Goal: Task Accomplishment & Management: Manage account settings

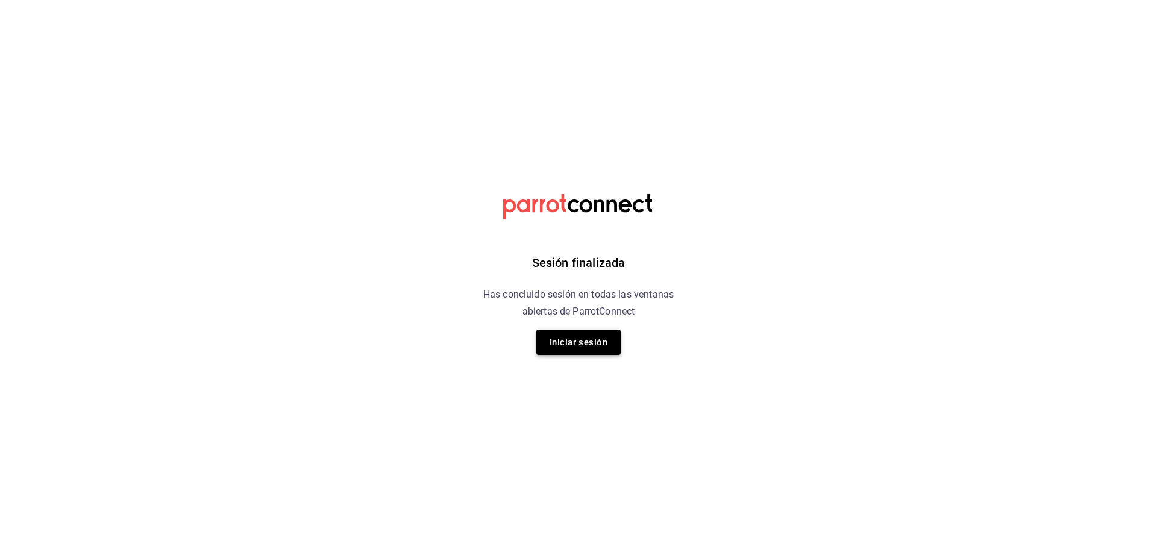
click at [598, 340] on button "Iniciar sesión" at bounding box center [578, 342] width 84 height 25
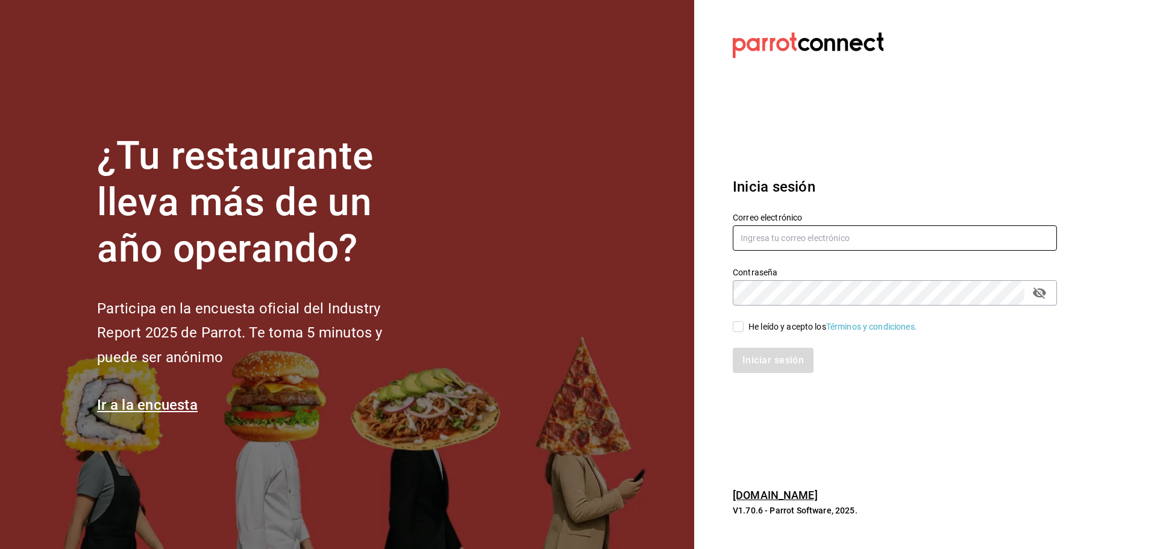
click at [810, 239] on input "text" at bounding box center [895, 237] width 324 height 25
type input "tairoh@yahoo.com"
click at [739, 327] on input "He leído y acepto los Términos y condiciones." at bounding box center [738, 326] width 11 height 11
checkbox input "true"
click at [748, 357] on button "Iniciar sesión" at bounding box center [774, 360] width 82 height 25
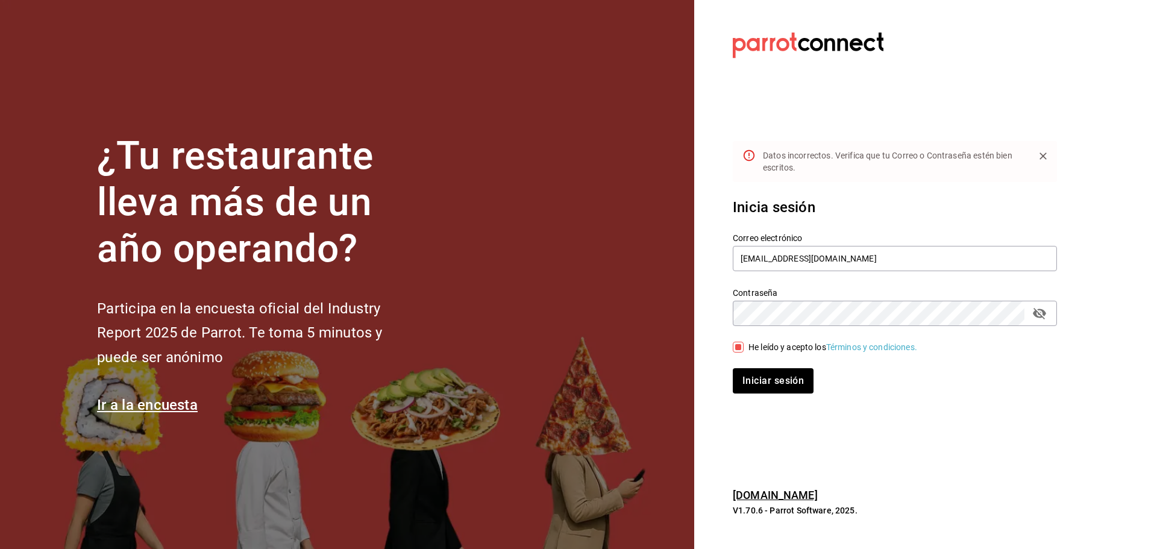
click at [1042, 311] on icon "passwordField" at bounding box center [1039, 313] width 13 height 11
click at [1042, 311] on icon "passwordField" at bounding box center [1039, 313] width 13 height 9
click at [789, 390] on button "Iniciar sesión" at bounding box center [774, 380] width 82 height 25
click at [1045, 315] on icon "passwordField" at bounding box center [1039, 313] width 13 height 11
click at [1045, 315] on icon "passwordField" at bounding box center [1039, 313] width 13 height 9
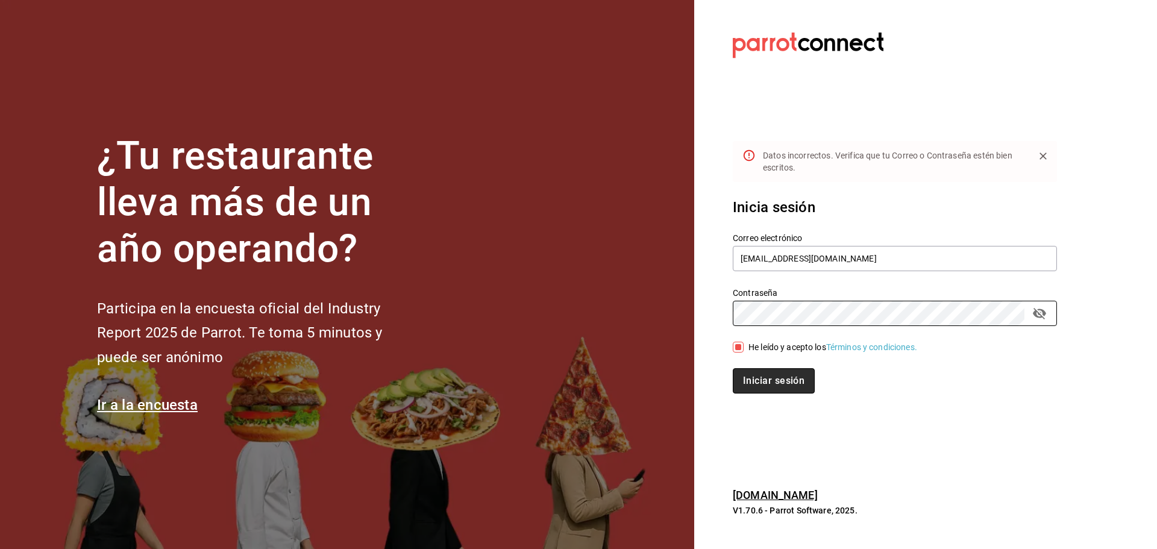
click at [781, 378] on button "Iniciar sesión" at bounding box center [774, 380] width 82 height 25
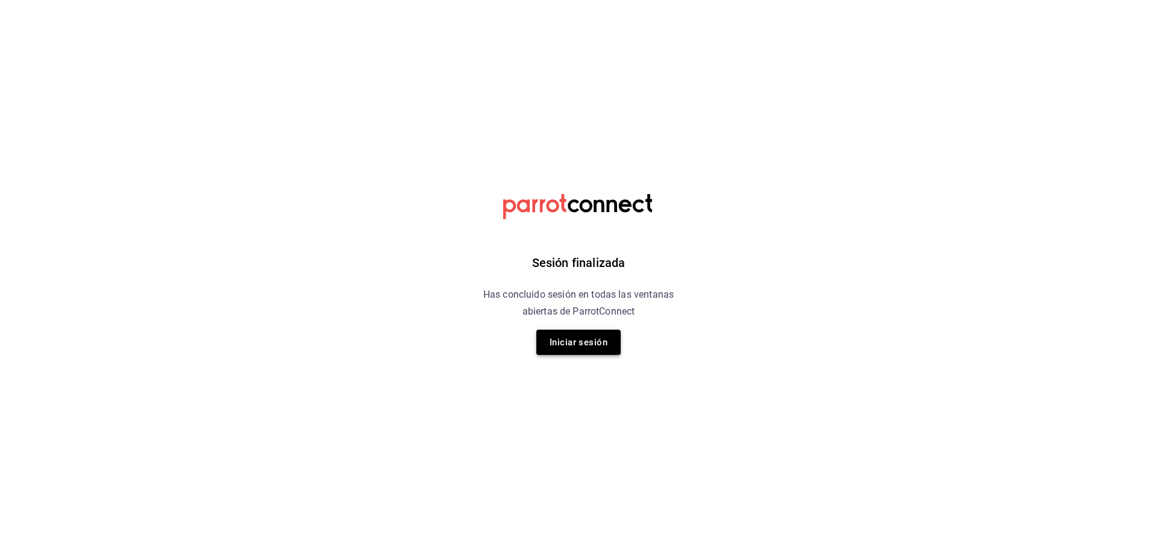
click at [578, 337] on button "Iniciar sesión" at bounding box center [578, 342] width 84 height 25
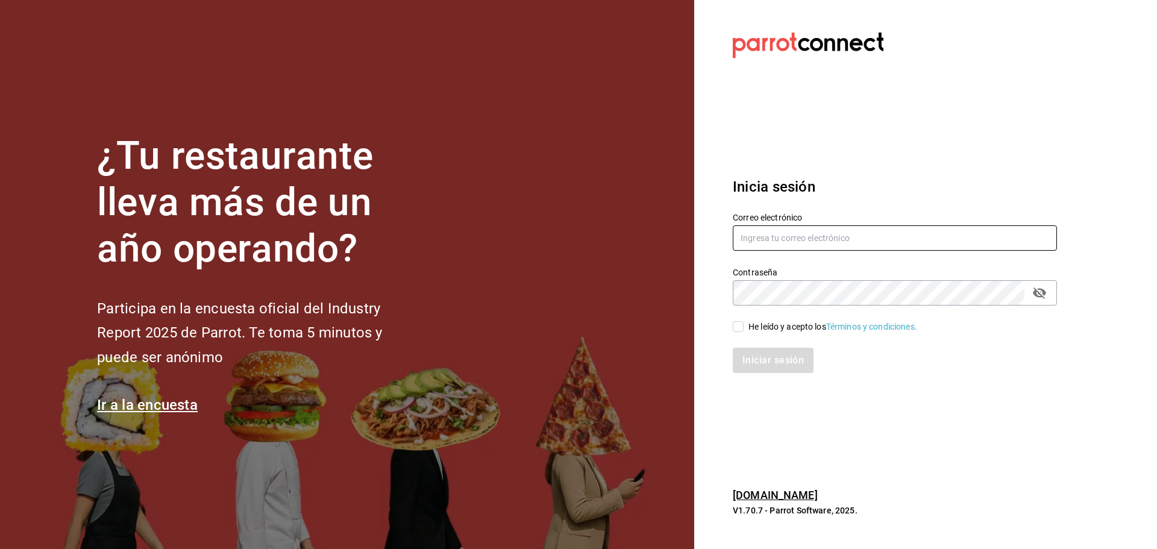
click at [776, 239] on input "text" at bounding box center [895, 237] width 324 height 25
type input "[EMAIL_ADDRESS][DOMAIN_NAME]"
click at [746, 325] on span "He leído y acepto los Términos y condiciones." at bounding box center [830, 327] width 174 height 13
click at [743, 325] on input "He leído y acepto los Términos y condiciones." at bounding box center [738, 326] width 11 height 11
checkbox input "true"
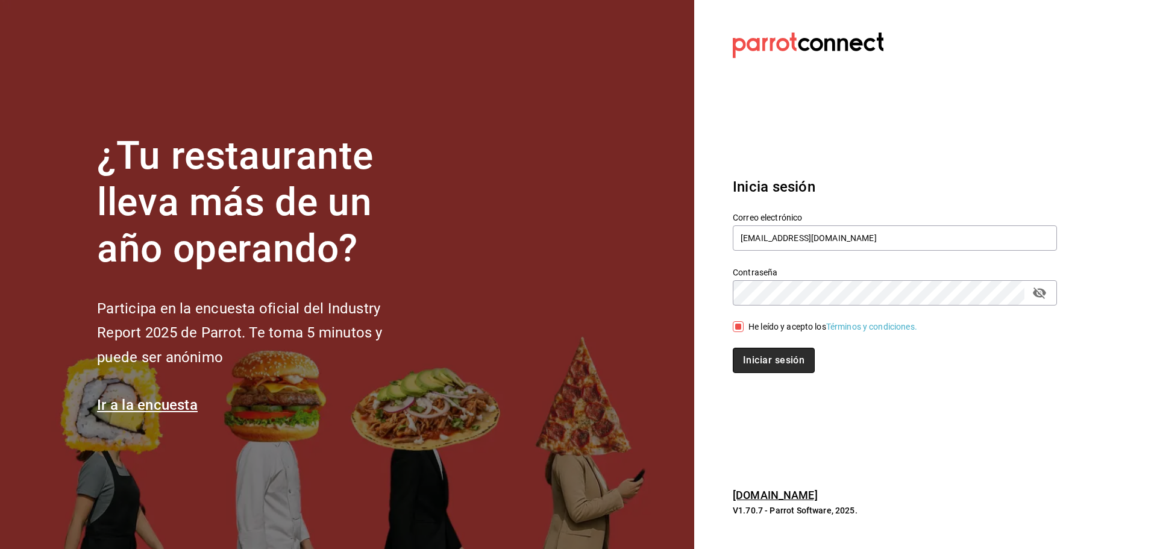
click at [770, 358] on button "Iniciar sesión" at bounding box center [774, 360] width 82 height 25
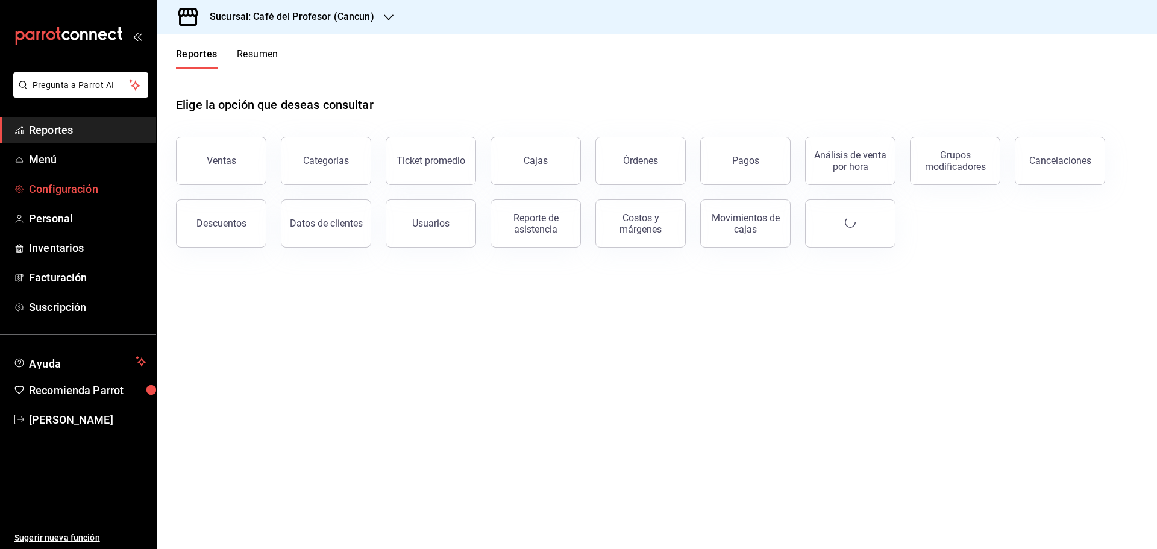
click at [92, 189] on span "Configuración" at bounding box center [87, 189] width 117 height 16
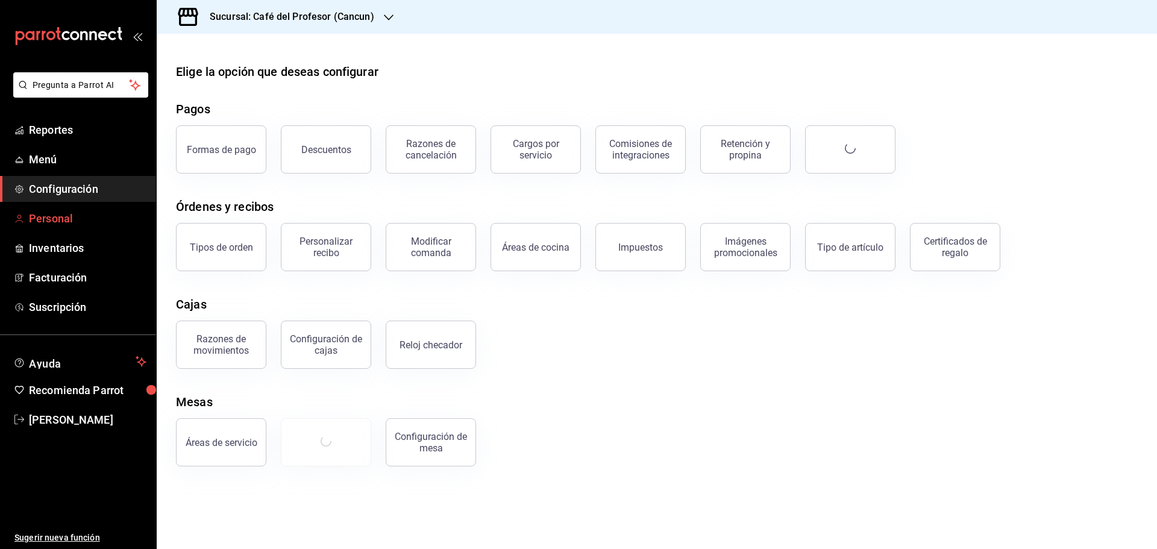
click at [59, 210] on link "Personal" at bounding box center [78, 218] width 156 height 26
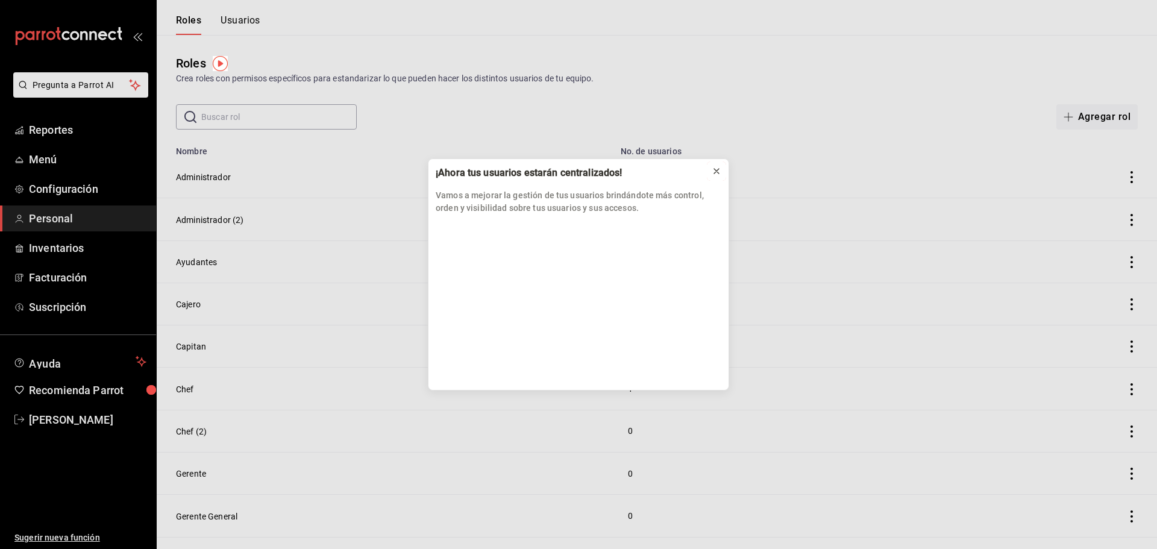
click at [715, 169] on icon at bounding box center [717, 171] width 10 height 10
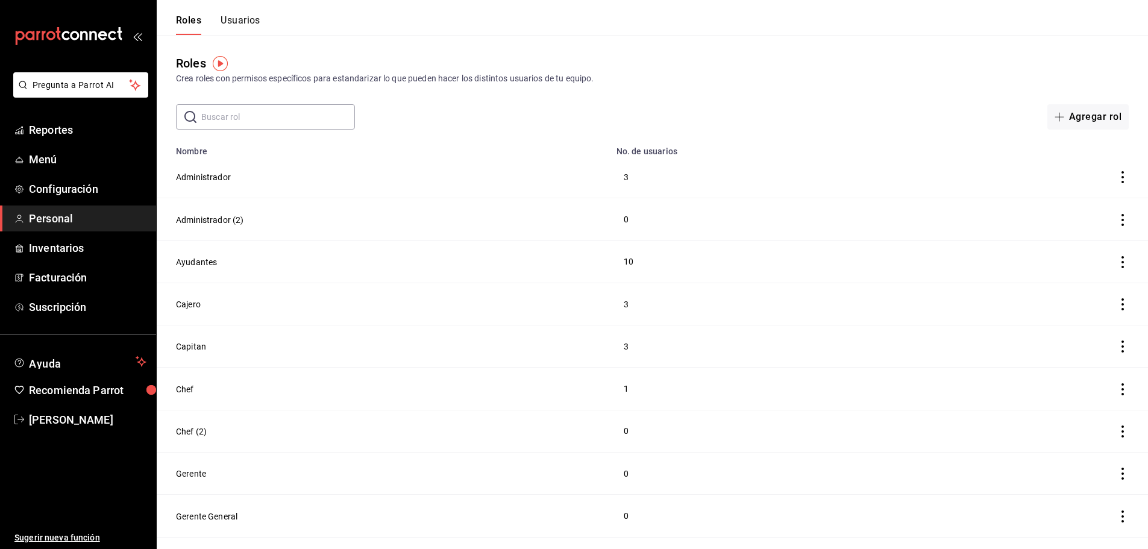
click at [1119, 175] on icon "actions" at bounding box center [1122, 177] width 12 height 12
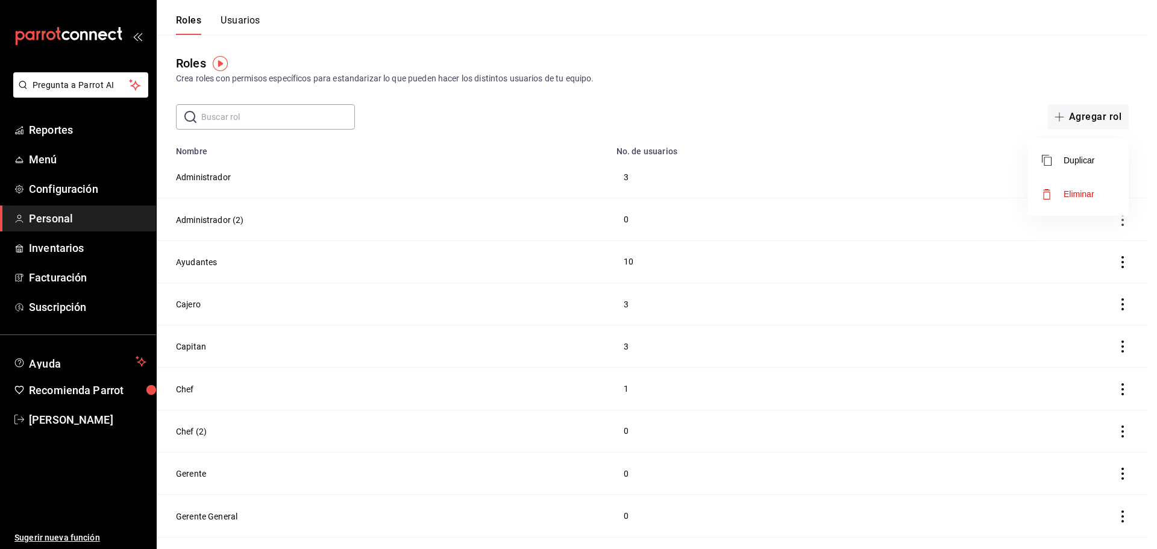
click at [539, 172] on div at bounding box center [578, 274] width 1157 height 549
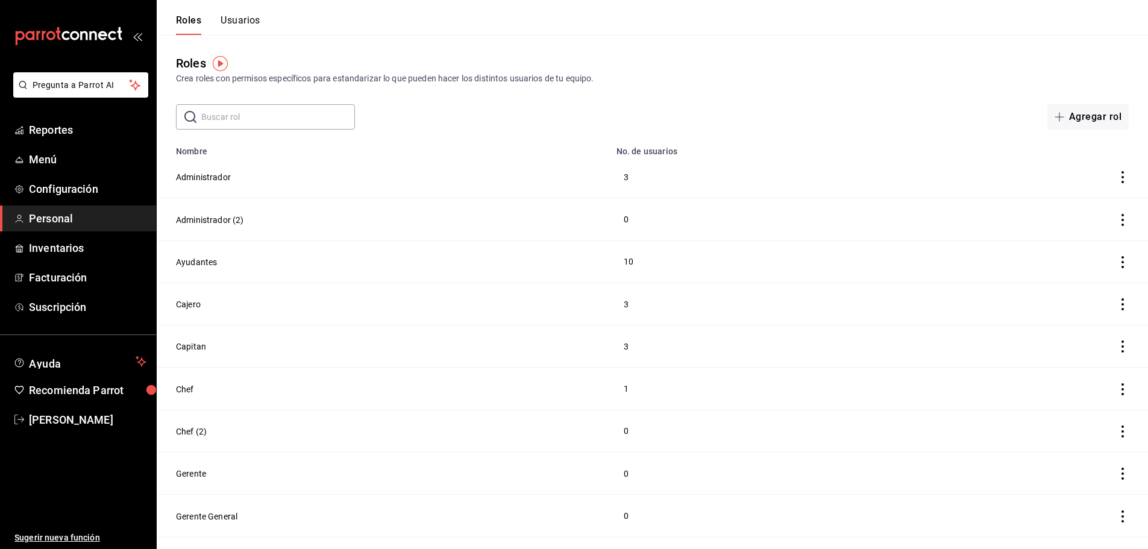
click at [230, 179] on td "Administrador" at bounding box center [383, 177] width 452 height 42
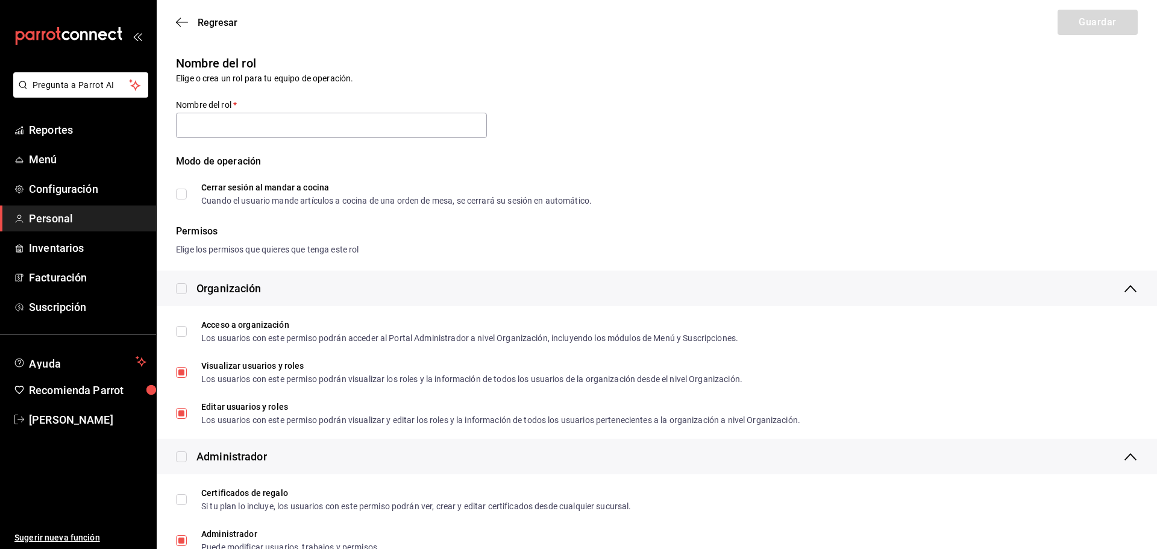
type input "Administrador"
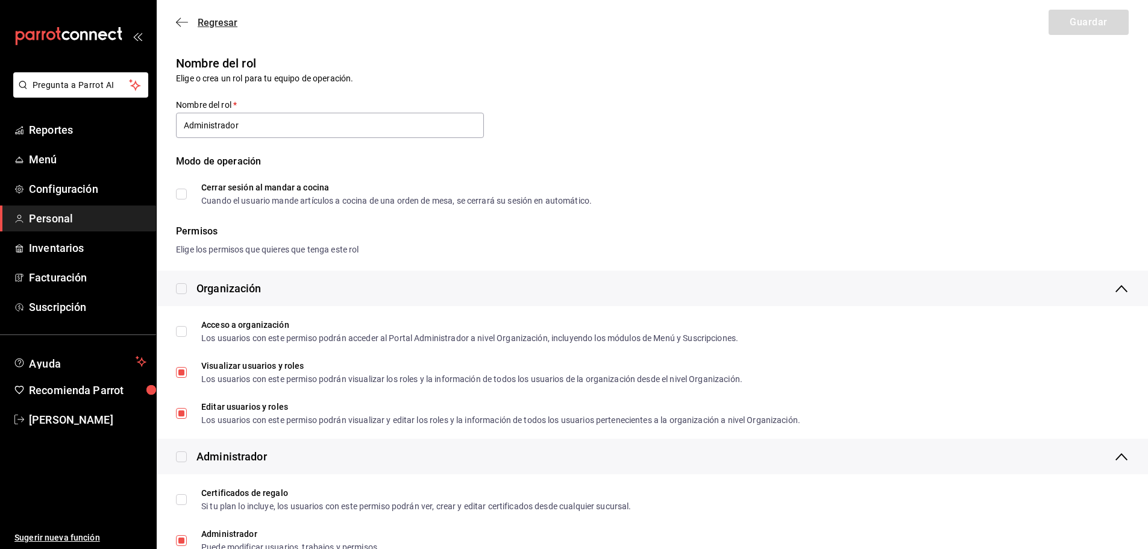
click at [189, 21] on span "Regresar" at bounding box center [206, 22] width 61 height 11
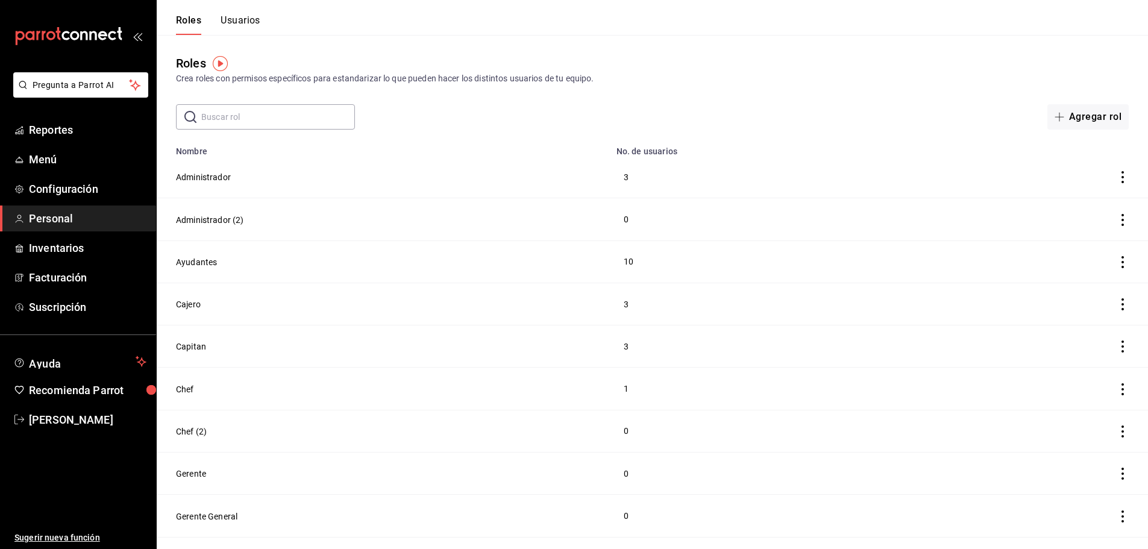
click at [624, 174] on td "3" at bounding box center [777, 177] width 336 height 42
click at [1125, 178] on icon "actions" at bounding box center [1122, 177] width 12 height 12
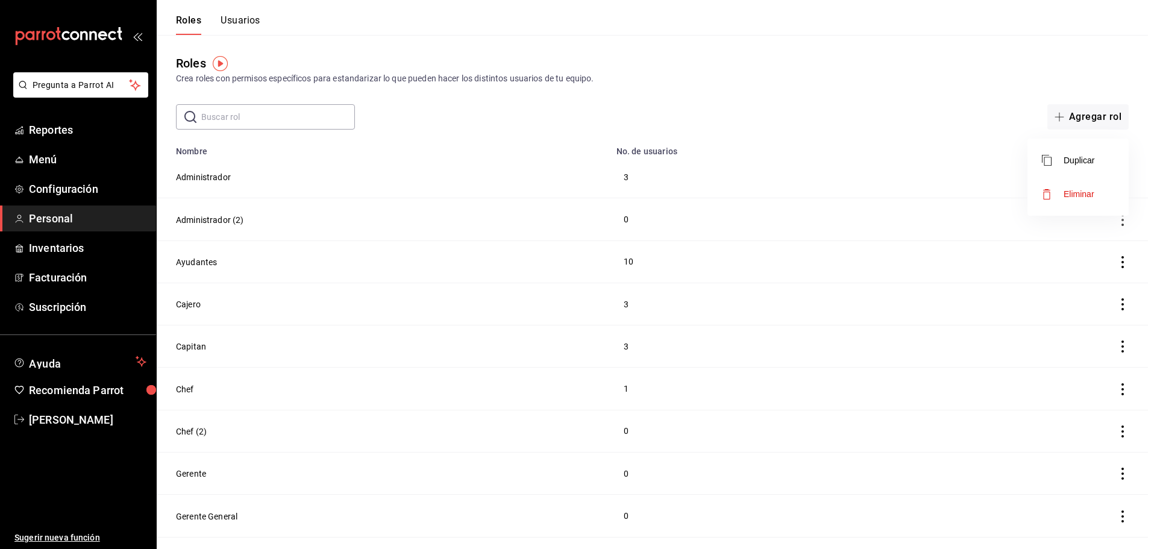
click at [771, 126] on div at bounding box center [578, 274] width 1157 height 549
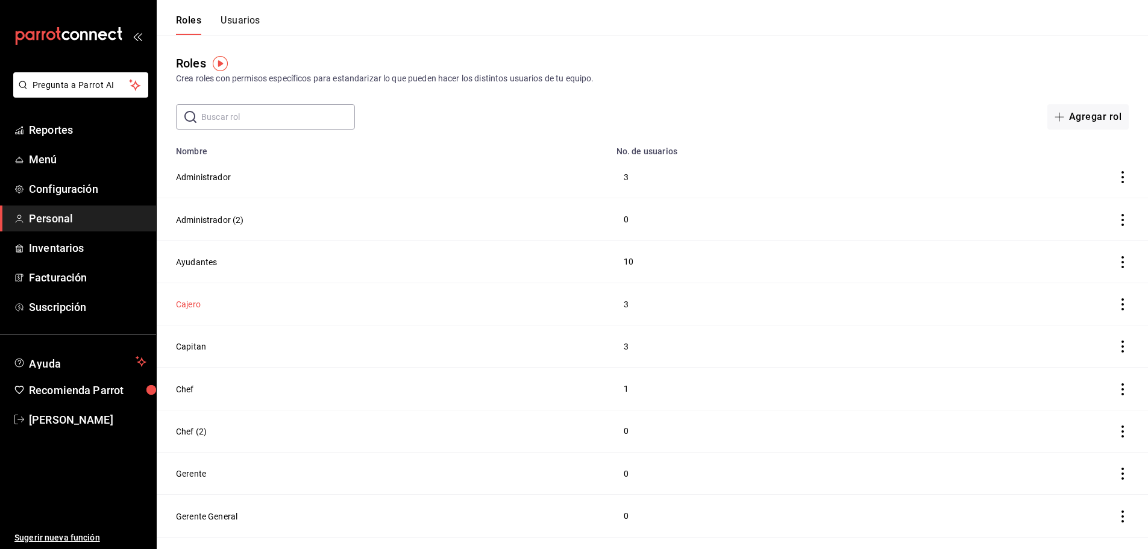
click at [188, 302] on button "Cajero" at bounding box center [188, 304] width 25 height 12
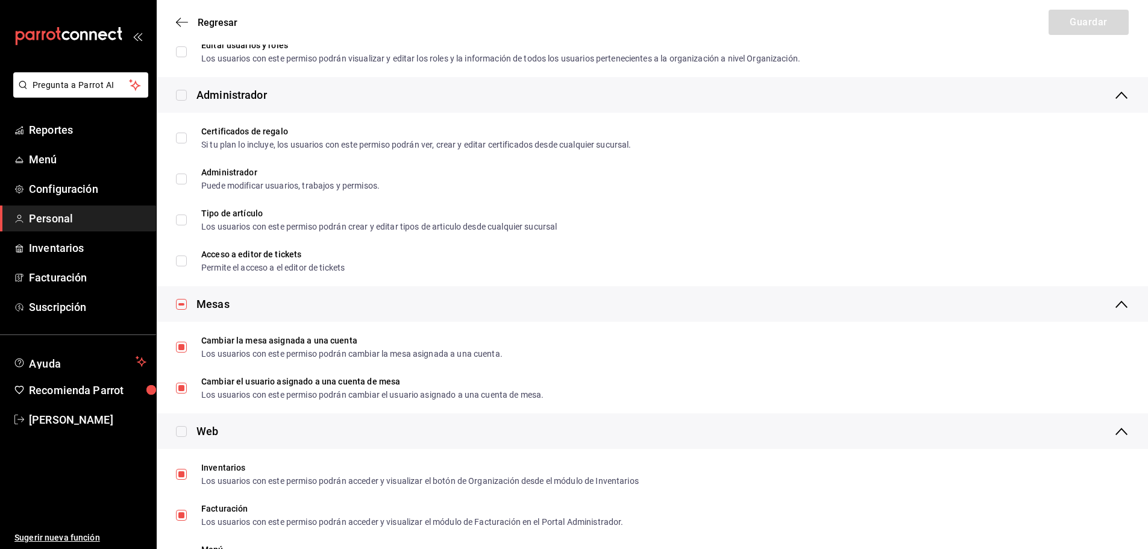
scroll to position [181, 0]
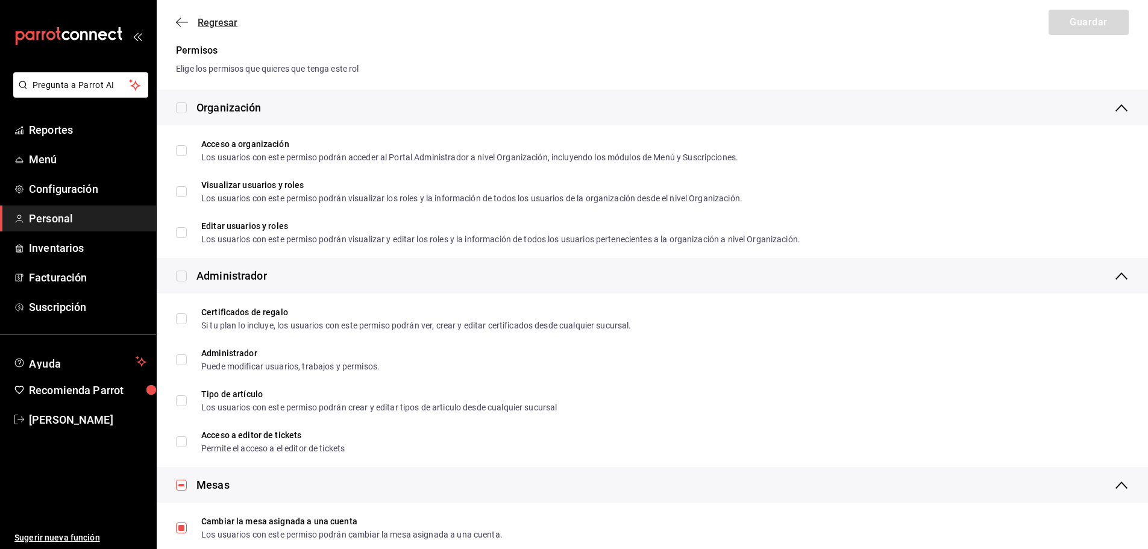
click at [181, 22] on icon "button" at bounding box center [182, 22] width 12 height 1
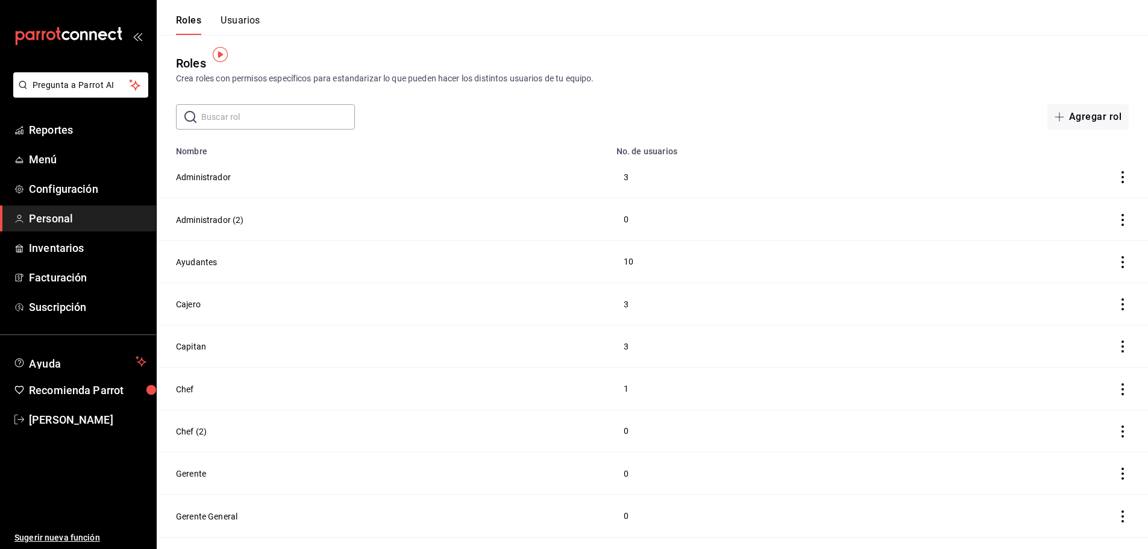
scroll to position [233, 0]
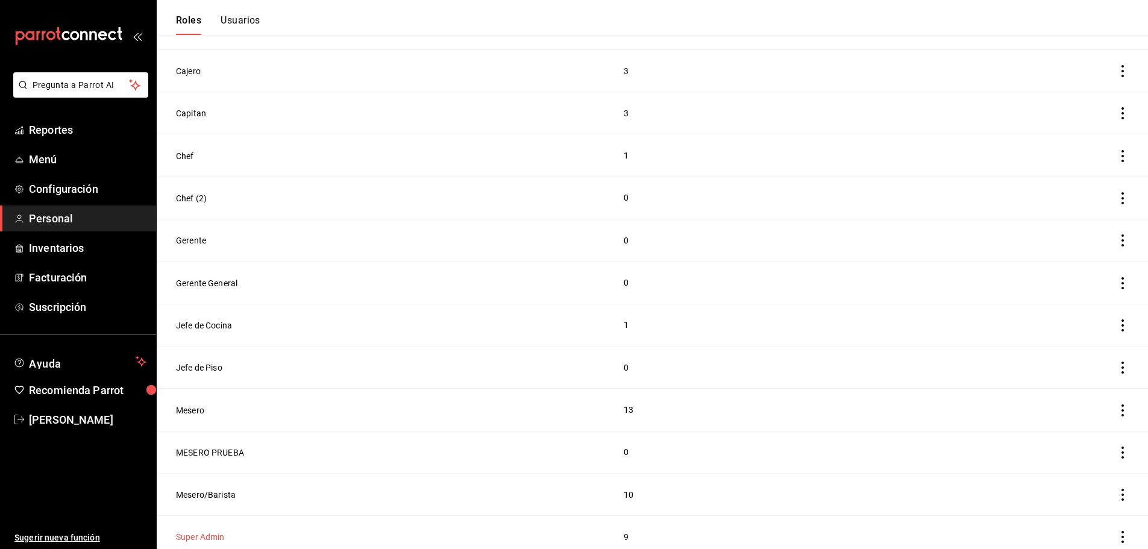
click at [184, 531] on button "Super Admin" at bounding box center [200, 537] width 49 height 12
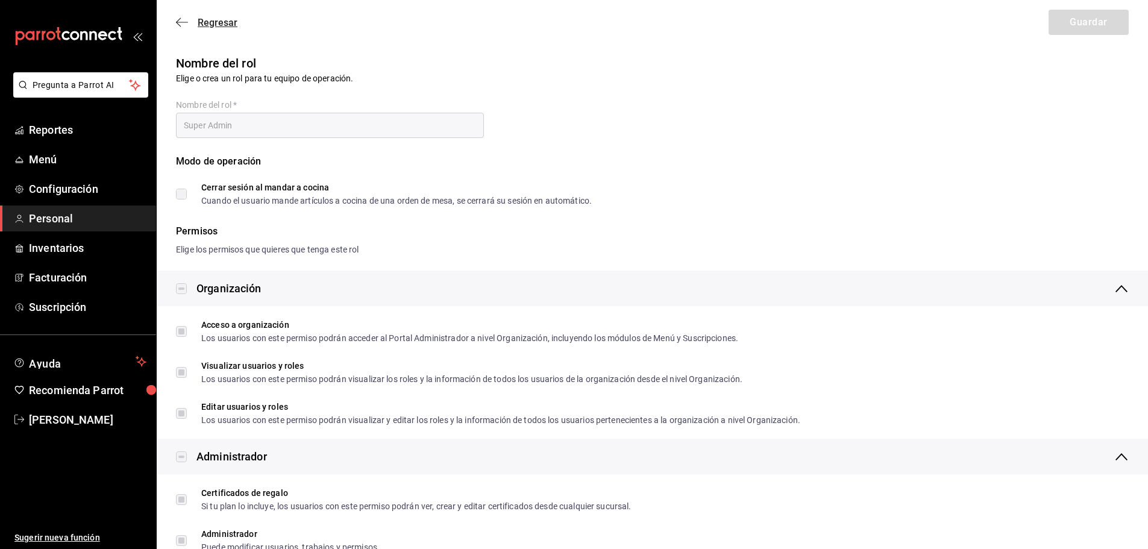
click at [178, 27] on icon "button" at bounding box center [182, 22] width 12 height 11
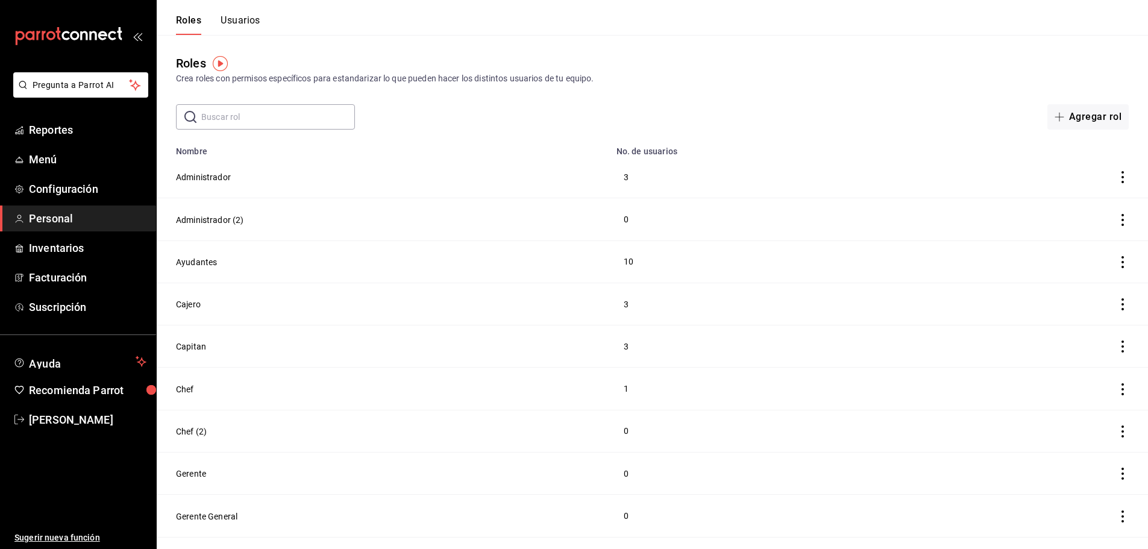
click at [231, 17] on button "Usuarios" at bounding box center [240, 24] width 40 height 20
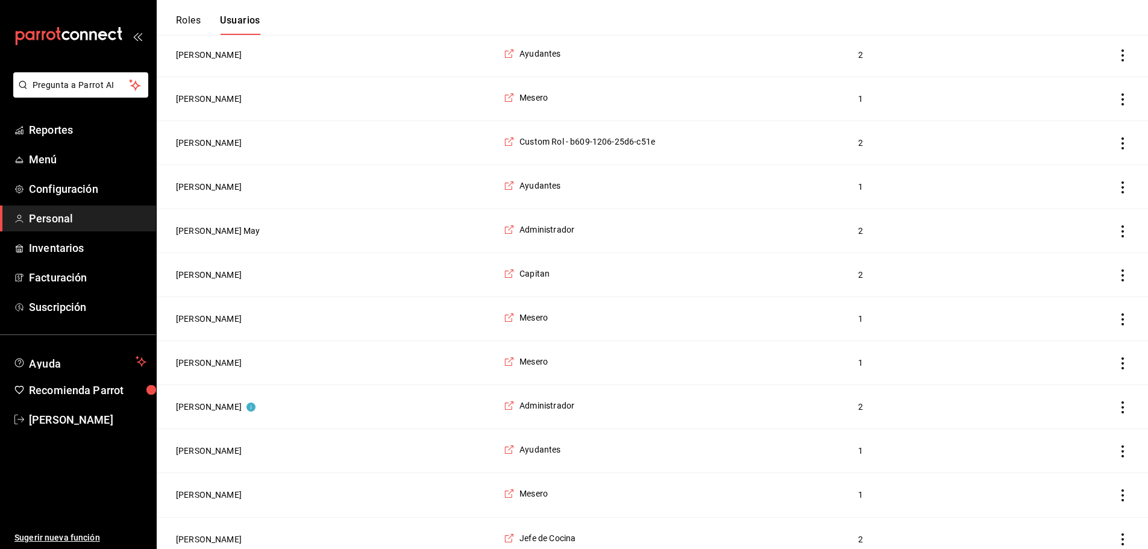
scroll to position [1084, 0]
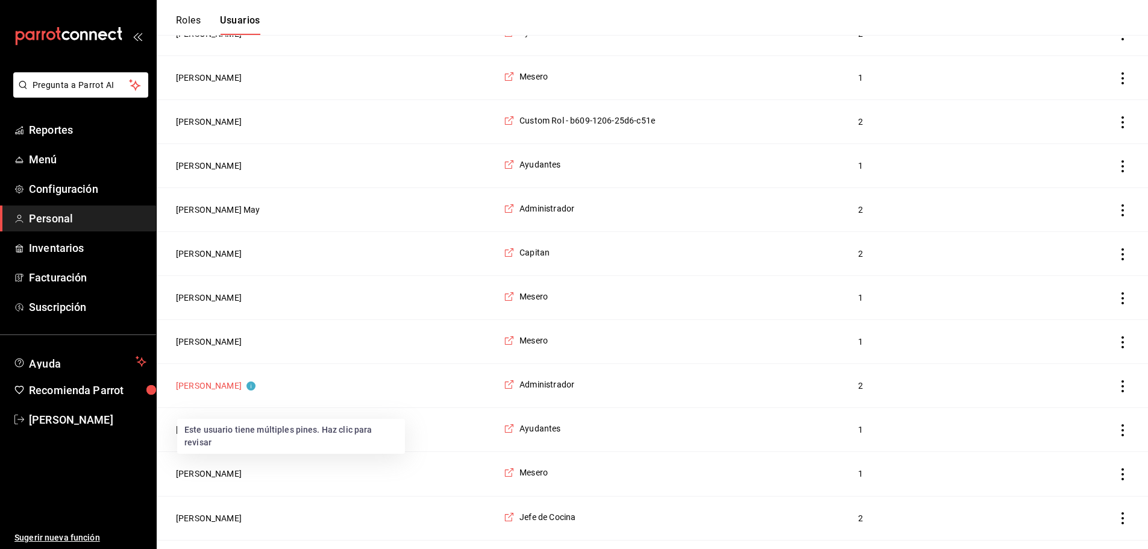
click at [255, 390] on circle "Este usuario tiene múltiples pines. Haz clic para revisar" at bounding box center [250, 385] width 9 height 9
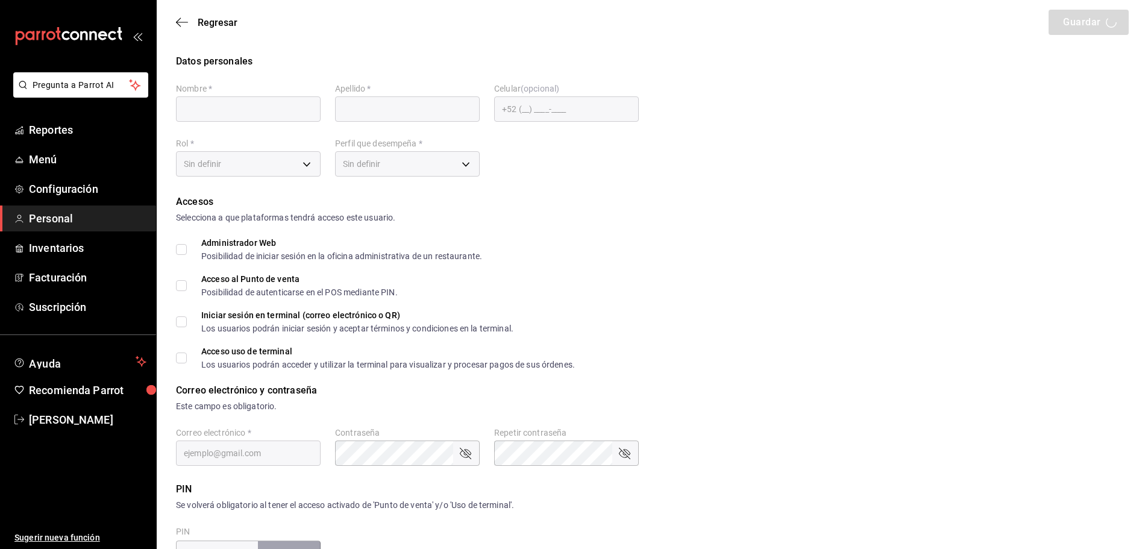
type input "Brenda"
type input "Velazquez"
checkbox input "true"
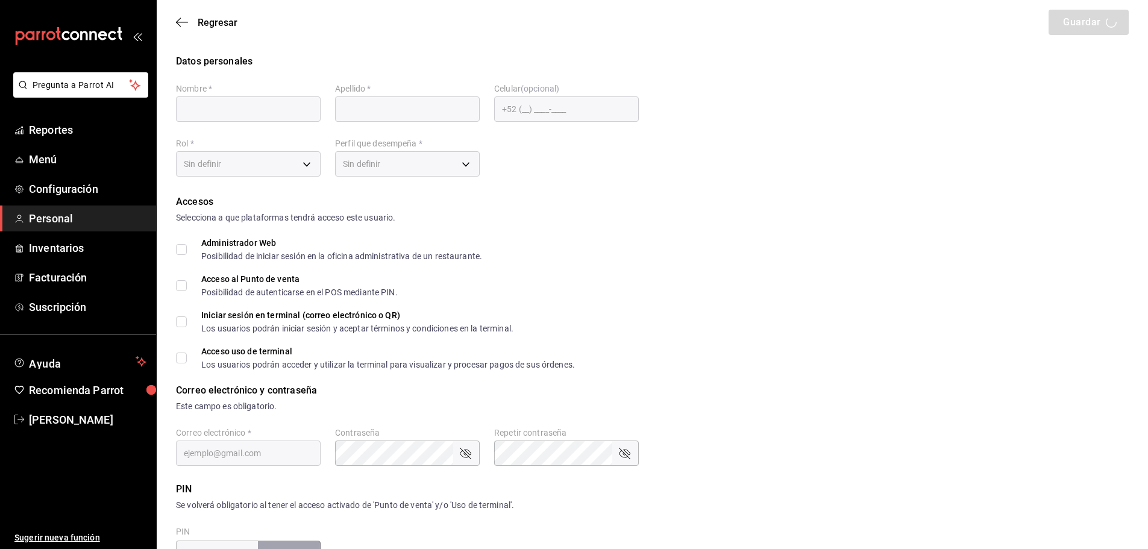
checkbox input "true"
type input "brendavelaz85@gmail.com"
type input "1236"
checkbox input "true"
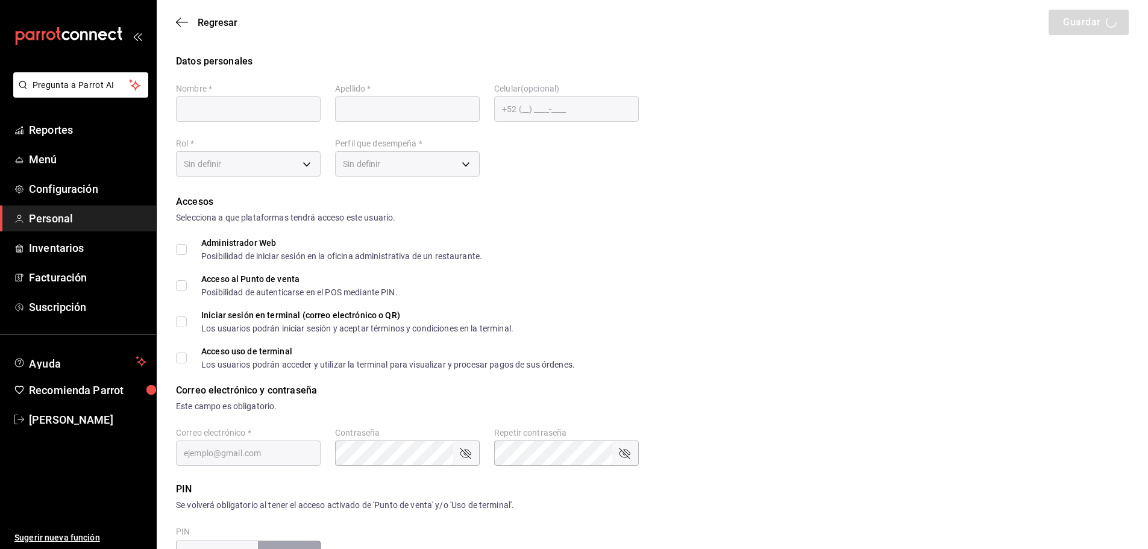
checkbox input "true"
type input "+52 (52) 9981-9218"
type input "ea53f1a3-98f3-43af-ad9e-7adcaf8a0599"
type input "ADMIN"
checkbox input "true"
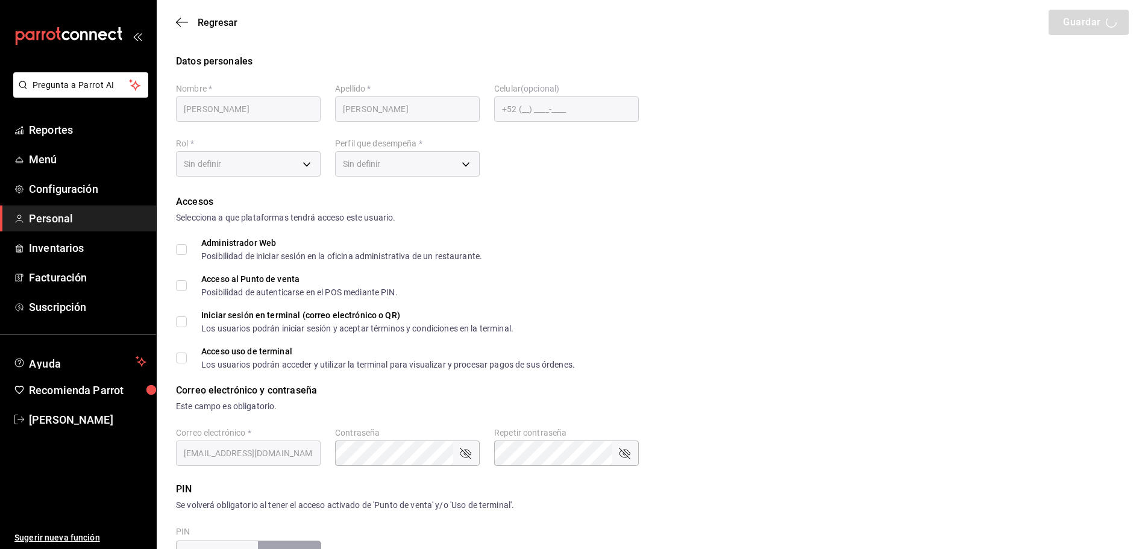
checkbox input "true"
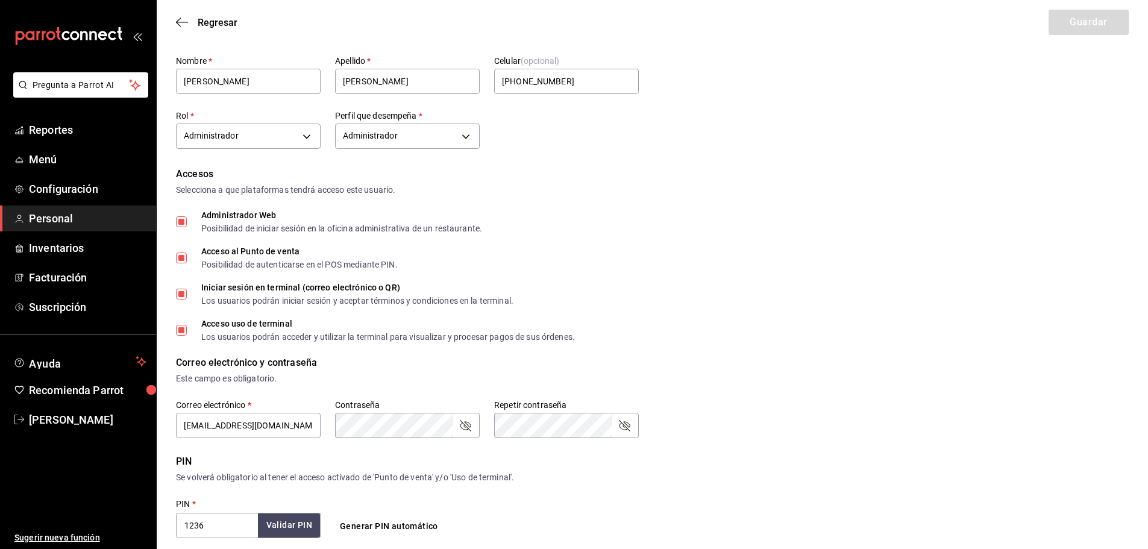
scroll to position [181, 0]
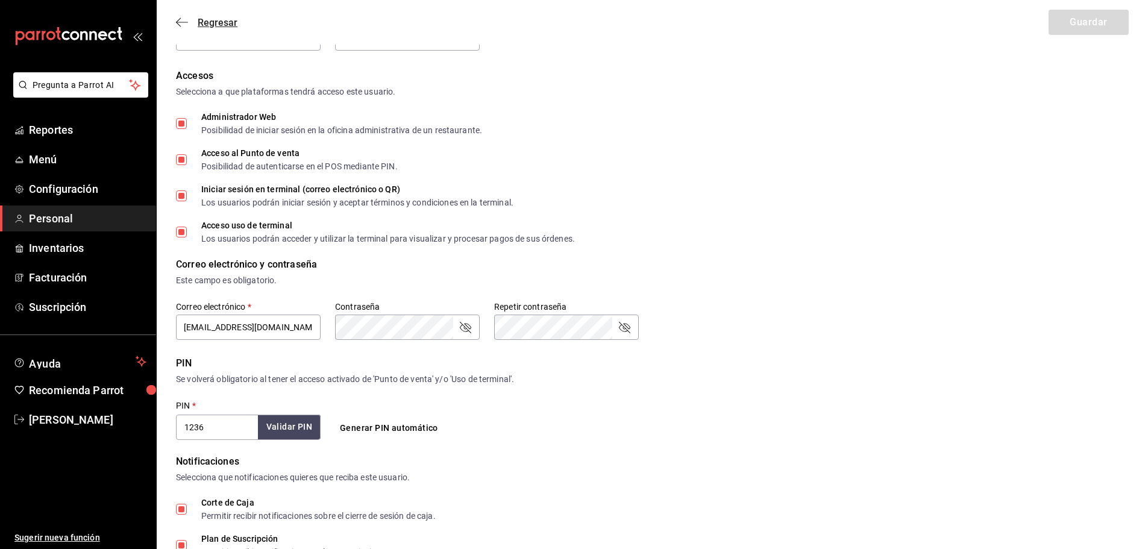
click at [184, 20] on icon "button" at bounding box center [182, 22] width 12 height 11
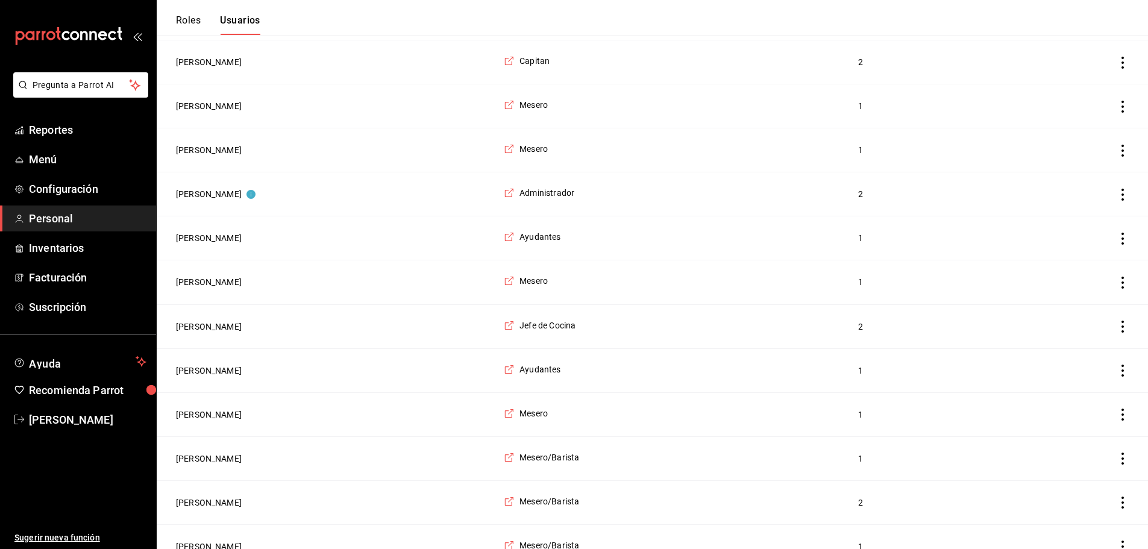
scroll to position [1386, 0]
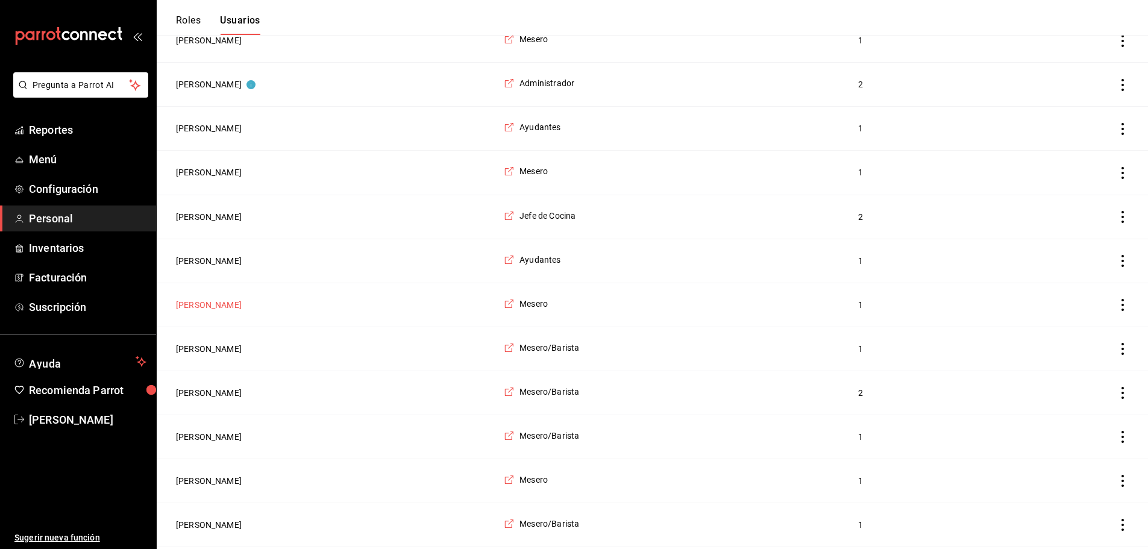
click at [211, 311] on button "Montserrat Aguilar" at bounding box center [209, 305] width 66 height 12
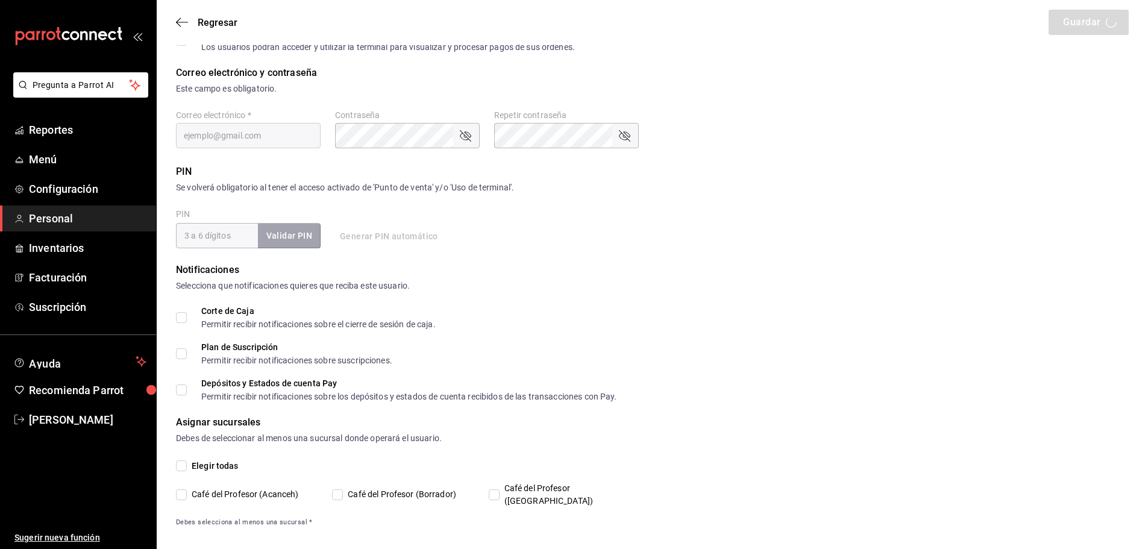
type input "Montserrat"
type input "Aguilar"
checkbox input "true"
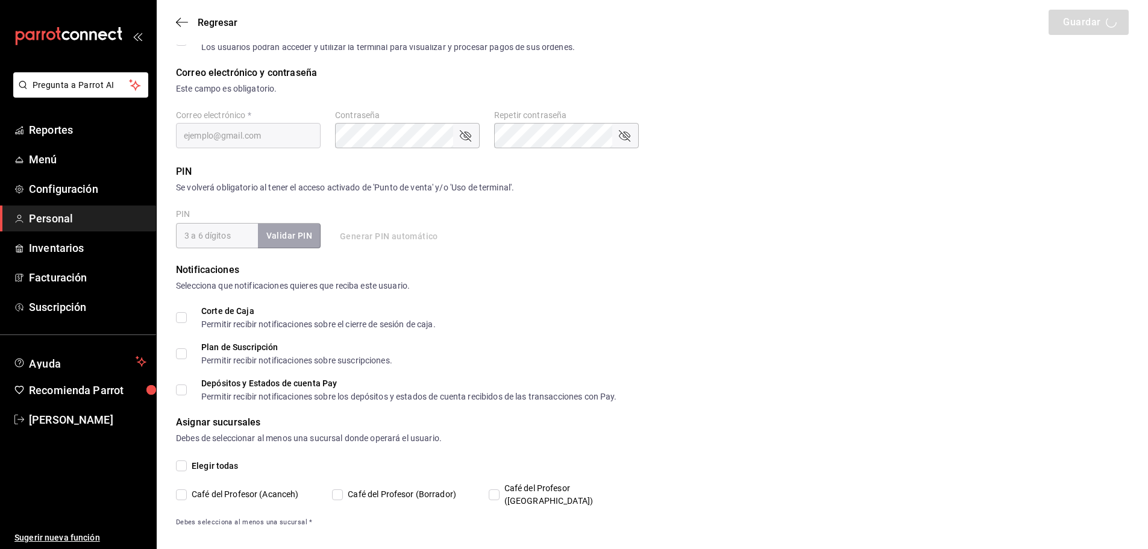
checkbox input "true"
type input "sandralove@outlook.com"
type input "730698"
checkbox input "true"
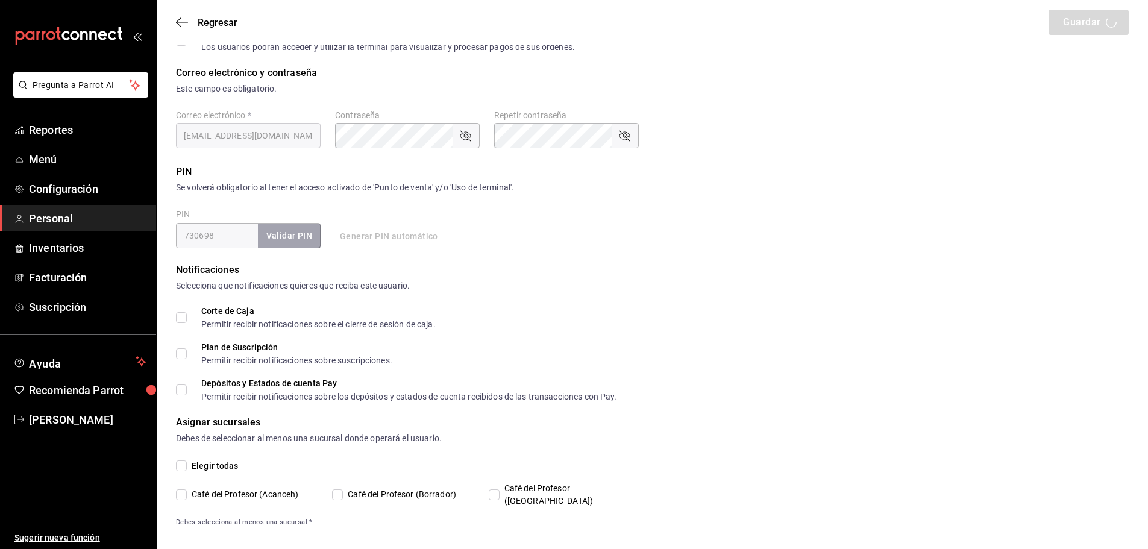
type input "+52 (52) 9984-0359"
type input "1a76cd6b-98a7-4025-b815-3a88f11c6c47"
type input "WAITER"
checkbox input "true"
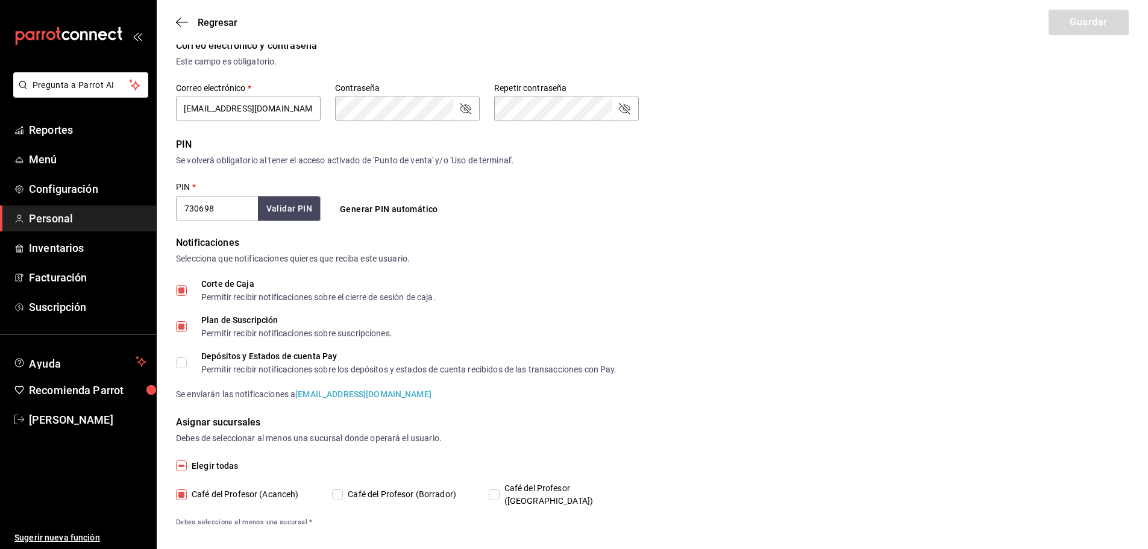
click at [180, 323] on input "Plan de Suscripción Permitir recibir notificaciones sobre suscripciones." at bounding box center [181, 326] width 11 height 11
checkbox input "false"
click at [1090, 25] on button "Guardar" at bounding box center [1088, 22] width 80 height 25
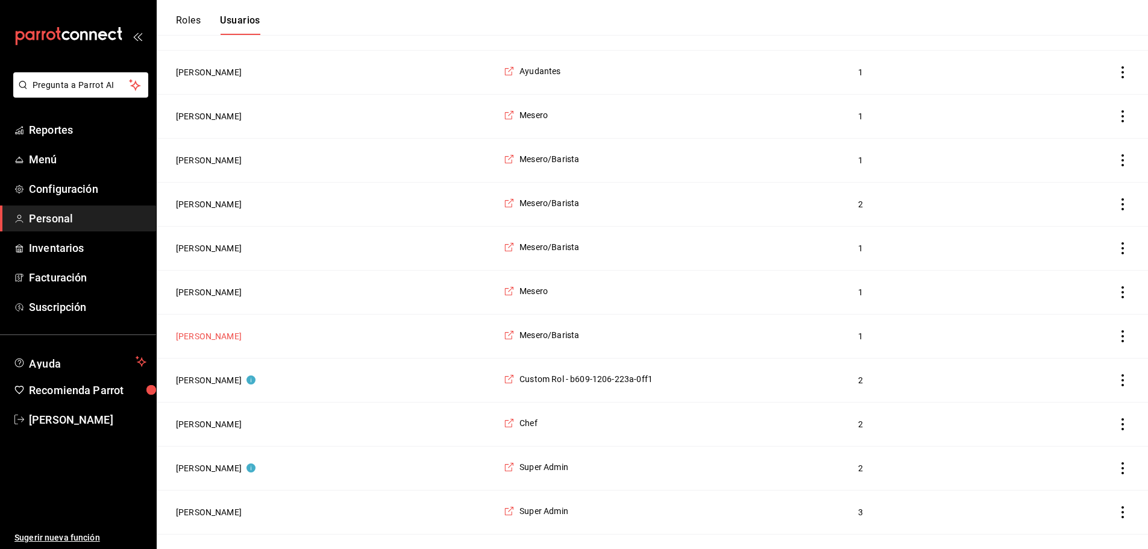
scroll to position [1553, 0]
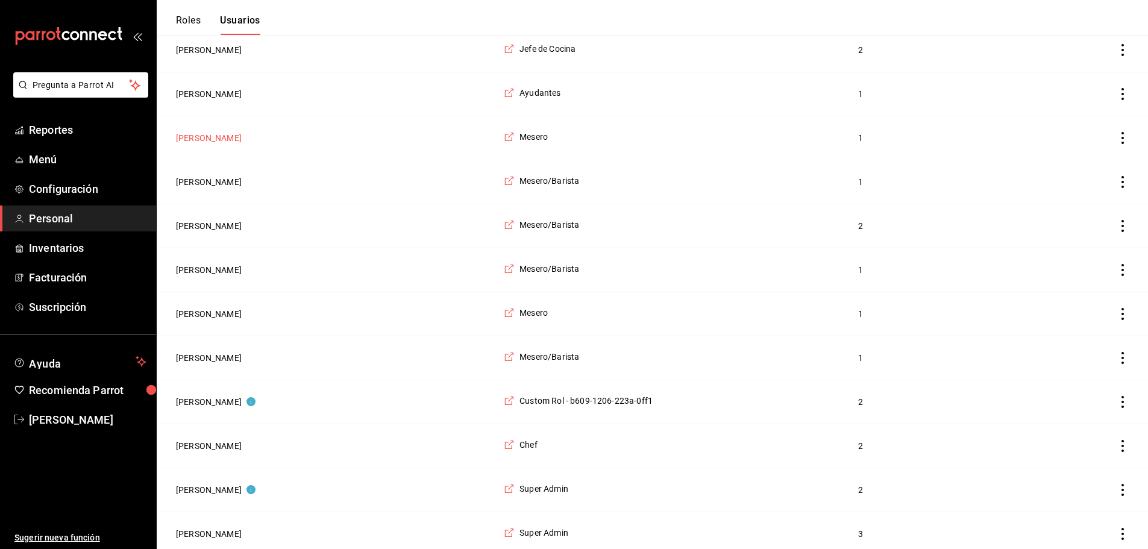
click at [221, 144] on button "Montserrat Aguilar" at bounding box center [209, 138] width 66 height 12
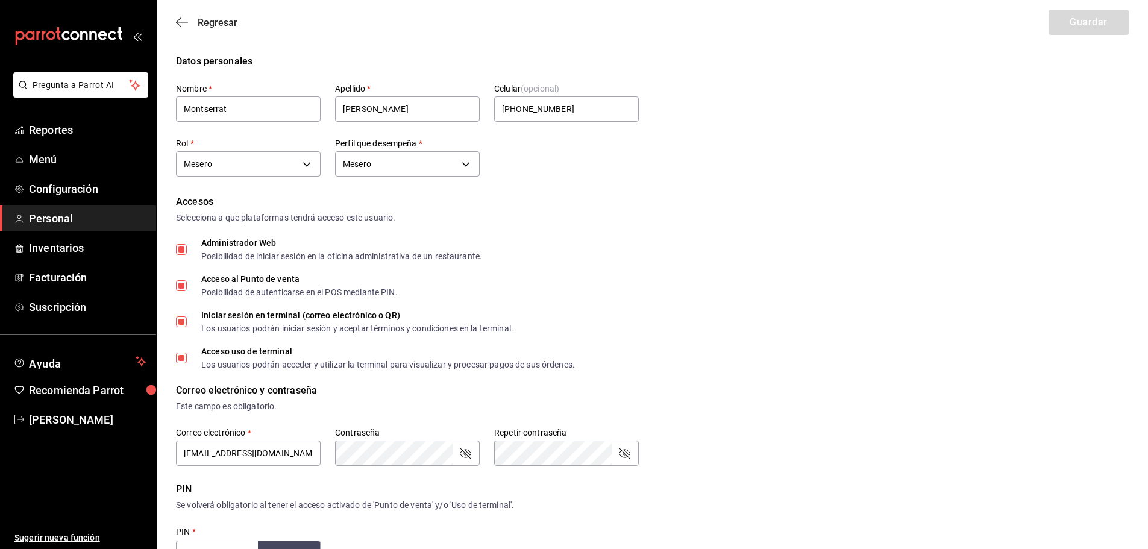
click at [179, 27] on icon "button" at bounding box center [182, 22] width 12 height 11
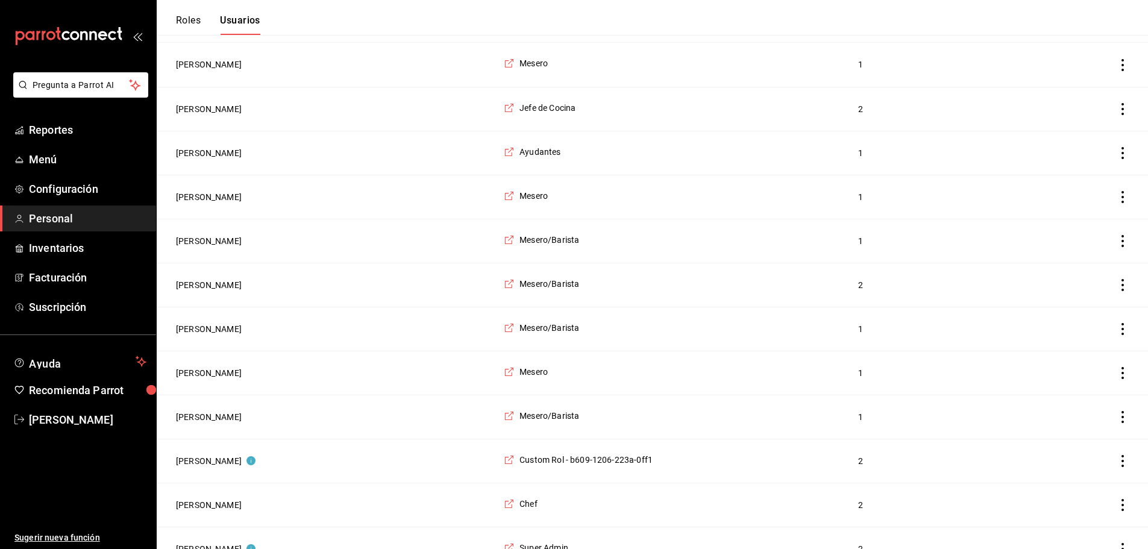
scroll to position [1492, 0]
click at [196, 204] on button "Montserrat Aguilar" at bounding box center [209, 198] width 66 height 12
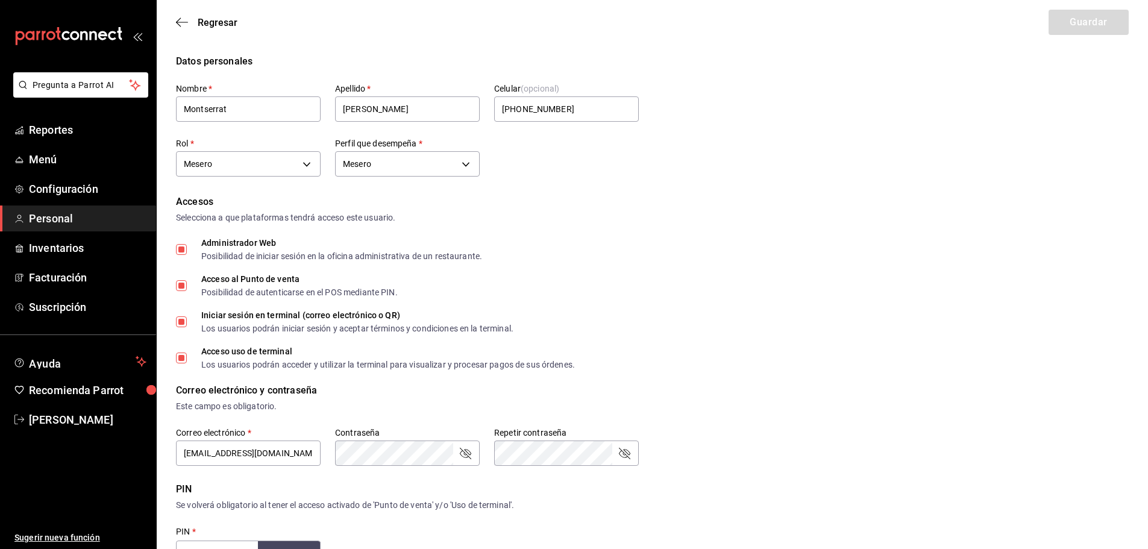
click at [181, 251] on input "Administrador Web Posibilidad de iniciar sesión en la oficina administrativa de…" at bounding box center [181, 249] width 11 height 11
checkbox input "false"
click at [180, 287] on input "Acceso al Punto de venta Posibilidad de autenticarse en el POS mediante PIN." at bounding box center [181, 285] width 11 height 11
click at [181, 282] on input "Acceso al Punto de venta Posibilidad de autenticarse en el POS mediante PIN." at bounding box center [181, 285] width 11 height 11
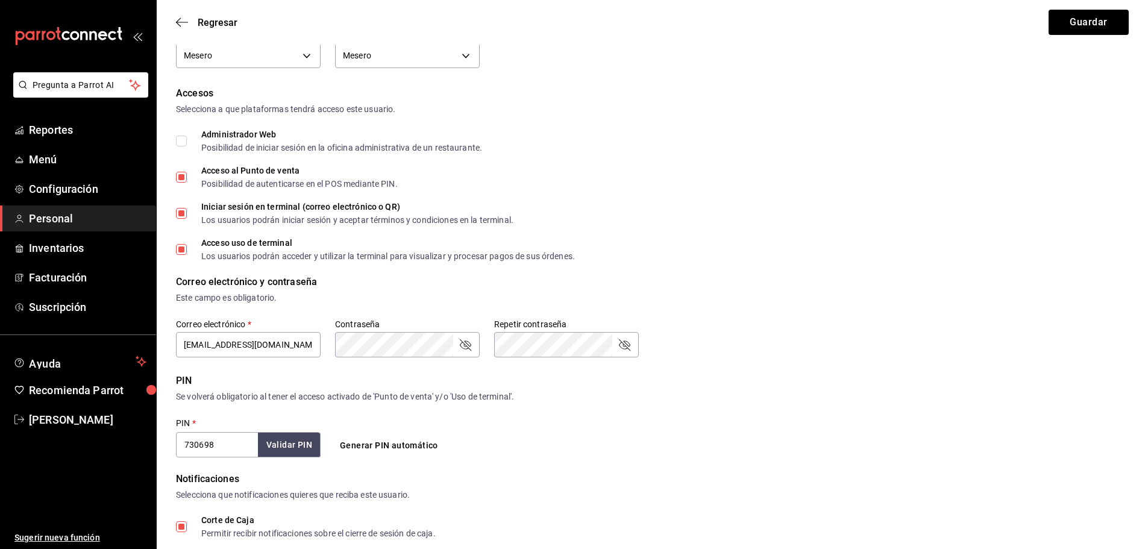
scroll to position [120, 0]
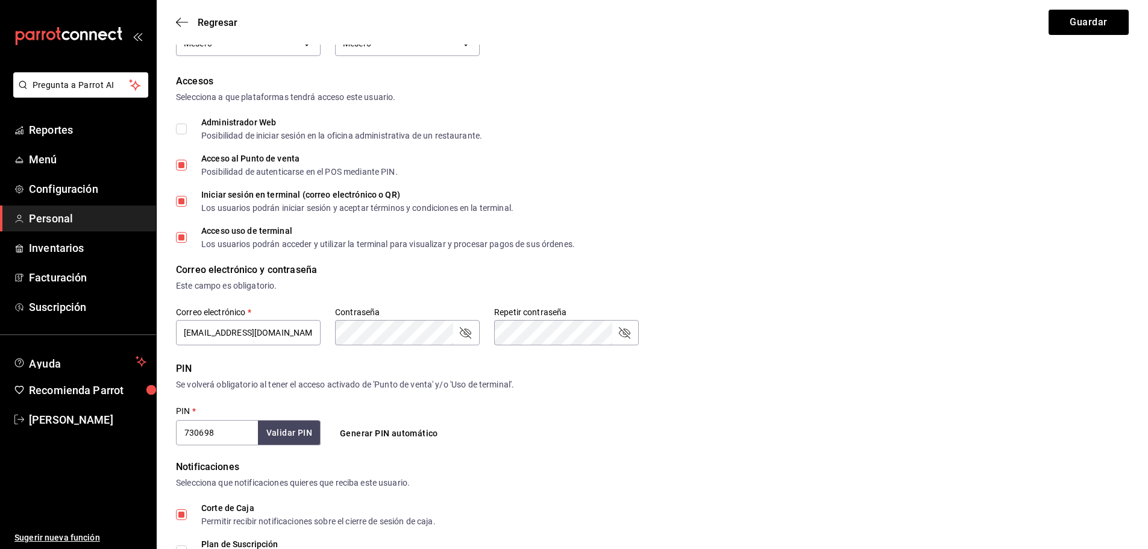
click at [181, 165] on input "Acceso al Punto de venta Posibilidad de autenticarse en el POS mediante PIN." at bounding box center [181, 165] width 11 height 11
checkbox input "false"
click at [181, 205] on input "Iniciar sesión en terminal (correo electrónico o QR) Los usuarios podrán inicia…" at bounding box center [181, 201] width 11 height 11
checkbox input "false"
click at [186, 237] on input "Acceso uso de terminal Los usuarios podrán acceder y utilizar la terminal para …" at bounding box center [181, 237] width 11 height 11
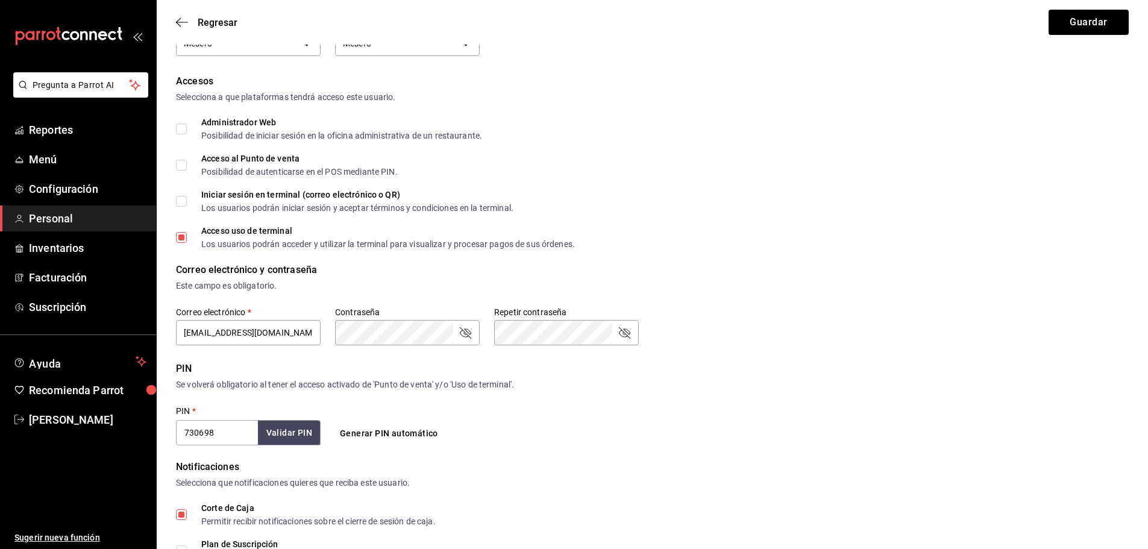
checkbox input "false"
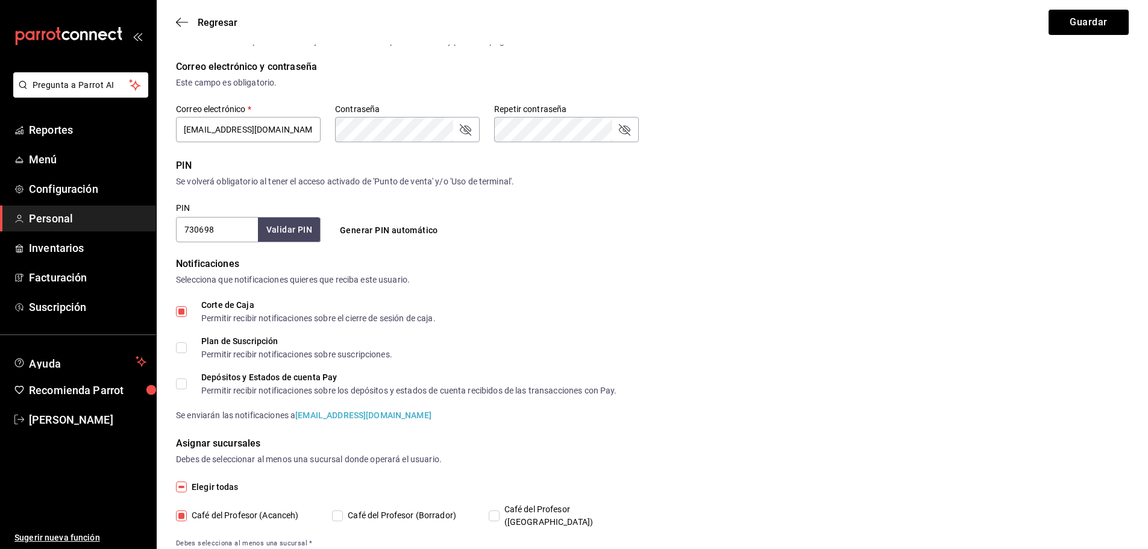
scroll to position [345, 0]
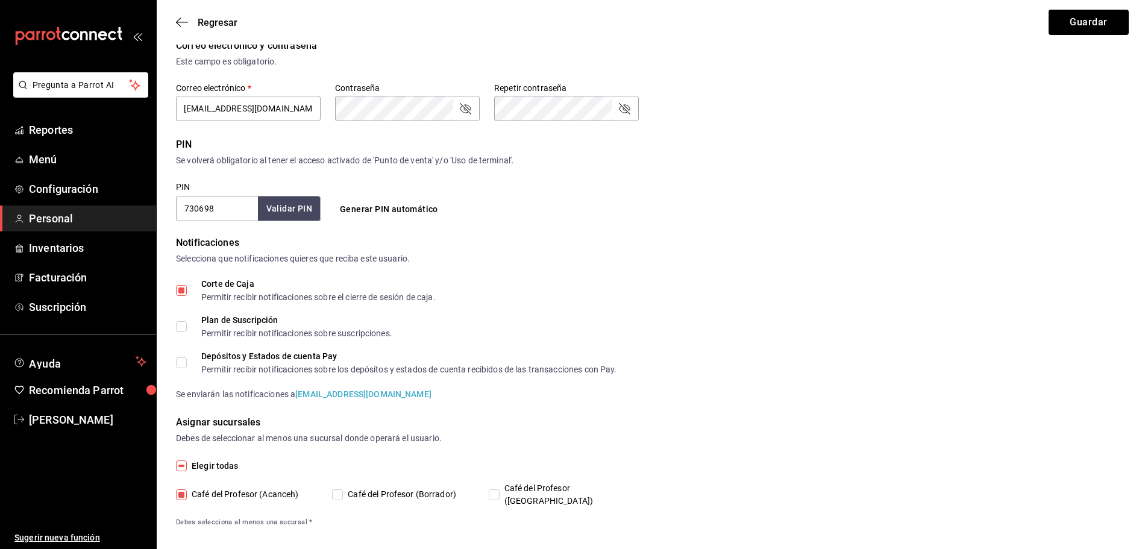
click at [182, 292] on input "Corte de Caja Permitir recibir notificaciones sobre el cierre de sesión de caja." at bounding box center [181, 290] width 11 height 11
checkbox input "false"
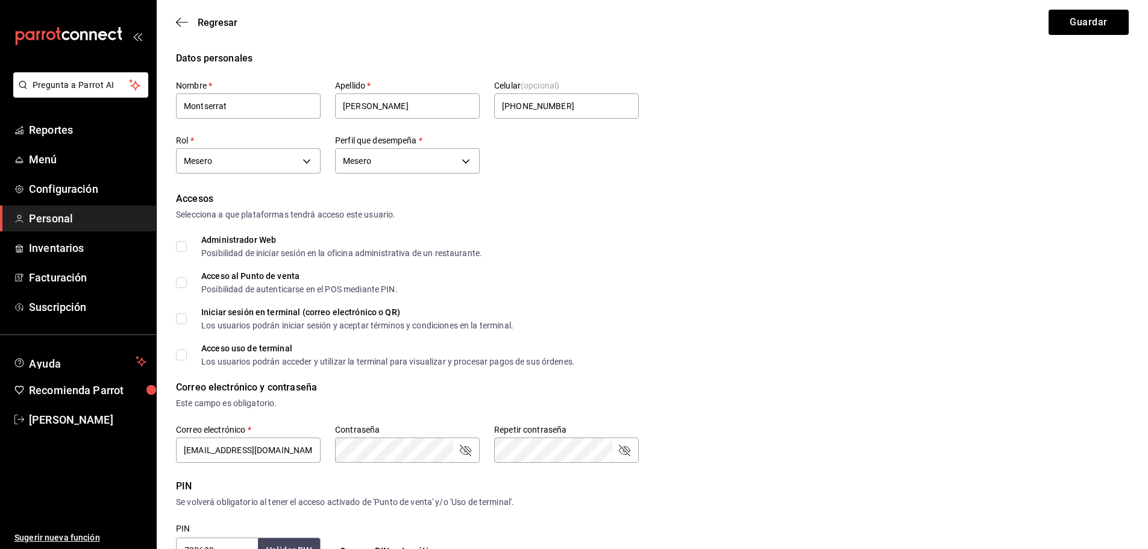
scroll to position [0, 0]
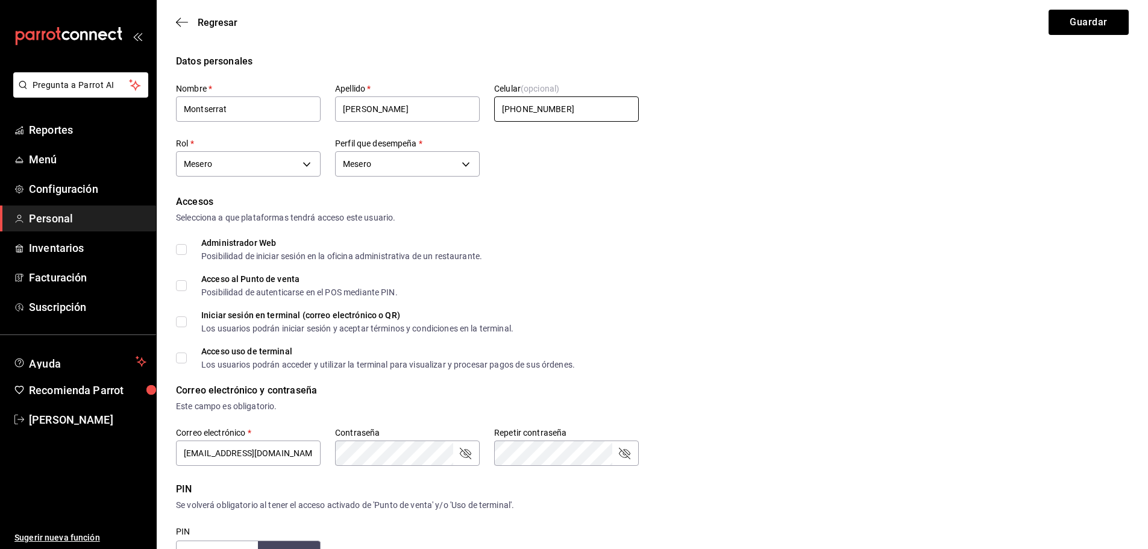
click at [529, 108] on input "+52 (52) 9984-0359" at bounding box center [566, 108] width 145 height 25
type input "+52 (52) 9984-0359"
click at [539, 136] on div "Nombre   * Montserrat Apellido   * Aguilar Celular (opcional) +52 (52) 9984-035…" at bounding box center [407, 131] width 463 height 97
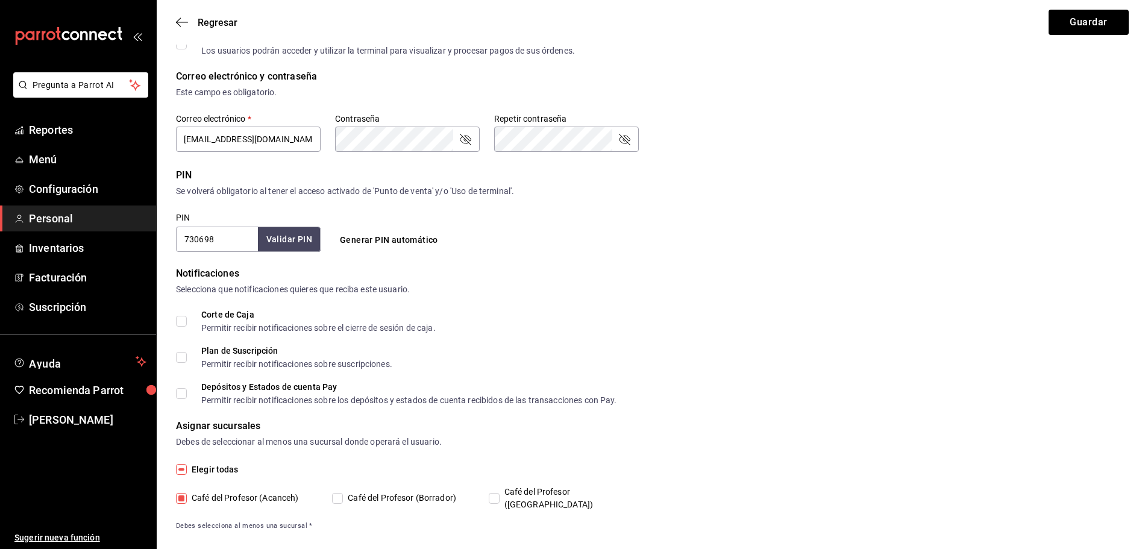
scroll to position [317, 0]
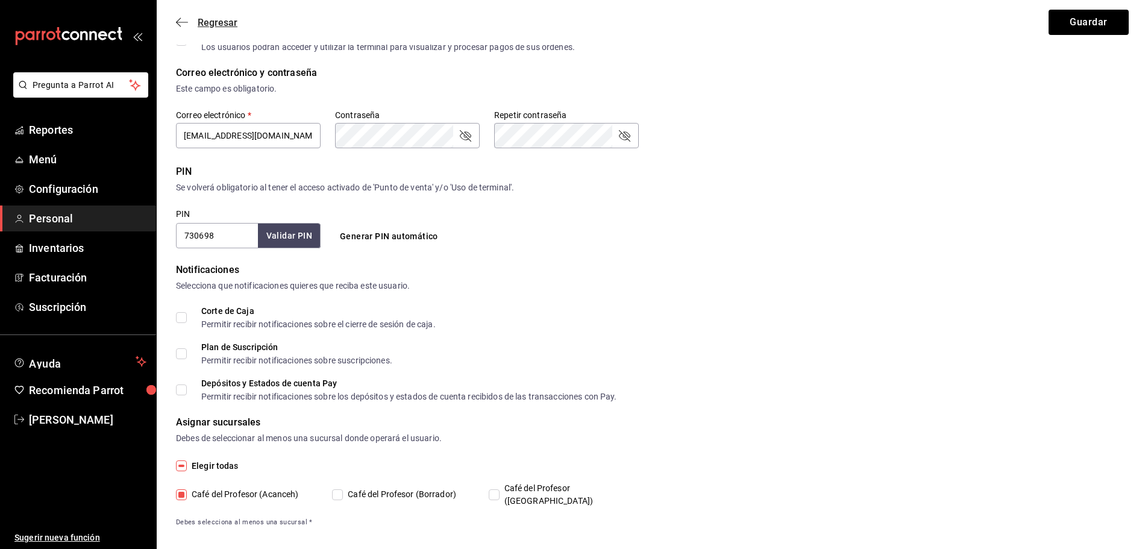
click at [184, 23] on icon "button" at bounding box center [182, 22] width 12 height 11
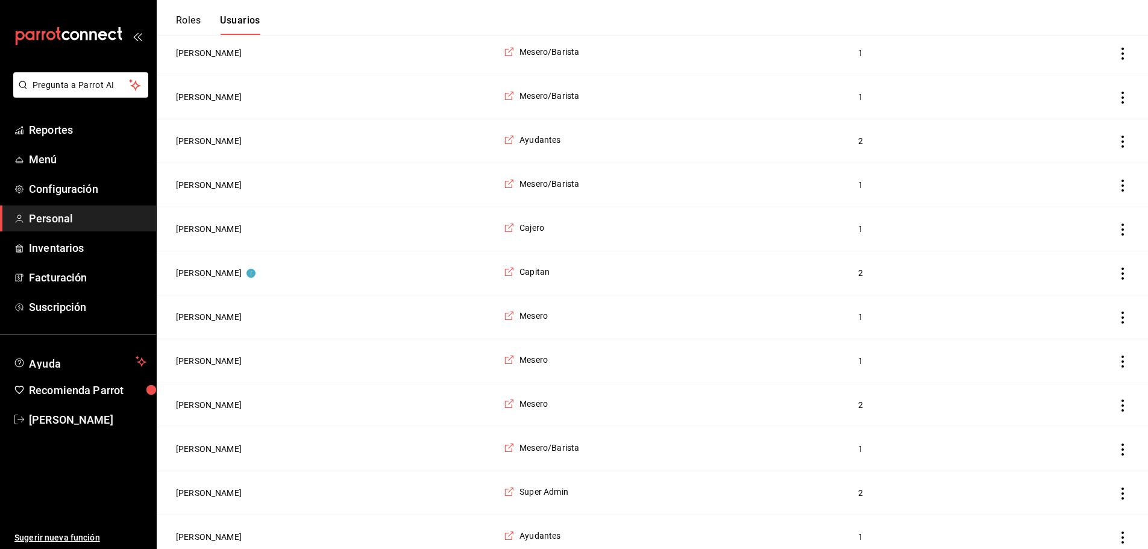
click at [175, 324] on td "Jonathan Ac" at bounding box center [327, 317] width 340 height 44
click at [193, 323] on button "Jonathan Ac" at bounding box center [209, 317] width 66 height 12
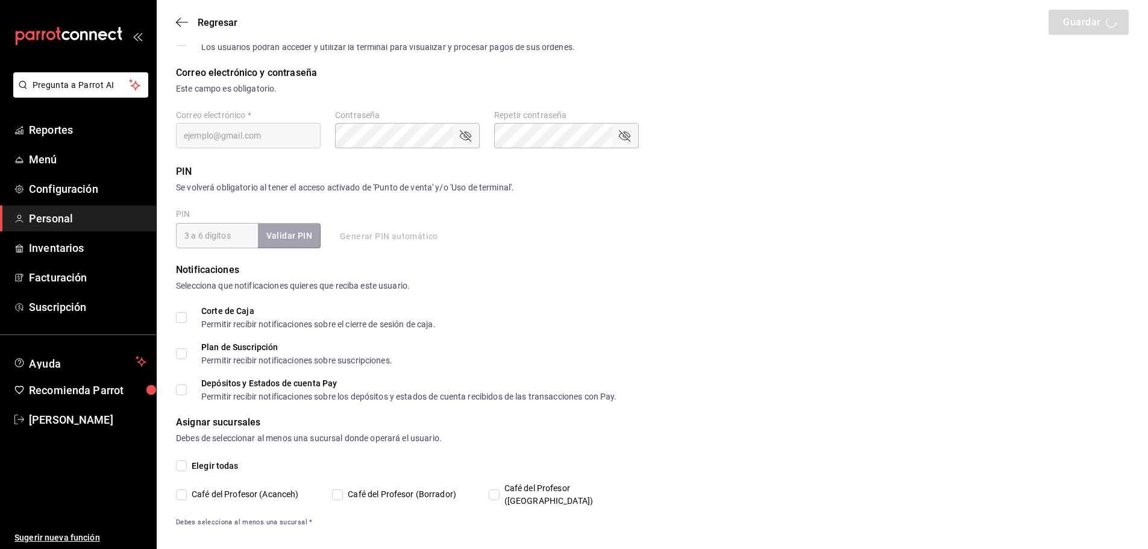
type input "Jonathan"
type input "Ac"
checkbox input "true"
type input "correo12345@gmail.com"
type input "781195"
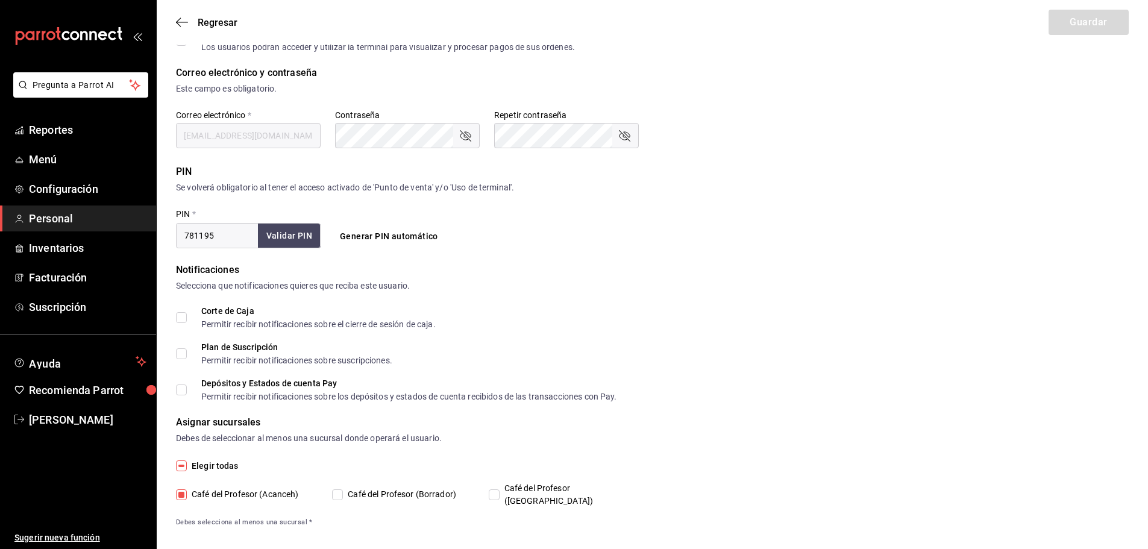
type input "1a76cd6b-98a7-4025-b815-3a88f11c6c47"
type input "UNDEFINED"
checkbox input "true"
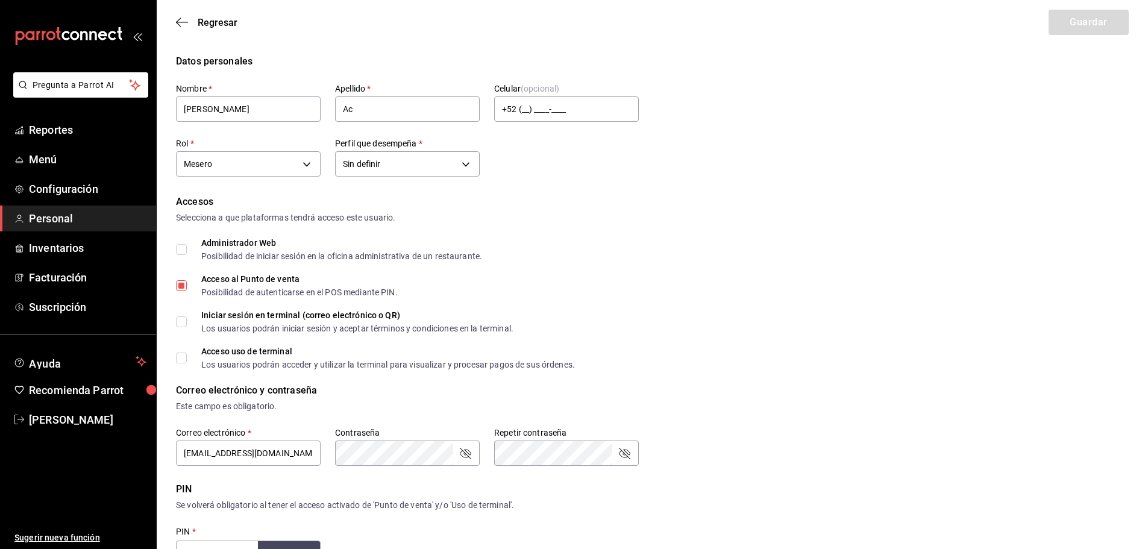
click at [187, 28] on div "Regresar Guardar" at bounding box center [652, 22] width 991 height 45
click at [186, 24] on icon "button" at bounding box center [182, 22] width 12 height 11
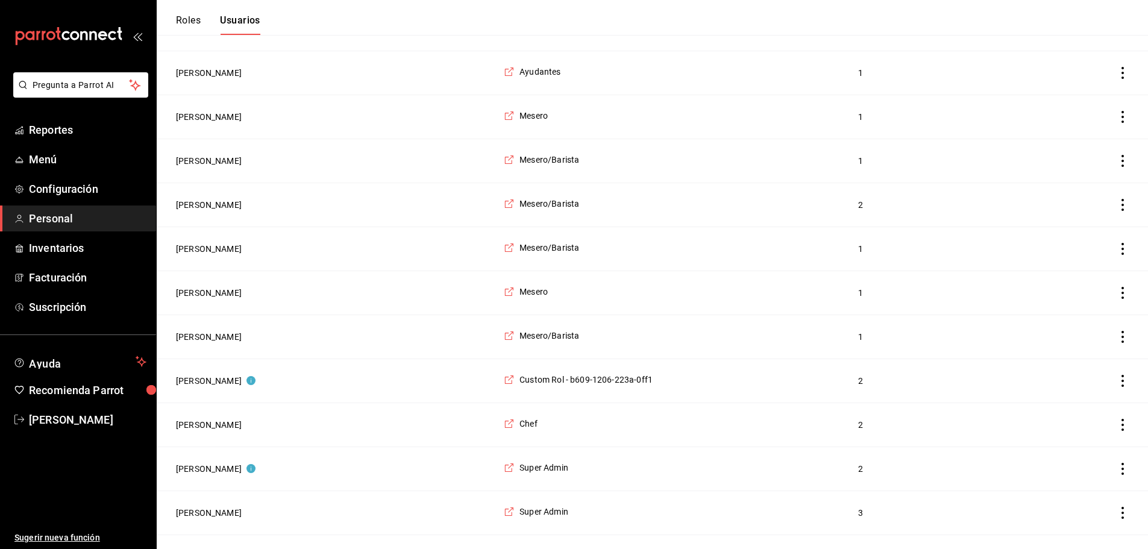
scroll to position [1553, 0]
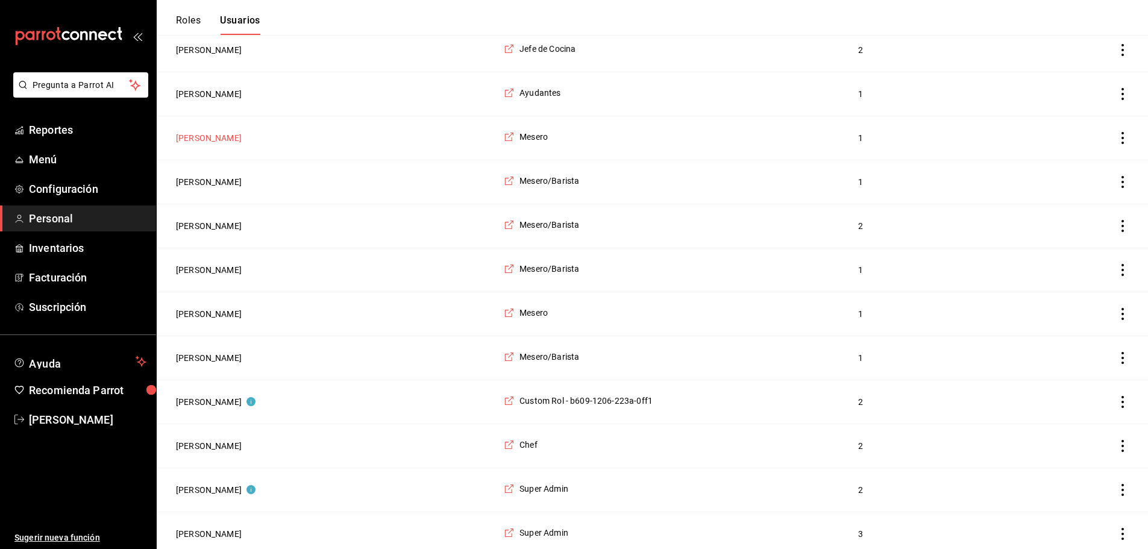
click at [222, 144] on button "Montserrat Aguilar" at bounding box center [209, 138] width 66 height 12
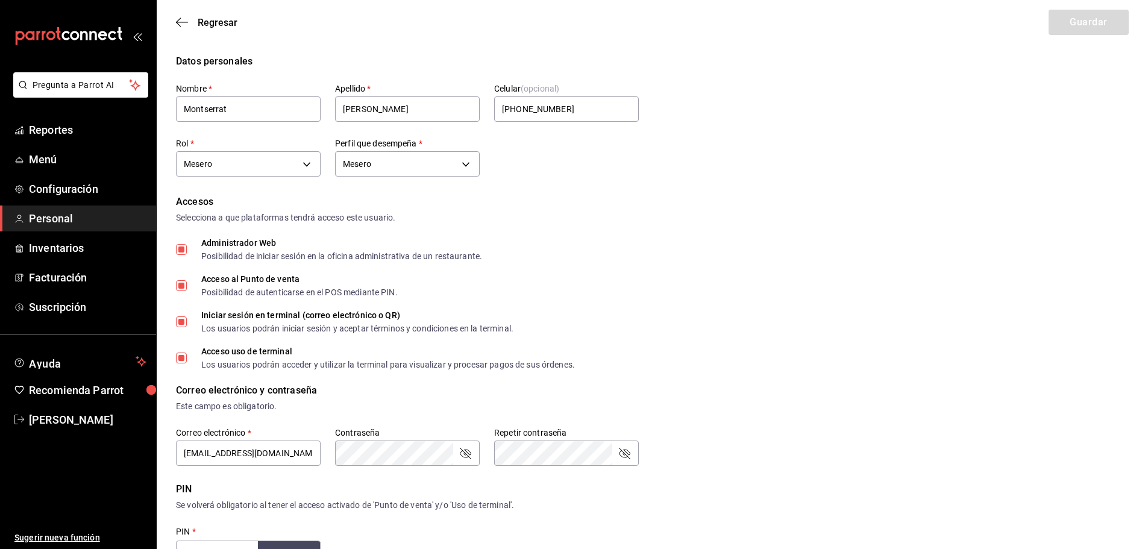
click at [184, 251] on input "Administrador Web Posibilidad de iniciar sesión en la oficina administrativa de…" at bounding box center [181, 249] width 11 height 11
checkbox input "false"
click at [187, 322] on span "Iniciar sesión en terminal (correo electrónico o QR) Los usuarios podrán inicia…" at bounding box center [350, 322] width 327 height 22
click at [187, 322] on input "Iniciar sesión en terminal (correo electrónico o QR) Los usuarios podrán inicia…" at bounding box center [181, 321] width 11 height 11
checkbox input "false"
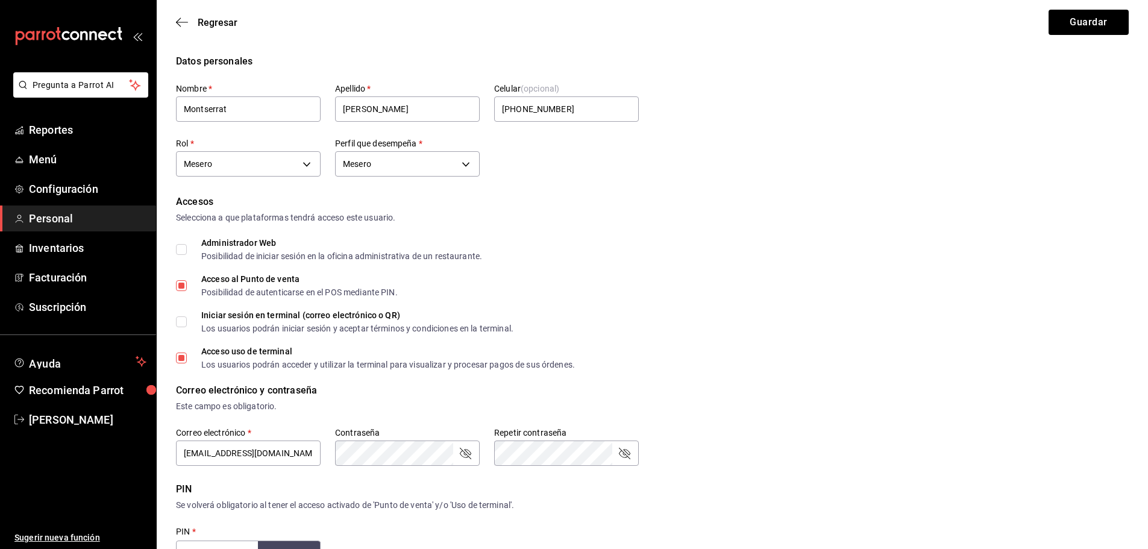
click at [180, 355] on input "Acceso uso de terminal Los usuarios podrán acceder y utilizar la terminal para …" at bounding box center [181, 357] width 11 height 11
checkbox input "false"
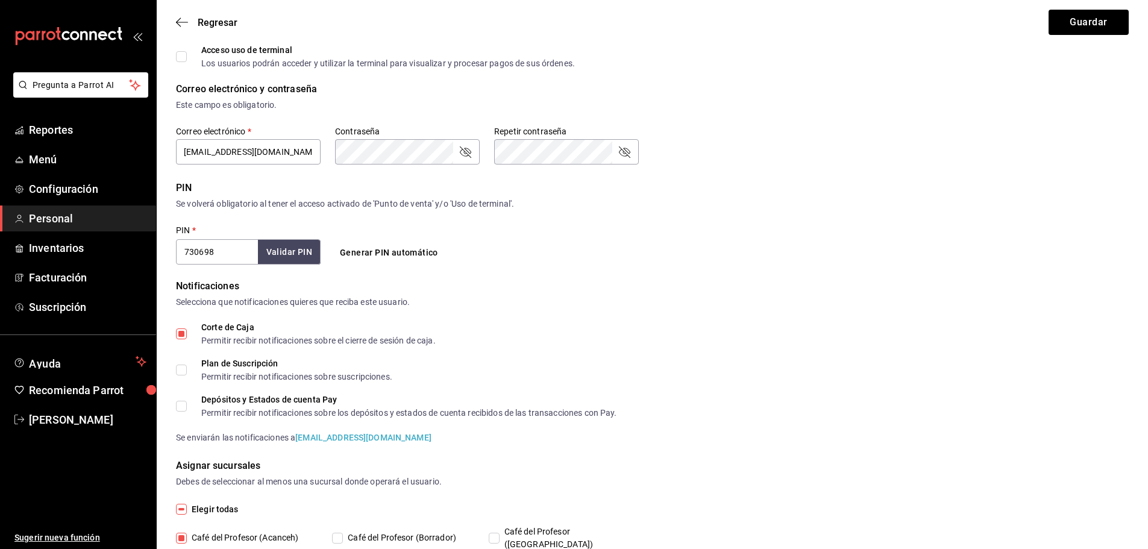
click at [177, 331] on input "Corte de Caja Permitir recibir notificaciones sobre el cierre de sesión de caja." at bounding box center [181, 333] width 11 height 11
checkbox input "false"
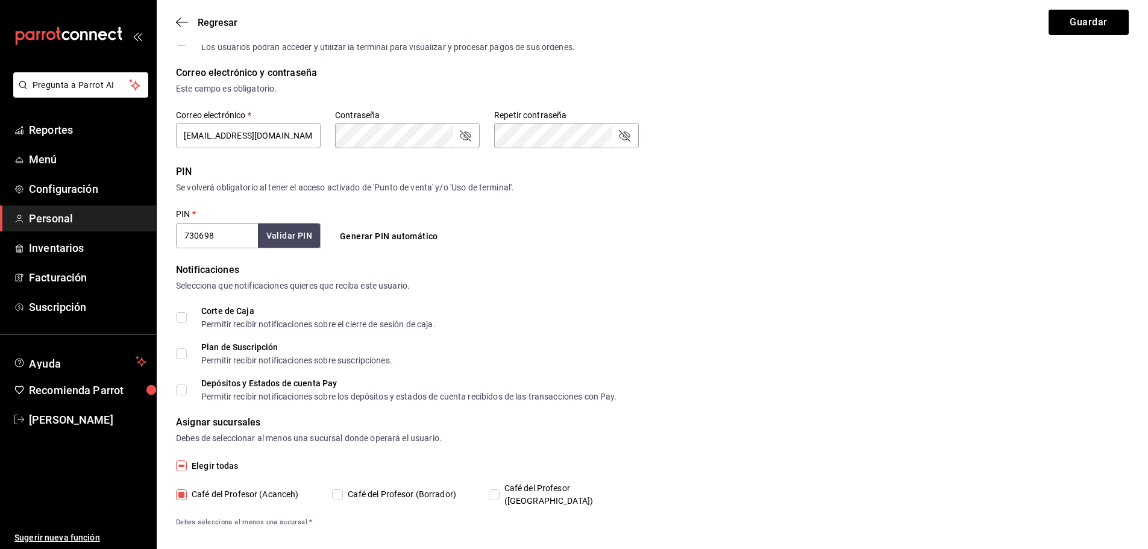
scroll to position [0, 0]
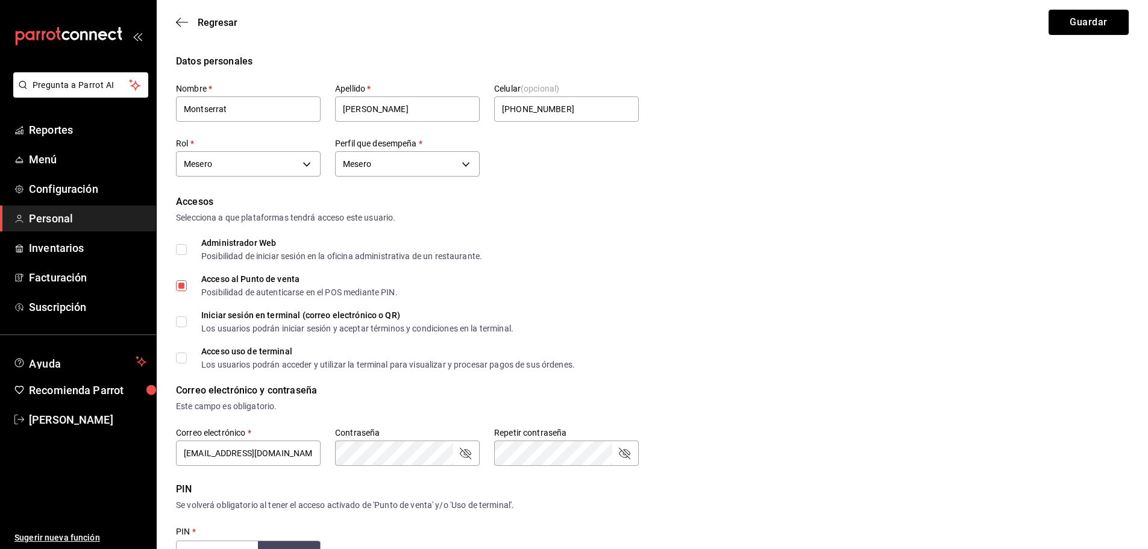
click at [1109, 17] on button "Guardar" at bounding box center [1088, 22] width 80 height 25
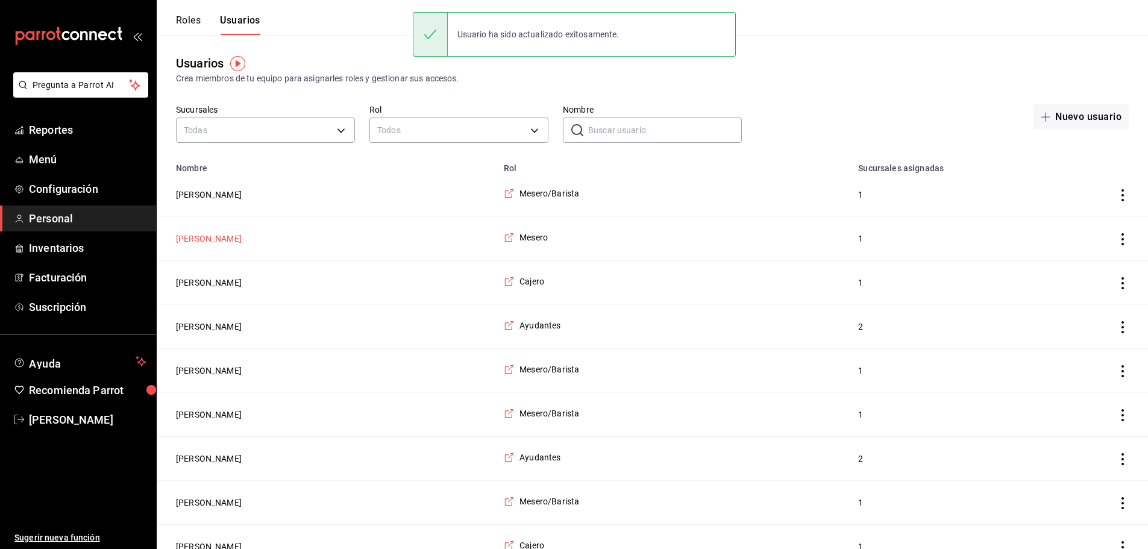
click at [208, 241] on button "[PERSON_NAME]" at bounding box center [209, 239] width 66 height 12
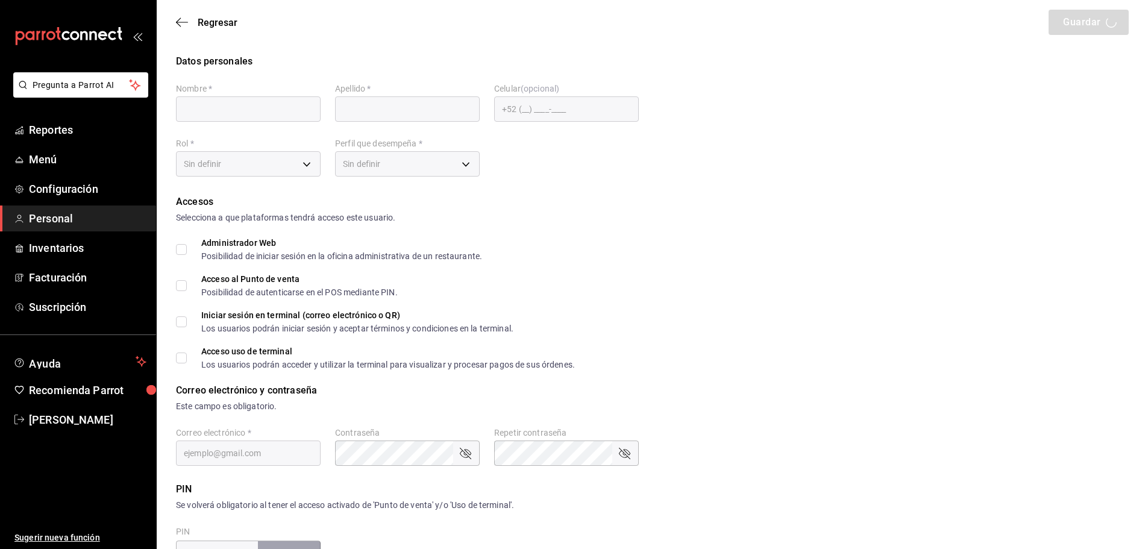
type input "Marcelino"
type input "Morales"
checkbox input "true"
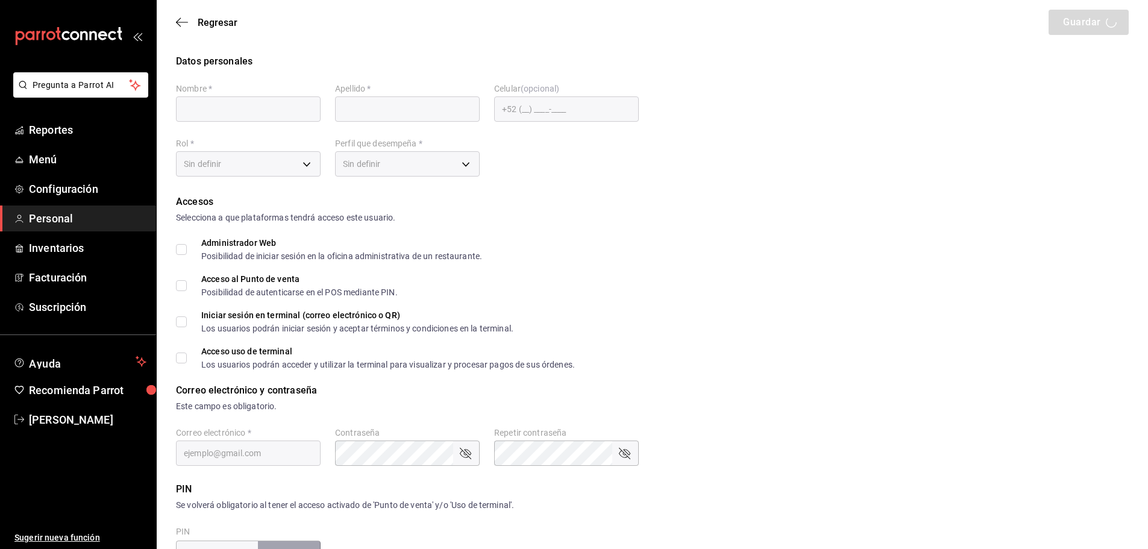
type input "marce@gmail.com"
type input "1390"
type input "1a76cd6b-98a7-4025-b815-3a88f11c6c47"
type input "WAITER"
checkbox input "true"
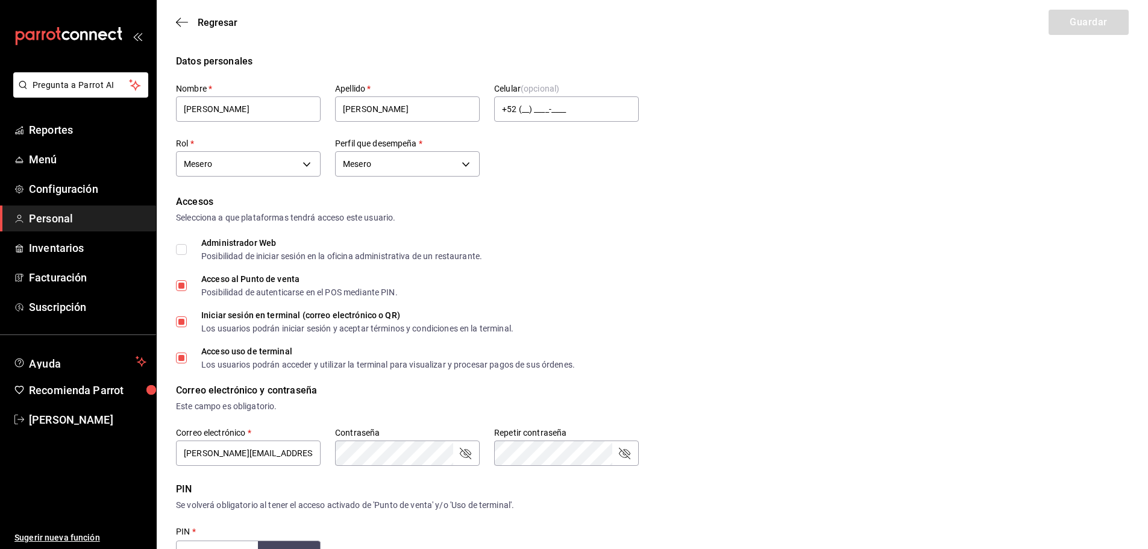
click at [182, 323] on input "Iniciar sesión en terminal (correo electrónico o QR) Los usuarios podrán inicia…" at bounding box center [181, 321] width 11 height 11
checkbox input "false"
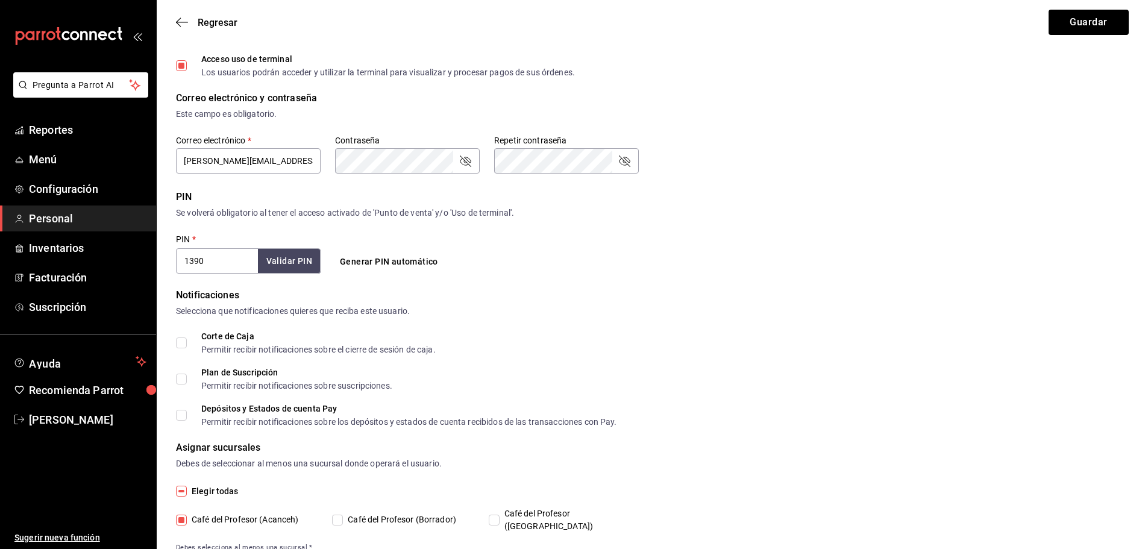
scroll to position [301, 0]
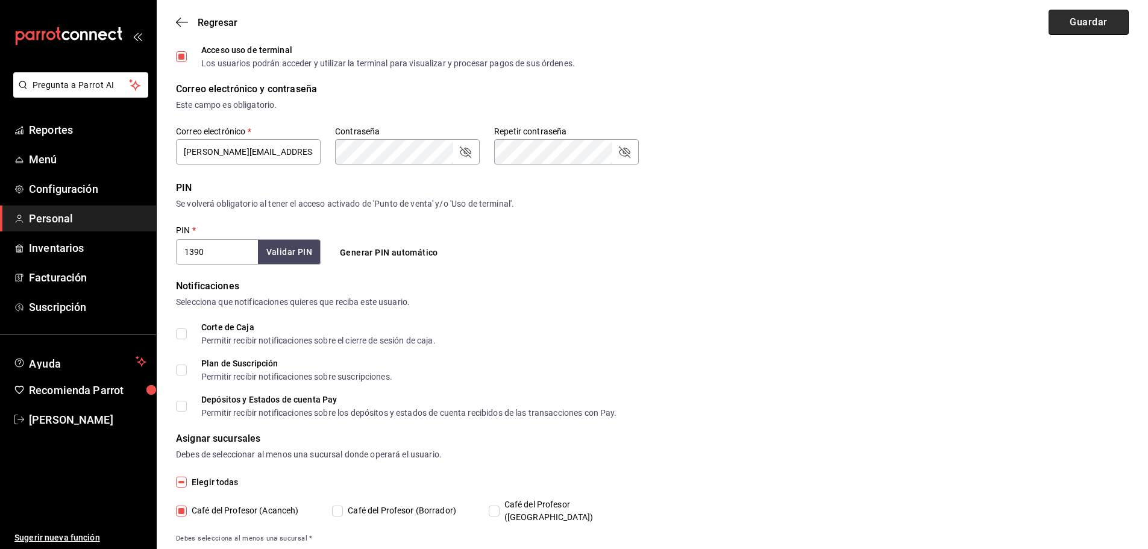
click at [1072, 28] on button "Guardar" at bounding box center [1088, 22] width 80 height 25
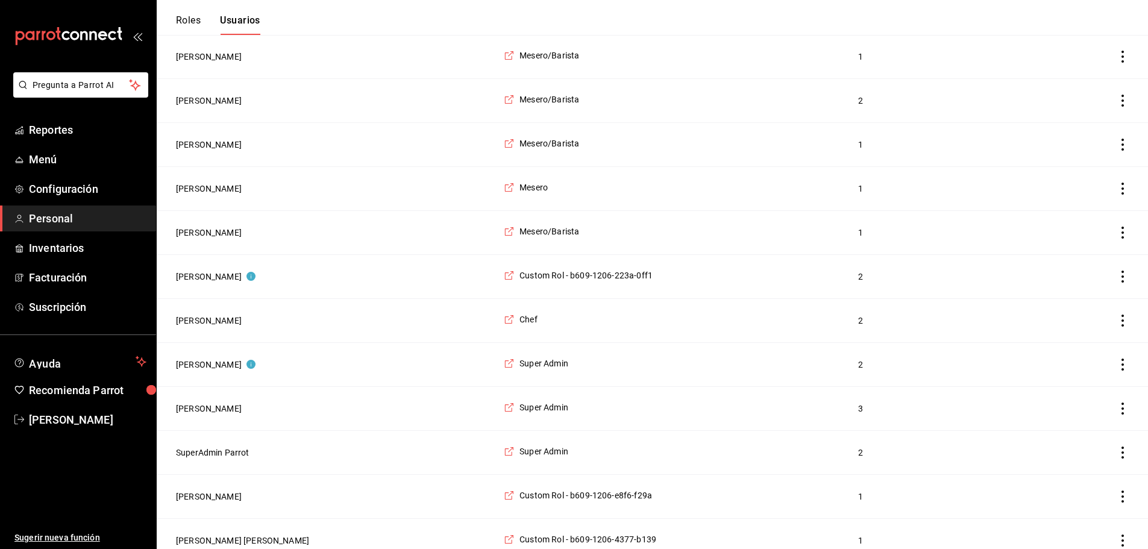
scroll to position [1854, 0]
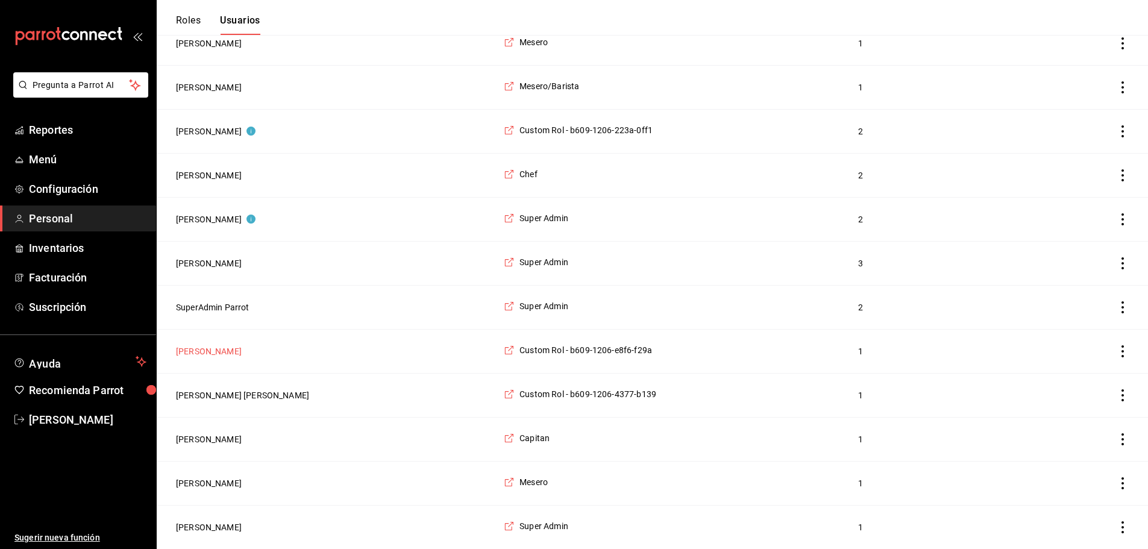
click at [209, 345] on button "[PERSON_NAME]" at bounding box center [209, 351] width 66 height 12
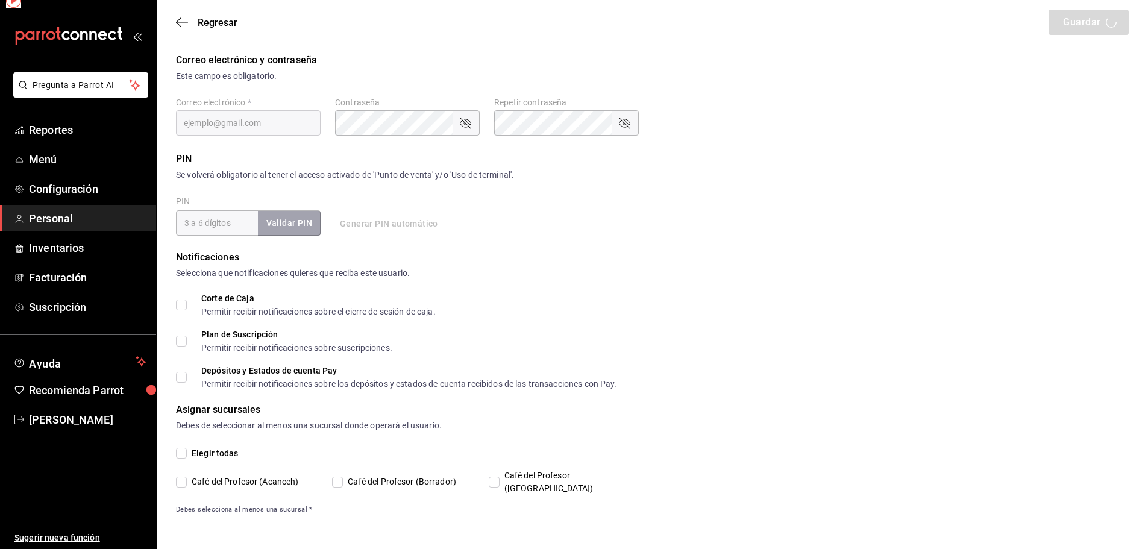
scroll to position [317, 0]
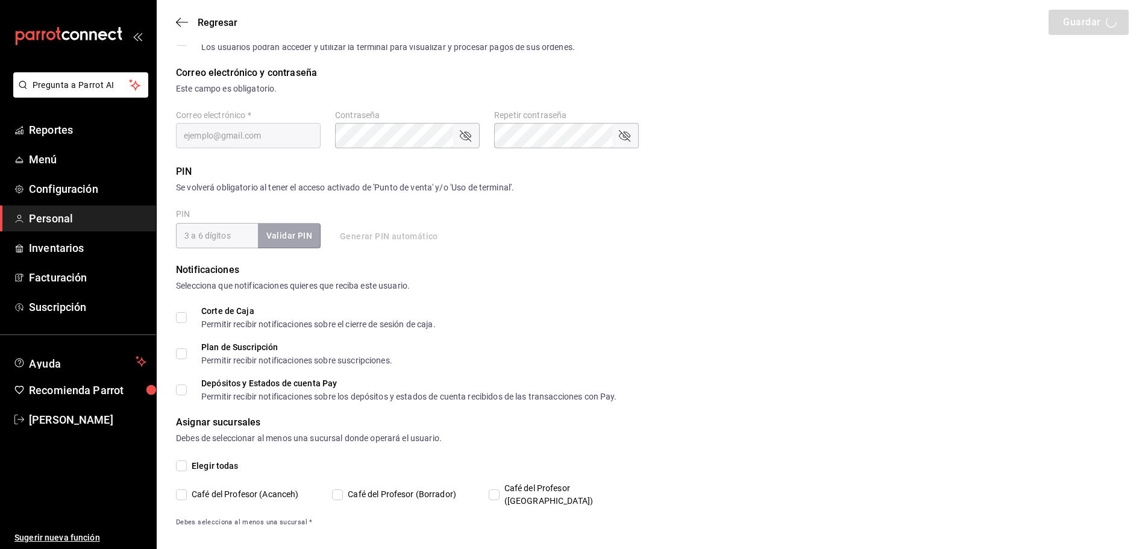
type input "Marcelino"
type input "Morales"
checkbox input "true"
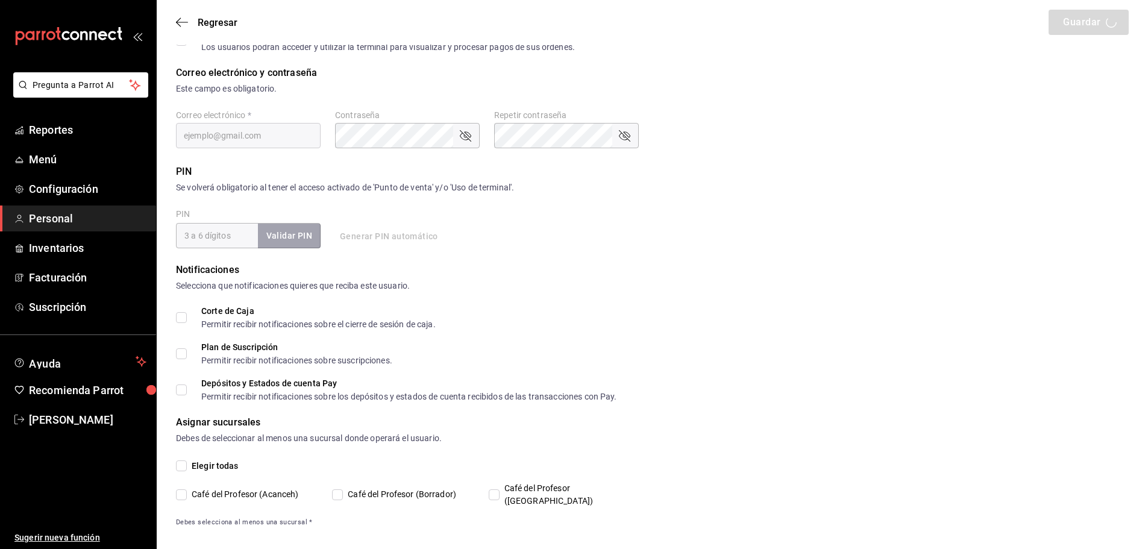
type input "marcemoralesferrer@gmail.com"
type input "0931"
type input "39c8adb1-8a75-4c02-ba6d-725ce2658d36"
type input "WAITER"
checkbox input "true"
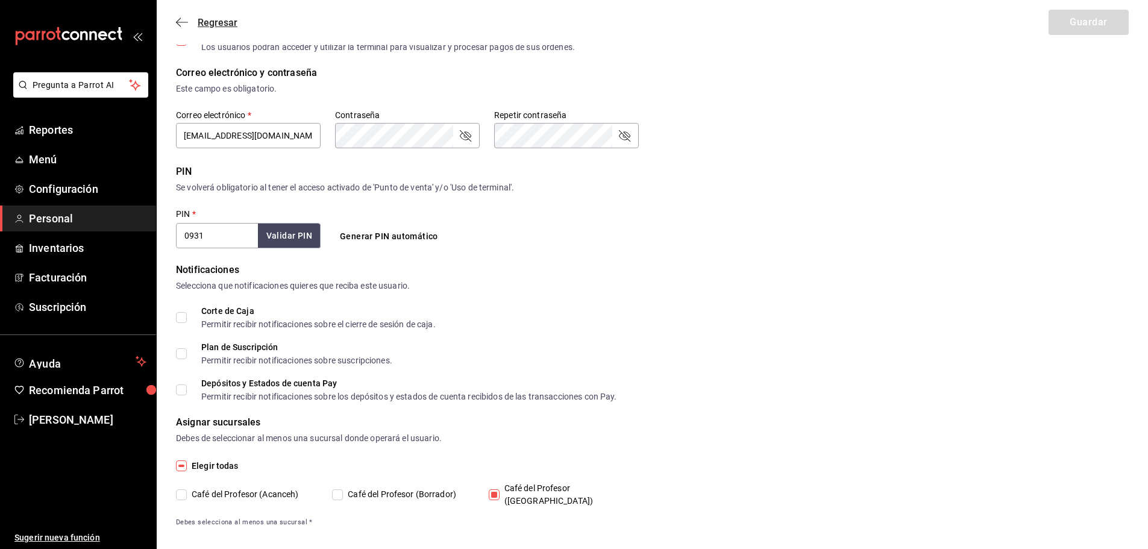
click at [184, 24] on icon "button" at bounding box center [182, 22] width 12 height 11
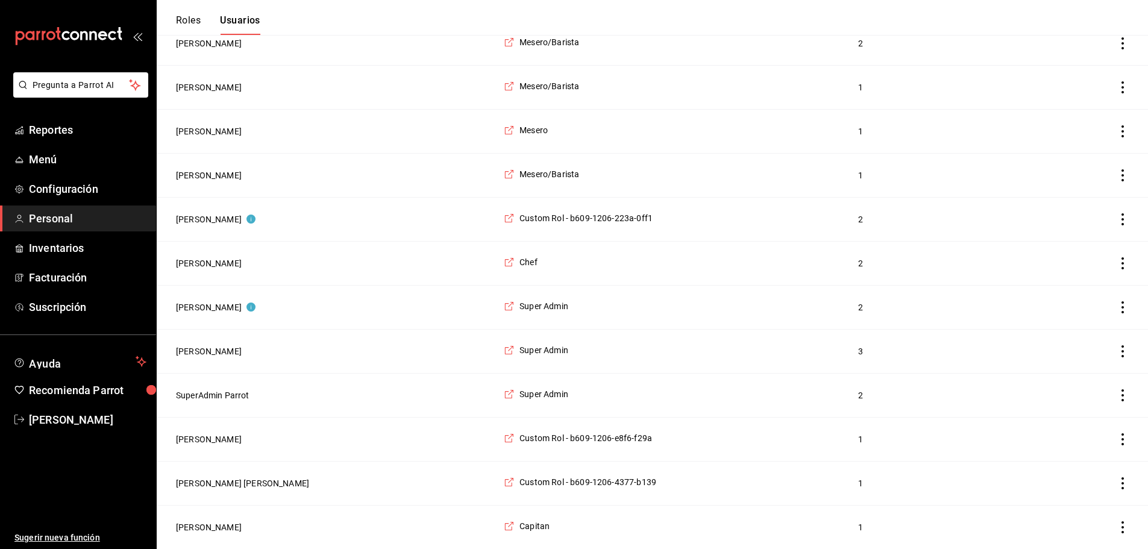
scroll to position [1854, 0]
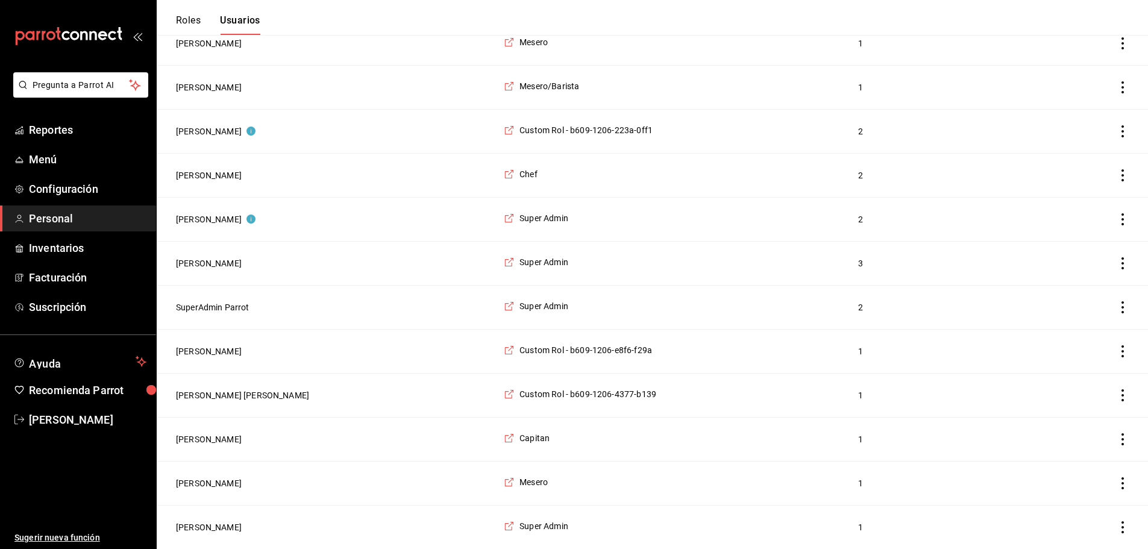
click at [1119, 348] on icon "actions" at bounding box center [1122, 351] width 12 height 12
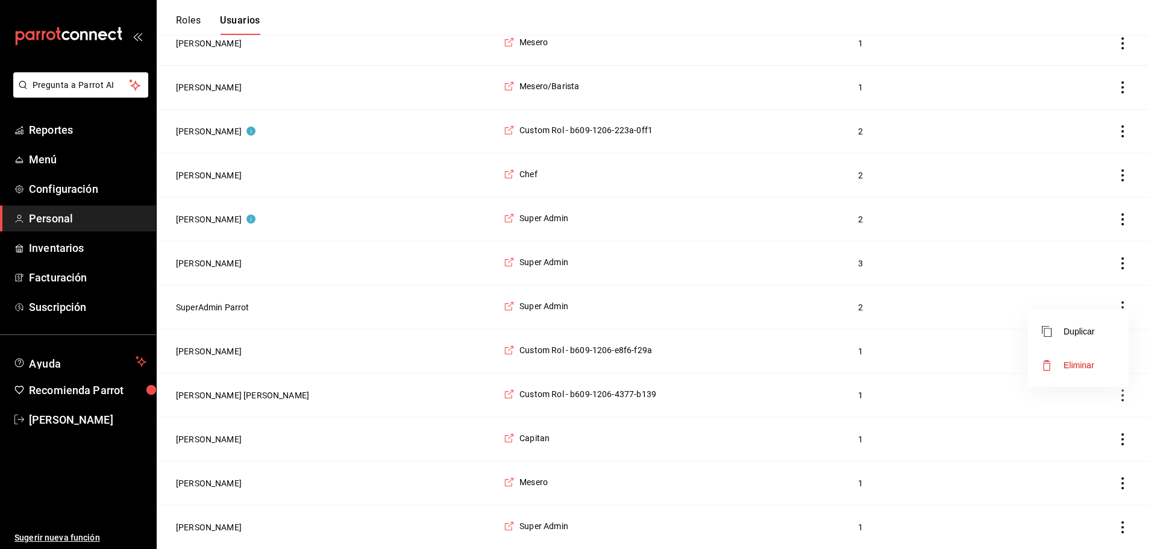
click at [1099, 366] on li "Eliminar" at bounding box center [1077, 365] width 101 height 34
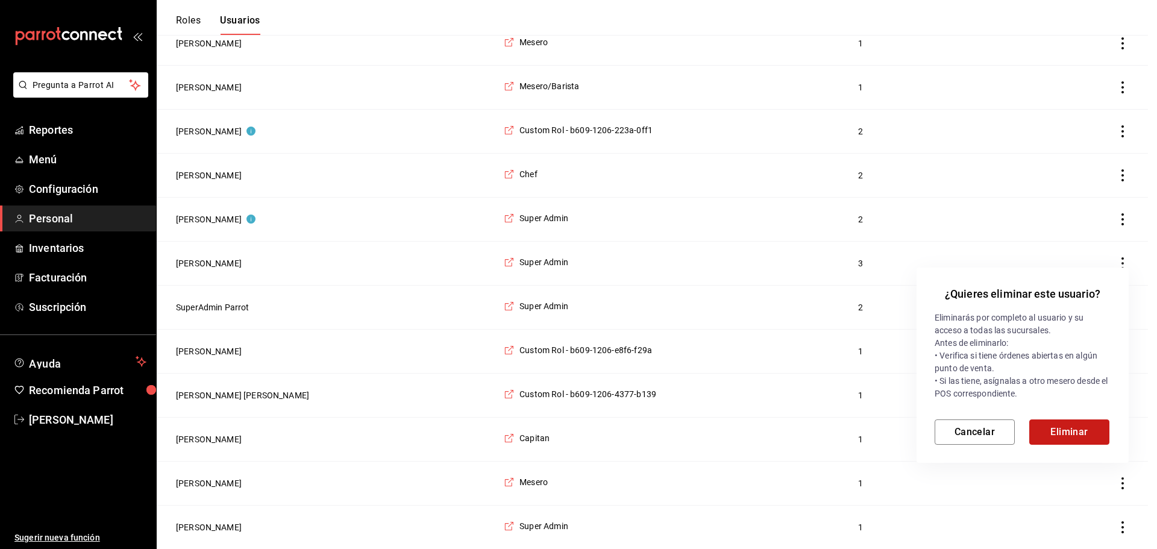
click at [1098, 424] on button "Eliminar" at bounding box center [1069, 431] width 80 height 25
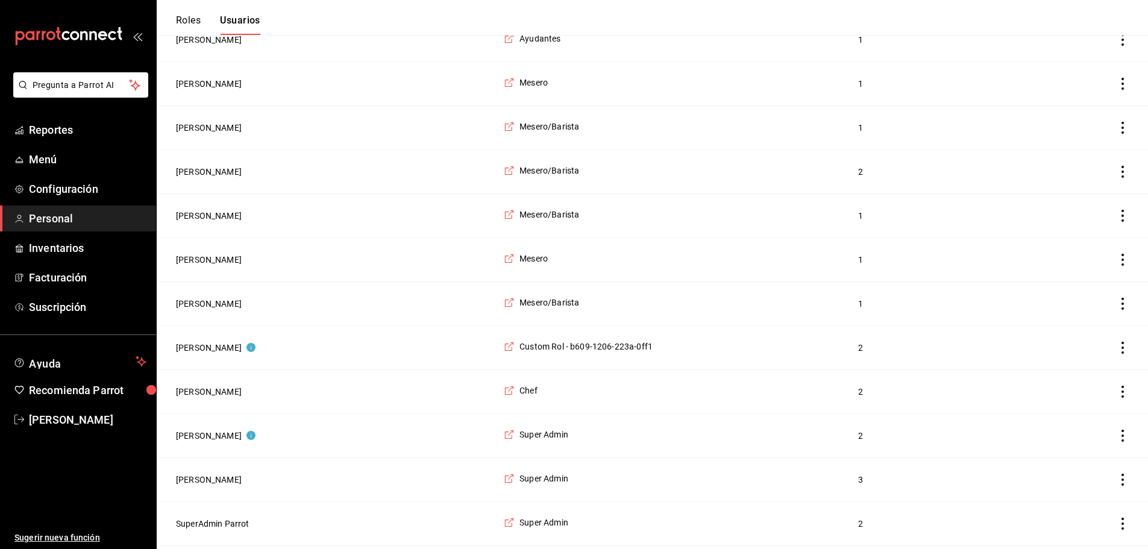
scroll to position [1673, 0]
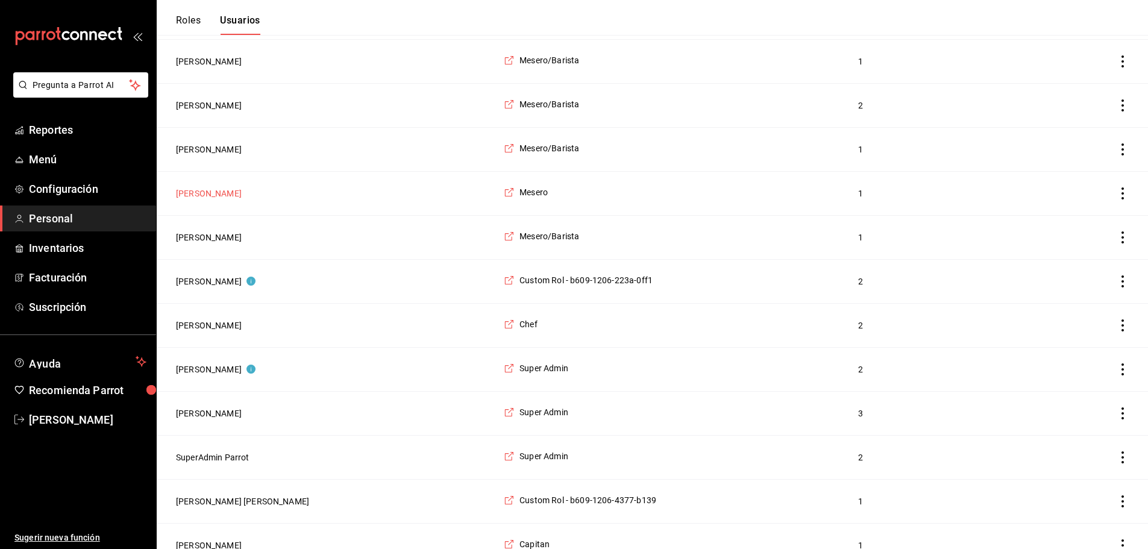
click at [208, 199] on button "[PERSON_NAME]" at bounding box center [209, 193] width 66 height 12
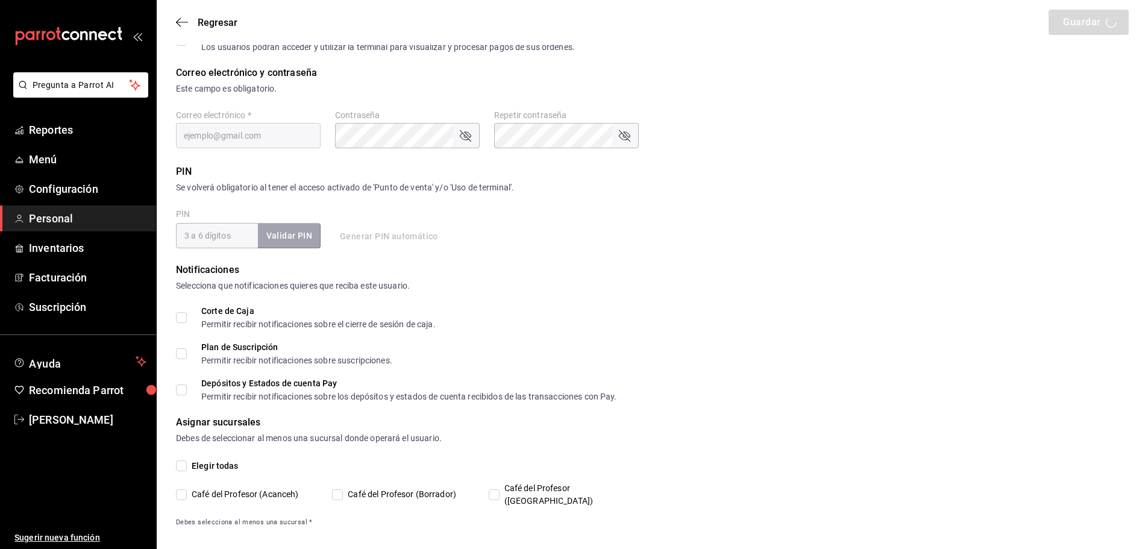
type input "Cristy"
type input "Cruz"
checkbox input "true"
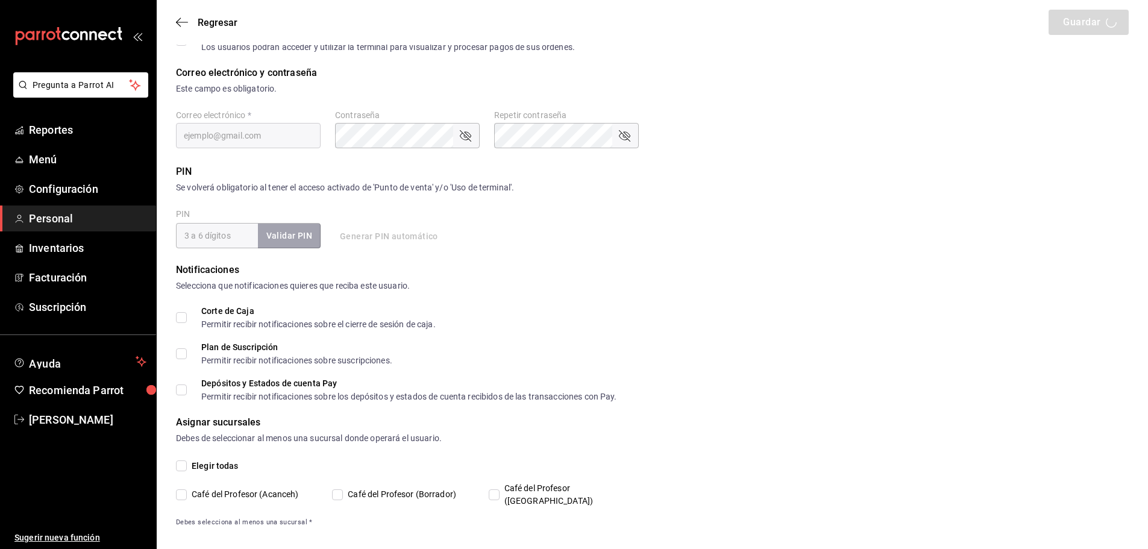
type input "cristycruz740@gmail.com"
type input "434262"
type input "+52 (52) 9981-5143"
type input "1a76cd6b-98a7-4025-b815-3a88f11c6c47"
type input "STAFF"
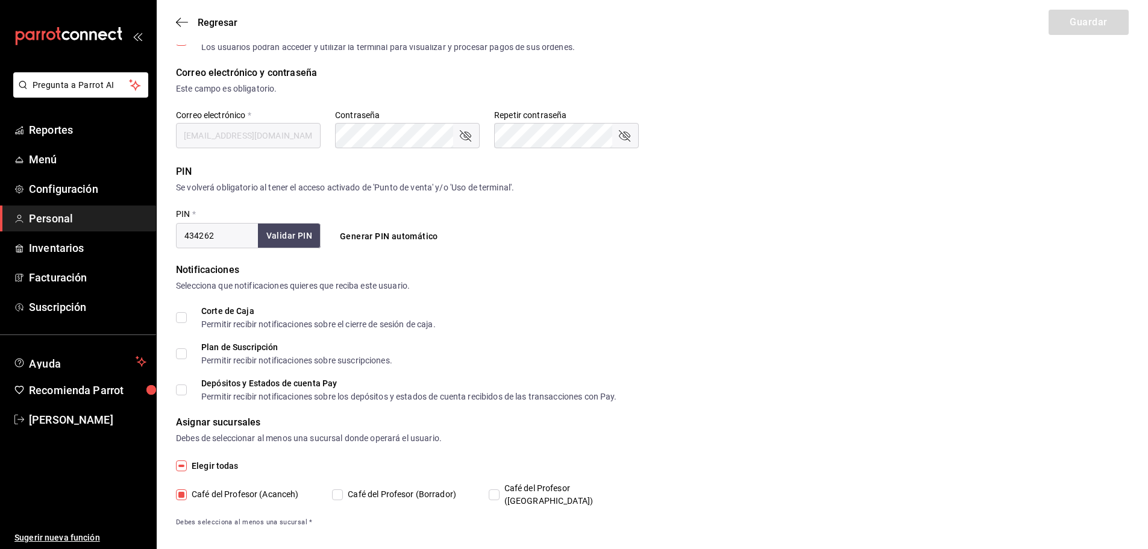
checkbox input "true"
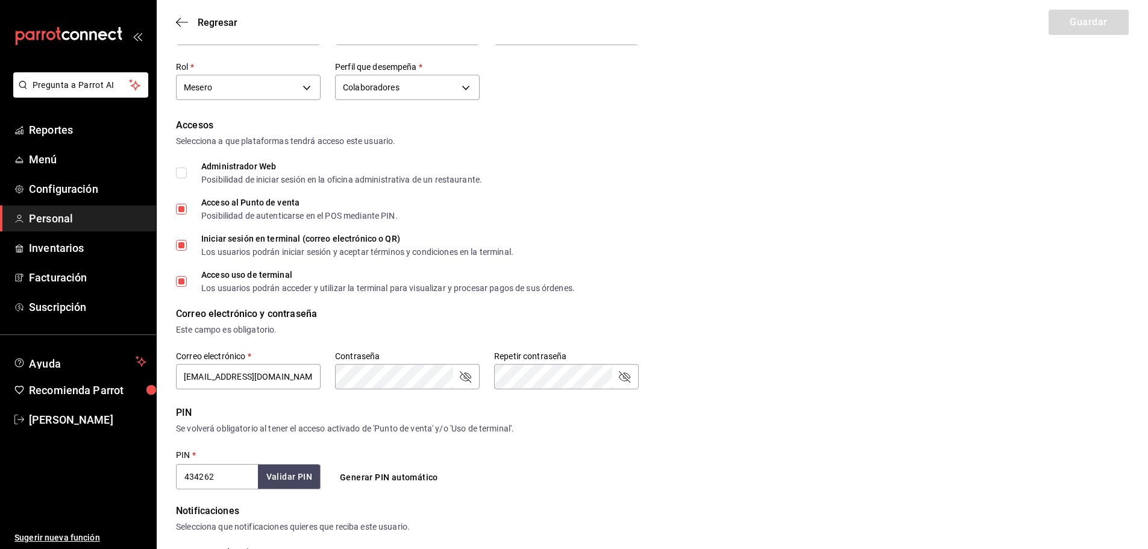
scroll to position [16, 0]
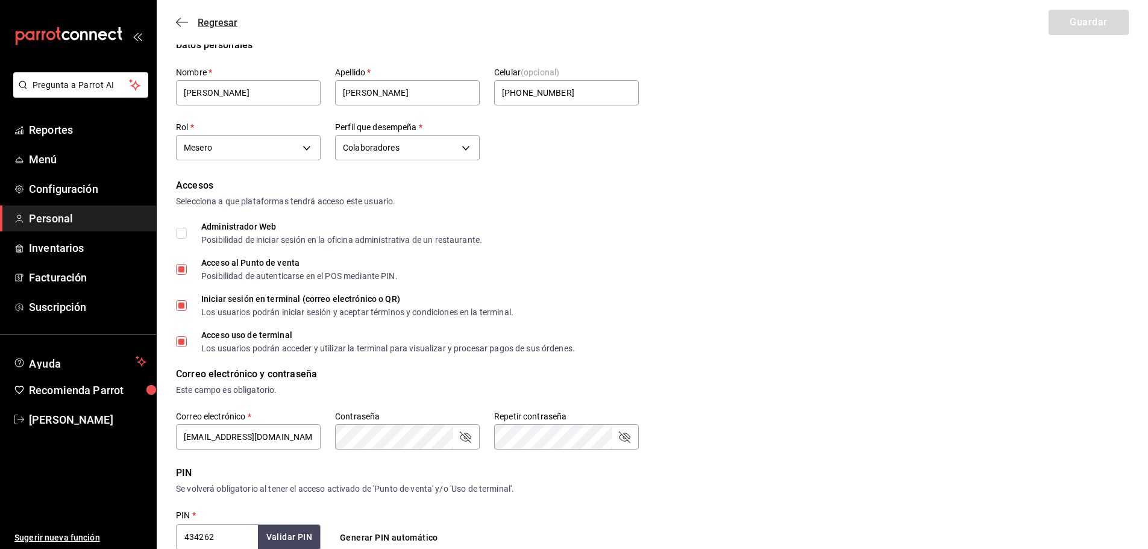
click at [181, 19] on icon "button" at bounding box center [182, 22] width 12 height 11
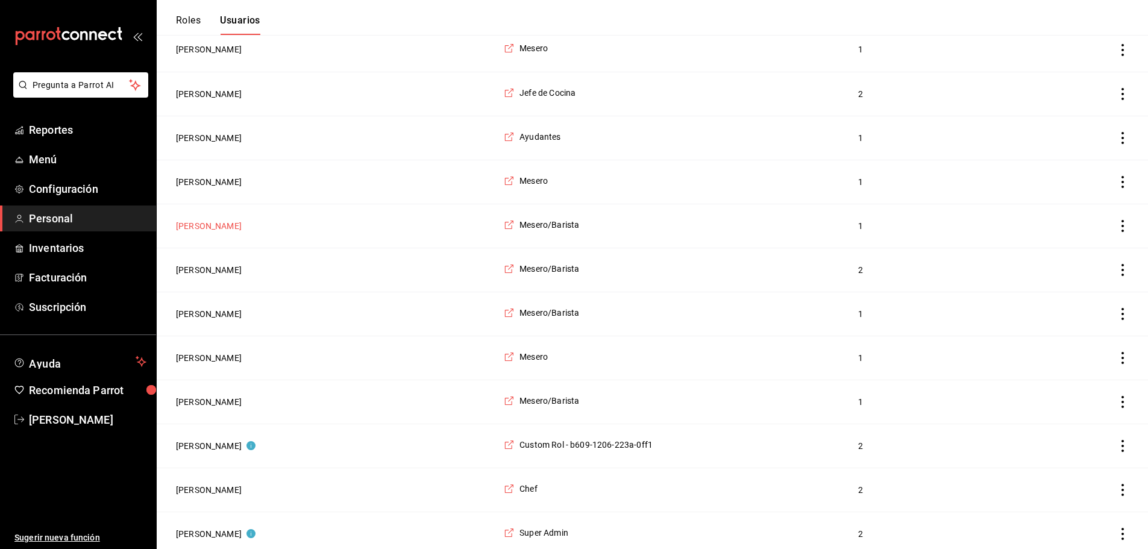
scroll to position [1492, 0]
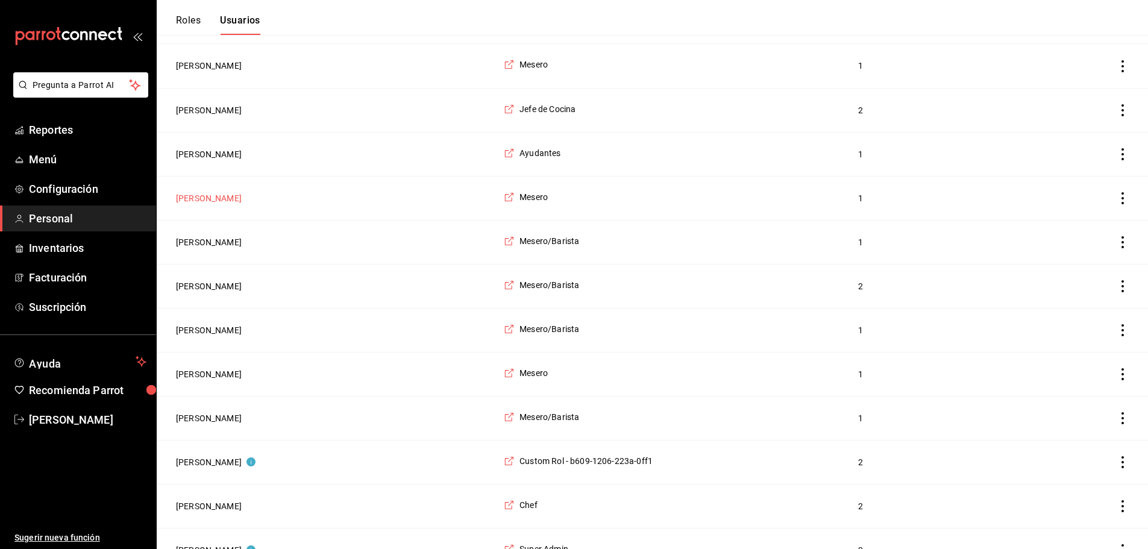
click at [196, 204] on button "[PERSON_NAME]" at bounding box center [209, 198] width 66 height 12
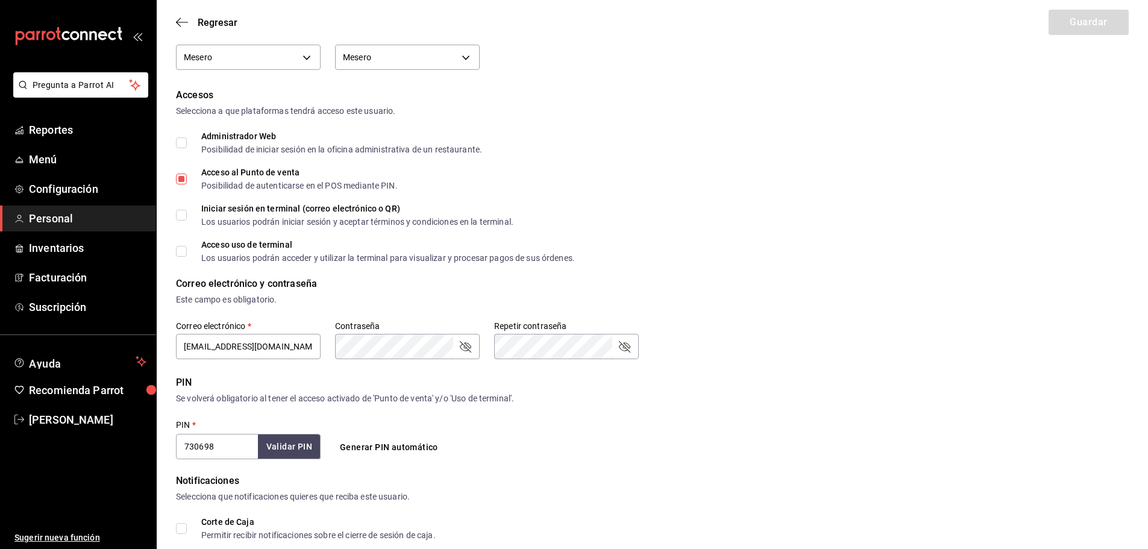
scroll to position [241, 0]
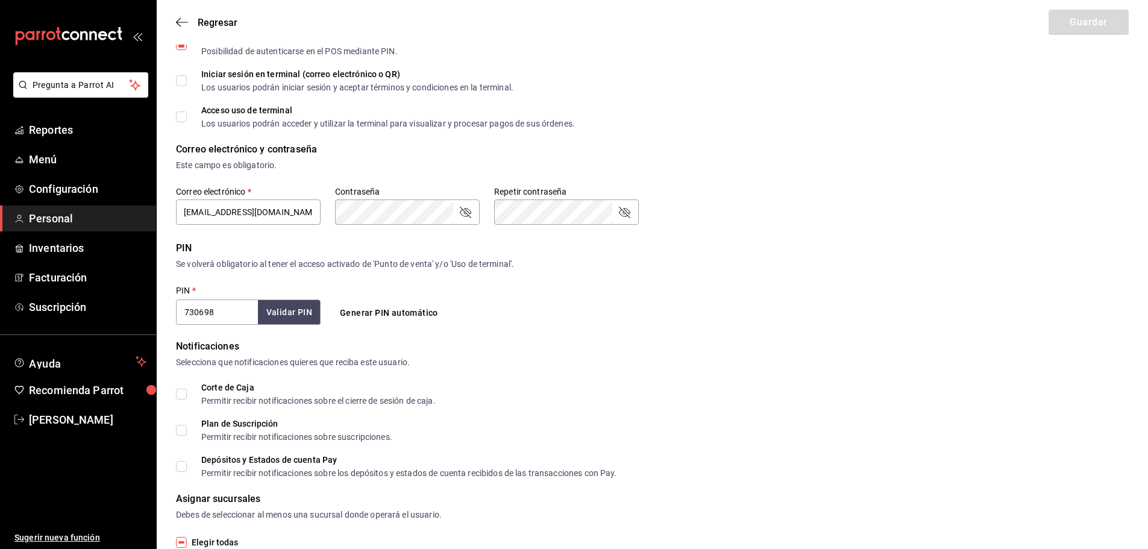
click at [182, 117] on input "Acceso uso de terminal Los usuarios podrán acceder y utilizar la terminal para …" at bounding box center [181, 116] width 11 height 11
checkbox input "true"
click at [1074, 14] on button "Guardar" at bounding box center [1088, 22] width 80 height 25
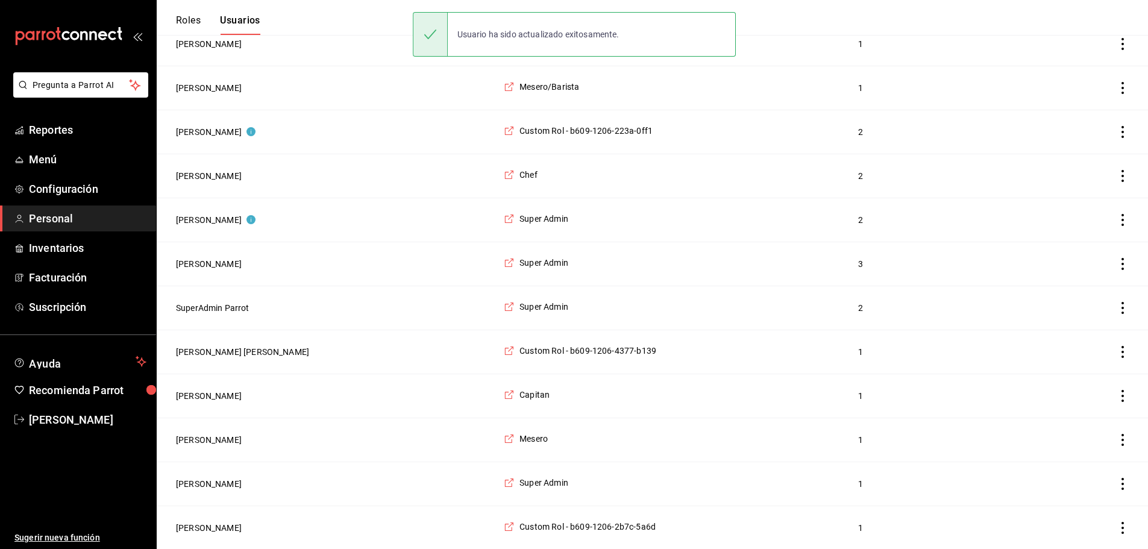
scroll to position [1854, 0]
click at [200, 393] on button "[PERSON_NAME]" at bounding box center [209, 395] width 66 height 12
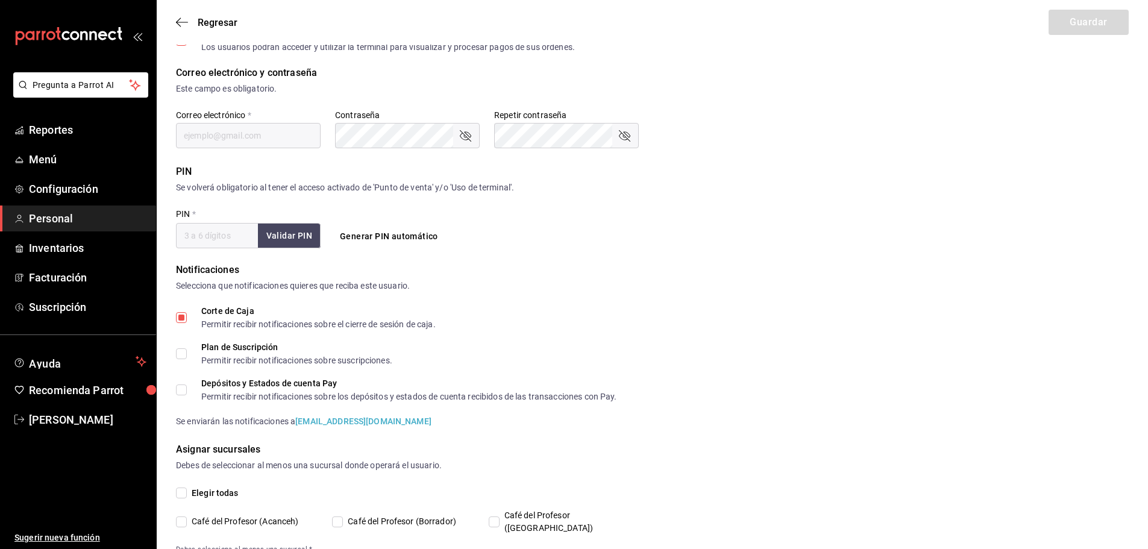
type input "Yeray"
type input "Díaz"
checkbox input "true"
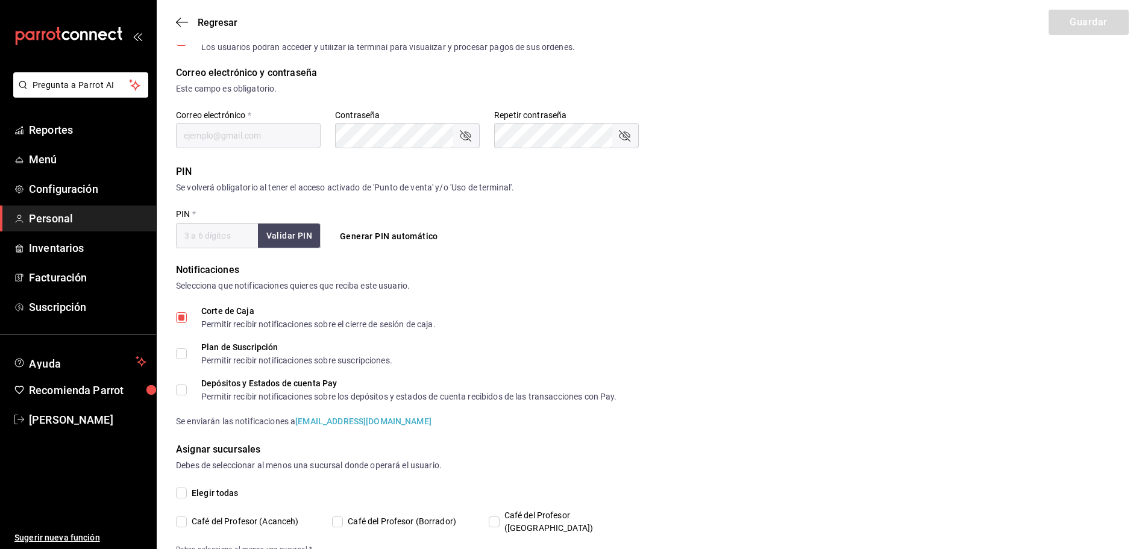
checkbox input "true"
type input "yeraydiaz444@gmail.com"
type input "7414"
checkbox input "true"
type input "+52 (52) 9982-9226"
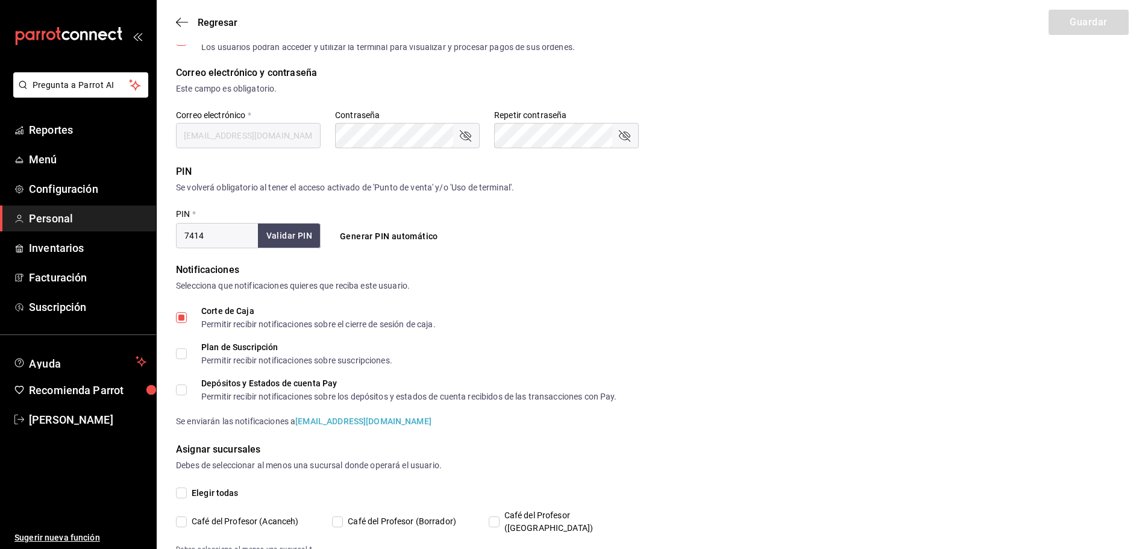
type input "91e438e9-b0da-4763-a122-36a59e2edcd7"
type input "WAITER"
checkbox input "true"
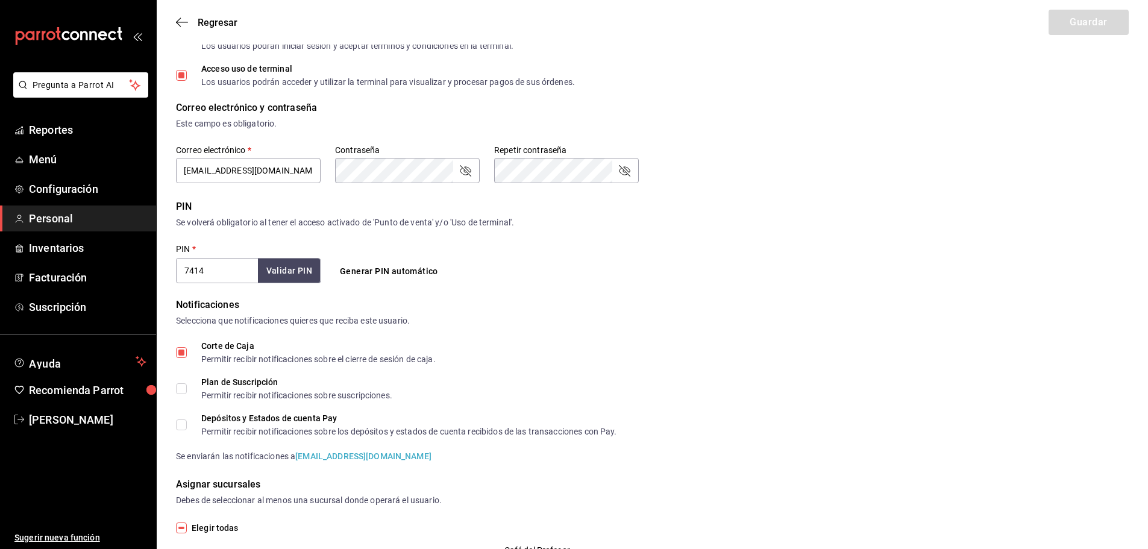
scroll to position [224, 0]
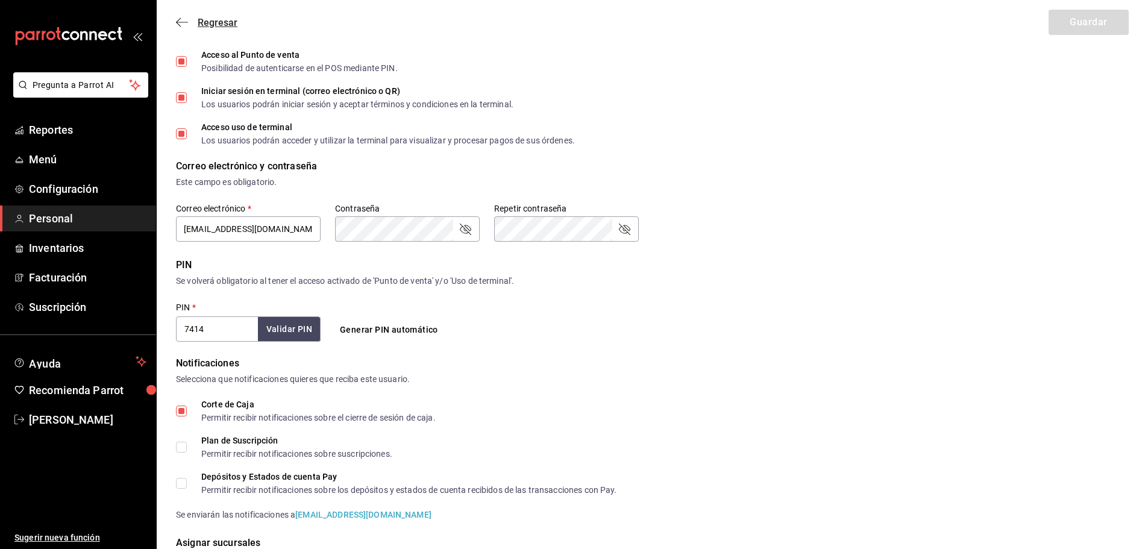
click at [185, 19] on icon "button" at bounding box center [182, 22] width 12 height 11
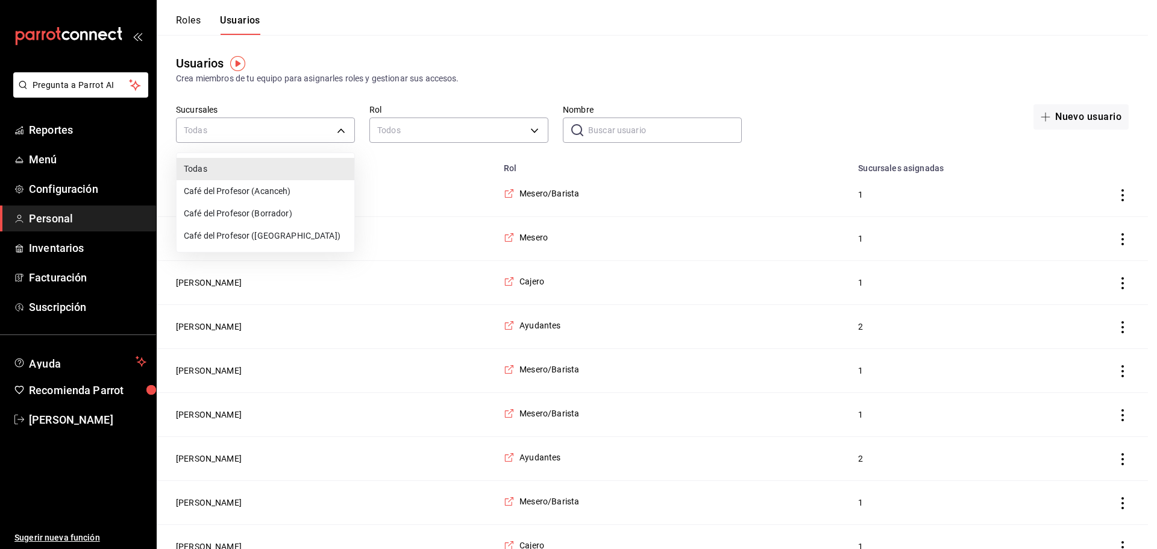
click at [231, 189] on li "Café del Profesor (Acanceh)" at bounding box center [266, 191] width 178 height 22
type input "f0ca590e-465f-4799-9f23-f607f32ef14d"
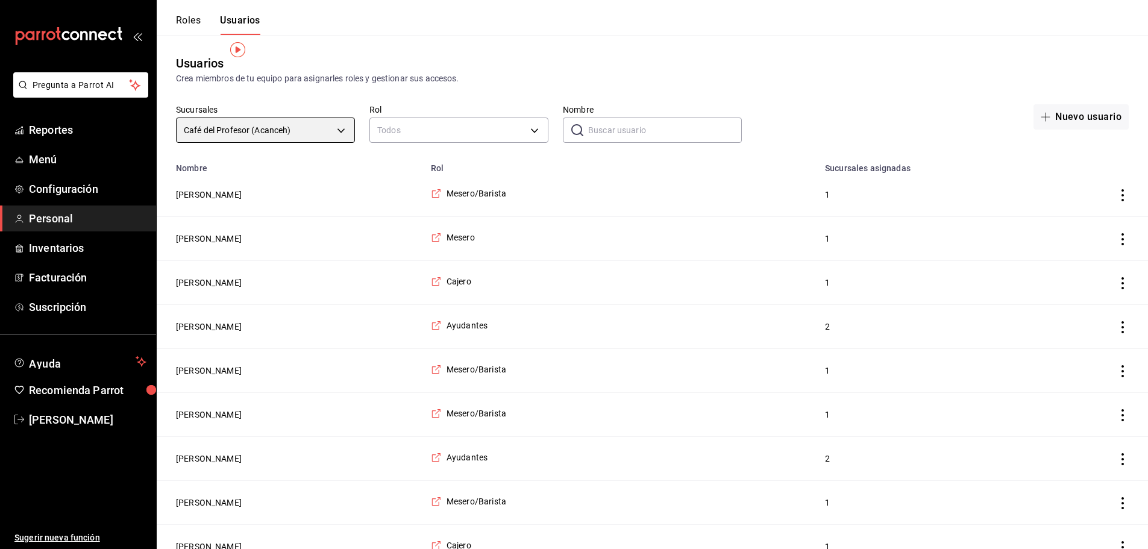
scroll to position [60, 0]
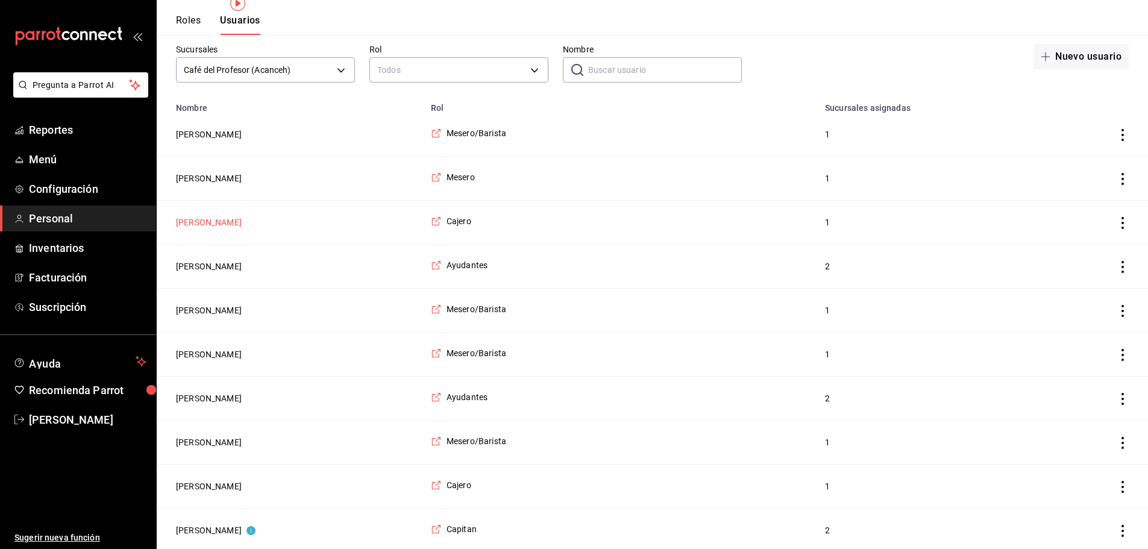
click at [209, 225] on button "[PERSON_NAME]" at bounding box center [209, 222] width 66 height 12
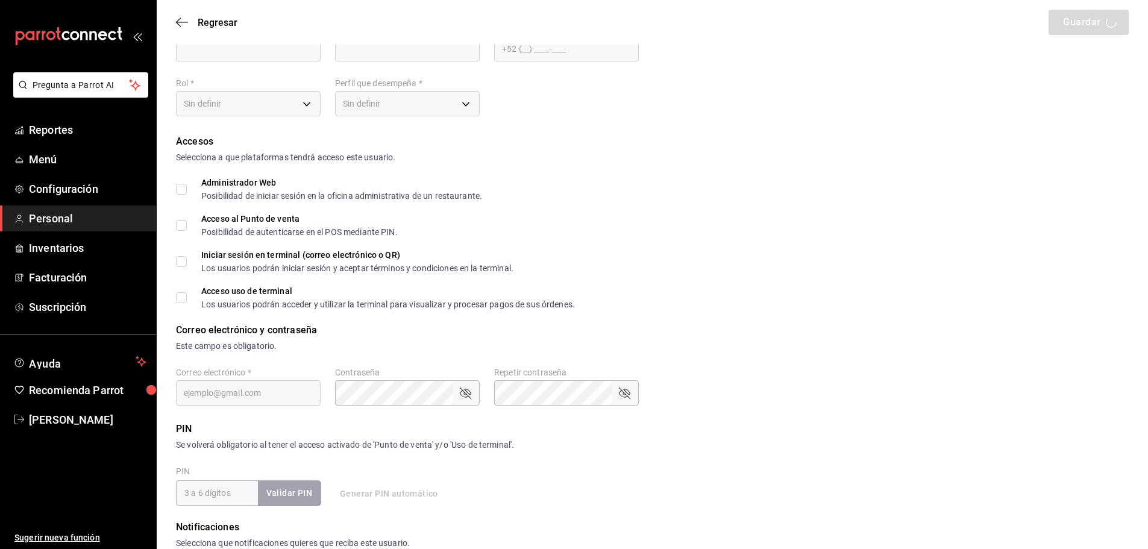
type input "Oyuki"
type input "Dzul Ruiz"
checkbox input "true"
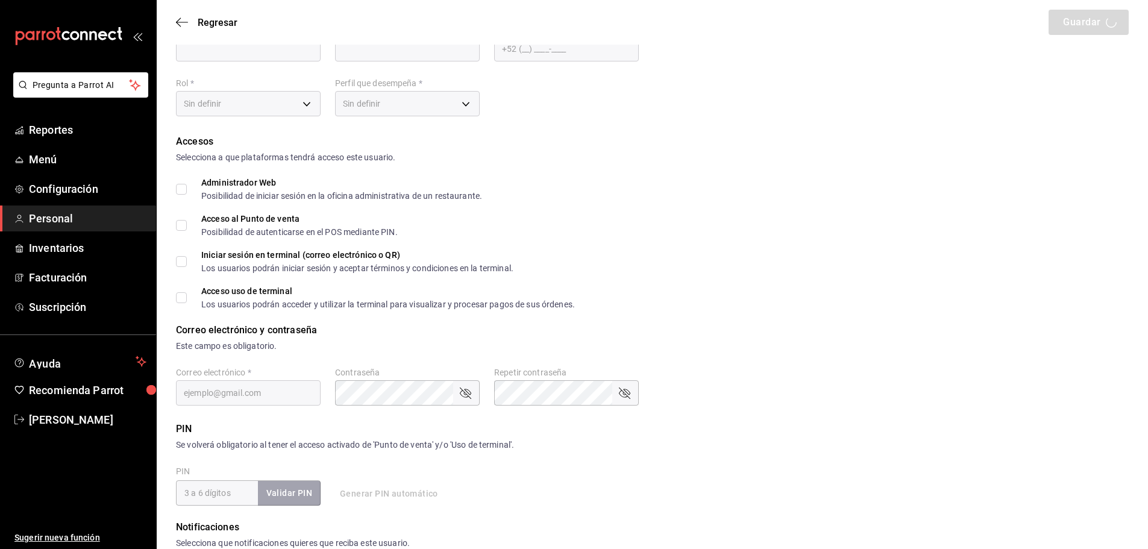
checkbox input "true"
type input "oyukiruiz0505@gmail.com"
type input "9454"
checkbox input "true"
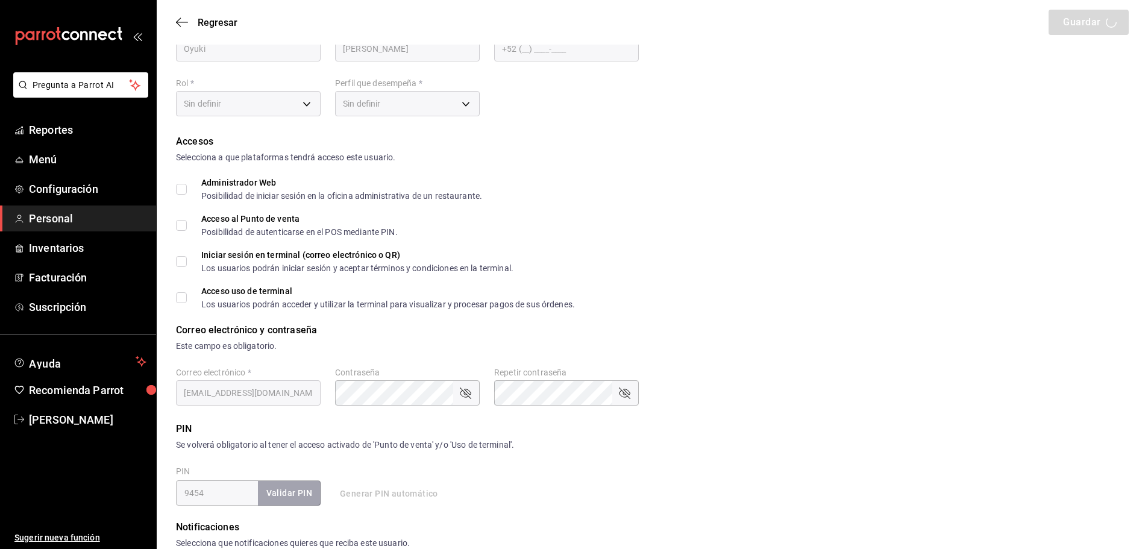
type input "62e7ac0a-9184-42bd-83e4-78eda529e67c"
type input "UNDEFINED"
checkbox input "true"
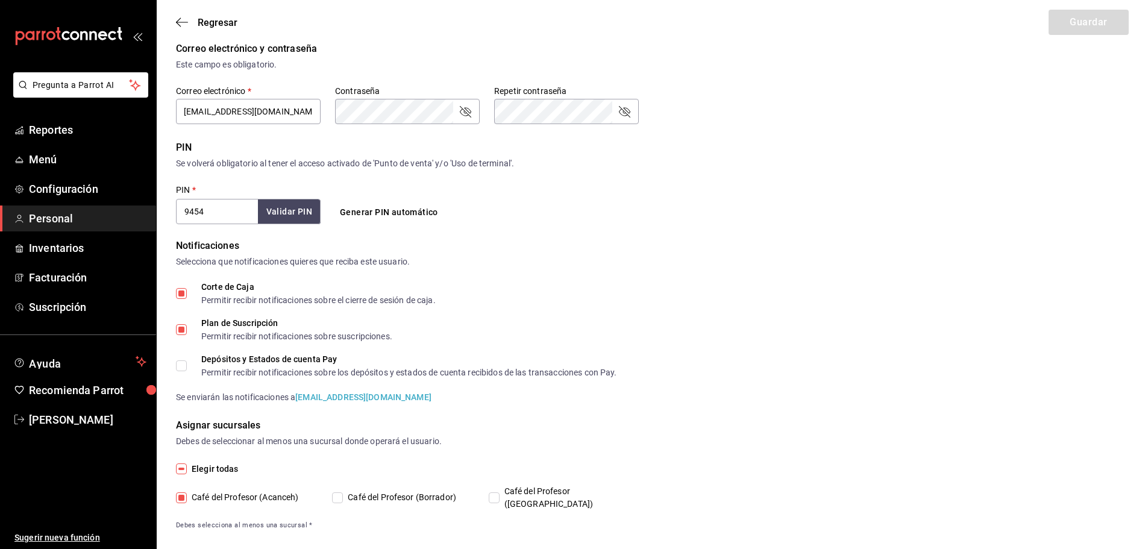
scroll to position [345, 0]
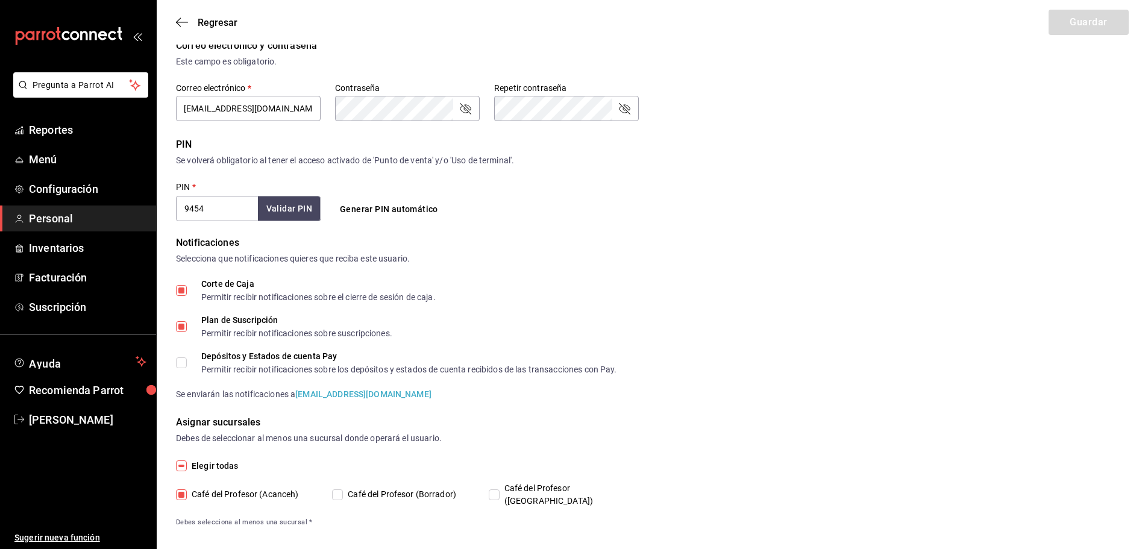
click at [185, 325] on input "Plan de Suscripción Permitir recibir notificaciones sobre suscripciones." at bounding box center [181, 326] width 11 height 11
checkbox input "false"
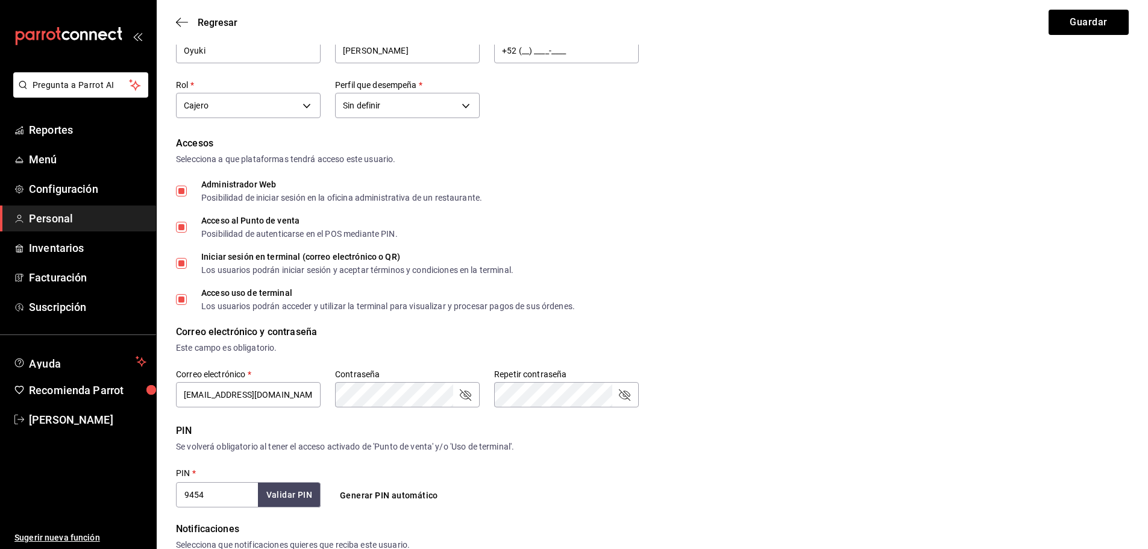
scroll to position [0, 0]
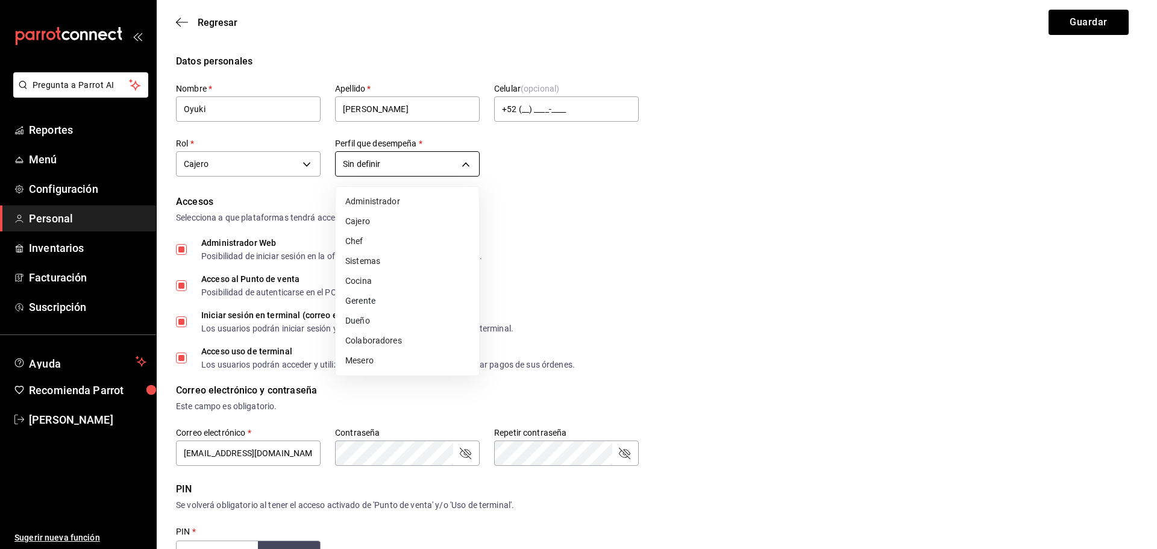
click at [466, 165] on body "Pregunta a Parrot AI Reportes Menú Configuración Personal Inventarios Facturaci…" at bounding box center [578, 453] width 1157 height 906
click at [391, 220] on li "Cajero" at bounding box center [407, 221] width 143 height 20
type input "CASHIER"
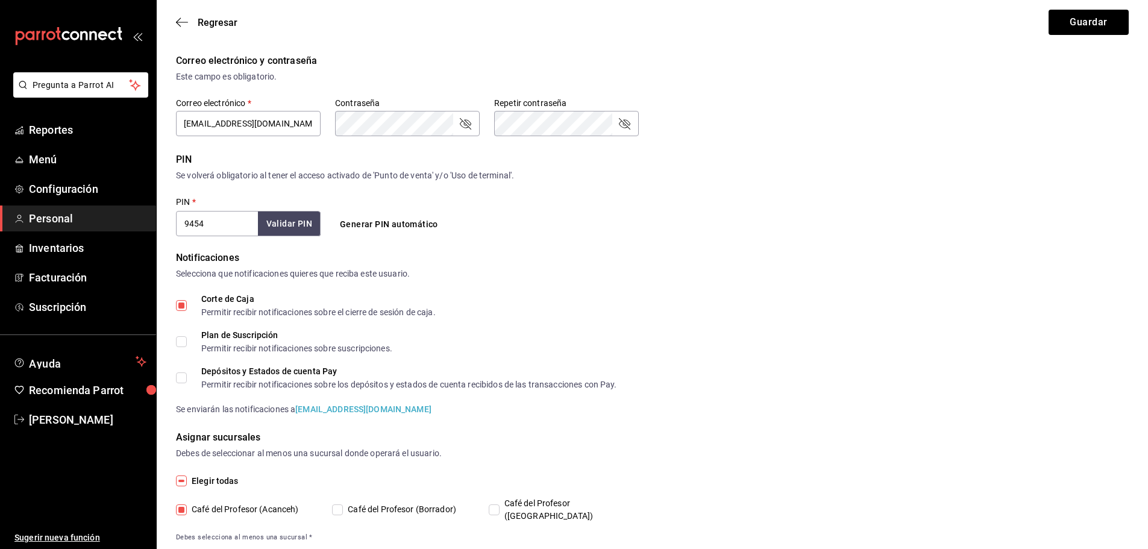
scroll to position [345, 0]
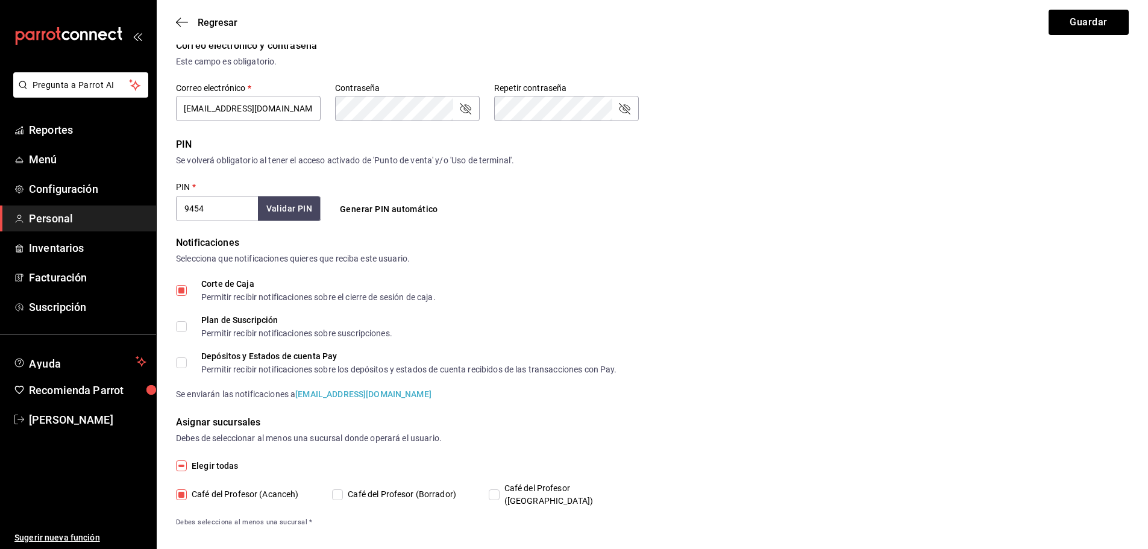
click at [178, 288] on input "Corte de Caja Permitir recibir notificaciones sobre el cierre de sesión de caja." at bounding box center [181, 290] width 11 height 11
checkbox input "false"
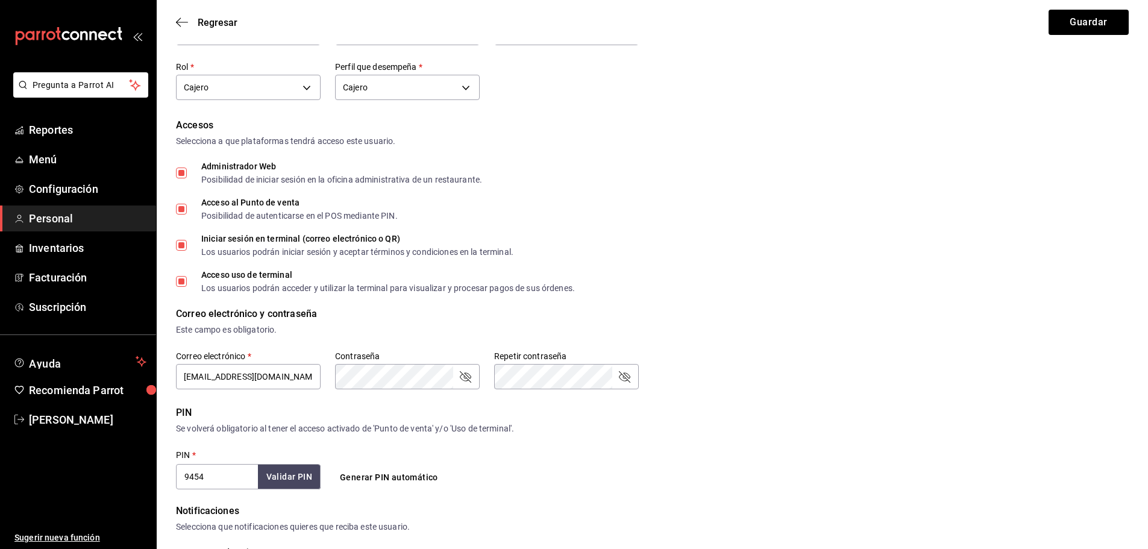
scroll to position [0, 0]
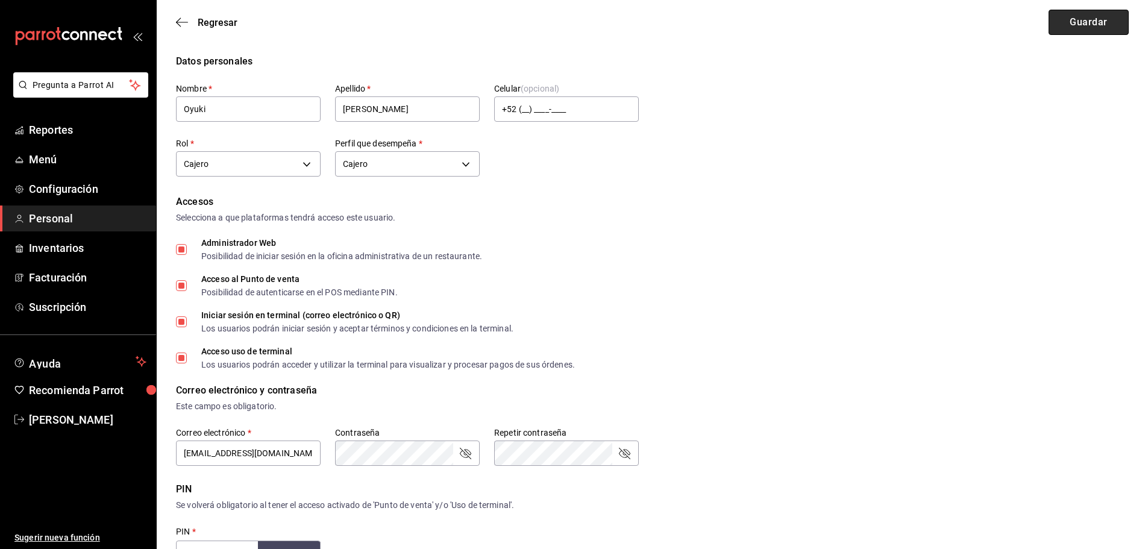
click at [1078, 30] on button "Guardar" at bounding box center [1088, 22] width 80 height 25
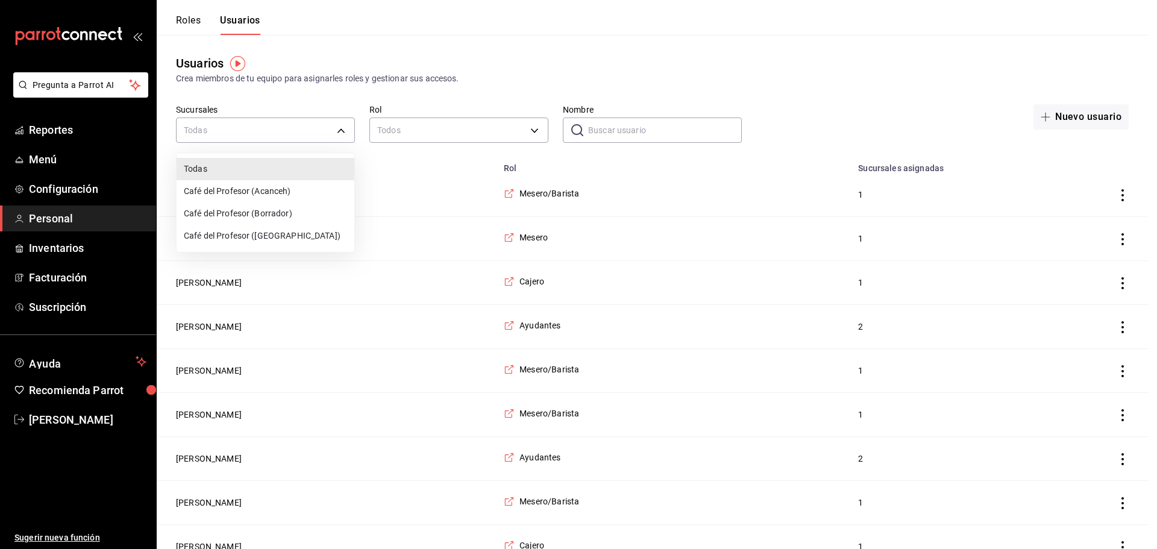
click at [288, 191] on li "Café del Profesor (Acanceh)" at bounding box center [266, 191] width 178 height 22
type input "f0ca590e-465f-4799-9f23-f607f32ef14d"
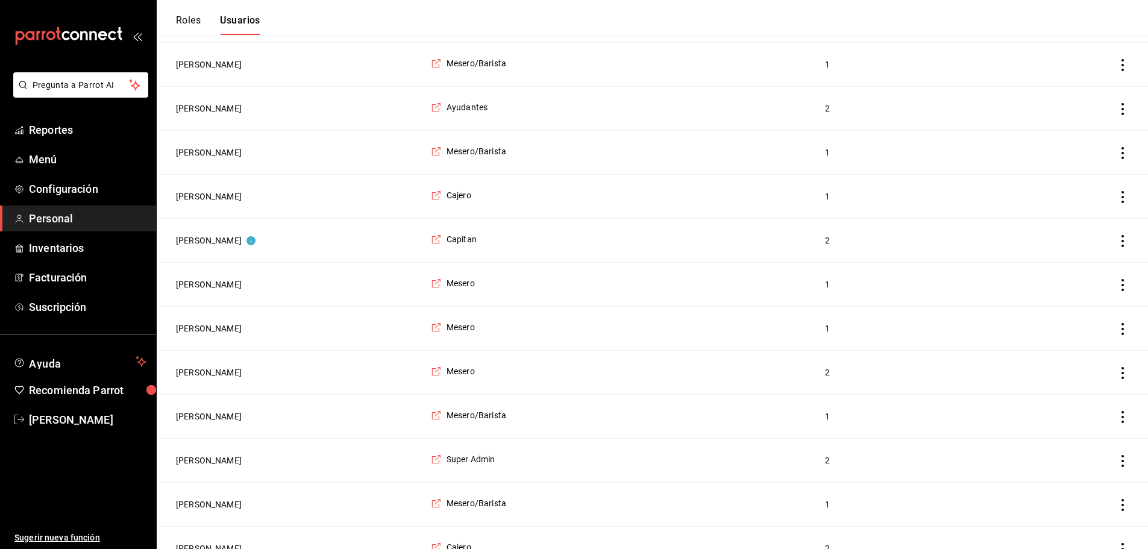
scroll to position [1720, 0]
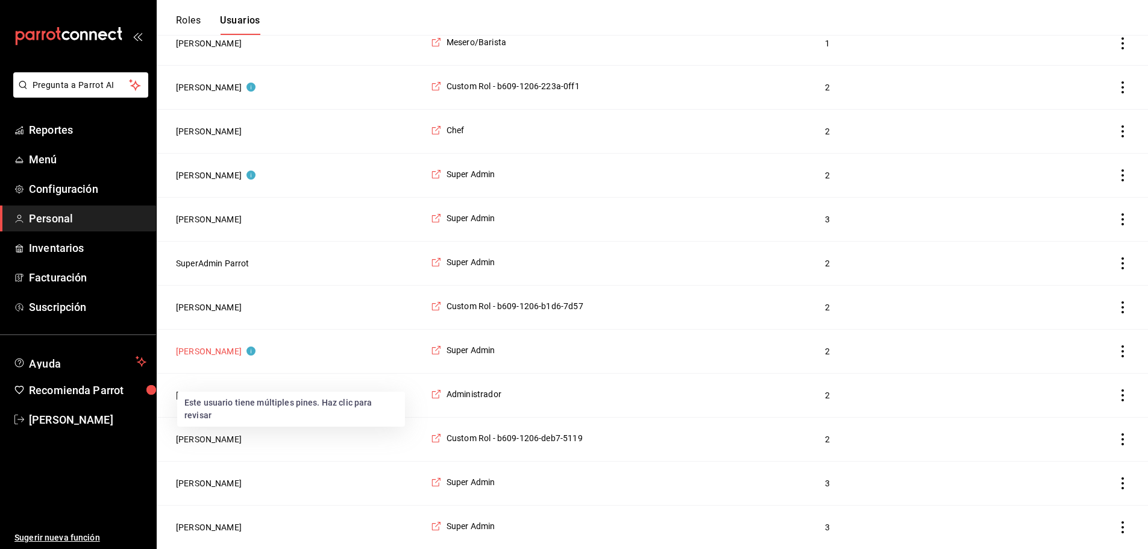
click at [196, 350] on button "[PERSON_NAME]" at bounding box center [216, 351] width 80 height 12
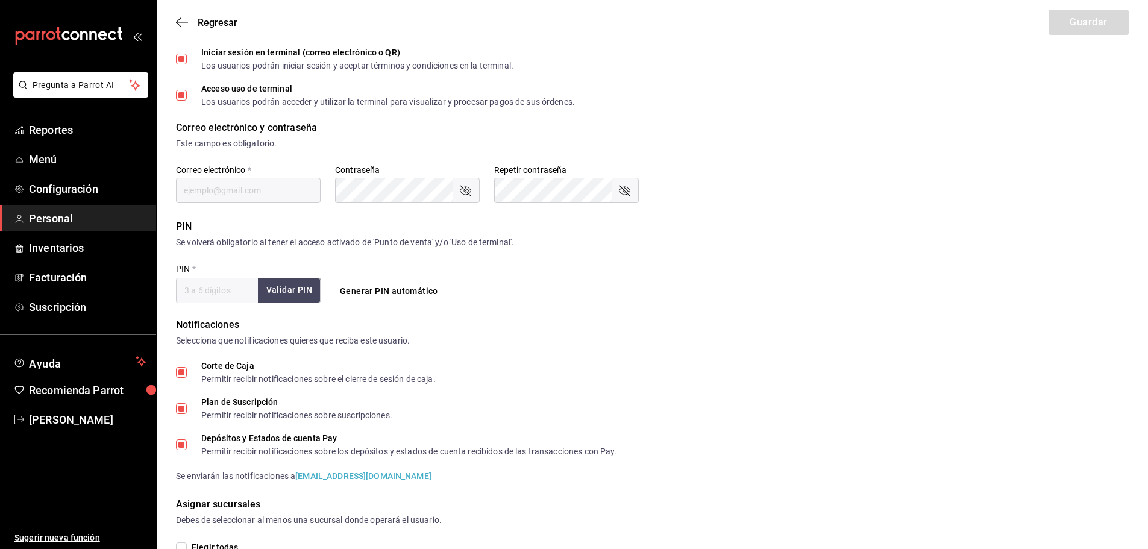
type input "Tairo"
type input "Molloy"
checkbox input "true"
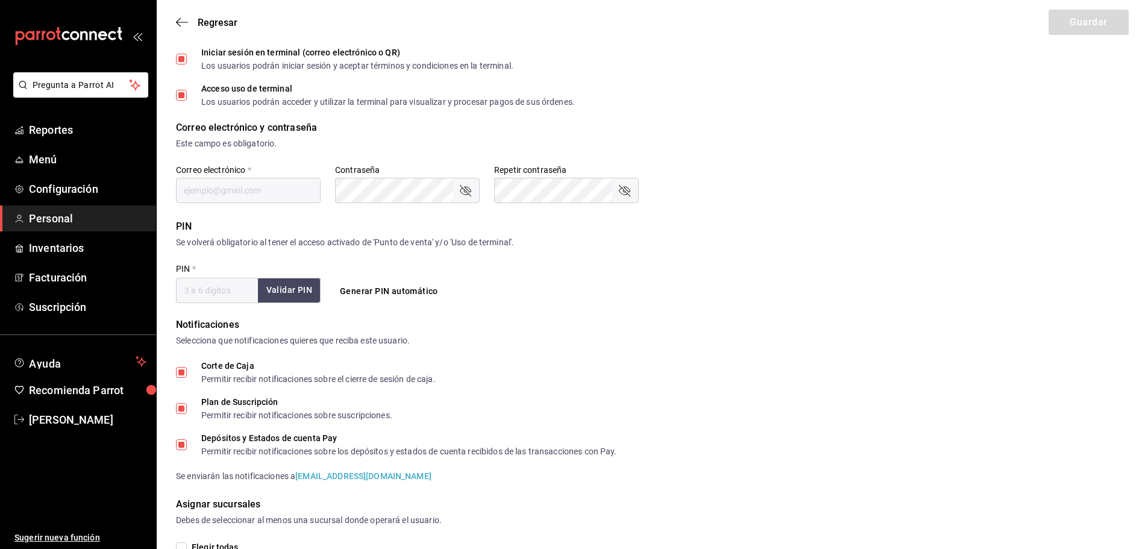
checkbox input "true"
type input "tairoh@yahoo.com"
type input "1234"
checkbox input "true"
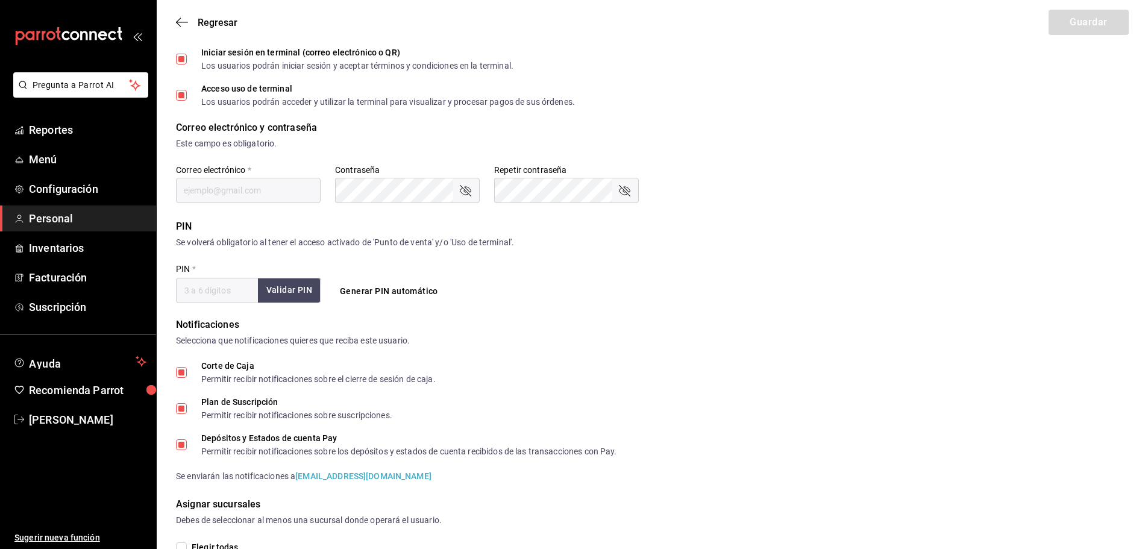
checkbox input "true"
type input "+52 (52) 9981-5734"
type input "2aa0bebf-de37-4608-80c0-efc88eae4c1e"
type input "UNDEFINED"
checkbox input "true"
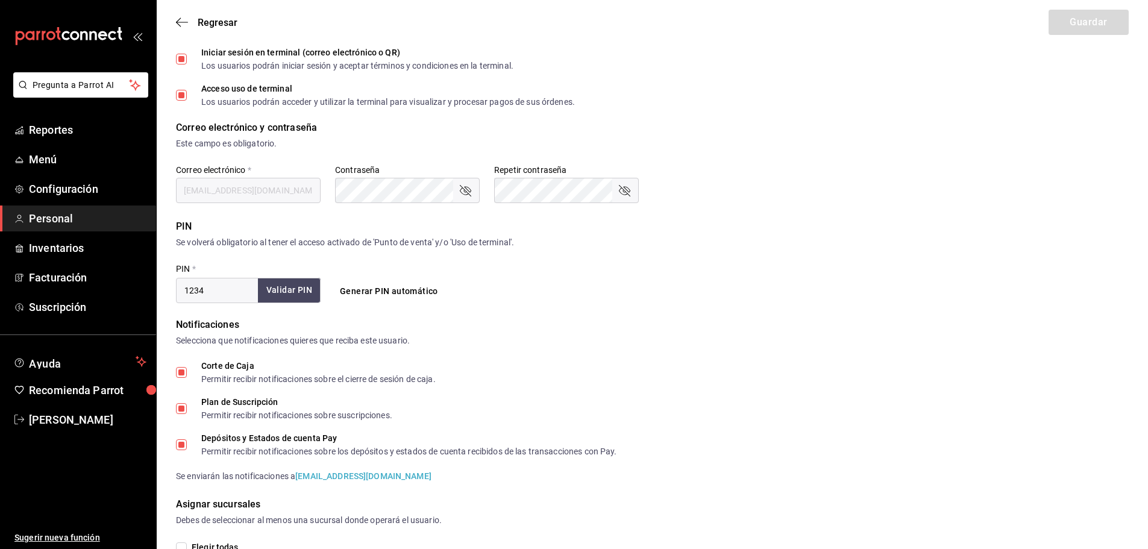
checkbox input "true"
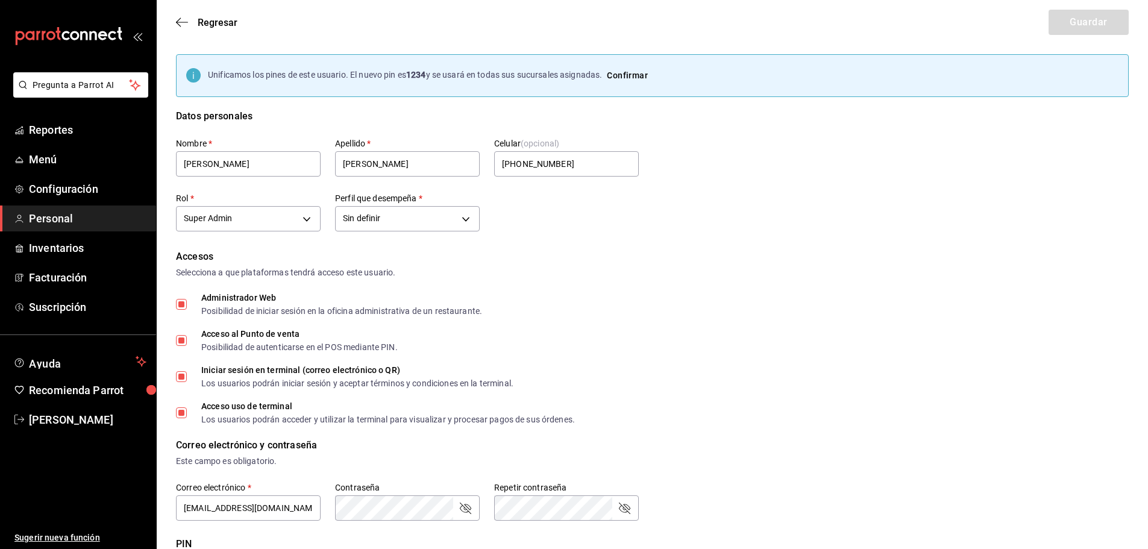
scroll to position [241, 0]
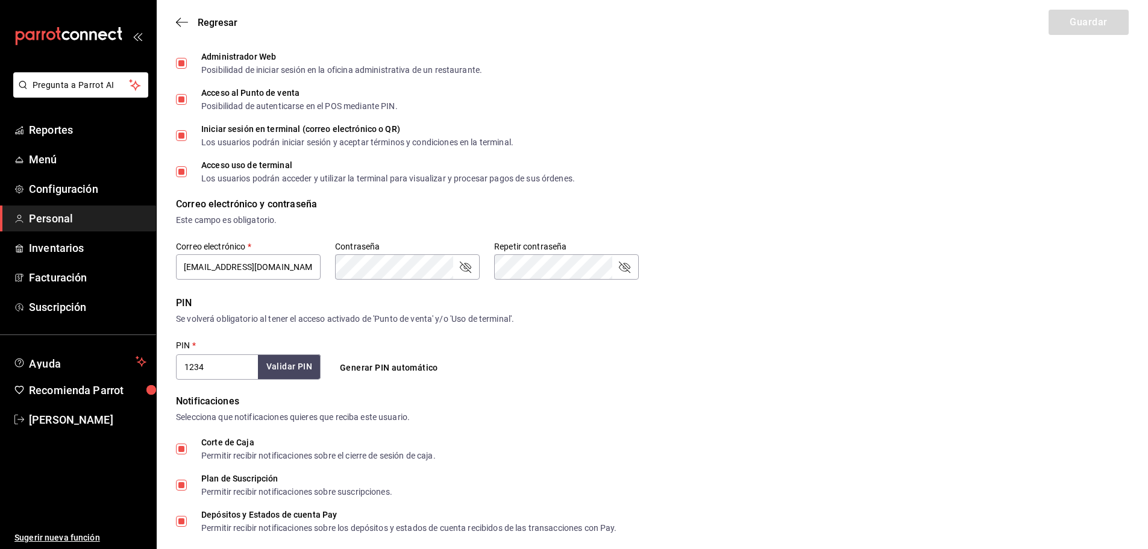
click at [219, 368] on input "1234" at bounding box center [217, 366] width 82 height 25
type input "3011"
click at [1087, 27] on button "Guardar" at bounding box center [1088, 22] width 80 height 25
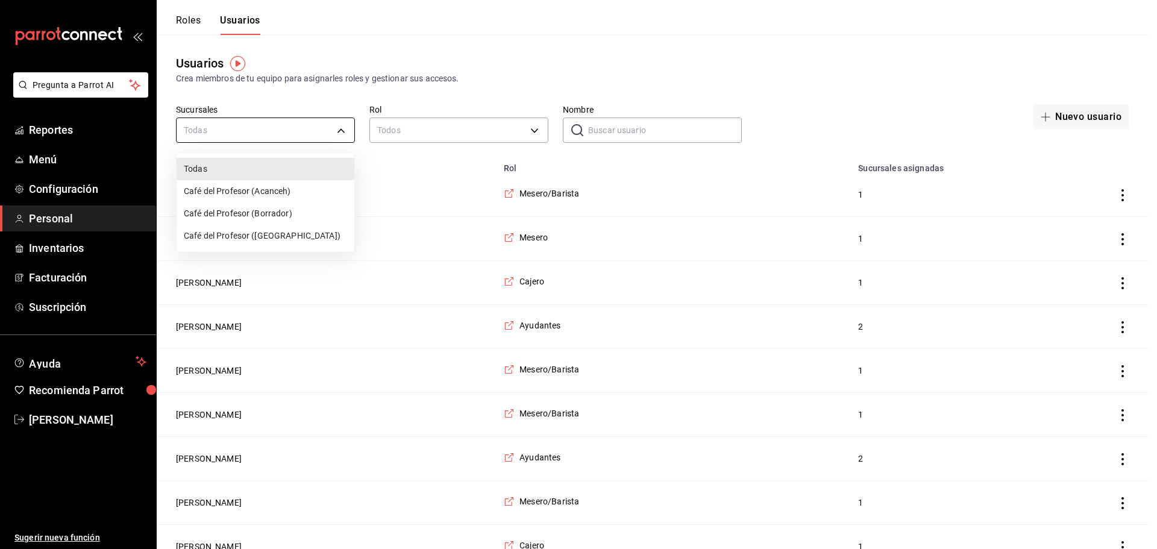
click at [237, 196] on li "Café del Profesor (Acanceh)" at bounding box center [266, 191] width 178 height 22
type input "f0ca590e-465f-4799-9f23-f607f32ef14d"
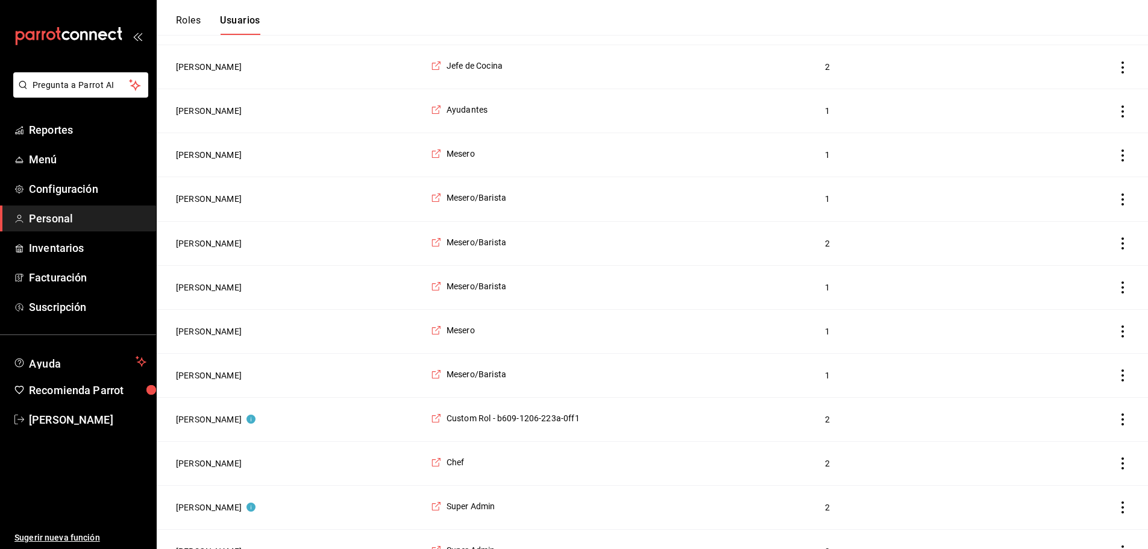
scroll to position [1720, 0]
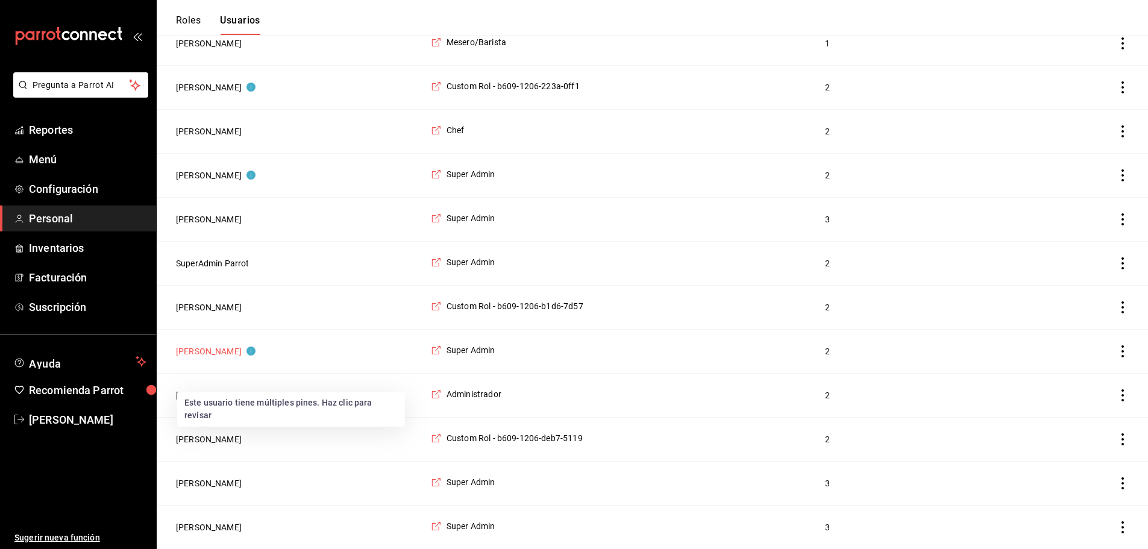
click at [246, 348] on circle "Este usuario tiene múltiples pines. Haz clic para revisar" at bounding box center [250, 350] width 9 height 9
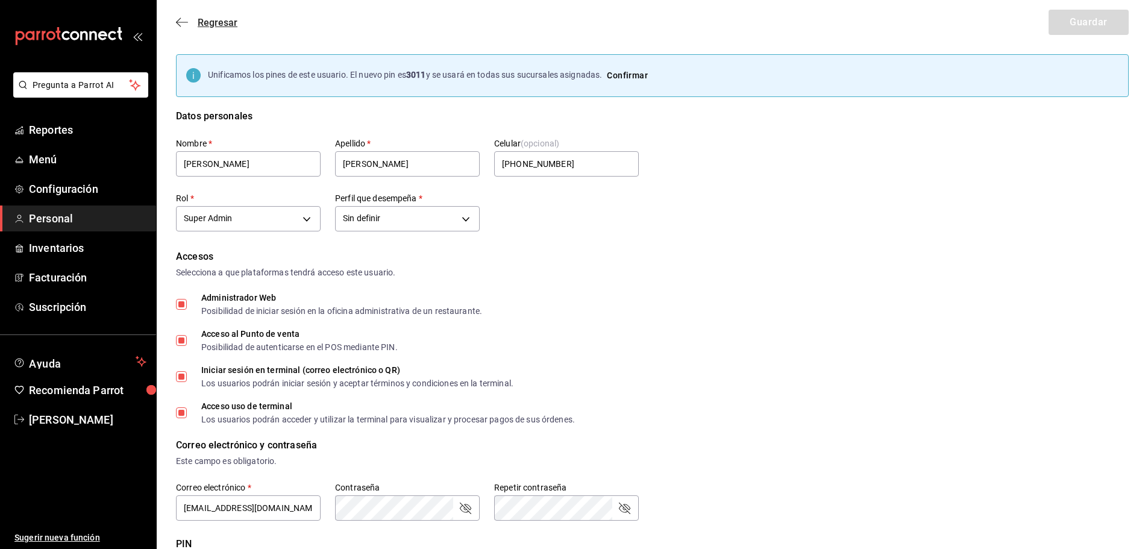
click at [177, 23] on icon "button" at bounding box center [178, 22] width 5 height 9
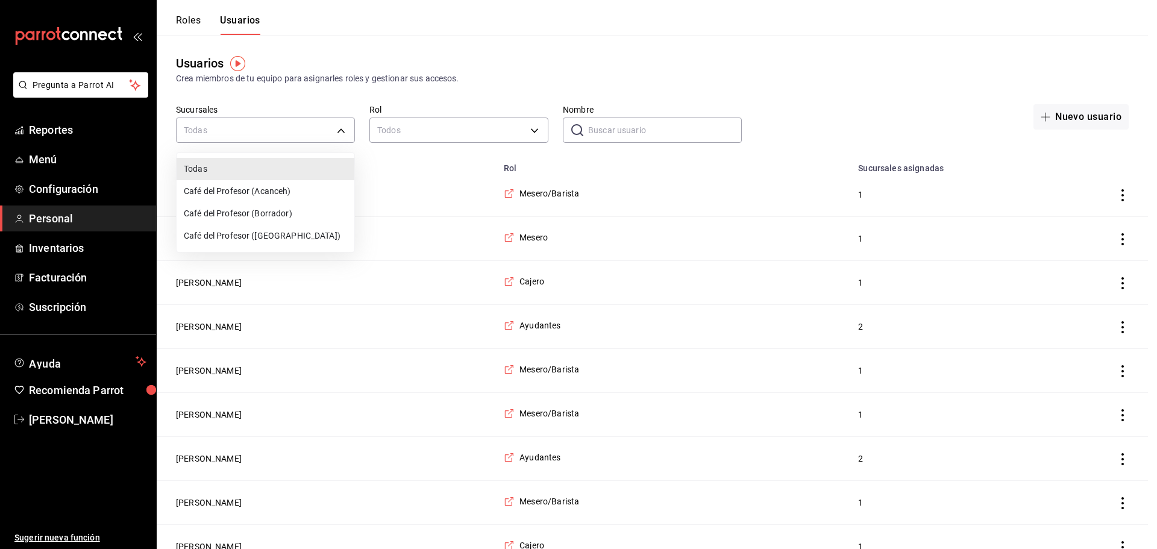
click at [249, 186] on li "Café del Profesor (Acanceh)" at bounding box center [266, 191] width 178 height 22
type input "f0ca590e-465f-4799-9f23-f607f32ef14d"
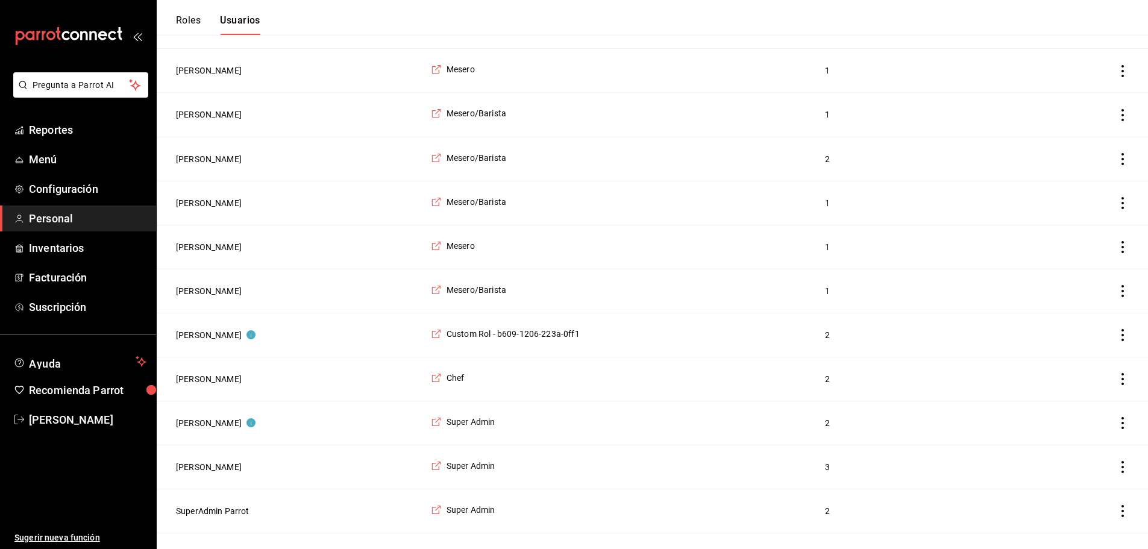
scroll to position [1720, 0]
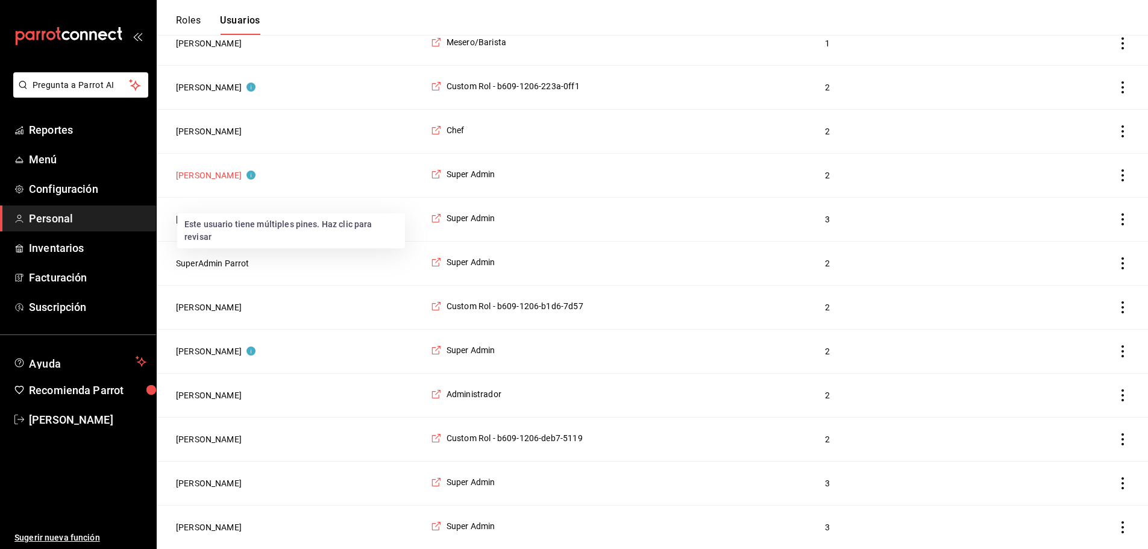
click at [216, 170] on button "[PERSON_NAME]" at bounding box center [216, 175] width 80 height 12
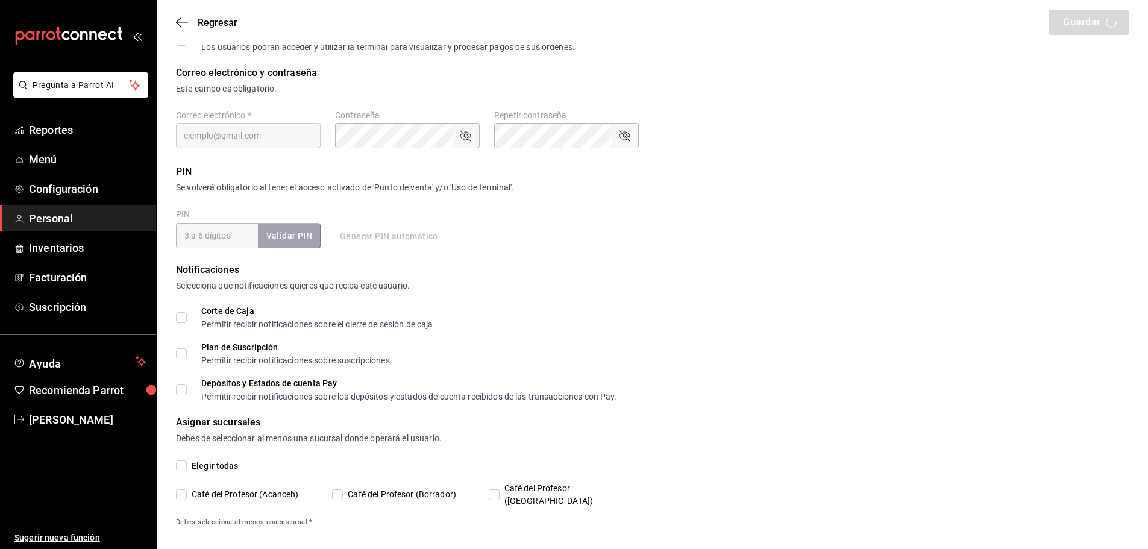
type input "Hugo"
type input "Lastra"
checkbox input "true"
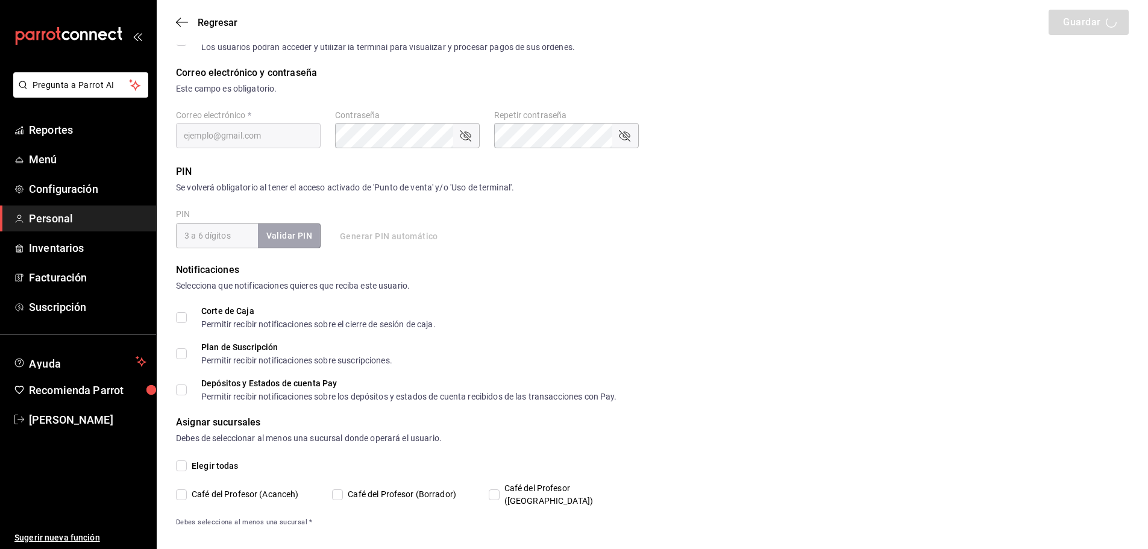
checkbox input "true"
type input "lastrachef@gmail.com"
type input "4352"
checkbox input "true"
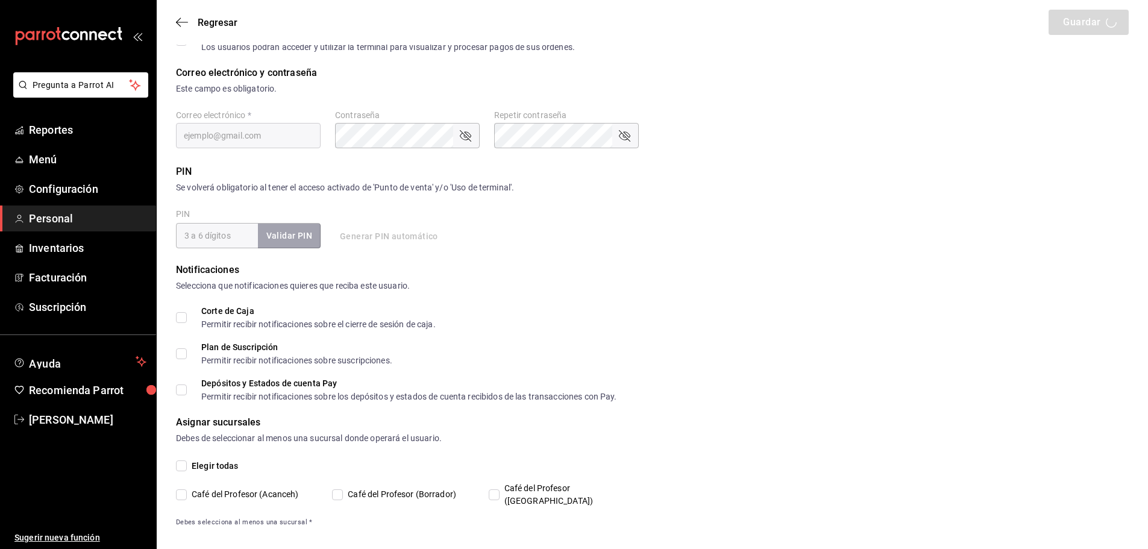
checkbox input "true"
type input "2aa0bebf-de37-4608-80c0-efc88eae4c1e"
type input "UNDEFINED"
checkbox input "true"
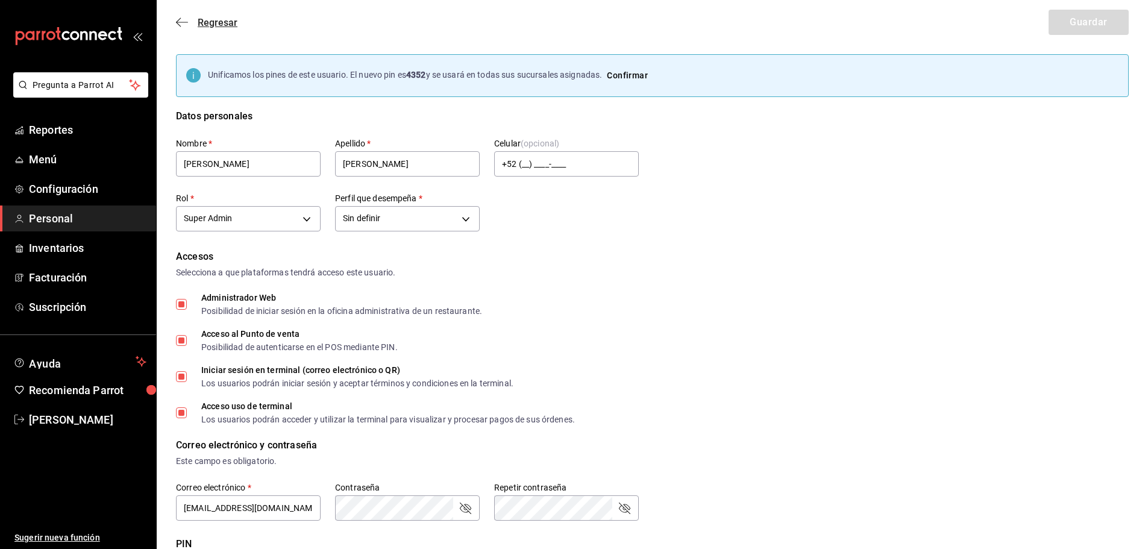
click at [181, 24] on icon "button" at bounding box center [182, 22] width 12 height 11
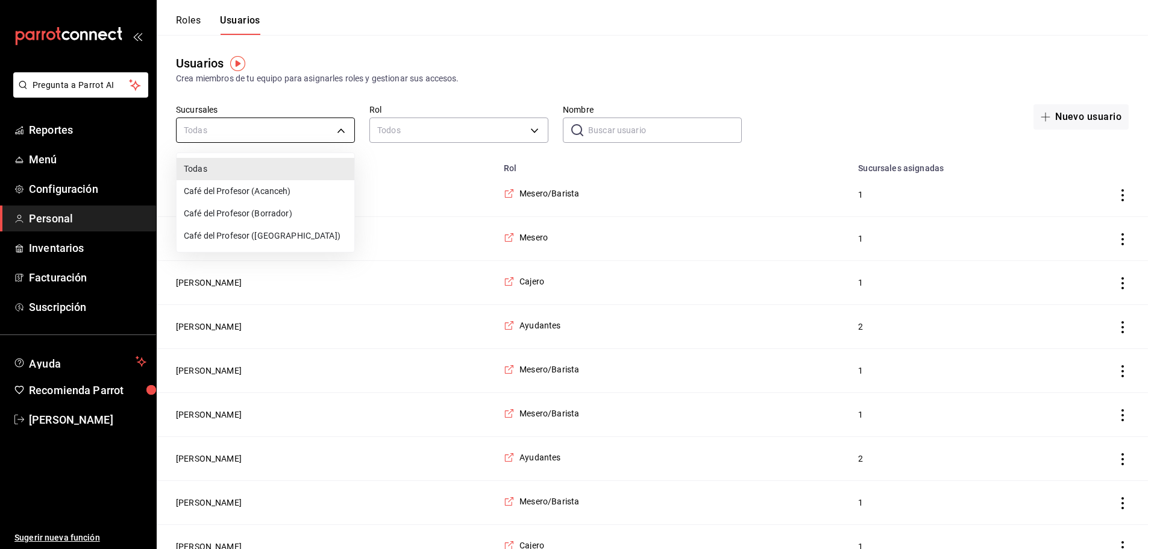
click at [235, 188] on li "Café del Profesor (Acanceh)" at bounding box center [266, 191] width 178 height 22
type input "f0ca590e-465f-4799-9f23-f607f32ef14d"
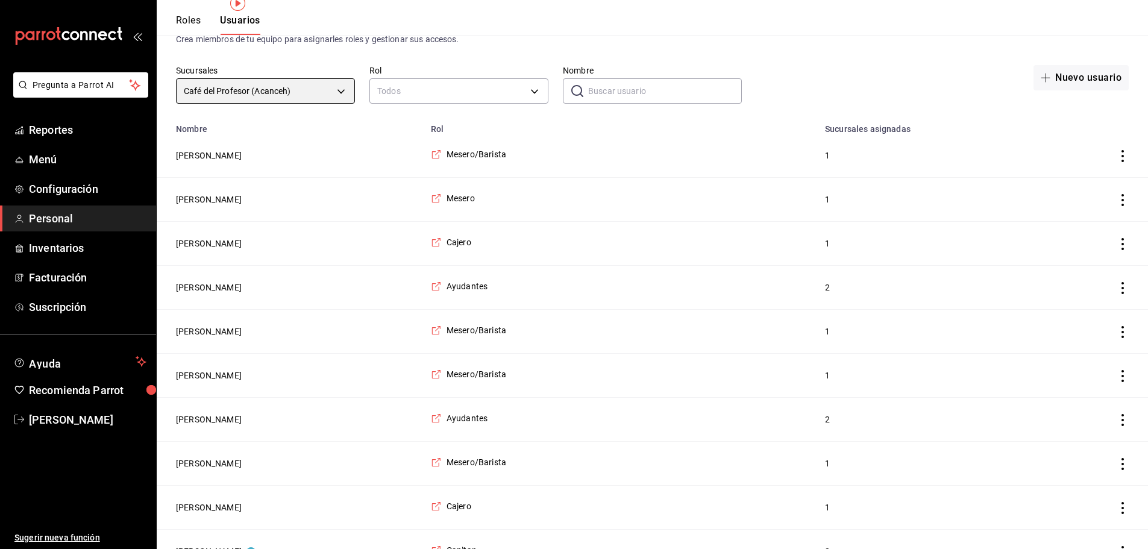
scroll to position [60, 0]
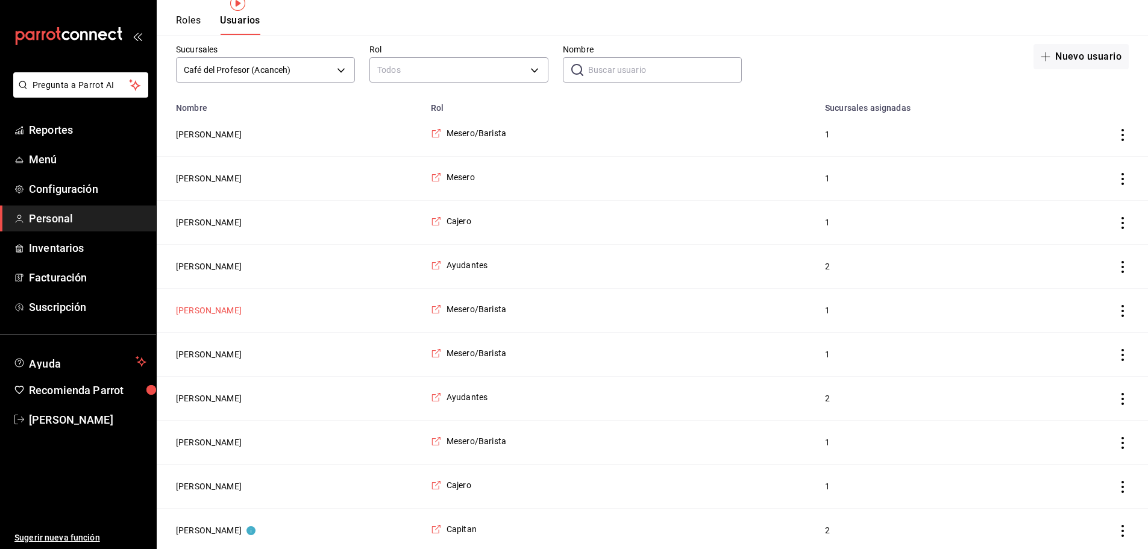
click at [210, 314] on button "[PERSON_NAME]" at bounding box center [209, 310] width 66 height 12
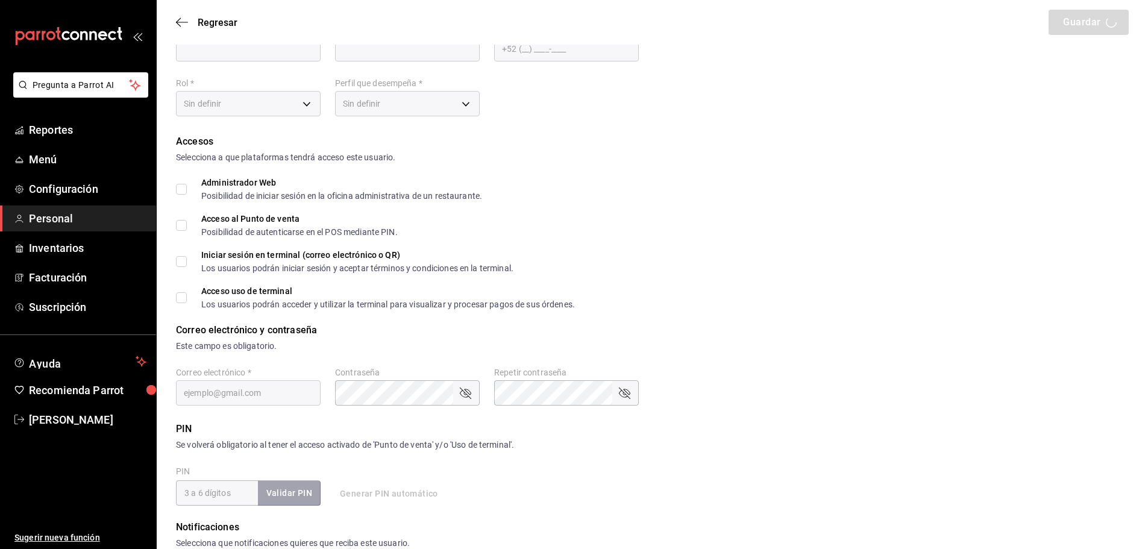
type input "Rodrigo"
type input "Nava"
checkbox input "true"
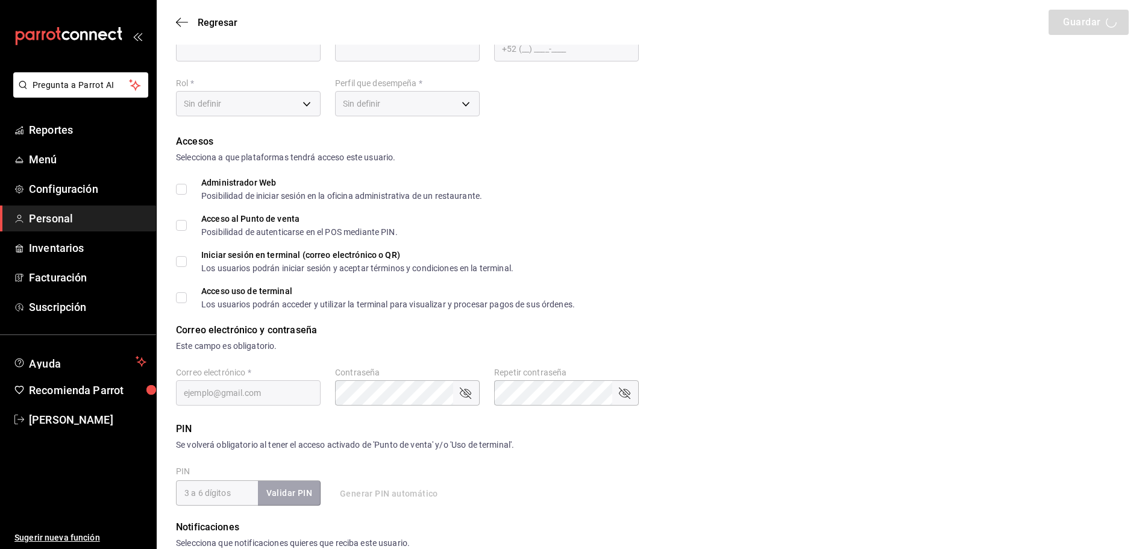
type input "rodrigonava@gmai.com"
type input "1708"
type input "f9c50c35-7d82-4388-8076-8e4bcaa1ebe8"
type input "WAITER"
checkbox input "true"
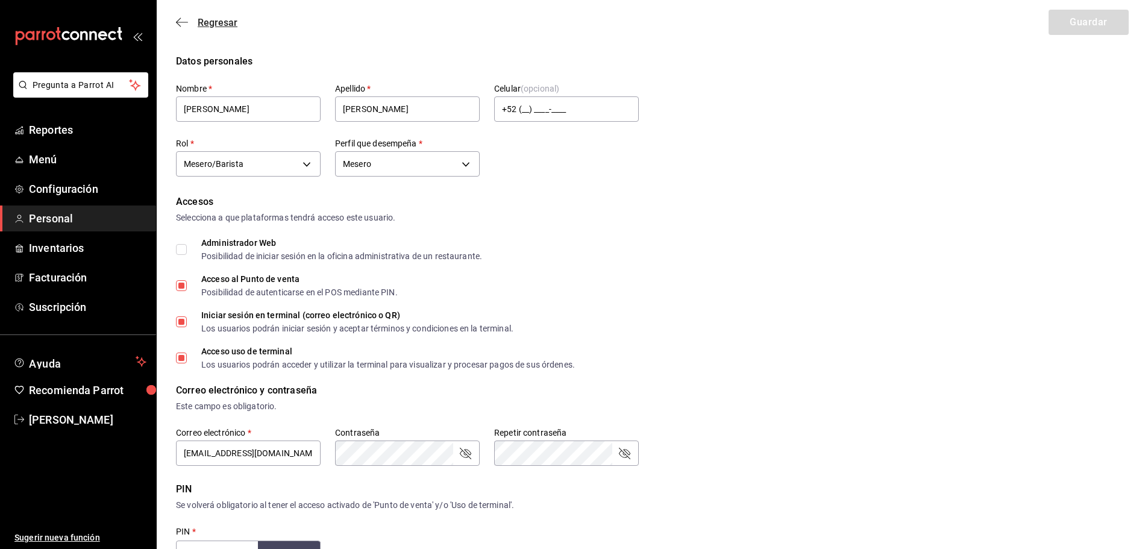
click at [185, 25] on icon "button" at bounding box center [182, 22] width 12 height 11
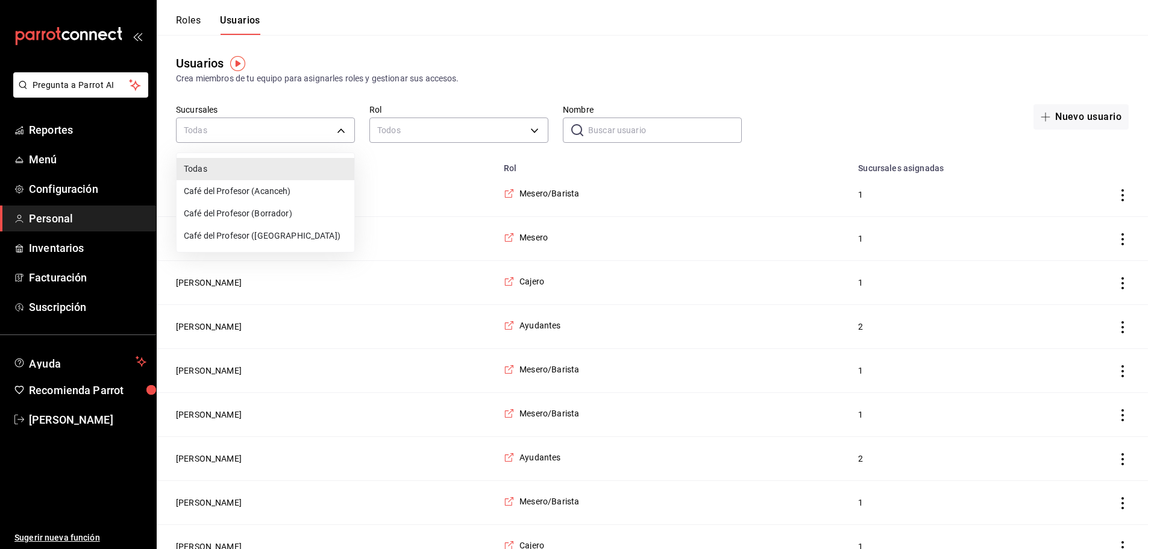
click at [261, 185] on li "Café del Profesor (Acanceh)" at bounding box center [266, 191] width 178 height 22
type input "f0ca590e-465f-4799-9f23-f607f32ef14d"
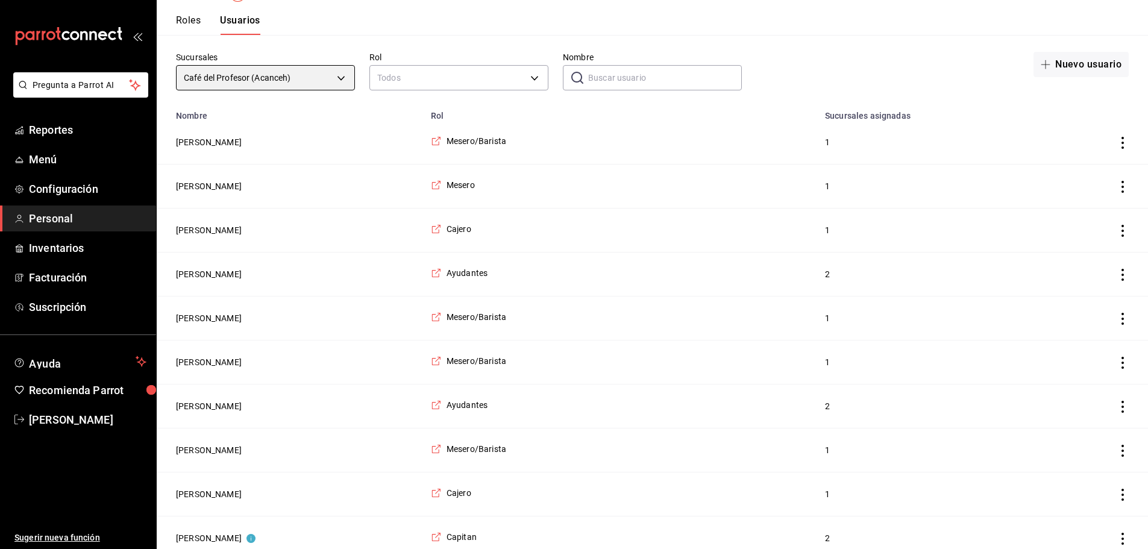
scroll to position [120, 0]
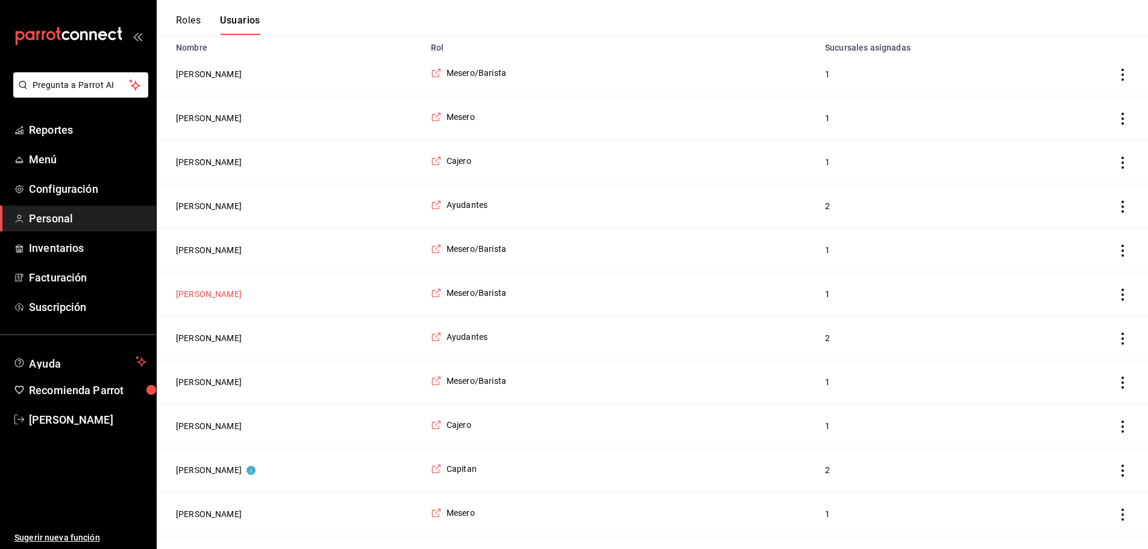
click at [208, 295] on button "[PERSON_NAME]" at bounding box center [209, 294] width 66 height 12
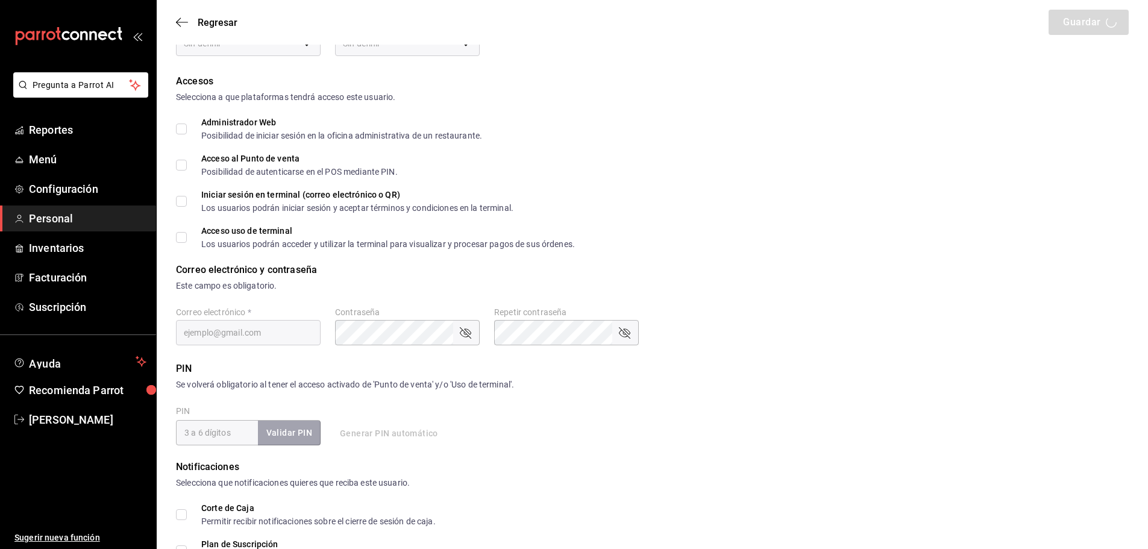
type input "Natali"
type input "cardozo"
checkbox input "true"
type input "cardozo23@gmail.com"
type input "0807"
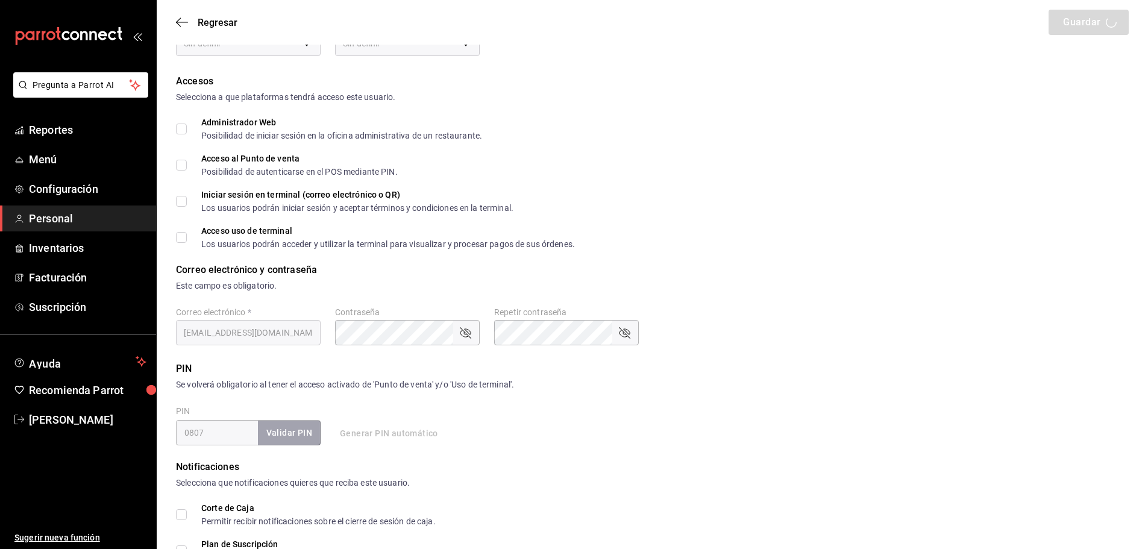
type input "f9c50c35-7d82-4388-8076-8e4bcaa1ebe8"
type input "UNDEFINED"
checkbox input "true"
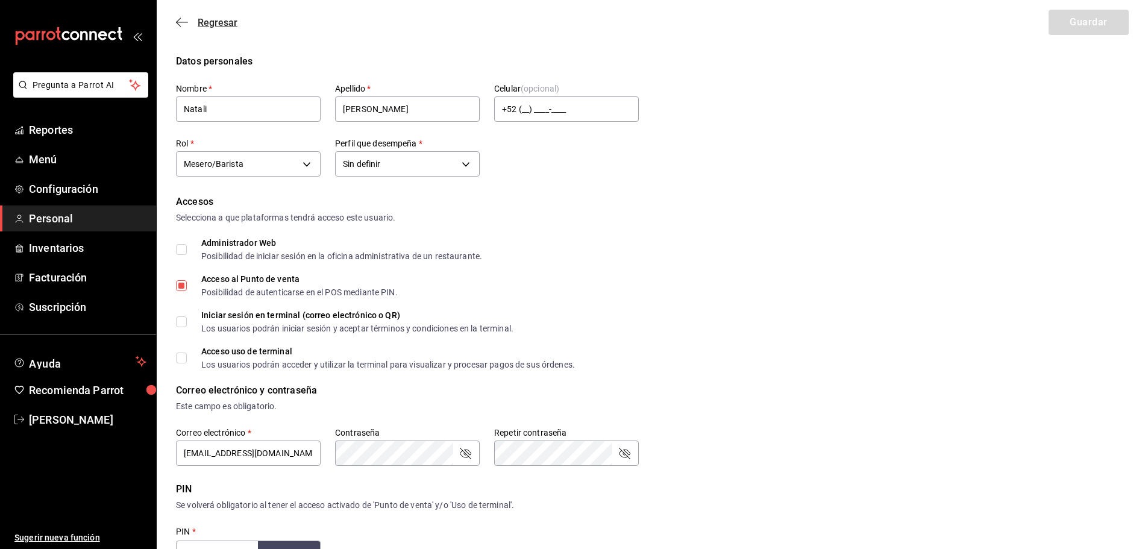
click at [185, 24] on icon "button" at bounding box center [182, 22] width 12 height 11
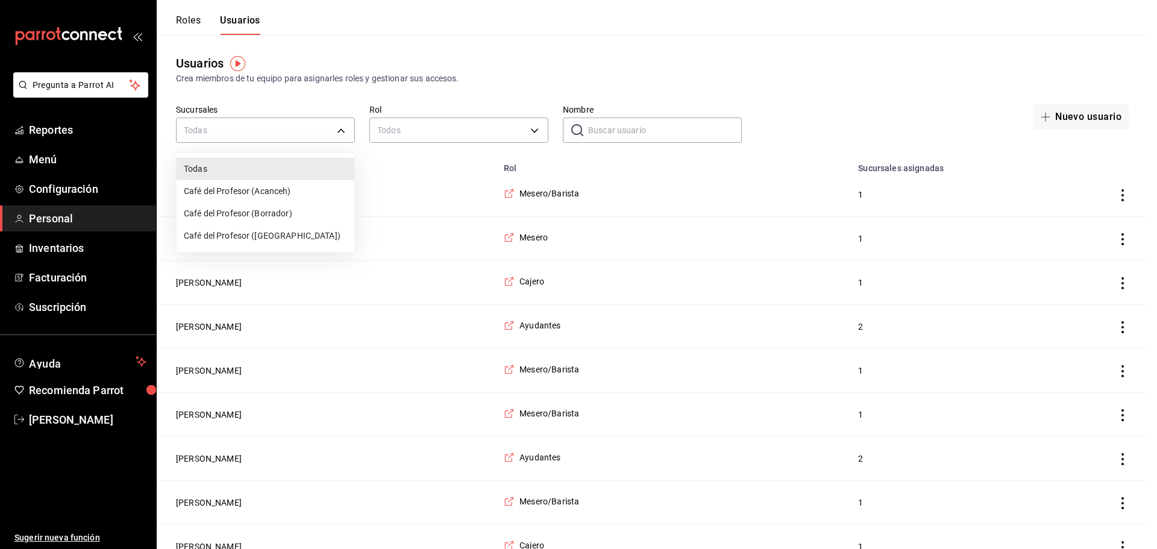
click at [284, 186] on li "Café del Profesor (Acanceh)" at bounding box center [266, 191] width 178 height 22
type input "f0ca590e-465f-4799-9f23-f607f32ef14d"
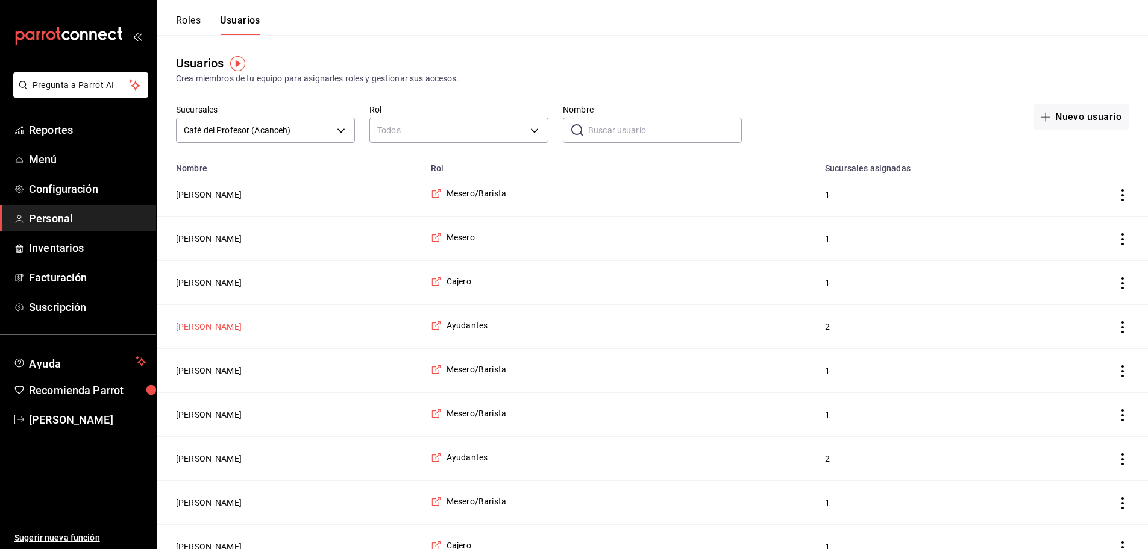
click at [199, 327] on button "[PERSON_NAME]" at bounding box center [209, 327] width 66 height 12
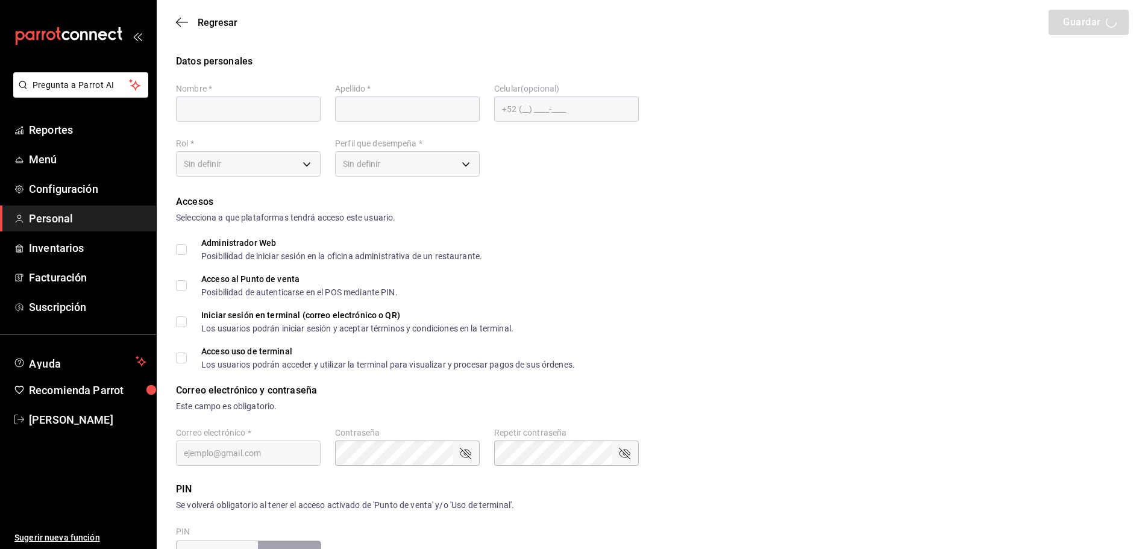
type input "Yolanda"
type input "Diaz Gonzalez"
checkbox input "true"
type input "glezy709@gmail.com"
type input "2828"
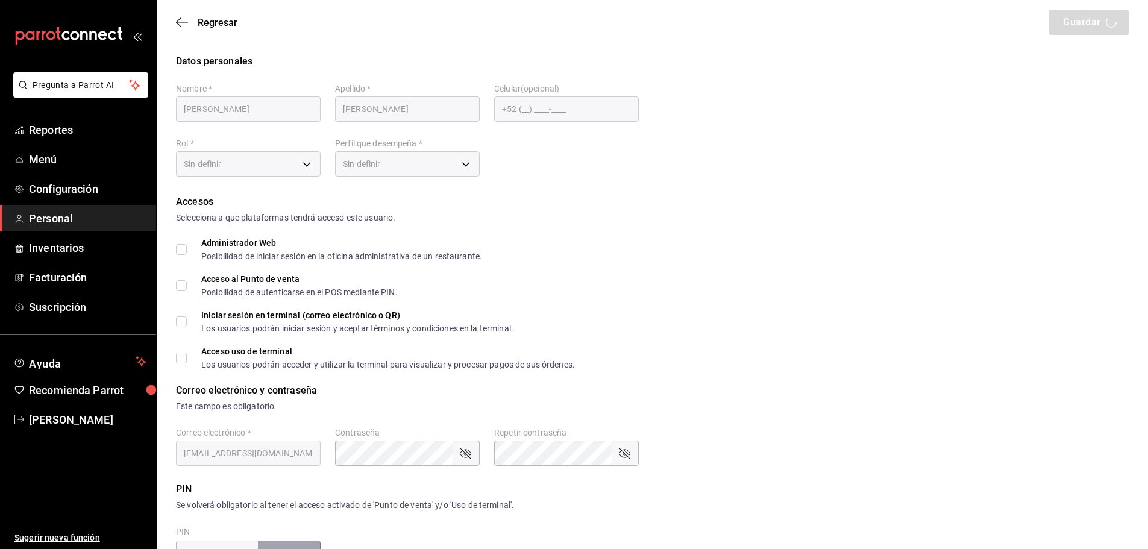
type input "6e37dc31-a41a-4d88-8ed1-cc630e77c888"
type input "KITCHEN"
checkbox input "true"
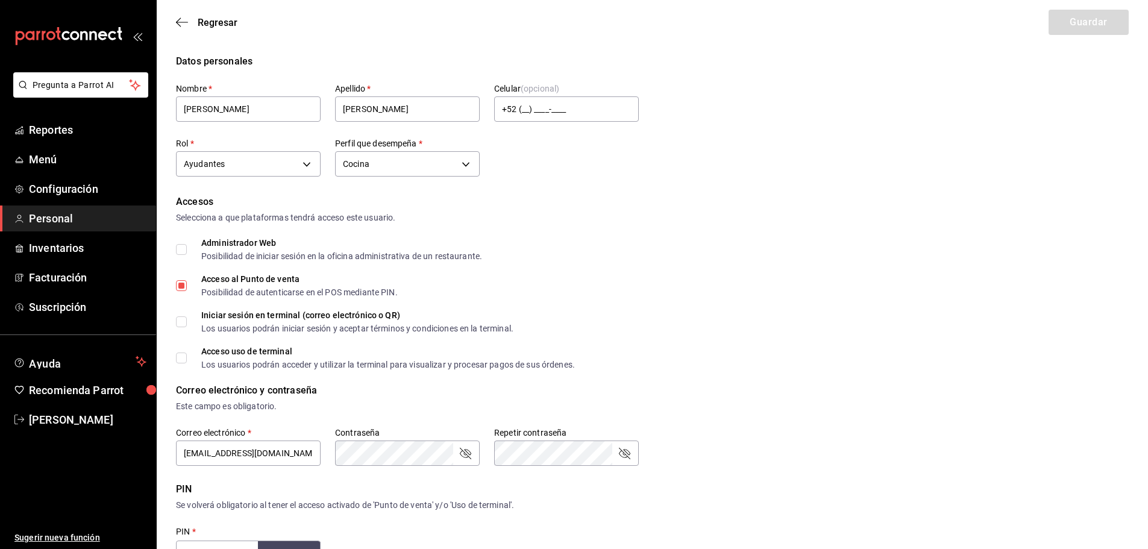
click at [174, 19] on div "Regresar Guardar" at bounding box center [652, 22] width 991 height 45
click at [179, 23] on icon "button" at bounding box center [182, 22] width 12 height 11
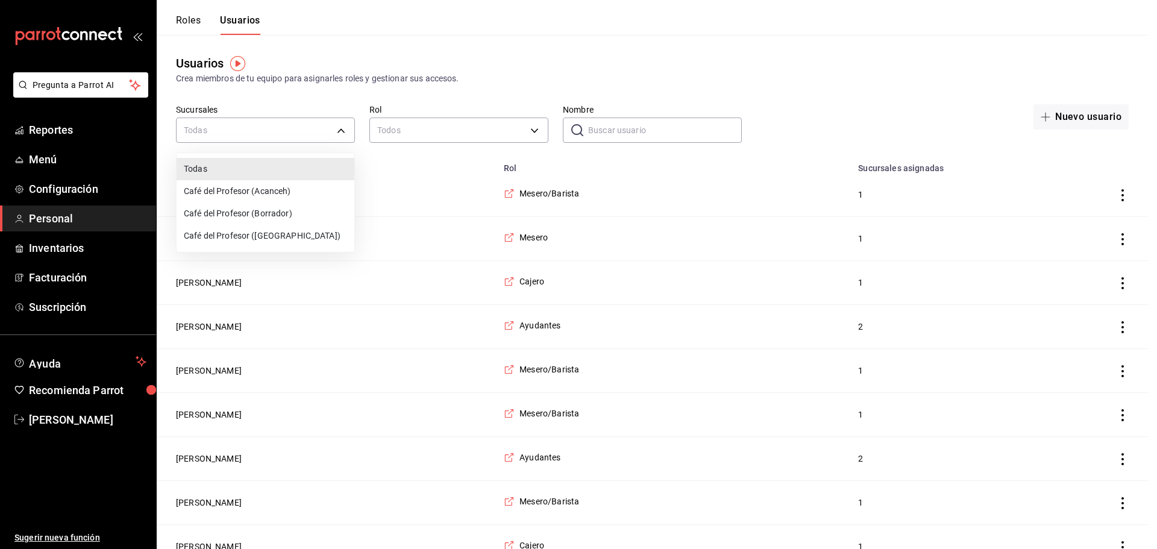
click at [280, 186] on li "Café del Profesor (Acanceh)" at bounding box center [266, 191] width 178 height 22
type input "f0ca590e-465f-4799-9f23-f607f32ef14d"
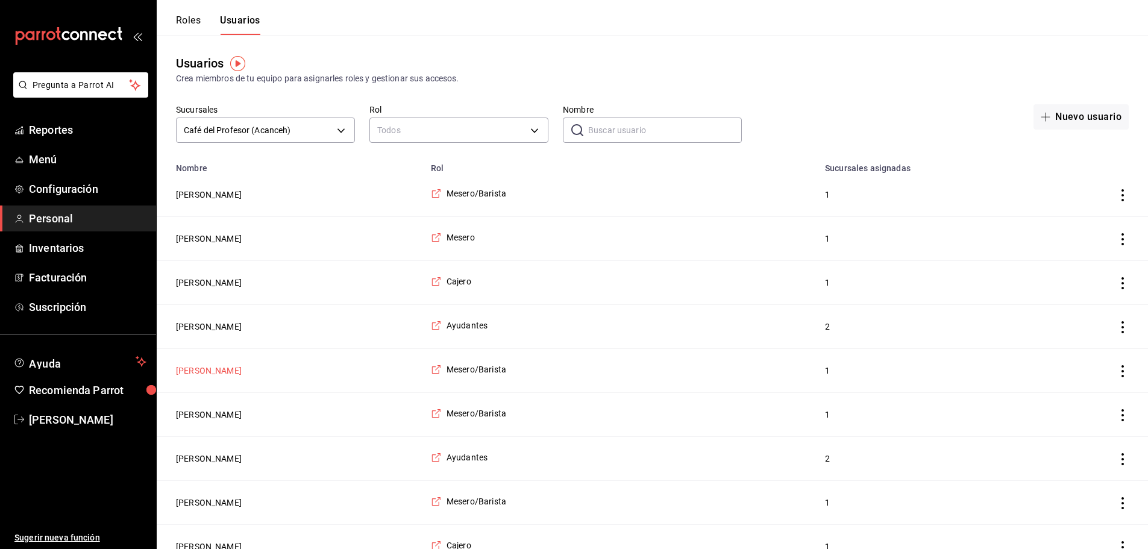
click at [214, 377] on button "[PERSON_NAME]" at bounding box center [209, 370] width 66 height 12
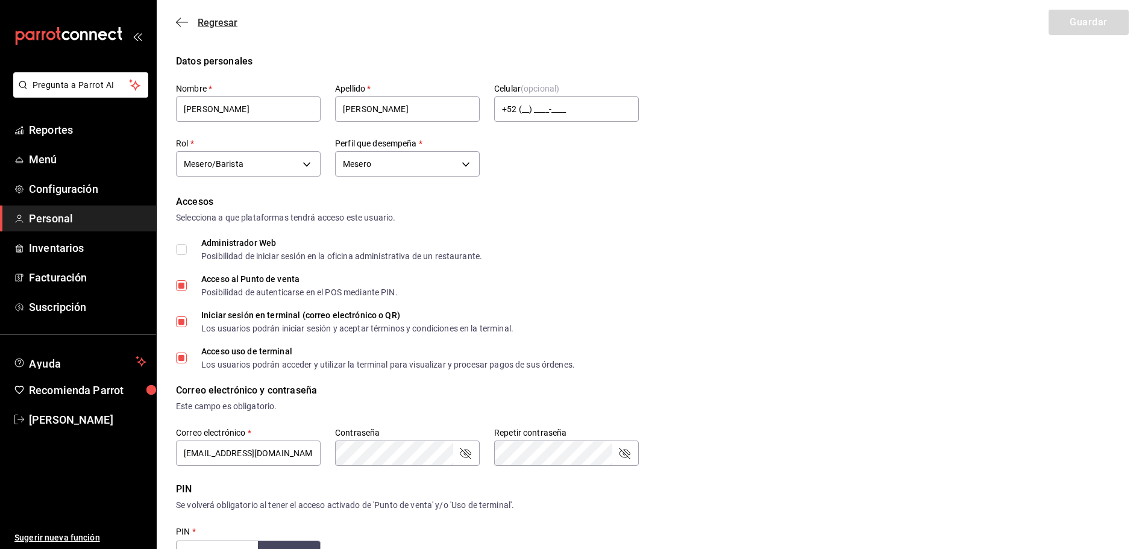
click at [184, 22] on icon "button" at bounding box center [182, 22] width 12 height 1
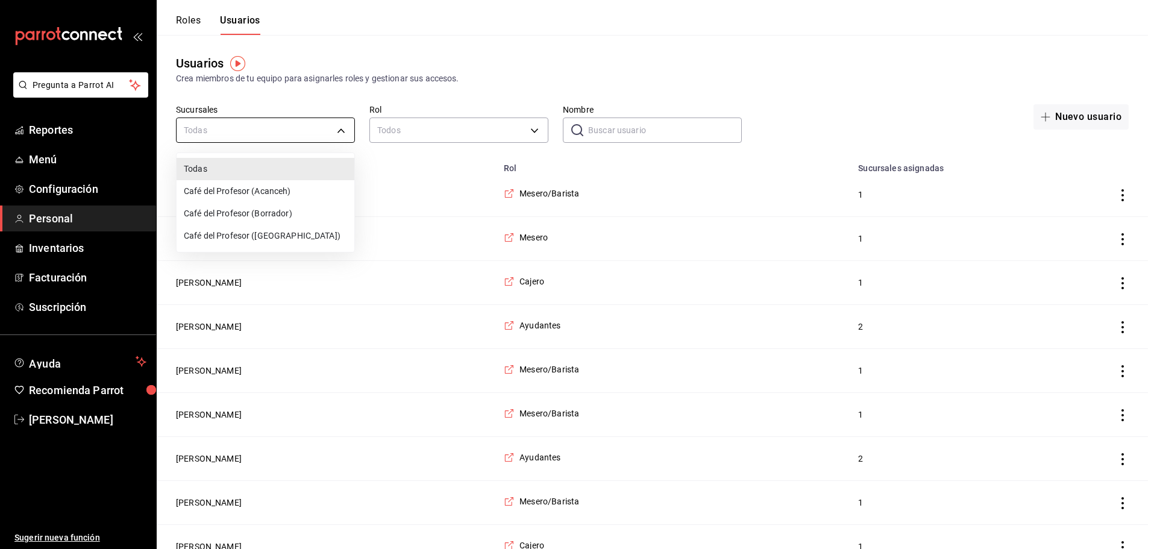
click at [285, 189] on li "Café del Profesor (Acanceh)" at bounding box center [266, 191] width 178 height 22
type input "f0ca590e-465f-4799-9f23-f607f32ef14d"
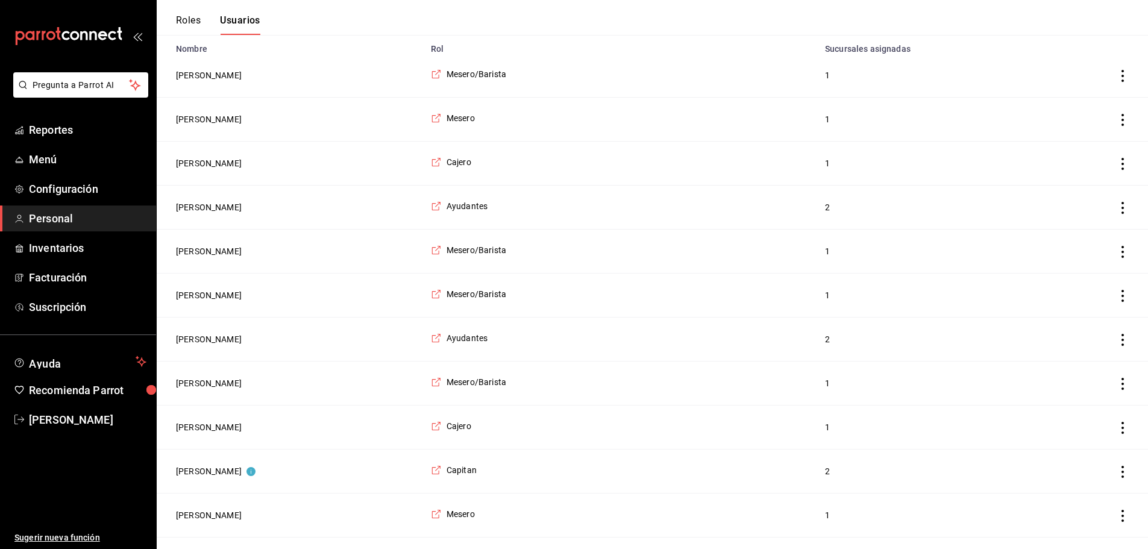
scroll to position [120, 0]
click at [221, 344] on button "[PERSON_NAME]" at bounding box center [209, 338] width 66 height 12
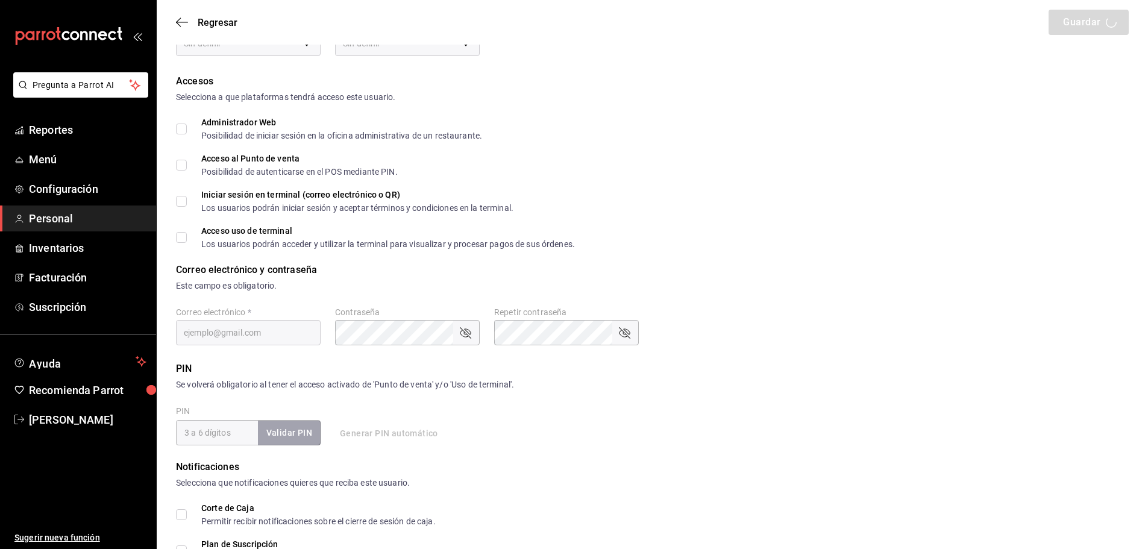
type input "adrian"
type input "hernandez"
checkbox input "true"
type input "df6f7b36-7a52-46b1-af12-1d715fce73e1@fake.email"
type input "1414"
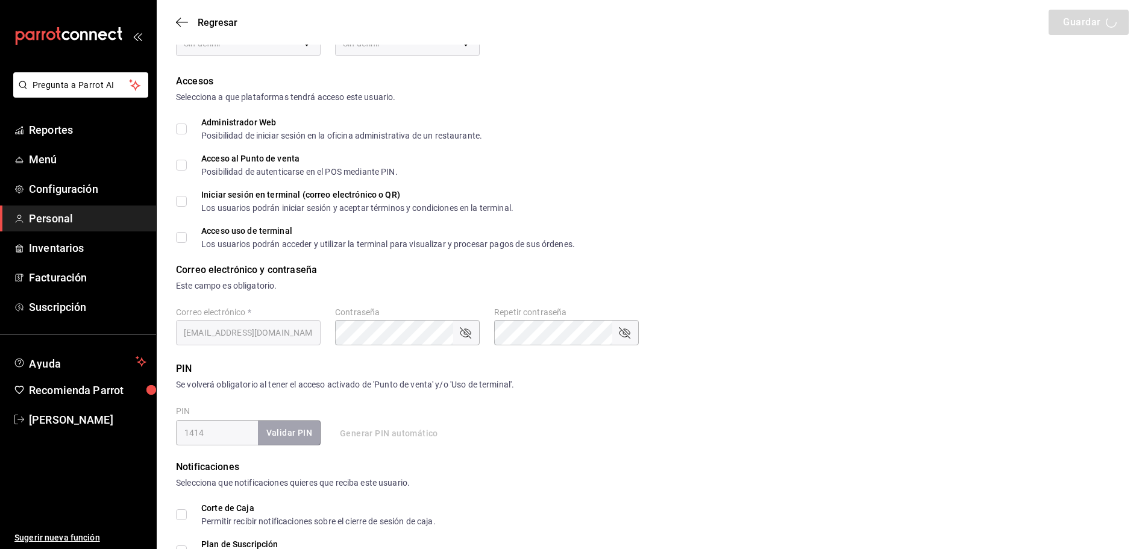
type input "6e37dc31-a41a-4d88-8ed1-cc630e77c888"
type input "KITCHEN"
checkbox input "true"
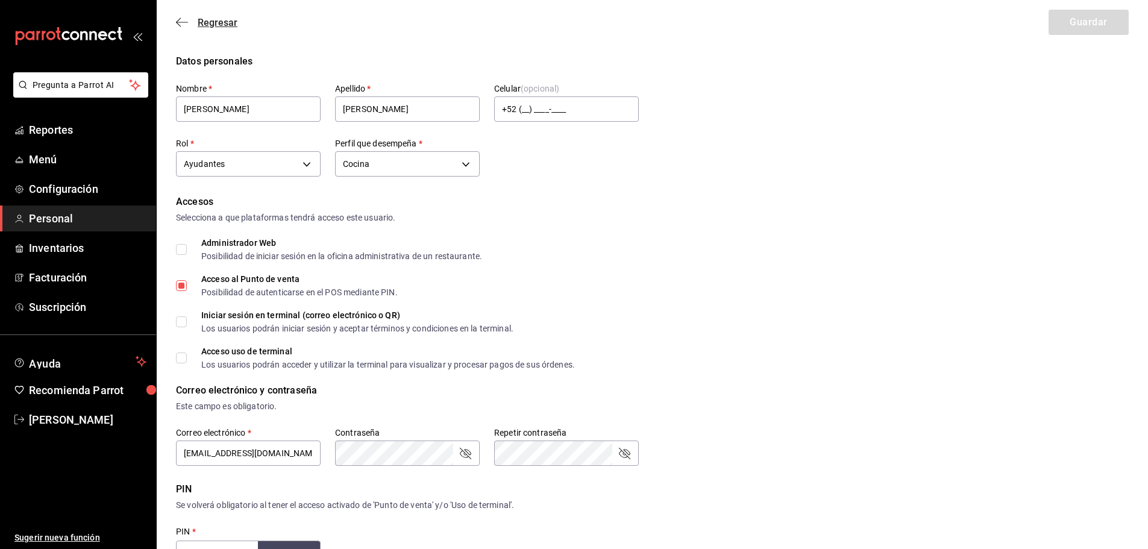
click at [184, 23] on icon "button" at bounding box center [182, 22] width 12 height 11
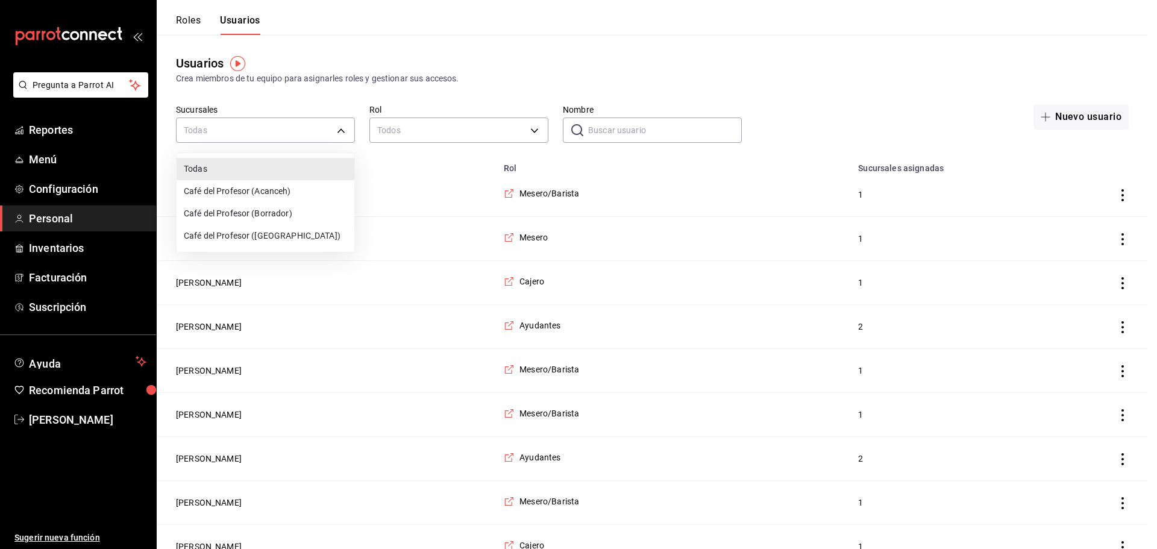
click at [281, 189] on li "Café del Profesor (Acanceh)" at bounding box center [266, 191] width 178 height 22
type input "f0ca590e-465f-4799-9f23-f607f32ef14d"
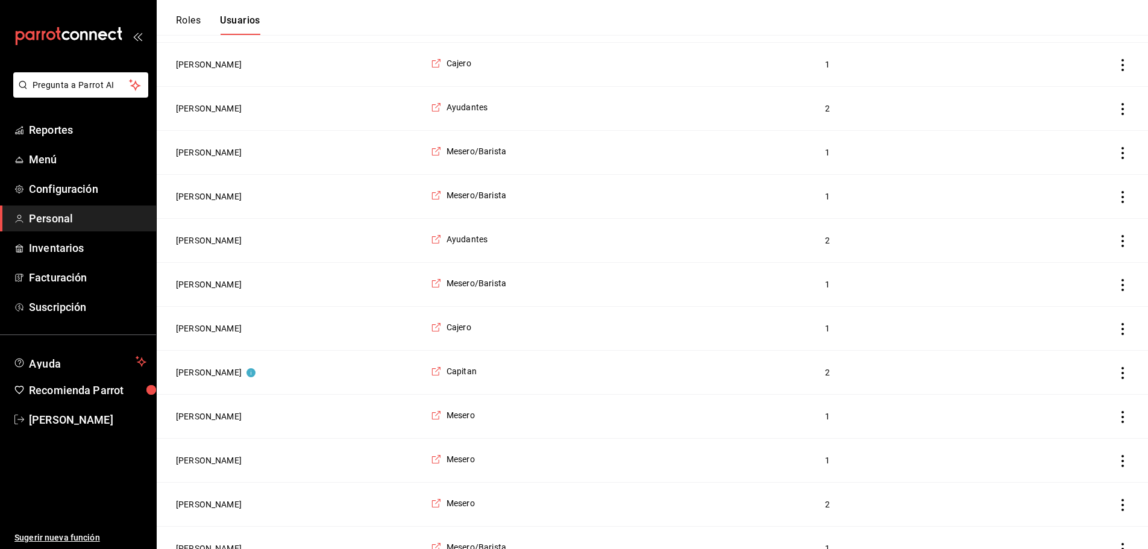
scroll to position [241, 0]
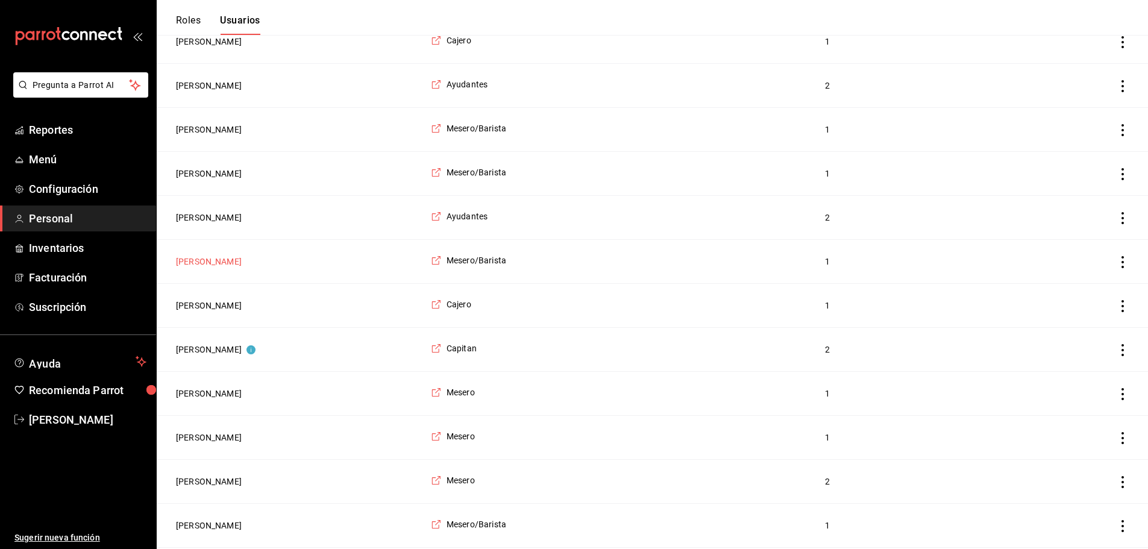
click at [199, 266] on button "[PERSON_NAME]" at bounding box center [209, 261] width 66 height 12
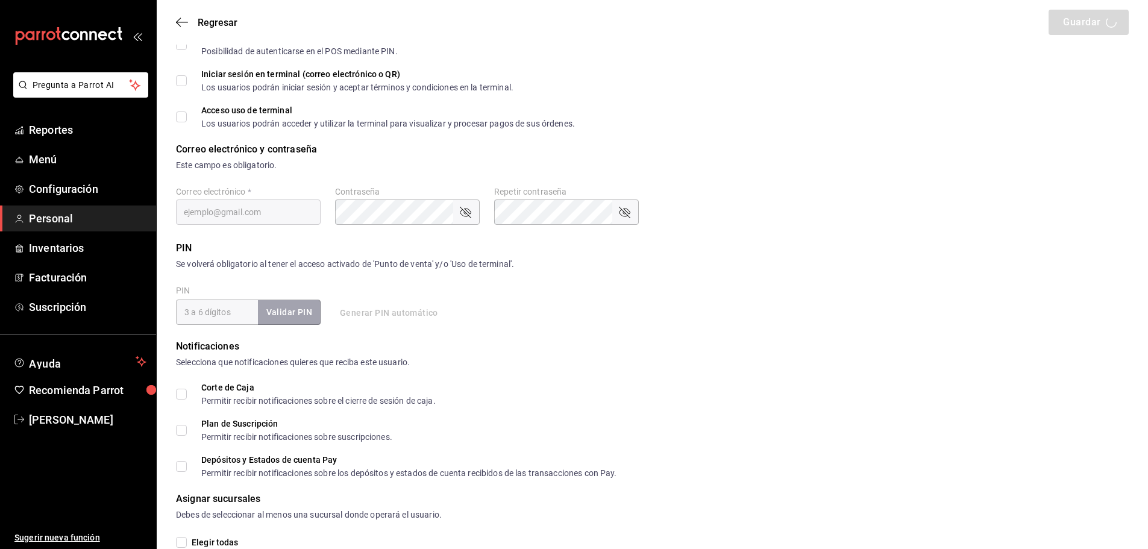
type input "Norma"
type input "Romero"
checkbox input "true"
type input "norma@gmail.com"
type input "1331"
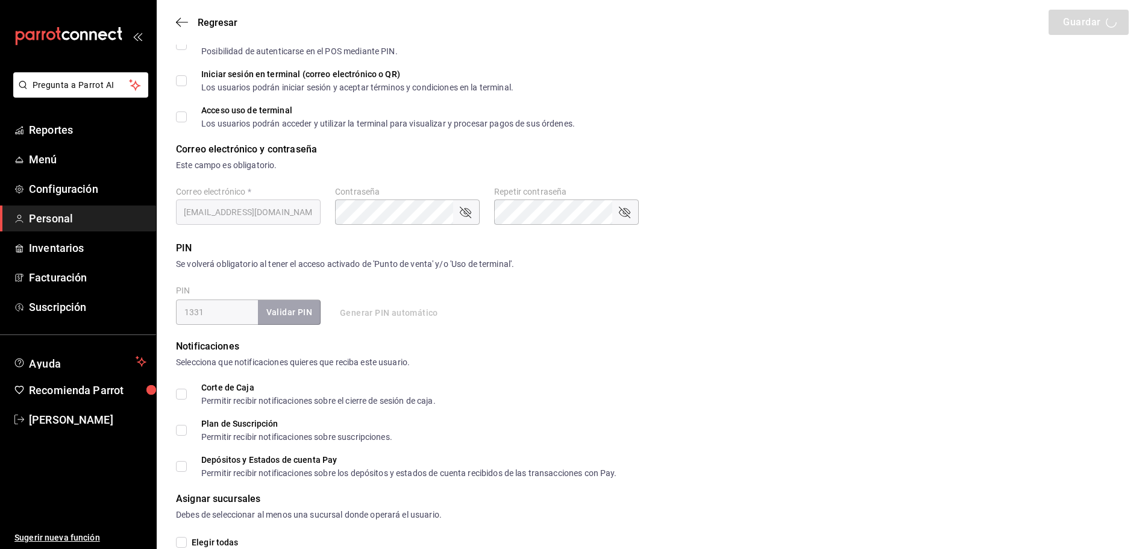
type input "f9c50c35-7d82-4388-8076-8e4bcaa1ebe8"
type input "UNDEFINED"
checkbox input "true"
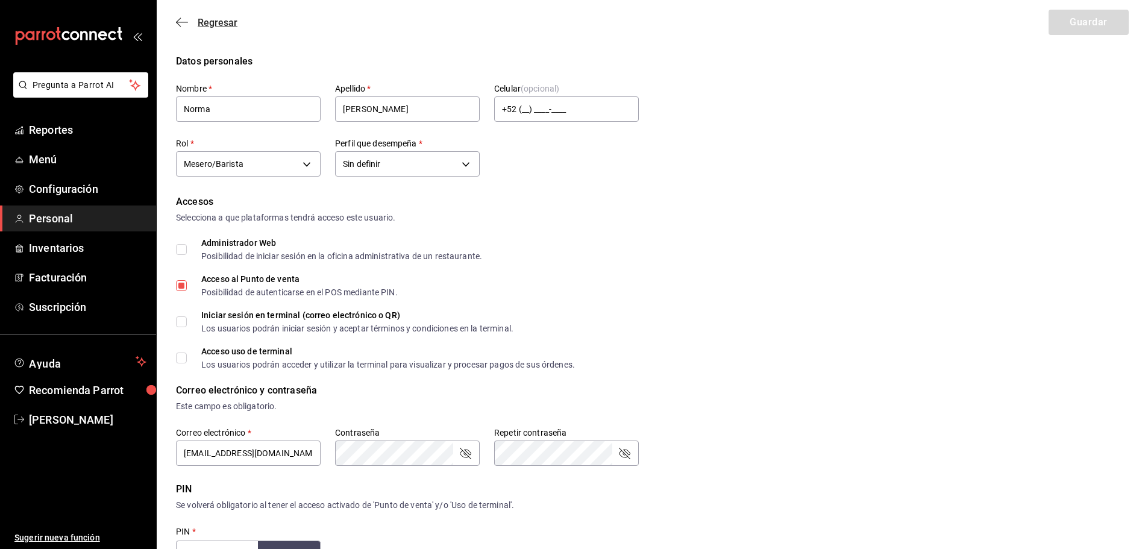
click at [178, 19] on icon "button" at bounding box center [182, 22] width 12 height 11
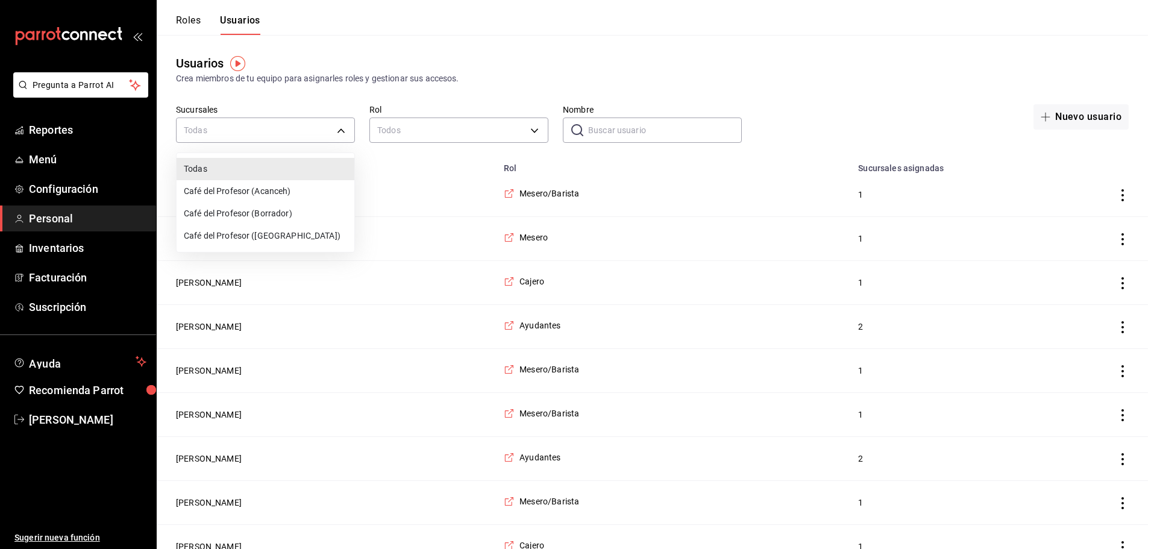
click at [286, 189] on li "Café del Profesor (Acanceh)" at bounding box center [266, 191] width 178 height 22
type input "f0ca590e-465f-4799-9f23-f607f32ef14d"
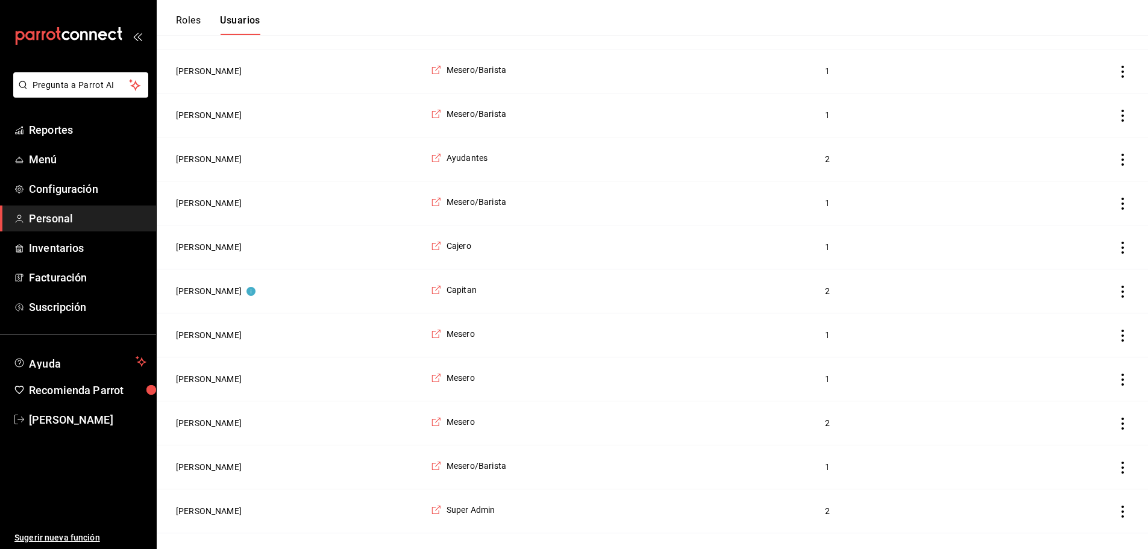
scroll to position [301, 0]
click at [187, 246] on button "[PERSON_NAME]" at bounding box center [209, 245] width 66 height 12
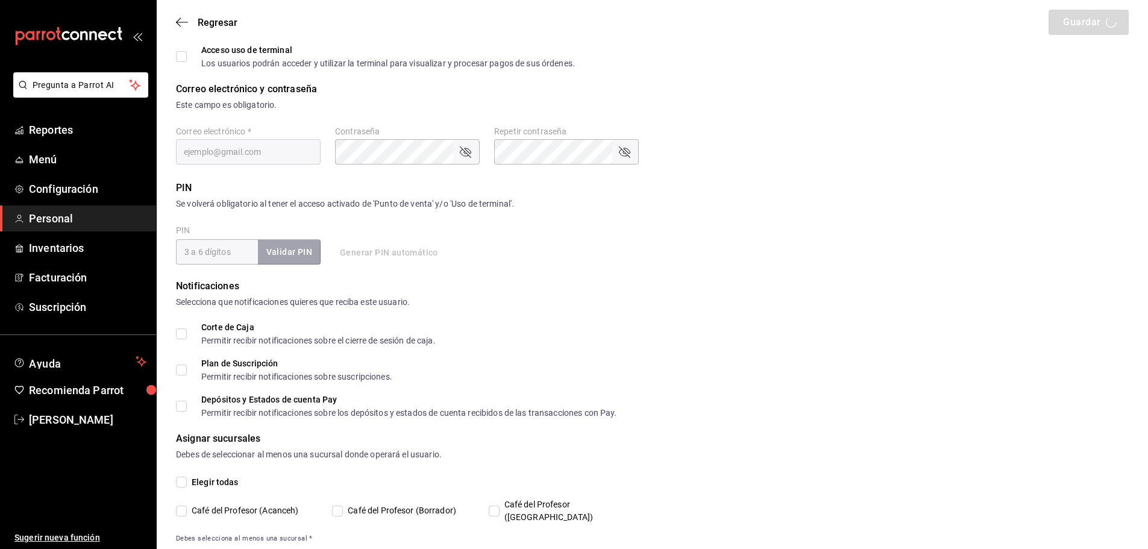
type input "KAROL"
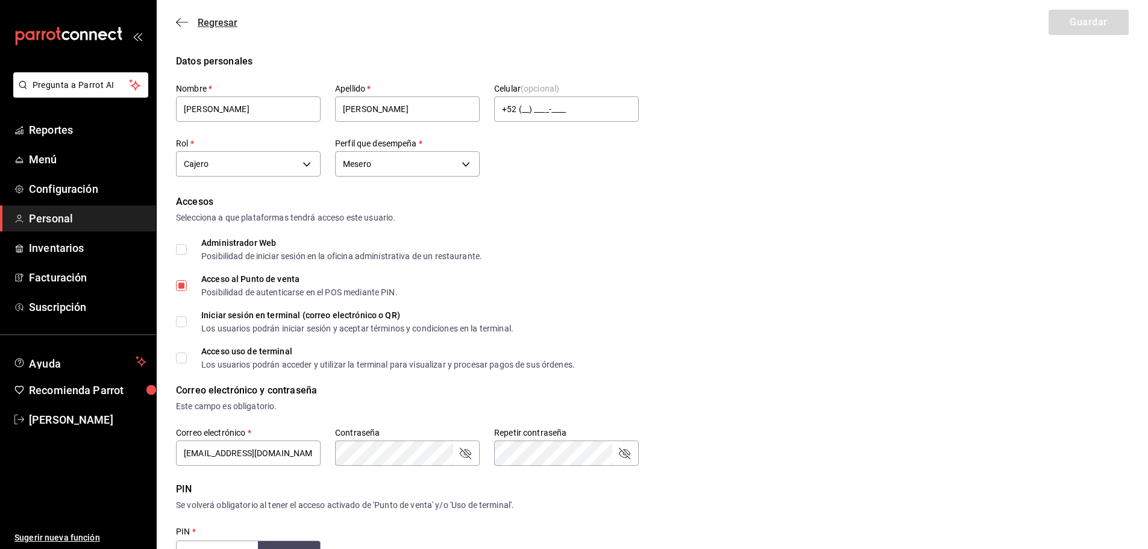
click at [183, 23] on icon "button" at bounding box center [182, 22] width 12 height 11
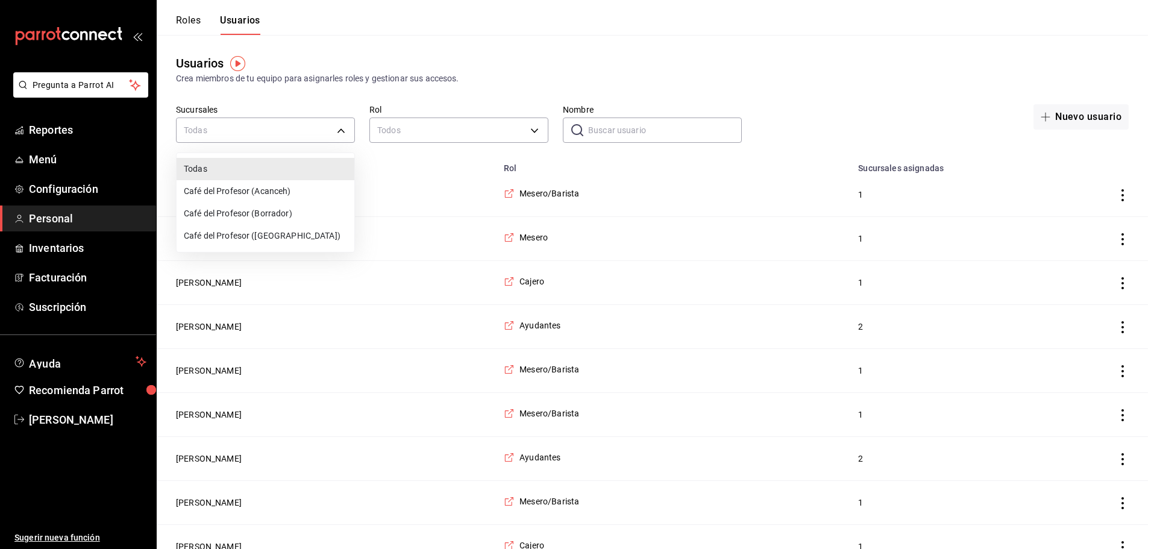
click at [281, 187] on li "Café del Profesor (Acanceh)" at bounding box center [266, 191] width 178 height 22
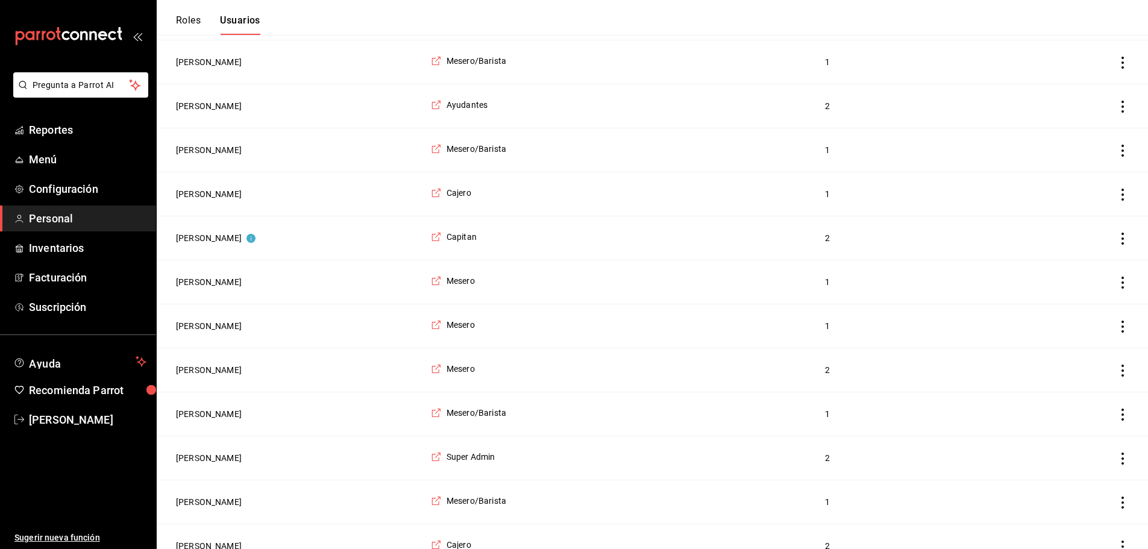
scroll to position [361, 0]
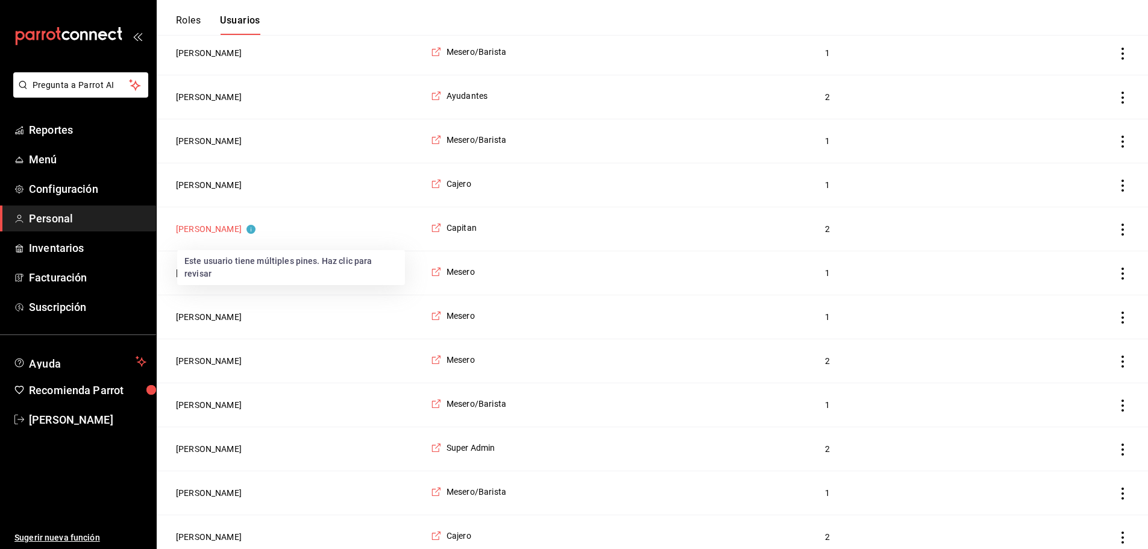
click at [185, 235] on button "[PERSON_NAME]" at bounding box center [216, 229] width 80 height 12
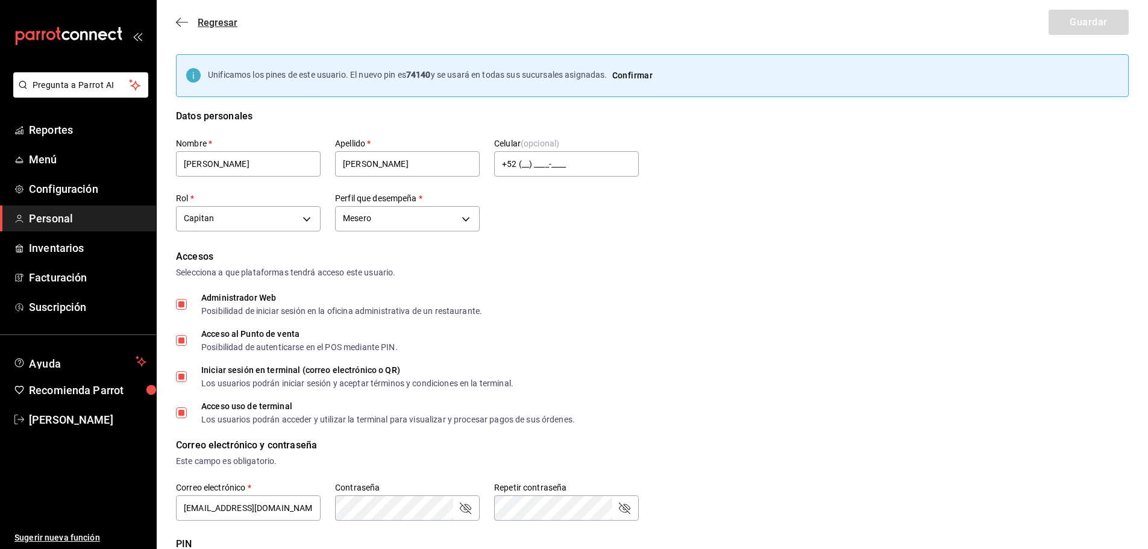
click at [178, 21] on icon "button" at bounding box center [182, 22] width 12 height 11
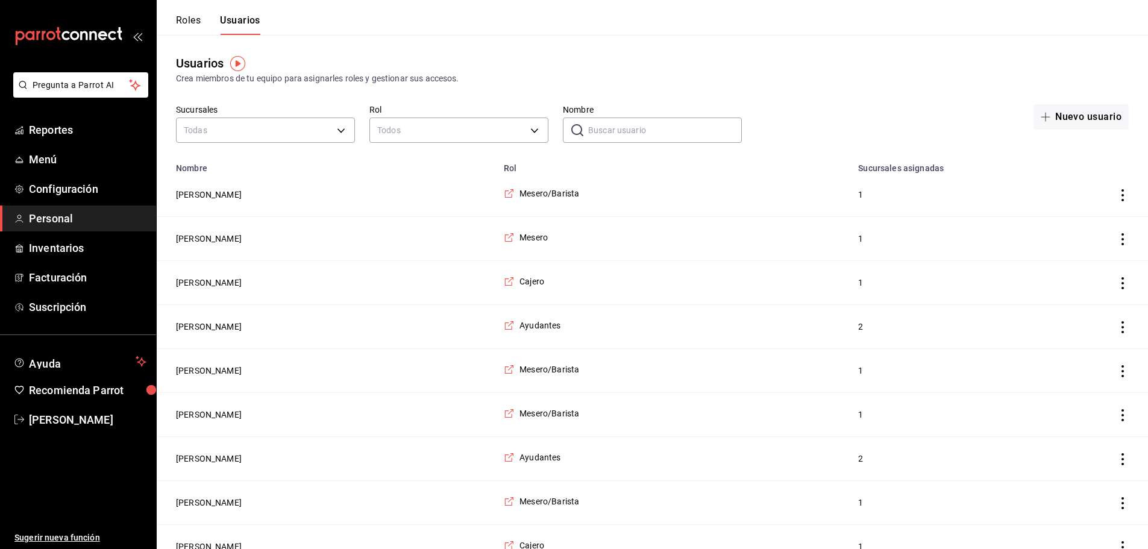
click at [347, 110] on label "Sucursales" at bounding box center [265, 109] width 179 height 8
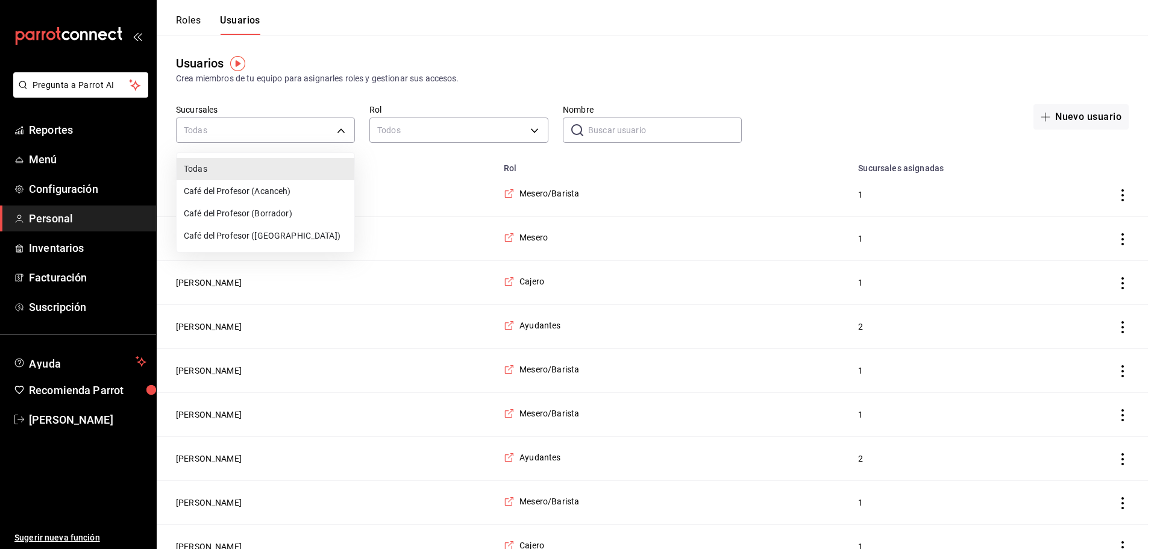
click at [264, 182] on li "Café del Profesor (Acanceh)" at bounding box center [266, 191] width 178 height 22
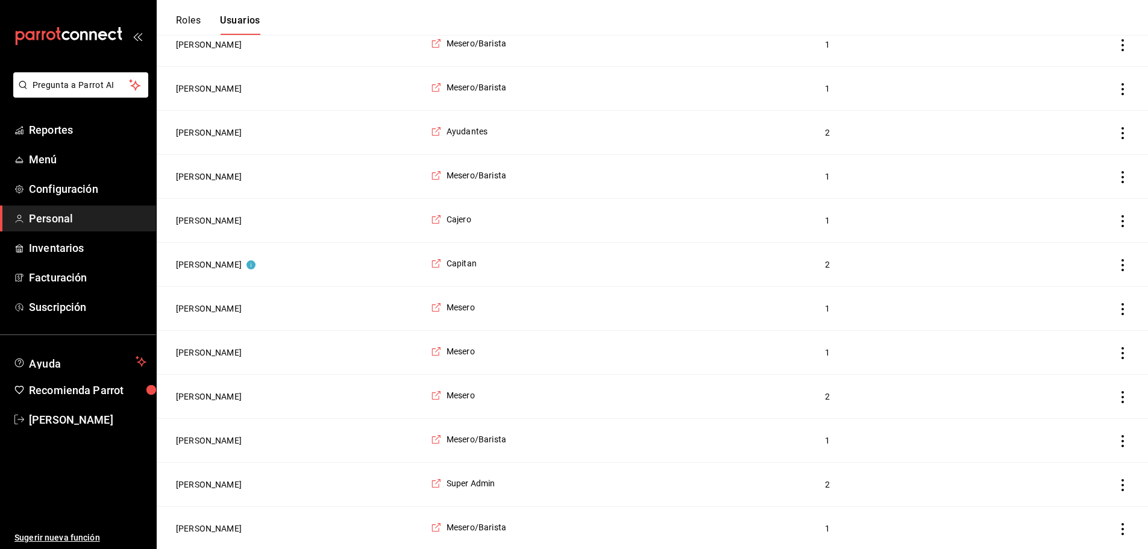
scroll to position [361, 0]
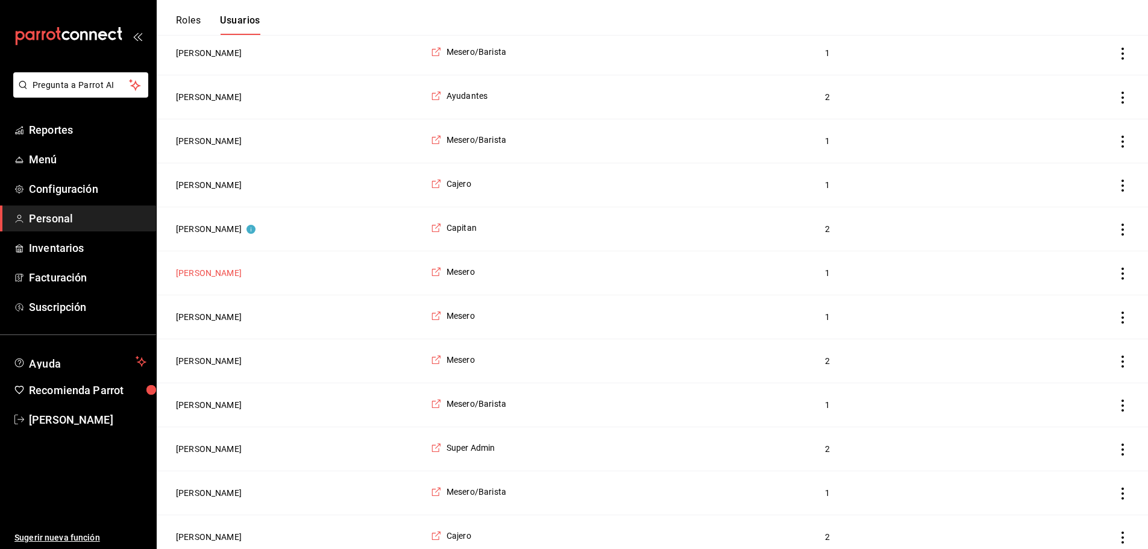
click at [204, 279] on button "[PERSON_NAME]" at bounding box center [209, 273] width 66 height 12
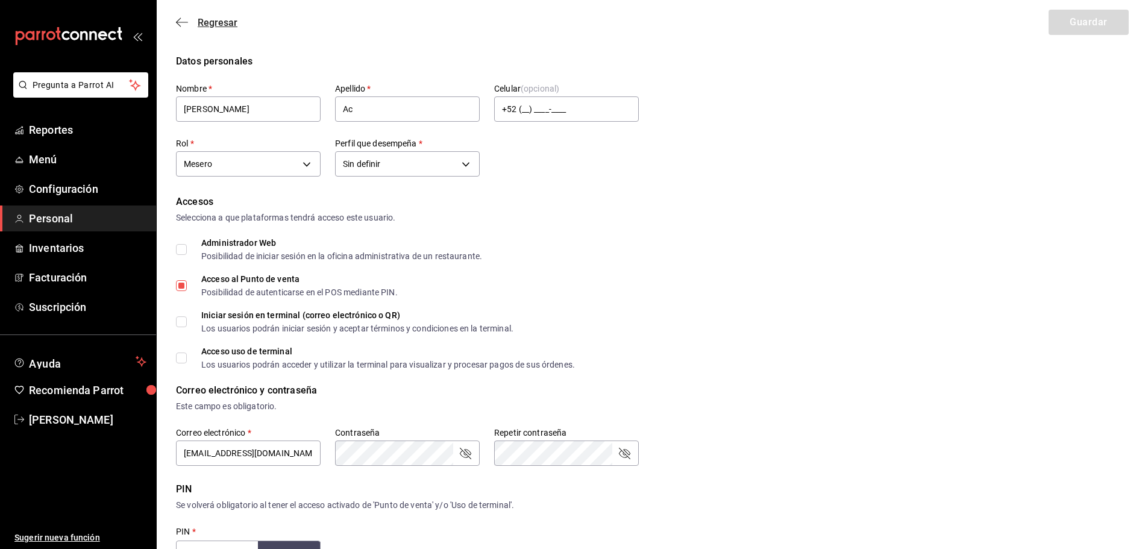
click at [183, 22] on icon "button" at bounding box center [182, 22] width 12 height 1
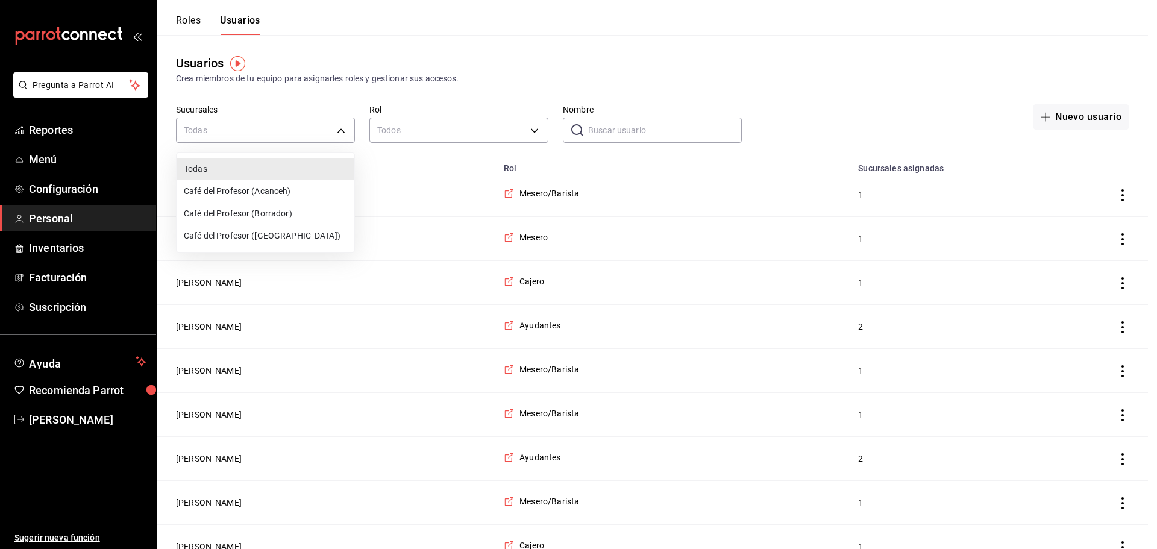
click at [286, 189] on li "Café del Profesor (Acanceh)" at bounding box center [266, 191] width 178 height 22
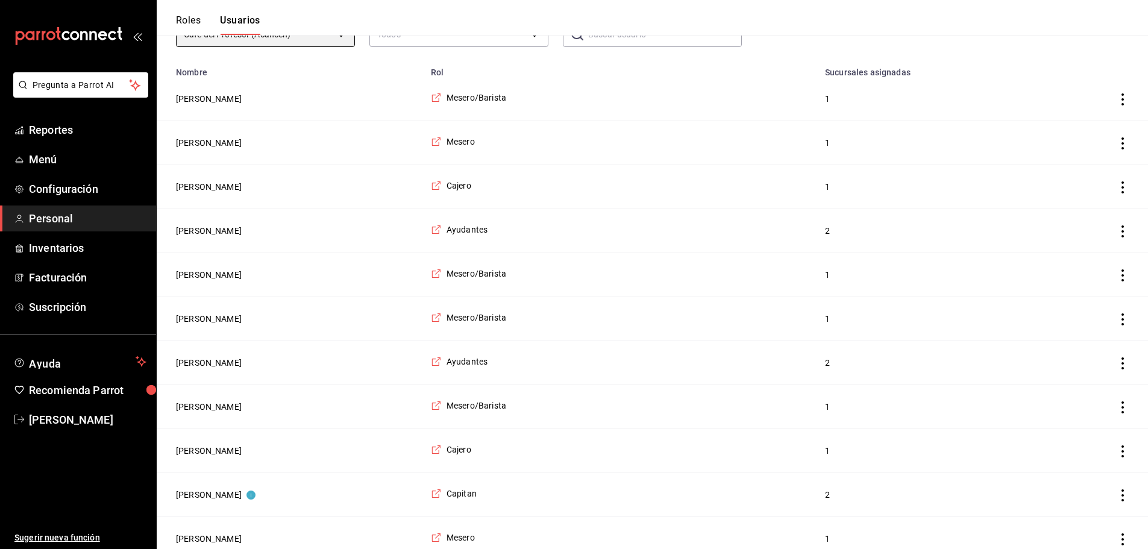
scroll to position [301, 0]
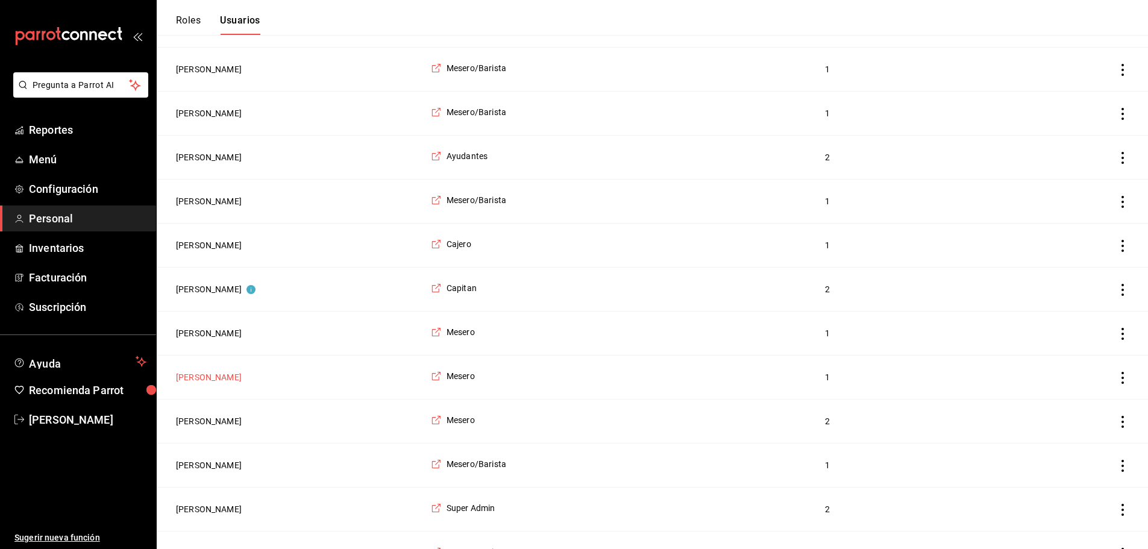
click at [199, 383] on button "[PERSON_NAME] De [PERSON_NAME]" at bounding box center [209, 377] width 66 height 12
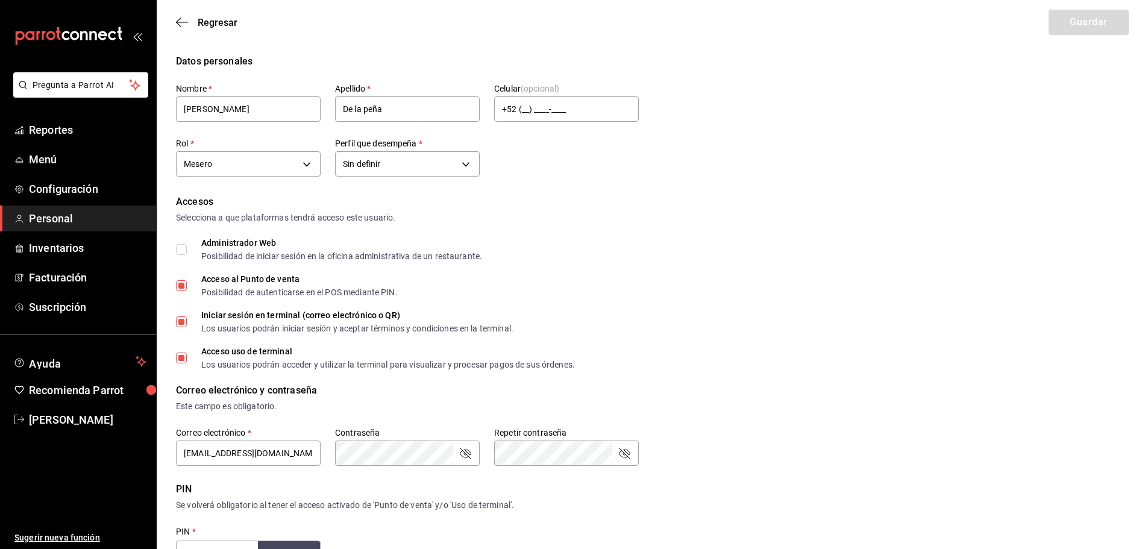
click at [181, 327] on label "Iniciar sesión en terminal (correo electrónico o QR) Los usuarios podrán inicia…" at bounding box center [344, 322] width 337 height 22
click at [181, 327] on input "Iniciar sesión en terminal (correo electrónico o QR) Los usuarios podrán inicia…" at bounding box center [181, 321] width 11 height 11
click at [1084, 26] on button "Guardar" at bounding box center [1088, 22] width 80 height 25
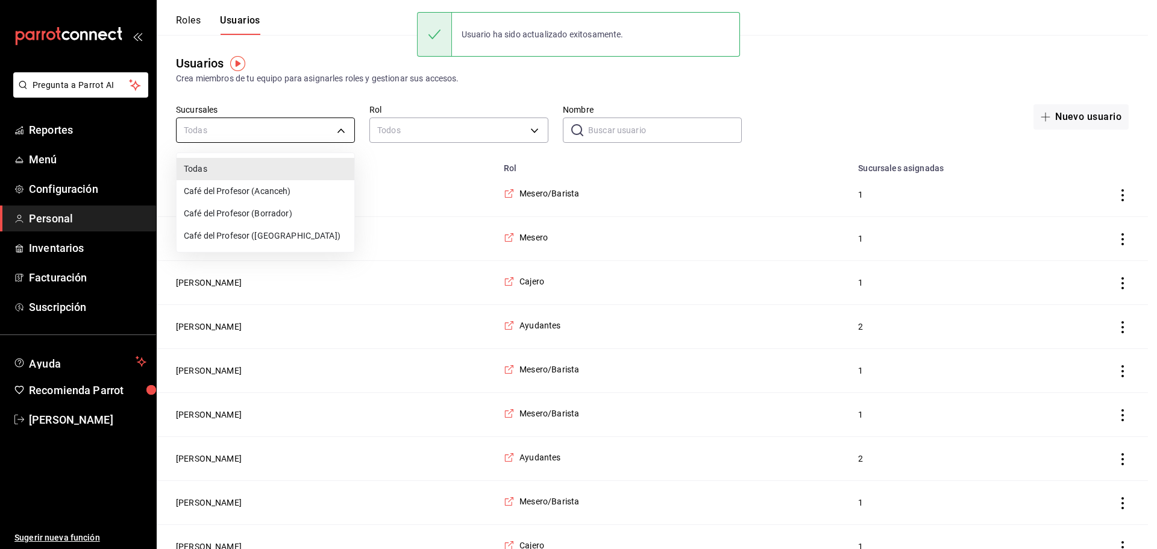
click at [257, 190] on li "Café del Profesor (Acanceh)" at bounding box center [266, 191] width 178 height 22
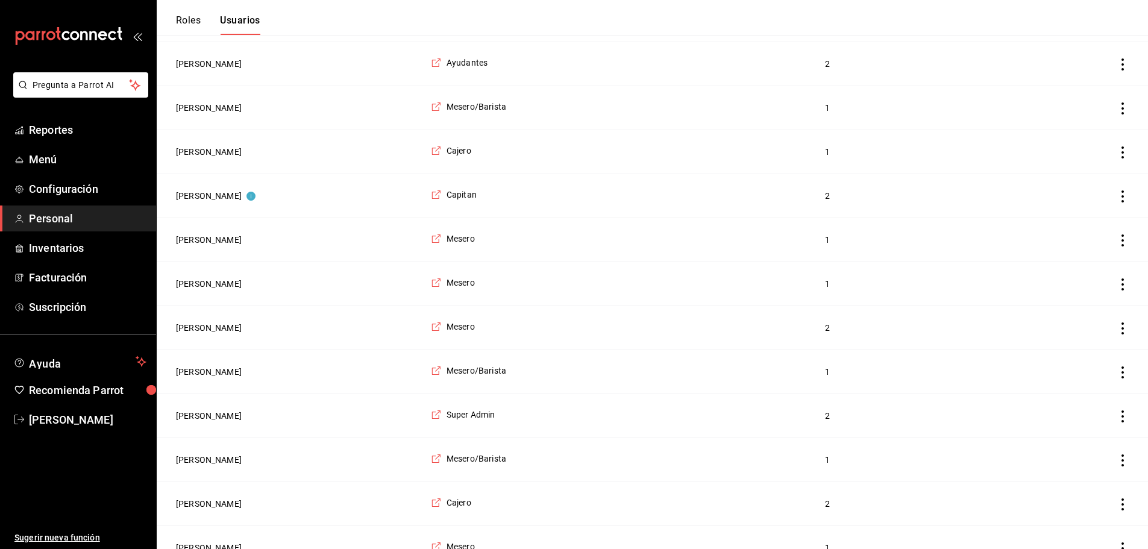
scroll to position [422, 0]
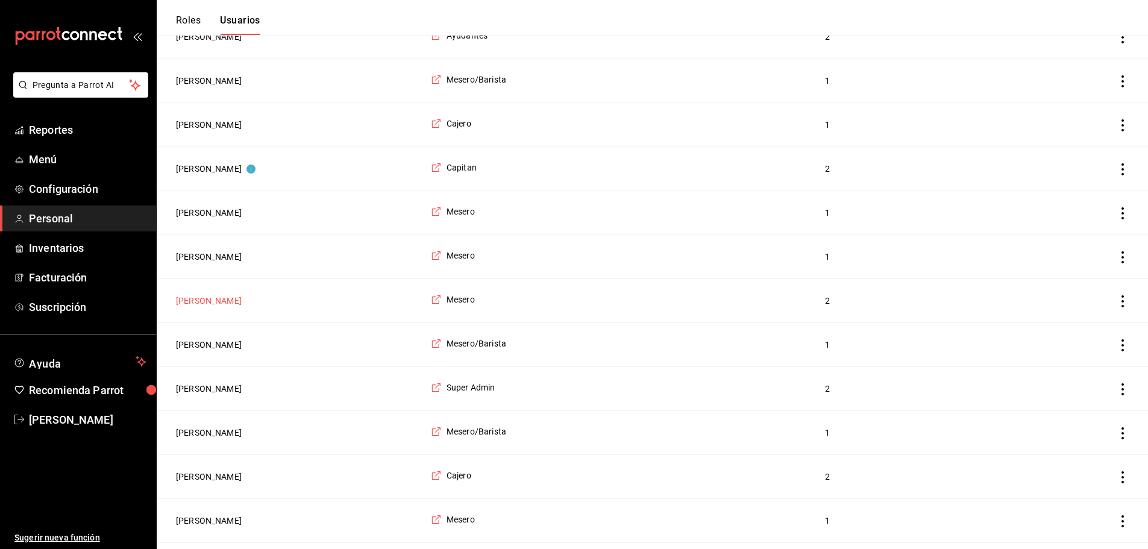
click at [207, 305] on button "[PERSON_NAME]" at bounding box center [209, 301] width 66 height 12
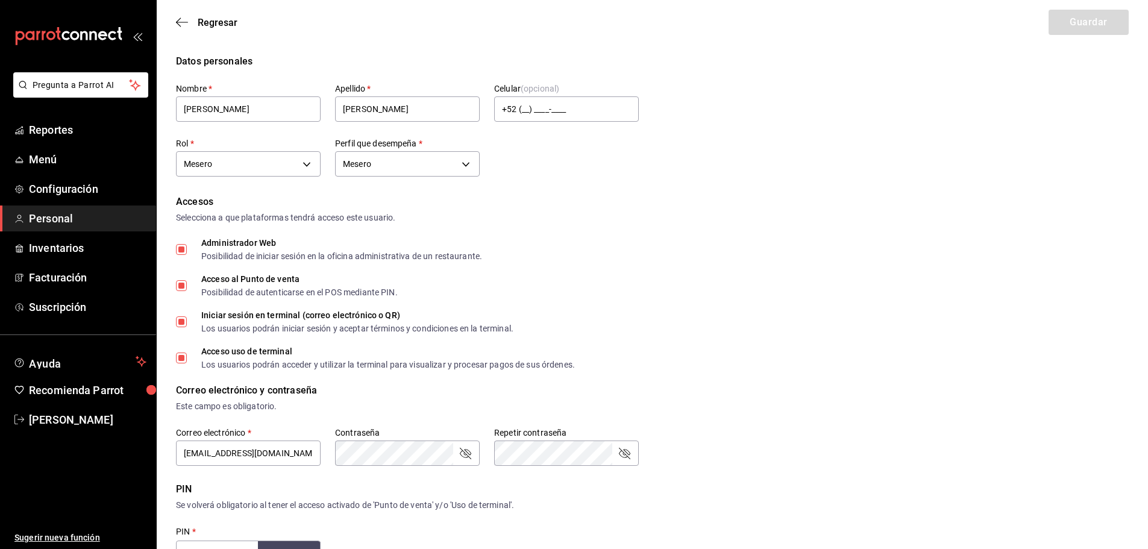
scroll to position [60, 0]
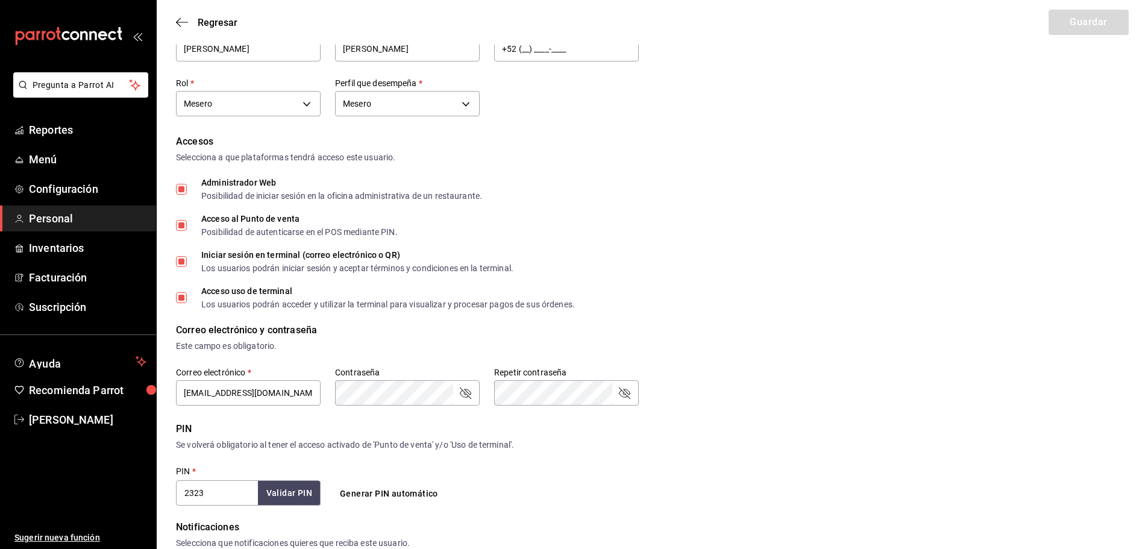
click at [179, 185] on input "Administrador Web Posibilidad de iniciar sesión en la oficina administrativa de…" at bounding box center [181, 189] width 11 height 11
click at [186, 261] on input "Iniciar sesión en terminal (correo electrónico o QR) Los usuarios podrán inicia…" at bounding box center [181, 261] width 11 height 11
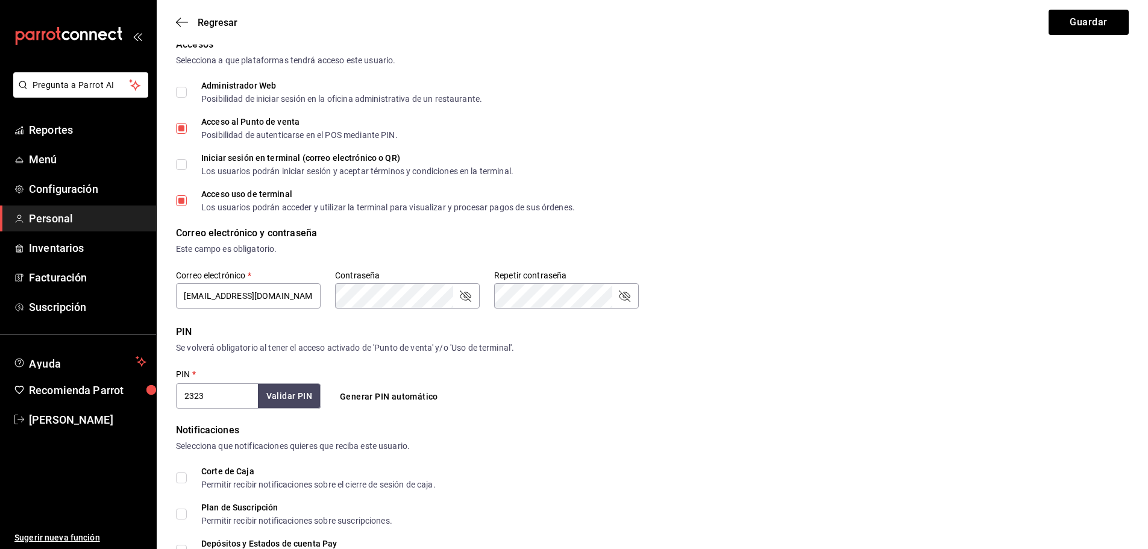
scroll to position [0, 0]
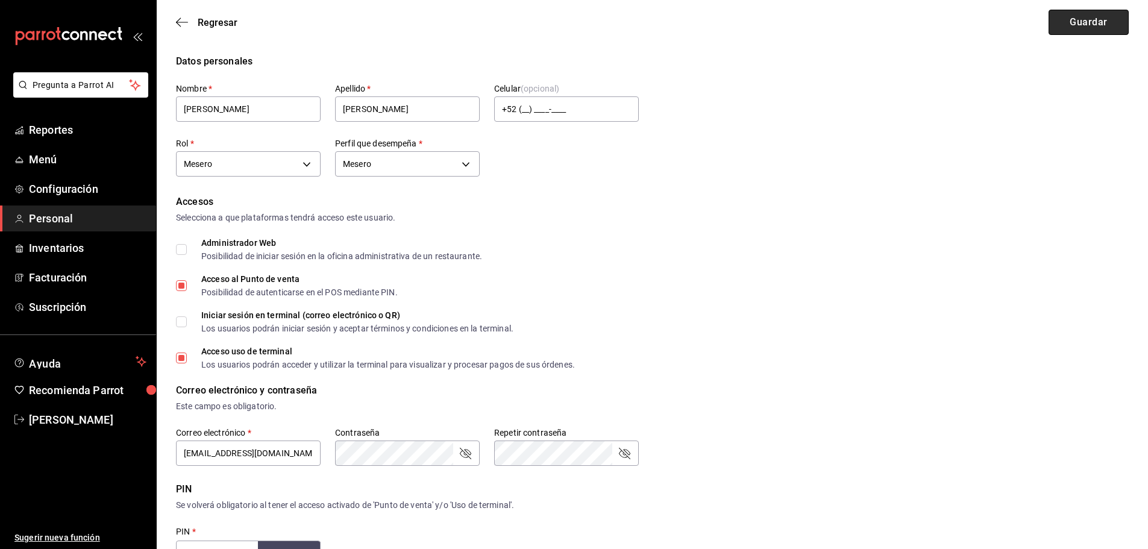
click at [1102, 25] on button "Guardar" at bounding box center [1088, 22] width 80 height 25
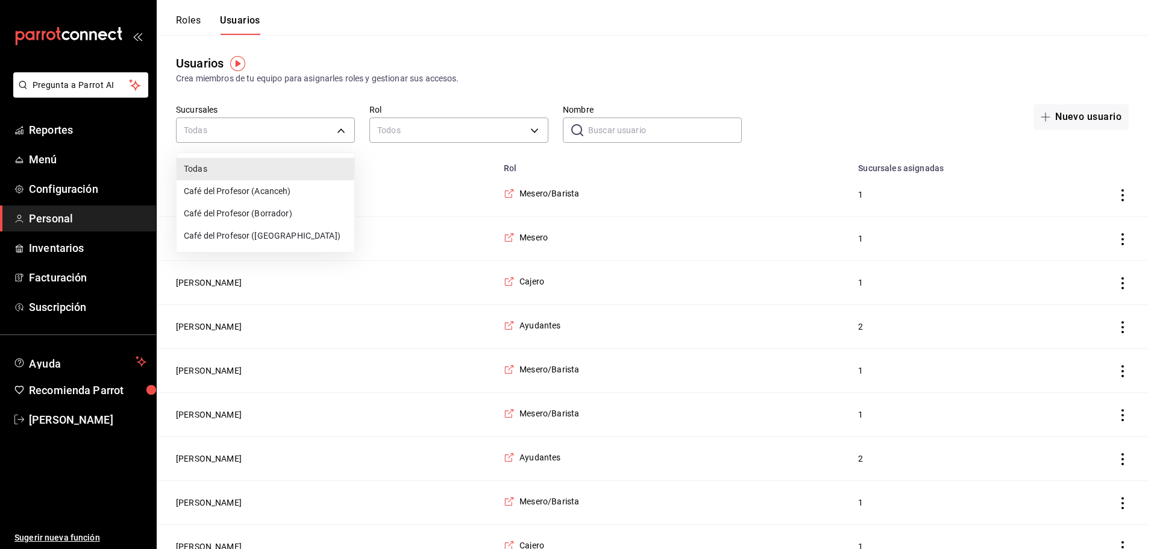
click at [247, 184] on li "Café del Profesor (Acanceh)" at bounding box center [266, 191] width 178 height 22
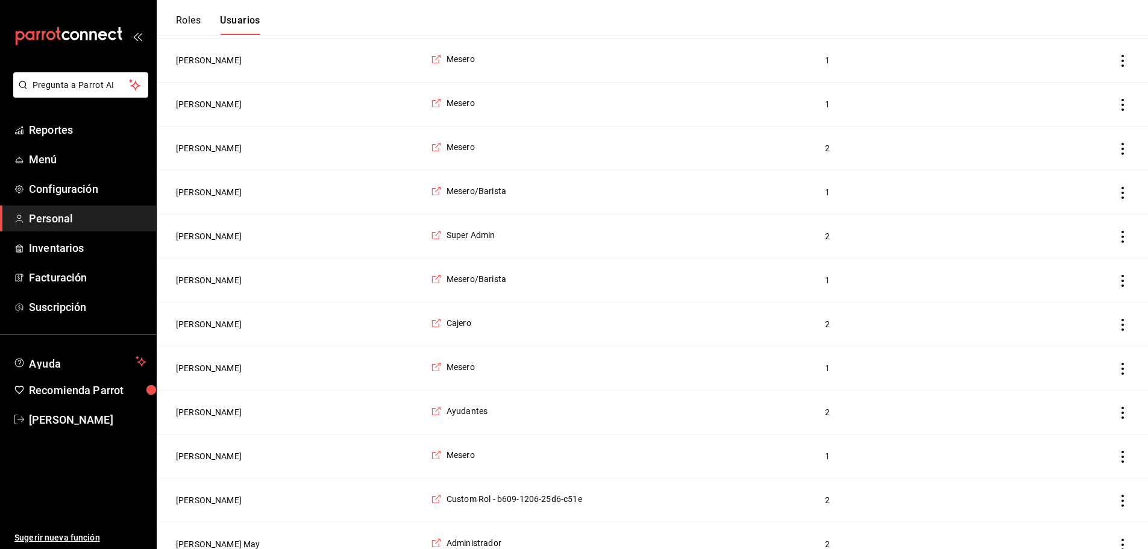
scroll to position [602, 0]
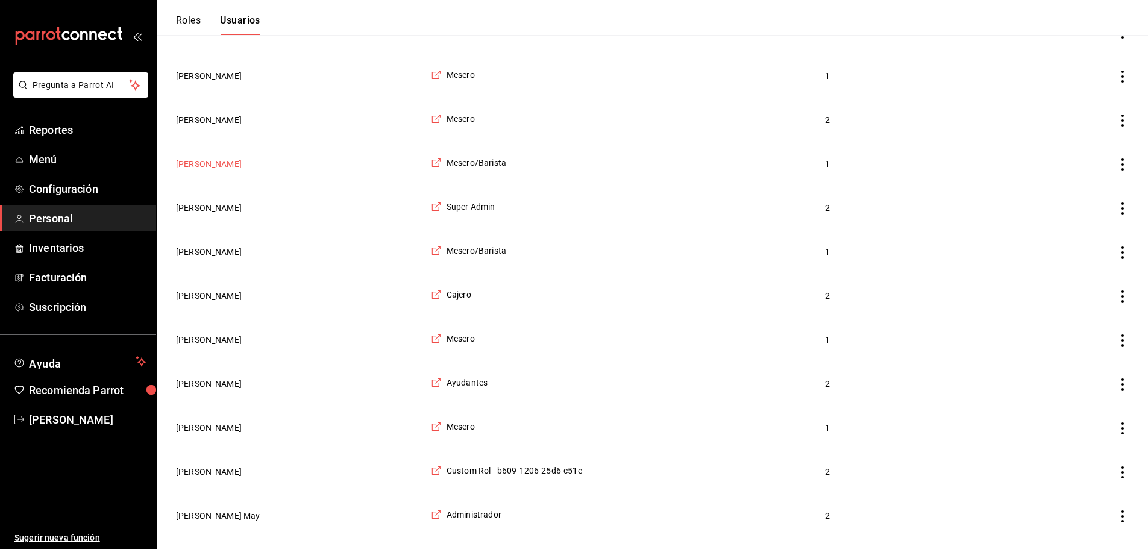
click at [215, 170] on button "[PERSON_NAME]" at bounding box center [209, 164] width 66 height 12
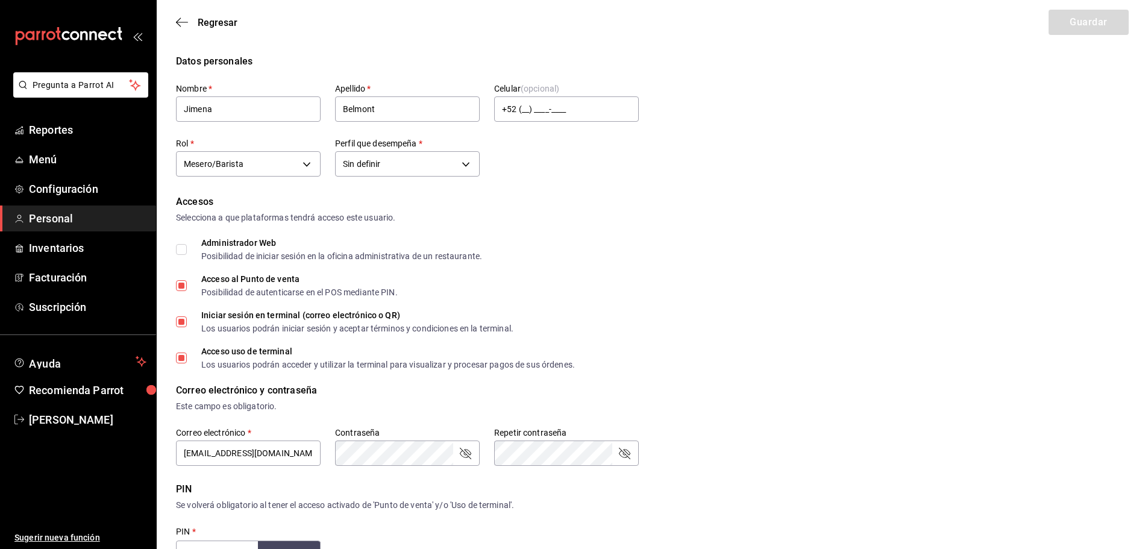
click at [180, 324] on input "Iniciar sesión en terminal (correo electrónico o QR) Los usuarios podrán inicia…" at bounding box center [181, 321] width 11 height 11
click at [1082, 25] on button "Guardar" at bounding box center [1088, 22] width 80 height 25
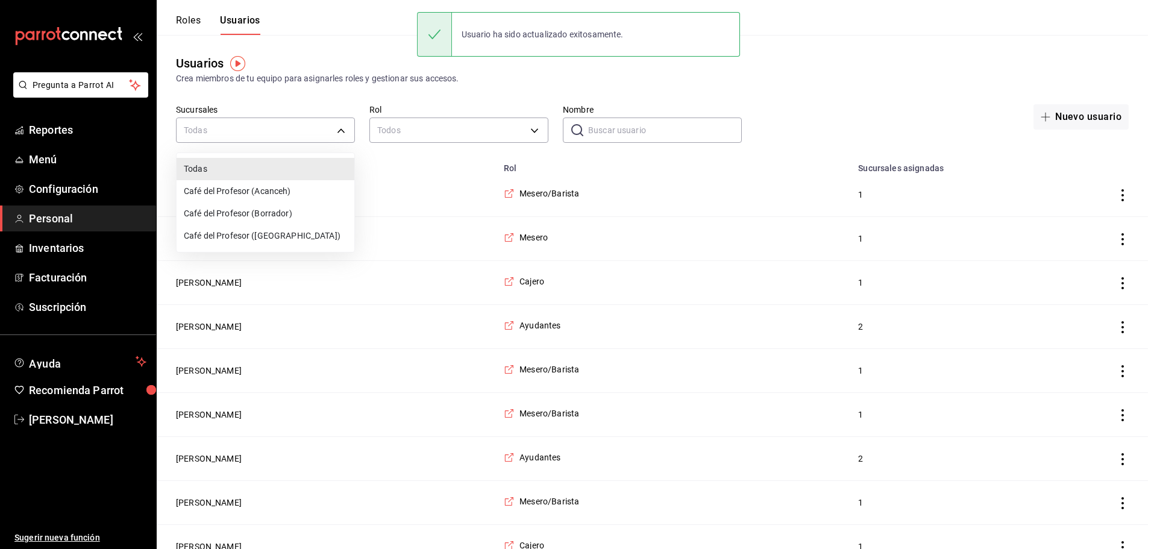
click at [266, 187] on li "Café del Profesor (Acanceh)" at bounding box center [266, 191] width 178 height 22
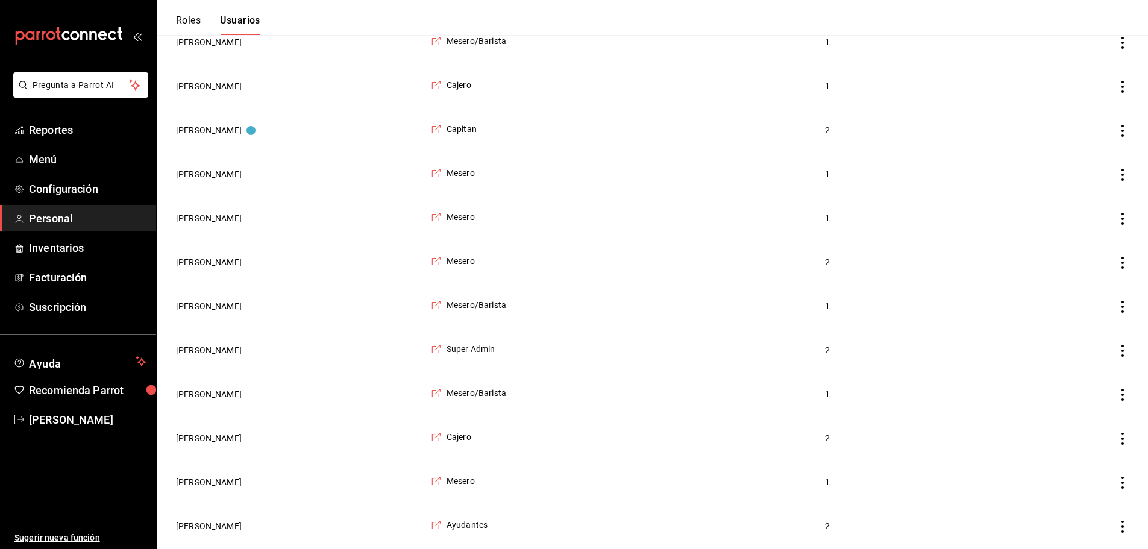
scroll to position [482, 0]
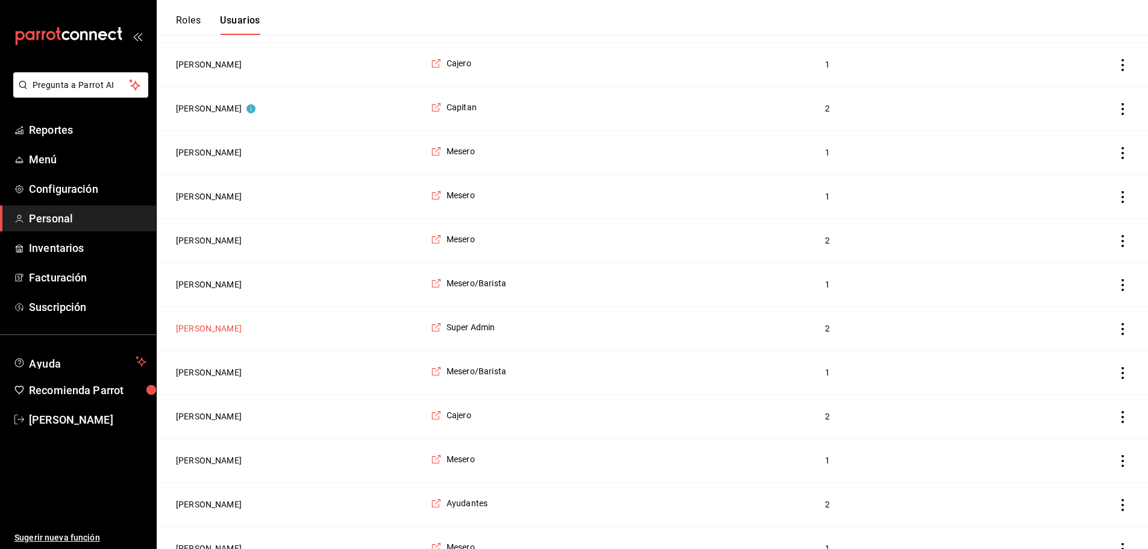
click at [196, 334] on button "[PERSON_NAME]" at bounding box center [209, 328] width 66 height 12
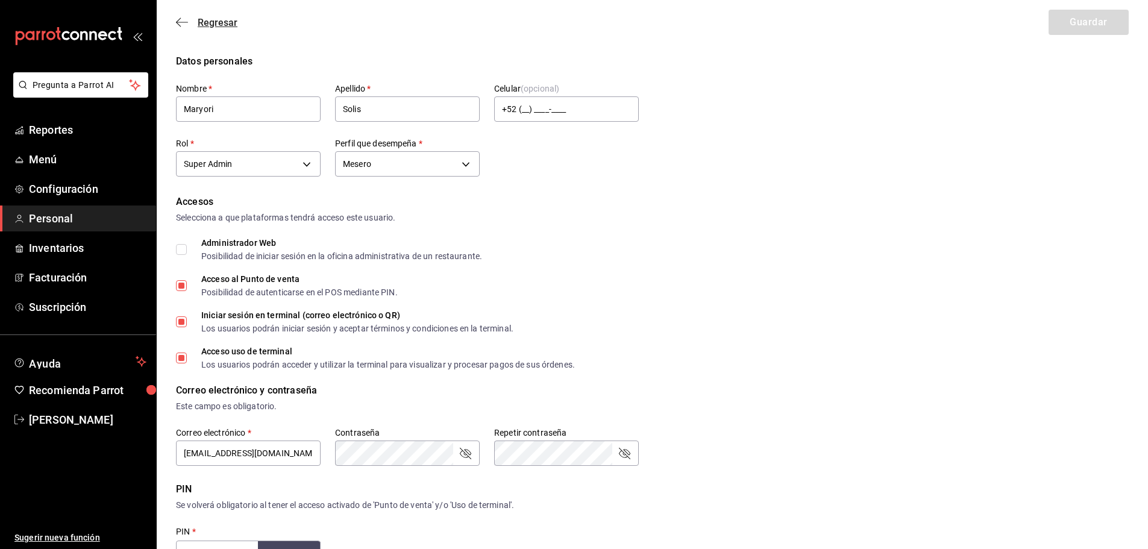
click at [181, 23] on icon "button" at bounding box center [182, 22] width 12 height 11
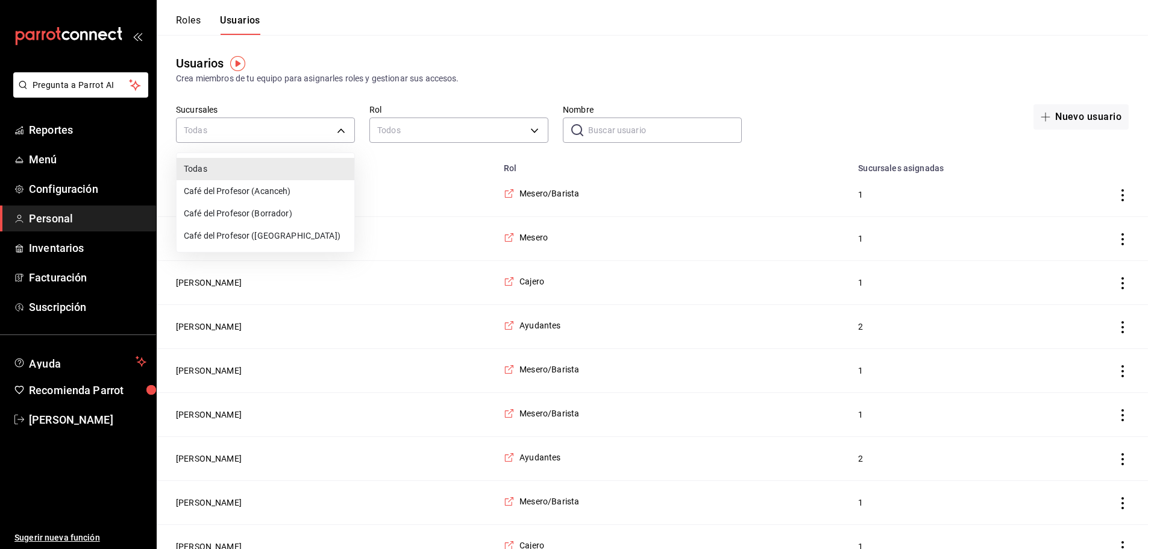
click at [299, 189] on li "Café del Profesor (Acanceh)" at bounding box center [266, 191] width 178 height 22
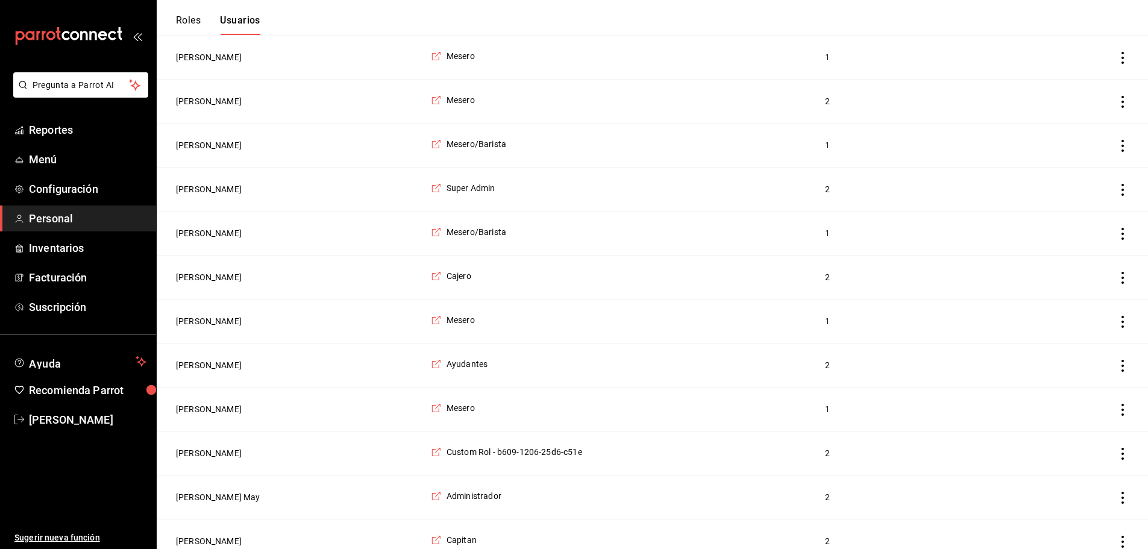
scroll to position [602, 0]
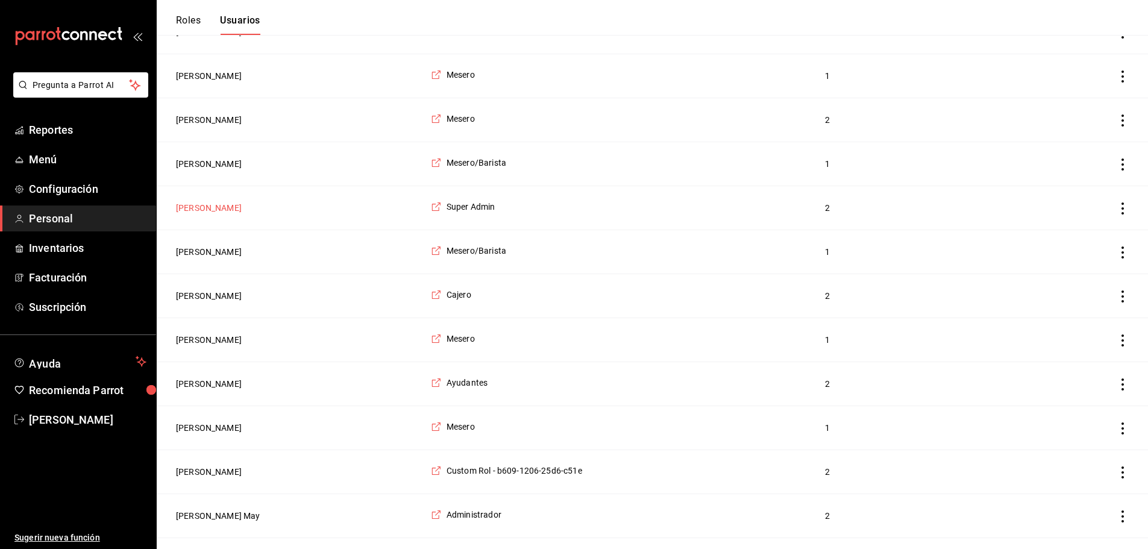
click at [201, 214] on button "[PERSON_NAME]" at bounding box center [209, 208] width 66 height 12
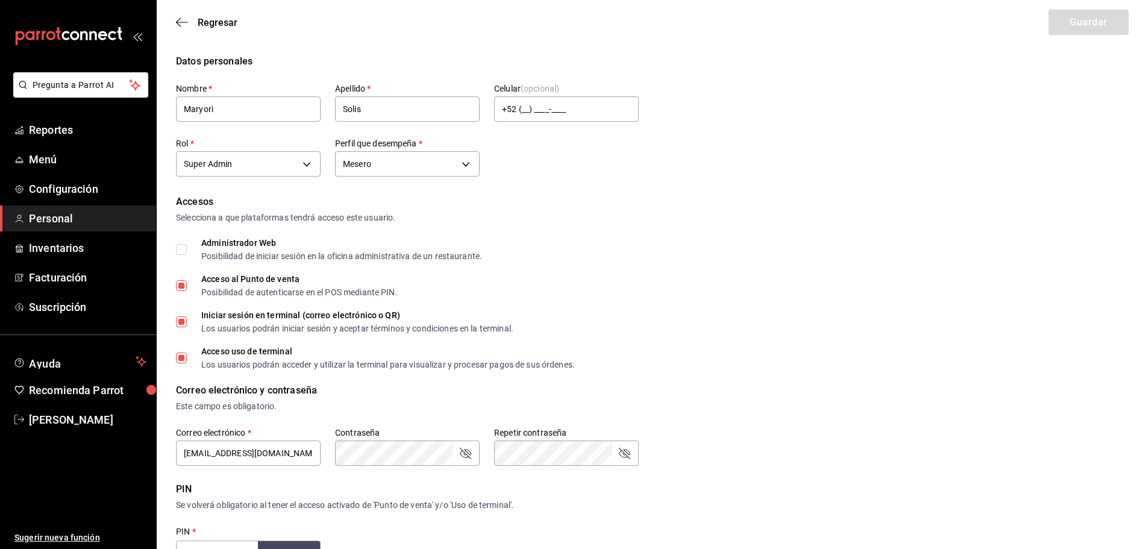
click at [177, 321] on input "Iniciar sesión en terminal (correo electrónico o QR) Los usuarios podrán inicia…" at bounding box center [181, 321] width 11 height 11
click at [309, 164] on body "Pregunta a Parrot AI Reportes Menú Configuración Personal Inventarios Facturaci…" at bounding box center [574, 439] width 1148 height 879
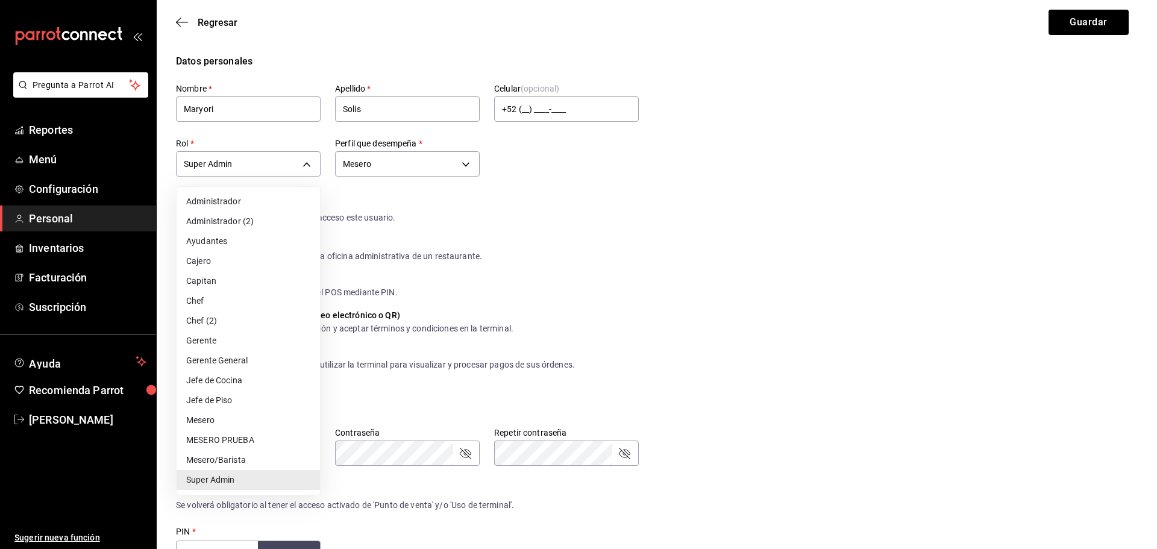
click at [846, 213] on div at bounding box center [578, 274] width 1157 height 549
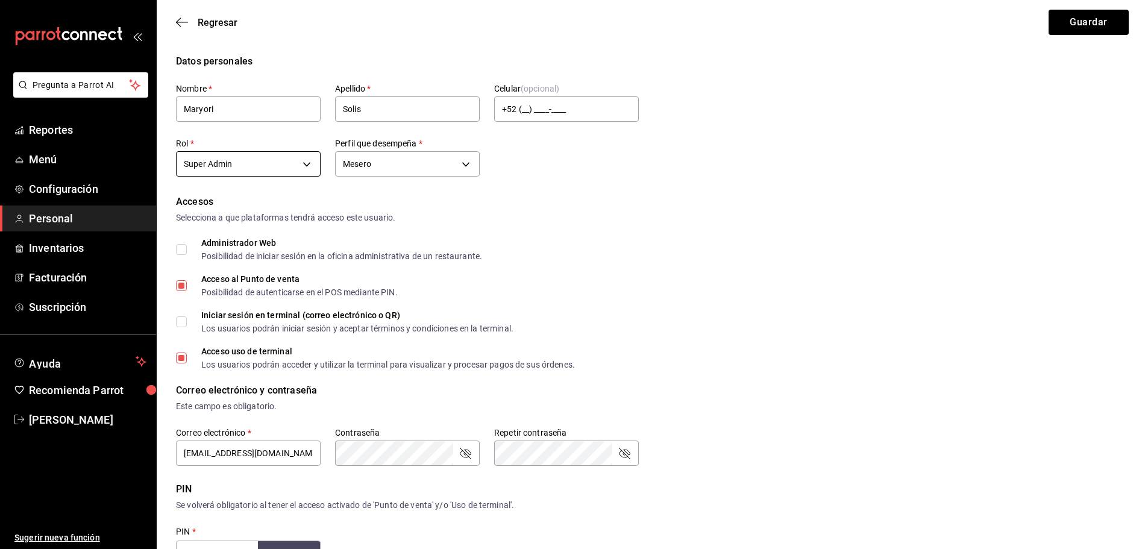
click at [312, 163] on body "Pregunta a Parrot AI Reportes Menú Configuración Personal Inventarios Facturaci…" at bounding box center [574, 439] width 1148 height 879
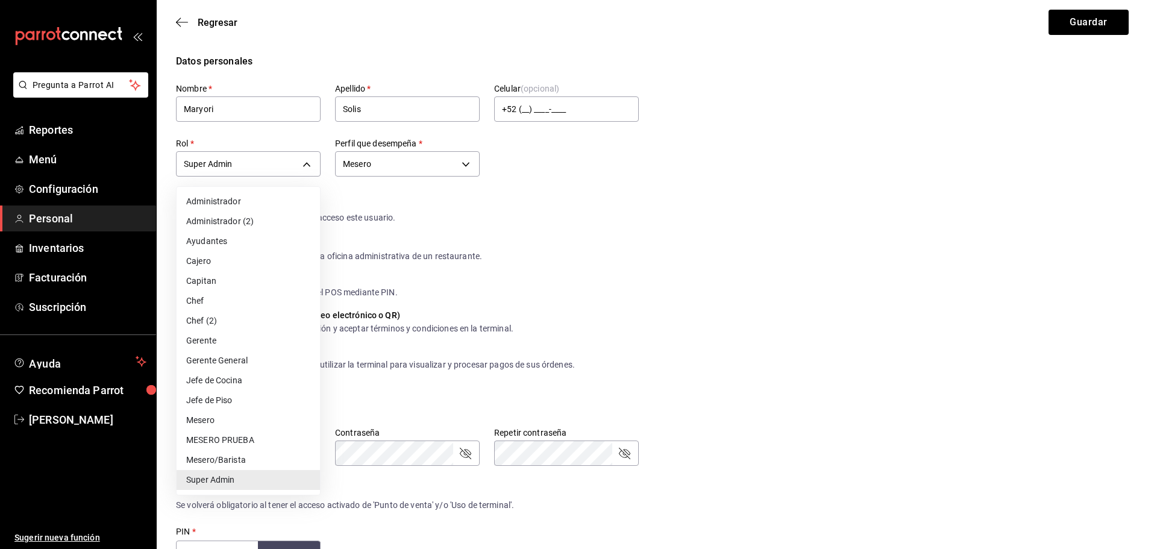
click at [246, 422] on li "Mesero" at bounding box center [248, 420] width 143 height 20
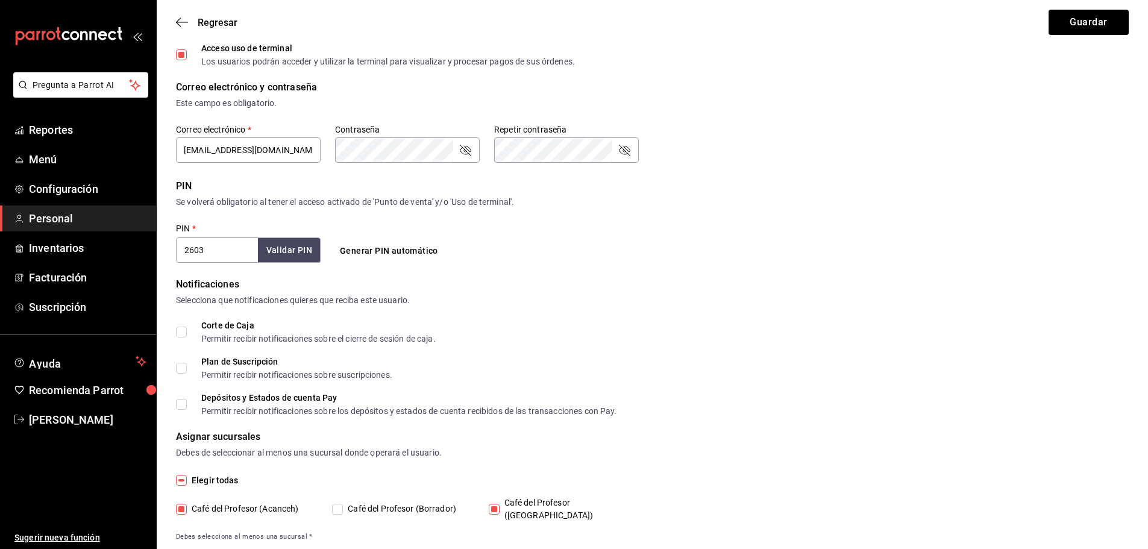
scroll to position [317, 0]
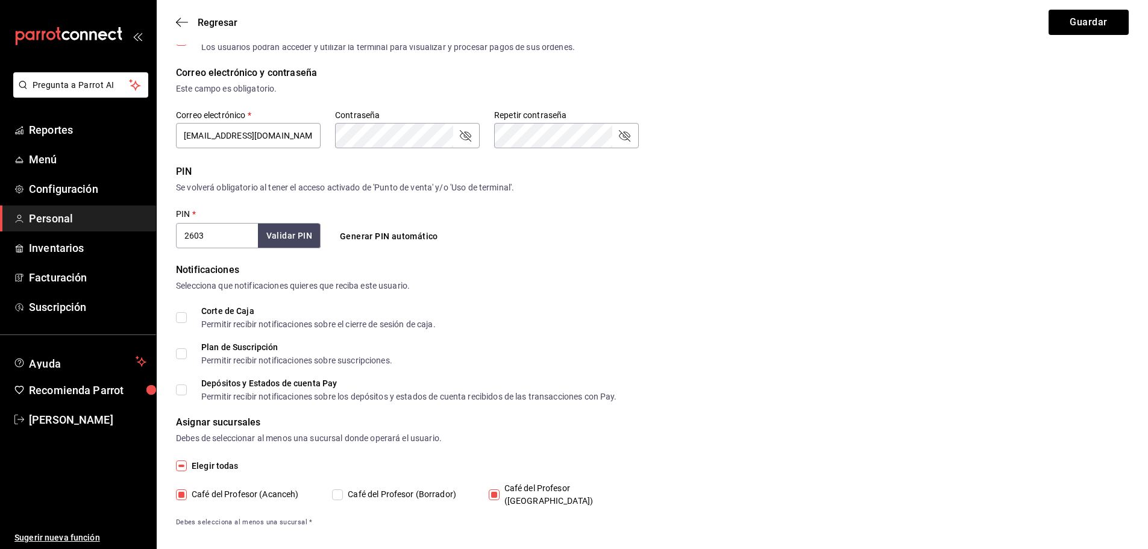
click at [179, 492] on input "Café del Profesor (Acanceh)" at bounding box center [181, 494] width 11 height 11
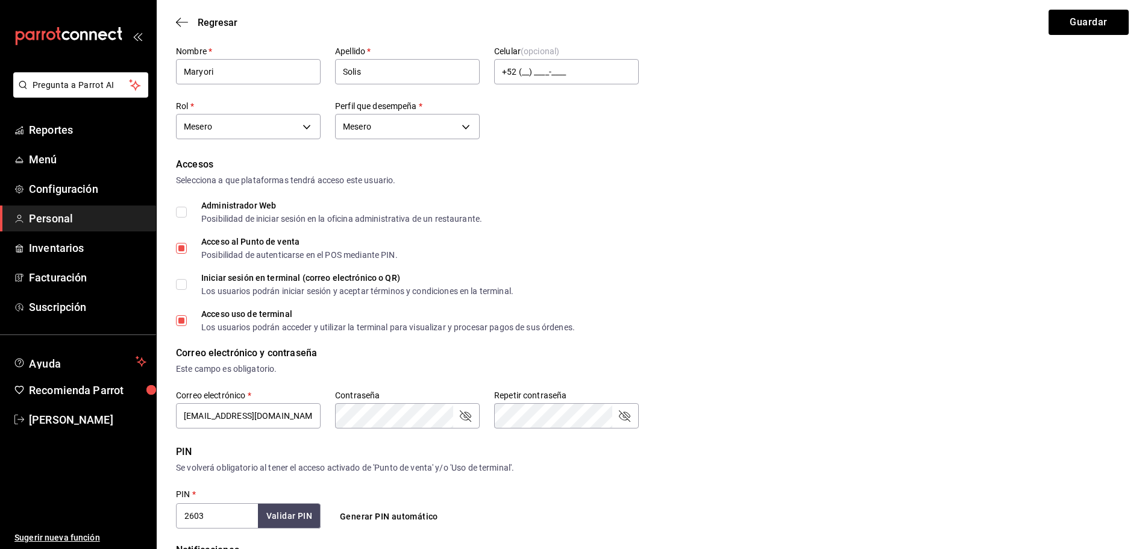
scroll to position [0, 0]
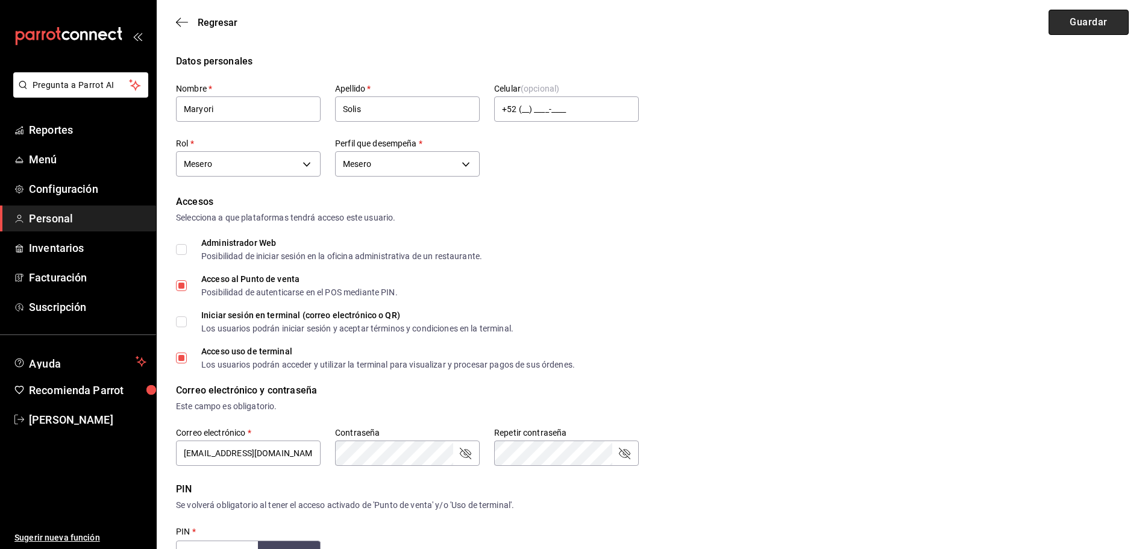
click at [1085, 22] on button "Guardar" at bounding box center [1088, 22] width 80 height 25
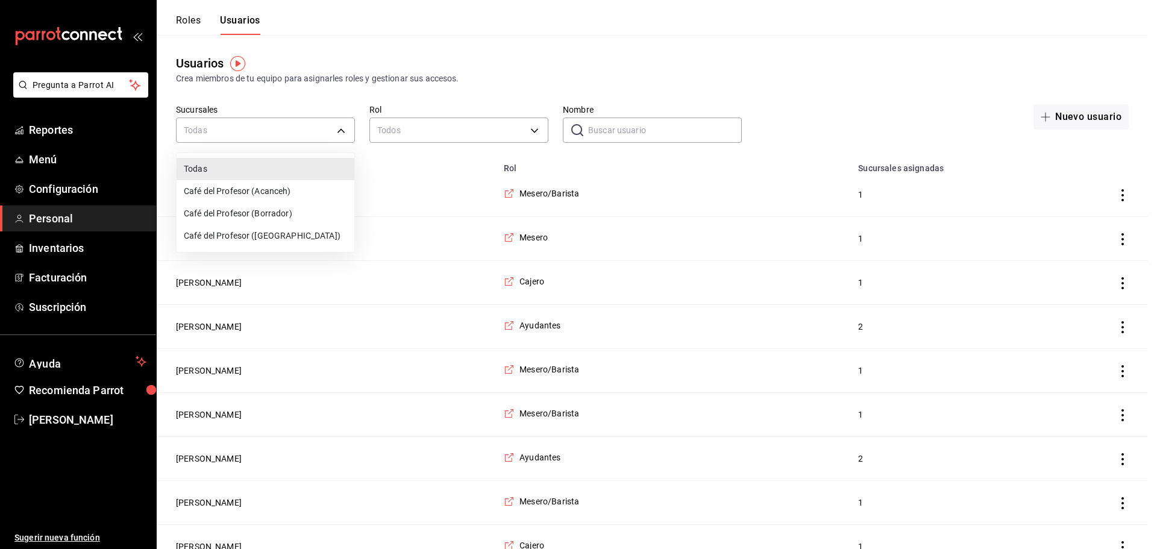
click at [243, 186] on li "Café del Profesor (Acanceh)" at bounding box center [266, 191] width 178 height 22
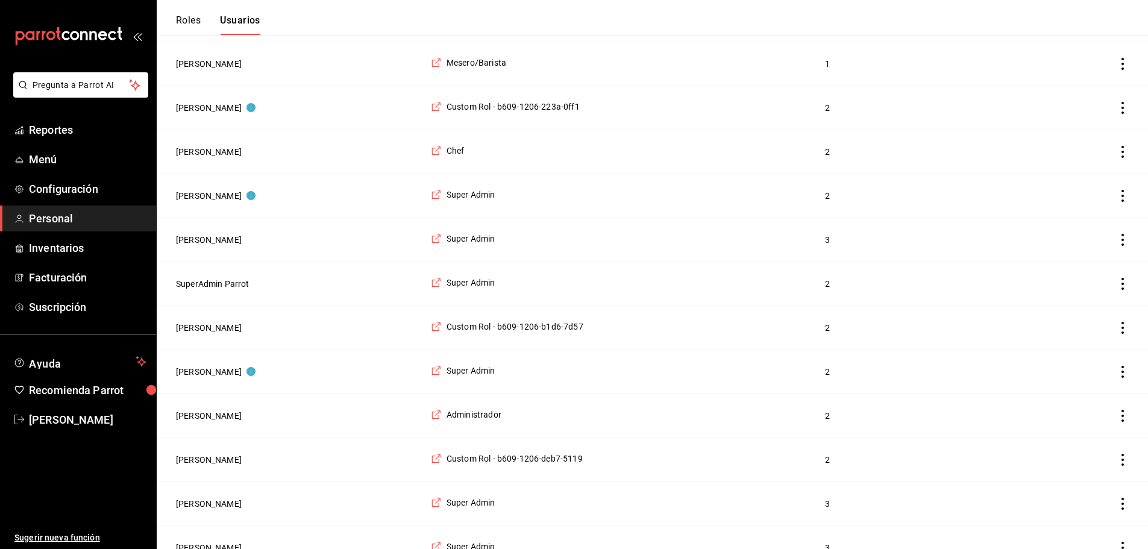
scroll to position [1675, 0]
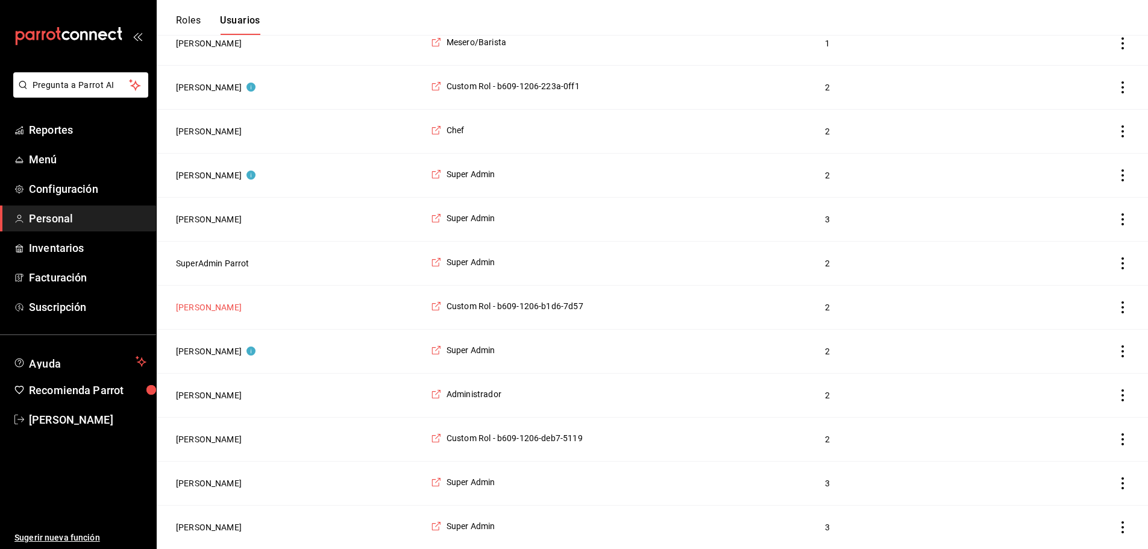
click at [193, 302] on button "Luis Vargas" at bounding box center [209, 307] width 66 height 12
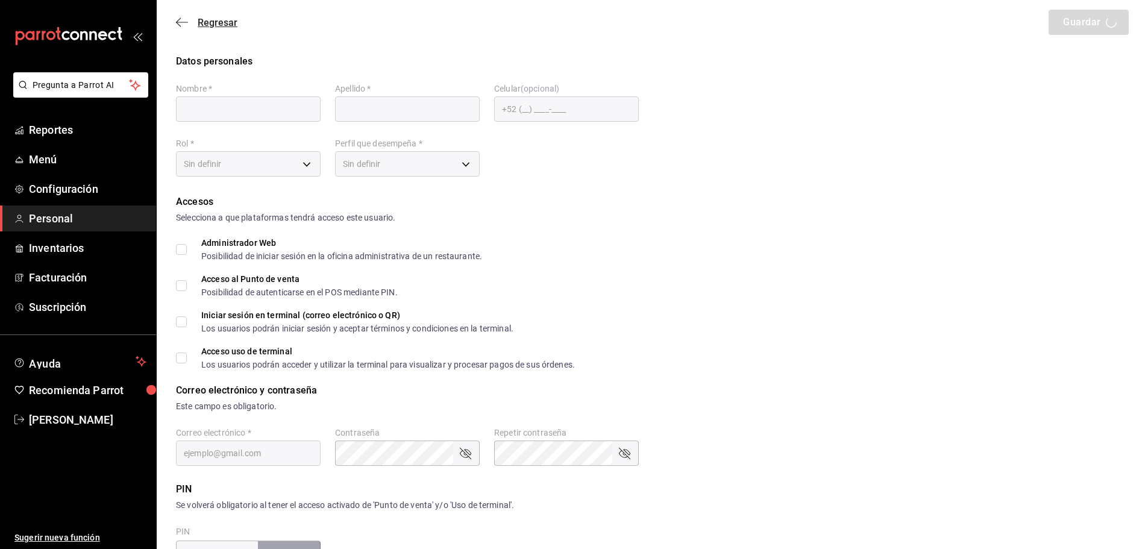
click at [179, 25] on icon "button" at bounding box center [178, 22] width 5 height 9
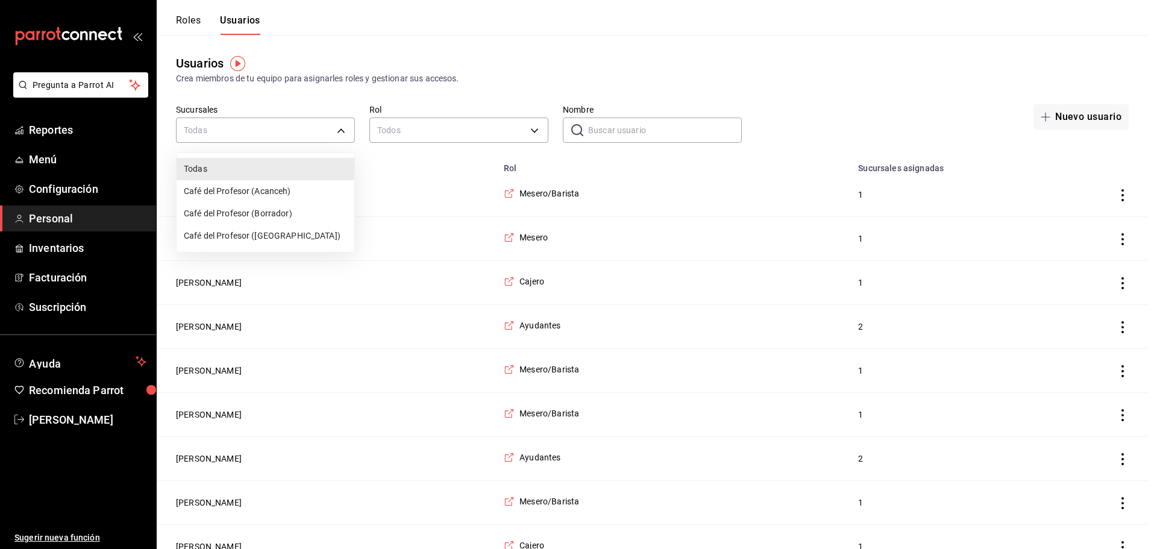
click at [258, 230] on li "Café del Profesor ([GEOGRAPHIC_DATA])" at bounding box center [266, 236] width 178 height 22
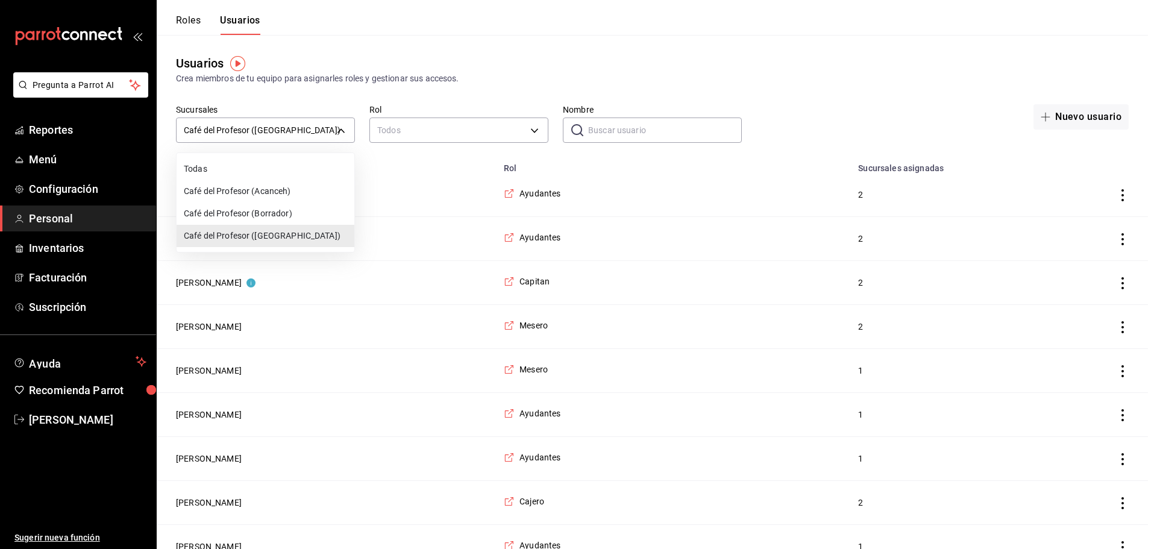
click at [298, 183] on li "Café del Profesor (Acanceh)" at bounding box center [266, 191] width 178 height 22
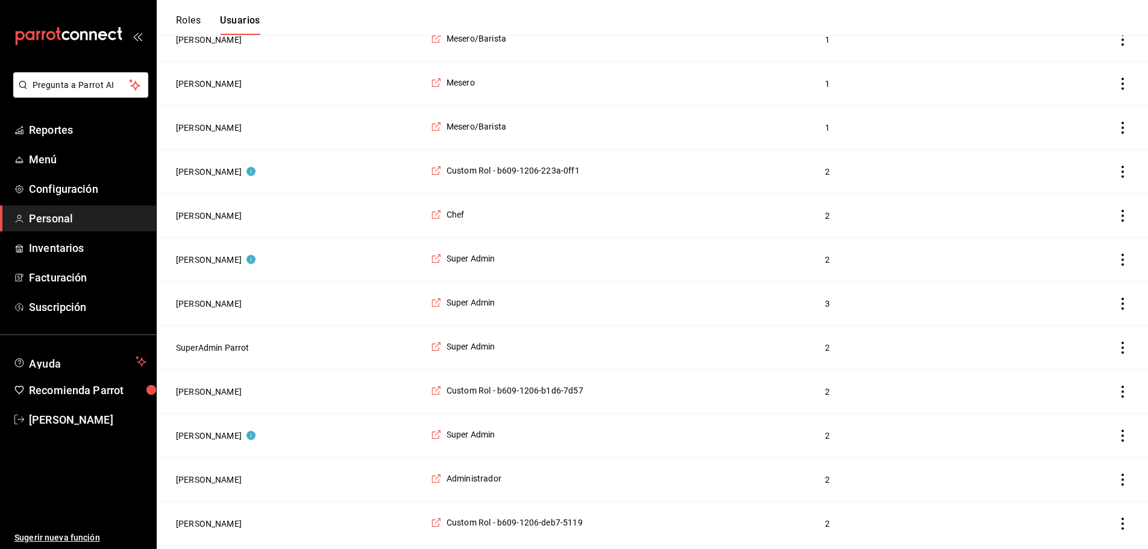
scroll to position [1675, 0]
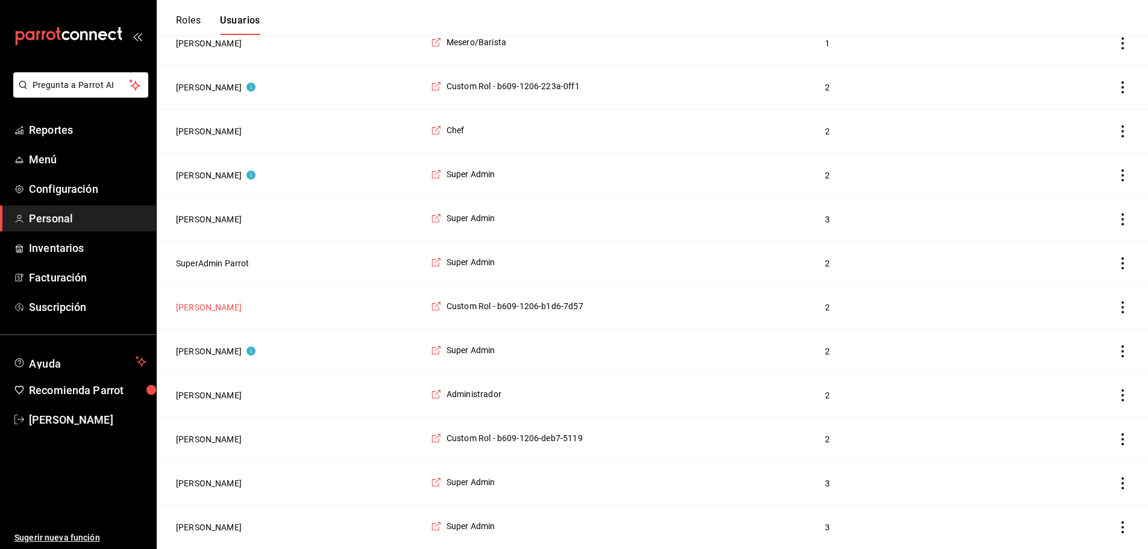
click at [196, 304] on button "Luis Vargas" at bounding box center [209, 307] width 66 height 12
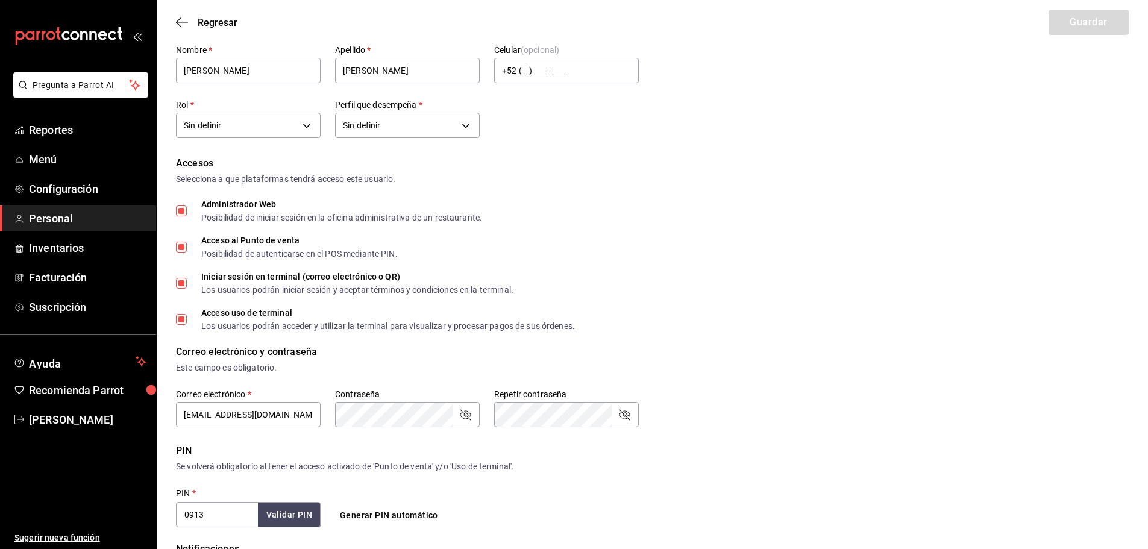
scroll to position [60, 0]
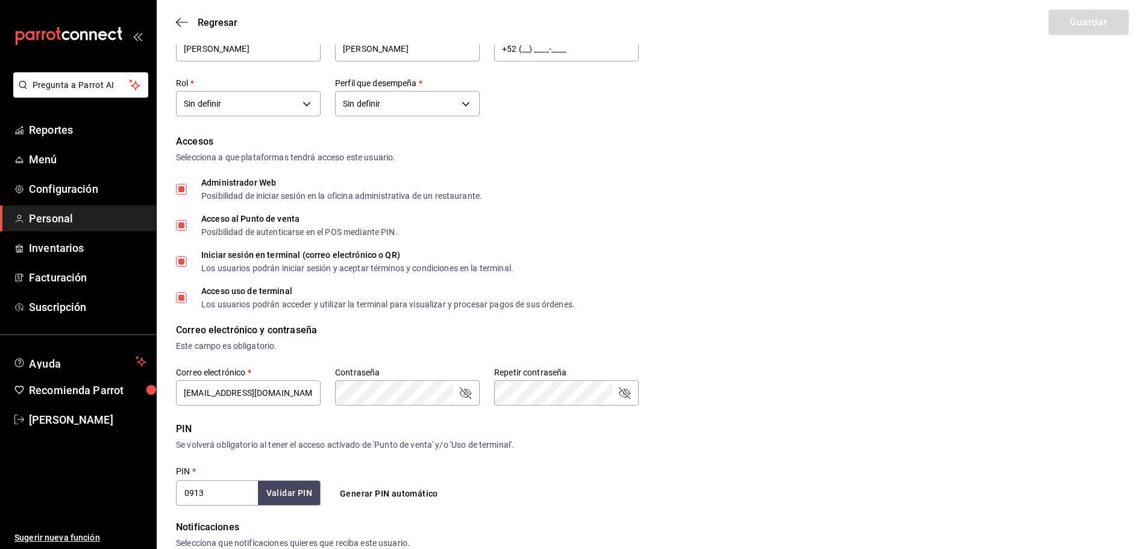
click at [183, 187] on input "Administrador Web Posibilidad de iniciar sesión en la oficina administrativa de…" at bounding box center [181, 189] width 11 height 11
click at [179, 301] on input "Acceso uso de terminal Los usuarios podrán acceder y utilizar la terminal para …" at bounding box center [181, 297] width 11 height 11
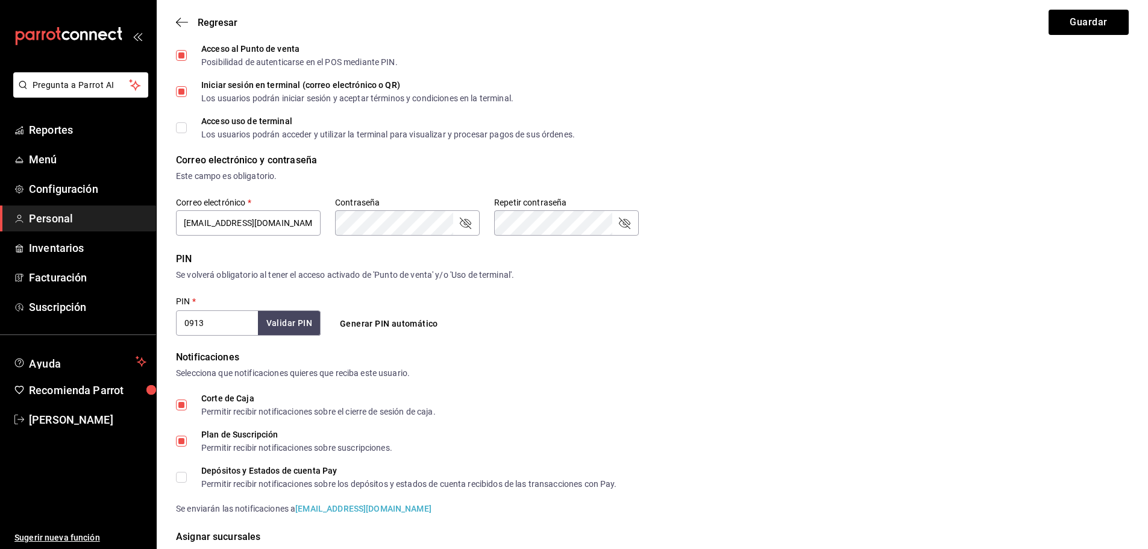
scroll to position [301, 0]
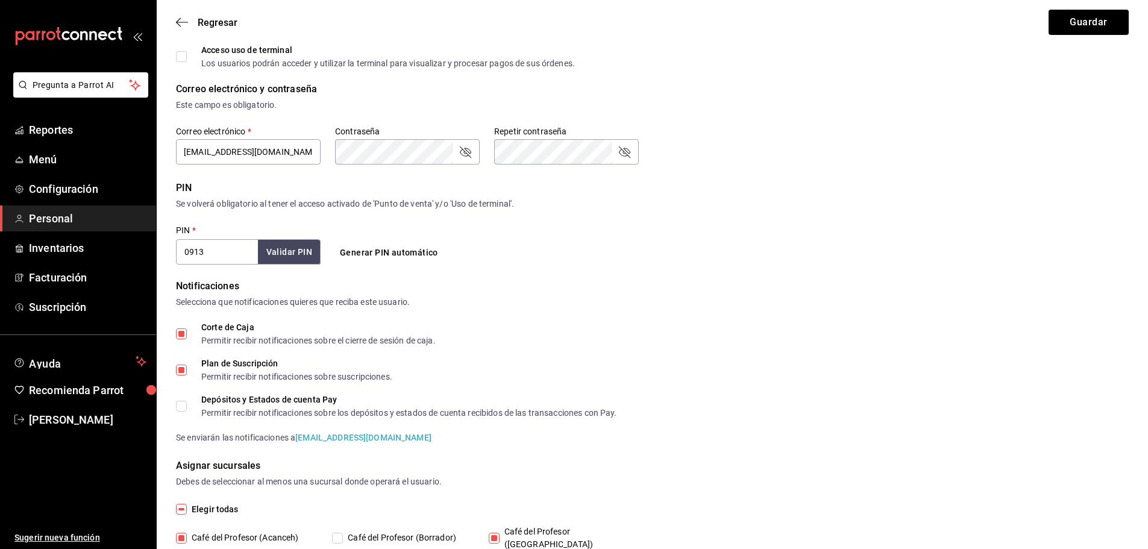
click at [180, 334] on input "Corte de Caja Permitir recibir notificaciones sobre el cierre de sesión de caja." at bounding box center [181, 333] width 11 height 11
click at [186, 364] on input "Plan de Suscripción Permitir recibir notificaciones sobre suscripciones." at bounding box center [181, 369] width 11 height 11
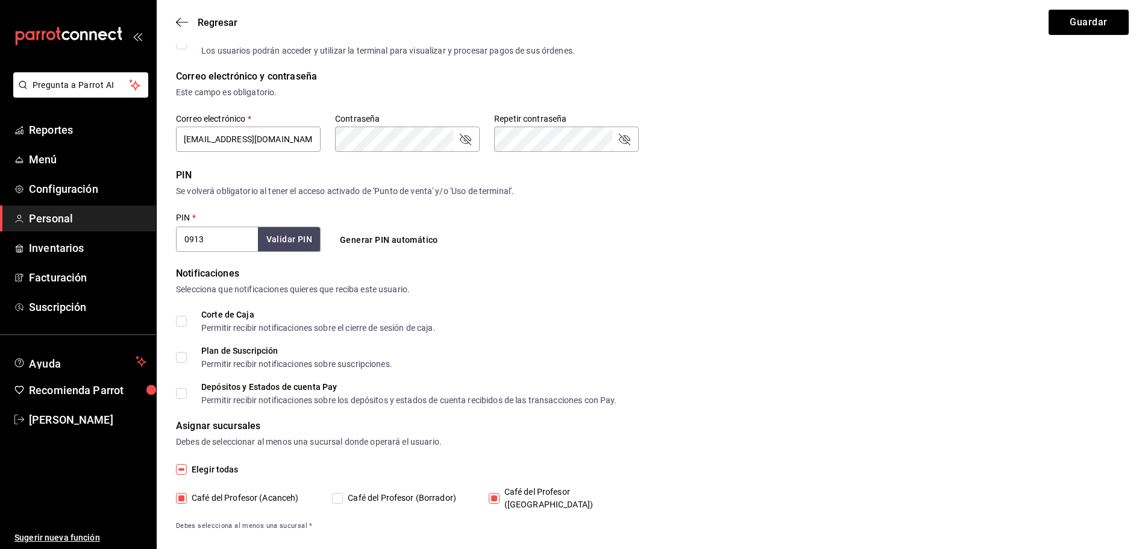
scroll to position [317, 0]
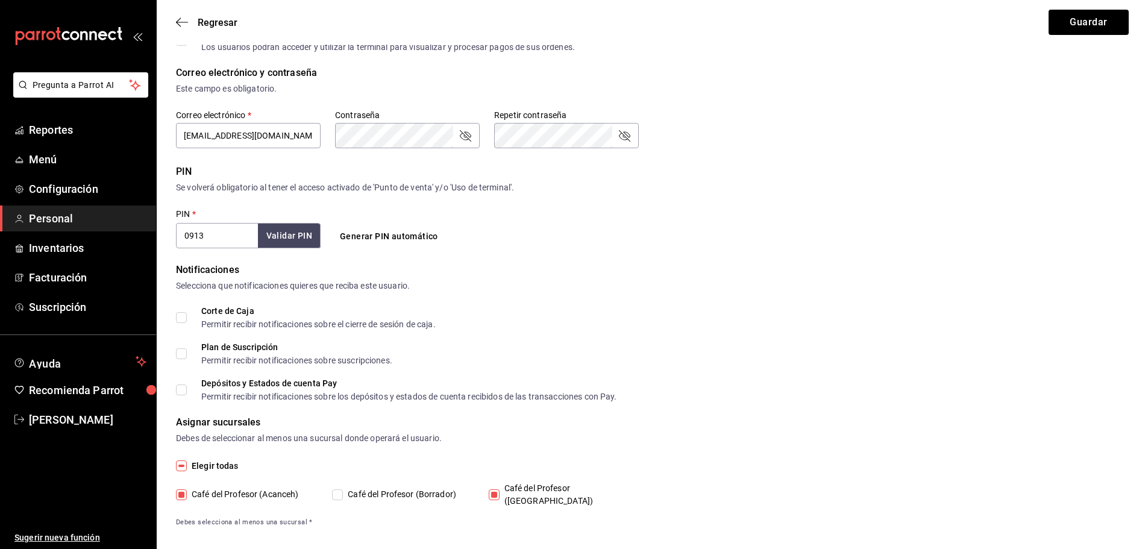
click at [179, 489] on input "Café del Profesor (Acanceh)" at bounding box center [181, 494] width 11 height 11
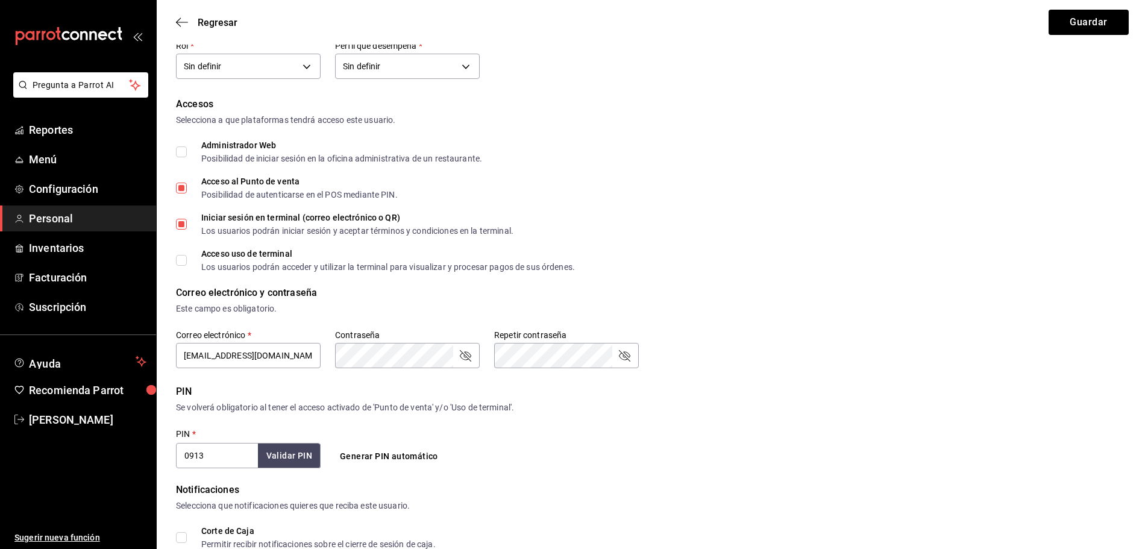
scroll to position [77, 0]
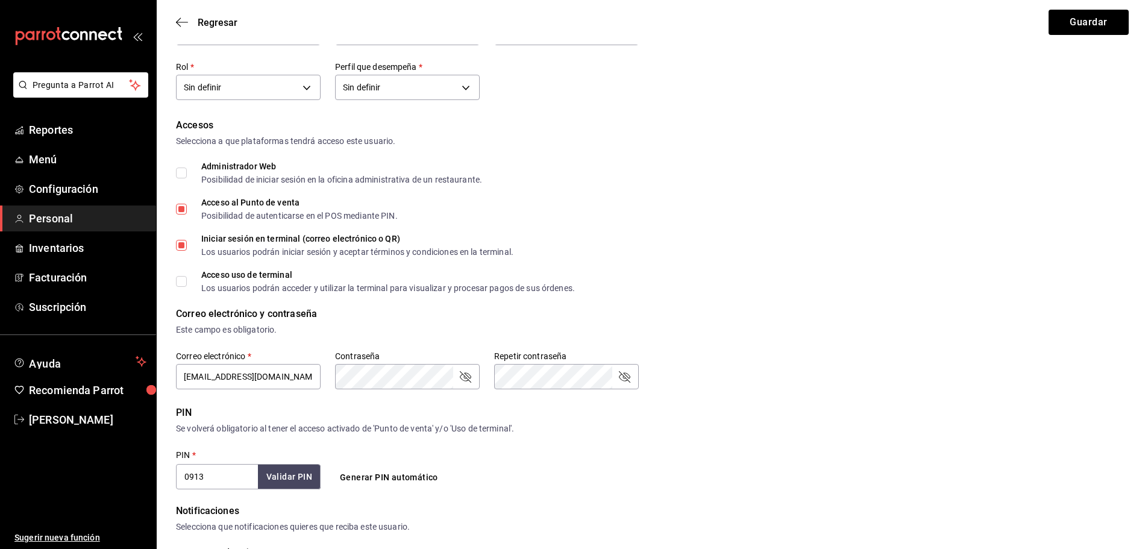
click at [182, 245] on input "Iniciar sesión en terminal (correo electrónico o QR) Los usuarios podrán inicia…" at bounding box center [181, 245] width 11 height 11
click at [179, 284] on input "Acceso uso de terminal Los usuarios podrán acceder y utilizar la terminal para …" at bounding box center [181, 281] width 11 height 11
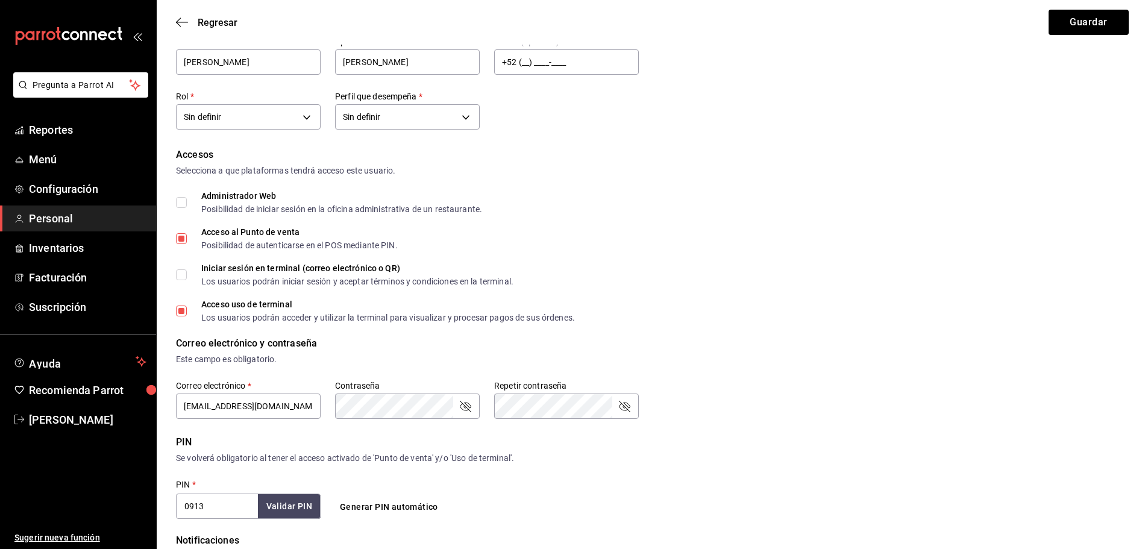
scroll to position [0, 0]
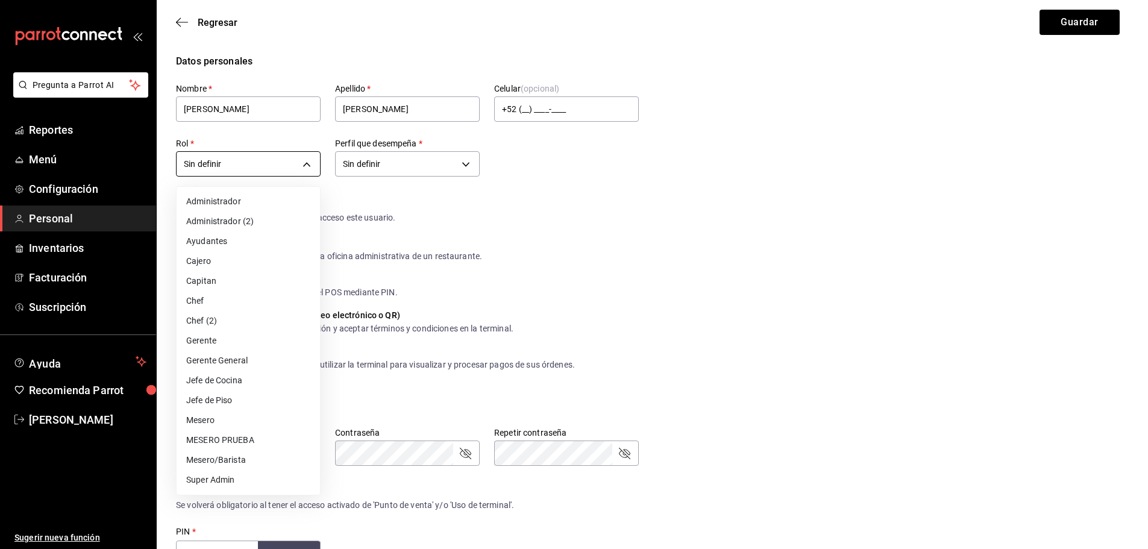
click at [305, 166] on body "Pregunta a Parrot AI Reportes Menú Configuración Personal Inventarios Facturaci…" at bounding box center [574, 439] width 1148 height 879
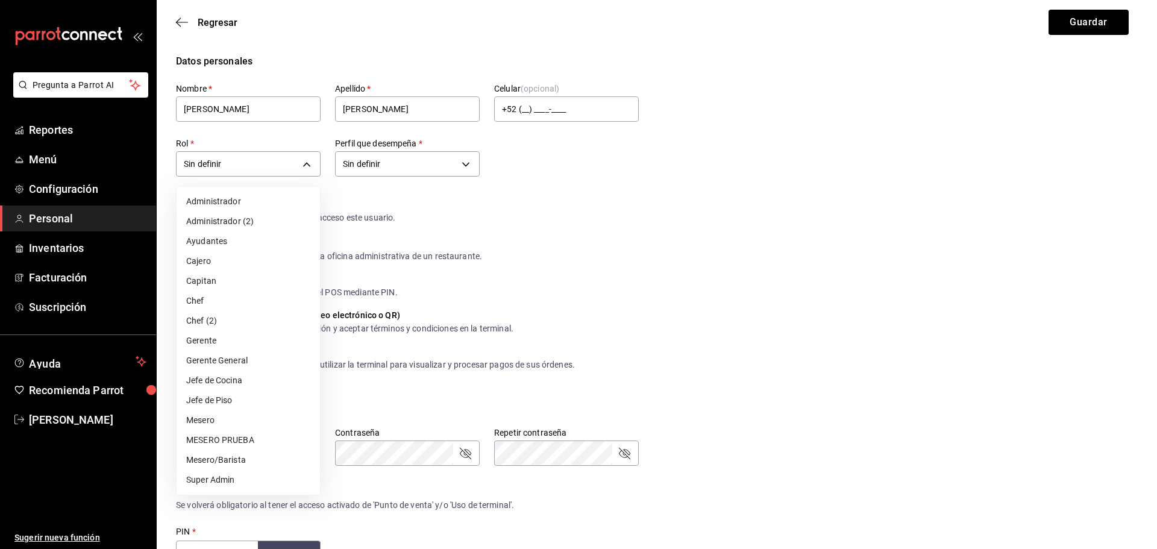
click at [241, 417] on li "Mesero" at bounding box center [248, 420] width 143 height 20
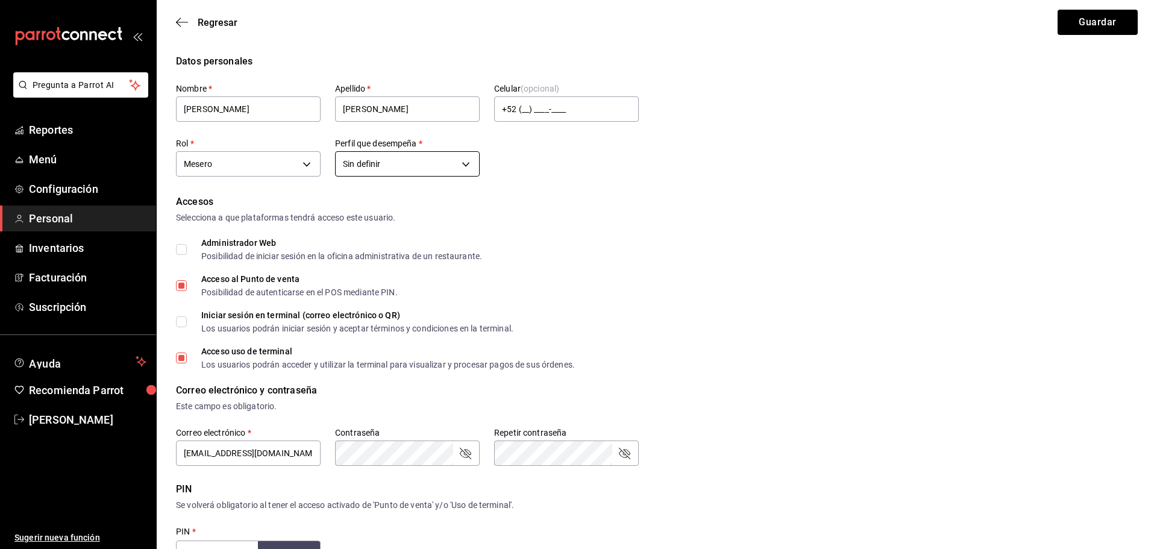
click at [464, 163] on body "Pregunta a Parrot AI Reportes Menú Configuración Personal Inventarios Facturaci…" at bounding box center [578, 439] width 1157 height 879
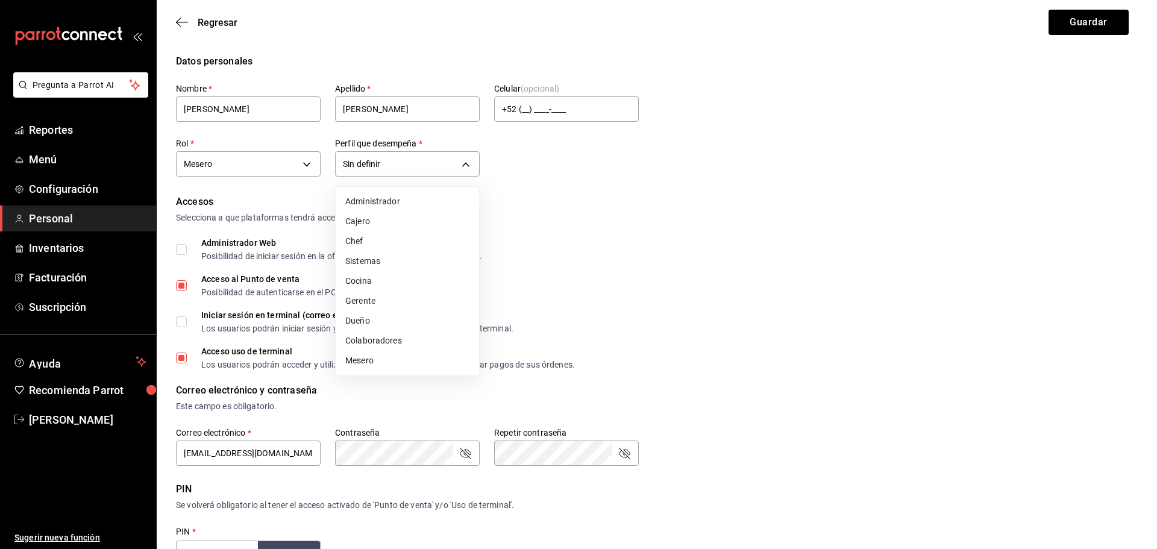
click at [389, 357] on li "Mesero" at bounding box center [407, 361] width 143 height 20
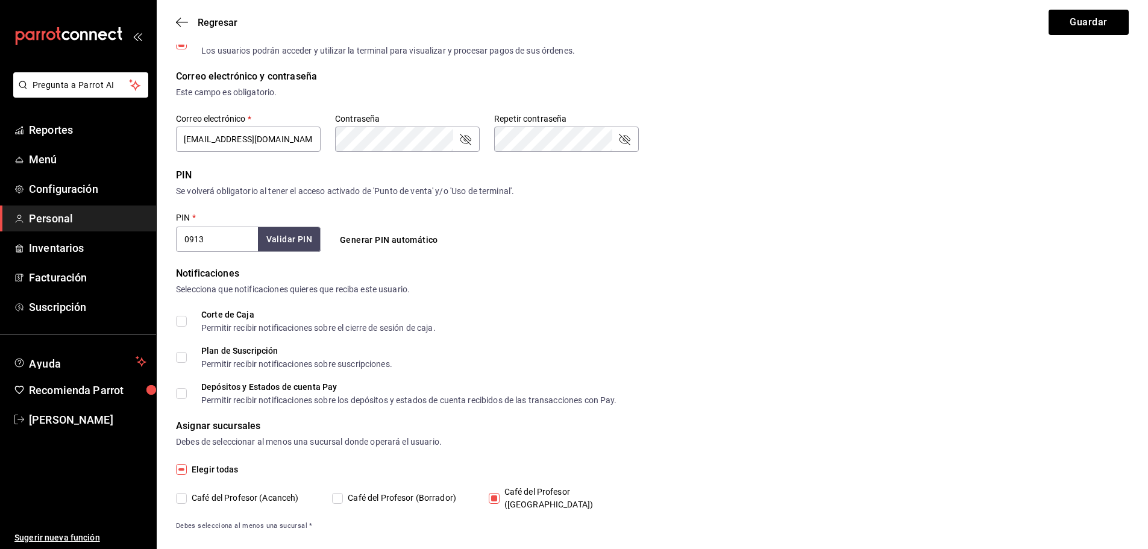
scroll to position [317, 0]
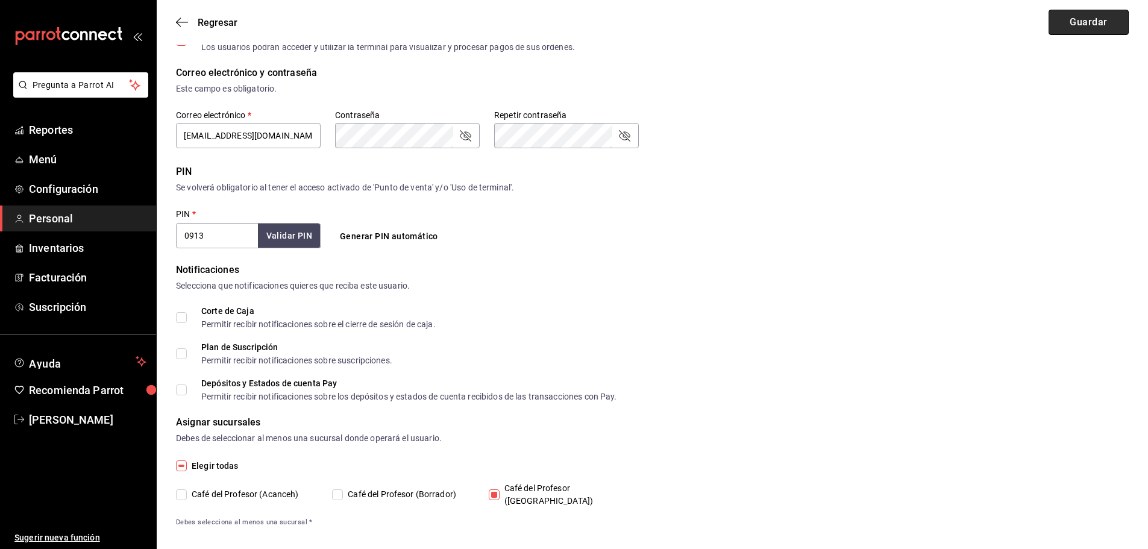
click at [1085, 27] on button "Guardar" at bounding box center [1088, 22] width 80 height 25
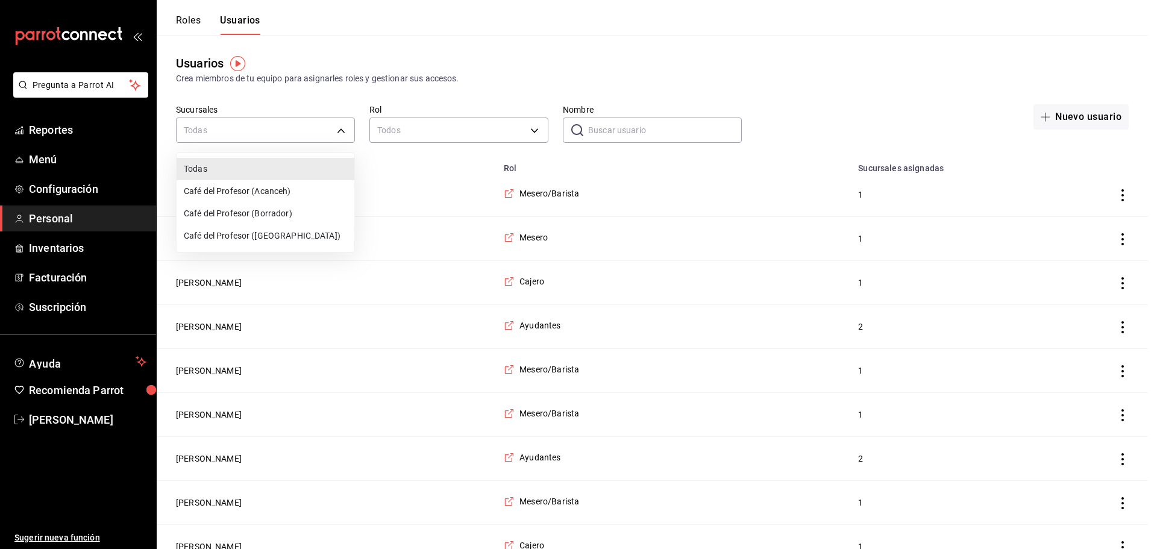
click at [255, 191] on li "Café del Profesor (Acanceh)" at bounding box center [266, 191] width 178 height 22
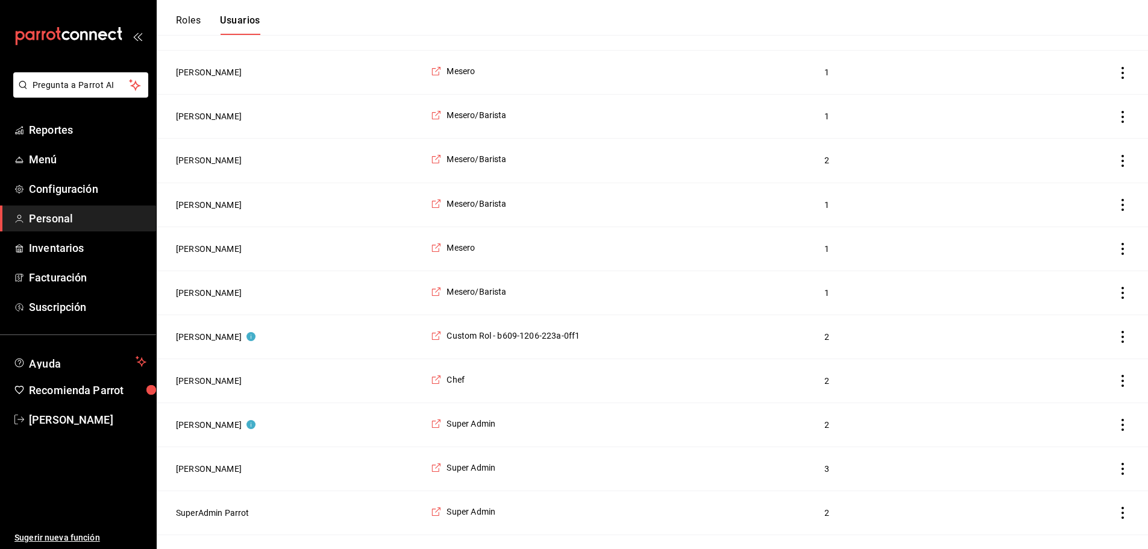
scroll to position [1631, 0]
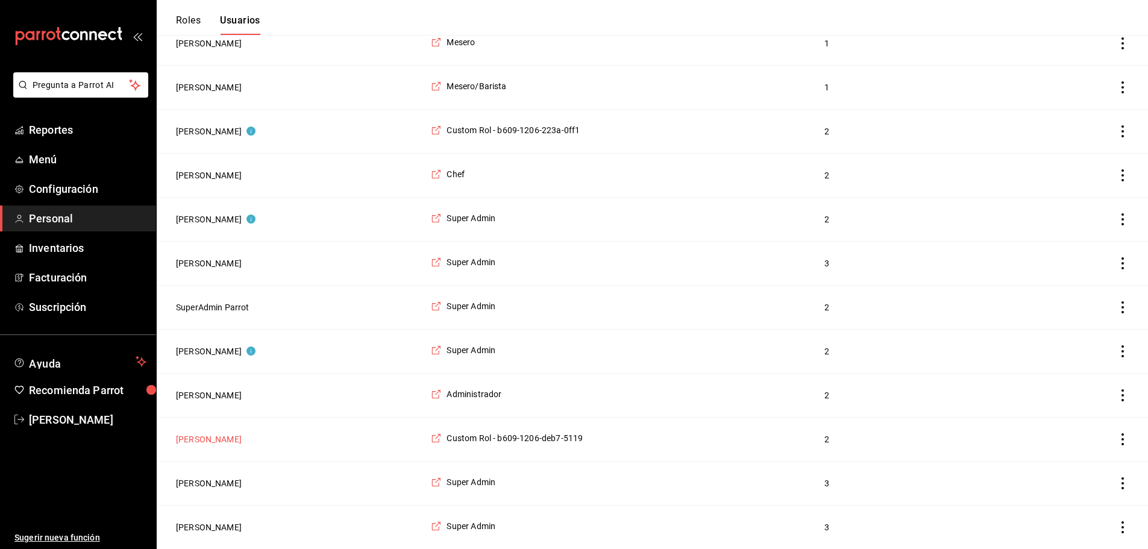
click at [213, 439] on button "[PERSON_NAME]" at bounding box center [209, 439] width 66 height 12
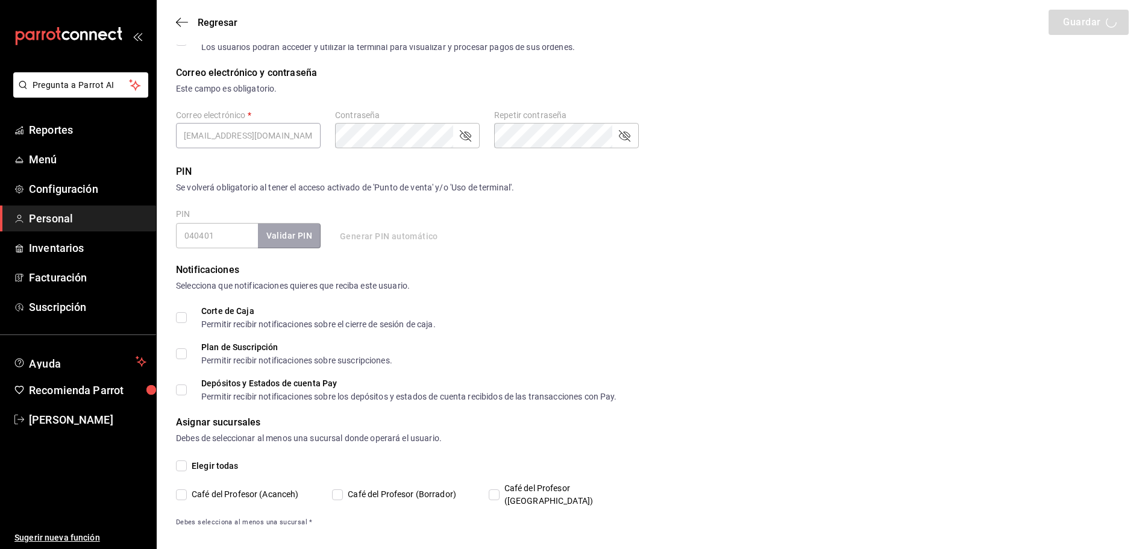
scroll to position [345, 0]
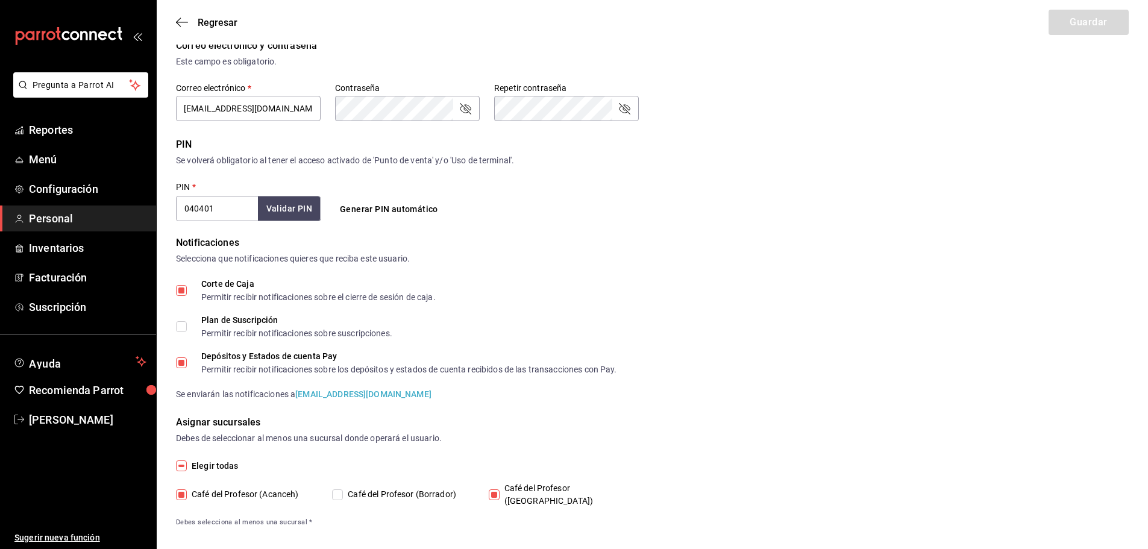
click at [183, 359] on input "Depósitos y Estados de cuenta Pay Permitir recibir notificaciones sobre los dep…" at bounding box center [181, 362] width 11 height 11
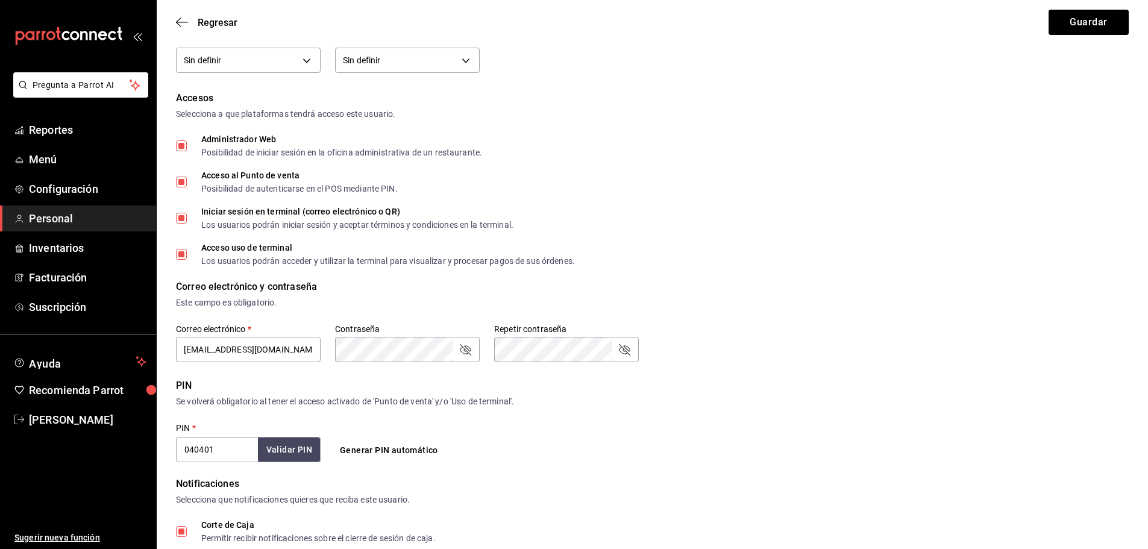
scroll to position [0, 0]
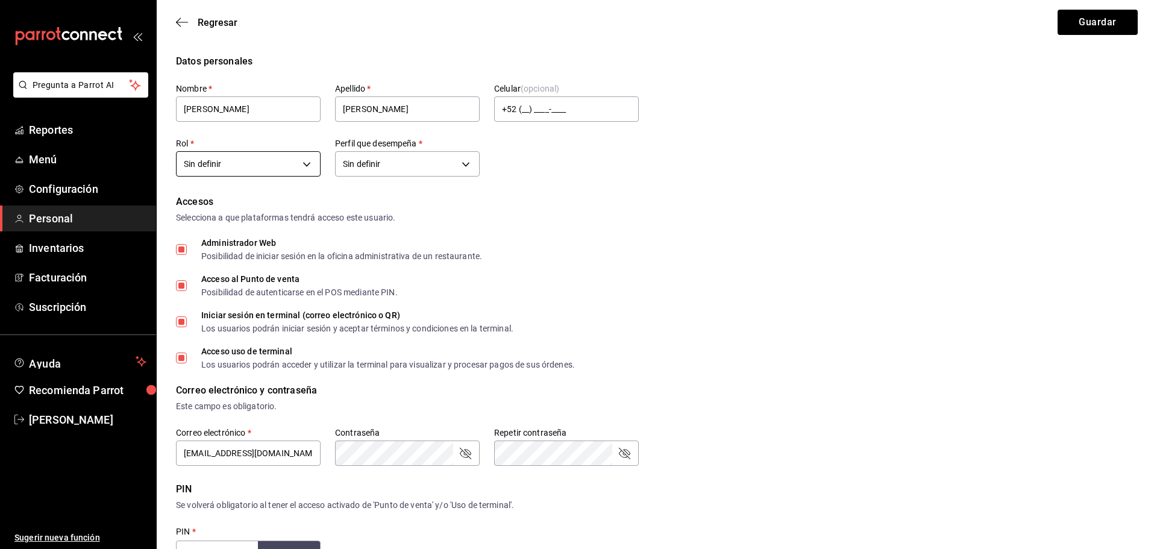
click at [309, 160] on body "Pregunta a Parrot AI Reportes Menú Configuración Personal Inventarios Facturaci…" at bounding box center [578, 453] width 1157 height 906
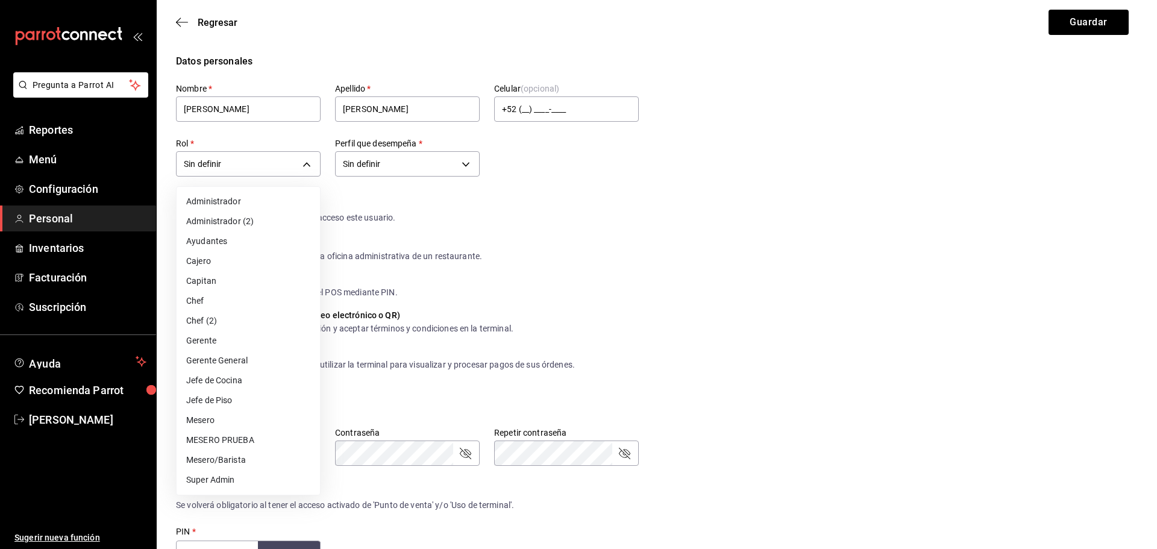
click at [231, 281] on li "Capitan" at bounding box center [248, 281] width 143 height 20
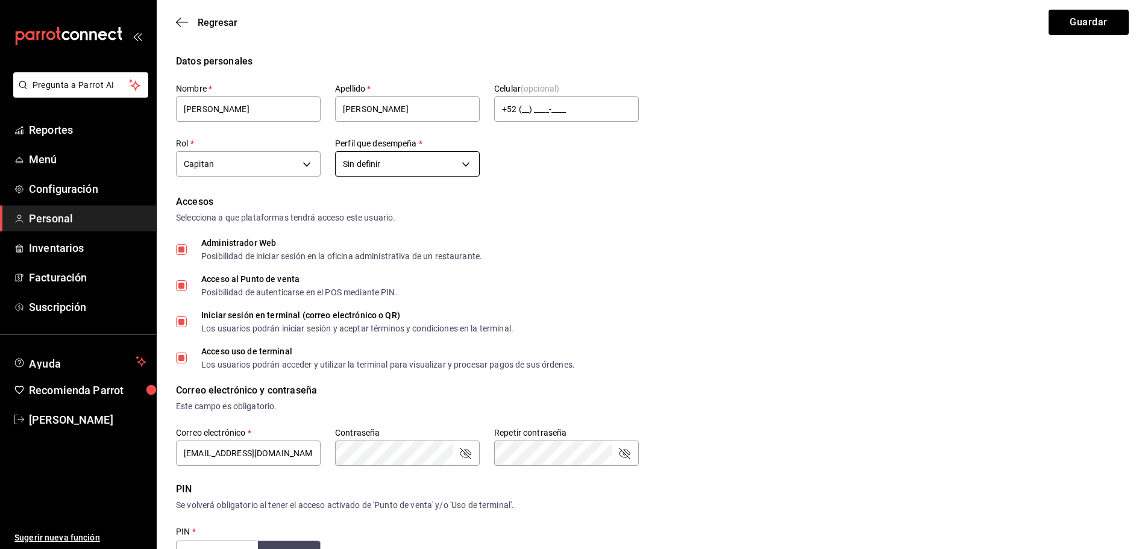
click at [470, 163] on body "Pregunta a Parrot AI Reportes Menú Configuración Personal Inventarios Facturaci…" at bounding box center [574, 453] width 1148 height 906
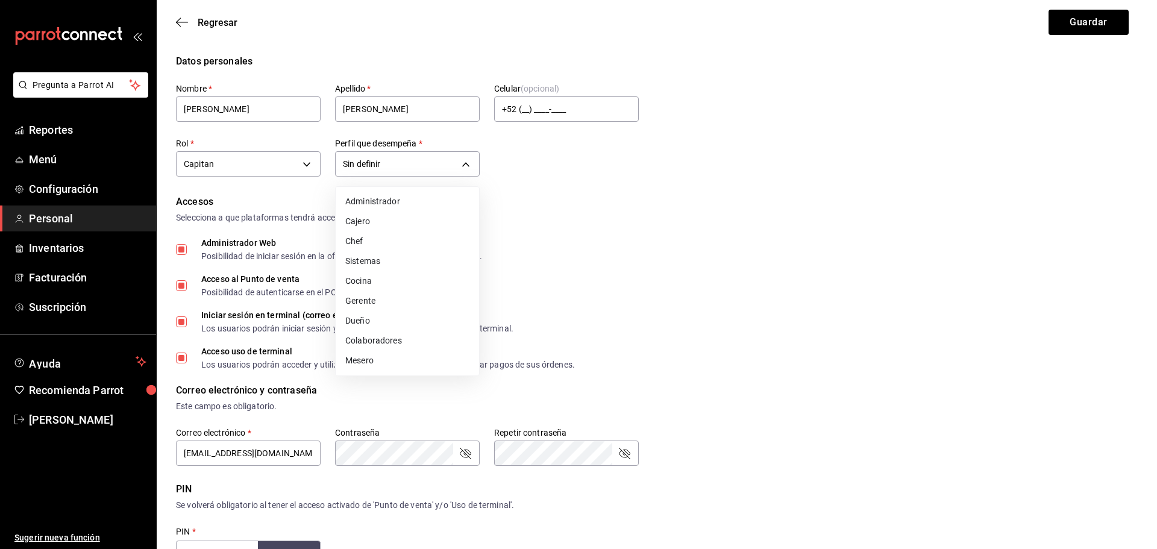
click at [565, 197] on div at bounding box center [578, 274] width 1157 height 549
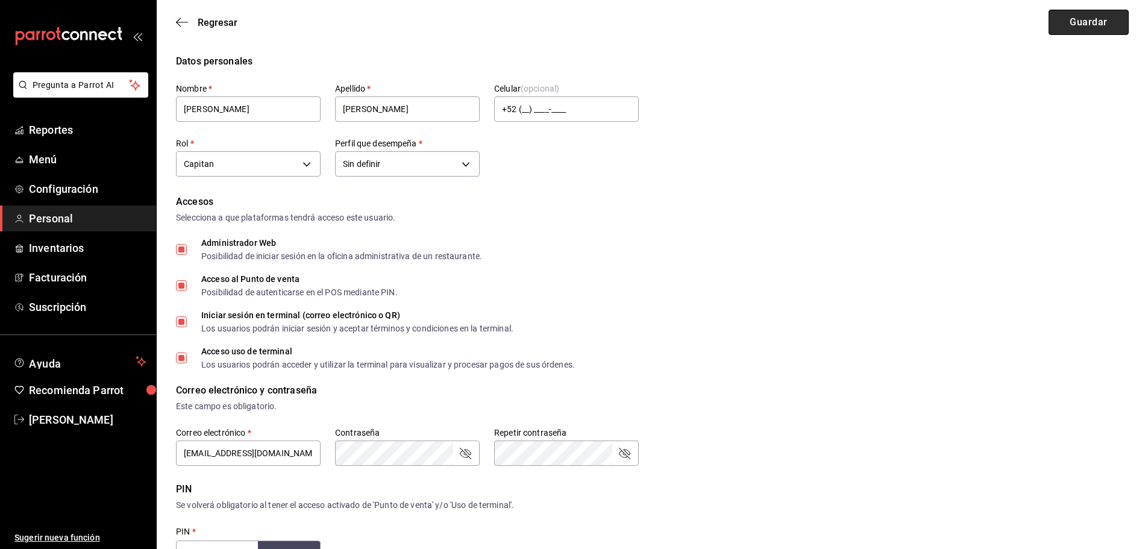
click at [1084, 19] on button "Guardar" at bounding box center [1088, 22] width 80 height 25
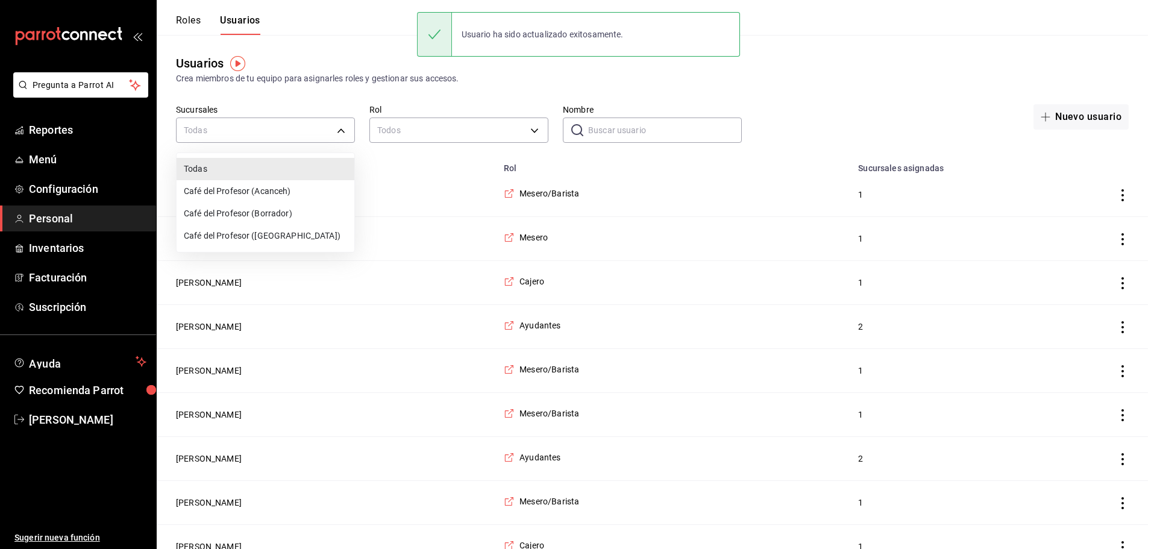
click at [295, 190] on li "Café del Profesor (Acanceh)" at bounding box center [266, 191] width 178 height 22
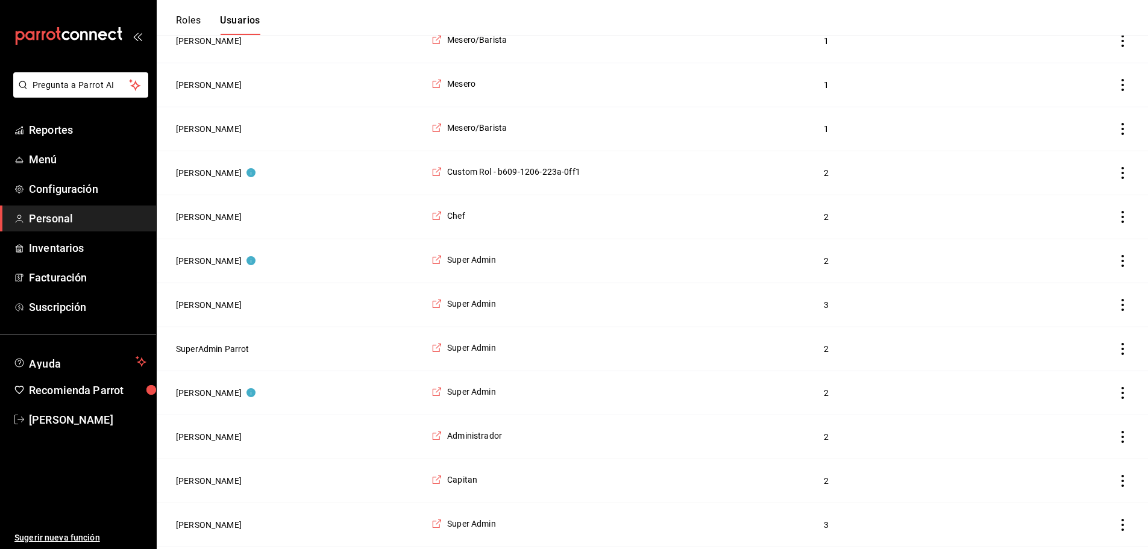
scroll to position [1631, 0]
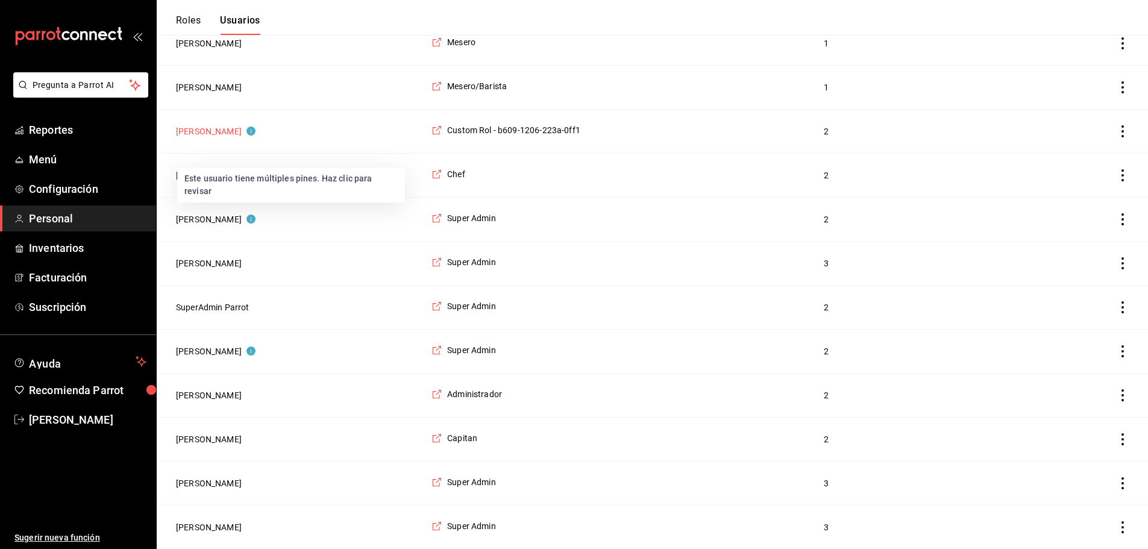
click at [214, 127] on button "[PERSON_NAME]" at bounding box center [216, 131] width 80 height 12
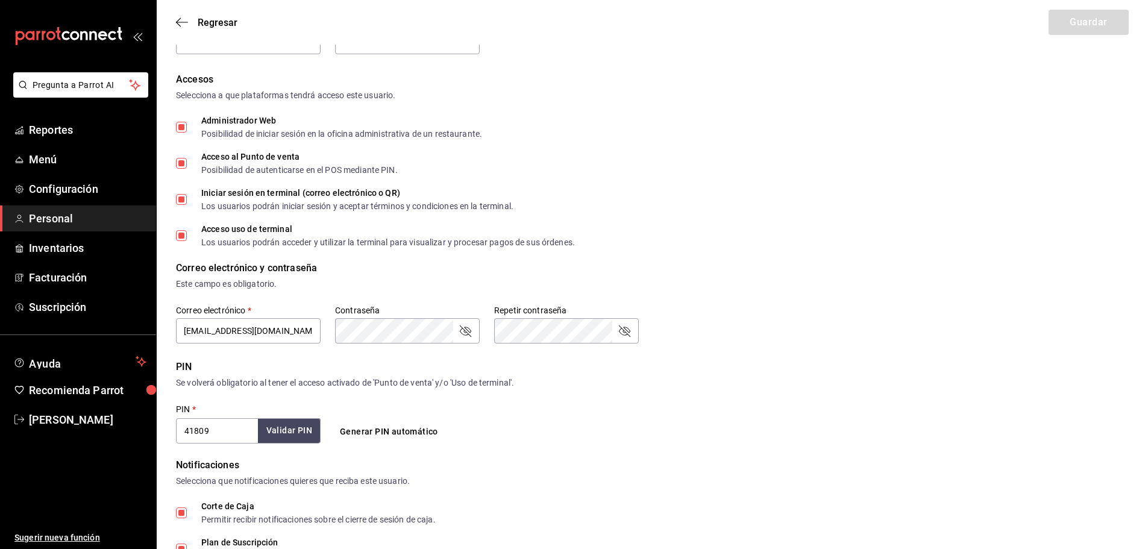
scroll to position [301, 0]
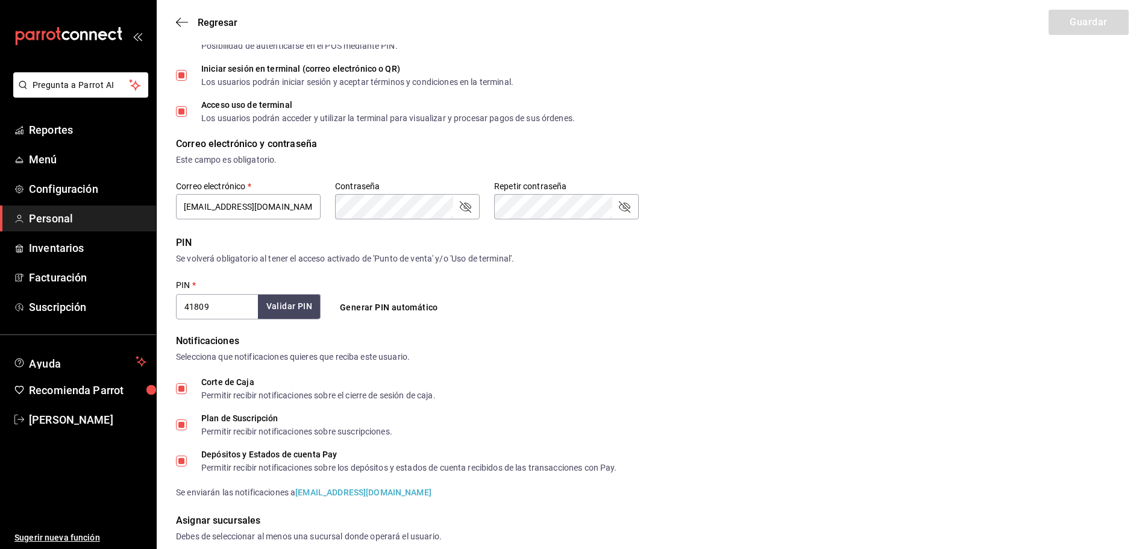
click at [183, 418] on label "Plan de Suscripción Permitir recibir notificaciones sobre suscripciones." at bounding box center [284, 425] width 216 height 22
click at [183, 419] on input "Plan de Suscripción Permitir recibir notificaciones sobre suscripciones." at bounding box center [181, 424] width 11 height 11
click at [180, 449] on div "Corte de Caja Permitir recibir notificaciones sobre el cierre de sesión de caja…" at bounding box center [652, 438] width 952 height 121
click at [183, 454] on label "Depósitos y Estados de cuenta Pay Permitir recibir notificaciones sobre los dep…" at bounding box center [396, 461] width 441 height 22
click at [183, 455] on input "Depósitos y Estados de cuenta Pay Permitir recibir notificaciones sobre los dep…" at bounding box center [181, 460] width 11 height 11
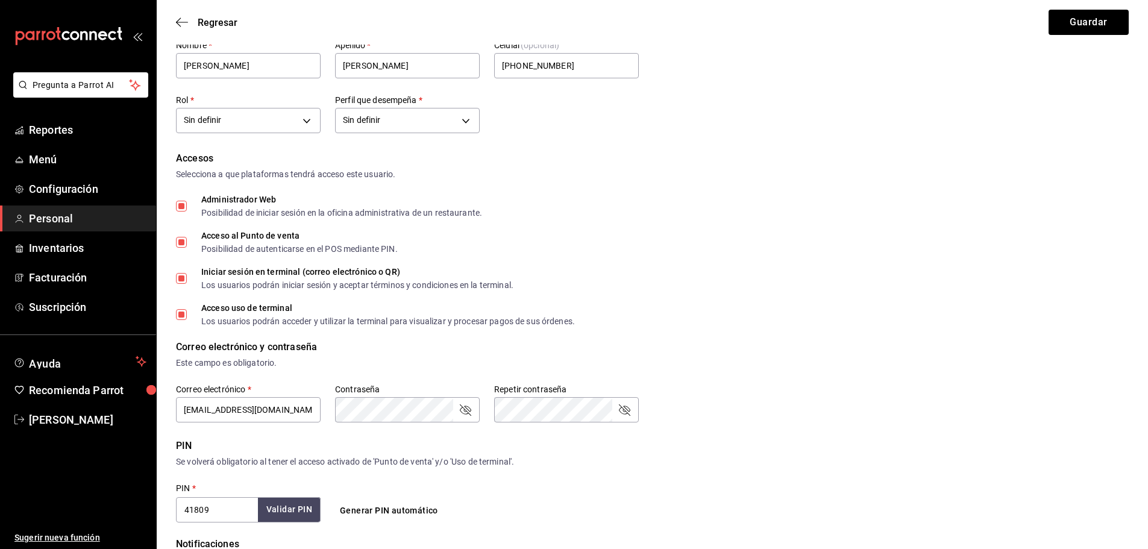
scroll to position [0, 0]
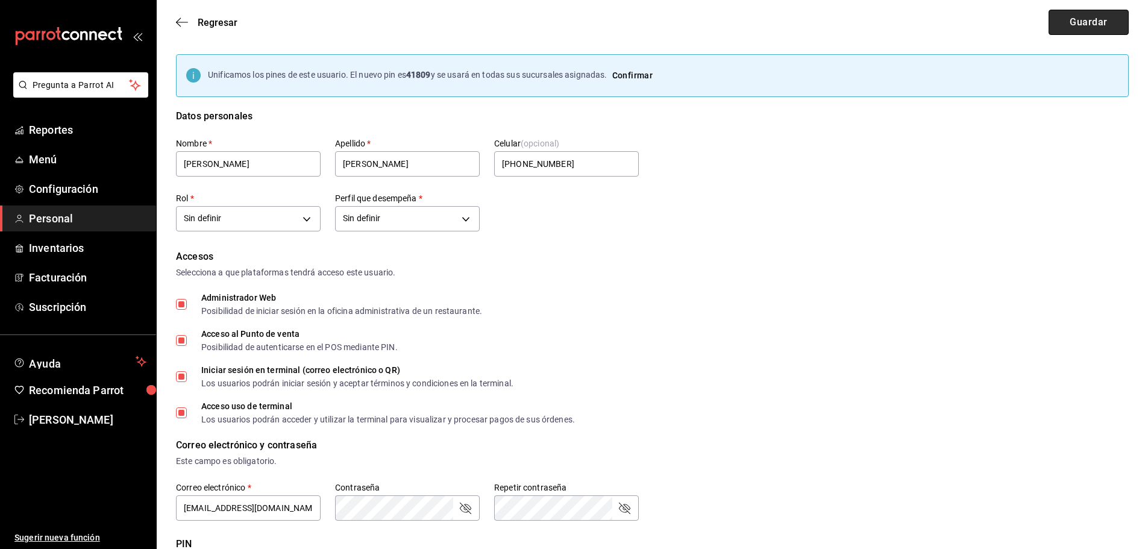
click at [1078, 20] on button "Guardar" at bounding box center [1088, 22] width 80 height 25
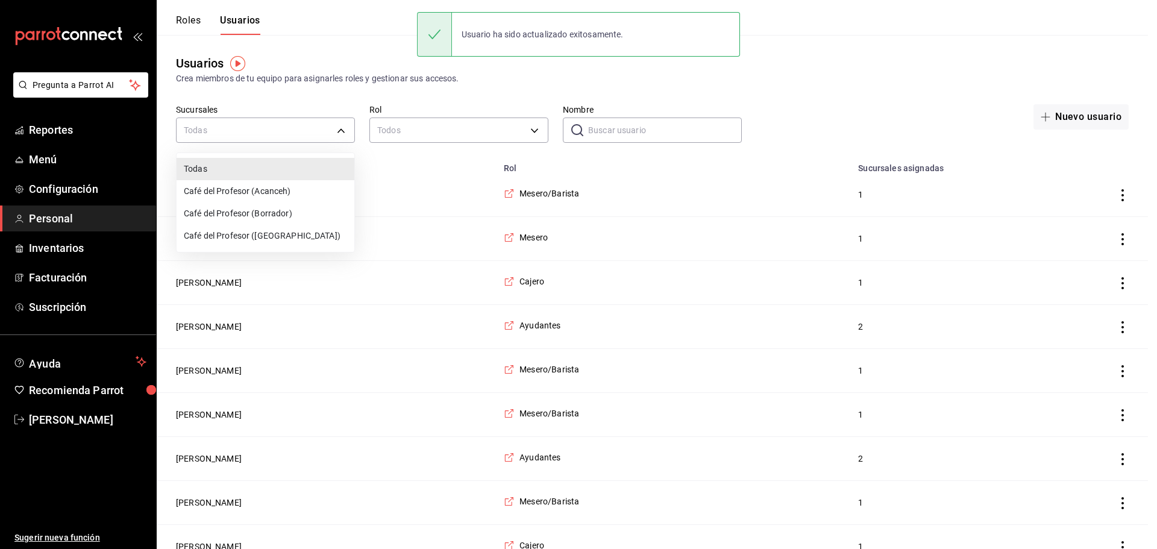
click at [258, 192] on li "Café del Profesor (Acanceh)" at bounding box center [266, 191] width 178 height 22
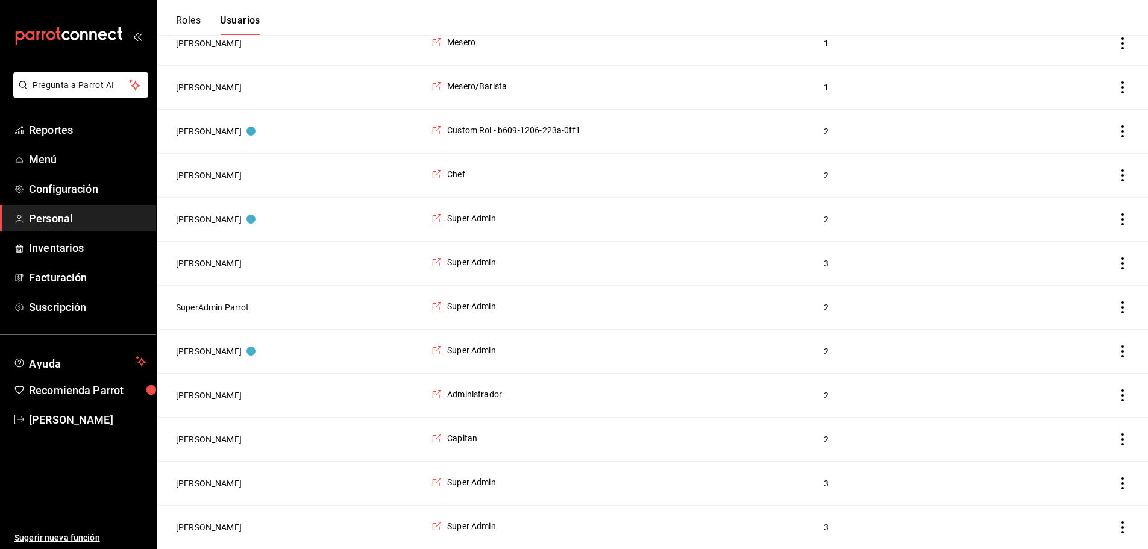
scroll to position [1631, 0]
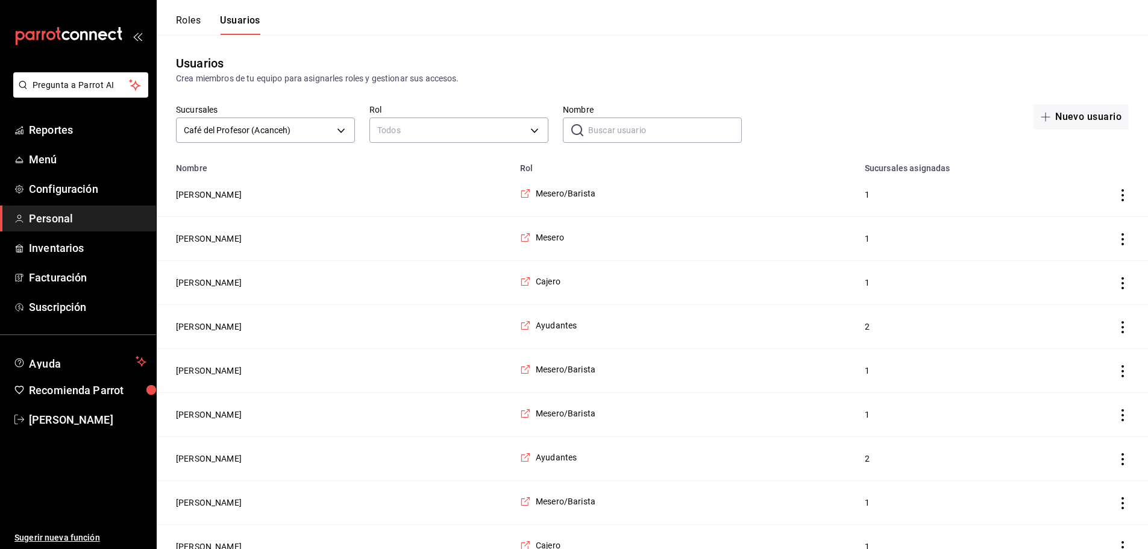
scroll to position [1631, 0]
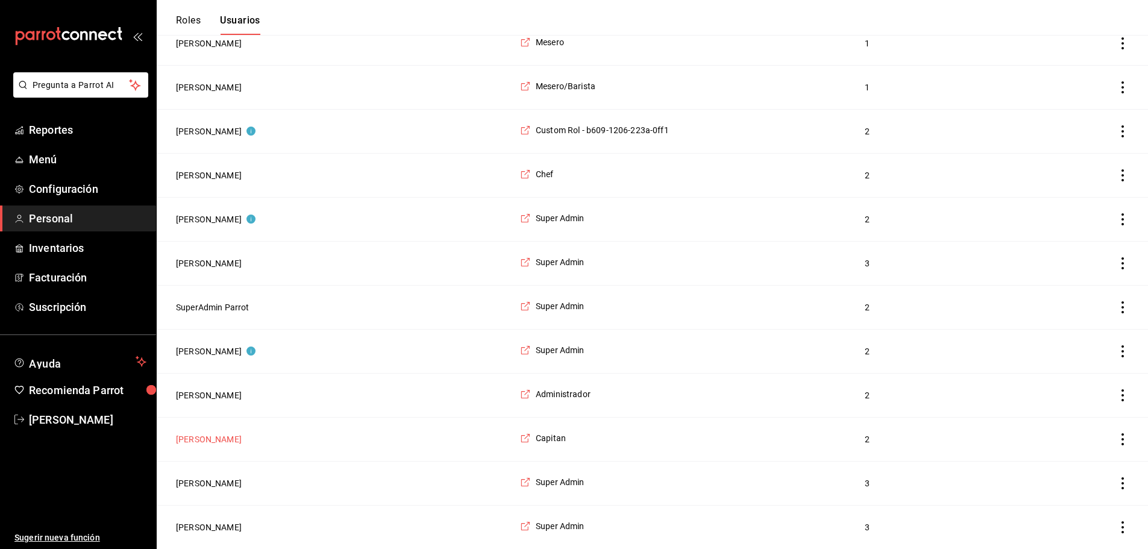
click at [205, 437] on button "[PERSON_NAME]" at bounding box center [209, 439] width 66 height 12
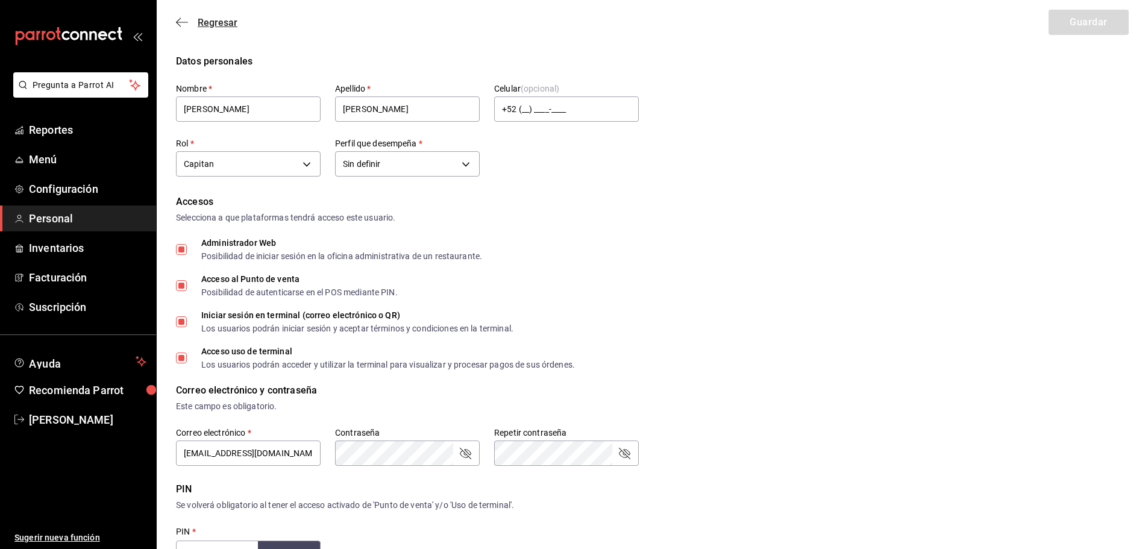
click at [186, 24] on icon "button" at bounding box center [182, 22] width 12 height 11
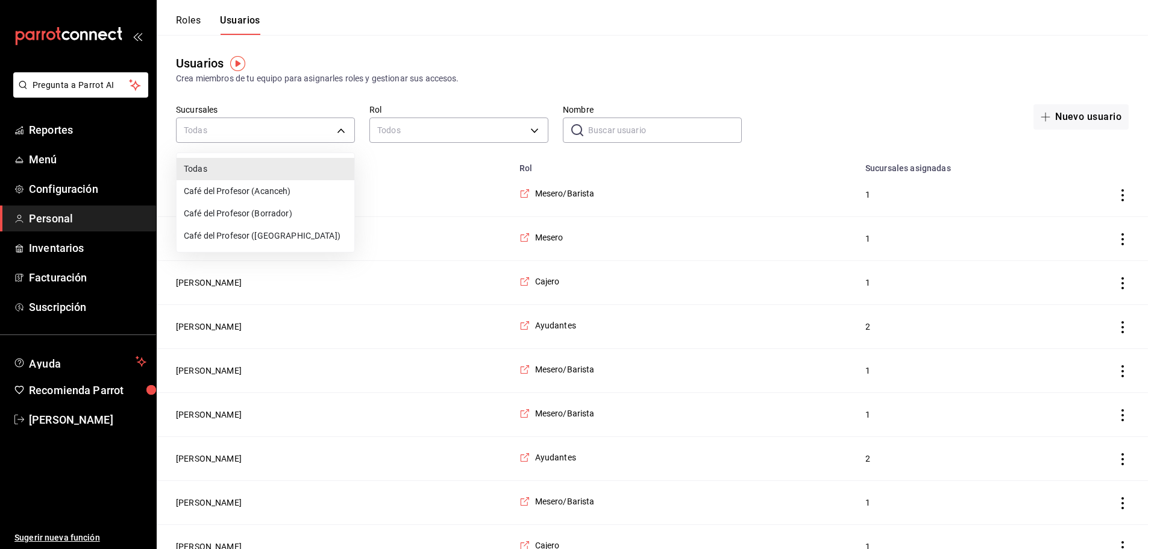
click at [290, 186] on li "Café del Profesor (Acanceh)" at bounding box center [266, 191] width 178 height 22
type input "f0ca590e-465f-4799-9f23-f607f32ef14d"
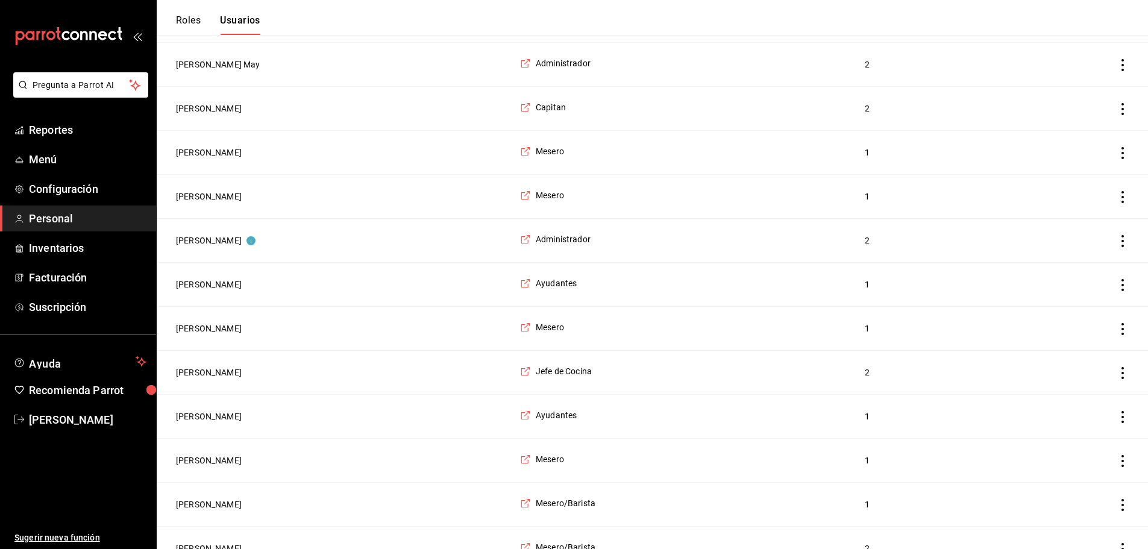
scroll to position [1631, 0]
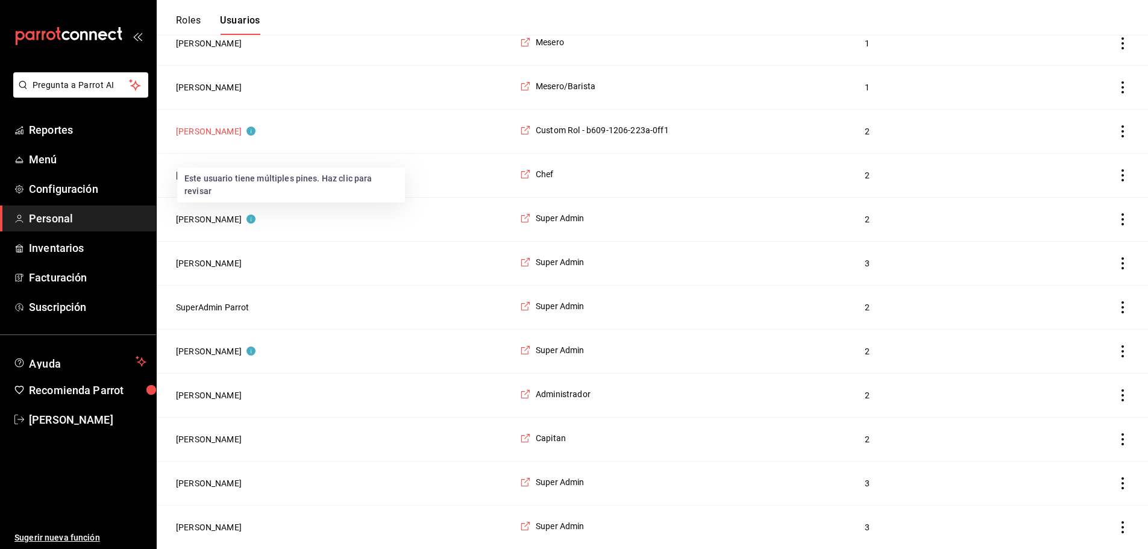
click at [206, 125] on button "Naomi Correa" at bounding box center [216, 131] width 80 height 12
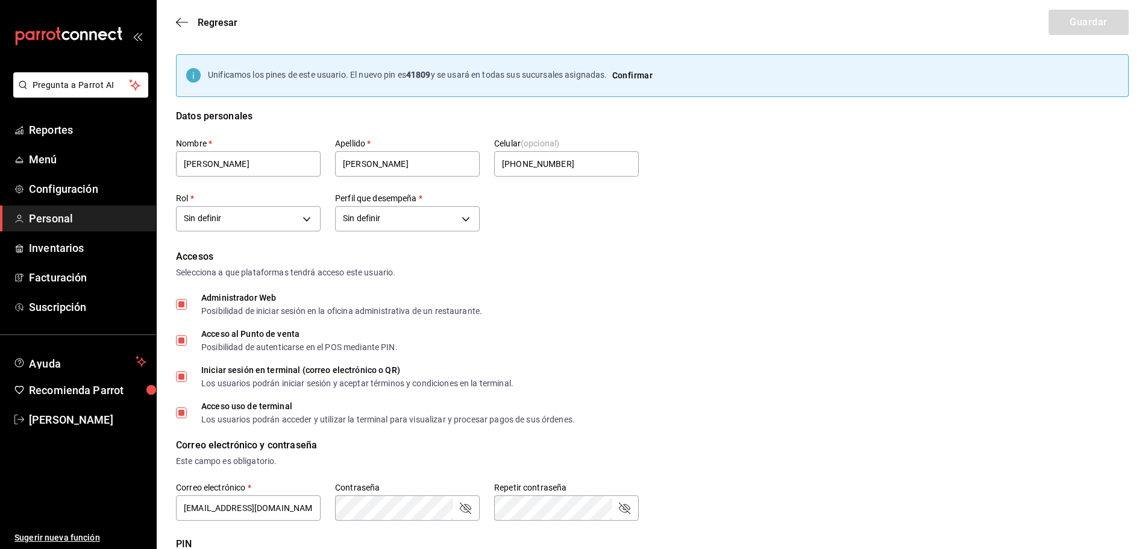
click at [175, 16] on div "Regresar Guardar" at bounding box center [652, 22] width 991 height 45
click at [177, 19] on icon "button" at bounding box center [182, 22] width 12 height 11
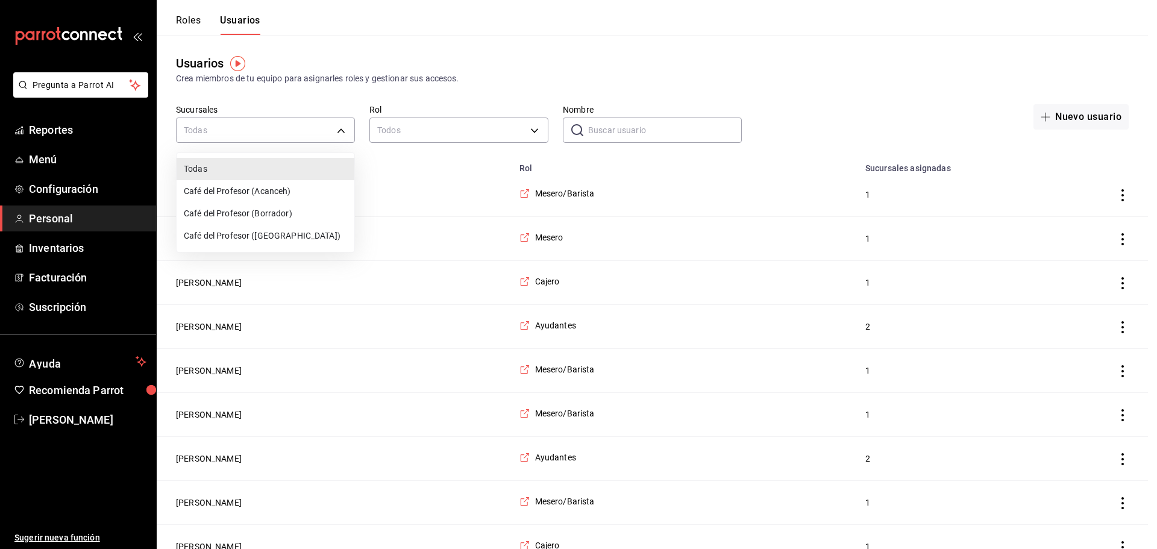
click at [275, 192] on li "Café del Profesor (Acanceh)" at bounding box center [266, 191] width 178 height 22
type input "f0ca590e-465f-4799-9f23-f607f32ef14d"
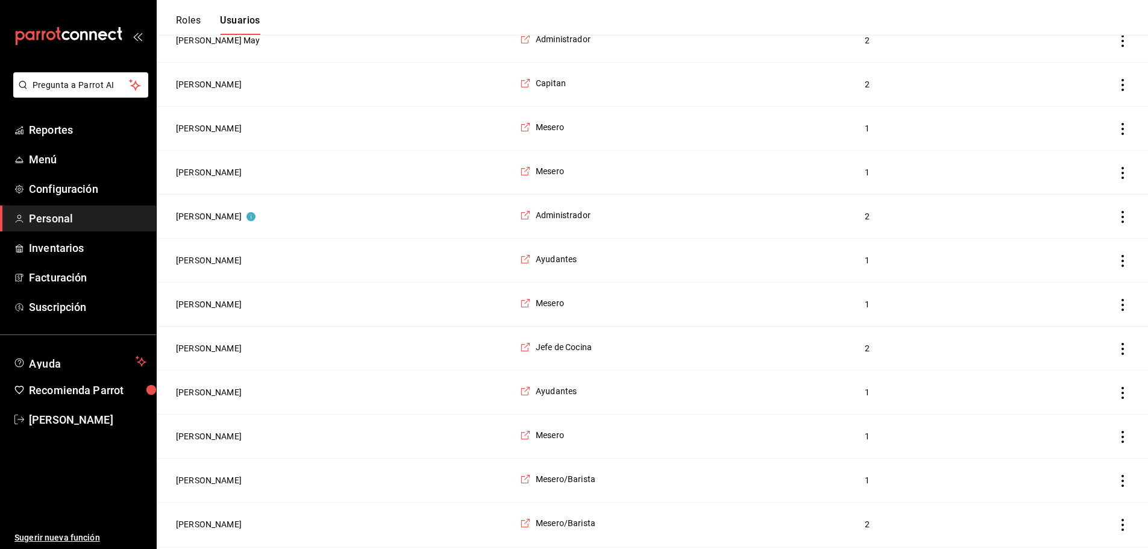
scroll to position [968, 0]
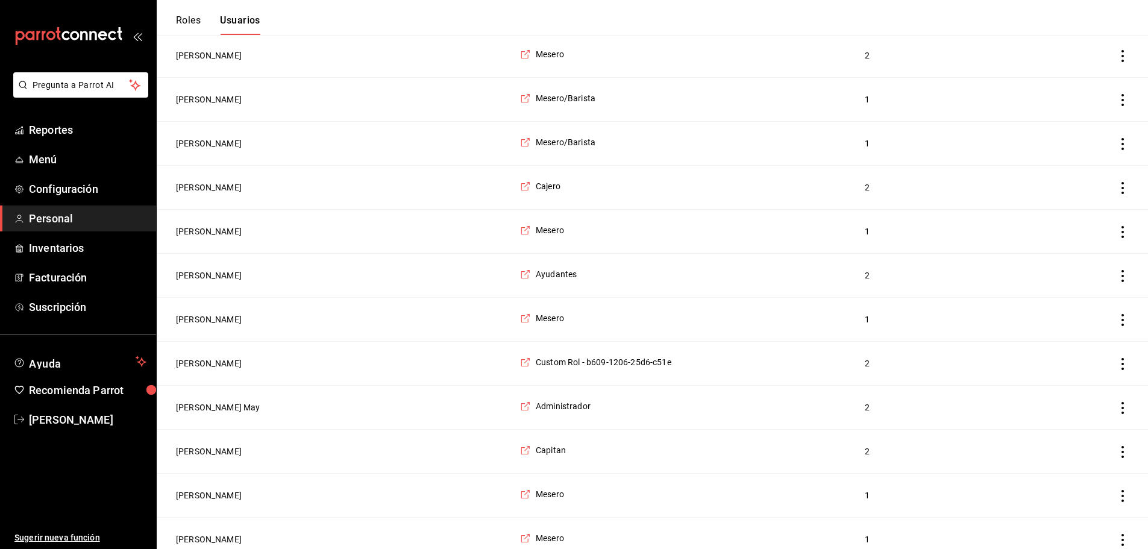
click at [192, 14] on button "Roles" at bounding box center [188, 24] width 25 height 20
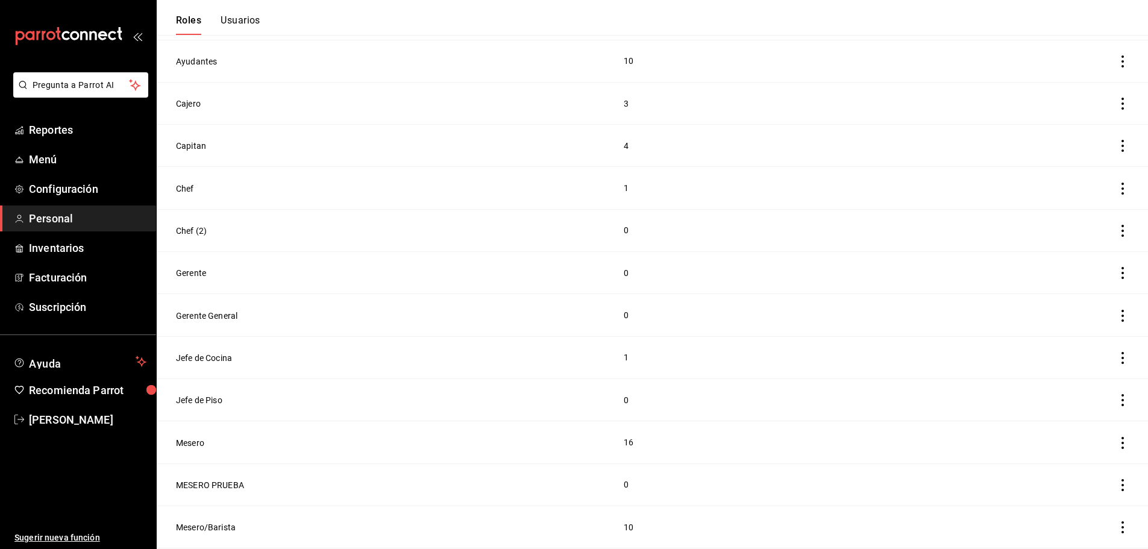
scroll to position [233, 0]
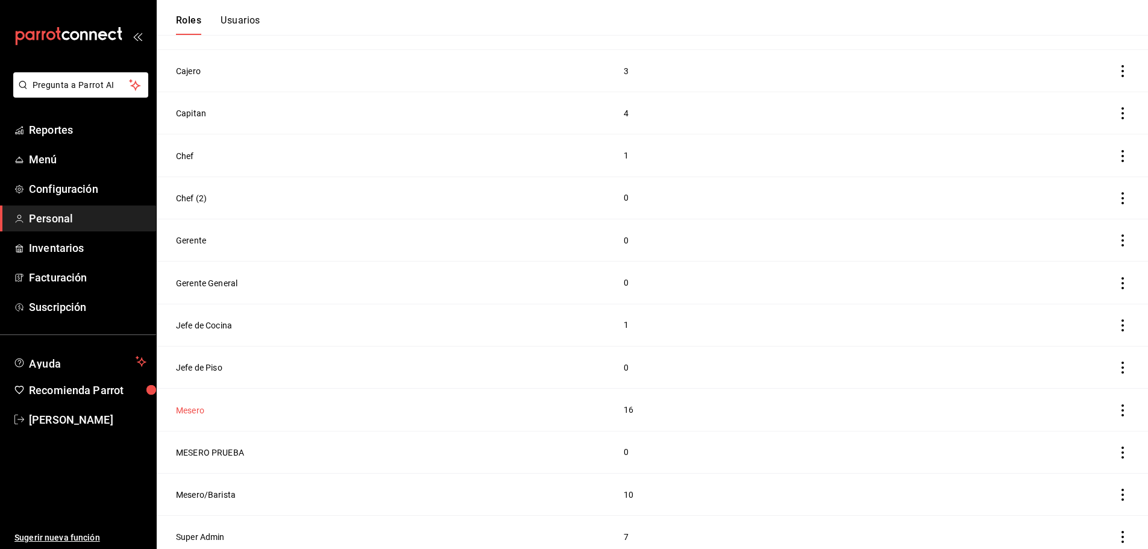
click at [200, 404] on button "Mesero" at bounding box center [190, 410] width 28 height 12
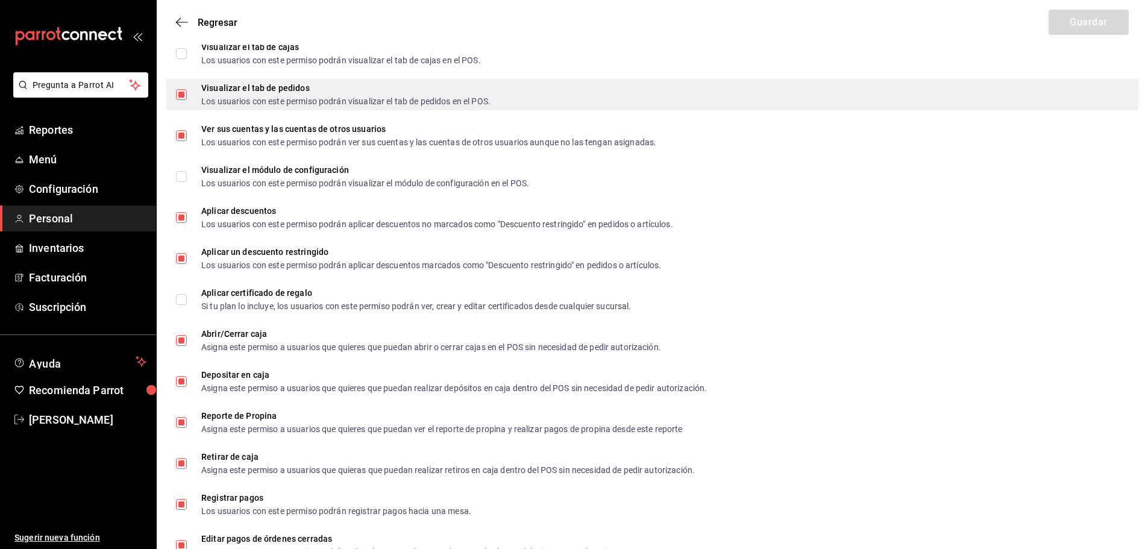
scroll to position [1265, 0]
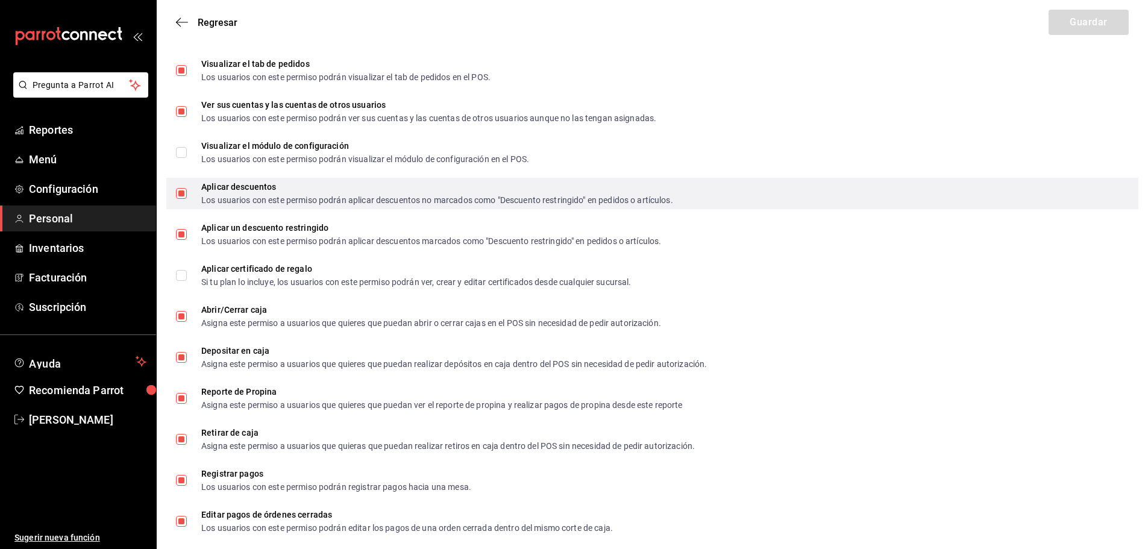
click at [182, 198] on input "Aplicar descuentos Los usuarios con este permiso podrán aplicar descuentos no m…" at bounding box center [181, 193] width 11 height 11
checkbox input "false"
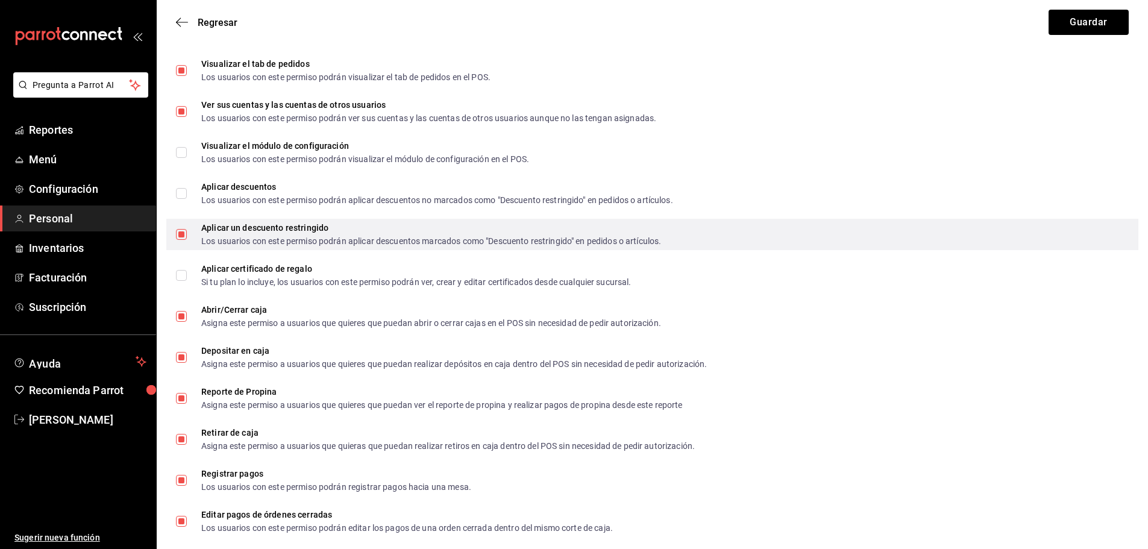
click at [185, 234] on input "Aplicar un descuento restringido Los usuarios con este permiso podrán aplicar d…" at bounding box center [181, 234] width 11 height 11
checkbox input "false"
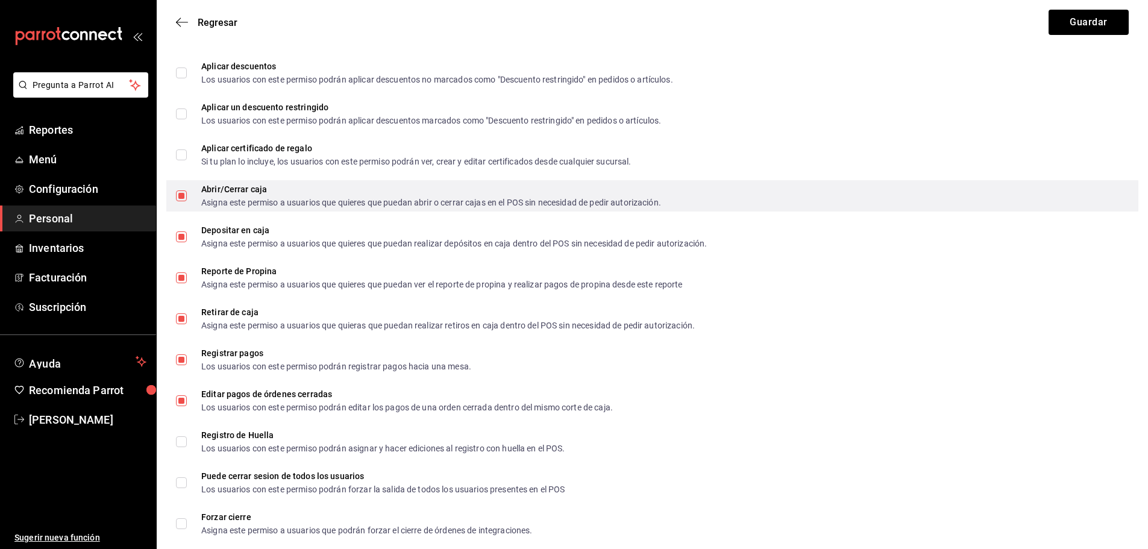
scroll to position [1325, 0]
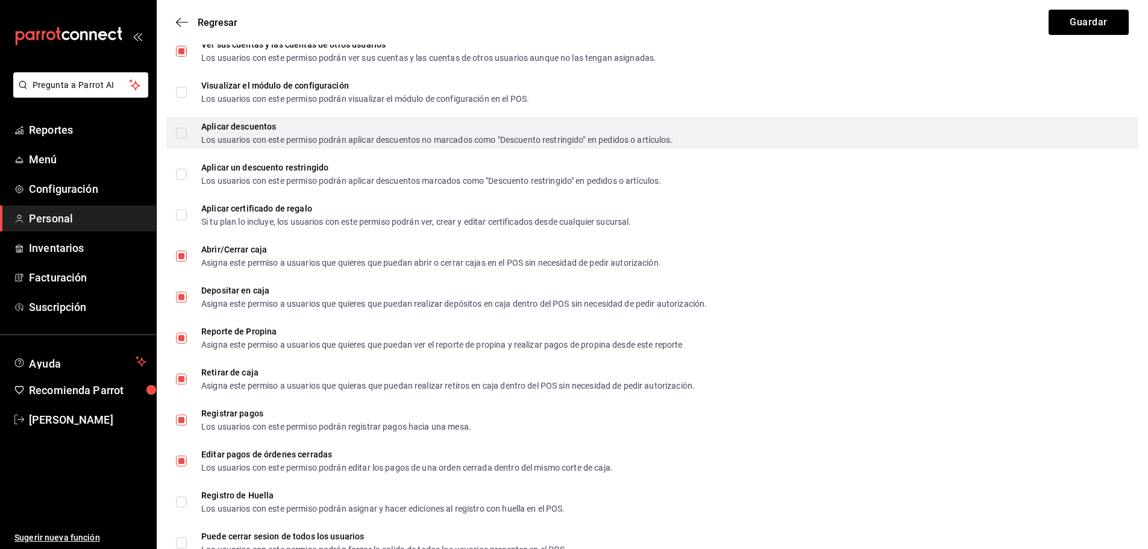
click at [178, 137] on input "Aplicar descuentos Los usuarios con este permiso podrán aplicar descuentos no m…" at bounding box center [181, 133] width 11 height 11
checkbox input "true"
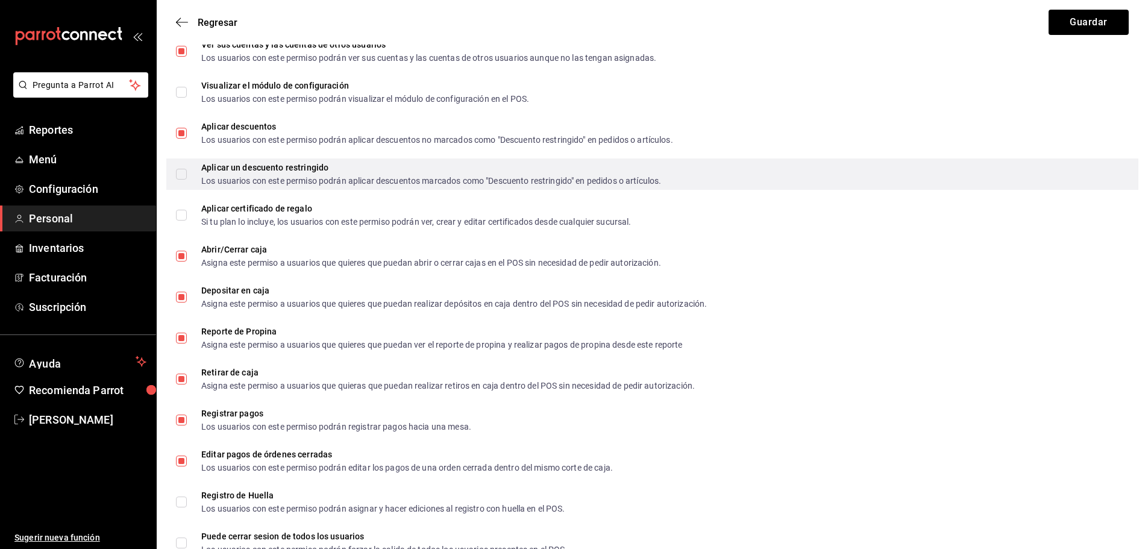
click at [178, 179] on input "Aplicar un descuento restringido Los usuarios con este permiso podrán aplicar d…" at bounding box center [181, 174] width 11 height 11
checkbox input "true"
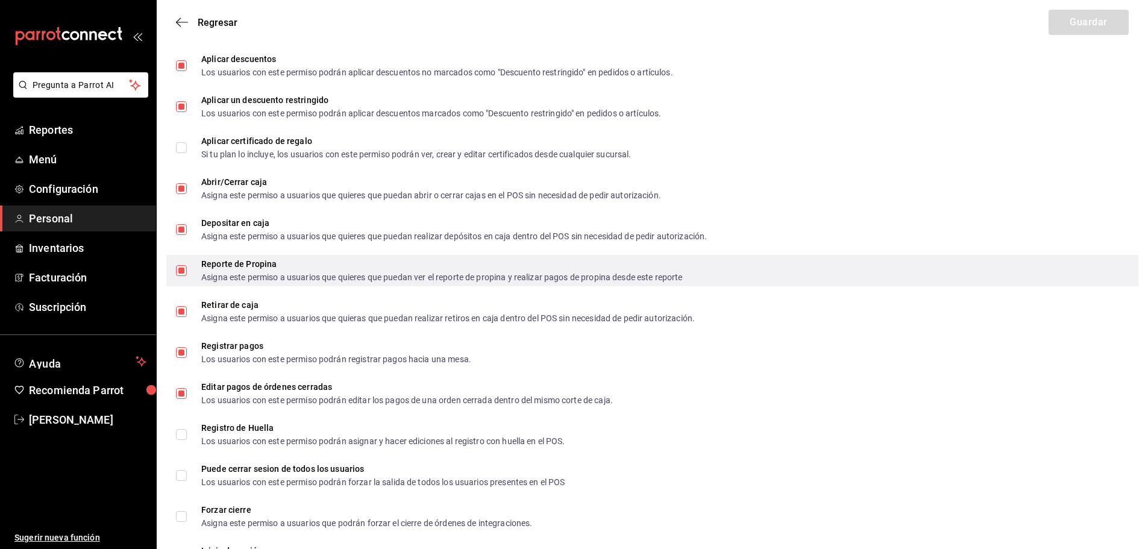
scroll to position [1446, 0]
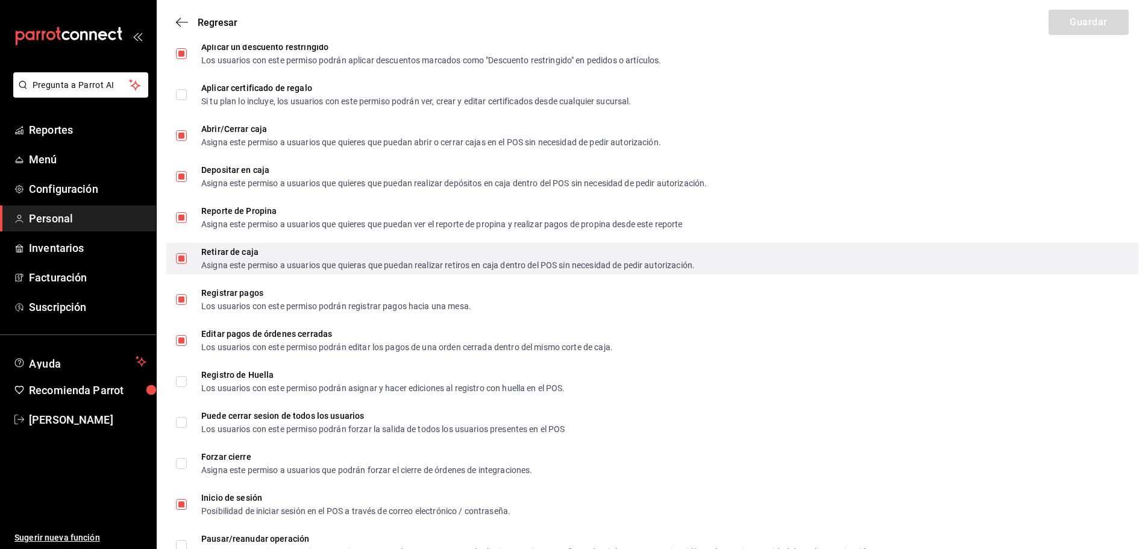
click at [191, 260] on span "Retirar de caja Asigna este permiso a usuarios que quieras que puedan realizar …" at bounding box center [441, 259] width 508 height 22
click at [187, 260] on input "Retirar de caja Asigna este permiso a usuarios que quieras que puedan realizar …" at bounding box center [181, 258] width 11 height 11
checkbox input "false"
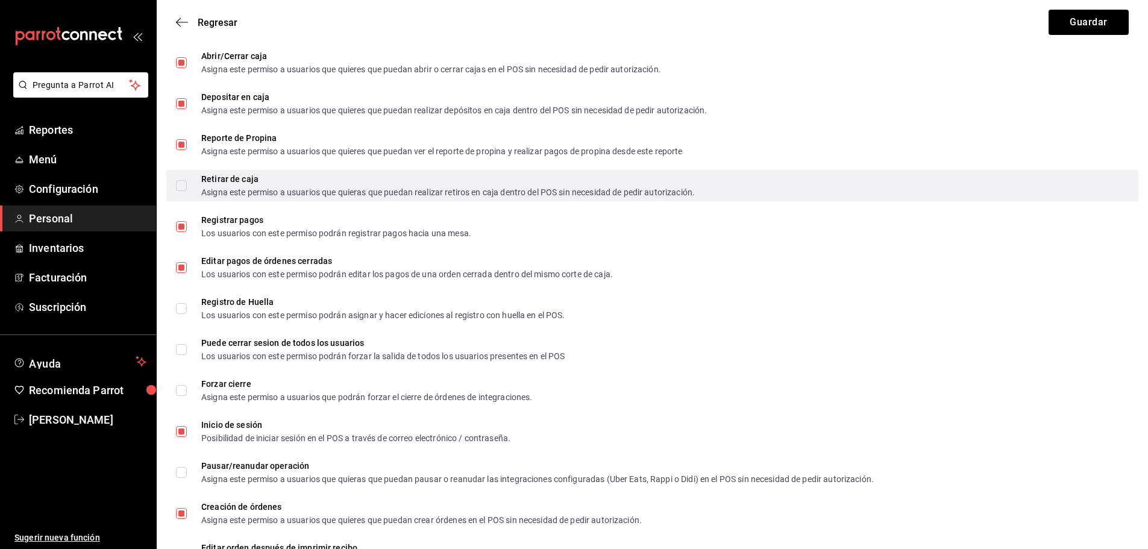
scroll to position [1376, 0]
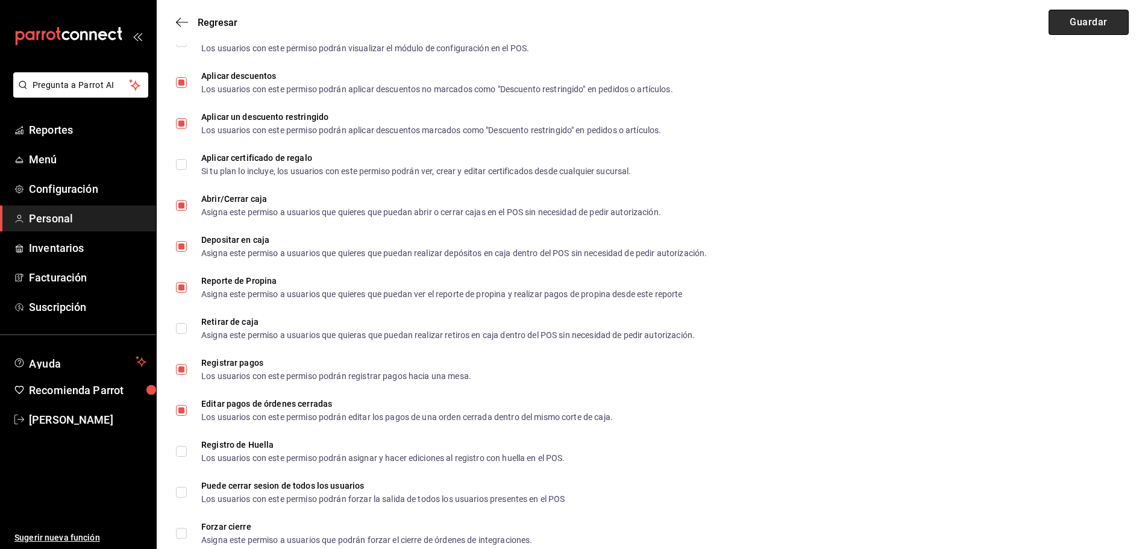
click at [1081, 27] on button "Guardar" at bounding box center [1088, 22] width 80 height 25
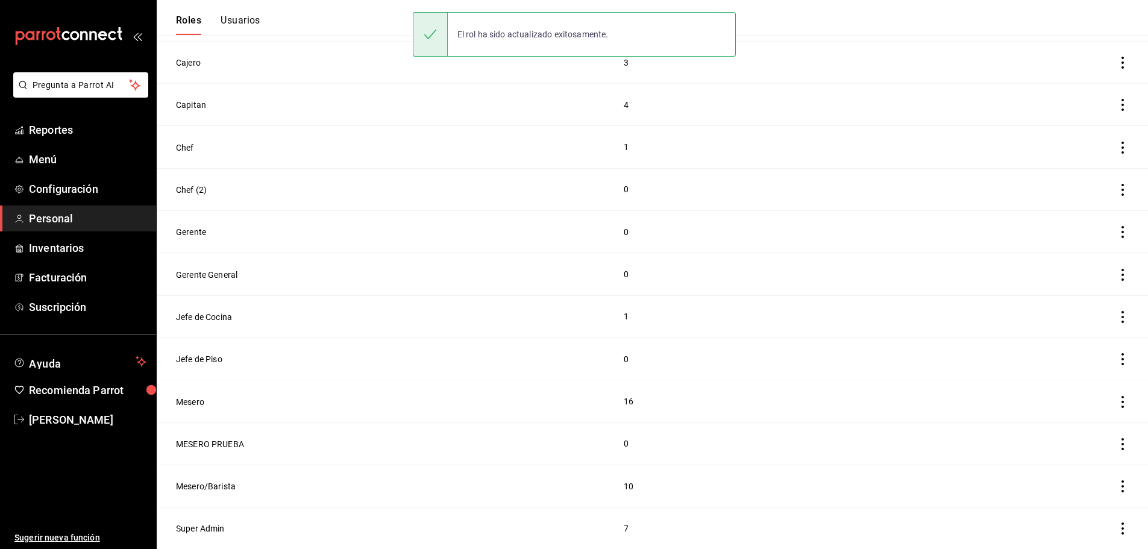
scroll to position [233, 0]
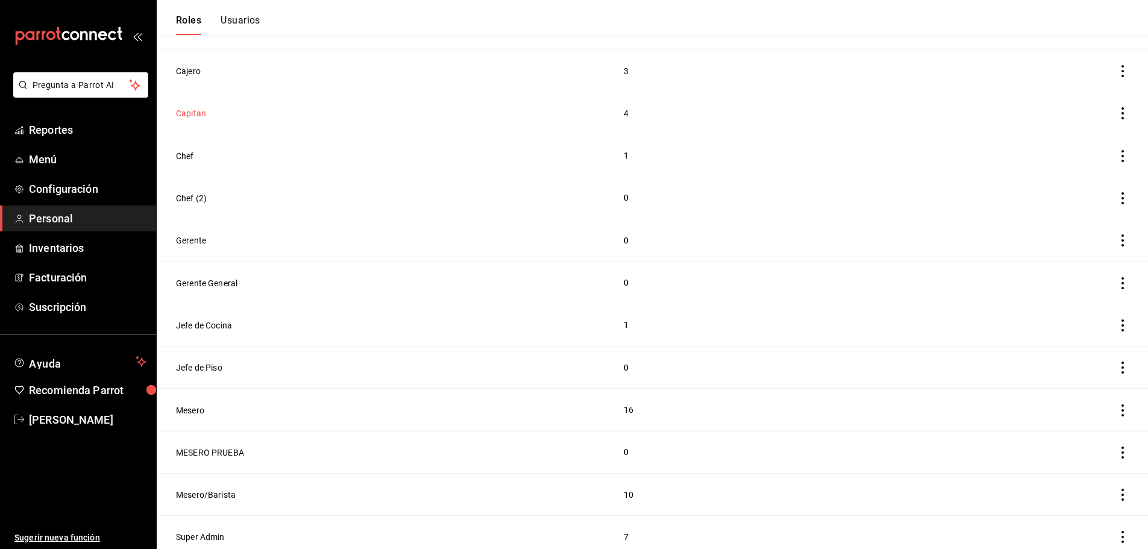
click at [198, 112] on button "Capitan" at bounding box center [191, 113] width 30 height 12
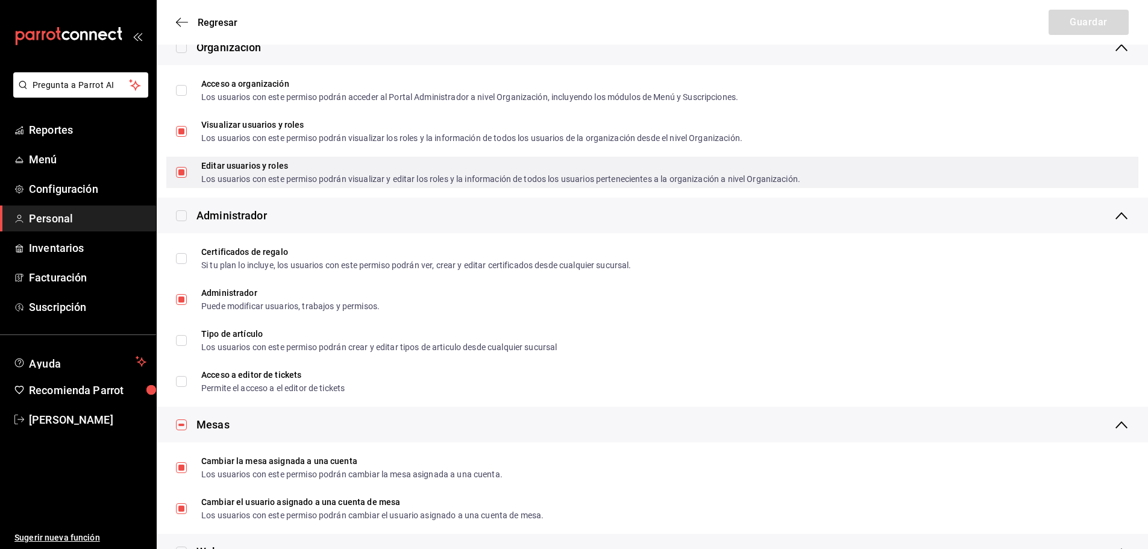
scroll to position [301, 0]
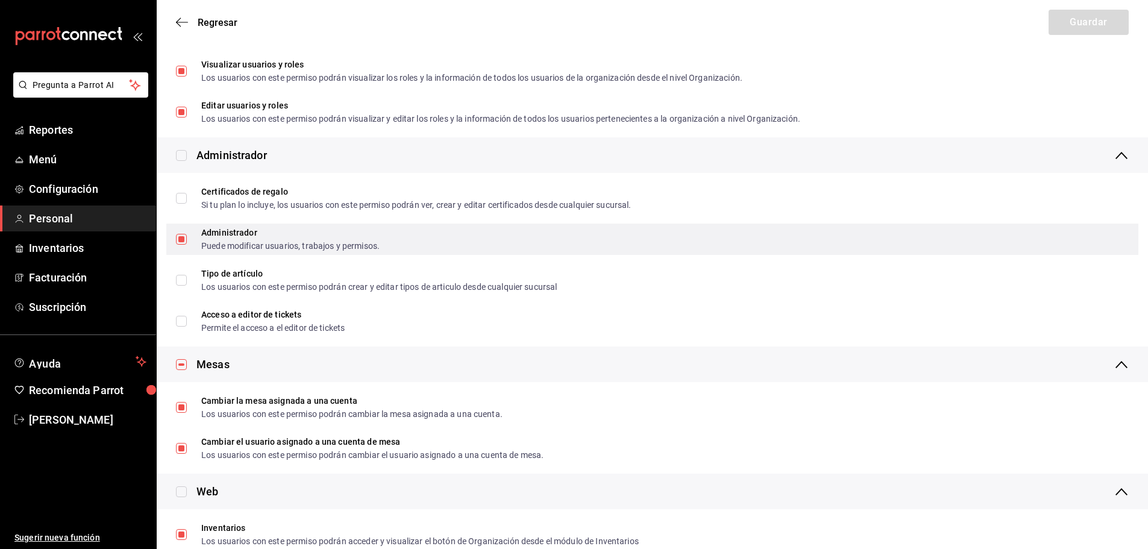
click at [183, 240] on input "Administrador Puede modificar usuarios, trabajos y permisos." at bounding box center [181, 239] width 11 height 11
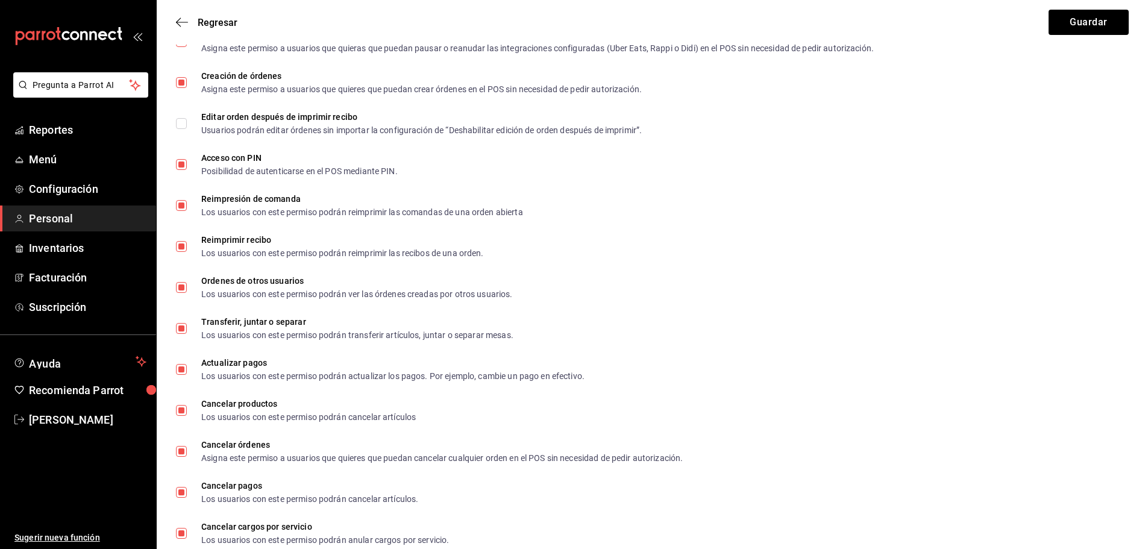
scroll to position [1978, 0]
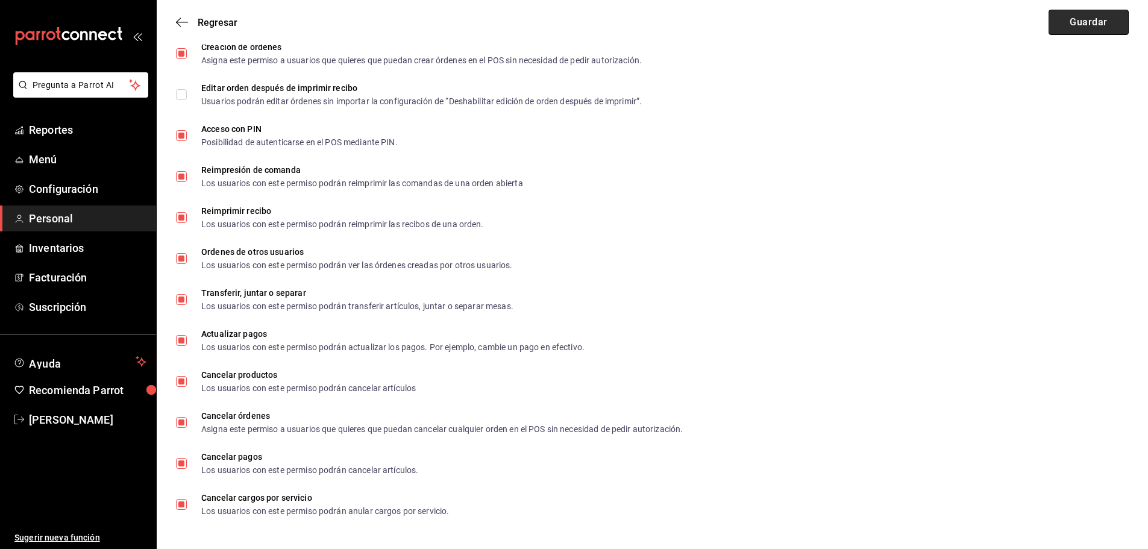
click at [1098, 28] on button "Guardar" at bounding box center [1088, 22] width 80 height 25
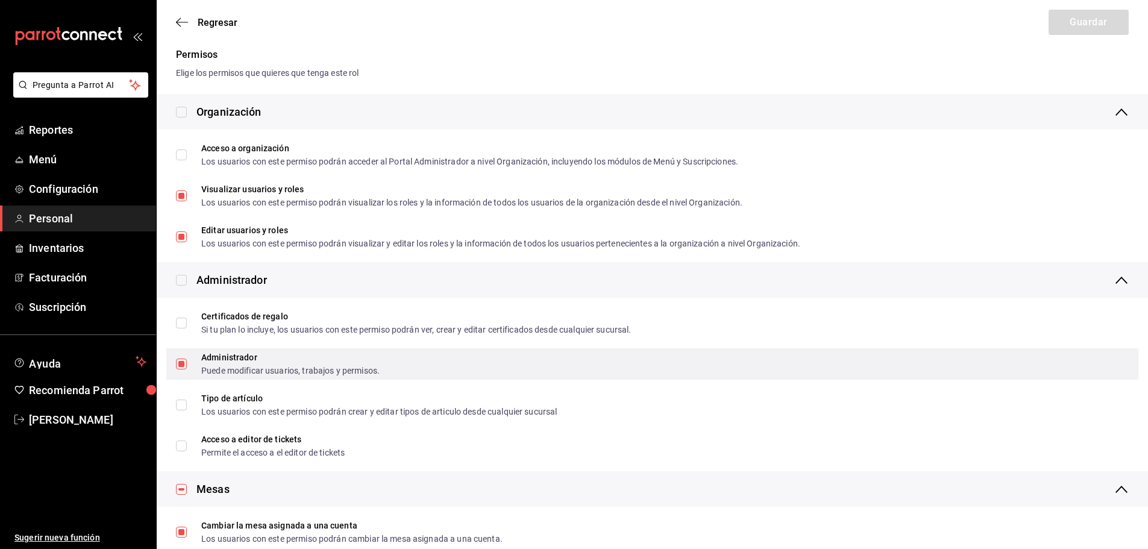
scroll to position [181, 0]
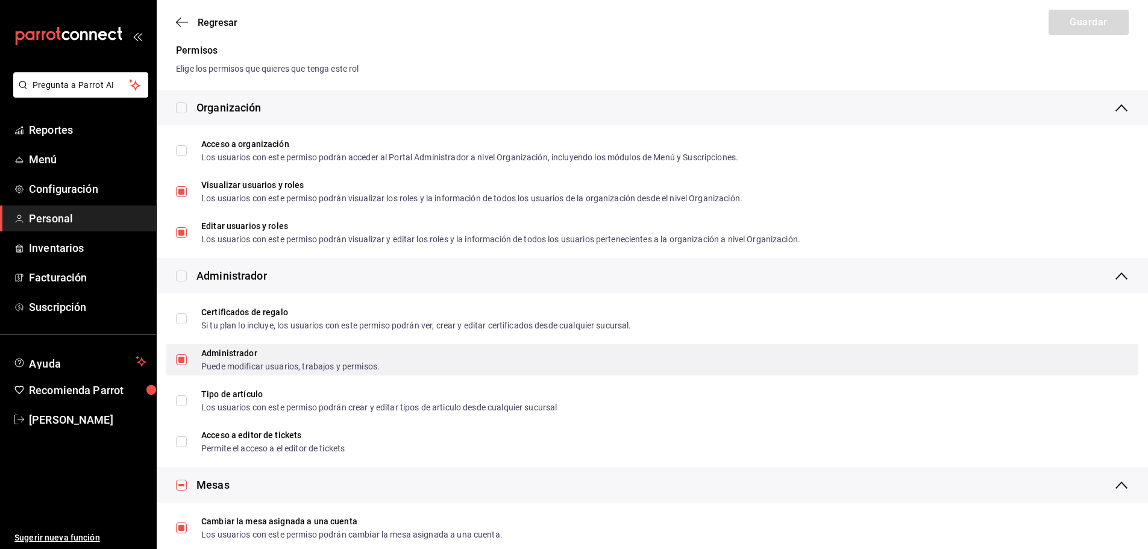
click at [200, 361] on span "Administrador Puede modificar usuarios, trabajos y permisos." at bounding box center [283, 360] width 193 height 22
click at [187, 361] on input "Administrador Puede modificar usuarios, trabajos y permisos." at bounding box center [181, 359] width 11 height 11
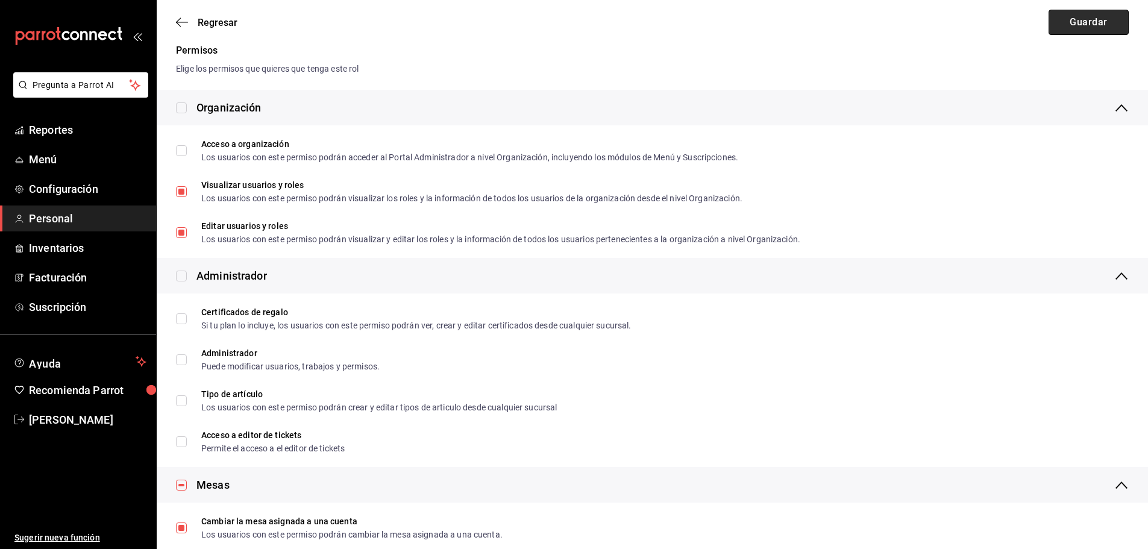
click at [1080, 25] on button "Guardar" at bounding box center [1088, 22] width 80 height 25
checkbox input "true"
click at [185, 21] on icon "button" at bounding box center [182, 22] width 12 height 11
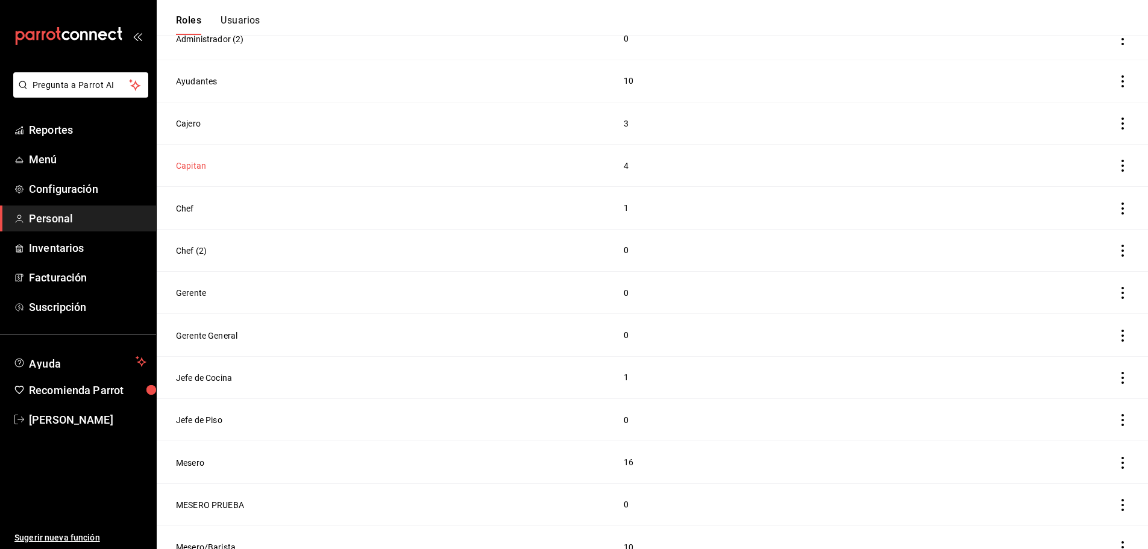
click at [190, 164] on button "Capitan" at bounding box center [191, 166] width 30 height 12
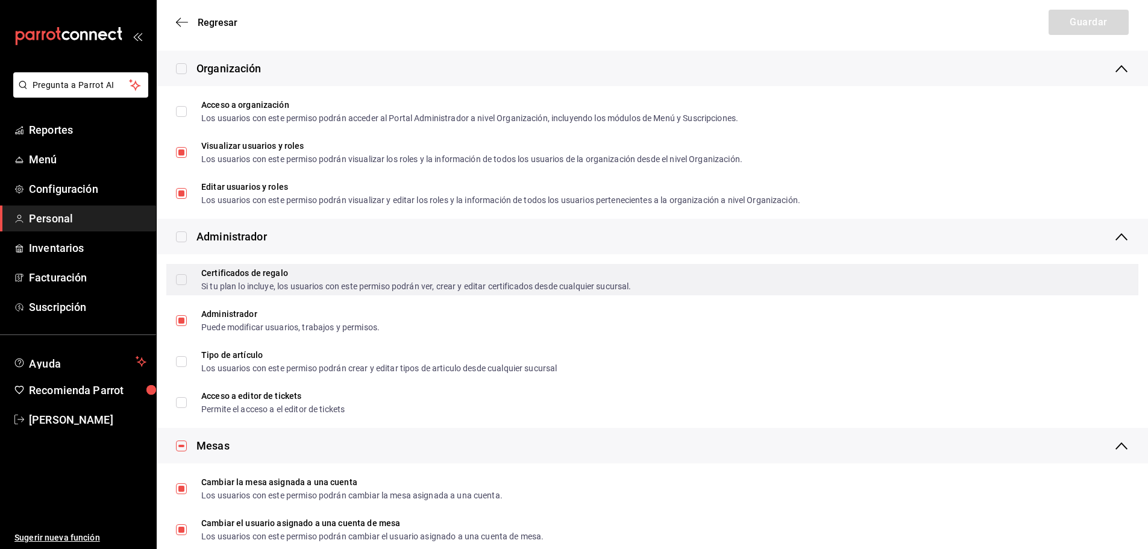
scroll to position [241, 0]
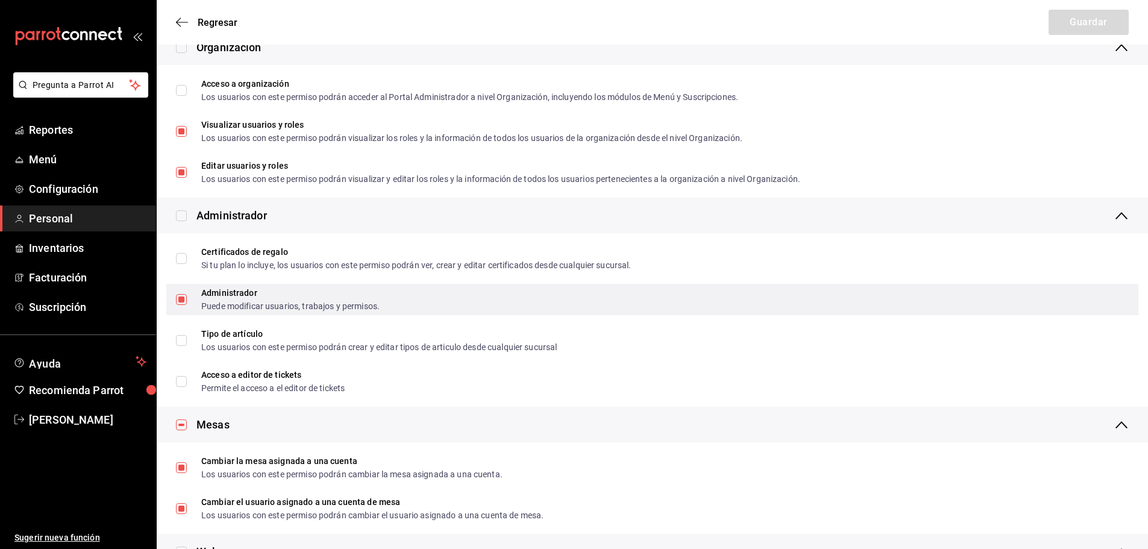
click at [181, 295] on input "Administrador Puede modificar usuarios, trabajos y permisos." at bounding box center [181, 299] width 11 height 11
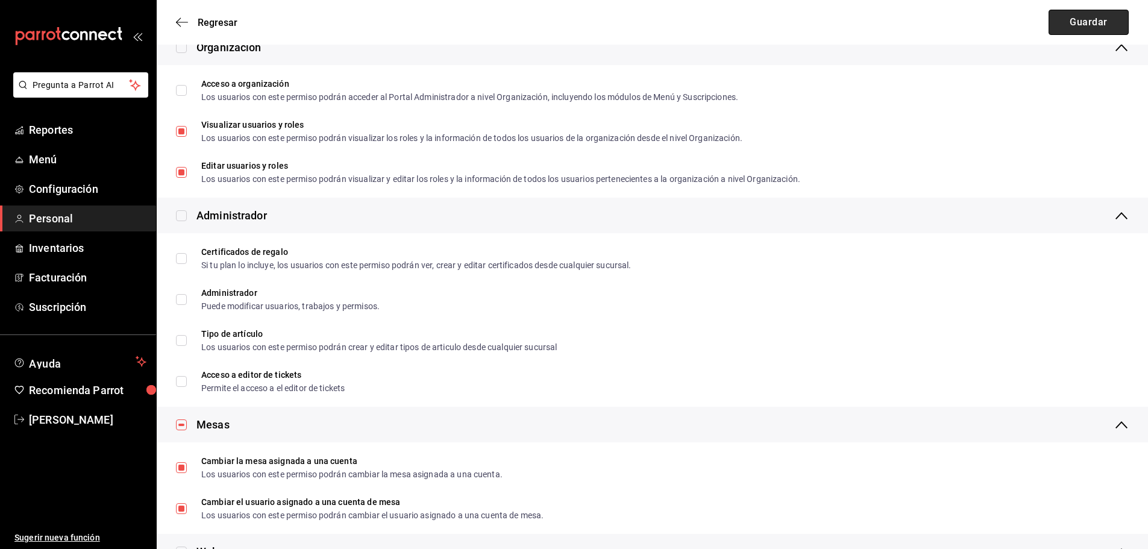
click at [1096, 18] on button "Guardar" at bounding box center [1088, 22] width 80 height 25
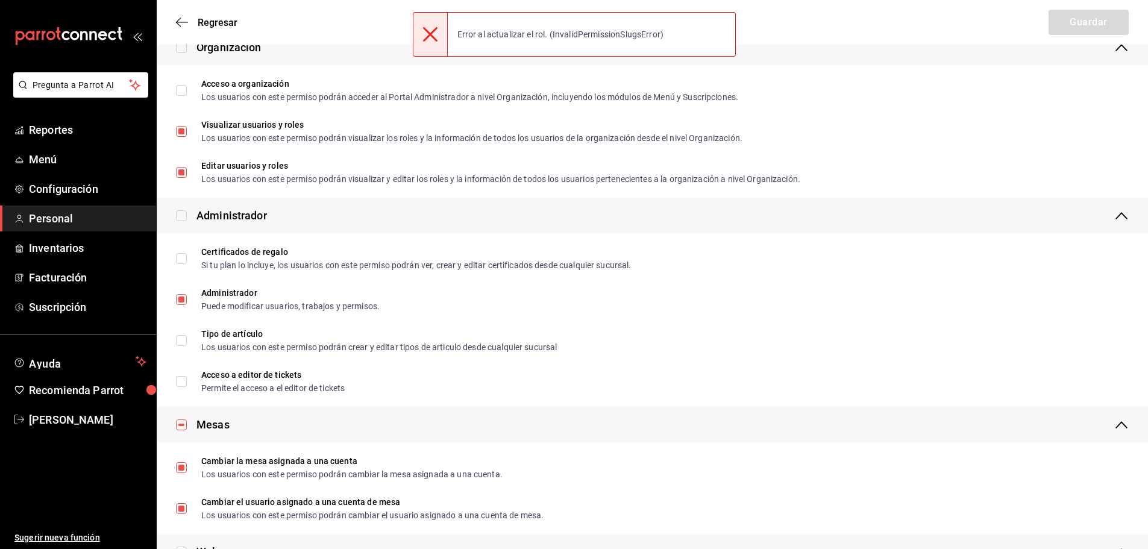
checkbox input "true"
click at [187, 213] on div at bounding box center [186, 215] width 20 height 13
click at [182, 216] on input "checkbox" at bounding box center [181, 215] width 11 height 11
checkbox input "true"
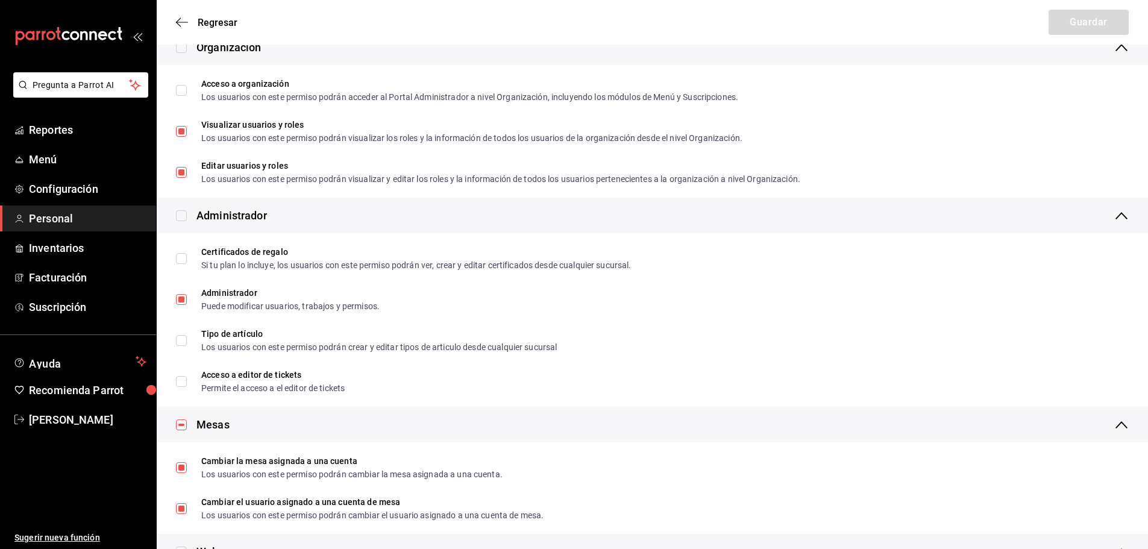
checkbox input "true"
click at [182, 216] on input "checkbox" at bounding box center [181, 215] width 11 height 11
checkbox input "false"
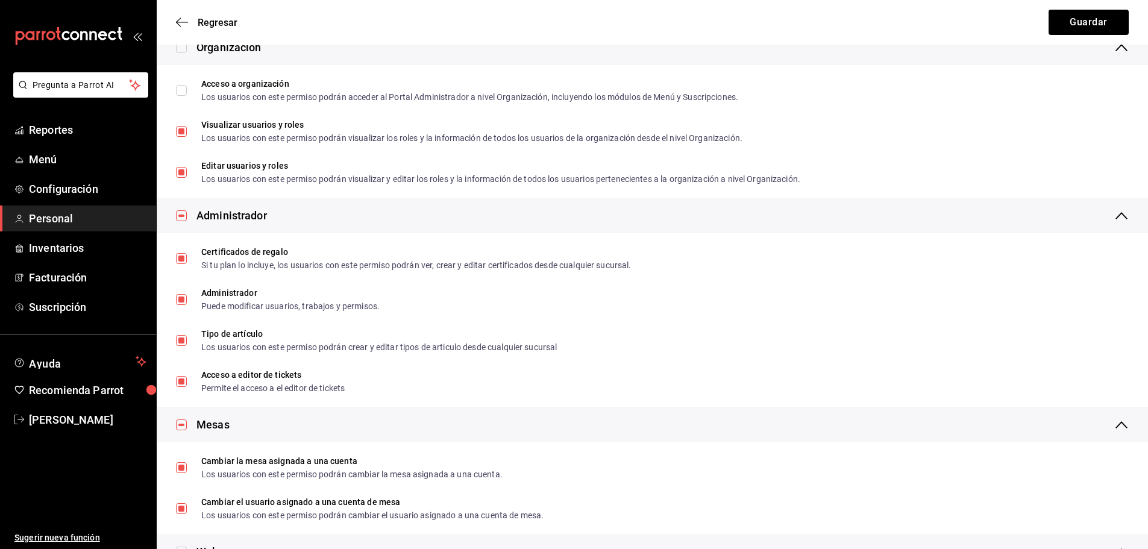
checkbox input "false"
click at [1112, 22] on button "Guardar" at bounding box center [1088, 22] width 80 height 25
checkbox input "true"
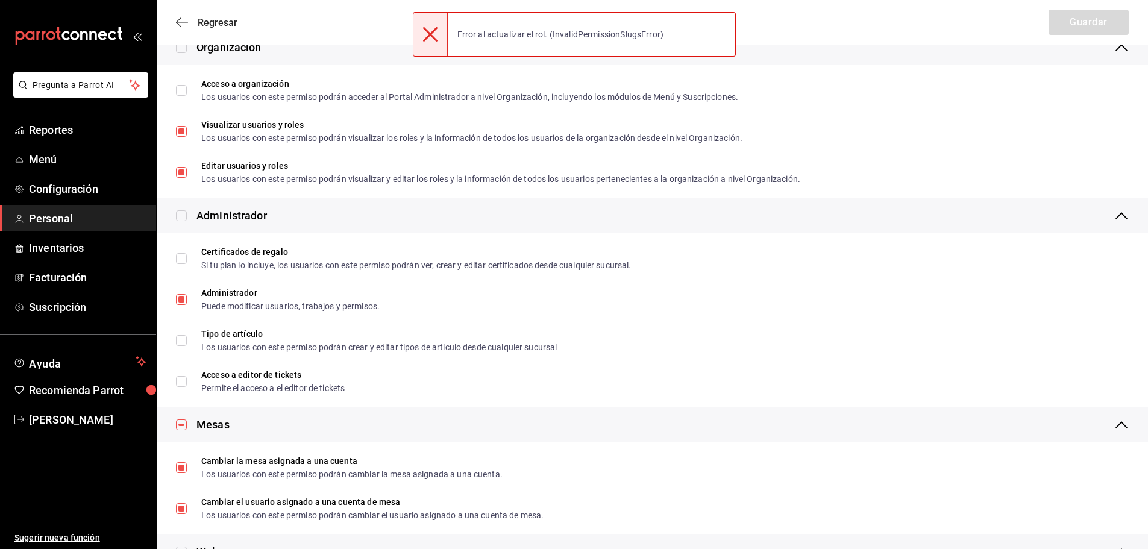
click at [186, 22] on icon "button" at bounding box center [182, 22] width 12 height 11
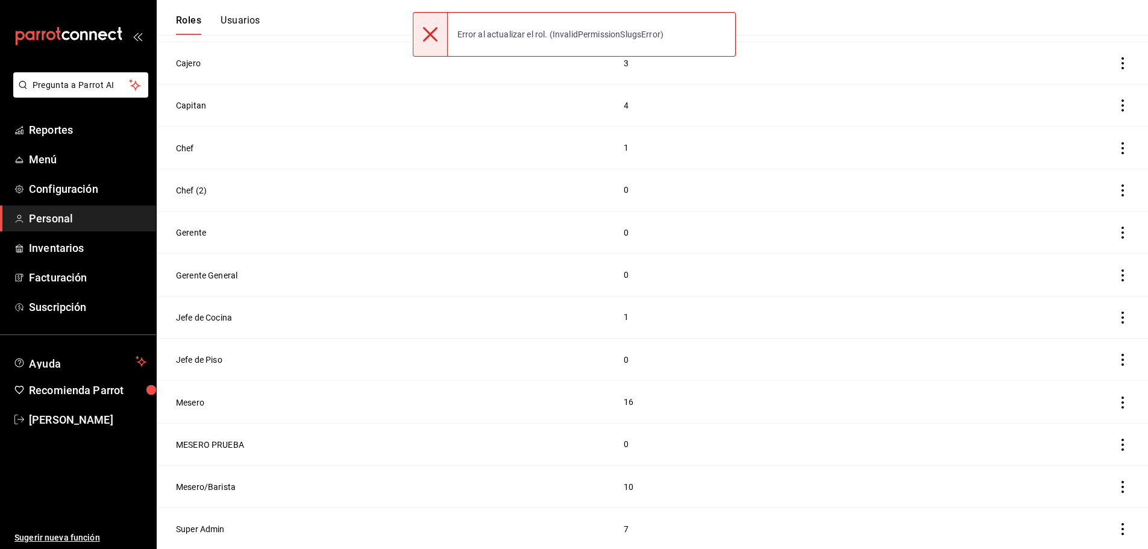
scroll to position [233, 0]
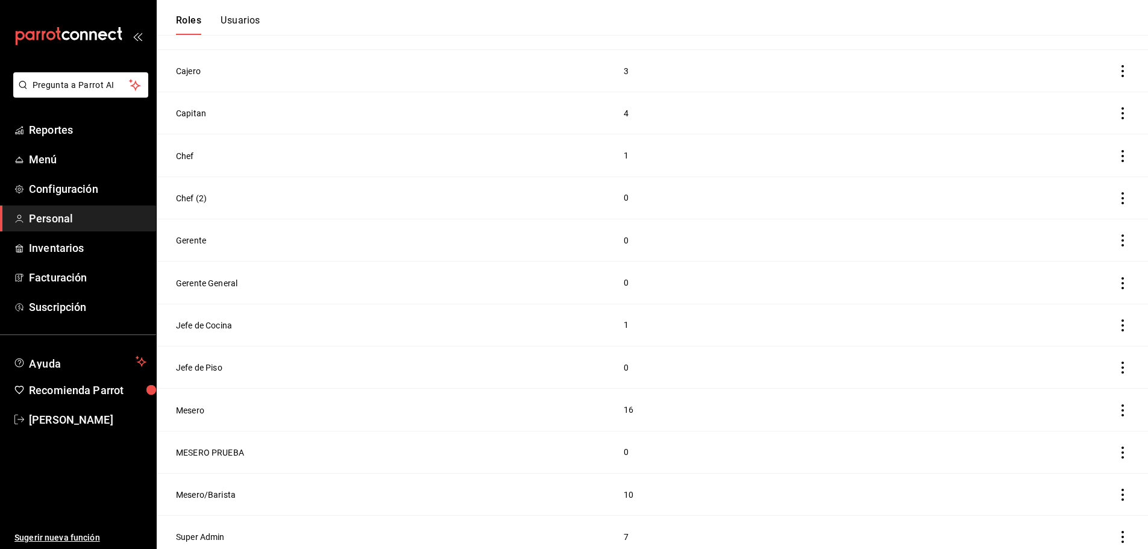
click at [237, 22] on button "Usuarios" at bounding box center [240, 24] width 40 height 20
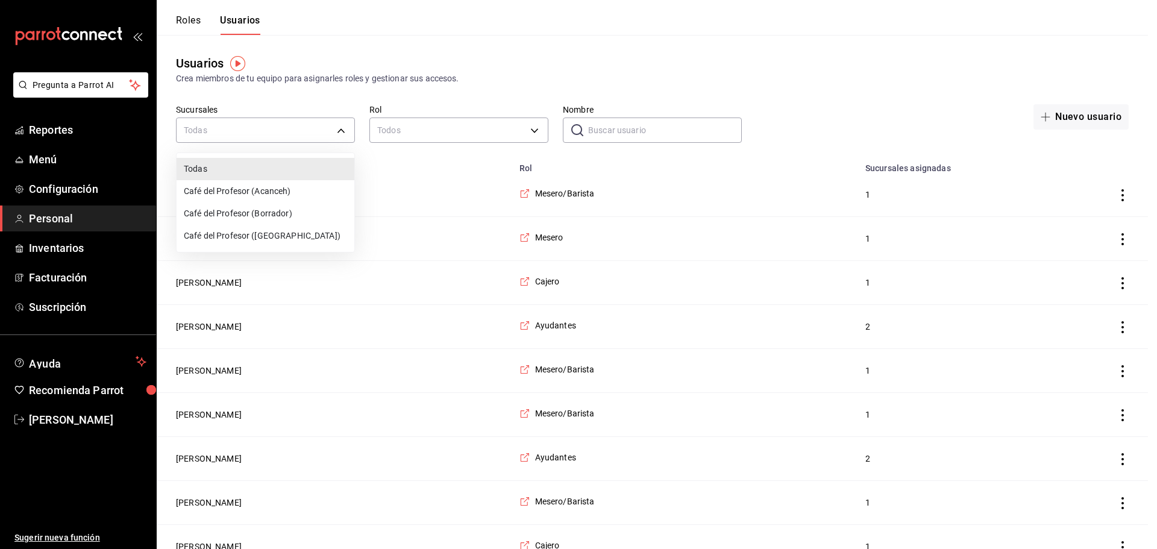
click at [296, 181] on li "Café del Profesor (Acanceh)" at bounding box center [266, 191] width 178 height 22
type input "f0ca590e-465f-4799-9f23-f607f32ef14d"
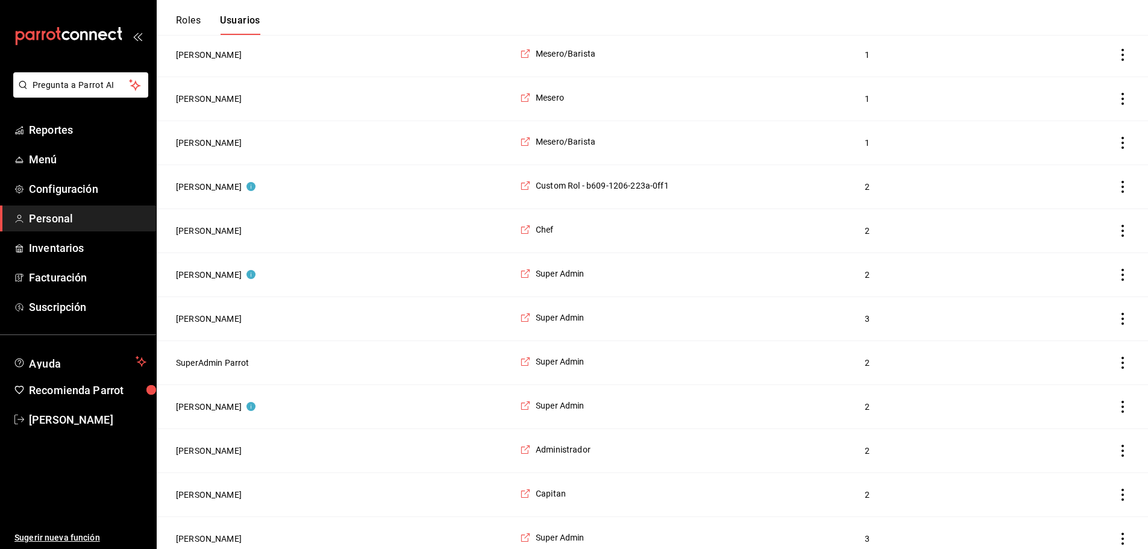
scroll to position [1631, 0]
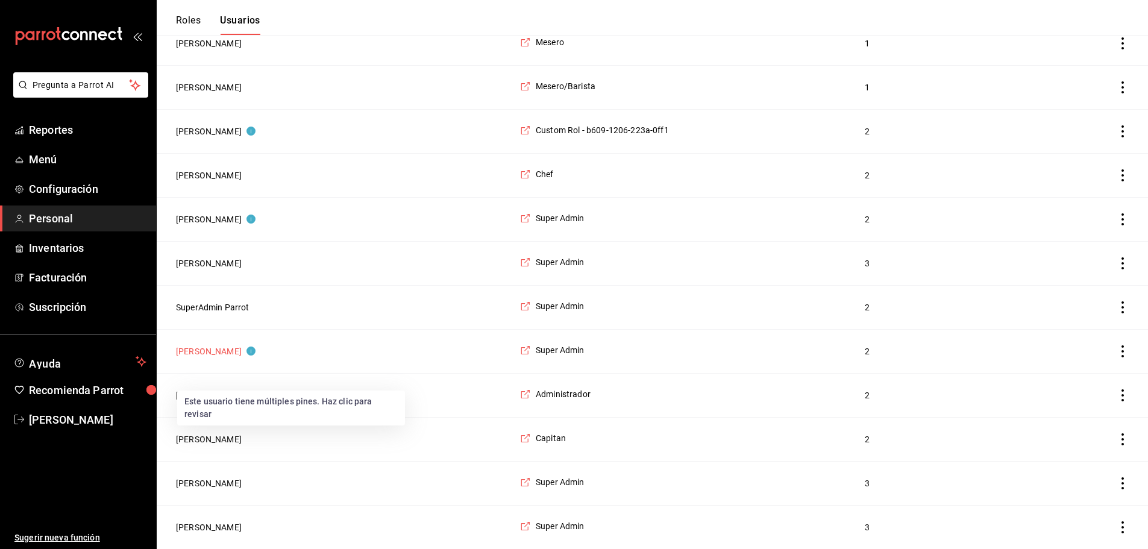
click at [220, 349] on button "Tairo Molloy" at bounding box center [216, 351] width 80 height 12
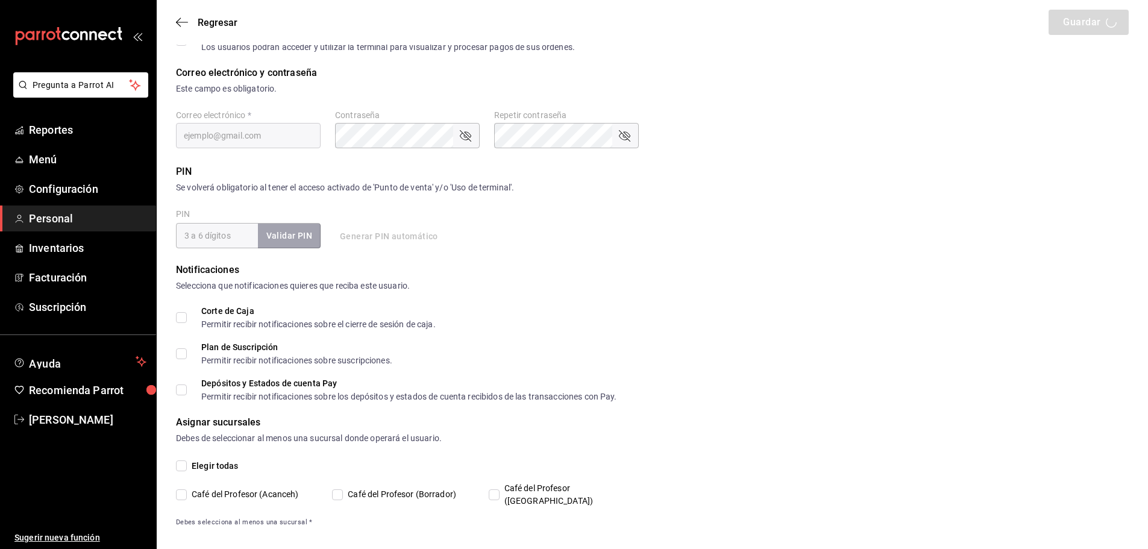
type input "Tairo"
type input "Molloy"
checkbox input "true"
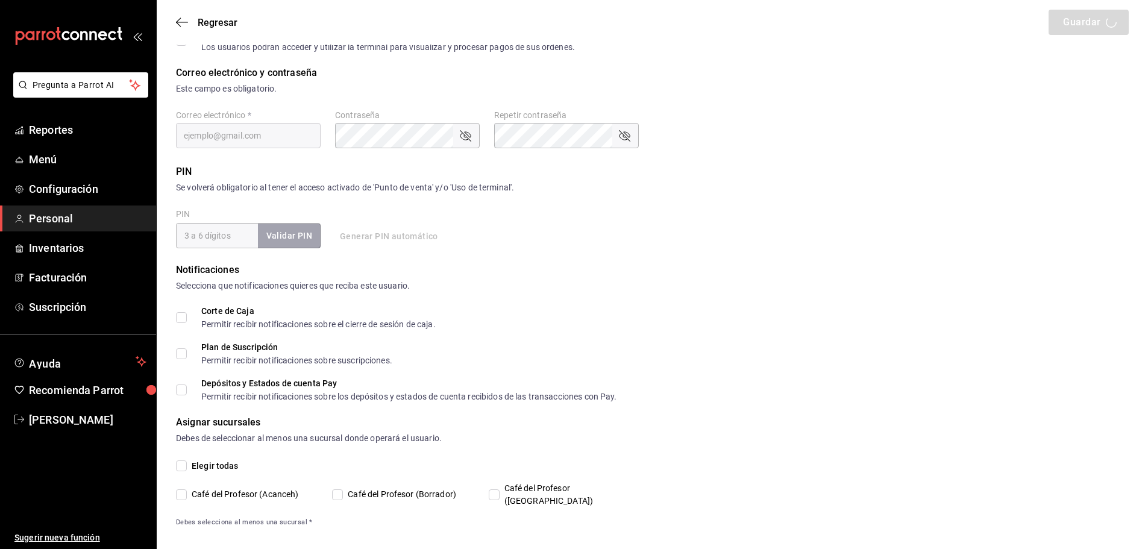
checkbox input "true"
type input "[EMAIL_ADDRESS][DOMAIN_NAME]"
type input "3011"
checkbox input "true"
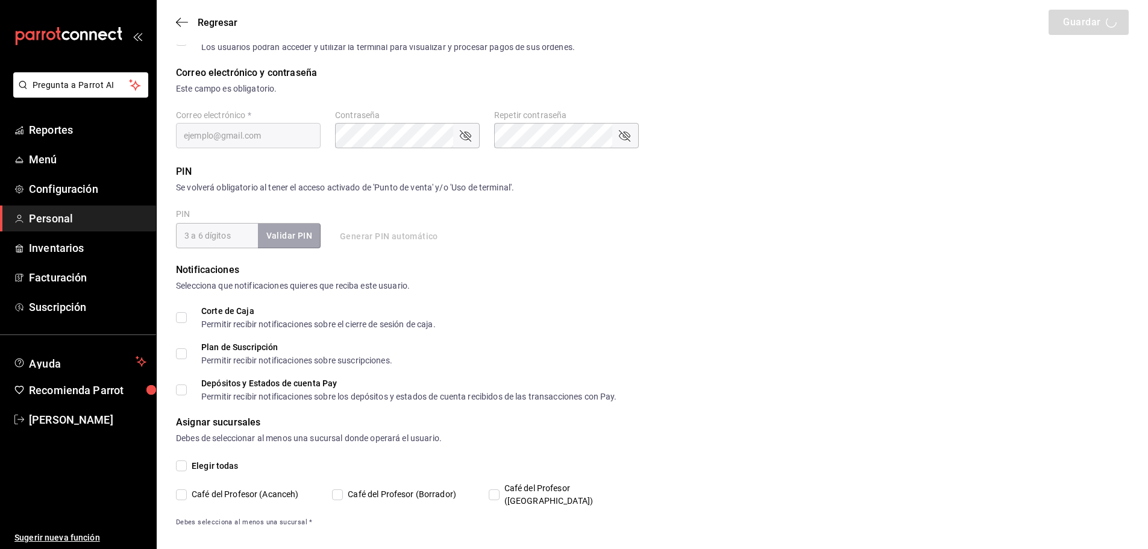
checkbox input "true"
type input "+52 (52) 9981-5734"
type input "2aa0bebf-de37-4608-80c0-efc88eae4c1e"
type input "UNDEFINED"
checkbox input "true"
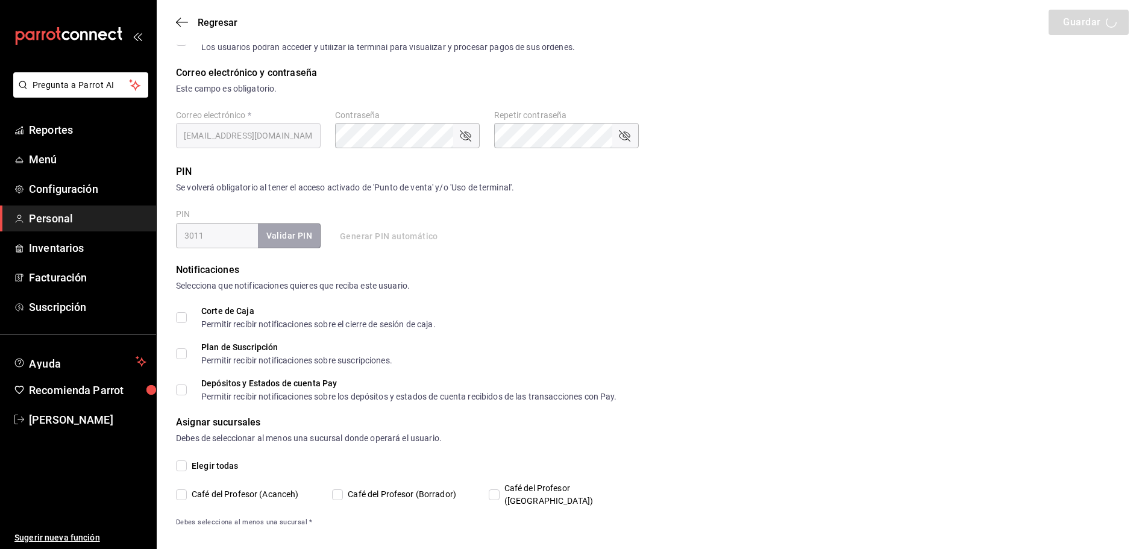
checkbox input "true"
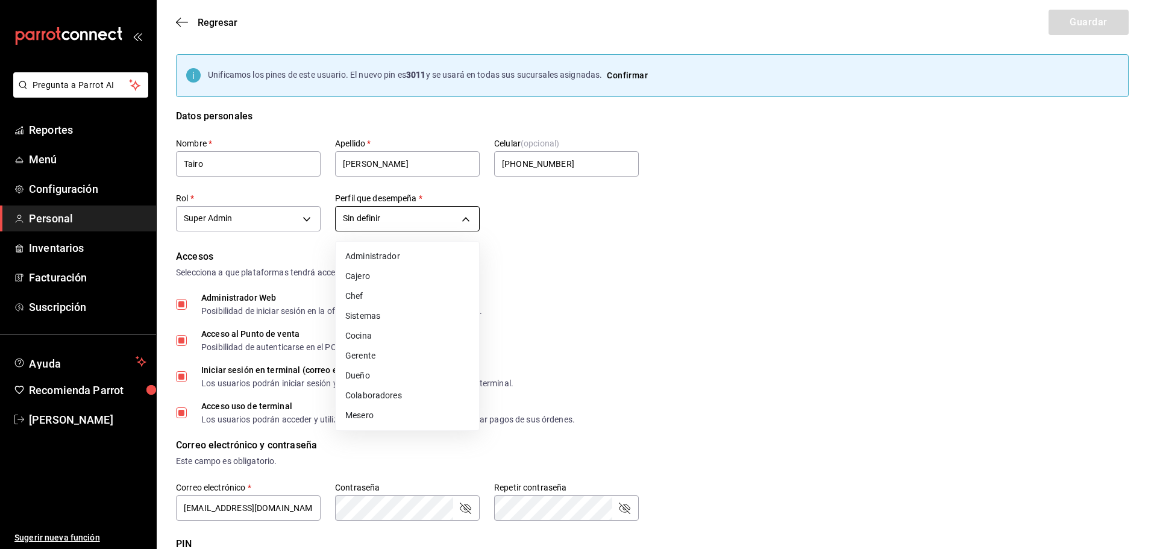
click at [465, 222] on body "Pregunta a Parrot AI Reportes Menú Configuración Personal Inventarios Facturaci…" at bounding box center [578, 480] width 1157 height 961
click at [359, 378] on li "Dueño" at bounding box center [407, 376] width 143 height 20
type input "OWNER"
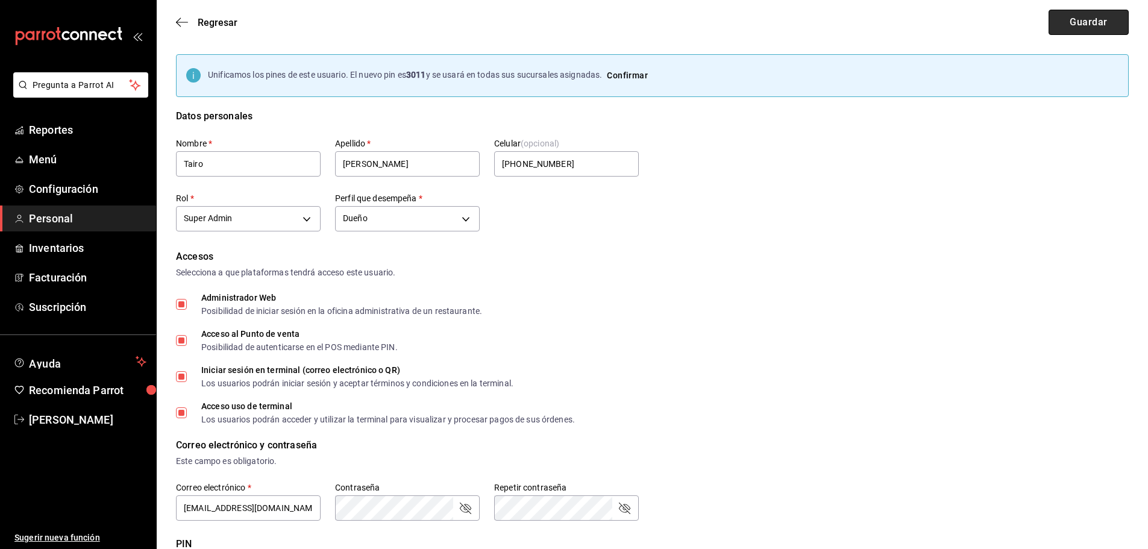
click at [1078, 16] on button "Guardar" at bounding box center [1088, 22] width 80 height 25
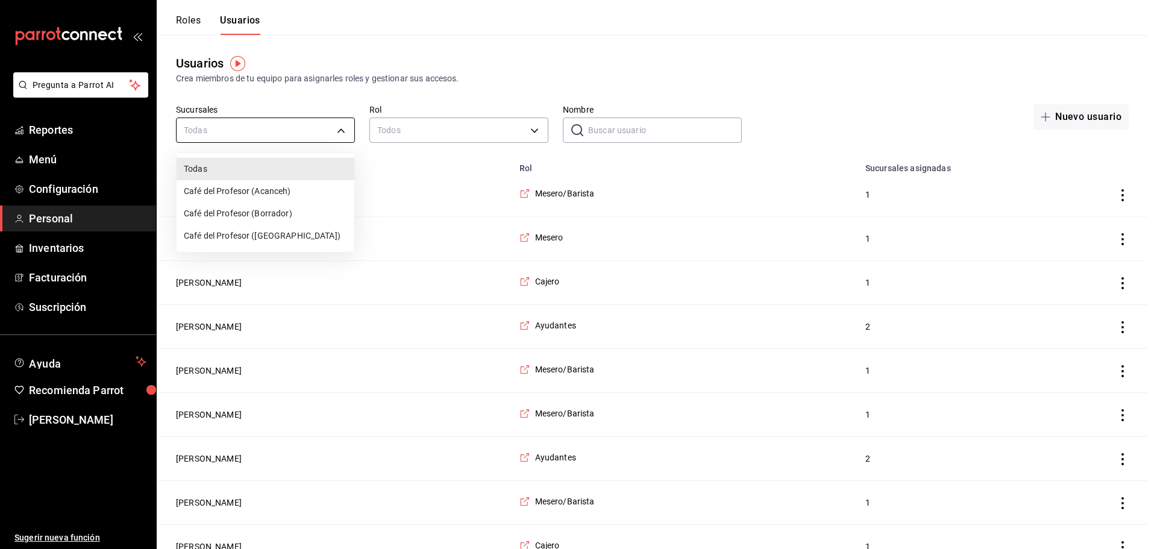
click at [273, 180] on li "Café del Profesor (Acanceh)" at bounding box center [266, 191] width 178 height 22
type input "f0ca590e-465f-4799-9f23-f607f32ef14d"
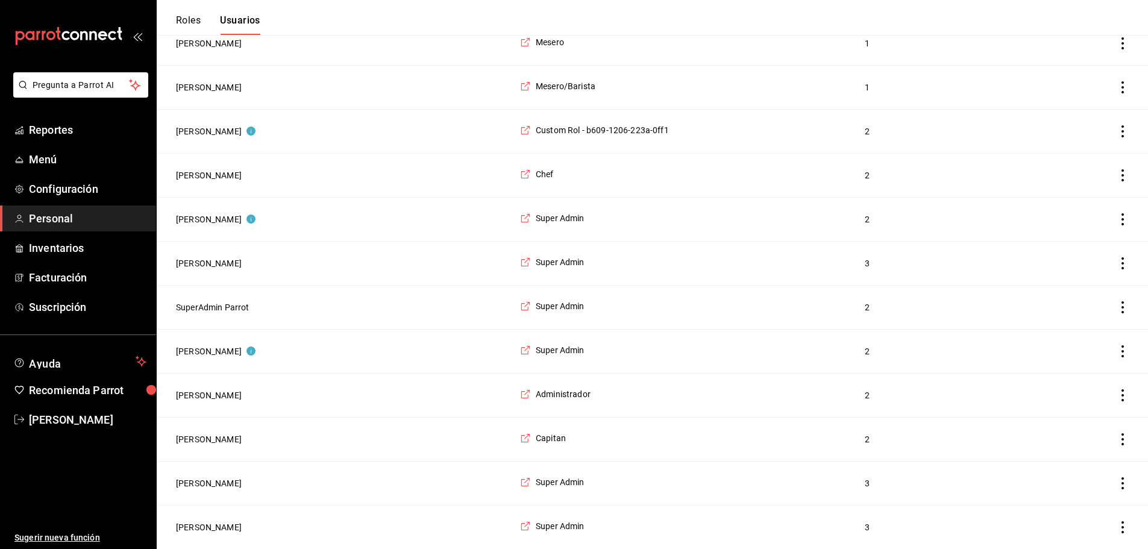
scroll to position [1631, 0]
click at [218, 525] on button "Cole Bracho" at bounding box center [209, 527] width 66 height 12
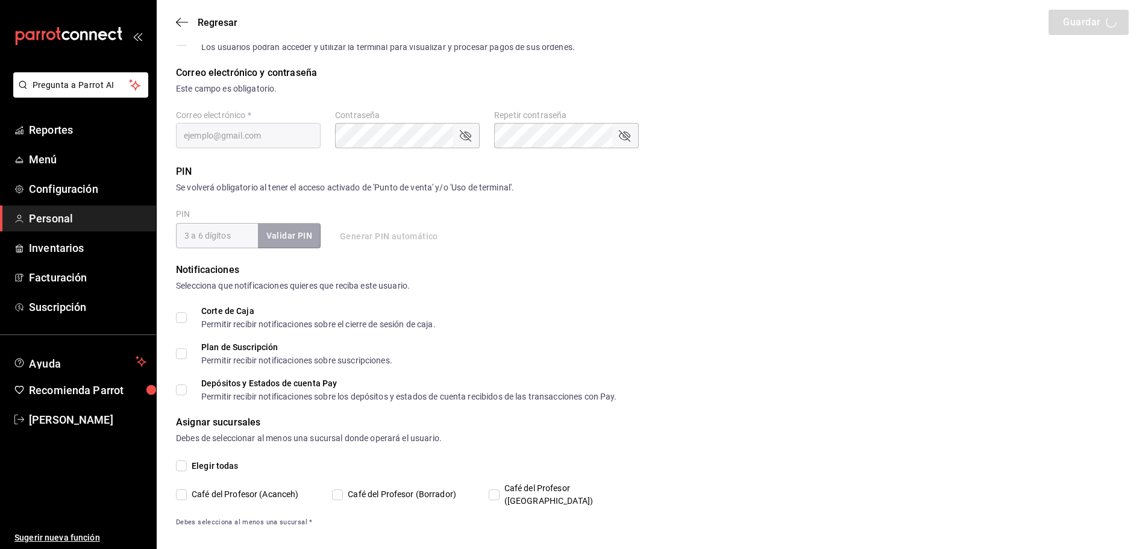
type input "Cole"
type input "Bracho"
checkbox input "true"
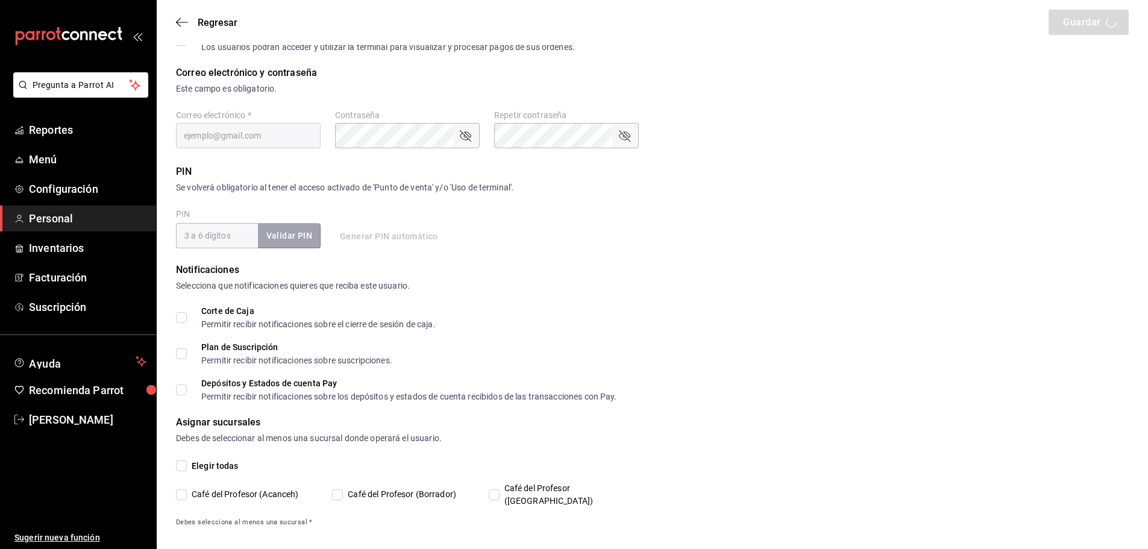
checkbox input "true"
type input "colebrachocdp@gmail.com"
type input "1983"
checkbox input "true"
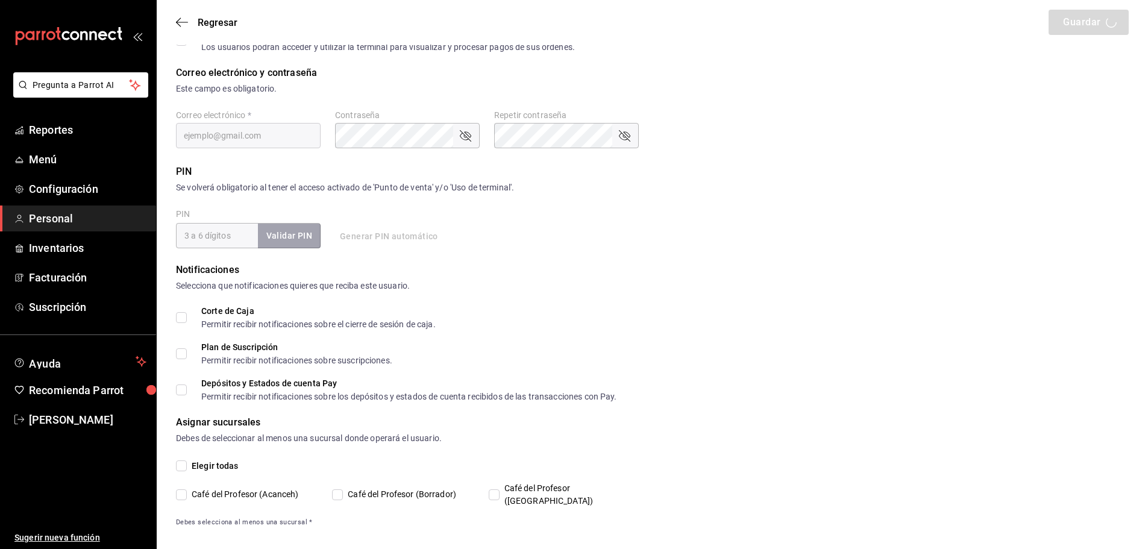
checkbox input "true"
type input "2aa0bebf-de37-4608-80c0-efc88eae4c1e"
type input "UNDEFINED"
checkbox input "true"
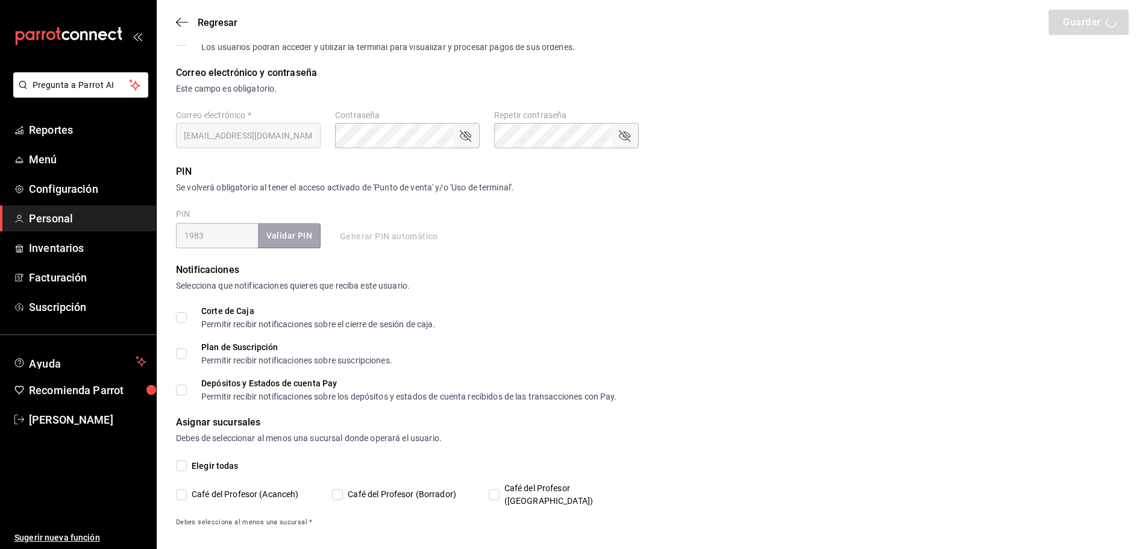
checkbox input "true"
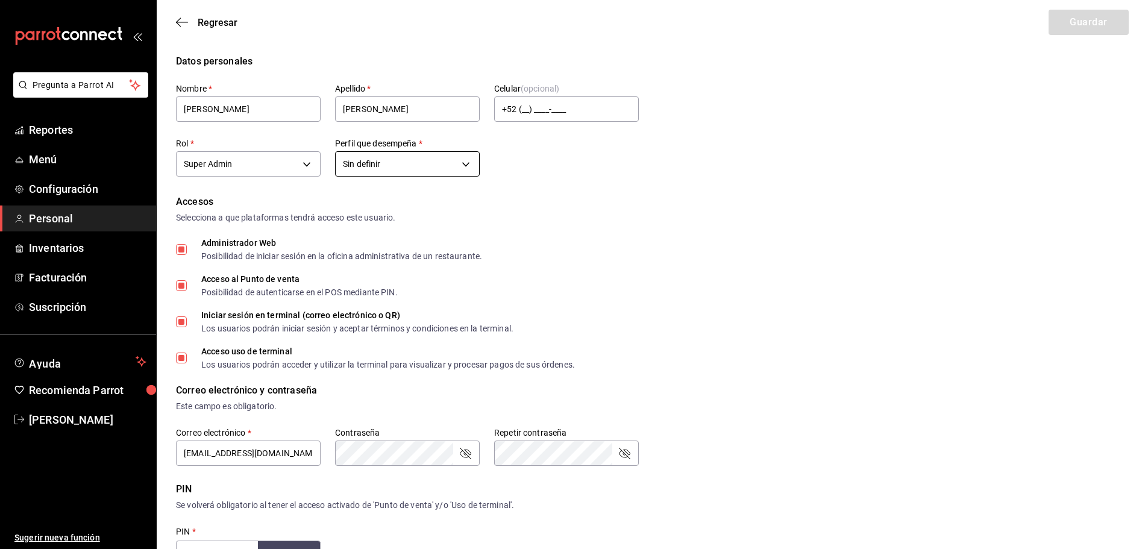
click at [472, 170] on body "Pregunta a Parrot AI Reportes Menú Configuración Personal Inventarios Facturaci…" at bounding box center [574, 453] width 1148 height 906
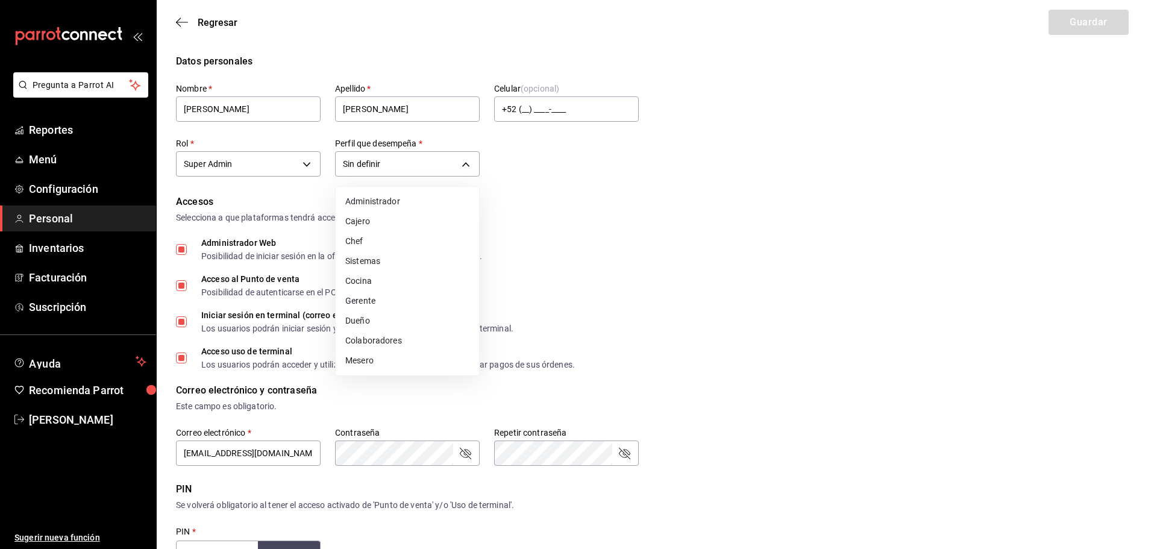
click at [381, 315] on li "Dueño" at bounding box center [407, 321] width 143 height 20
type input "OWNER"
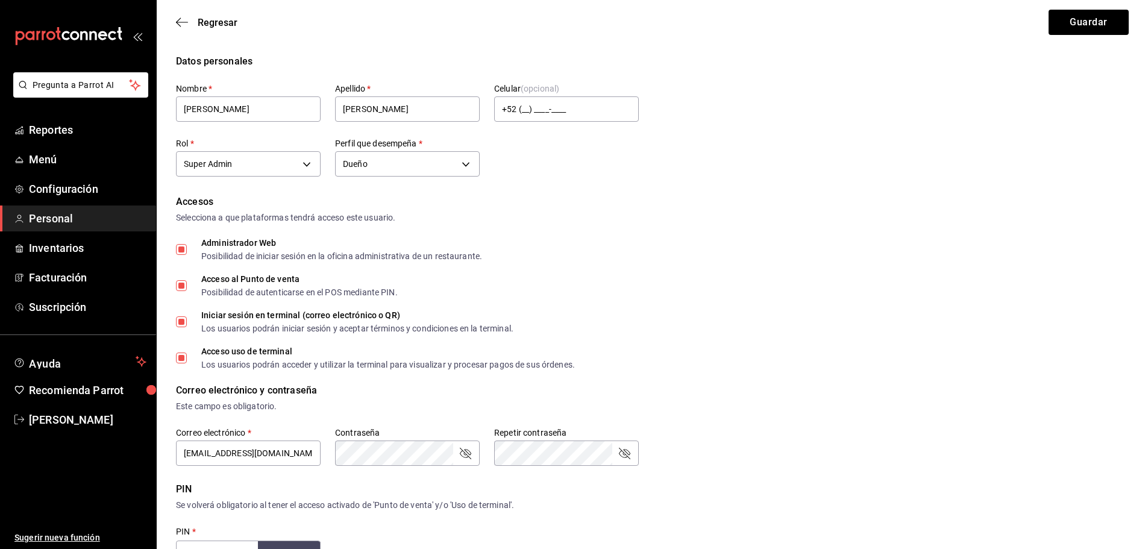
click at [1088, 36] on div "Regresar Guardar" at bounding box center [652, 22] width 991 height 45
click at [1090, 28] on button "Guardar" at bounding box center [1088, 22] width 80 height 25
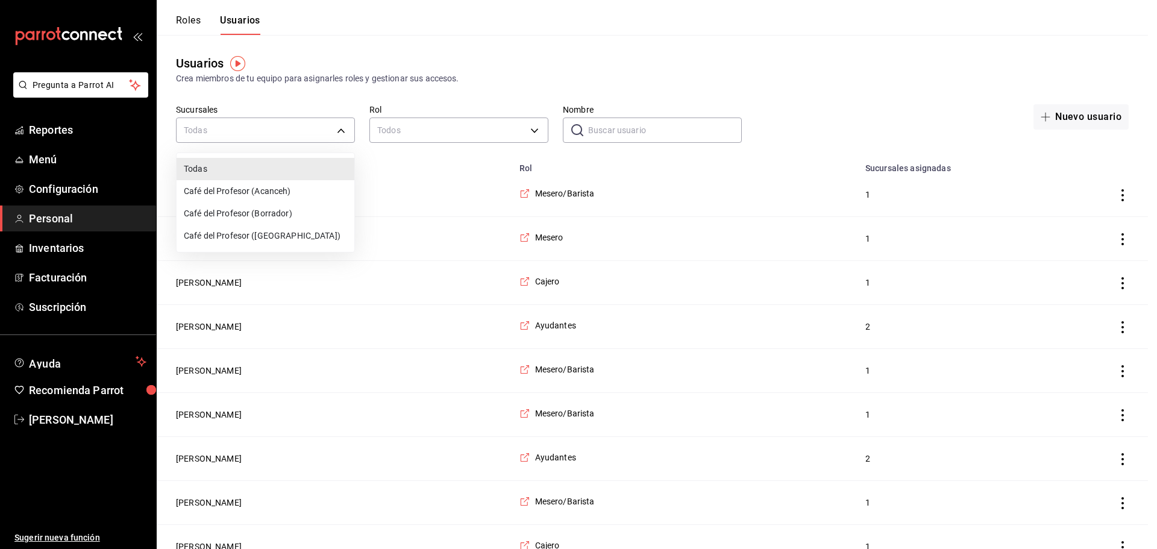
click at [268, 187] on li "Café del Profesor (Acanceh)" at bounding box center [266, 191] width 178 height 22
type input "f0ca590e-465f-4799-9f23-f607f32ef14d"
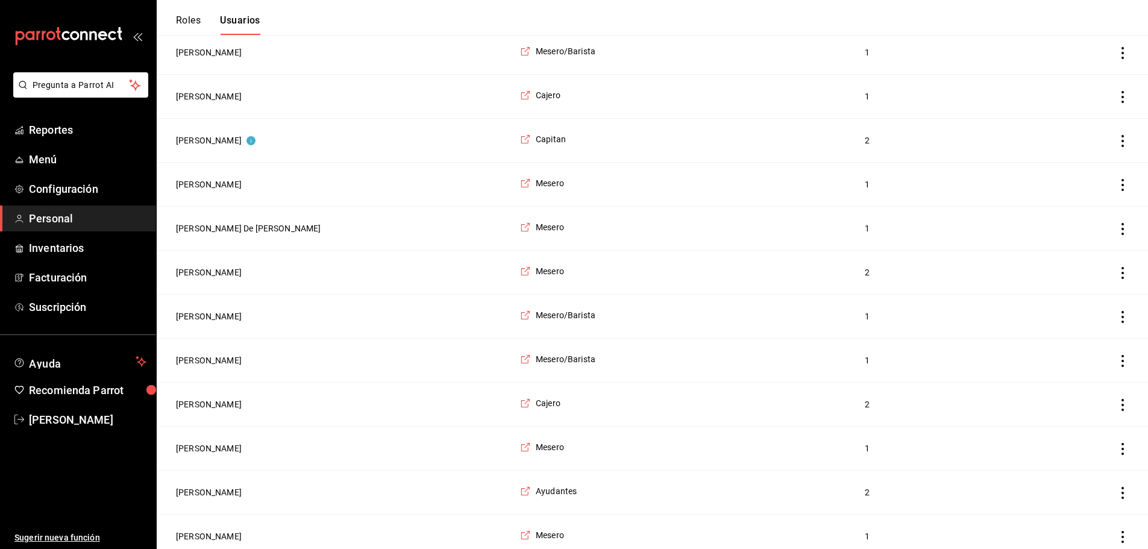
scroll to position [1631, 0]
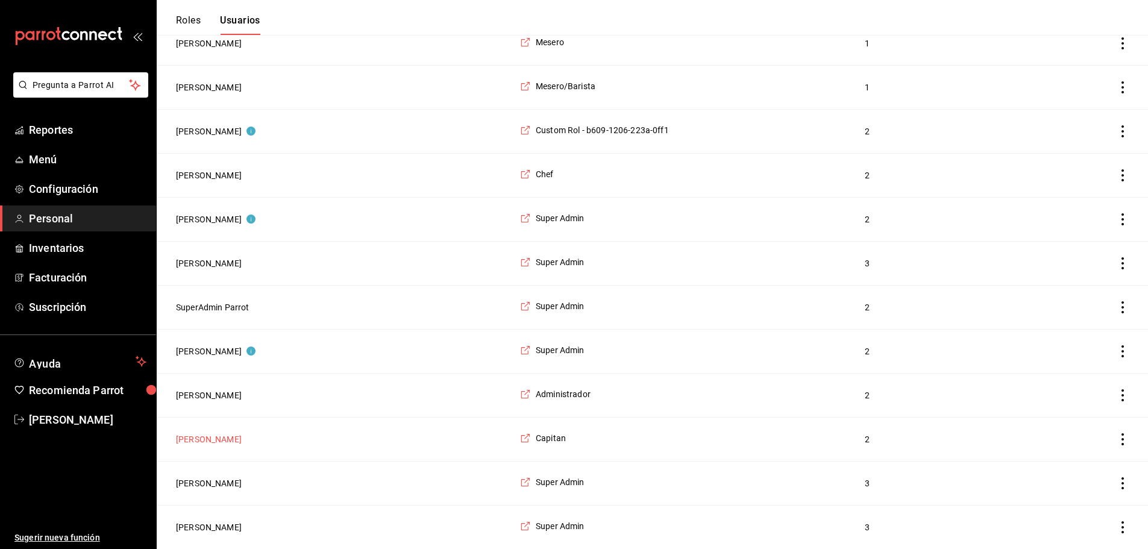
click at [192, 433] on button "Naomi Correa" at bounding box center [209, 439] width 66 height 12
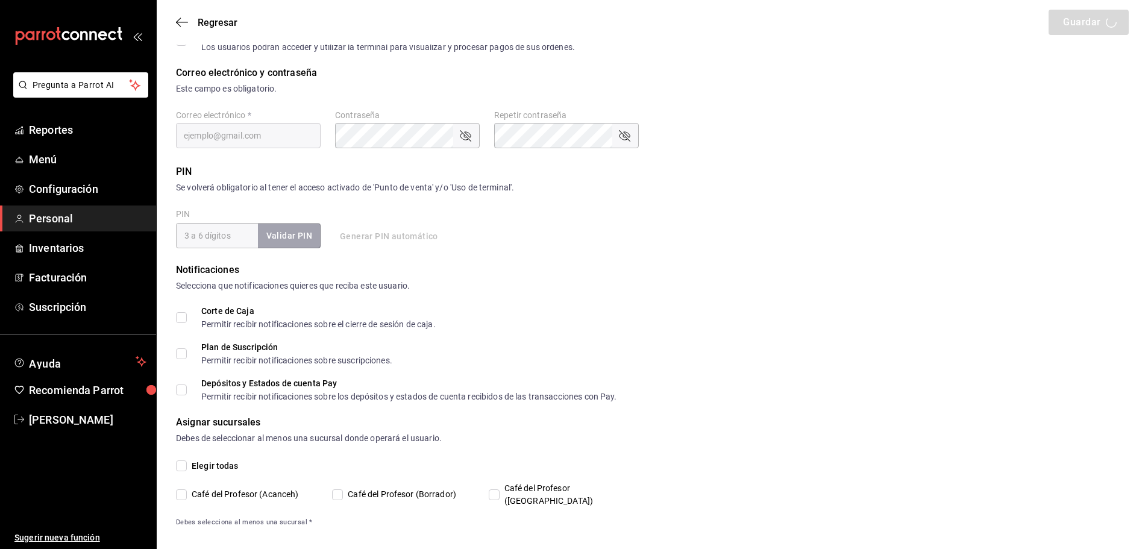
type input "Naomi"
type input "Correa"
checkbox input "true"
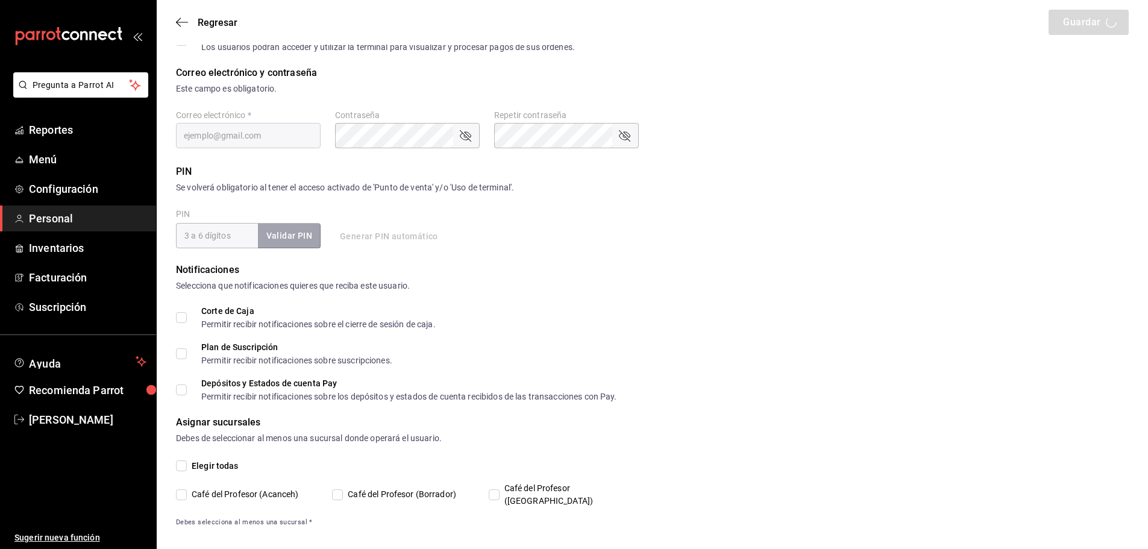
checkbox input "true"
type input "naomicorrea05@gmail.com"
type input "040401"
checkbox input "true"
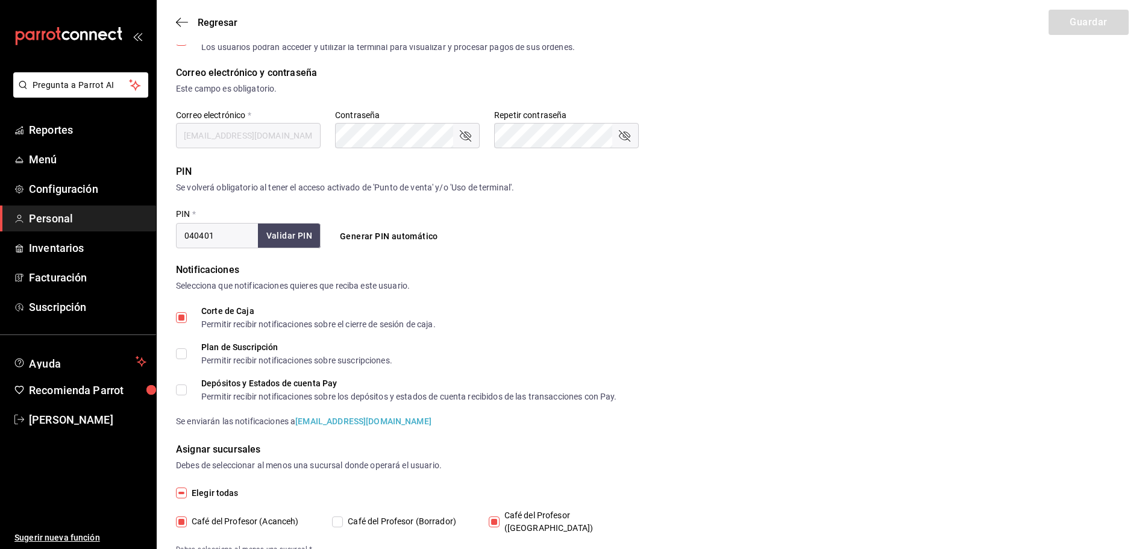
type input "91e438e9-b0da-4763-a122-36a59e2edcd7"
type input "UNDEFINED"
checkbox input "true"
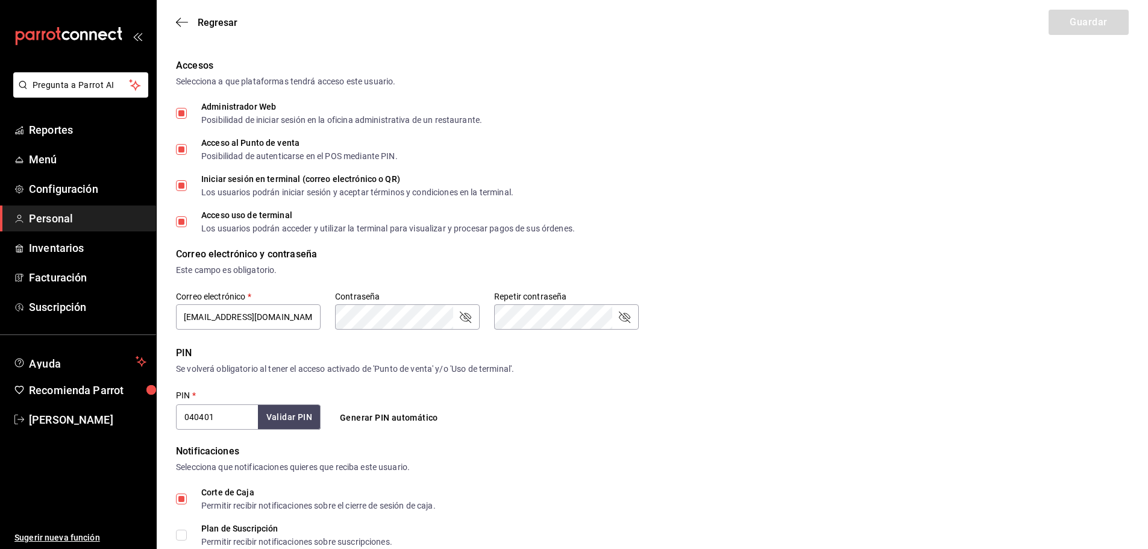
scroll to position [345, 0]
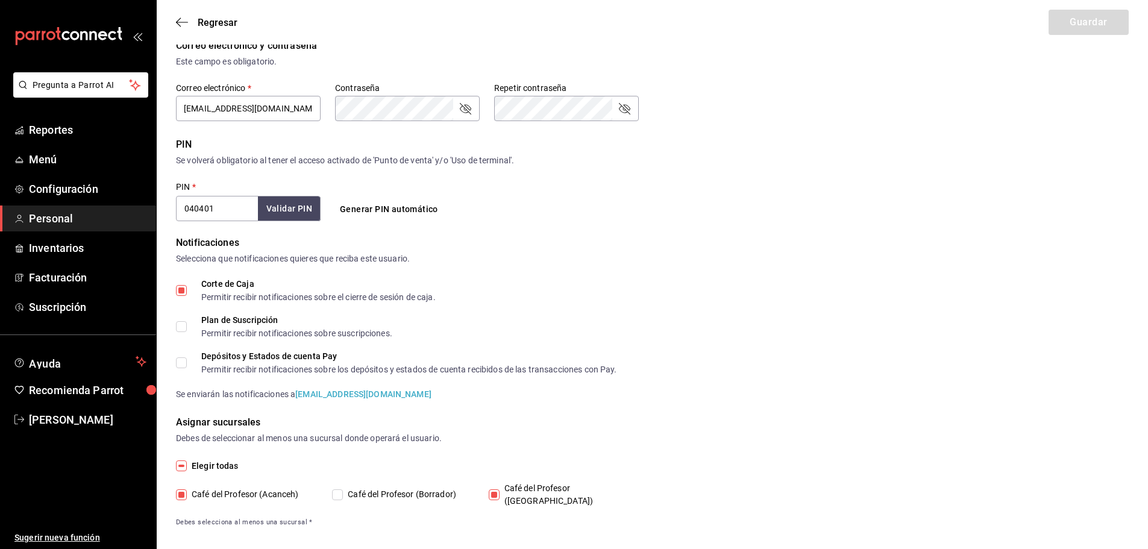
click at [179, 492] on input "Café del Profesor (Acanceh)" at bounding box center [181, 494] width 11 height 11
click at [180, 489] on input "Café del Profesor (Acanceh)" at bounding box center [181, 494] width 11 height 11
checkbox input "true"
click at [490, 491] on input "Café del Profesor (Cancun)" at bounding box center [494, 494] width 11 height 11
checkbox input "false"
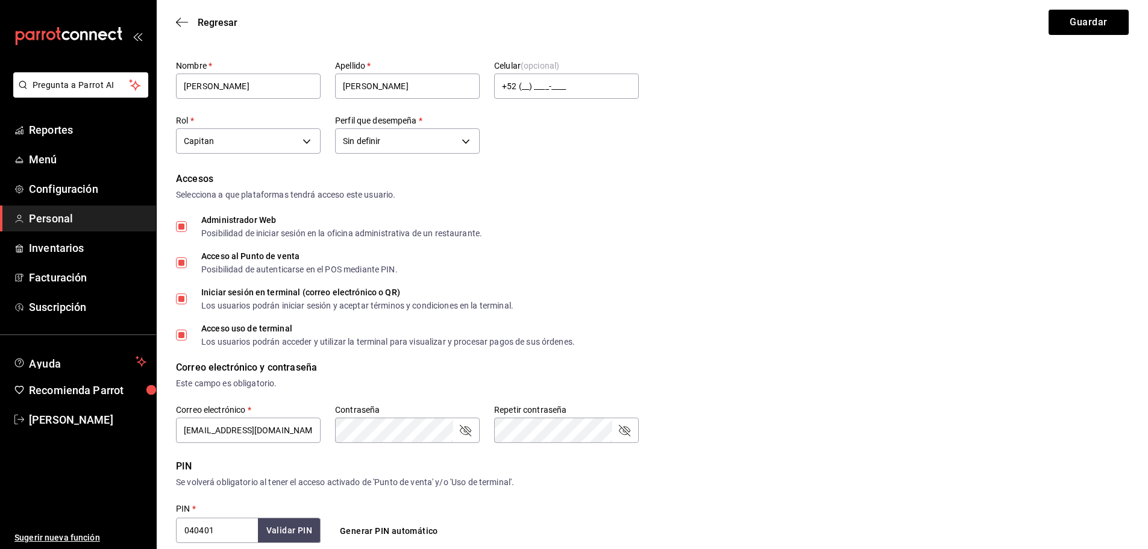
scroll to position [0, 0]
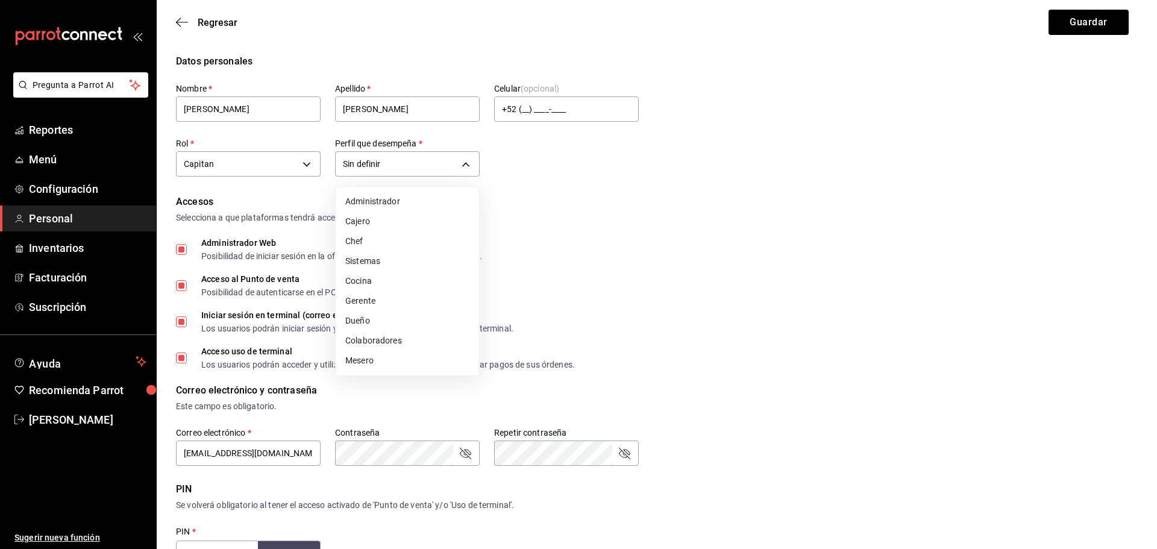
click at [478, 164] on body "Pregunta a Parrot AI Reportes Menú Configuración Personal Inventarios Facturaci…" at bounding box center [578, 453] width 1157 height 906
click at [581, 164] on div at bounding box center [578, 274] width 1157 height 549
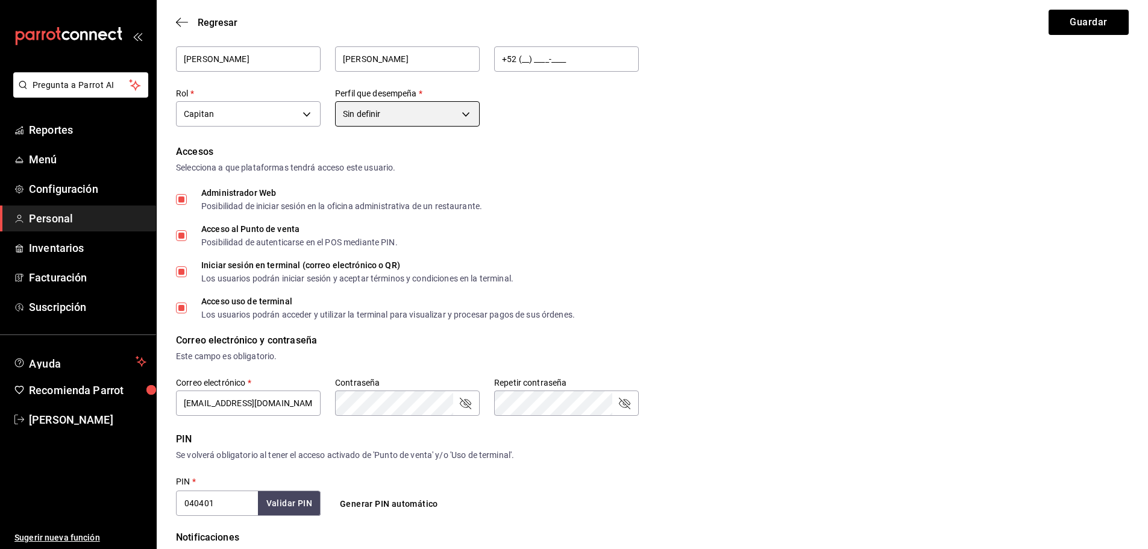
scroll to position [43, 0]
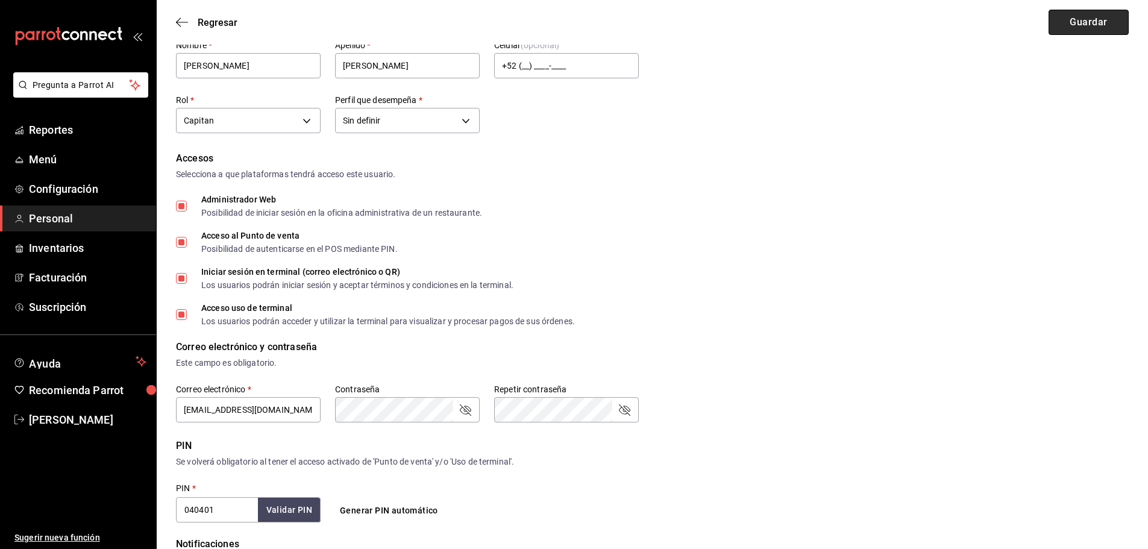
click at [1072, 23] on button "Guardar" at bounding box center [1088, 22] width 80 height 25
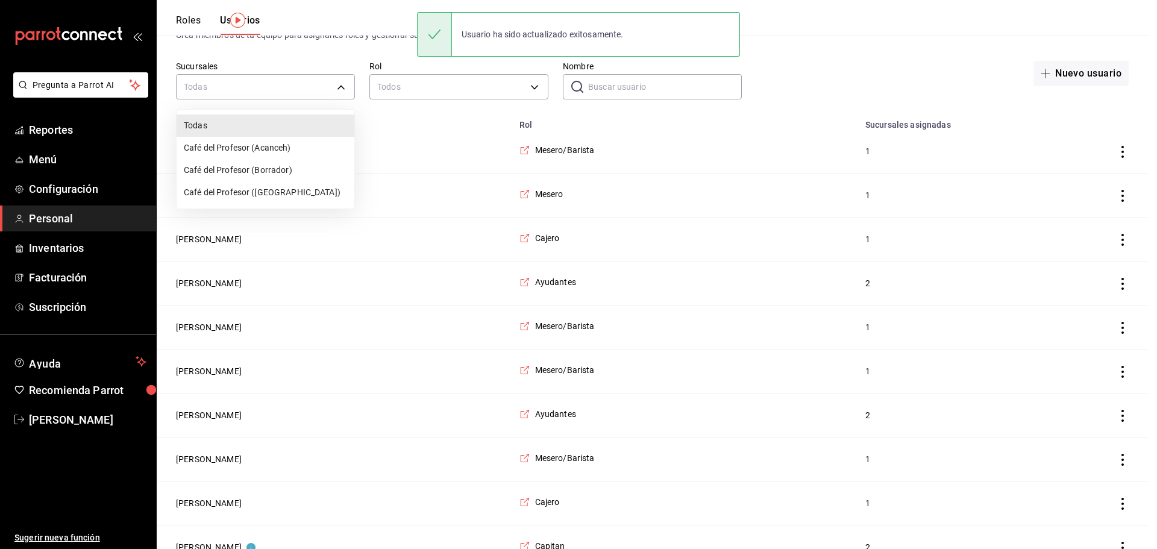
click at [282, 142] on li "Café del Profesor (Acanceh)" at bounding box center [266, 148] width 178 height 22
type input "f0ca590e-465f-4799-9f23-f607f32ef14d"
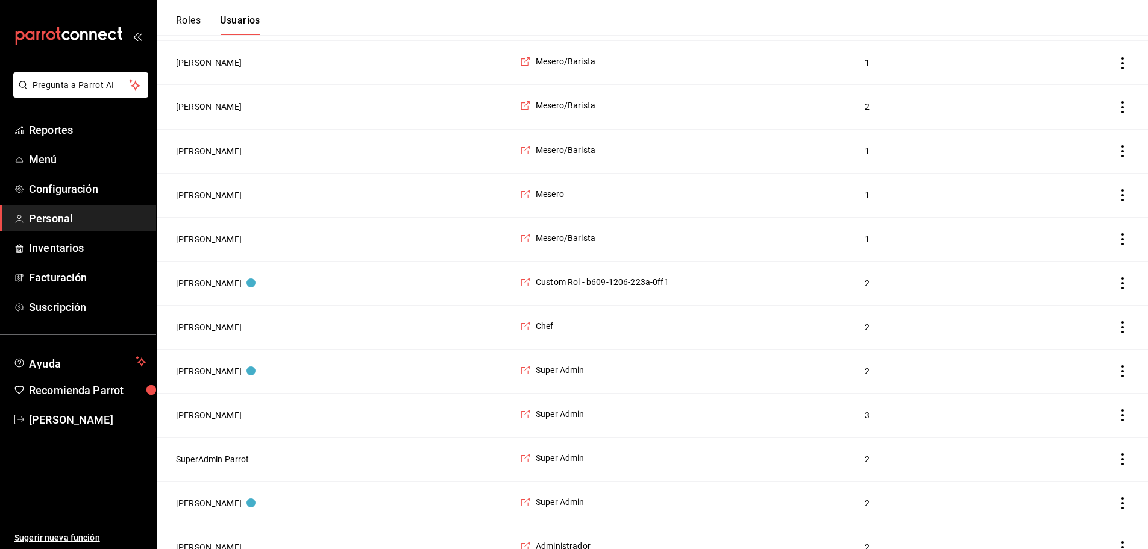
scroll to position [1631, 0]
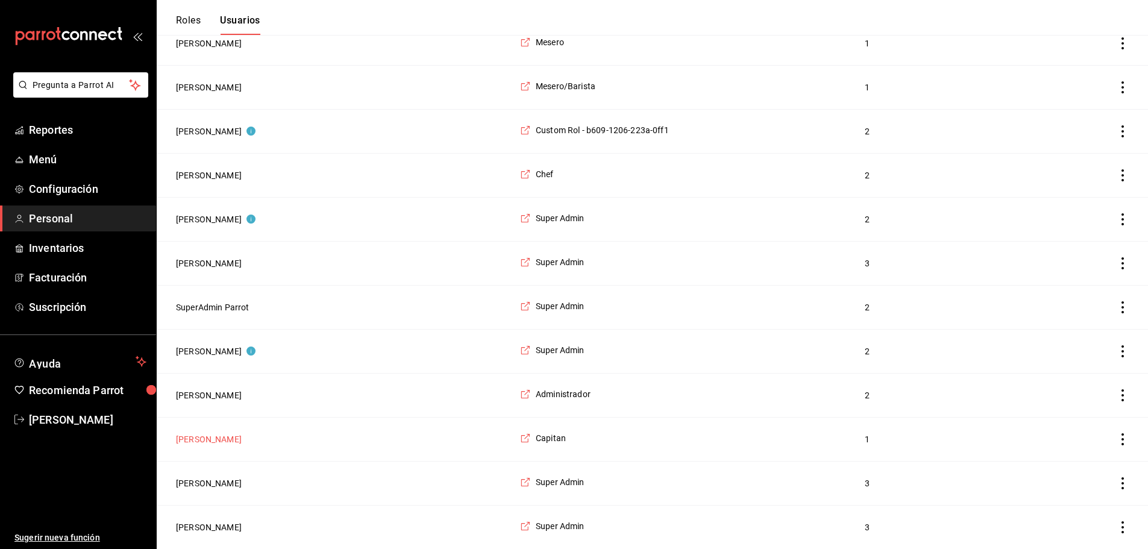
click at [198, 437] on button "Naomi Correa" at bounding box center [209, 439] width 66 height 12
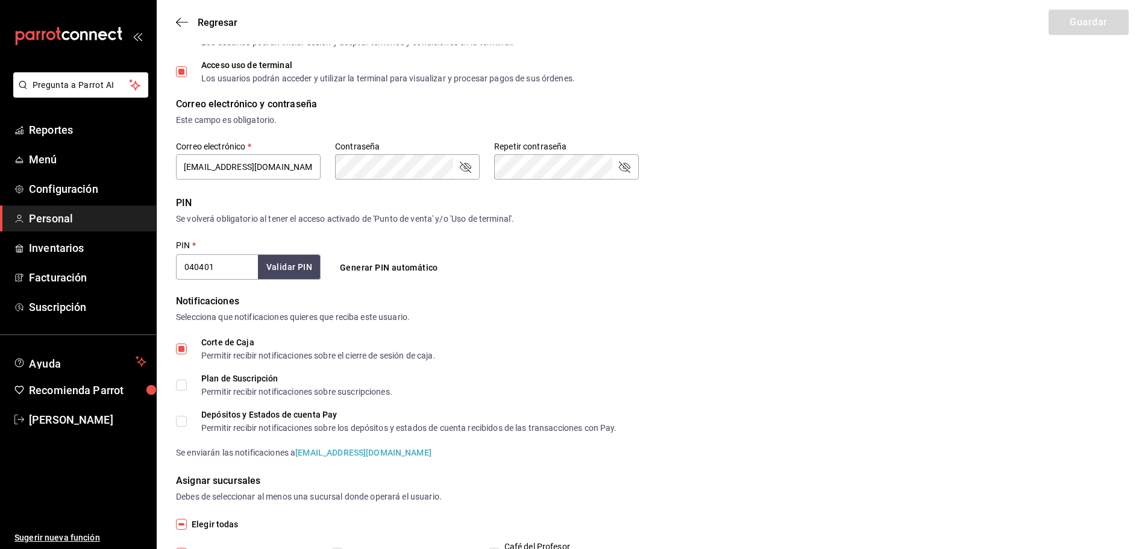
scroll to position [345, 0]
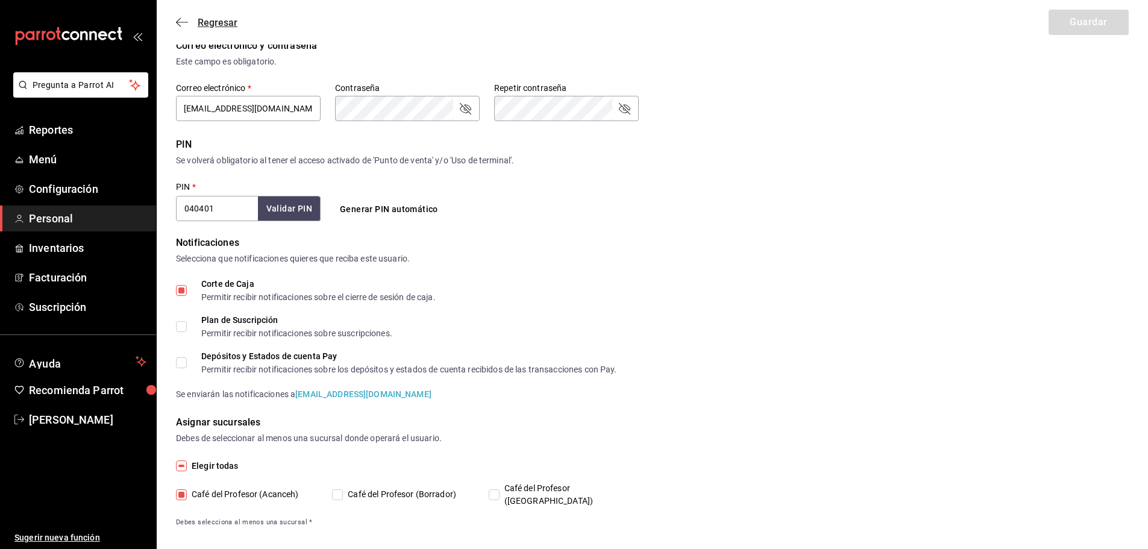
click at [184, 22] on icon "button" at bounding box center [182, 22] width 12 height 1
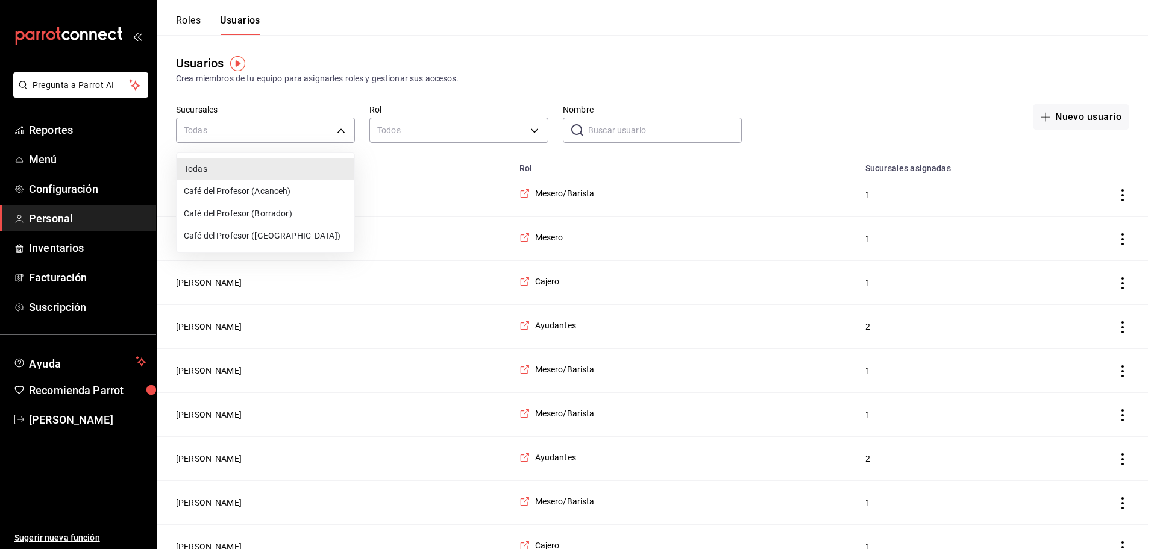
click at [289, 187] on li "Café del Profesor (Acanceh)" at bounding box center [266, 191] width 178 height 22
type input "f0ca590e-465f-4799-9f23-f607f32ef14d"
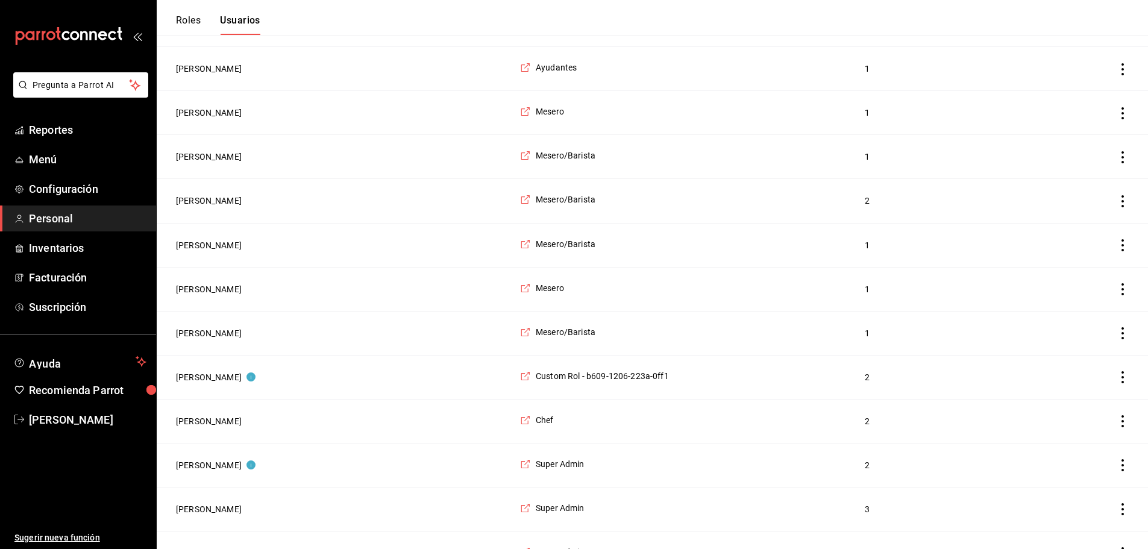
scroll to position [1386, 0]
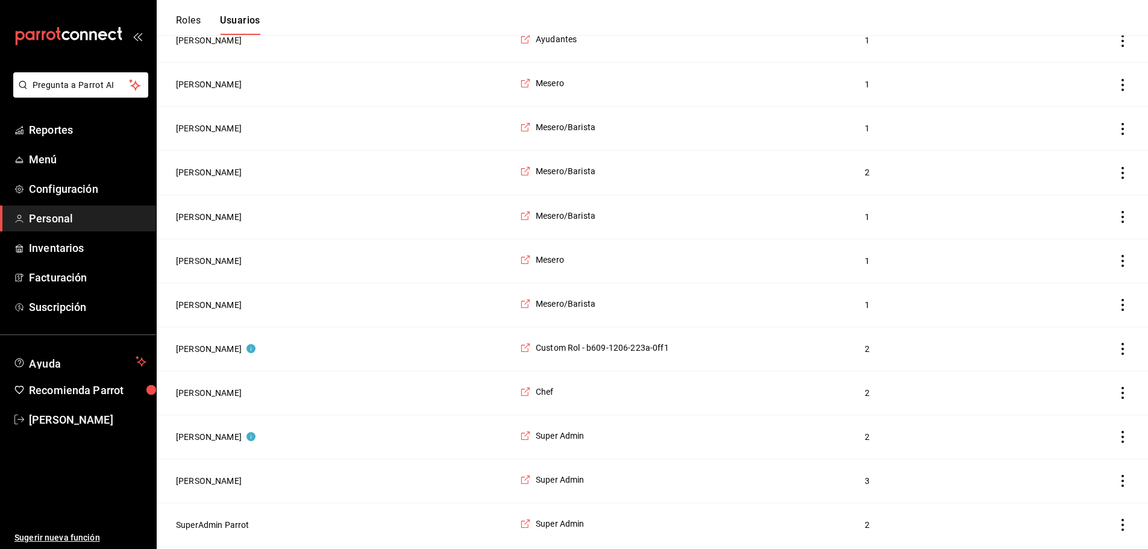
click at [211, 364] on td "Naomi Correa" at bounding box center [335, 349] width 356 height 44
click at [211, 355] on button "Naomi Correa" at bounding box center [216, 349] width 80 height 12
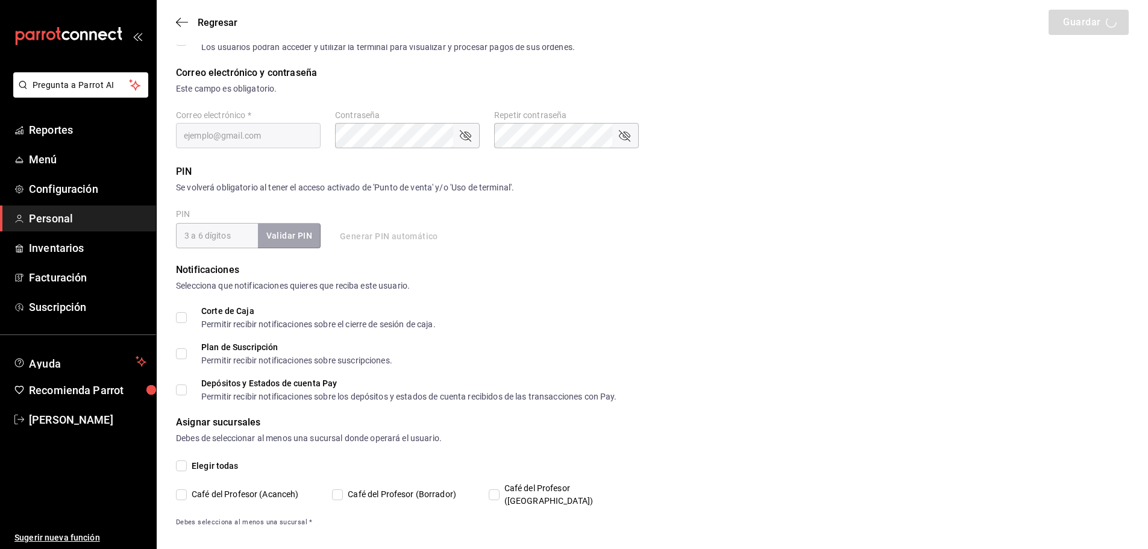
type input "Naomi"
type input "Correa"
checkbox input "true"
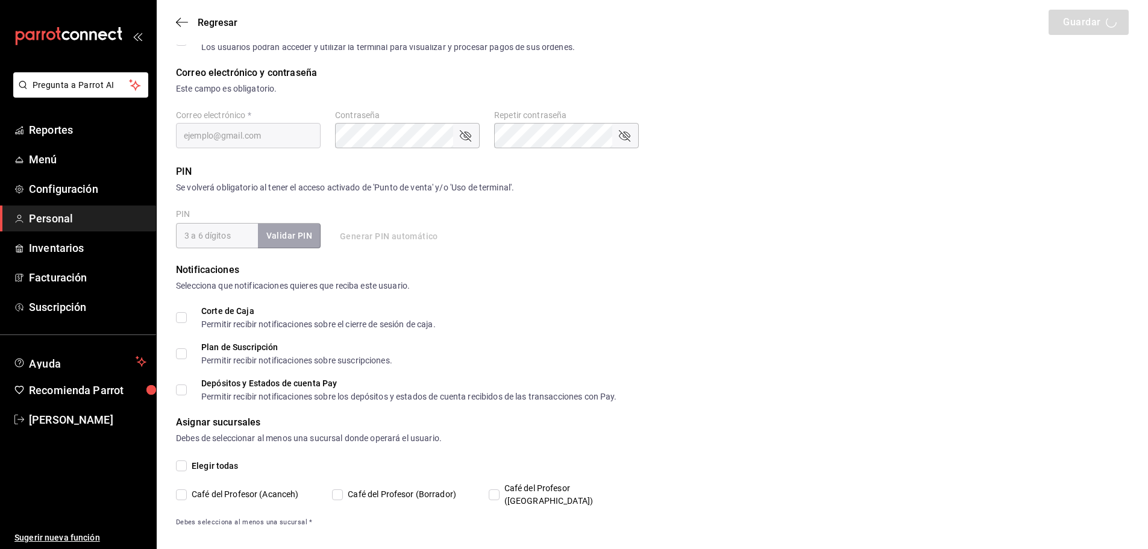
checkbox input "true"
type input "naocorrea73@gmail.com"
type input "41809"
checkbox input "true"
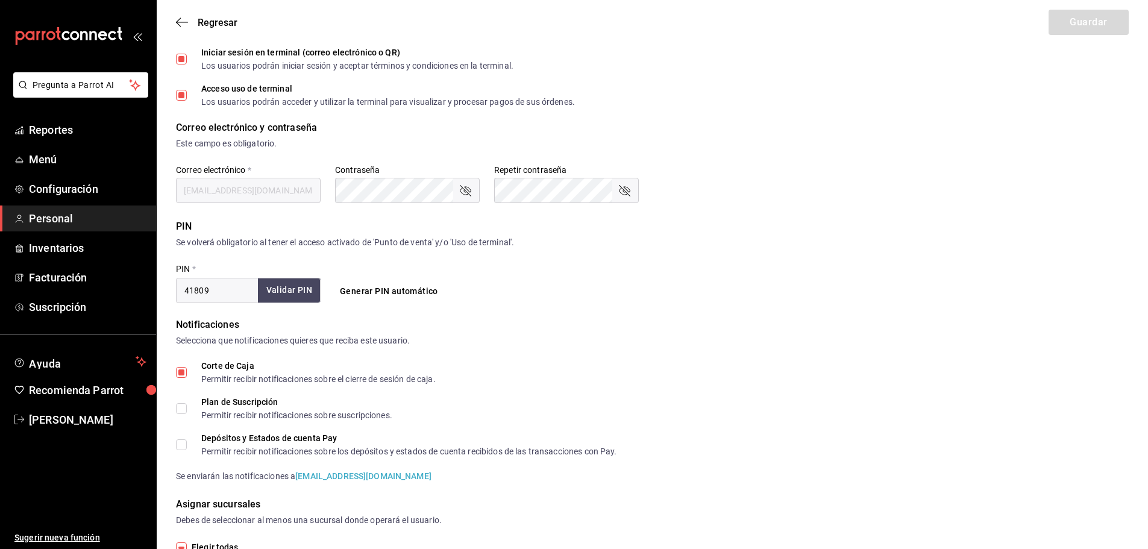
type input "+52 (52) 9841-4475"
type input "7f7c87e9-d9dc-4fc3-b29b-07a0532f84cd"
type input "UNDEFINED"
checkbox input "true"
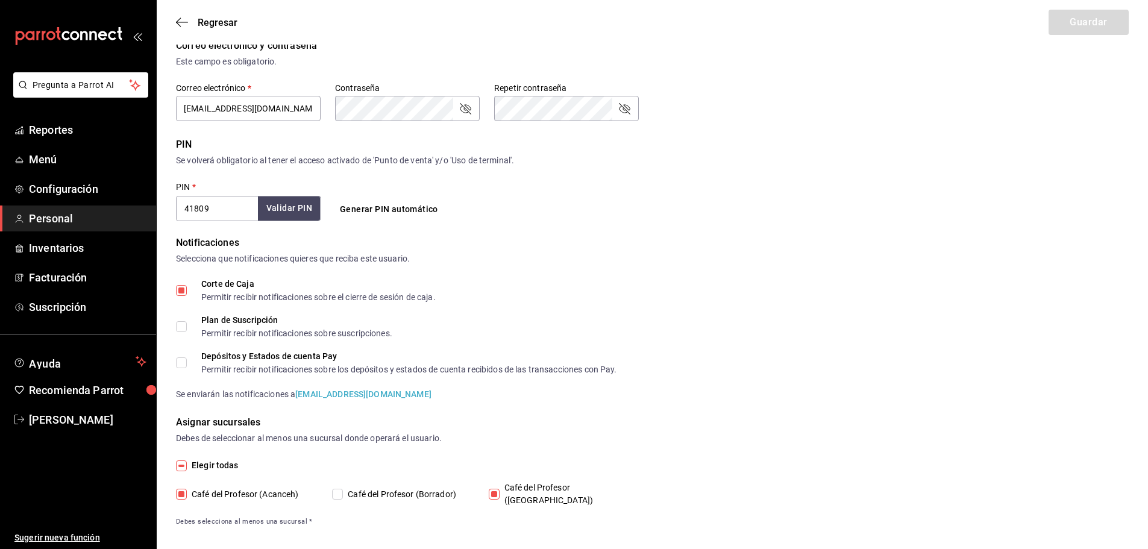
click at [501, 489] on span "Café del Profesor (Cancun)" at bounding box center [564, 493] width 130 height 25
click at [499, 489] on input "Café del Profesor (Cancun)" at bounding box center [494, 494] width 11 height 11
checkbox input "false"
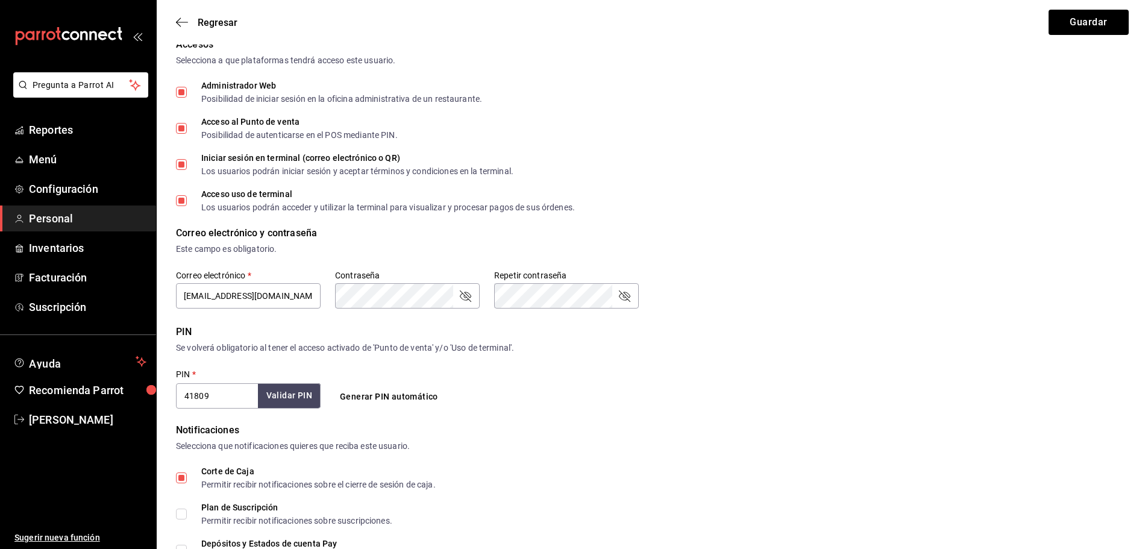
scroll to position [0, 0]
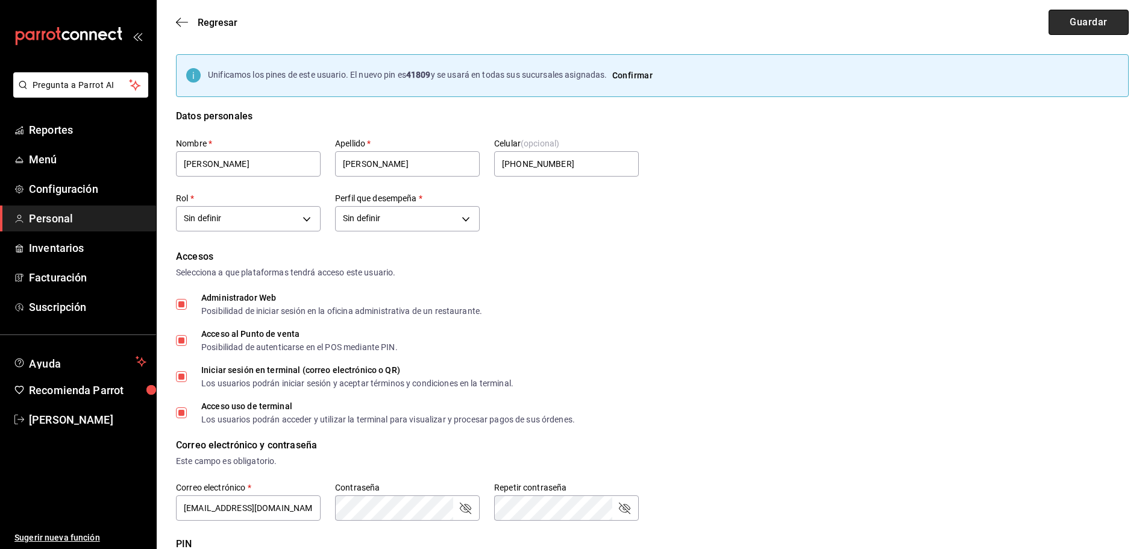
click at [1087, 19] on button "Guardar" at bounding box center [1088, 22] width 80 height 25
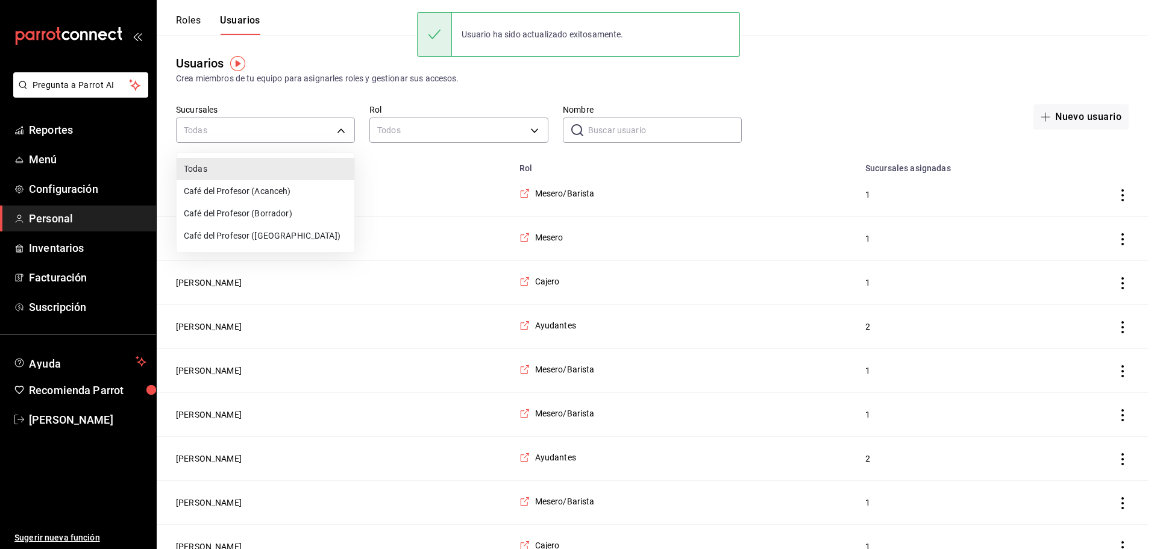
click at [266, 189] on li "Café del Profesor (Acanceh)" at bounding box center [266, 191] width 178 height 22
type input "f0ca590e-465f-4799-9f23-f607f32ef14d"
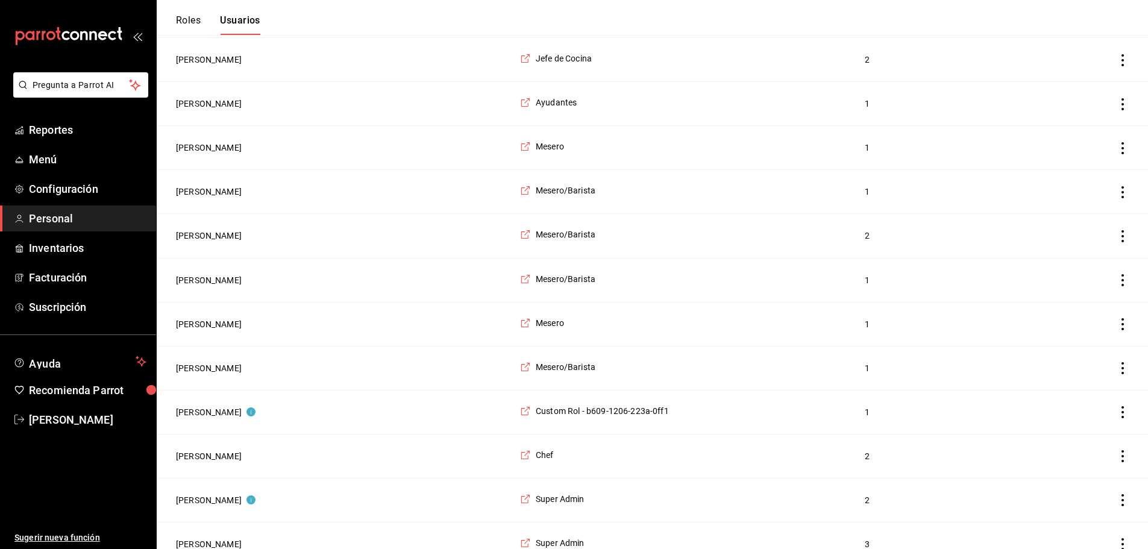
scroll to position [1325, 0]
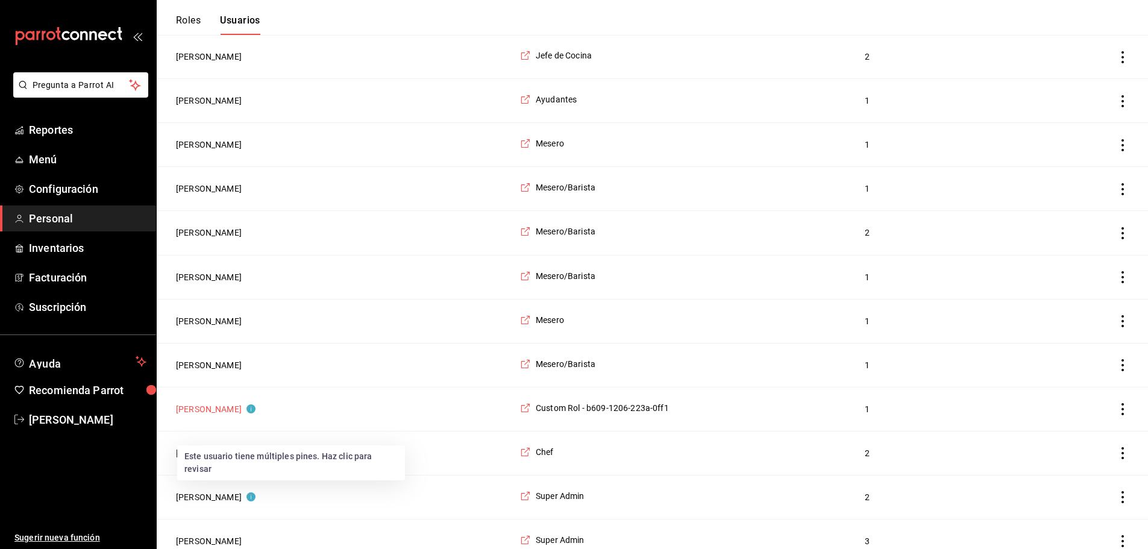
click at [212, 415] on button "Naomi Correa" at bounding box center [216, 409] width 80 height 12
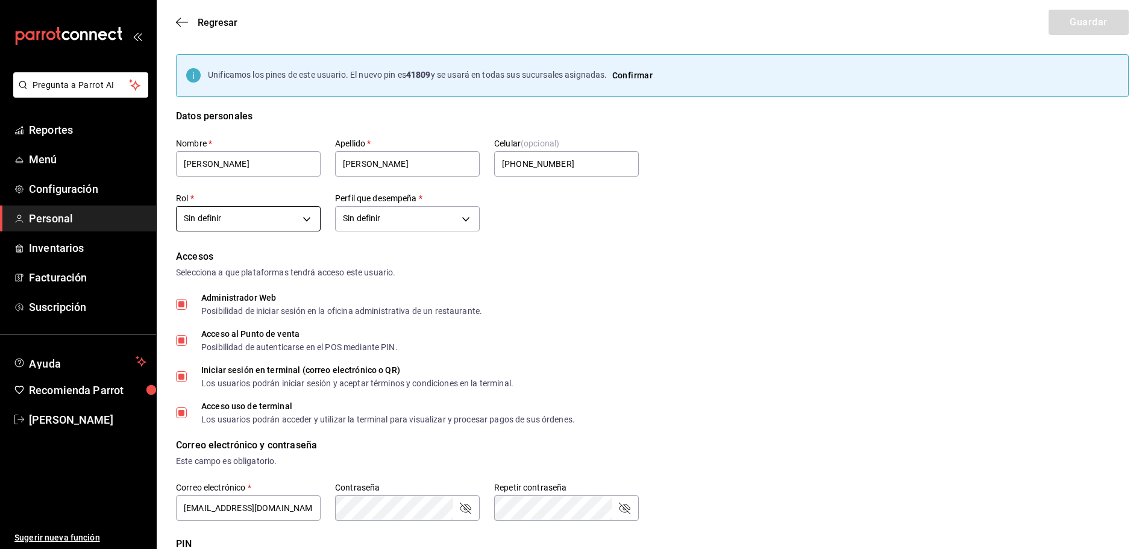
click at [302, 213] on body "Pregunta a Parrot AI Reportes Menú Configuración Personal Inventarios Facturaci…" at bounding box center [574, 480] width 1148 height 961
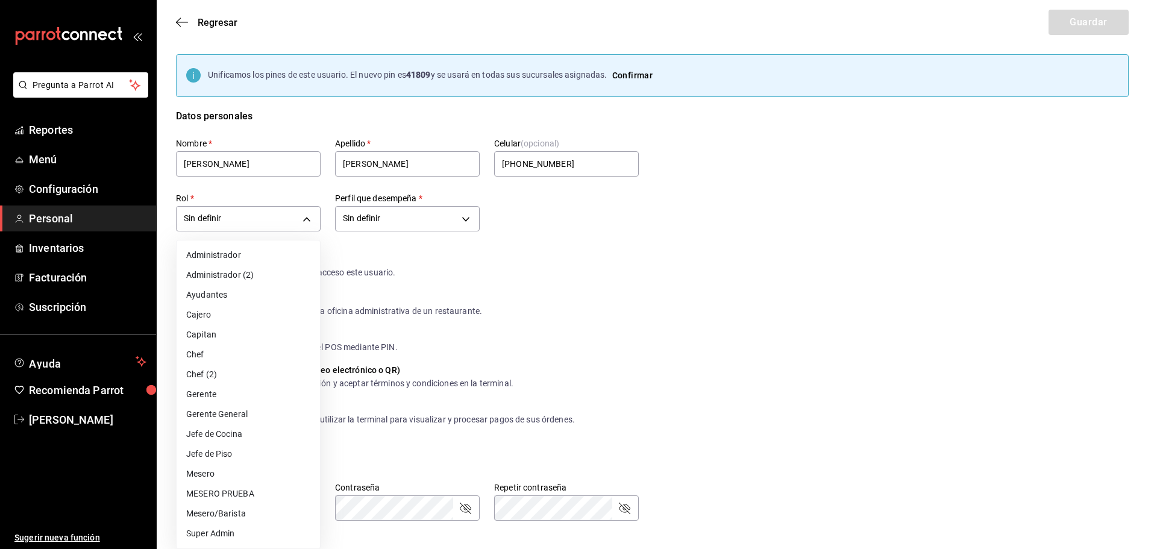
click at [221, 340] on li "Capitan" at bounding box center [248, 335] width 143 height 20
type input "91e438e9-b0da-4763-a122-36a59e2edcd7"
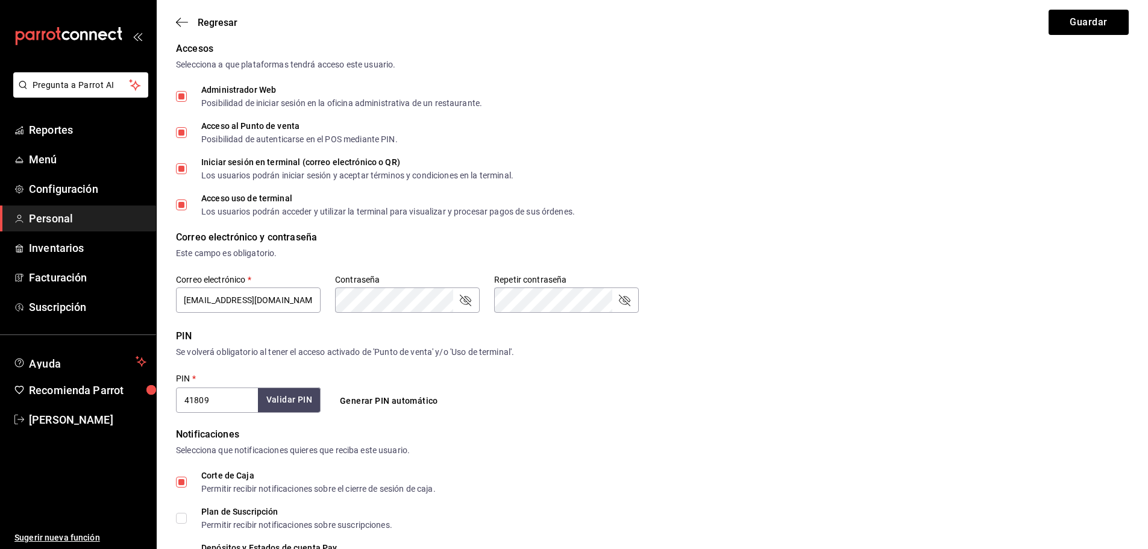
scroll to position [120, 0]
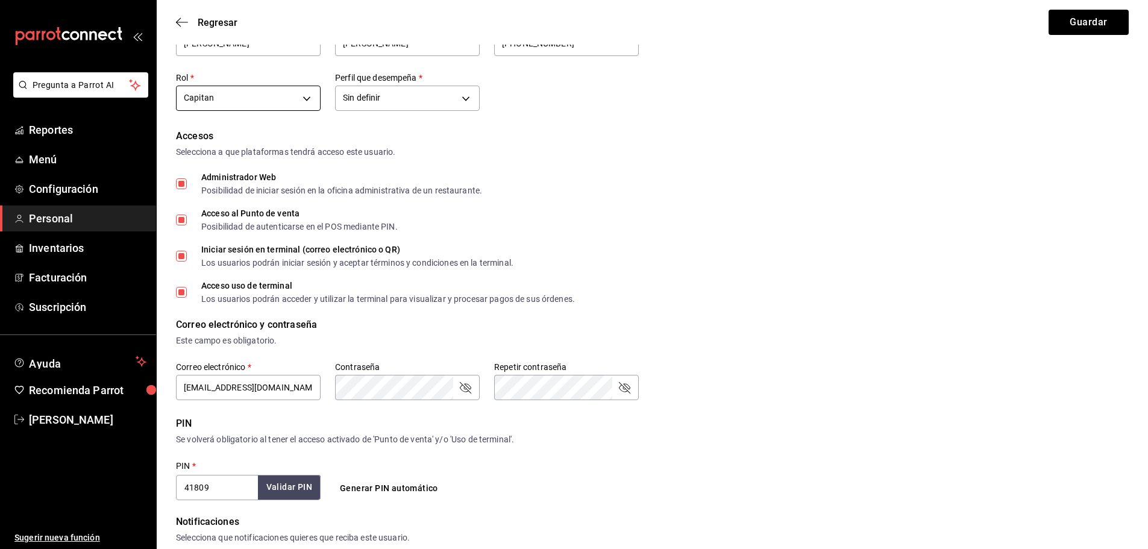
click at [310, 105] on body "Pregunta a Parrot AI Reportes Menú Configuración Personal Inventarios Facturaci…" at bounding box center [574, 360] width 1148 height 961
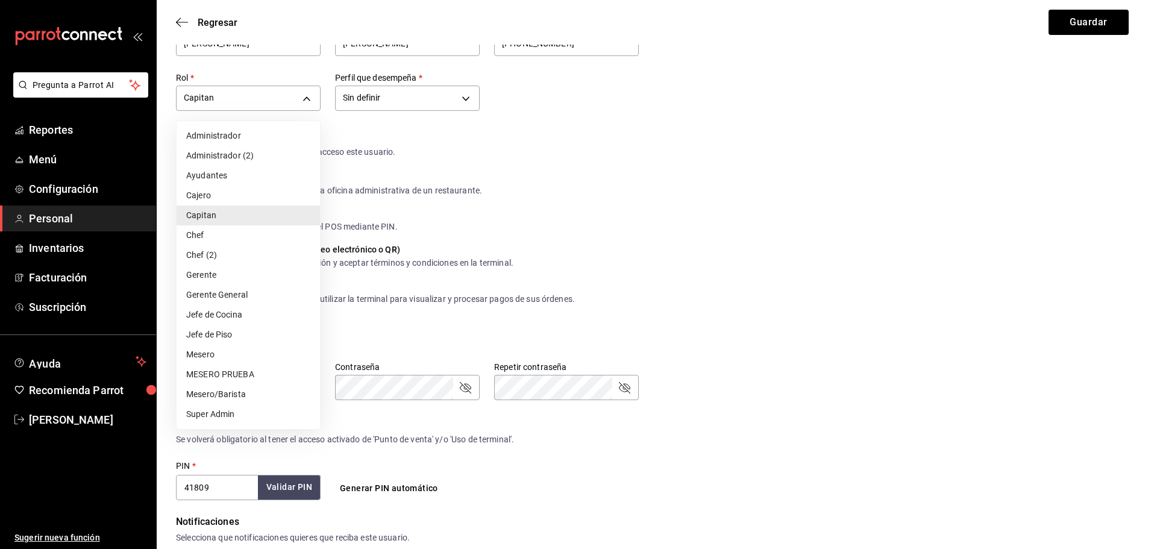
click at [478, 143] on div at bounding box center [578, 274] width 1157 height 549
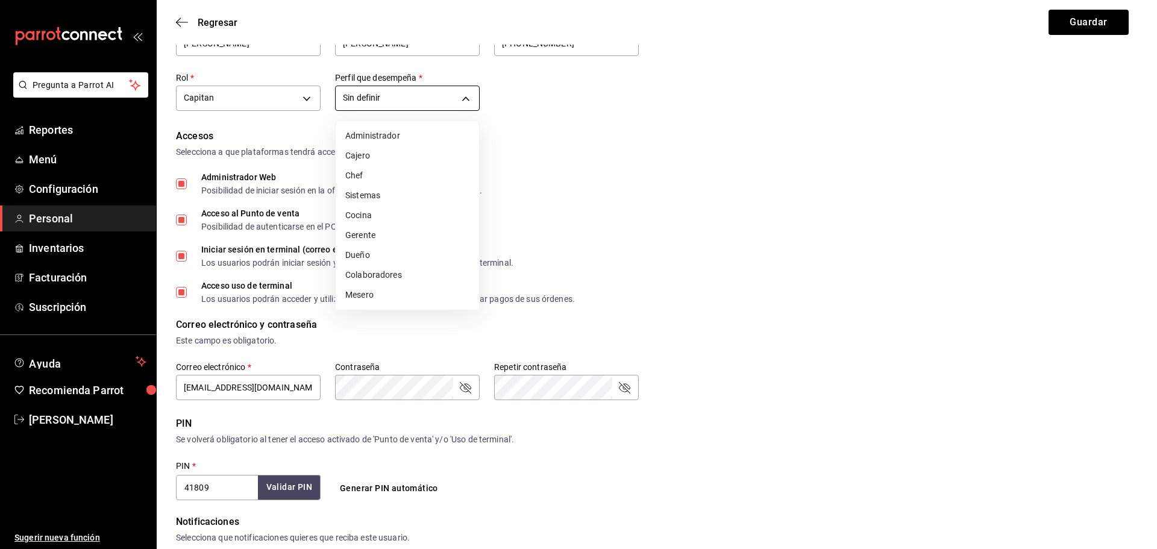
click at [470, 100] on body "Pregunta a Parrot AI Reportes Menú Configuración Personal Inventarios Facturaci…" at bounding box center [578, 360] width 1157 height 961
click at [699, 195] on div at bounding box center [578, 274] width 1157 height 549
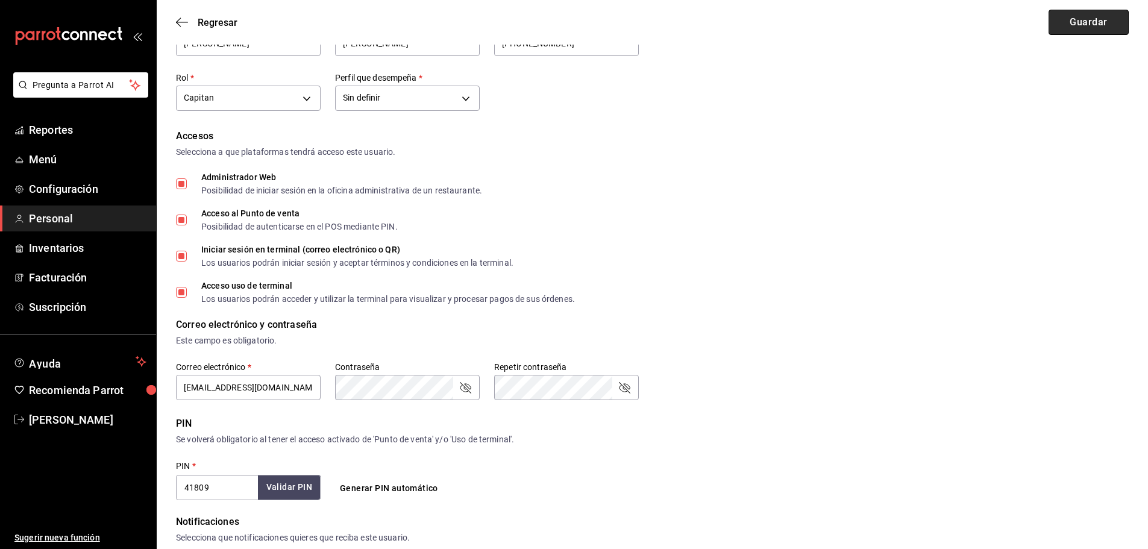
click at [1090, 26] on button "Guardar" at bounding box center [1088, 22] width 80 height 25
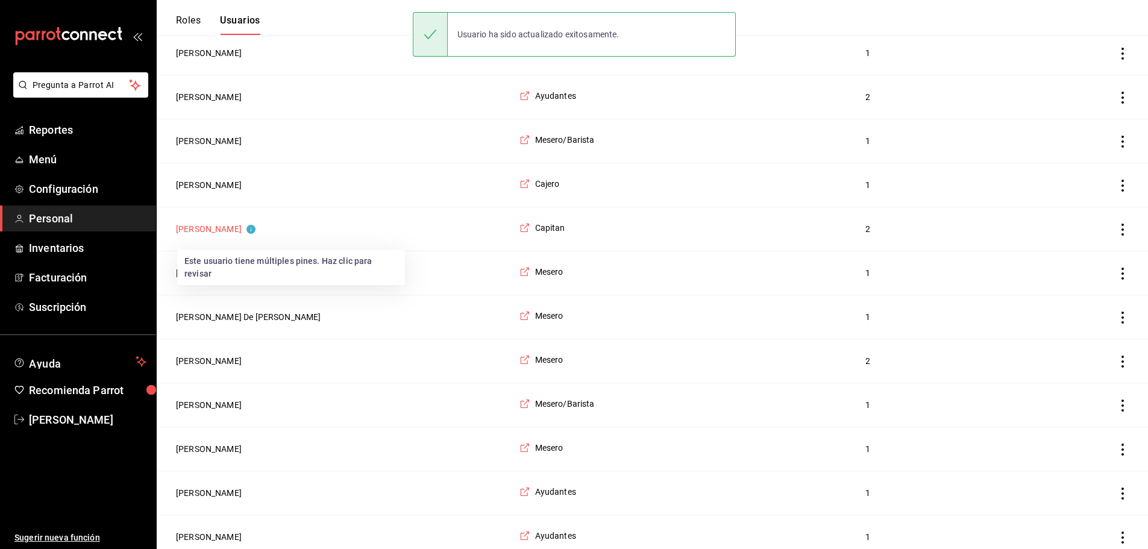
click at [195, 233] on button "[PERSON_NAME]" at bounding box center [216, 229] width 80 height 12
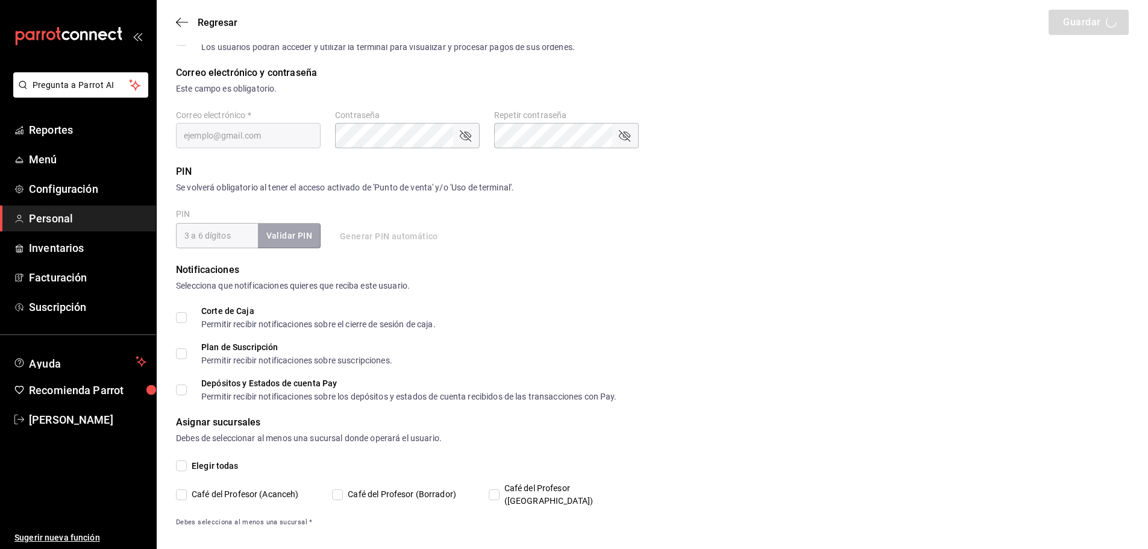
type input "Yeray"
type input "Díaz"
checkbox input "true"
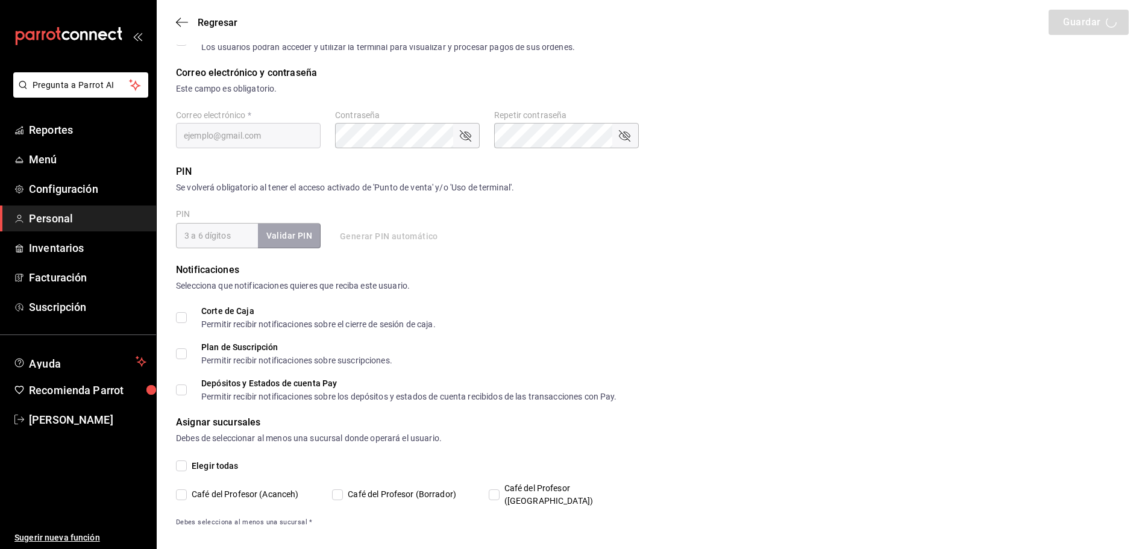
checkbox input "true"
type input "yeray_diaz-04@hotmail.com"
type input "74140"
checkbox input "true"
type input "91e438e9-b0da-4763-a122-36a59e2edcd7"
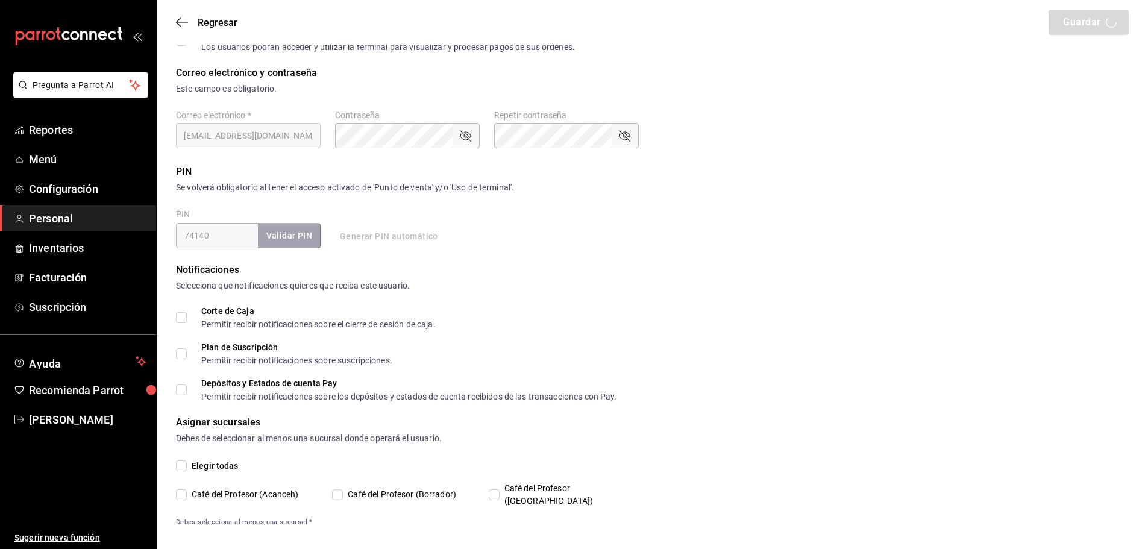
type input "WAITER"
checkbox input "true"
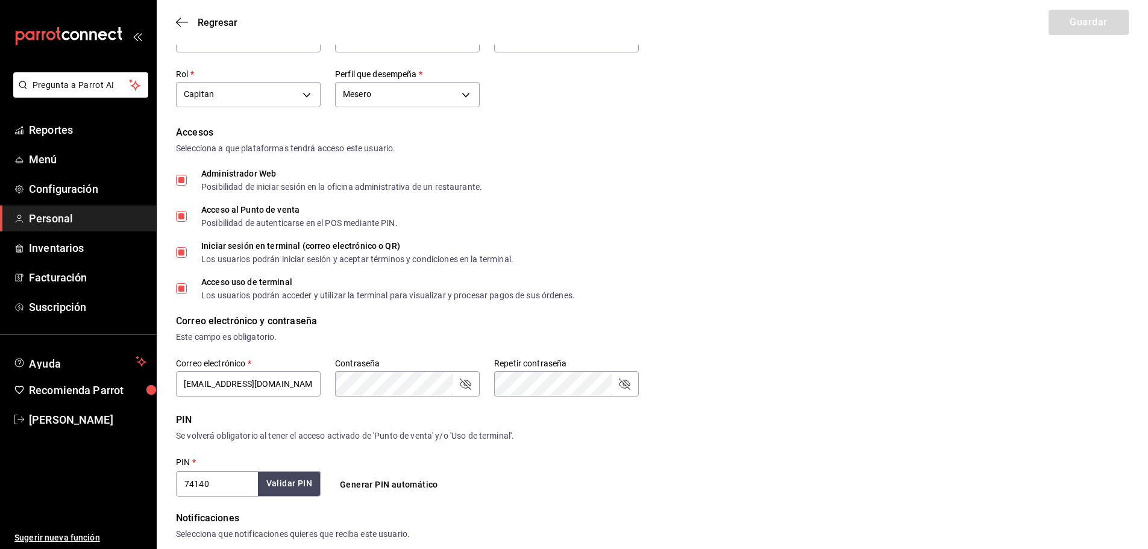
scroll to position [301, 0]
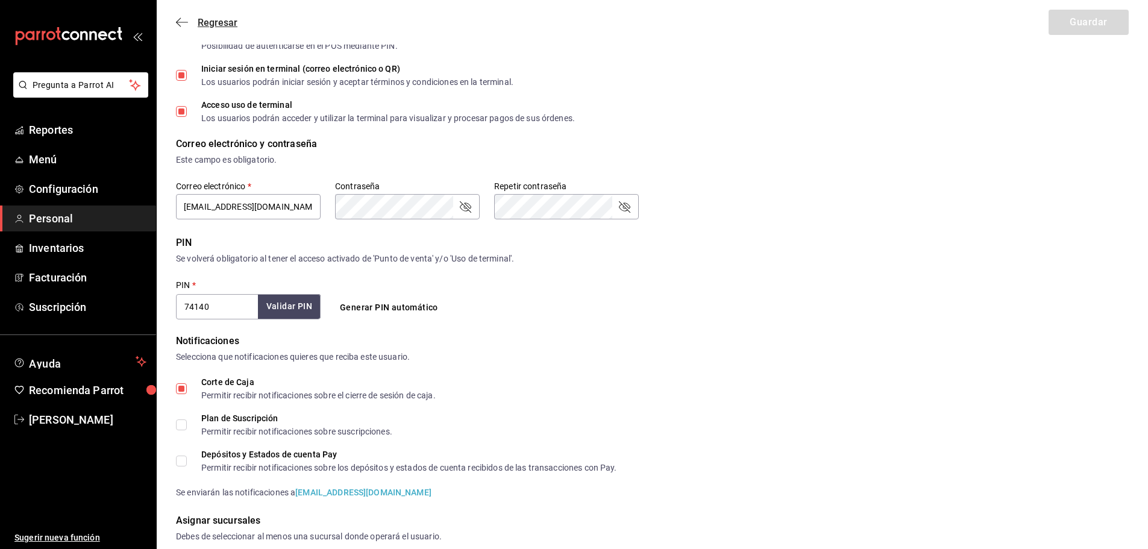
click at [183, 24] on icon "button" at bounding box center [182, 22] width 12 height 11
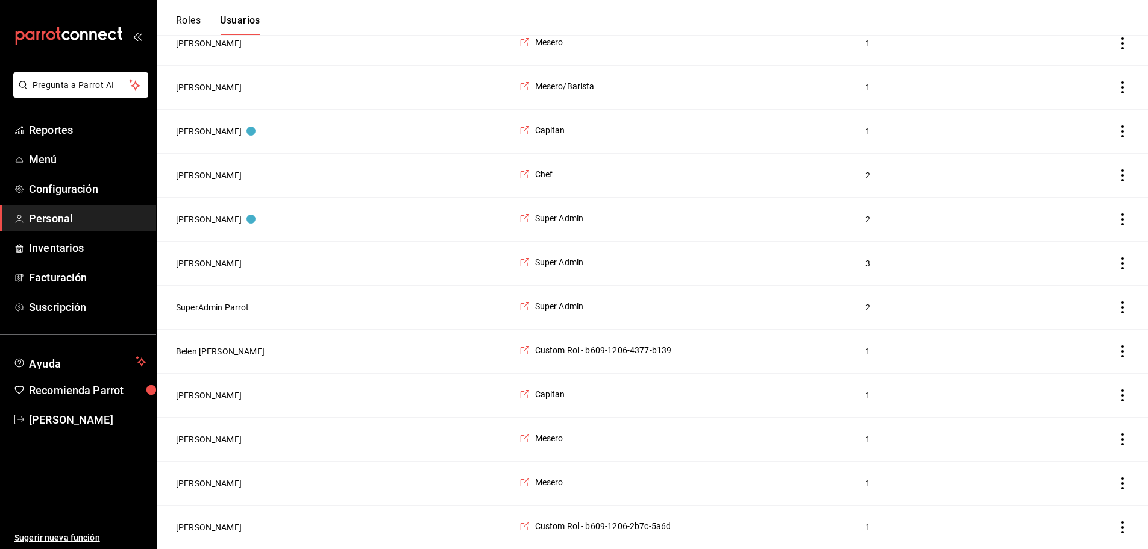
scroll to position [1854, 0]
click at [199, 125] on button "[PERSON_NAME]" at bounding box center [216, 131] width 80 height 12
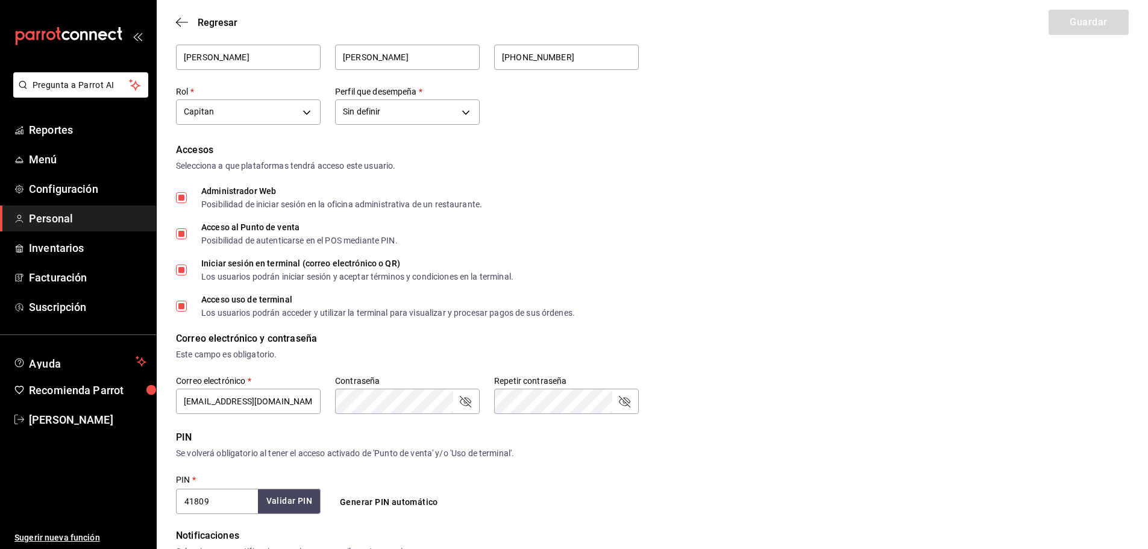
scroll to position [120, 0]
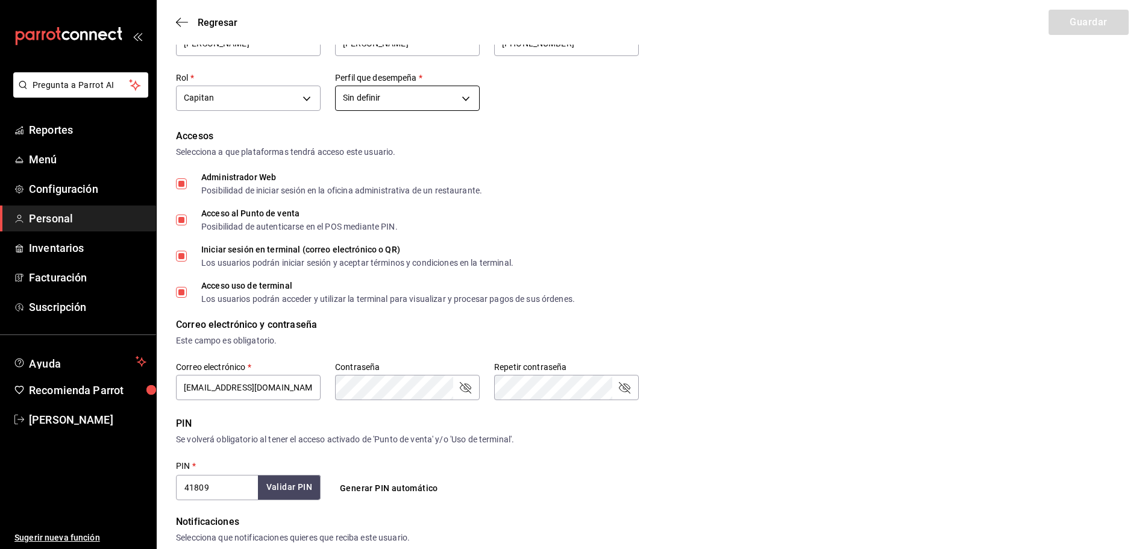
click at [463, 103] on body "Pregunta a Parrot AI Reportes Menú Configuración Personal Inventarios Facturaci…" at bounding box center [574, 360] width 1148 height 961
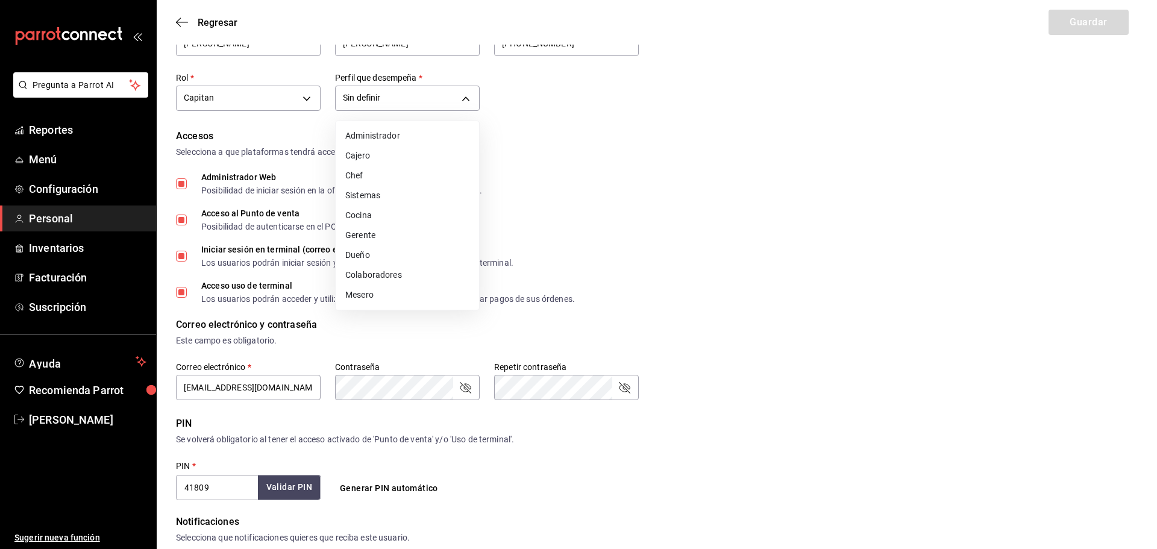
click at [643, 211] on div at bounding box center [578, 274] width 1157 height 549
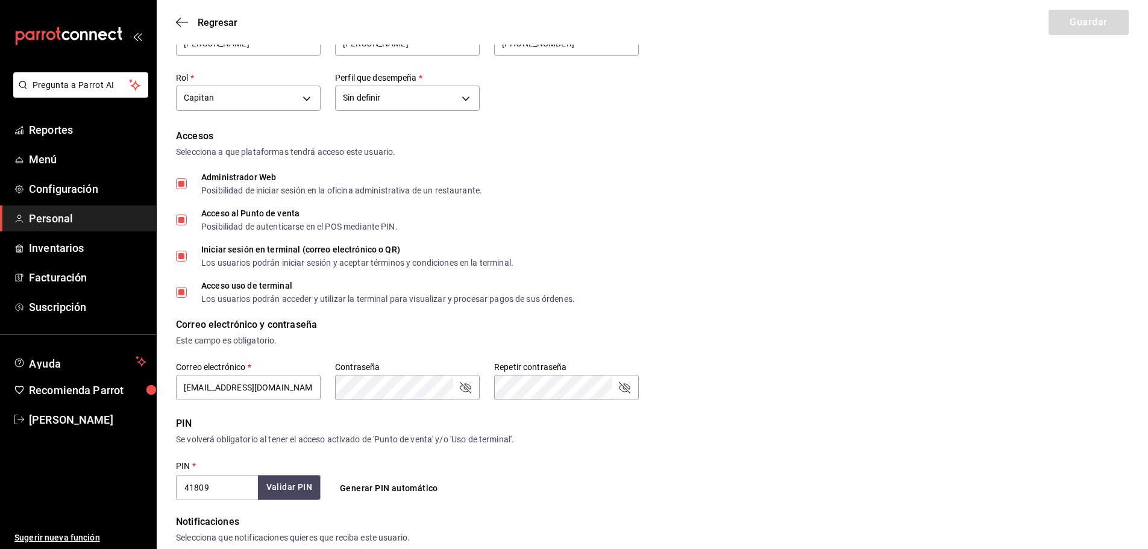
drag, startPoint x: 183, startPoint y: 27, endPoint x: 142, endPoint y: 114, distance: 96.7
click at [183, 26] on icon "button" at bounding box center [182, 22] width 12 height 11
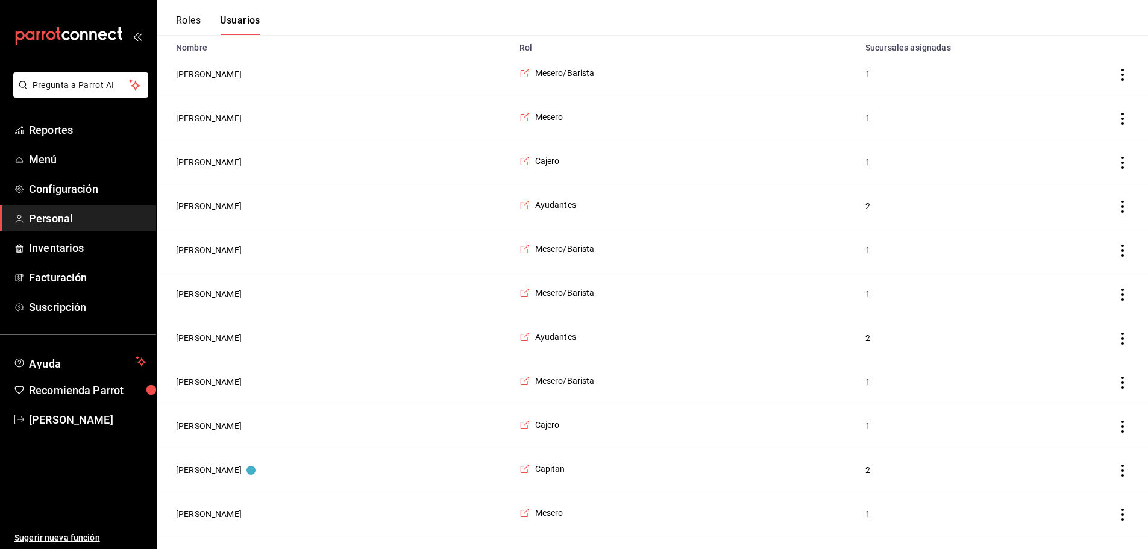
click at [60, 219] on span "Personal" at bounding box center [87, 218] width 117 height 16
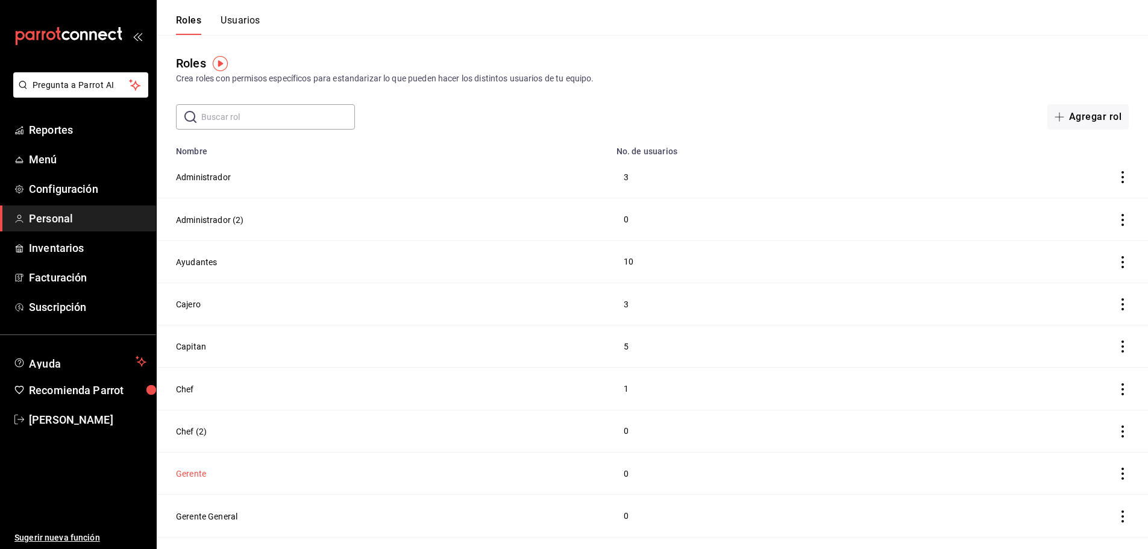
click at [183, 472] on button "Gerente" at bounding box center [191, 474] width 30 height 12
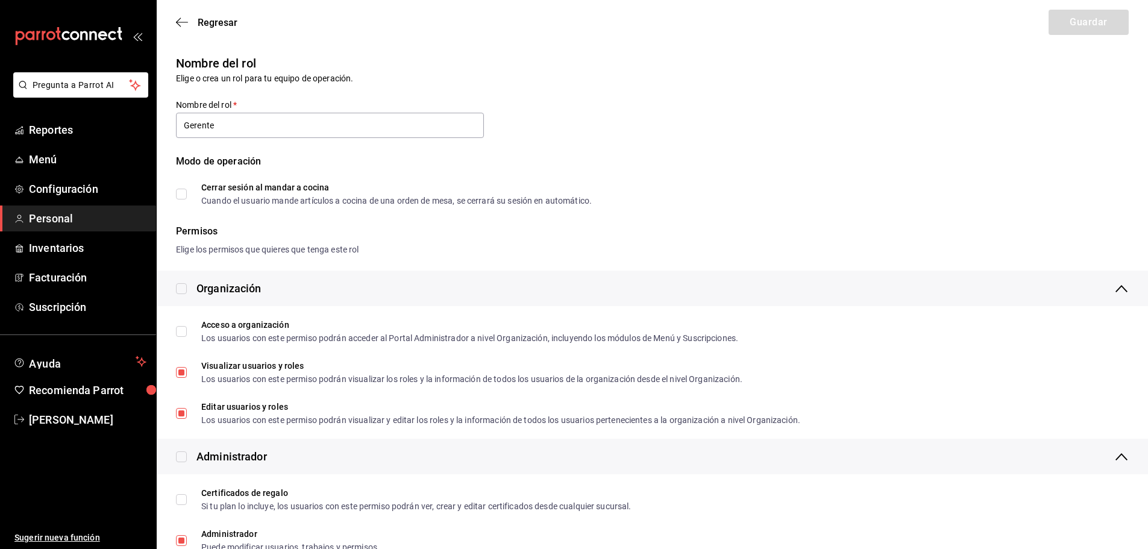
click at [174, 22] on div "Regresar Guardar" at bounding box center [652, 22] width 991 height 45
click at [182, 22] on icon "button" at bounding box center [182, 22] width 12 height 1
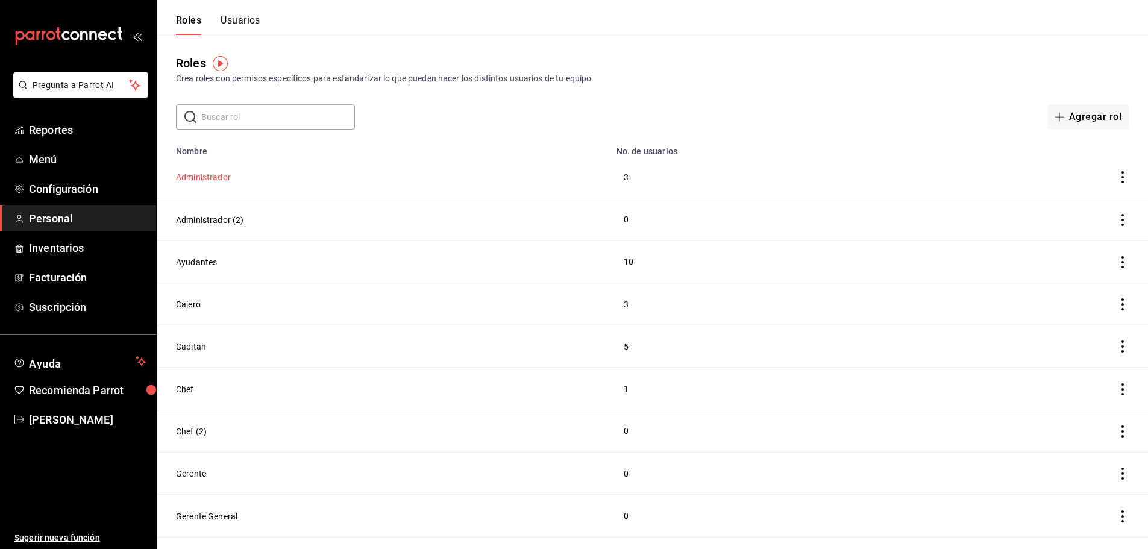
click at [200, 173] on button "Administrador" at bounding box center [203, 177] width 55 height 12
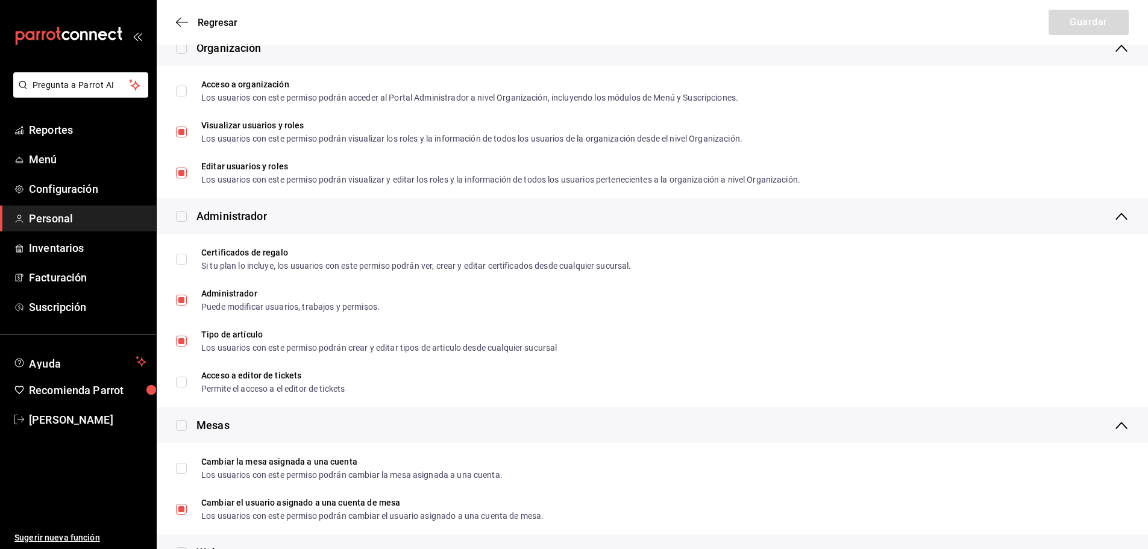
scroll to position [241, 0]
click at [186, 20] on icon "button" at bounding box center [182, 22] width 12 height 11
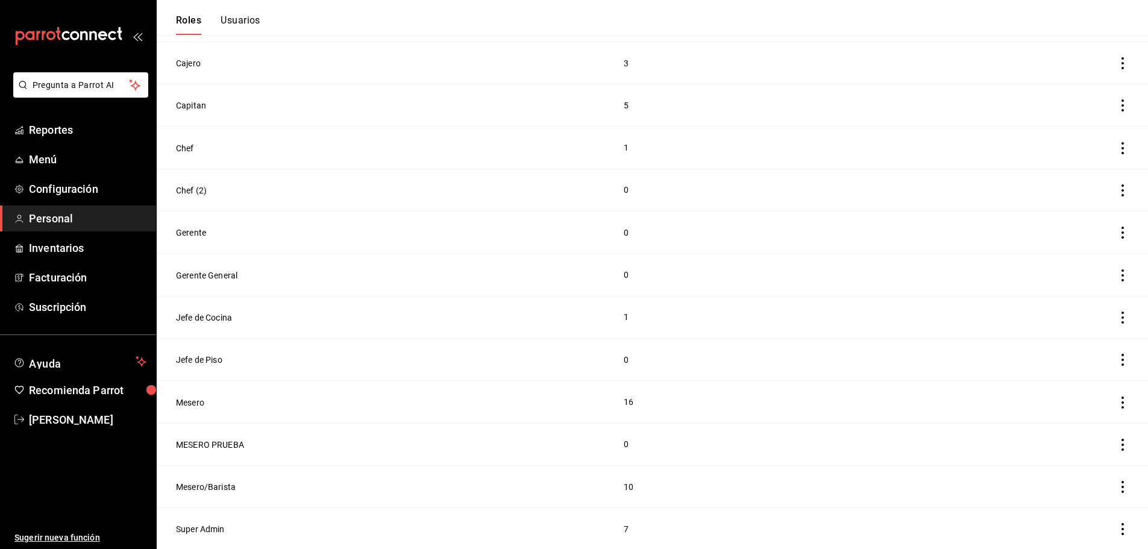
scroll to position [233, 0]
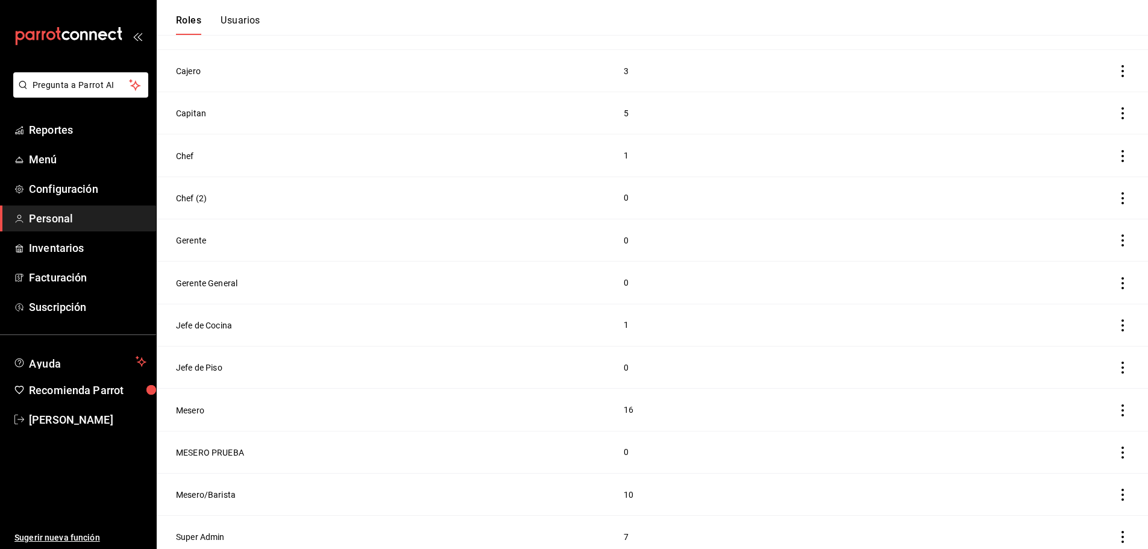
click at [187, 531] on button "Super Admin" at bounding box center [200, 537] width 49 height 12
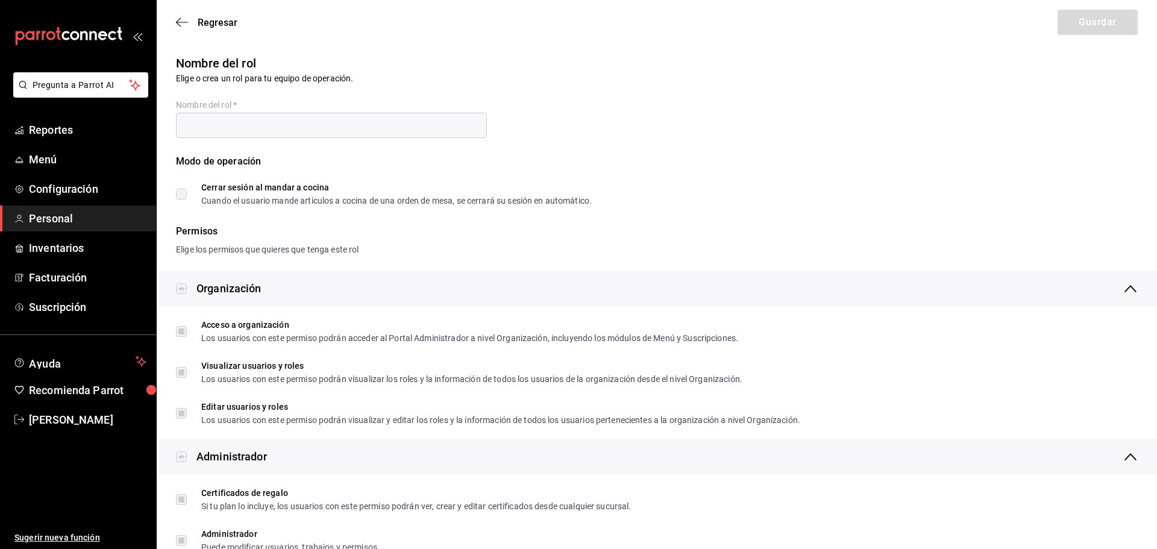
type input "Super Admin"
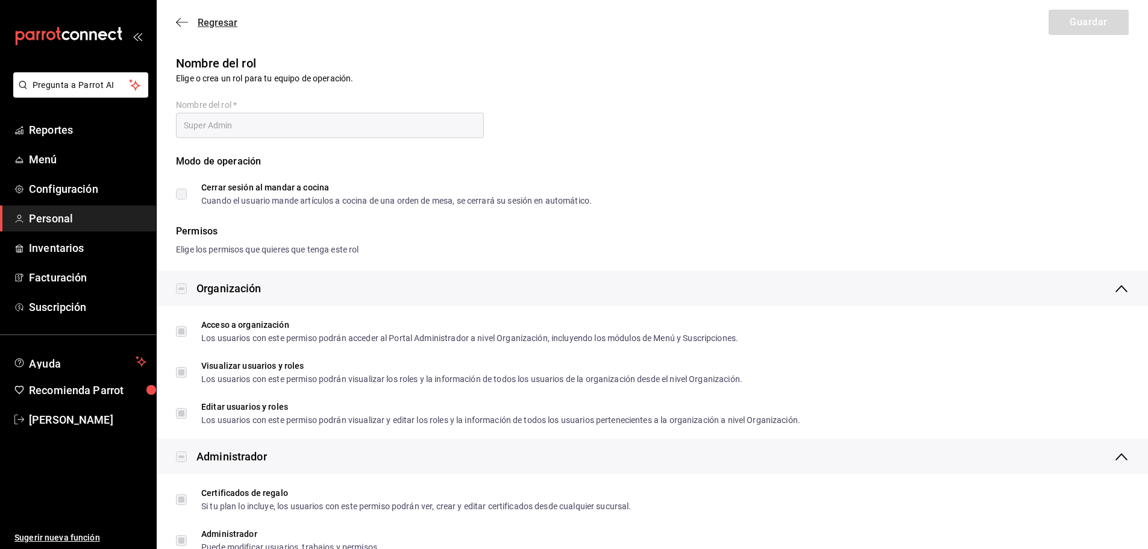
click at [178, 20] on icon "button" at bounding box center [178, 22] width 5 height 9
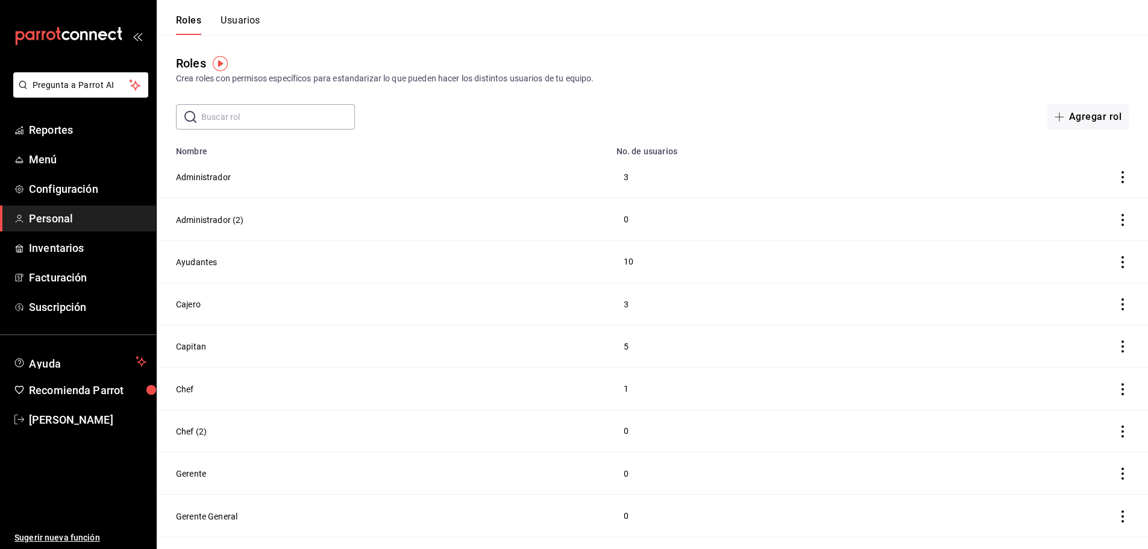
click at [257, 23] on button "Usuarios" at bounding box center [240, 24] width 40 height 20
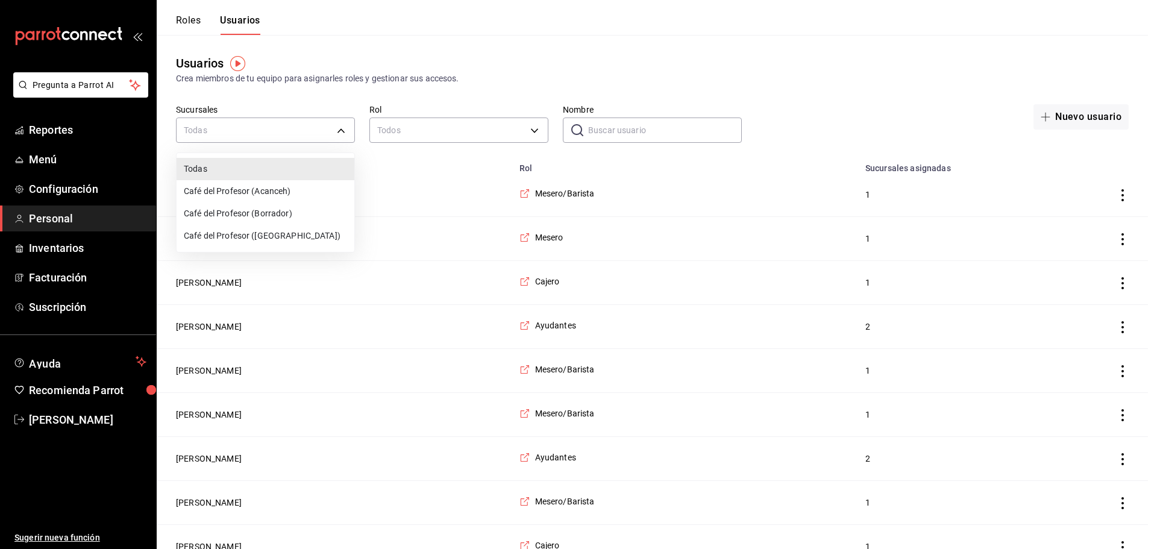
click at [295, 189] on li "Café del Profesor (Acanceh)" at bounding box center [266, 191] width 178 height 22
type input "f0ca590e-465f-4799-9f23-f607f32ef14d"
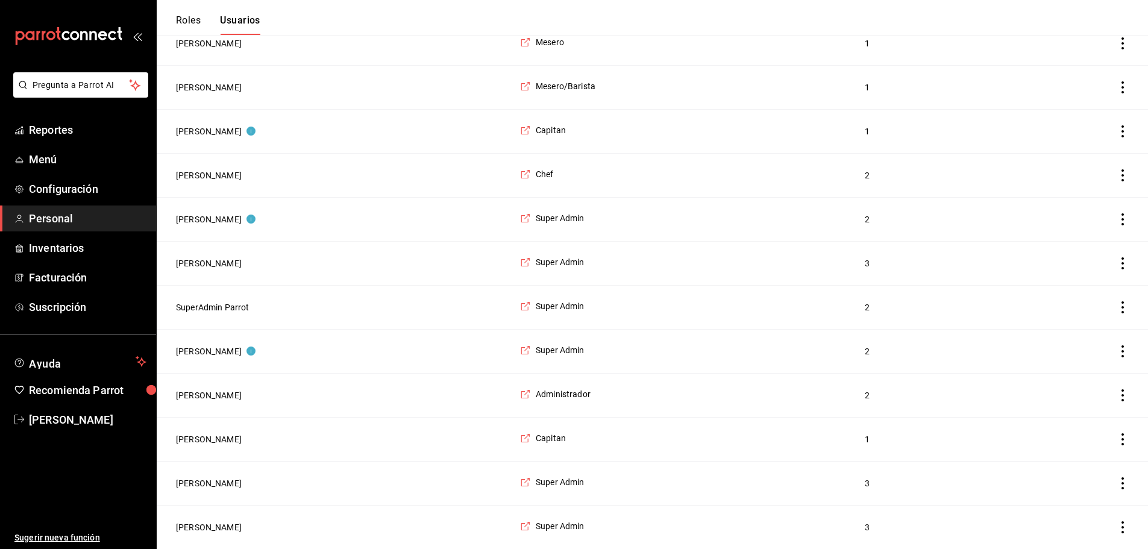
scroll to position [1631, 0]
click at [216, 257] on button "mariela gonzalez" at bounding box center [209, 263] width 66 height 12
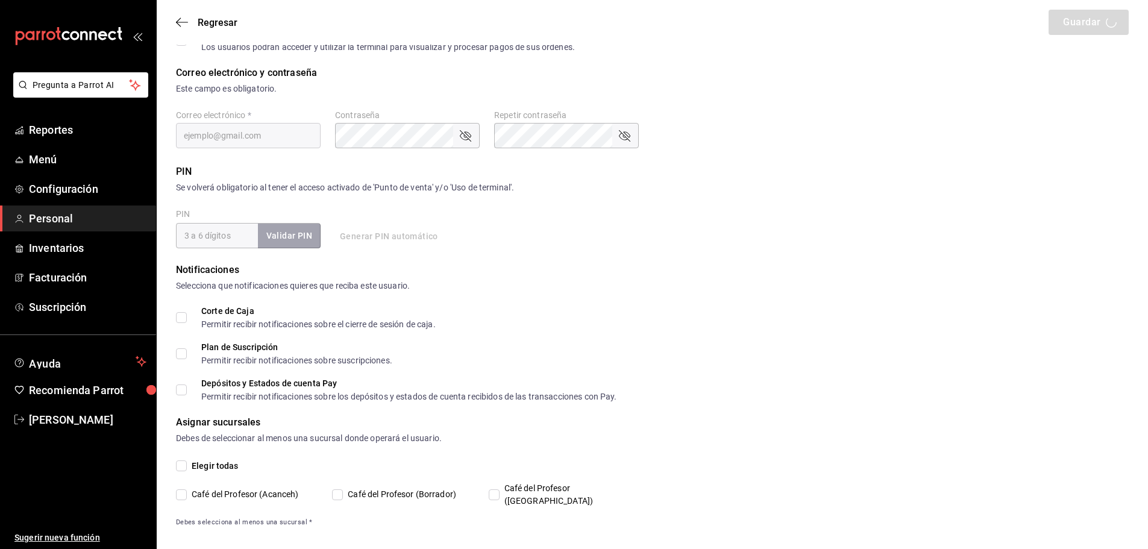
type input "mariela"
type input "gonzalez"
checkbox input "true"
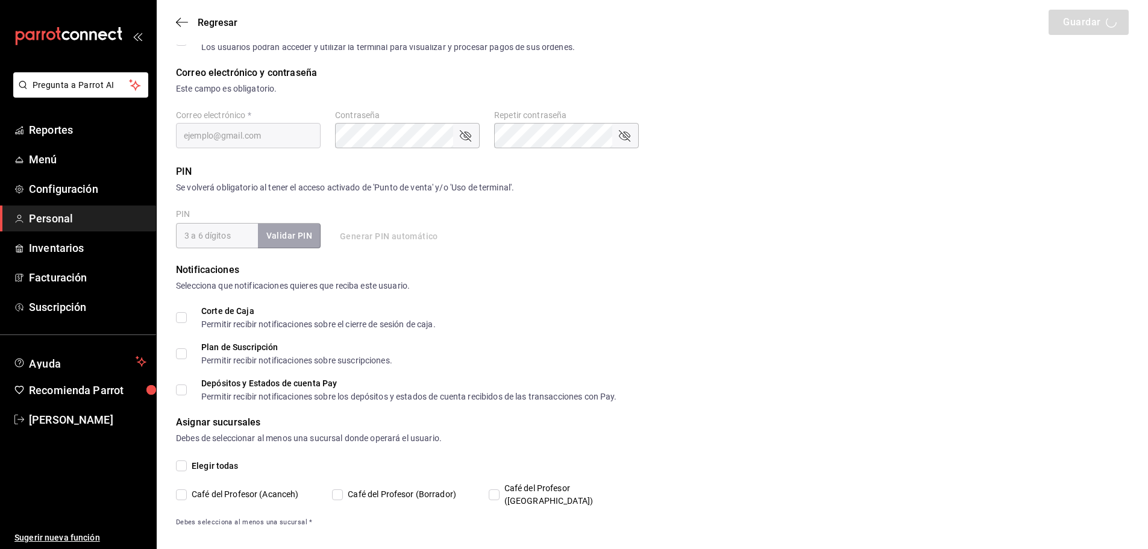
checkbox input "true"
type input "multiuser@cafedelprofesor.com"
type input "101010"
checkbox input "true"
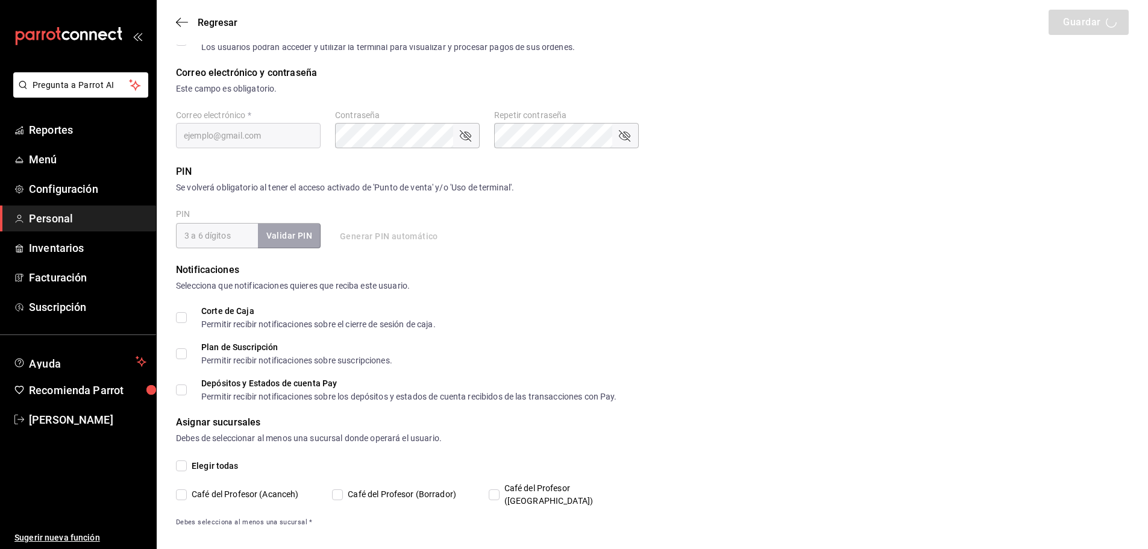
checkbox input "true"
type input "2aa0bebf-de37-4608-80c0-efc88eae4c1e"
type input "UNDEFINED"
checkbox input "true"
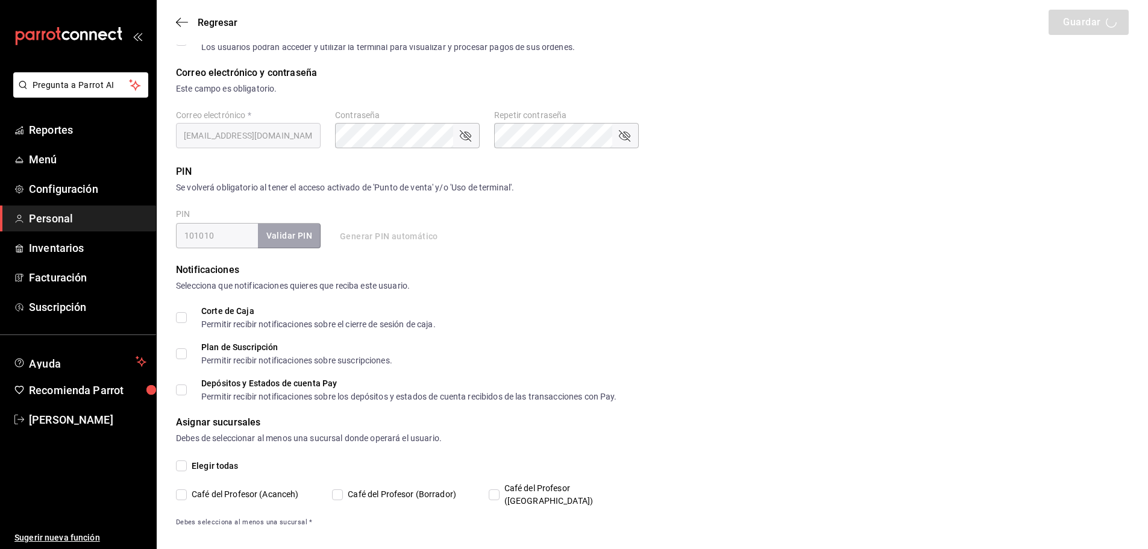
checkbox input "true"
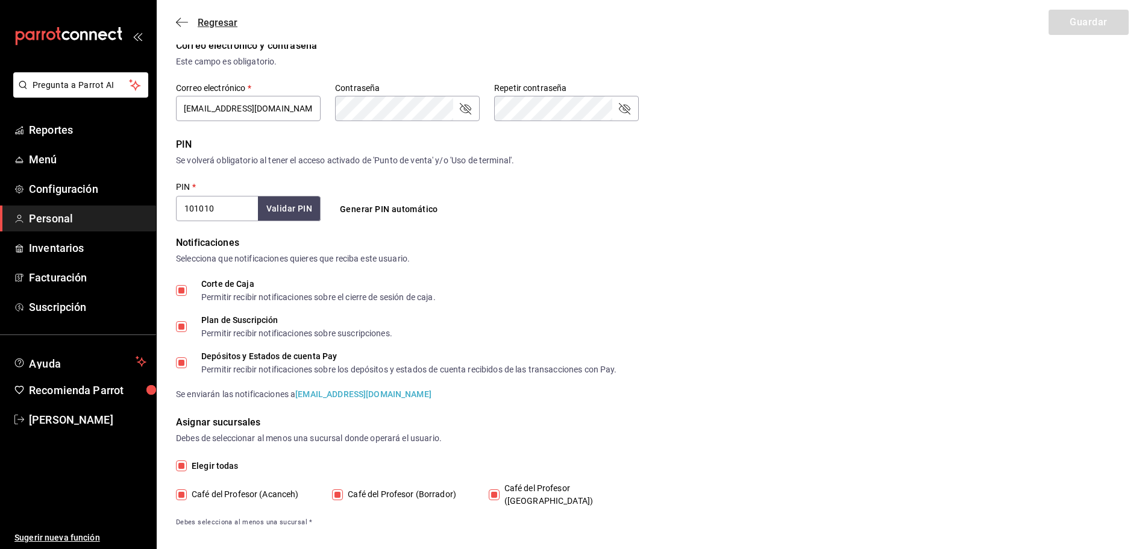
click at [180, 20] on icon "button" at bounding box center [182, 22] width 12 height 11
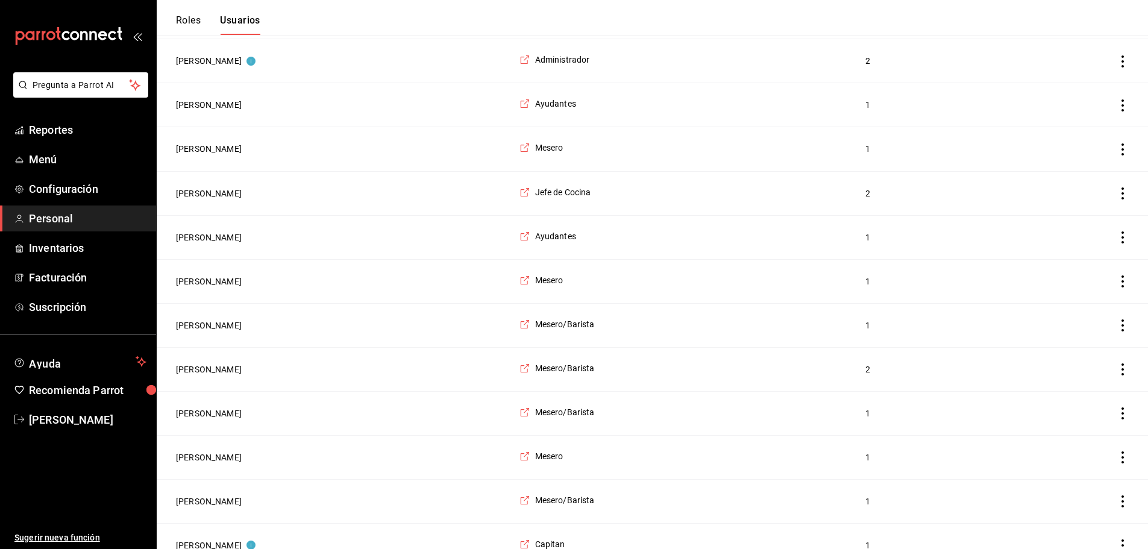
scroll to position [1854, 0]
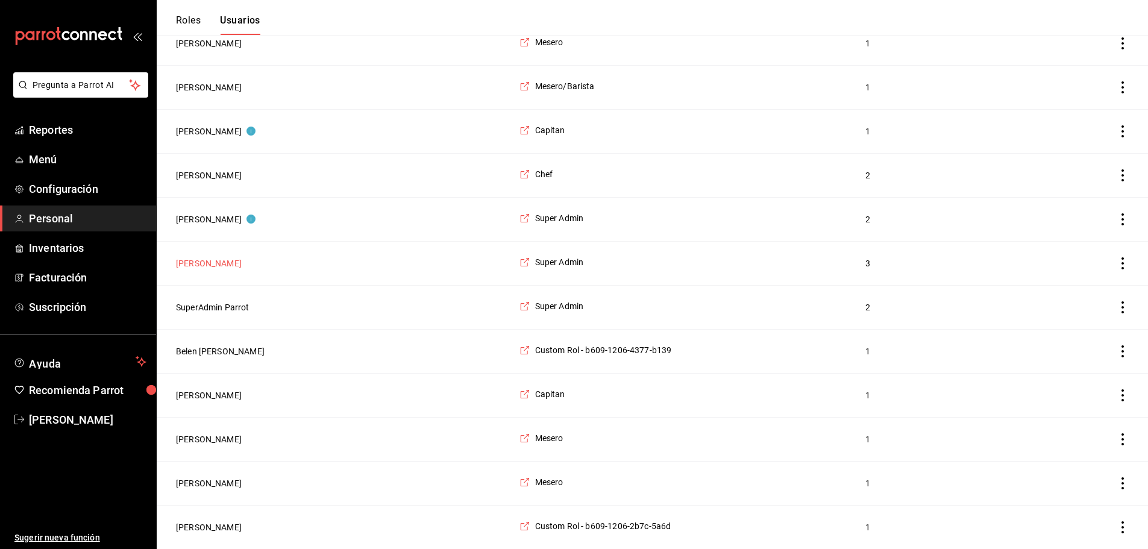
click at [227, 258] on button "mariela gonzalez" at bounding box center [209, 263] width 66 height 12
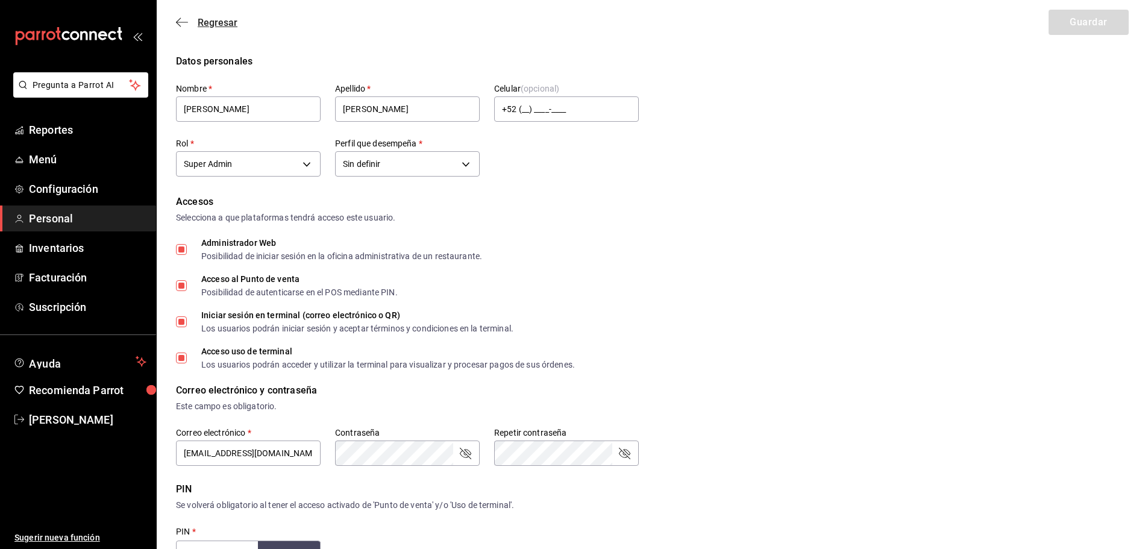
click at [183, 24] on icon "button" at bounding box center [182, 22] width 12 height 11
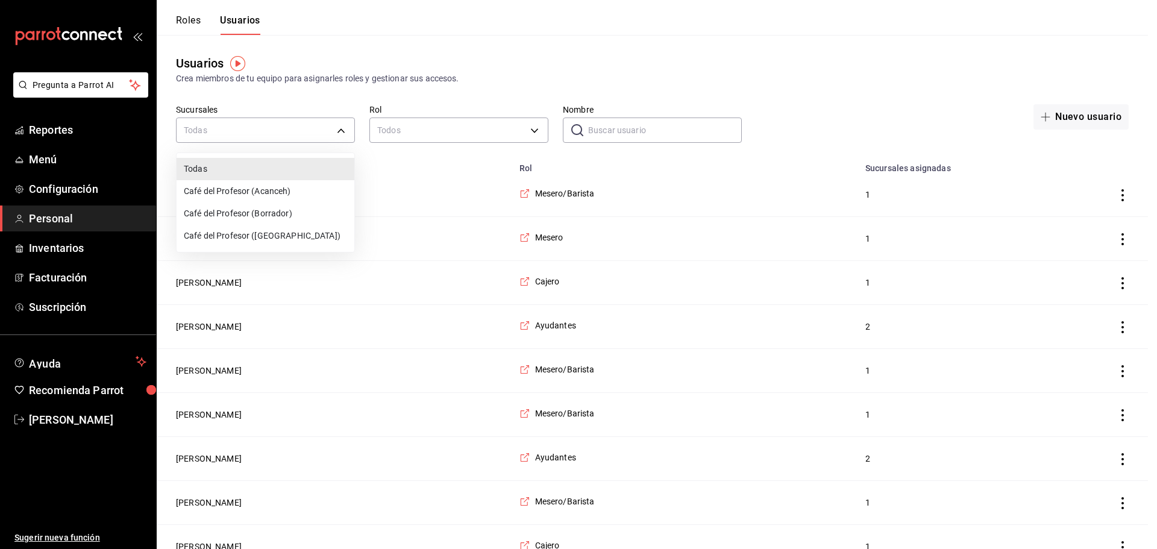
click at [289, 186] on li "Café del Profesor (Acanceh)" at bounding box center [266, 191] width 178 height 22
type input "f0ca590e-465f-4799-9f23-f607f32ef14d"
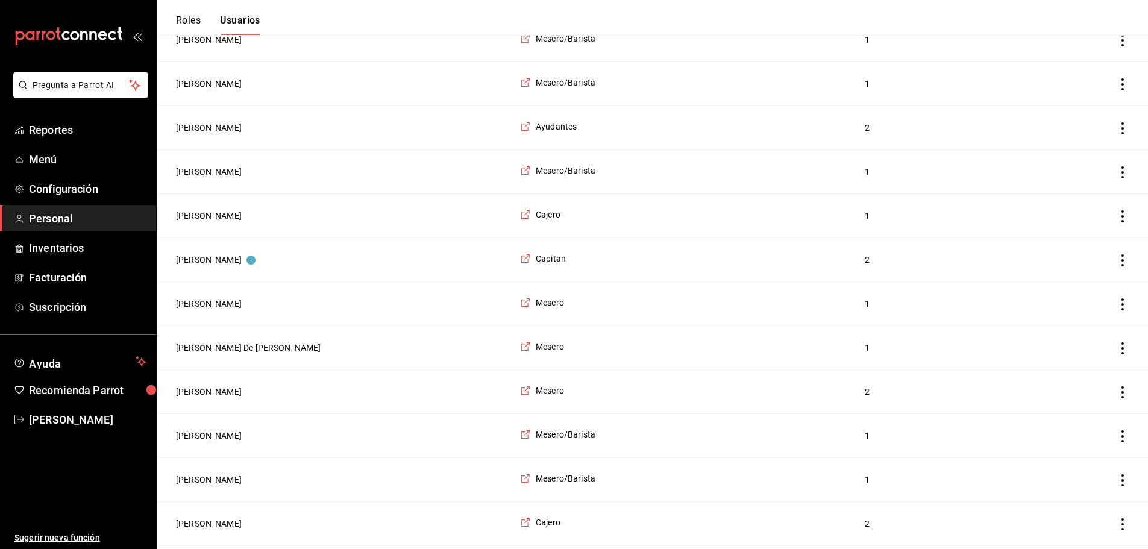
scroll to position [1631, 0]
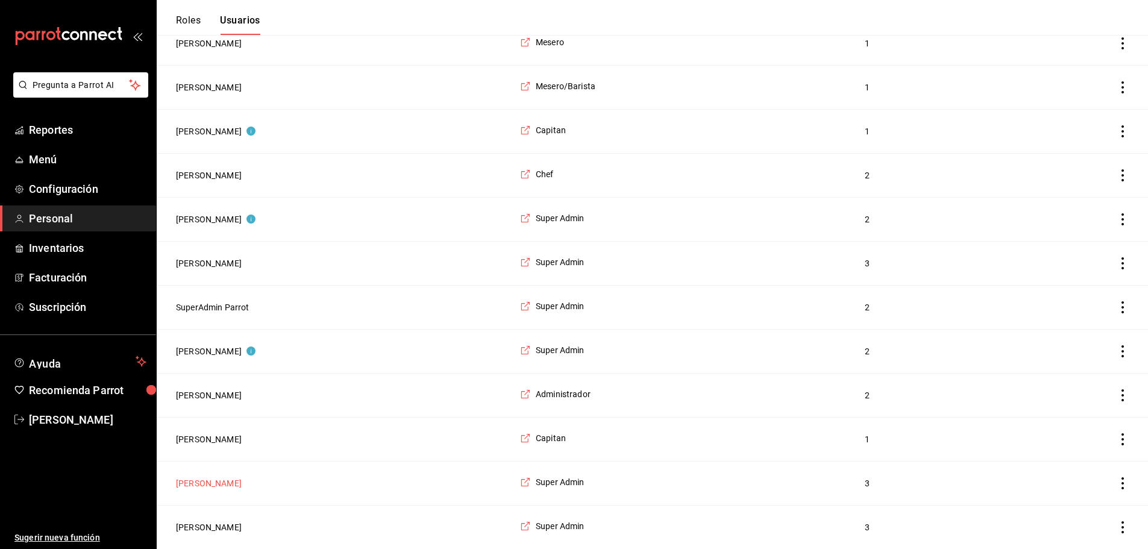
click at [242, 480] on button "[PERSON_NAME]" at bounding box center [209, 483] width 66 height 12
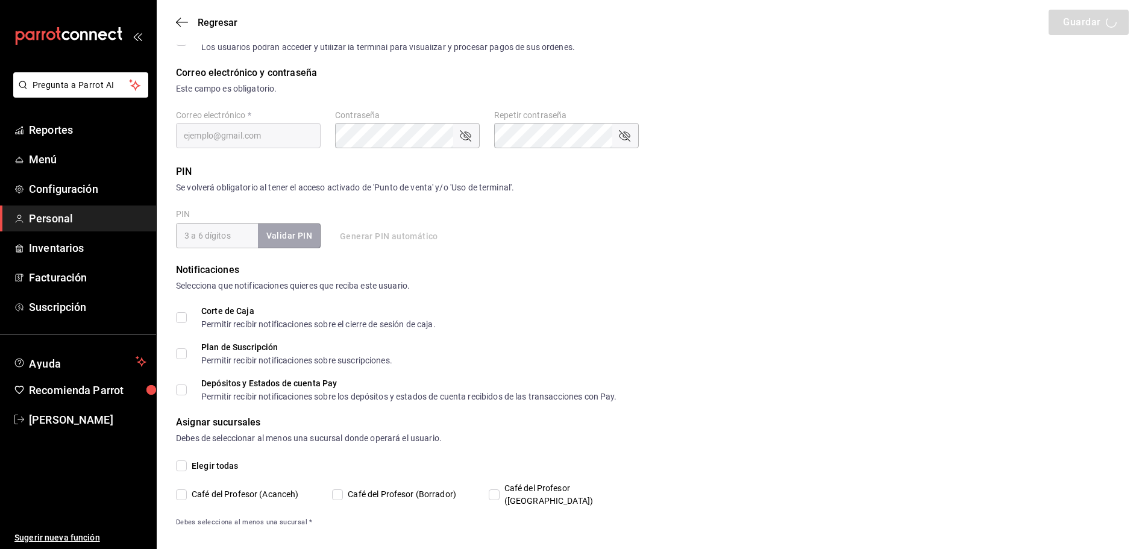
type input "Mariela"
type input "Gonzalez Contreras"
checkbox input "true"
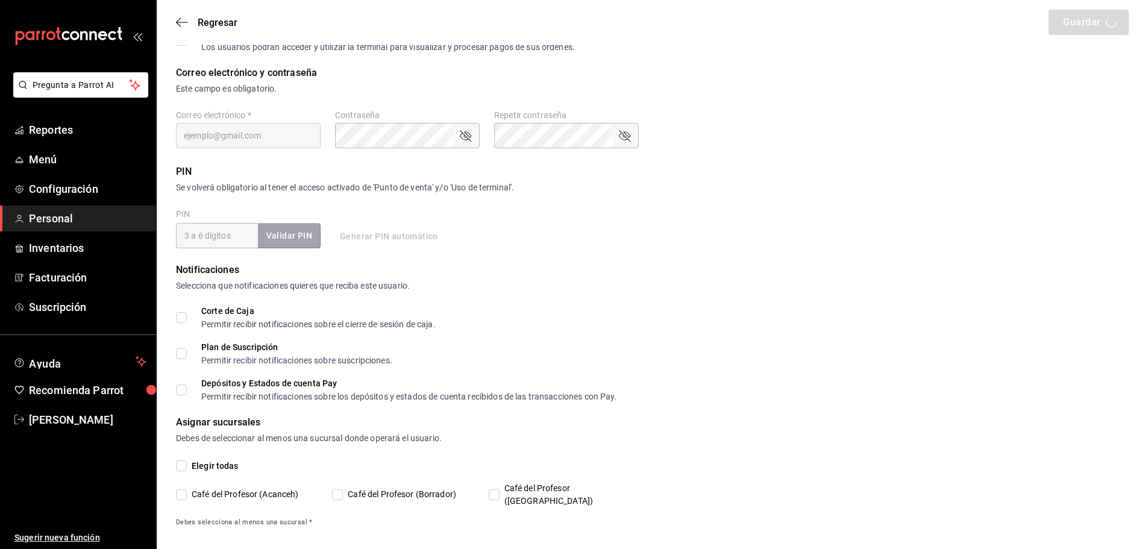
checkbox input "true"
type input "makys202@gmail.com"
type input "2025"
checkbox input "true"
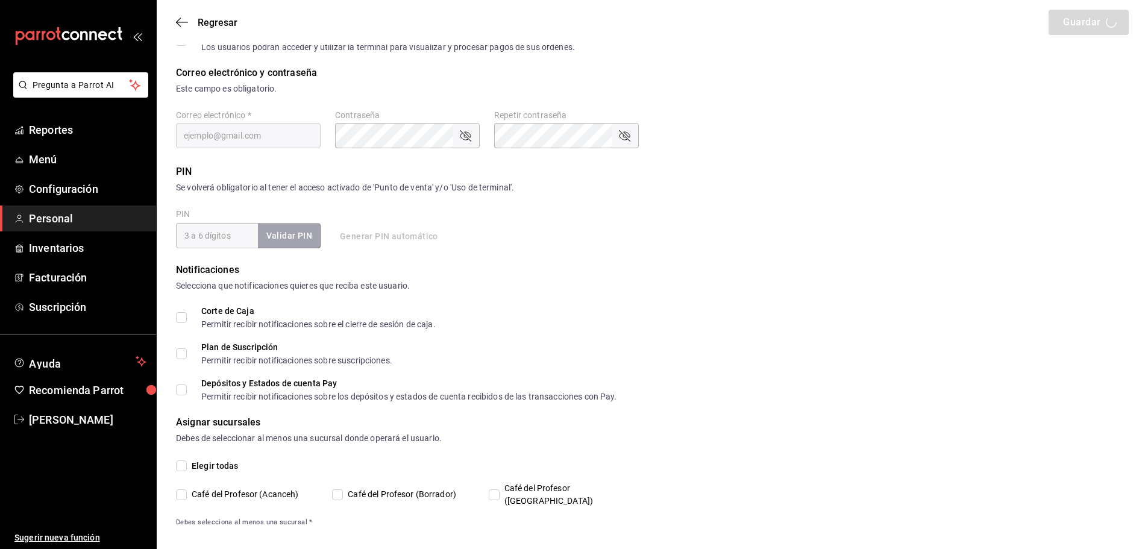
checkbox input "true"
type input "2aa0bebf-de37-4608-80c0-efc88eae4c1e"
type input "MANAGER"
checkbox input "true"
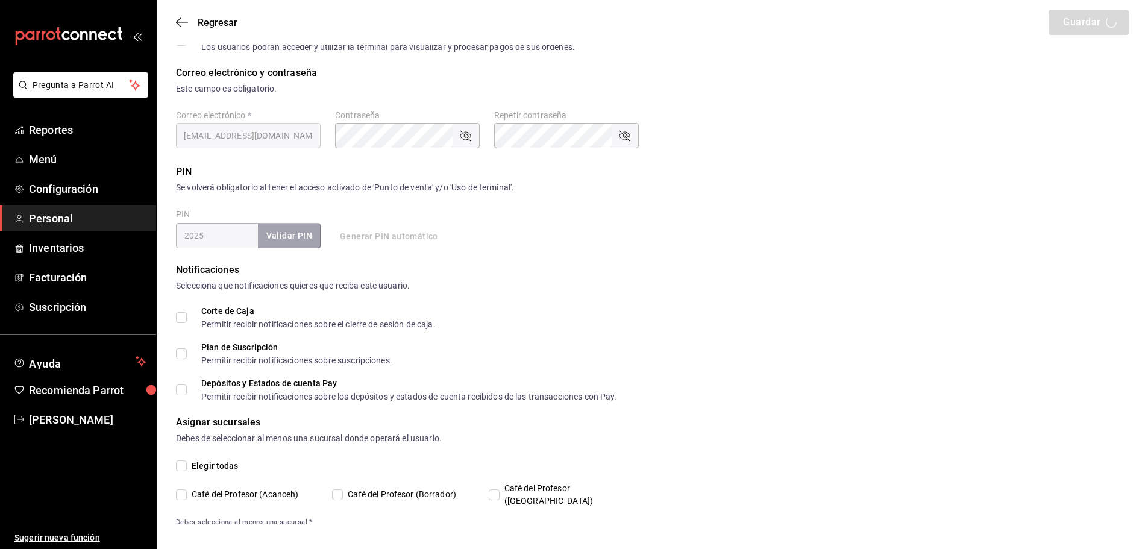
checkbox input "true"
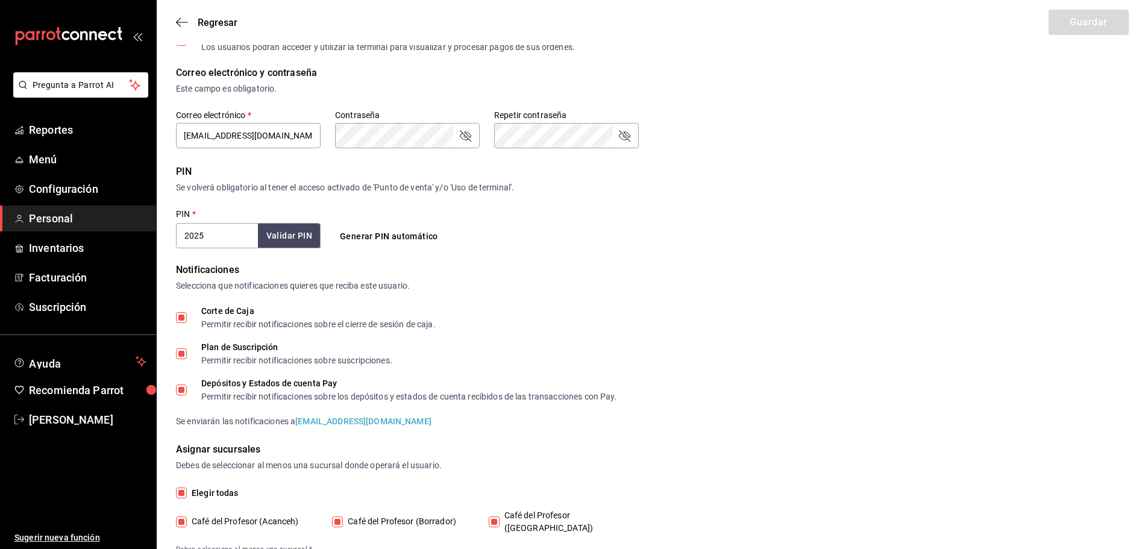
scroll to position [345, 0]
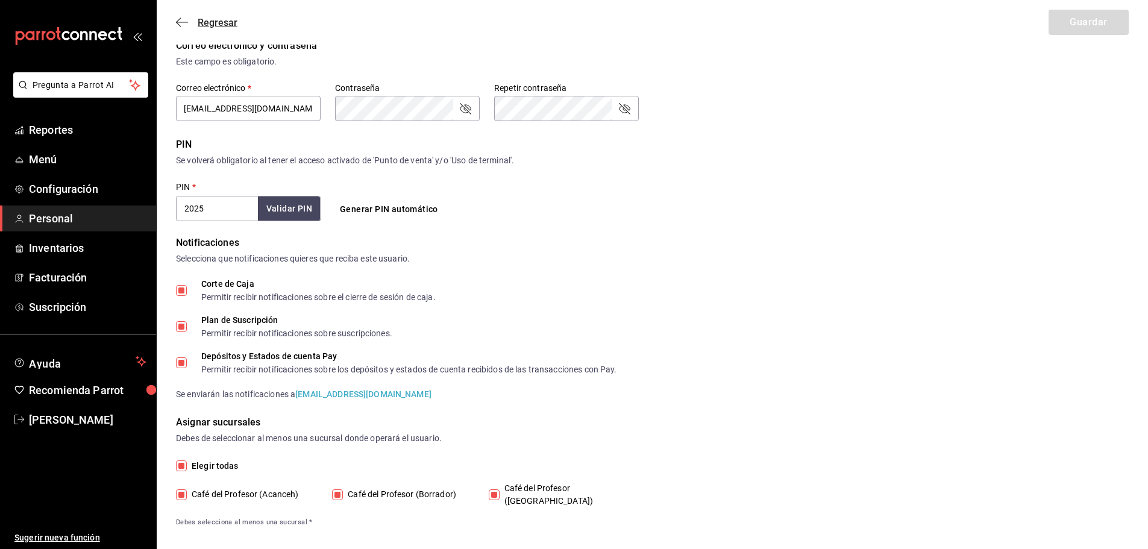
click at [184, 18] on icon "button" at bounding box center [182, 22] width 12 height 11
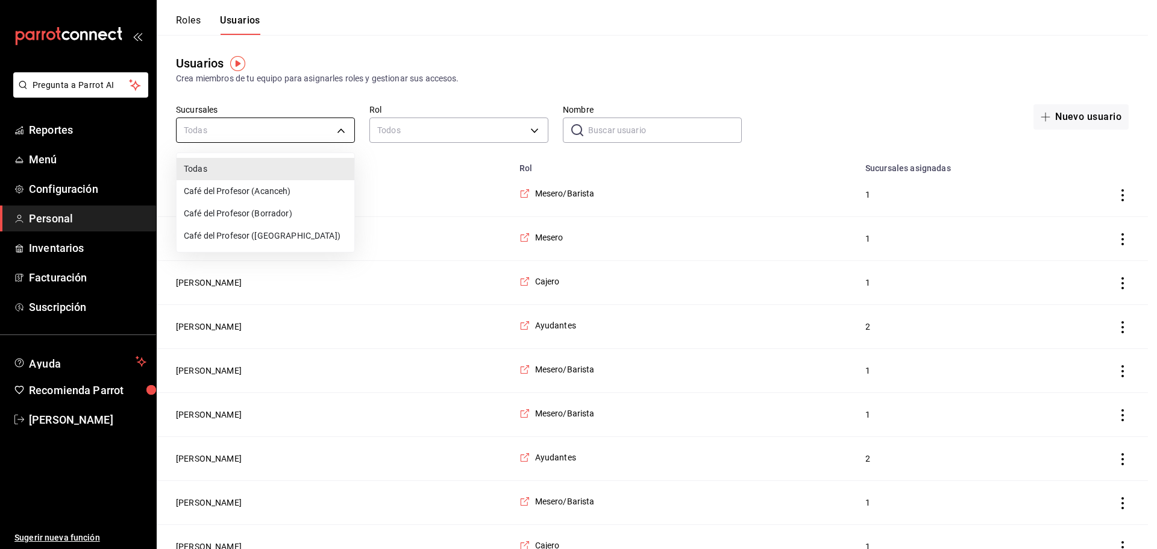
click at [287, 193] on li "Café del Profesor (Acanceh)" at bounding box center [266, 191] width 178 height 22
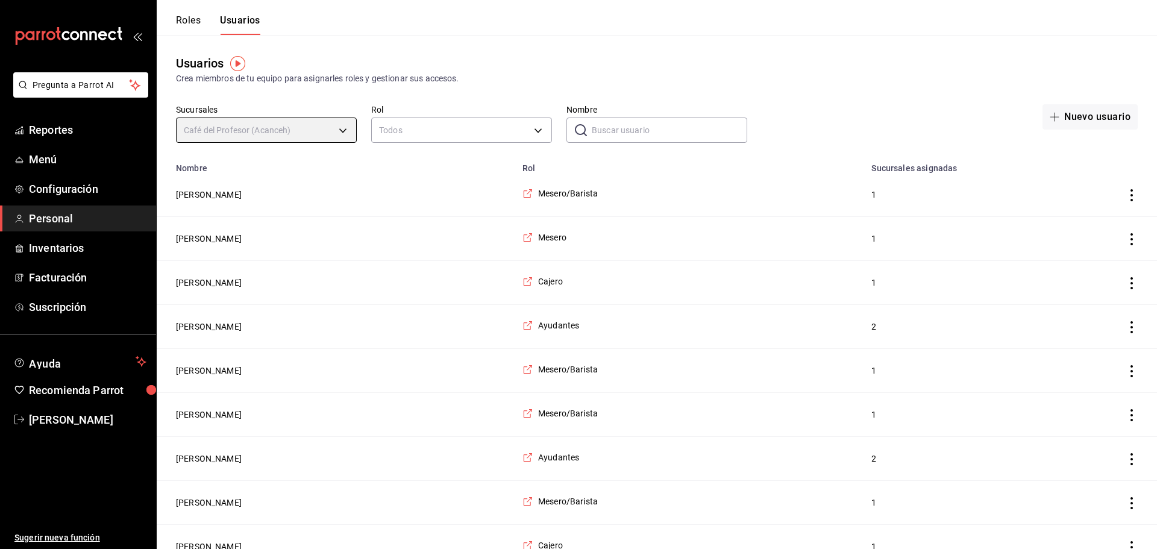
type input "f0ca590e-465f-4799-9f23-f607f32ef14d"
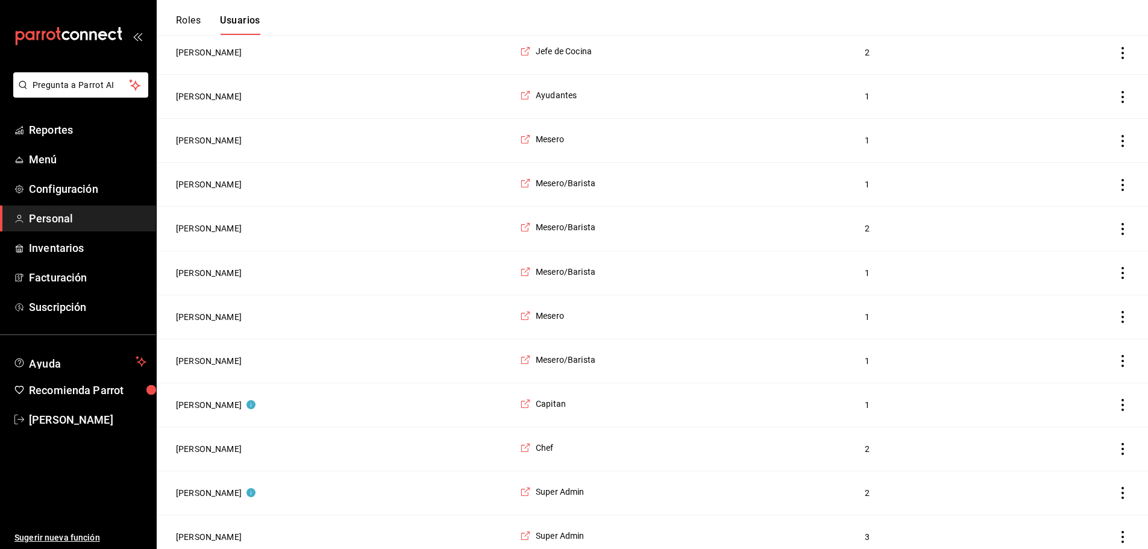
scroll to position [1631, 0]
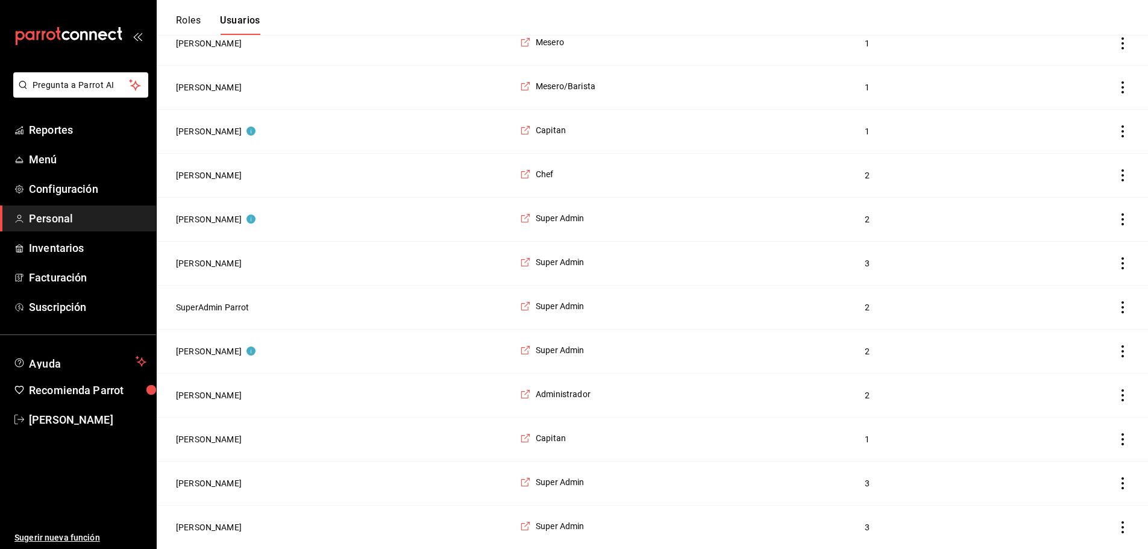
click at [1122, 257] on icon "actions" at bounding box center [1122, 263] width 12 height 12
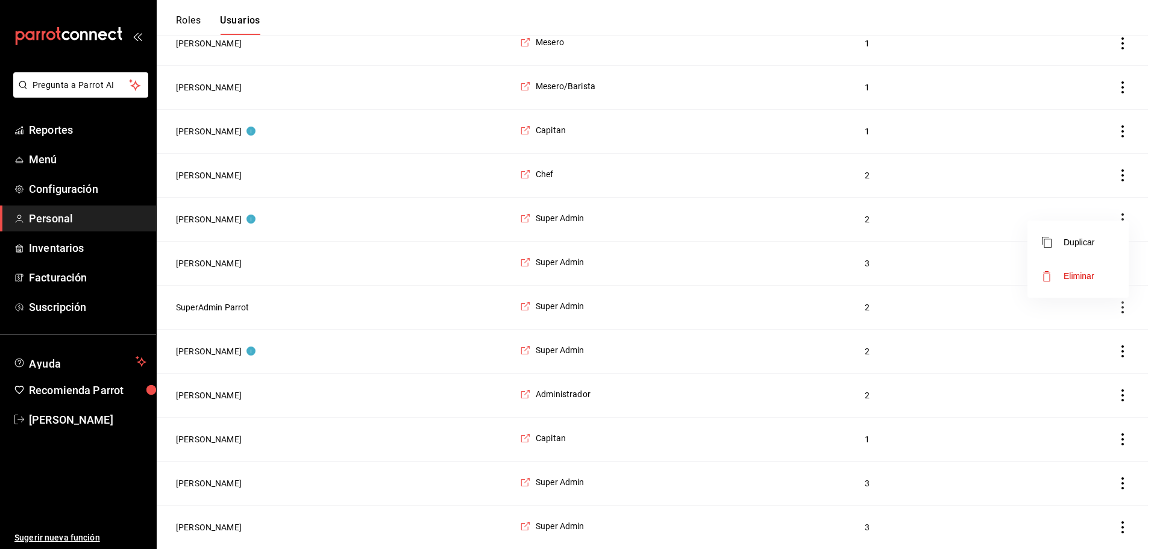
click at [1076, 279] on span "Eliminar" at bounding box center [1078, 276] width 31 height 10
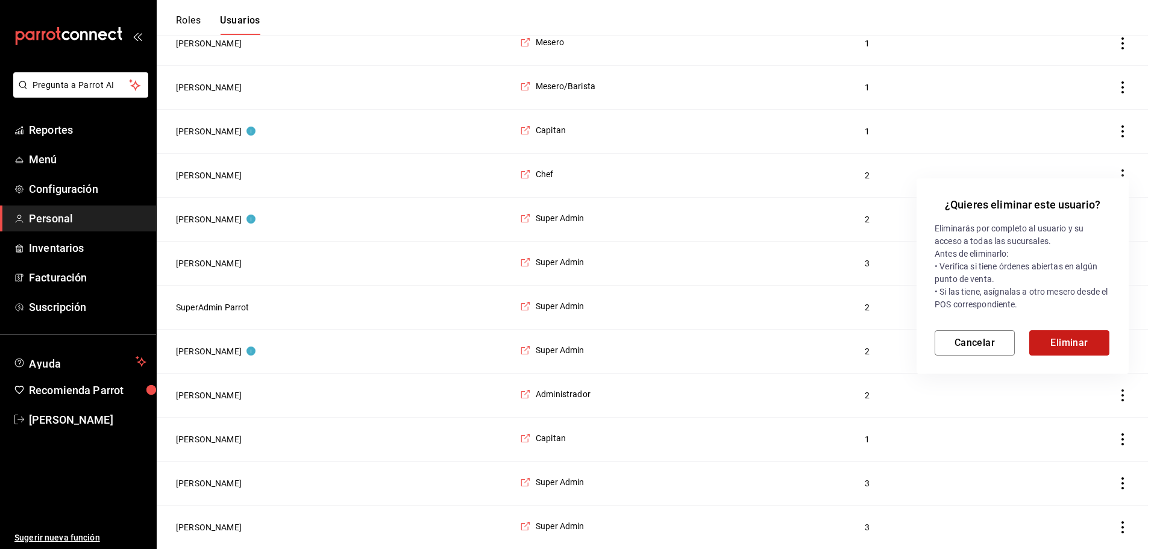
click at [1065, 333] on button "Eliminar" at bounding box center [1069, 342] width 80 height 25
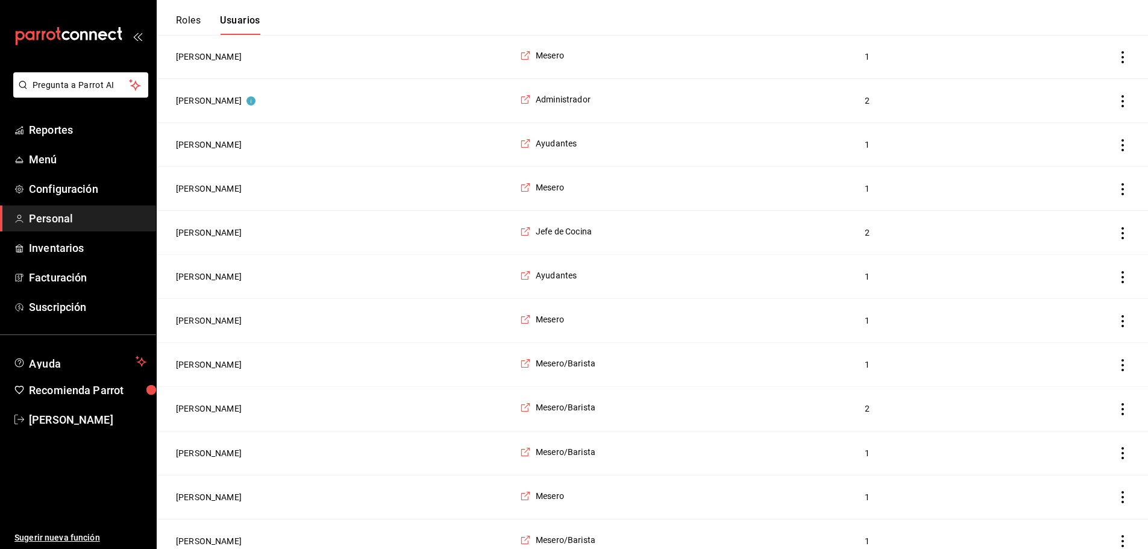
scroll to position [1586, 0]
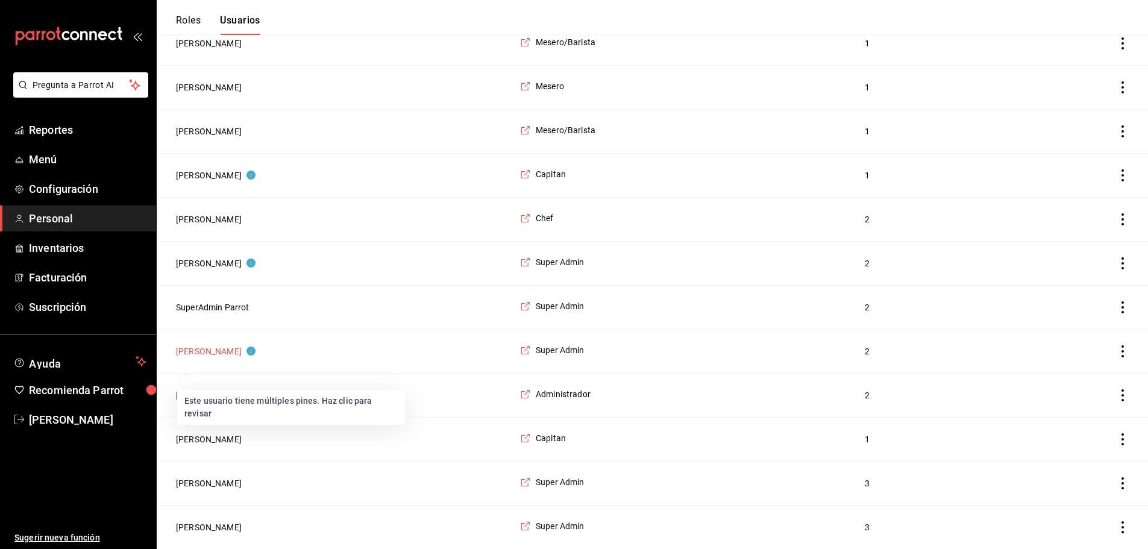
click at [210, 351] on button "[PERSON_NAME]" at bounding box center [216, 351] width 80 height 12
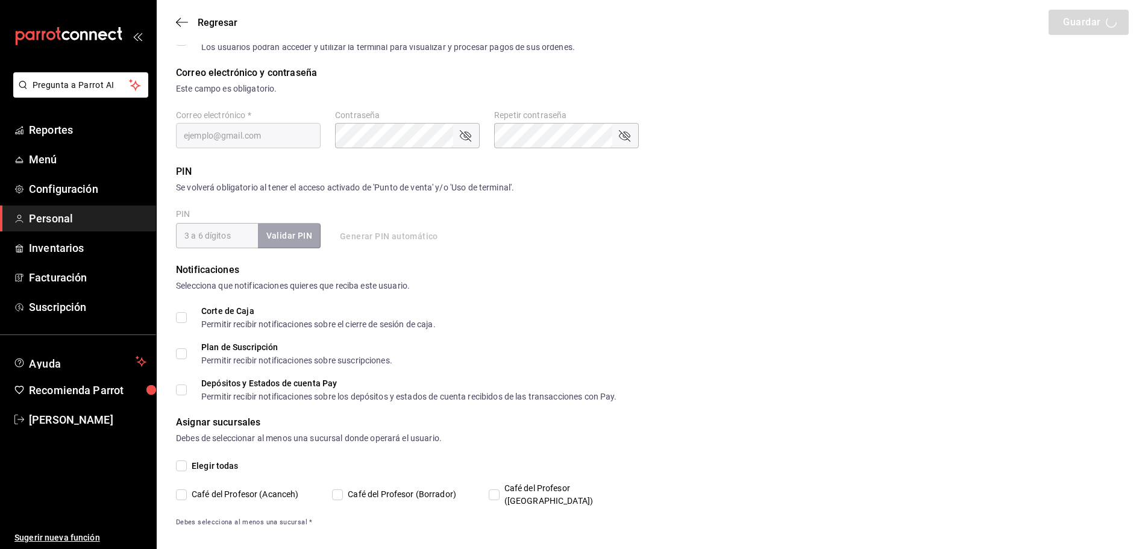
type input "Tairo"
type input "Molloy"
checkbox input "true"
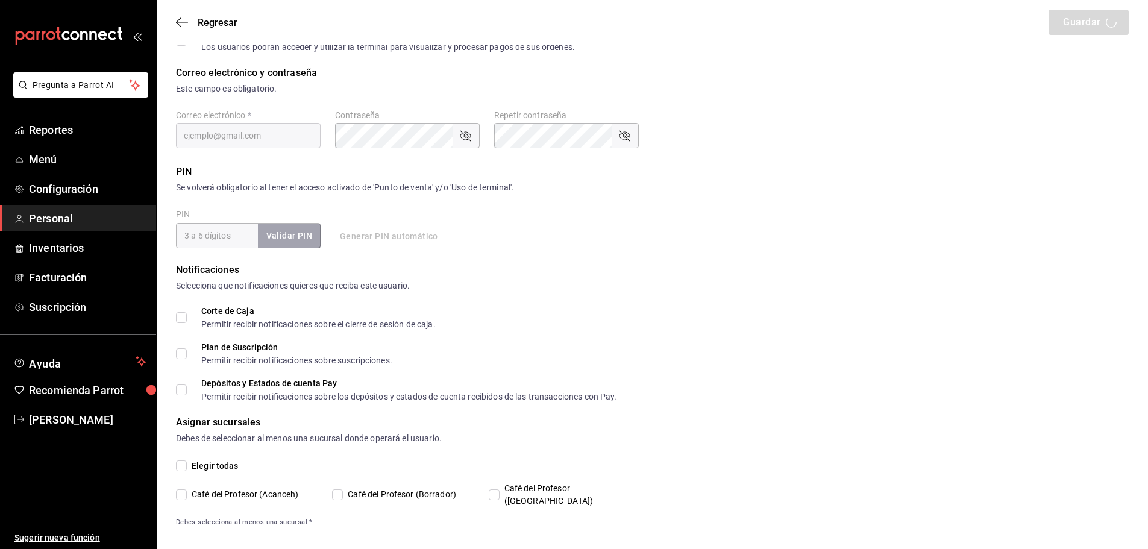
checkbox input "true"
type input "tairoh@yahoo.com"
type input "3011"
checkbox input "true"
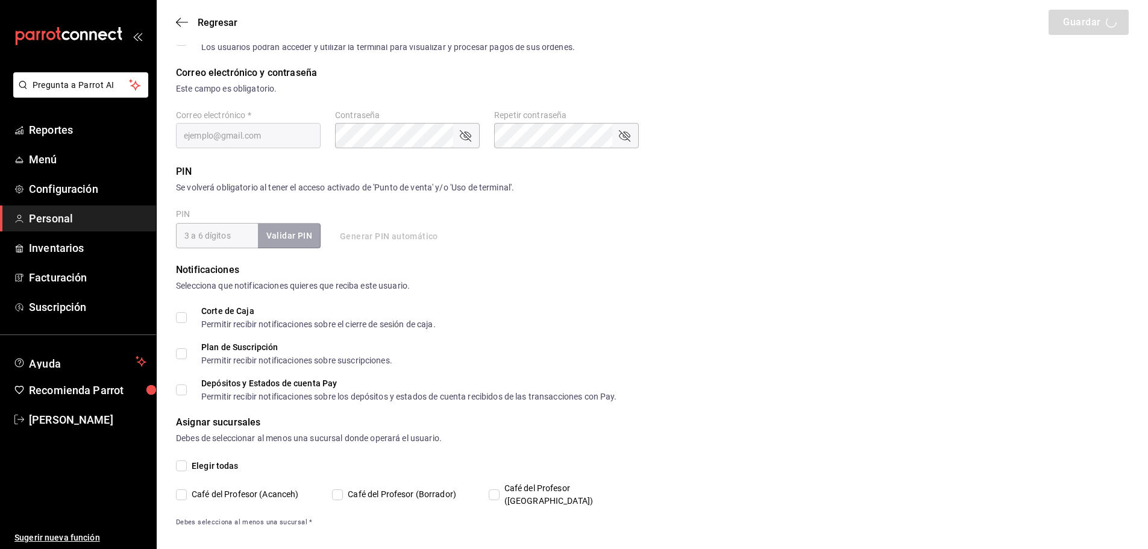
checkbox input "true"
type input "+52 (52) 9981-5734"
type input "2aa0bebf-de37-4608-80c0-efc88eae4c1e"
type input "OWNER"
checkbox input "true"
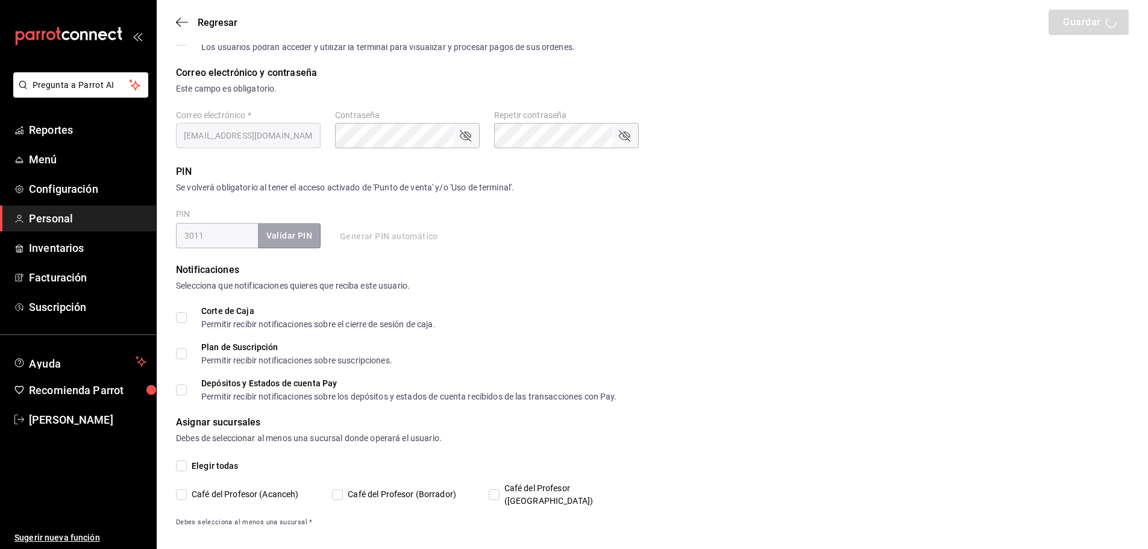
checkbox input "true"
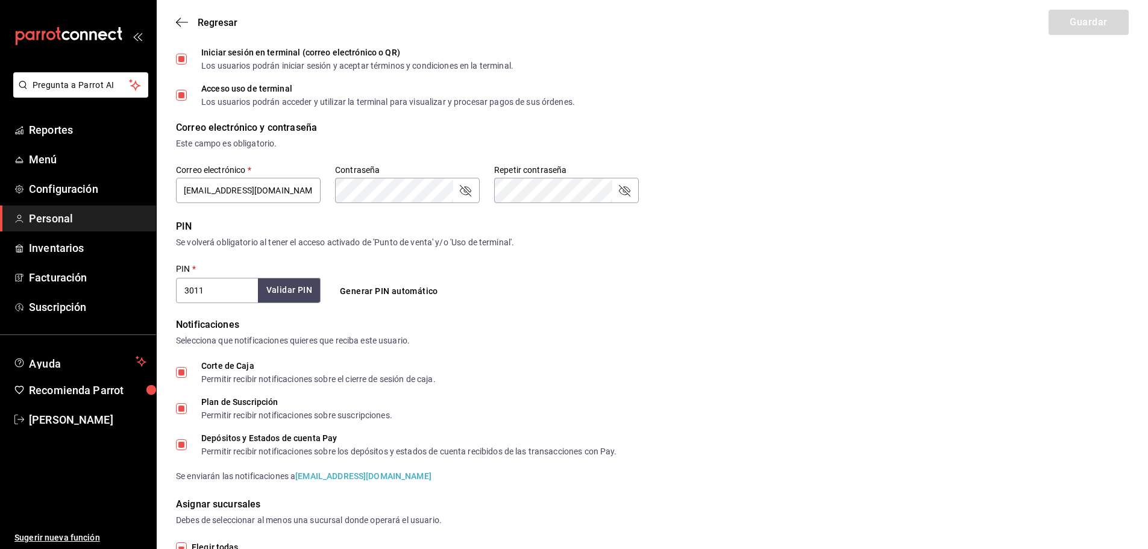
scroll to position [399, 0]
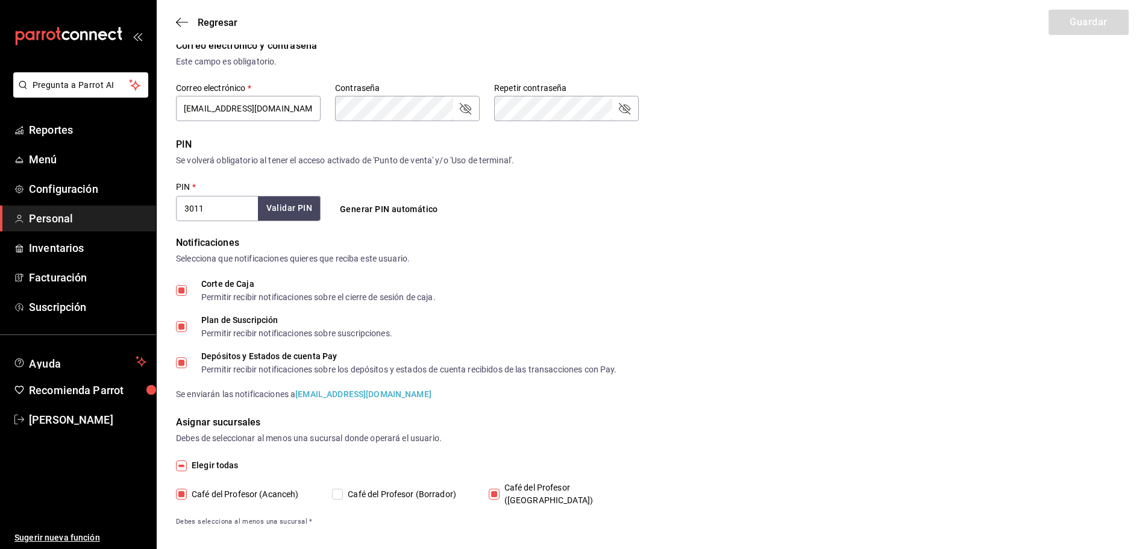
click at [178, 30] on div "Regresar Guardar" at bounding box center [652, 22] width 991 height 45
click at [178, 25] on icon "button" at bounding box center [178, 22] width 5 height 9
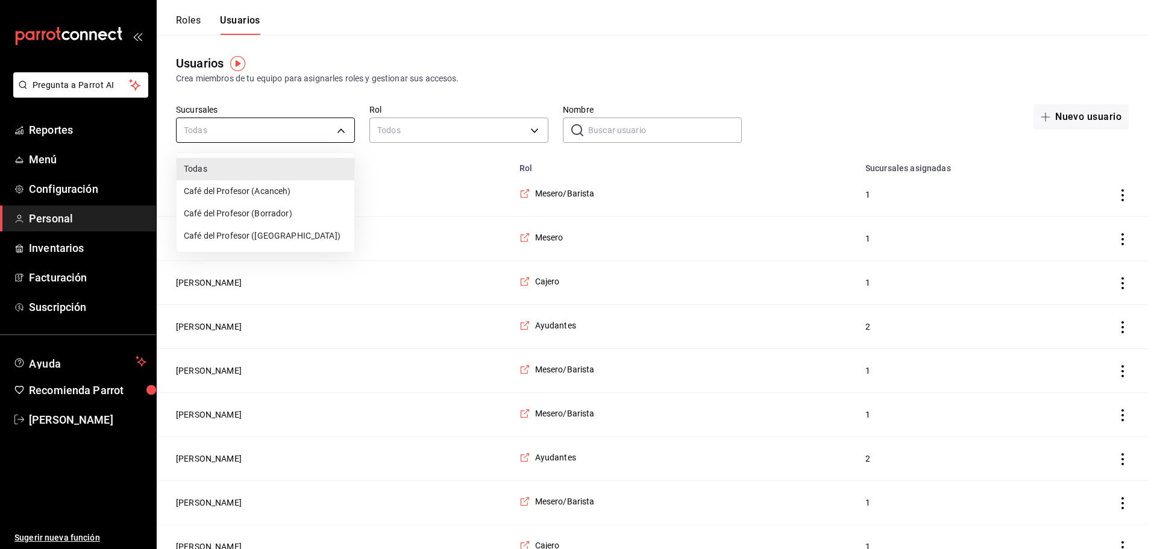
click at [287, 189] on li "Café del Profesor (Acanceh)" at bounding box center [266, 191] width 178 height 22
type input "f0ca590e-465f-4799-9f23-f607f32ef14d"
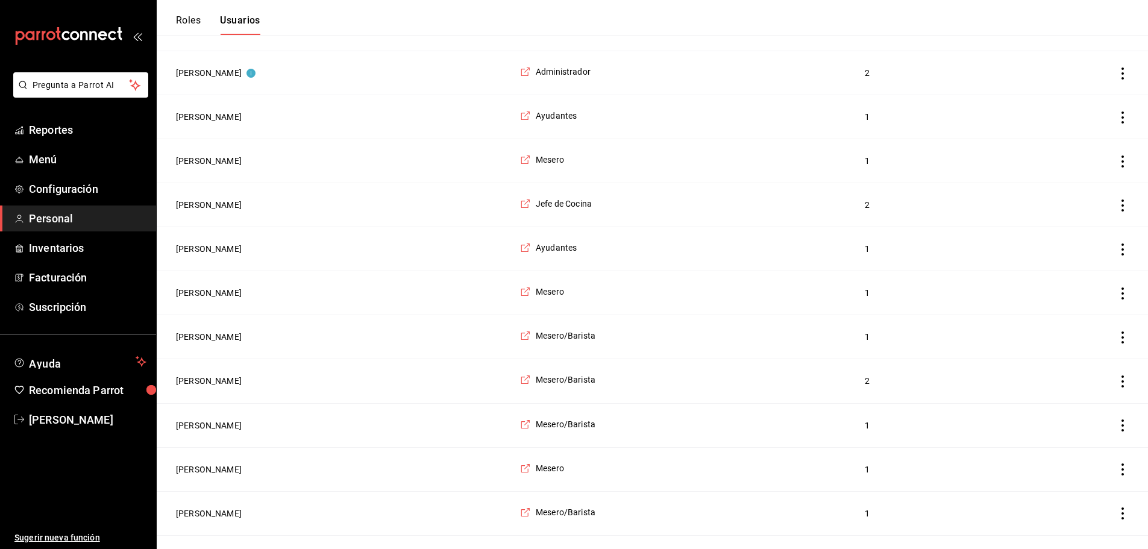
scroll to position [1586, 0]
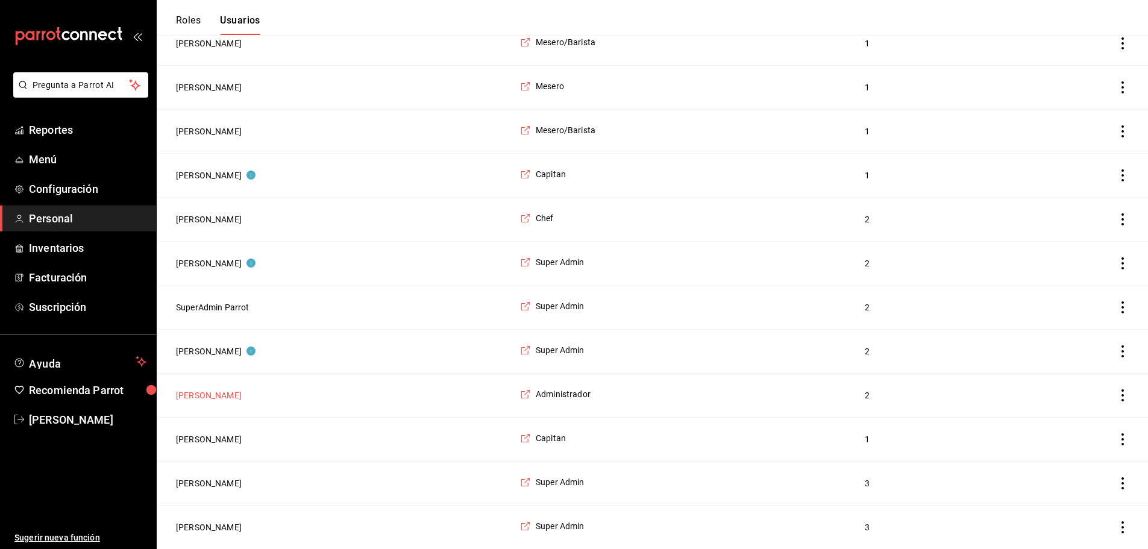
click at [222, 394] on button "[PERSON_NAME]" at bounding box center [209, 395] width 66 height 12
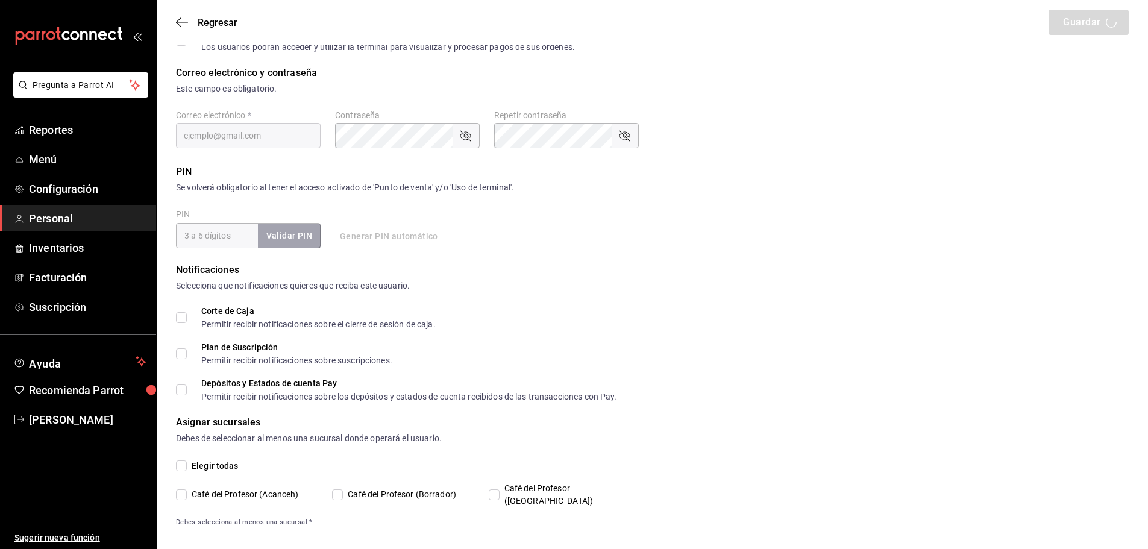
type input "Marco"
type input "Cabrera"
checkbox input "true"
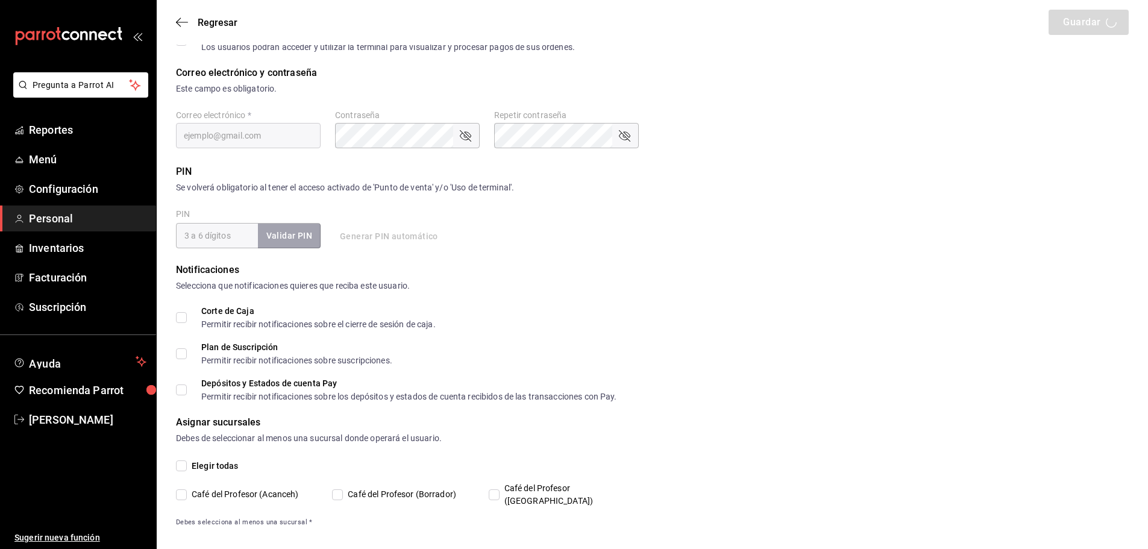
checkbox input "true"
type input "nytonytonii@gmail.com"
type input "2712"
checkbox input "true"
type input "ea53f1a3-98f3-43af-ad9e-7adcaf8a0599"
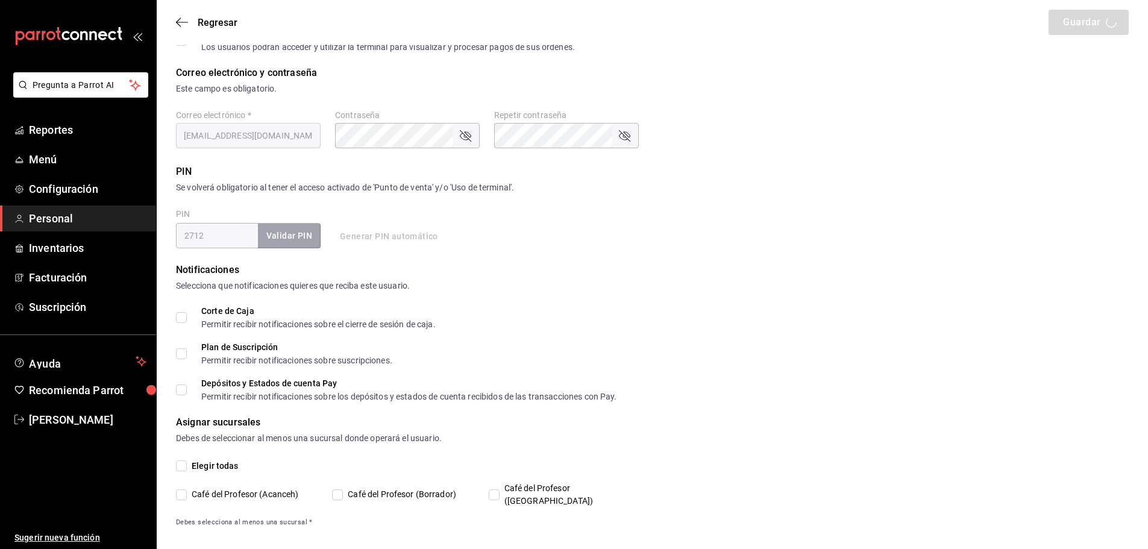
type input "STAFF"
checkbox input "true"
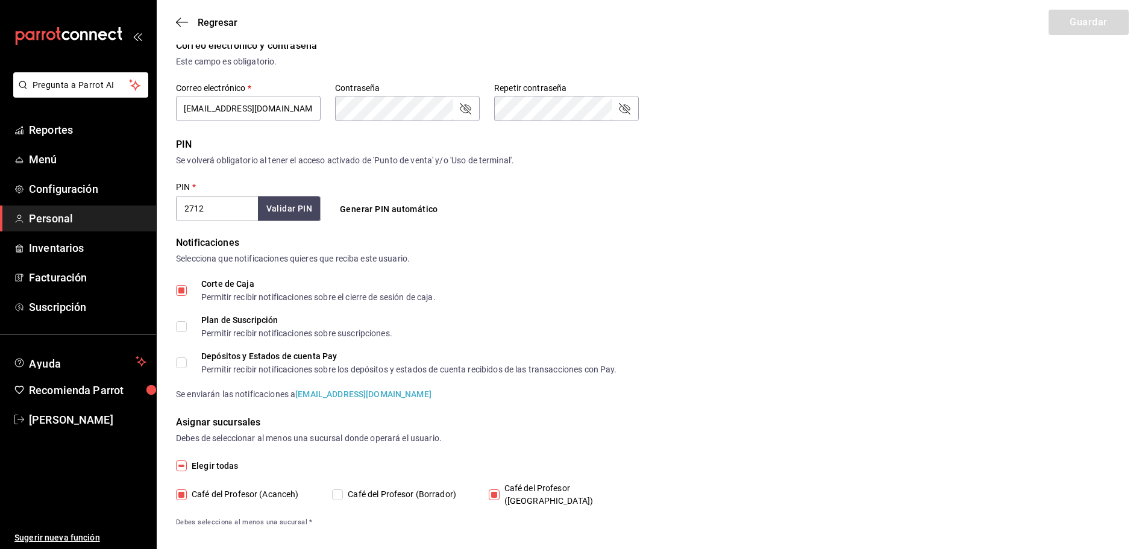
click at [179, 28] on div "Regresar Guardar" at bounding box center [652, 22] width 991 height 45
click at [179, 24] on icon "button" at bounding box center [182, 22] width 12 height 11
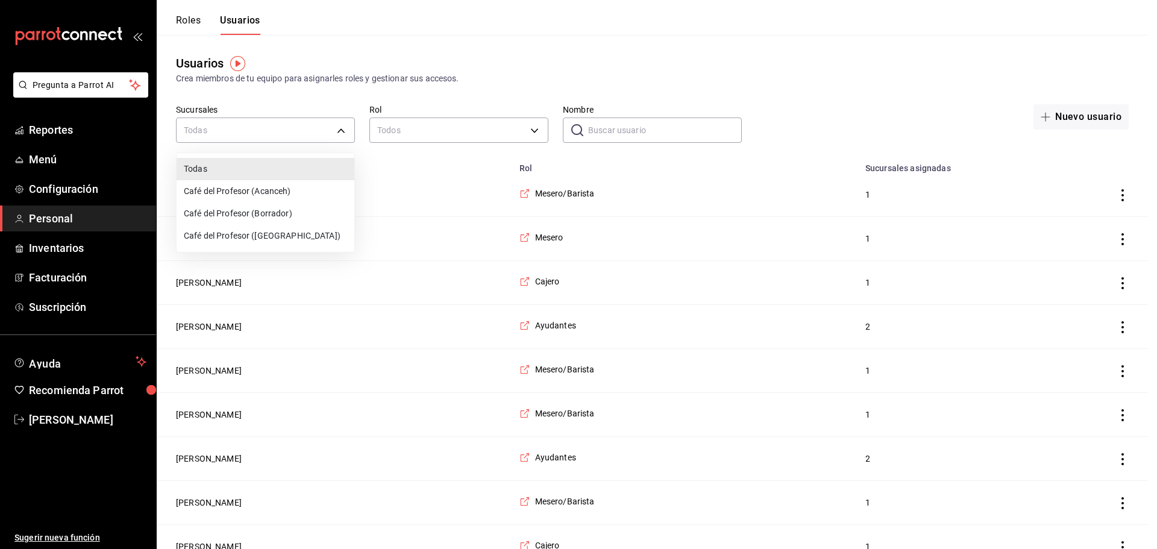
click at [311, 186] on li "Café del Profesor (Acanceh)" at bounding box center [266, 191] width 178 height 22
type input "f0ca590e-465f-4799-9f23-f607f32ef14d"
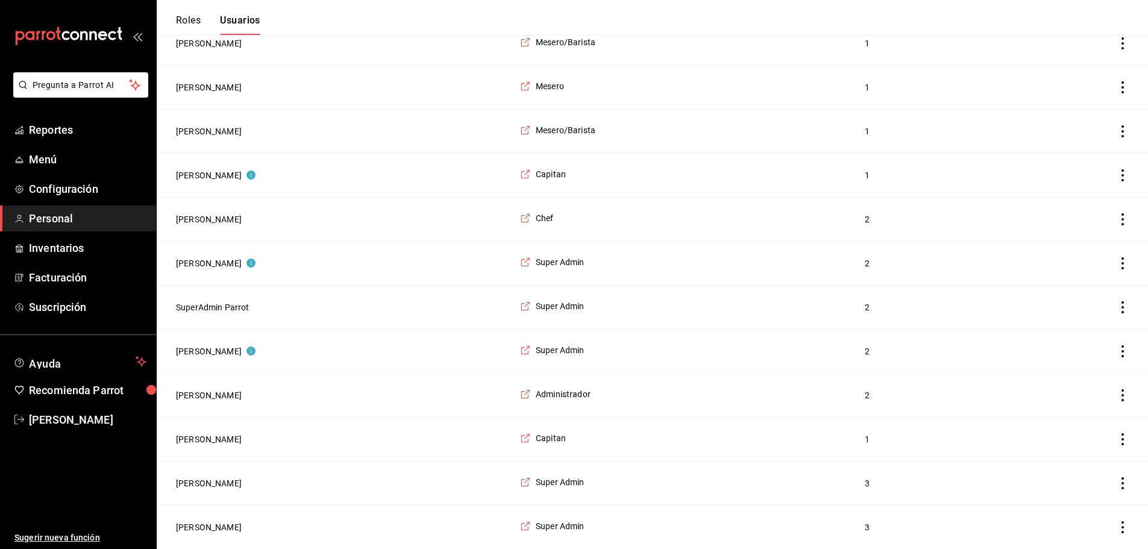
scroll to position [1586, 0]
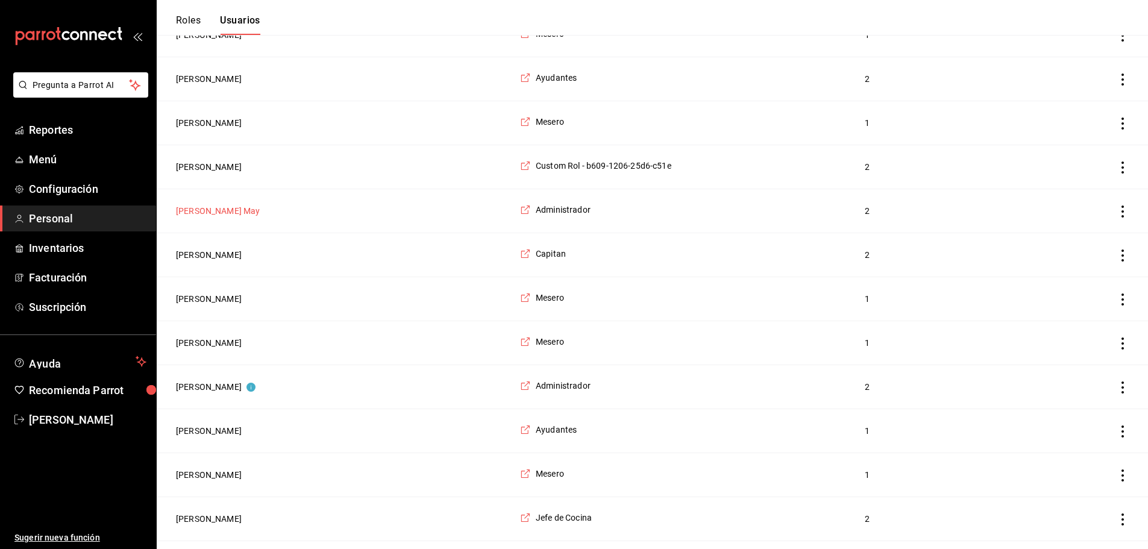
click at [220, 217] on button "[PERSON_NAME] May" at bounding box center [218, 211] width 84 height 12
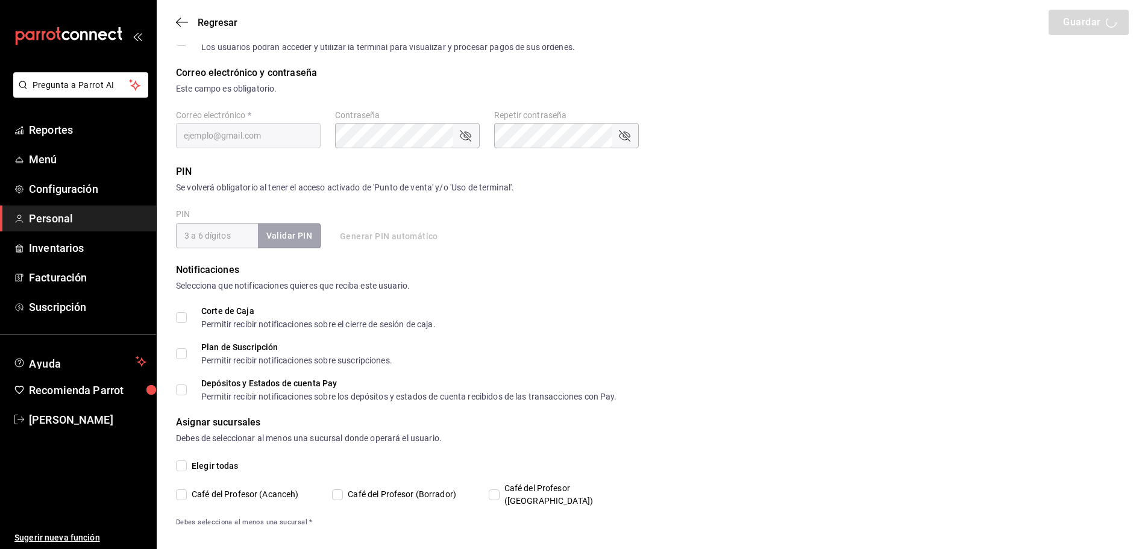
type input "Marco"
type input "Cabrera May"
checkbox input "true"
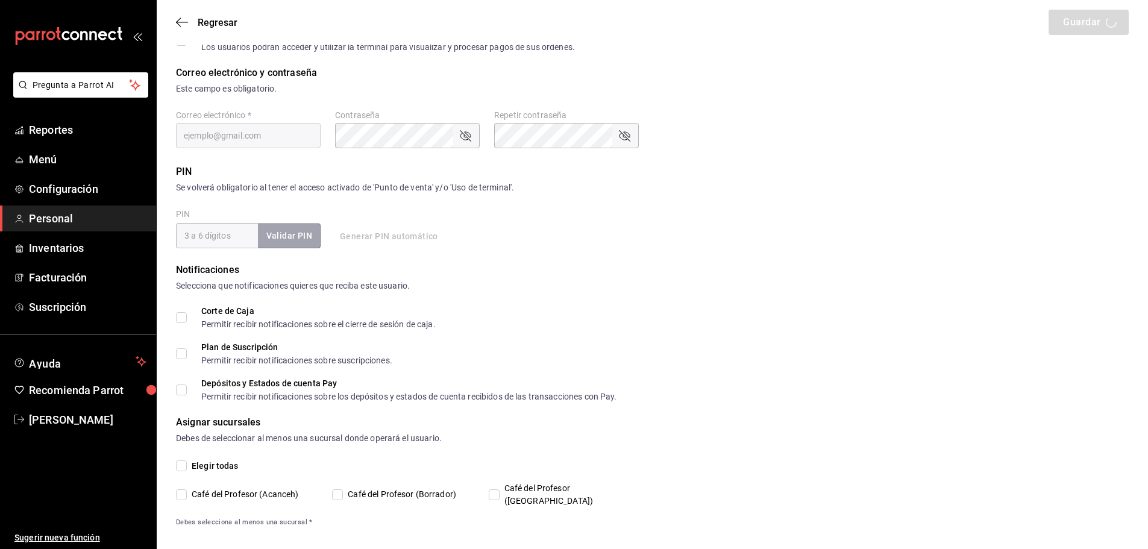
checkbox input "true"
type input "suministros@cafedelprofesor.mx"
type input "249383"
checkbox input "true"
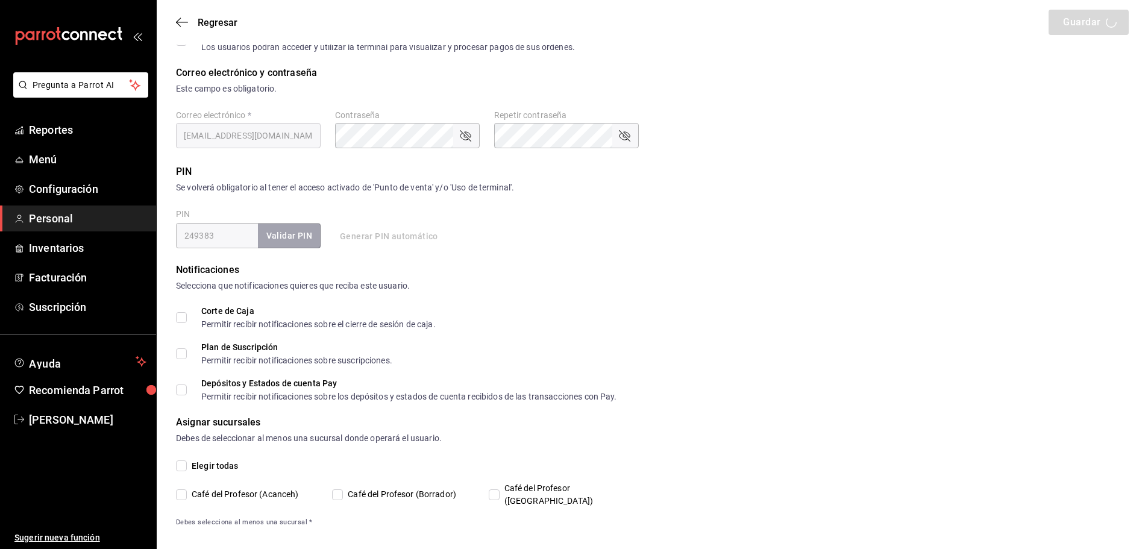
type input "+52 (52) 9983-3007"
type input "ea53f1a3-98f3-43af-ad9e-7adcaf8a0599"
type input "ADMIN"
checkbox input "true"
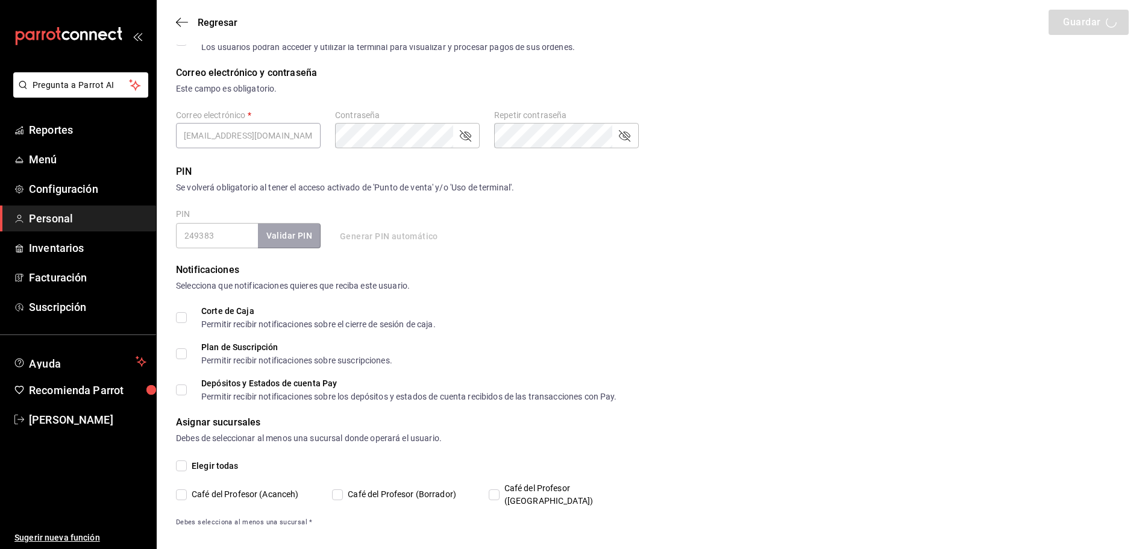
scroll to position [345, 0]
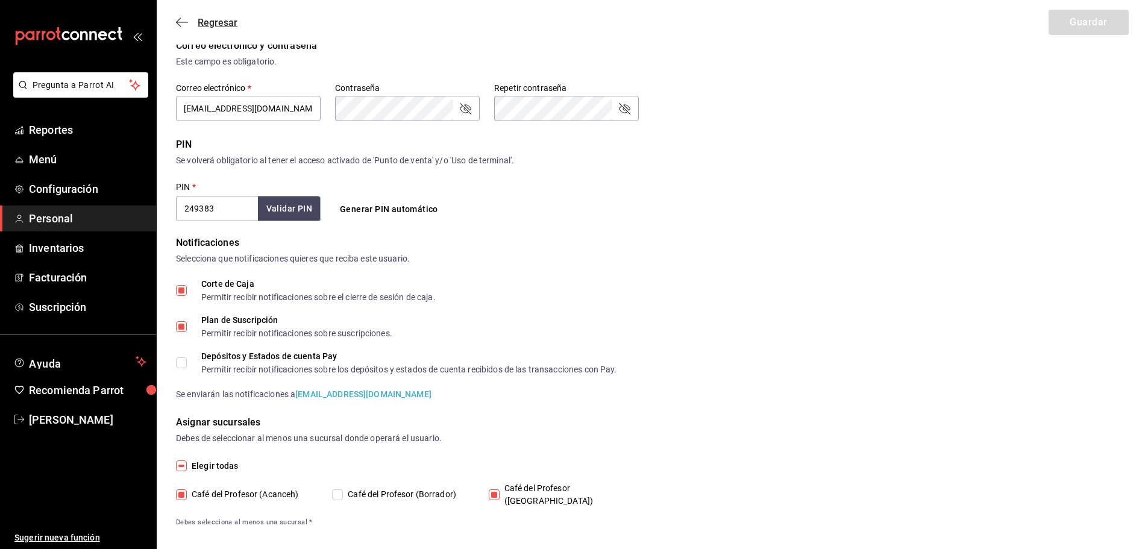
click at [181, 25] on icon "button" at bounding box center [182, 22] width 12 height 11
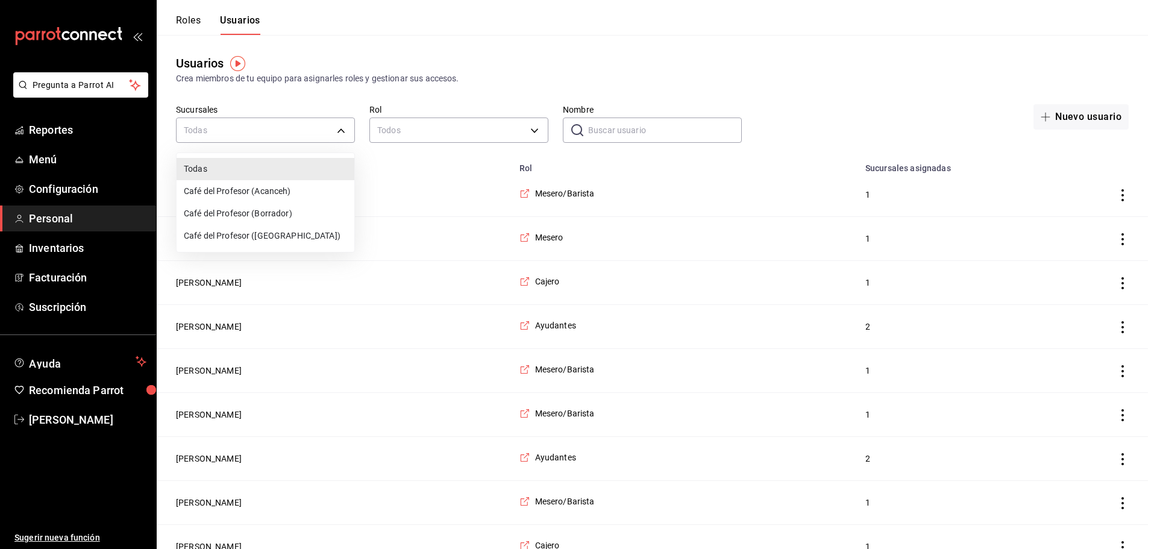
click at [305, 234] on li "Café del Profesor ([GEOGRAPHIC_DATA])" at bounding box center [266, 236] width 178 height 22
type input "cf5fc73d-0347-401f-b4f7-21ffa369c775"
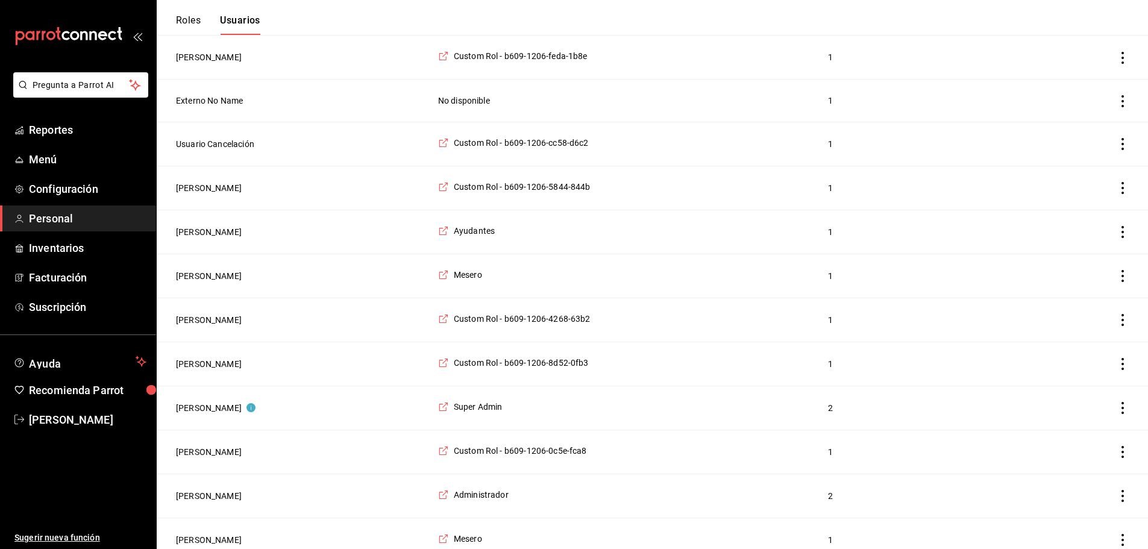
scroll to position [1360, 0]
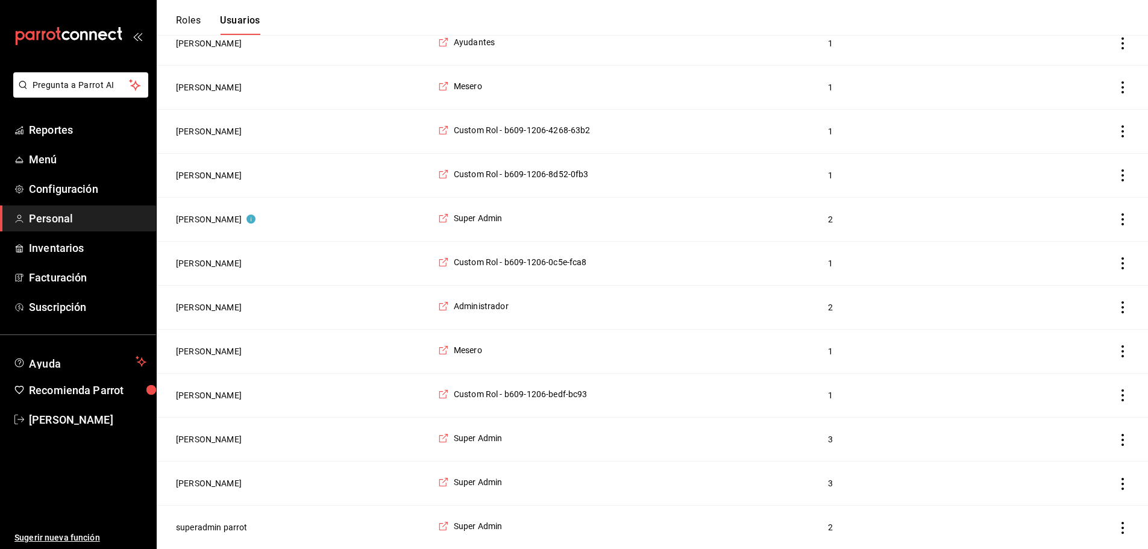
click at [1125, 391] on icon "actions" at bounding box center [1122, 395] width 12 height 12
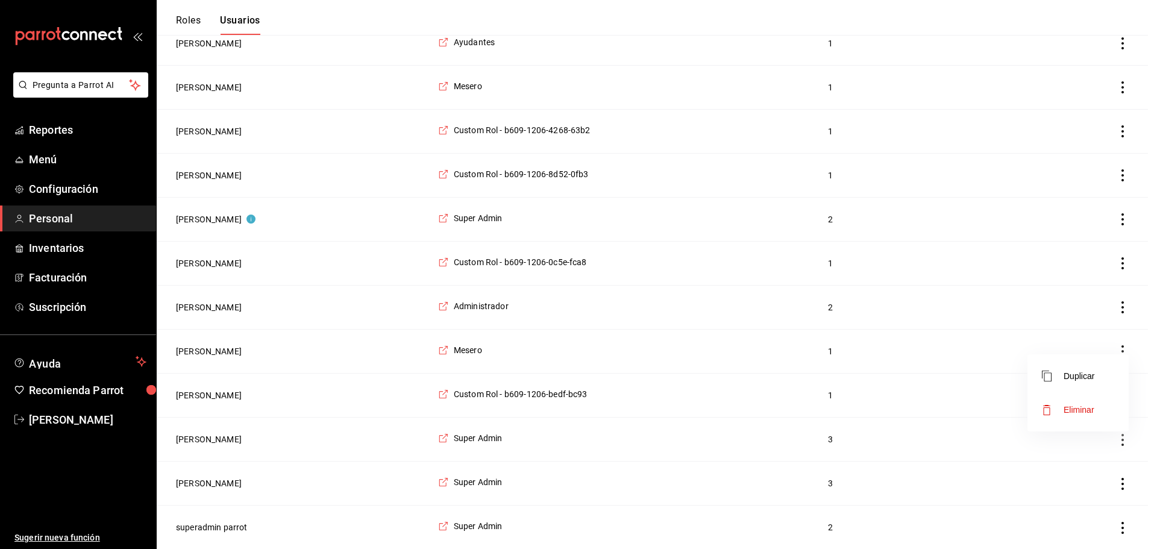
click at [1068, 410] on span "Eliminar" at bounding box center [1078, 410] width 31 height 10
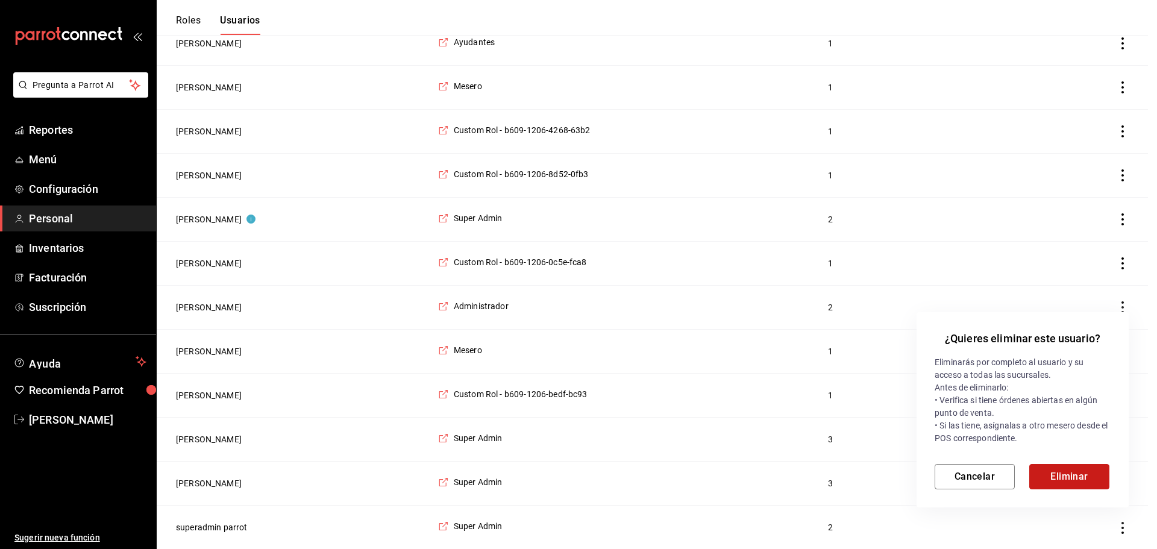
click at [1079, 469] on button "Eliminar" at bounding box center [1069, 476] width 80 height 25
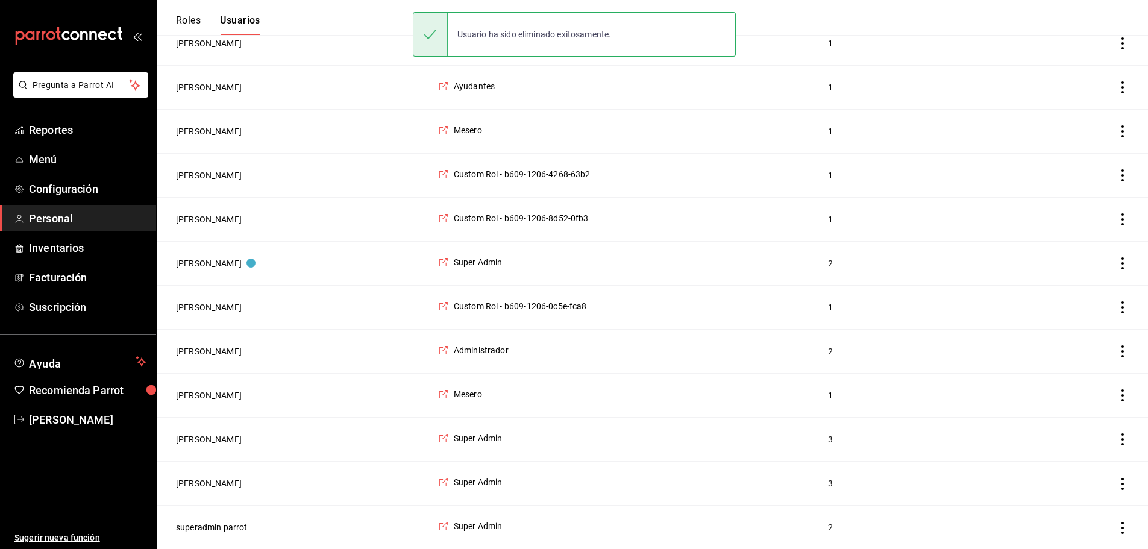
scroll to position [1316, 0]
click at [1123, 213] on icon "actions" at bounding box center [1122, 219] width 12 height 12
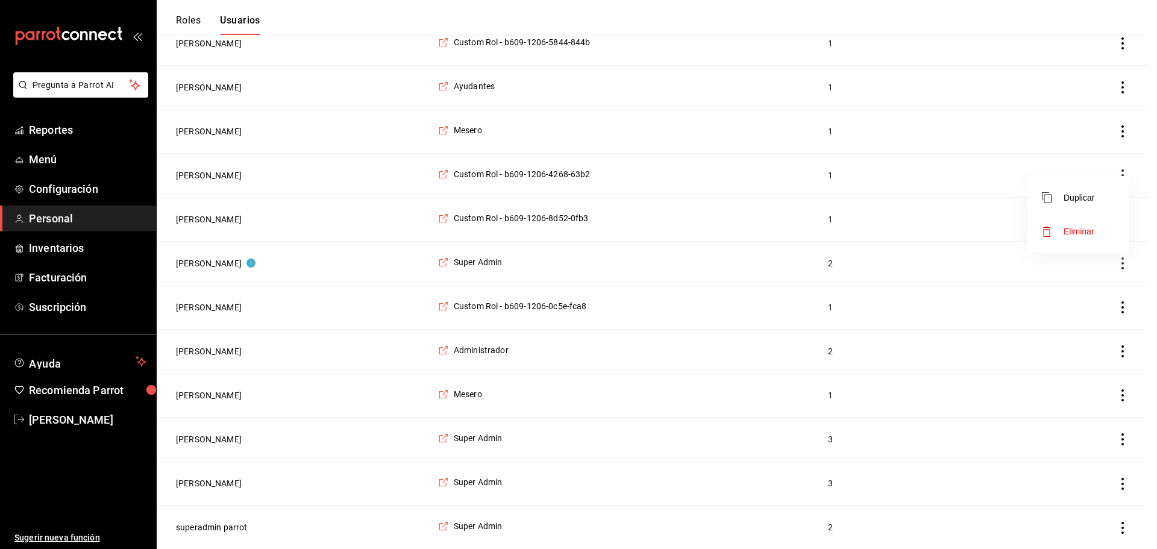
click at [1090, 228] on span "Eliminar" at bounding box center [1078, 232] width 31 height 10
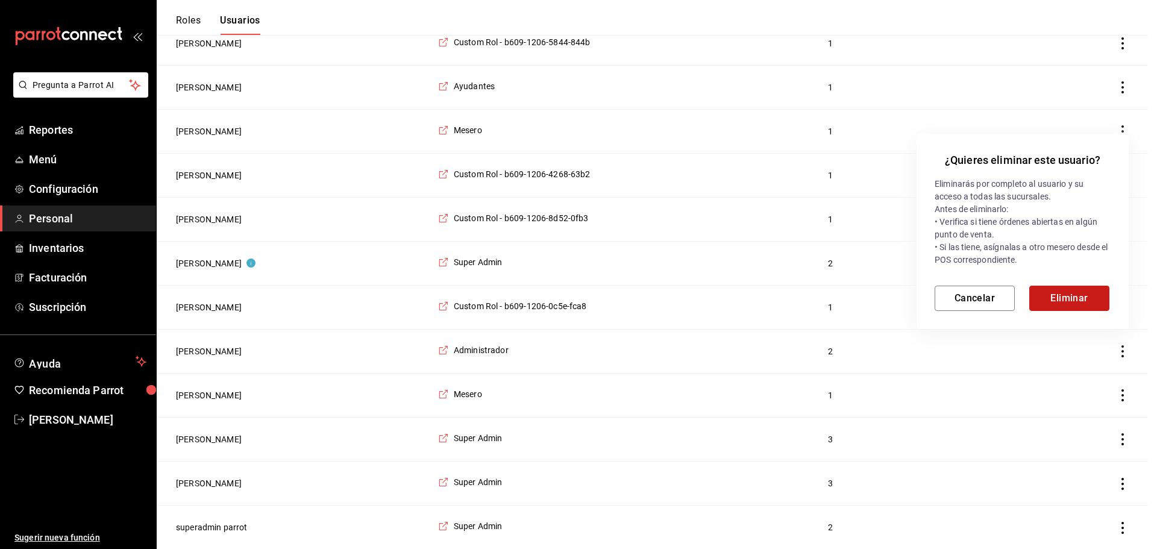
click at [1081, 304] on button "Eliminar" at bounding box center [1069, 298] width 80 height 25
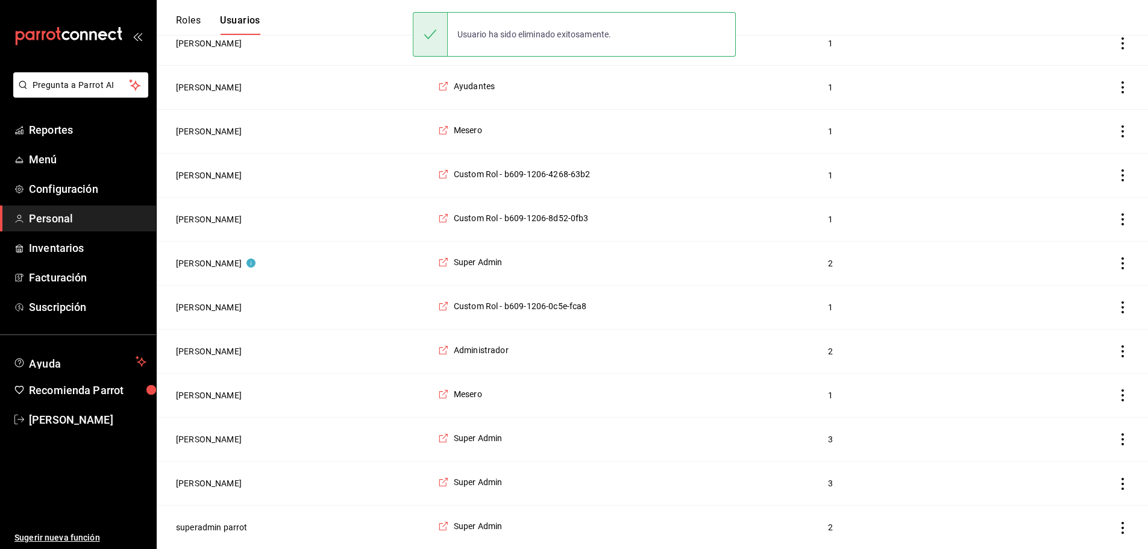
scroll to position [1271, 0]
click at [1125, 214] on icon "actions" at bounding box center [1122, 219] width 12 height 12
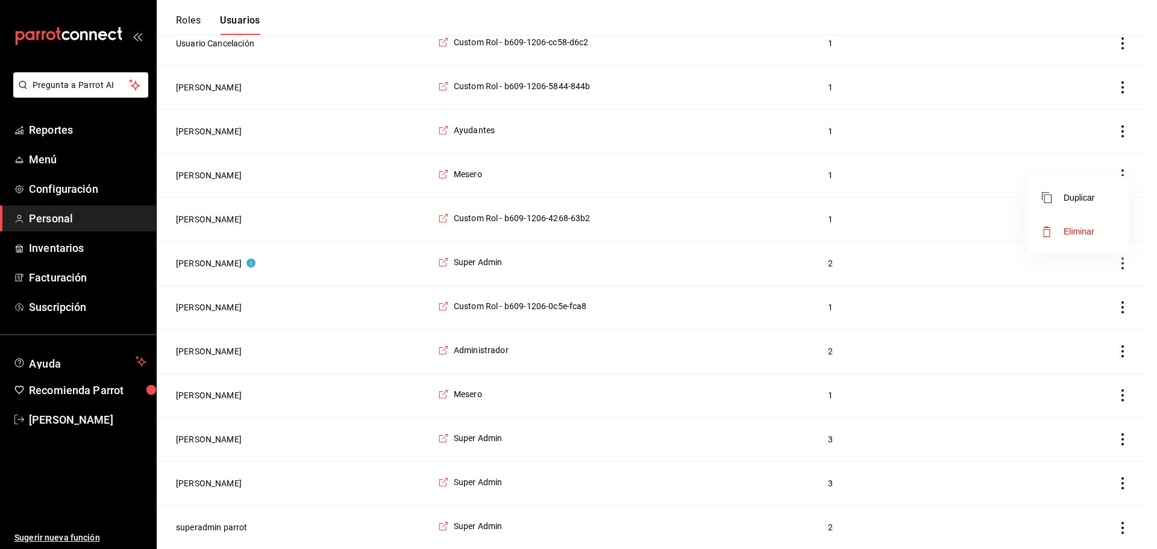
click at [1101, 228] on li "Eliminar" at bounding box center [1077, 231] width 101 height 34
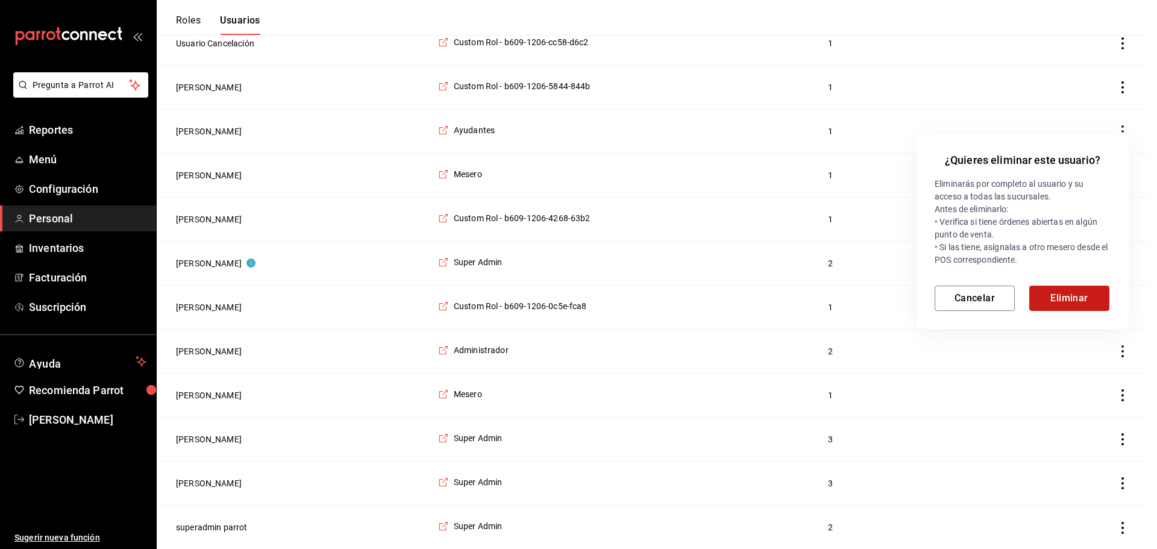
click at [1056, 292] on button "Eliminar" at bounding box center [1069, 298] width 80 height 25
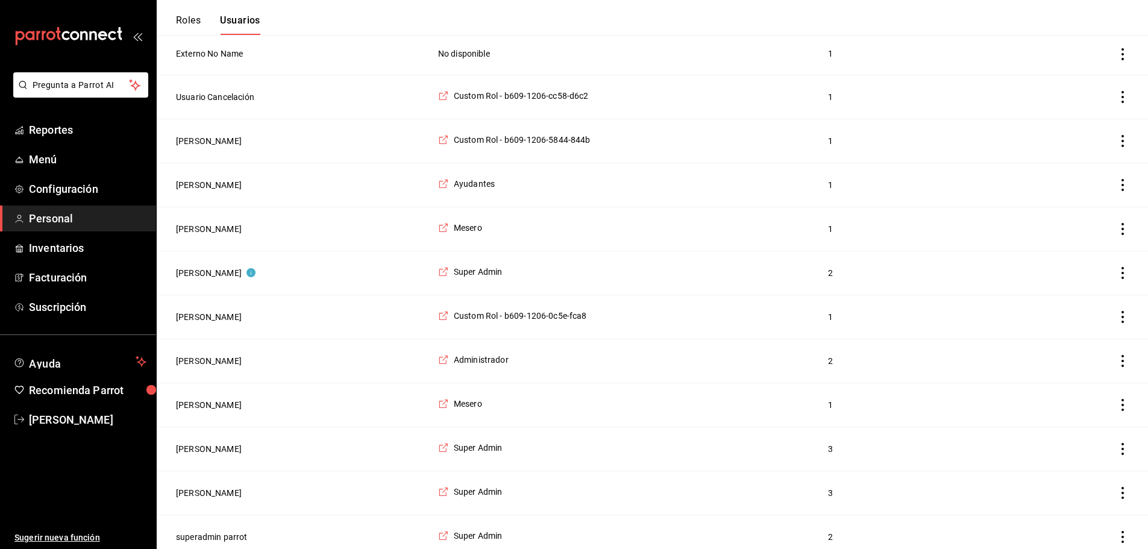
scroll to position [1227, 0]
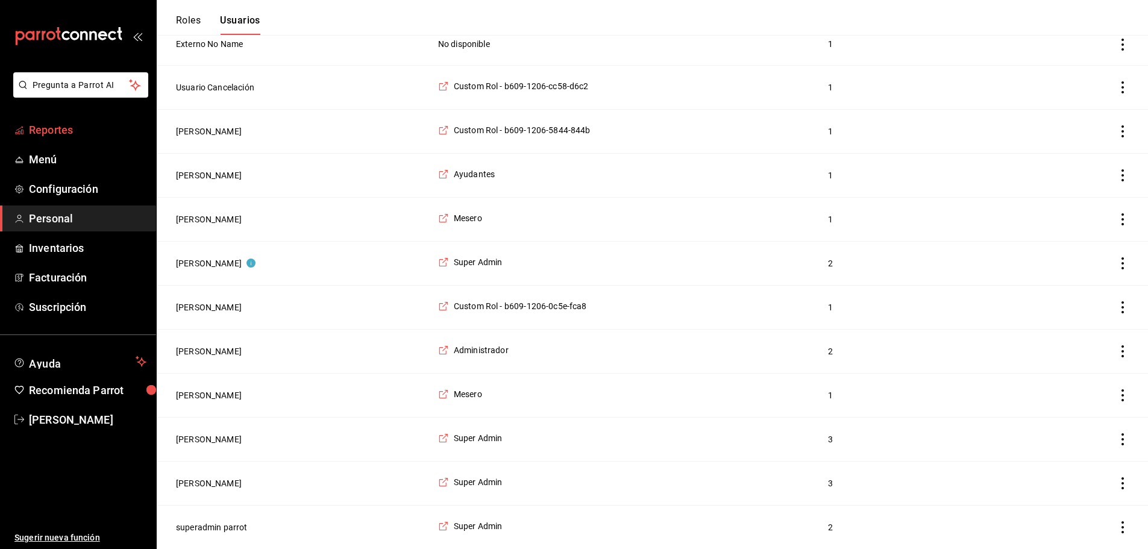
click at [64, 133] on span "Reportes" at bounding box center [87, 130] width 117 height 16
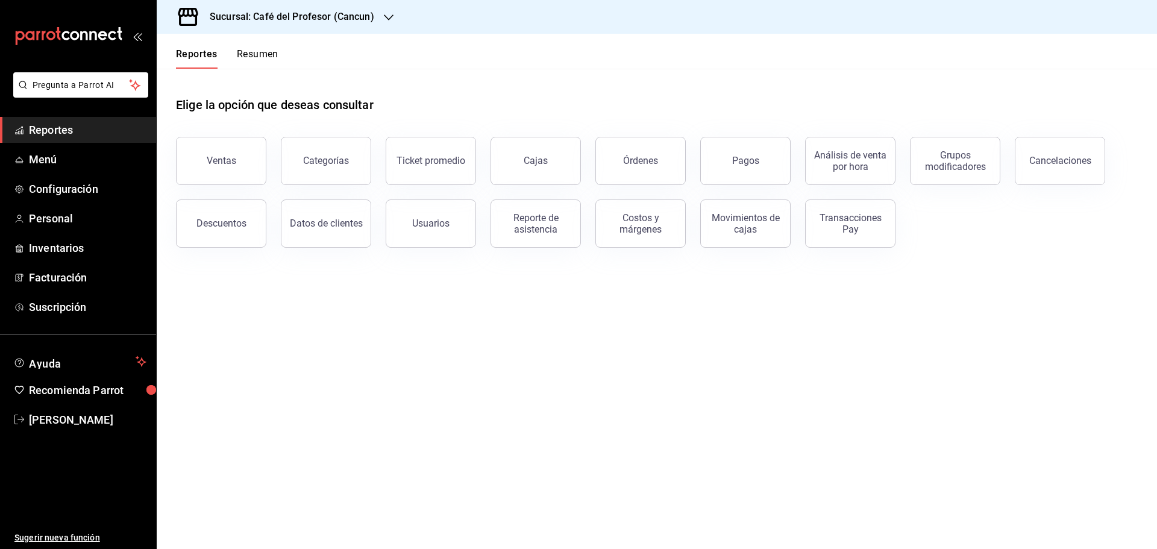
click at [1049, 155] on div "Cancelaciones" at bounding box center [1060, 160] width 62 height 11
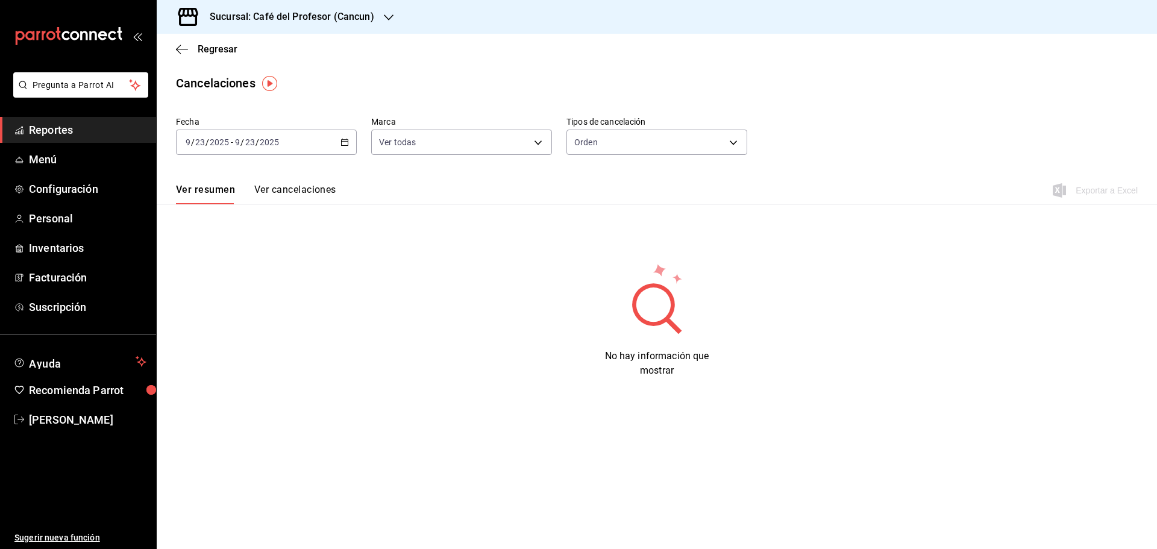
click at [344, 141] on icon "button" at bounding box center [344, 142] width 8 height 8
click at [248, 321] on li "Rango de fechas" at bounding box center [233, 314] width 113 height 27
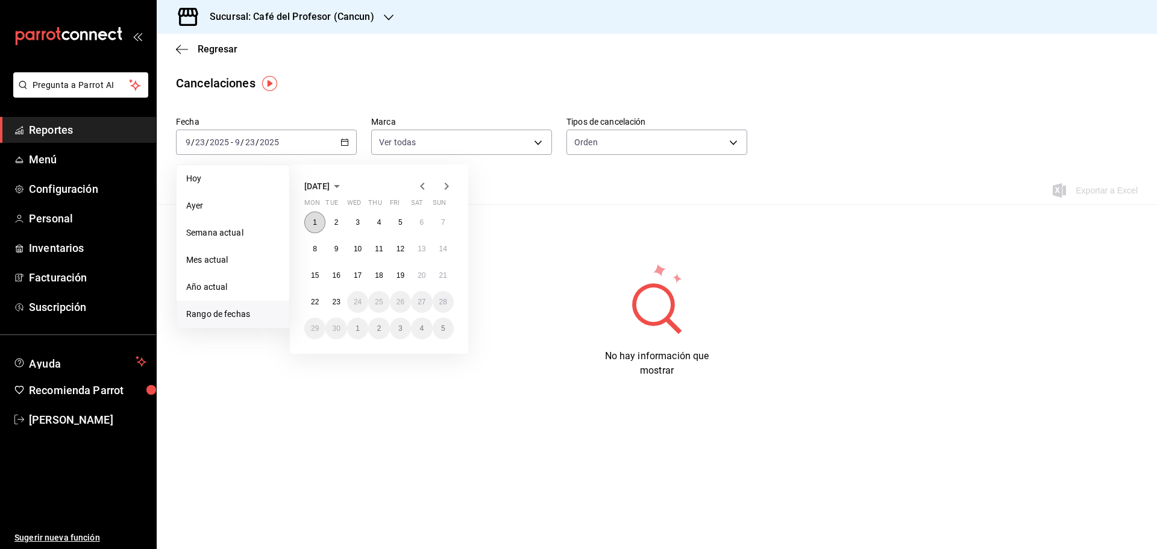
click at [313, 223] on abbr "1" at bounding box center [315, 222] width 4 height 8
click at [342, 305] on button "23" at bounding box center [335, 302] width 21 height 22
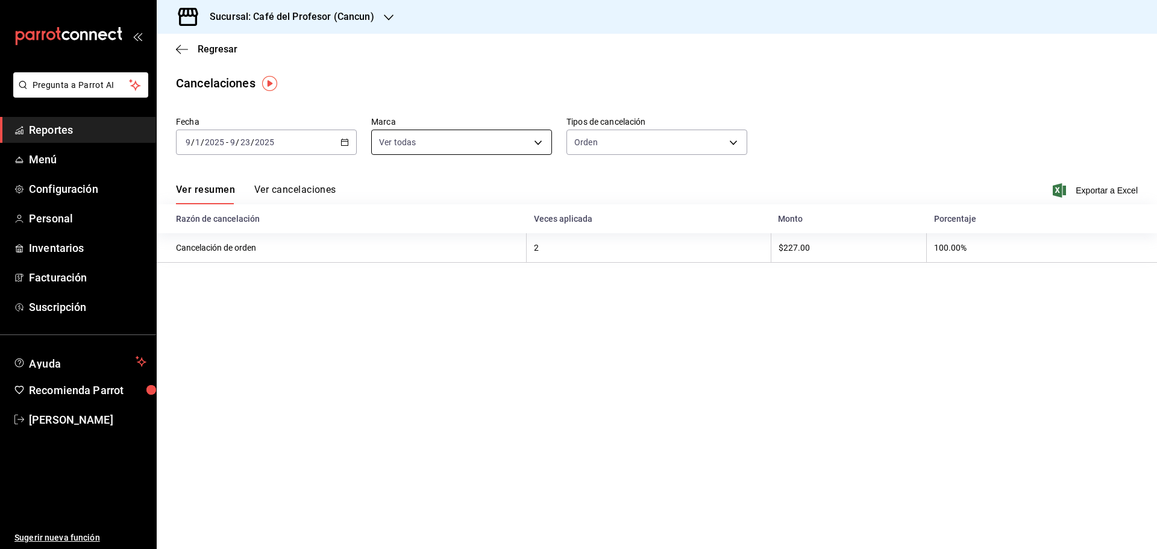
click at [536, 148] on body "Pregunta a Parrot AI Reportes Menú Configuración Personal Inventarios Facturaci…" at bounding box center [578, 274] width 1157 height 549
click at [536, 148] on div at bounding box center [578, 274] width 1157 height 549
click at [395, 18] on div "Sucursal: Café del Profesor (Cancun)" at bounding box center [282, 17] width 232 height 34
click at [238, 74] on span "Café del Profesor (Acanceh)" at bounding box center [219, 79] width 107 height 13
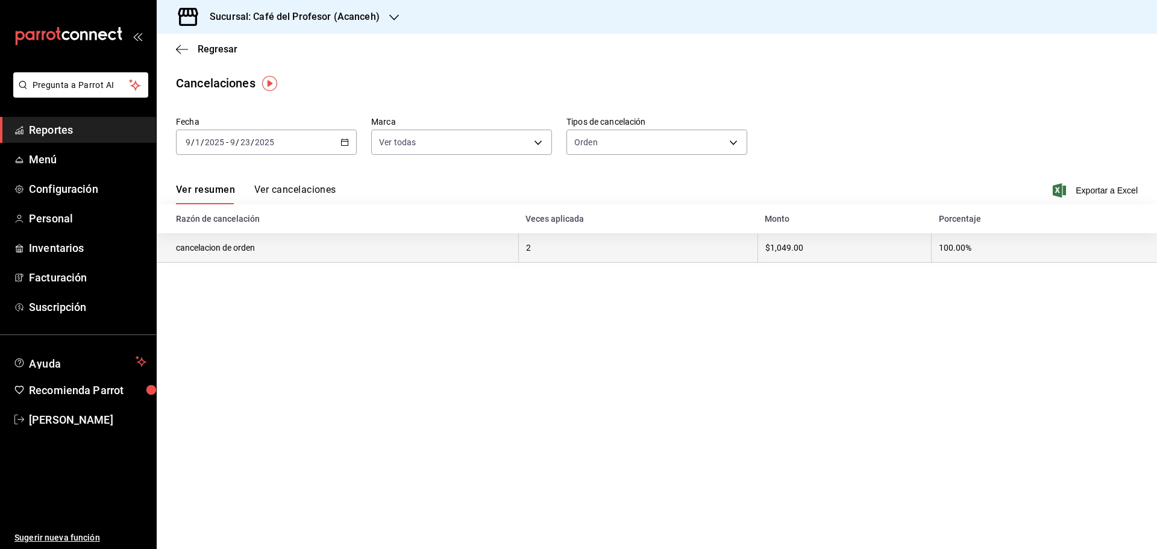
click at [233, 246] on th "cancelacion de orden" at bounding box center [337, 248] width 361 height 30
click at [531, 246] on th "2" at bounding box center [637, 248] width 239 height 30
click at [785, 248] on th "$1,049.00" at bounding box center [844, 248] width 174 height 30
click at [963, 246] on th "100.00%" at bounding box center [1043, 248] width 225 height 30
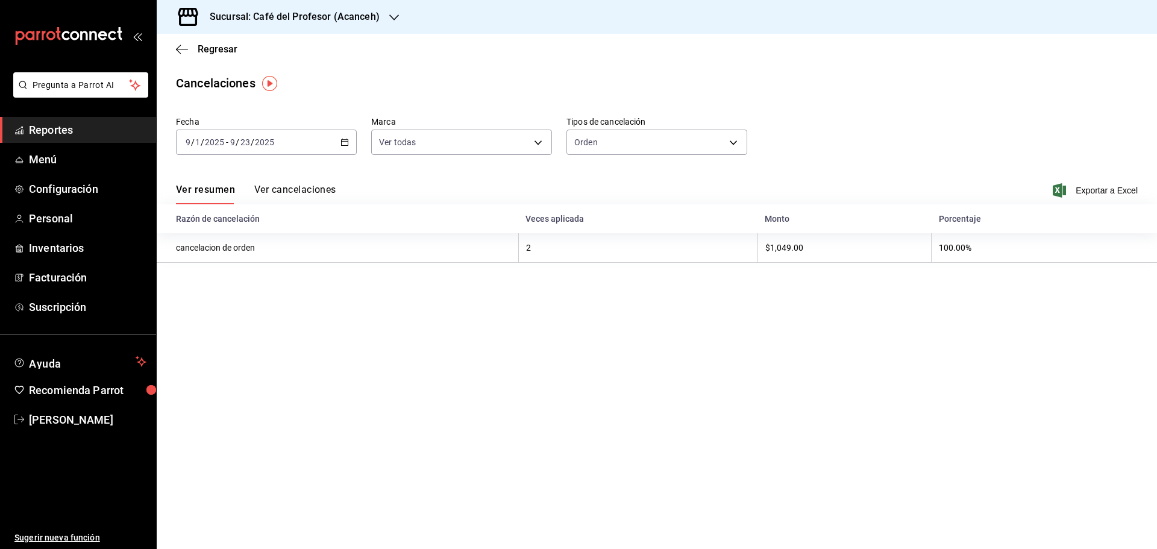
click at [284, 190] on button "Ver cancelaciones" at bounding box center [295, 194] width 82 height 20
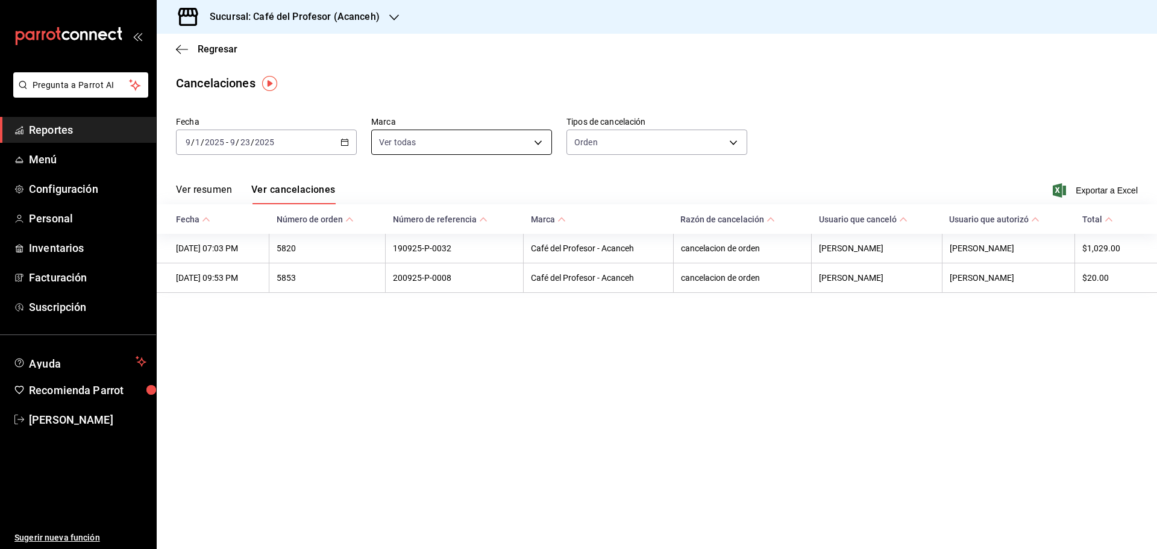
click at [510, 142] on body "Pregunta a Parrot AI Reportes Menú Configuración Personal Inventarios Facturaci…" at bounding box center [578, 274] width 1157 height 549
click at [510, 142] on div at bounding box center [578, 274] width 1157 height 549
click at [340, 142] on div "2025-09-01 9 / 1 / 2025 - 2025-09-23 9 / 23 / 2025" at bounding box center [266, 142] width 181 height 25
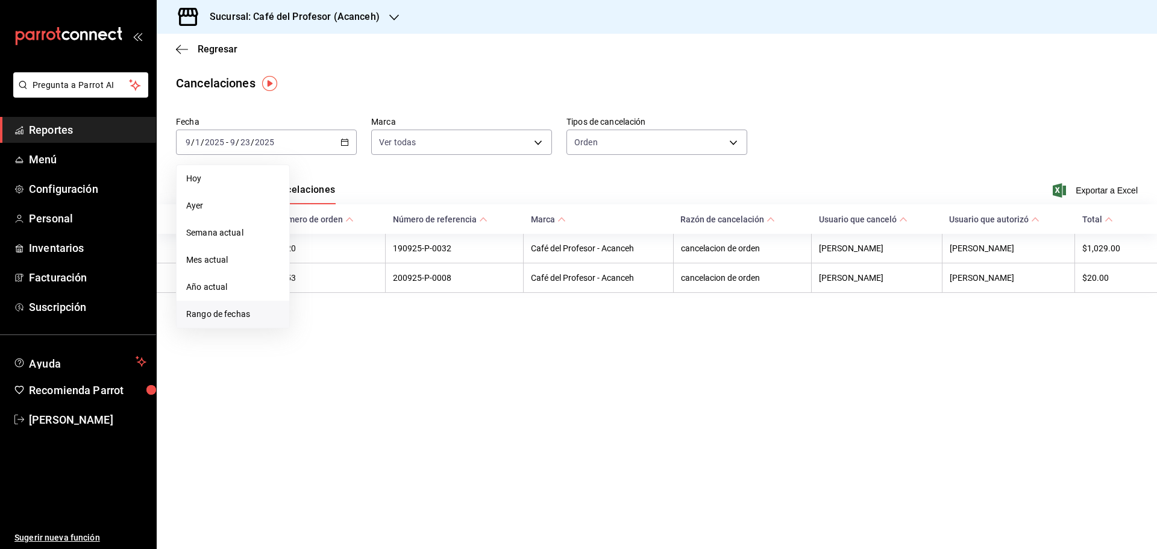
click at [234, 315] on span "Rango de fechas" at bounding box center [232, 314] width 93 height 13
click at [316, 220] on abbr "1" at bounding box center [315, 222] width 4 height 8
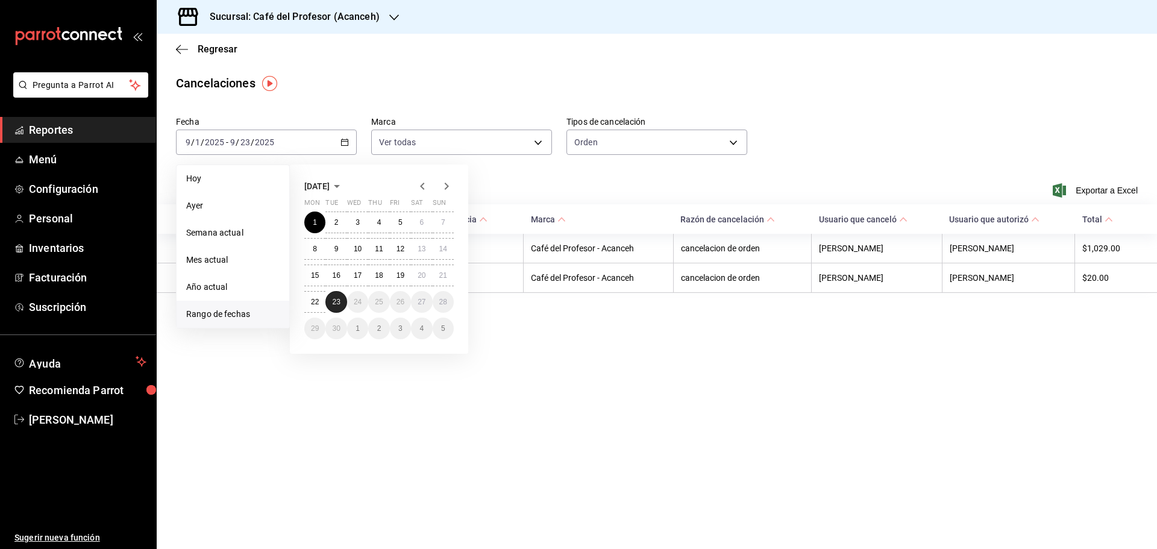
click at [340, 310] on button "23" at bounding box center [335, 302] width 21 height 22
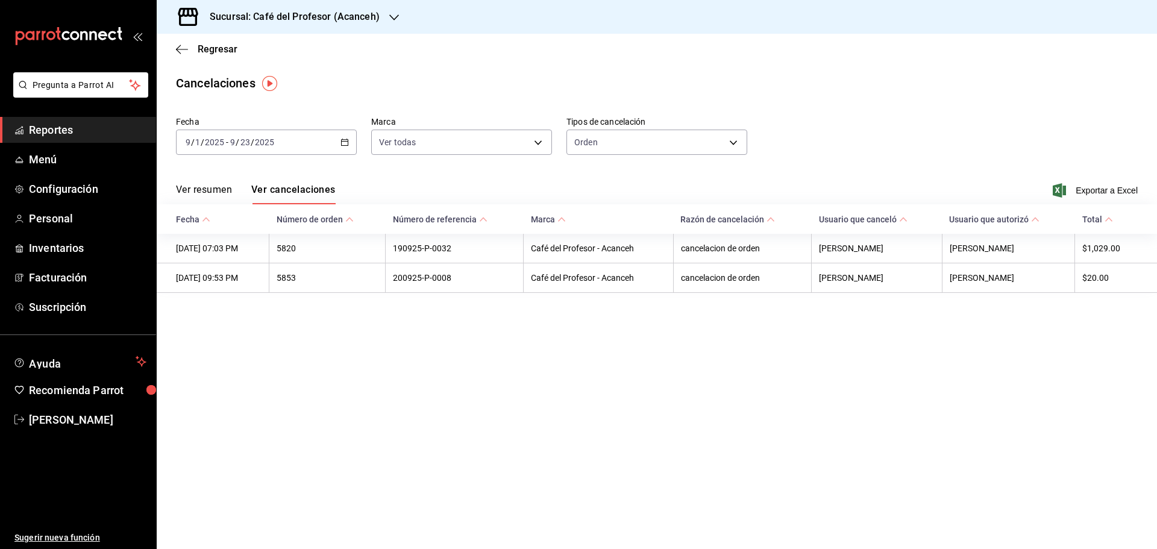
click at [351, 141] on div "2025-09-01 9 / 1 / 2025 - 2025-09-23 9 / 23 / 2025" at bounding box center [266, 142] width 181 height 25
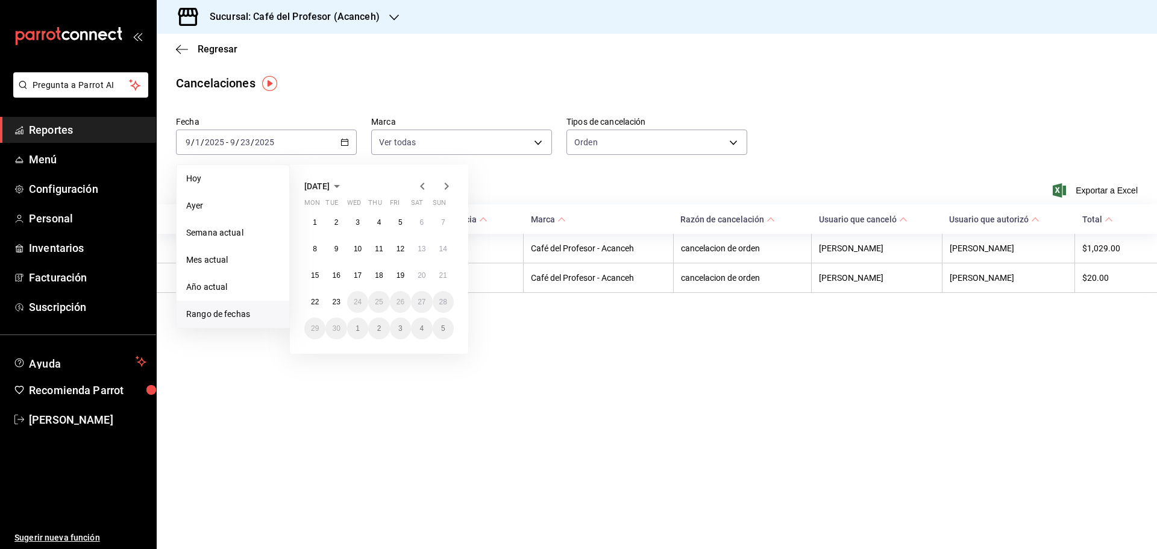
click at [419, 187] on icon "button" at bounding box center [422, 186] width 14 height 14
click at [399, 225] on abbr "1" at bounding box center [400, 222] width 4 height 8
click at [398, 332] on button "29" at bounding box center [400, 328] width 21 height 22
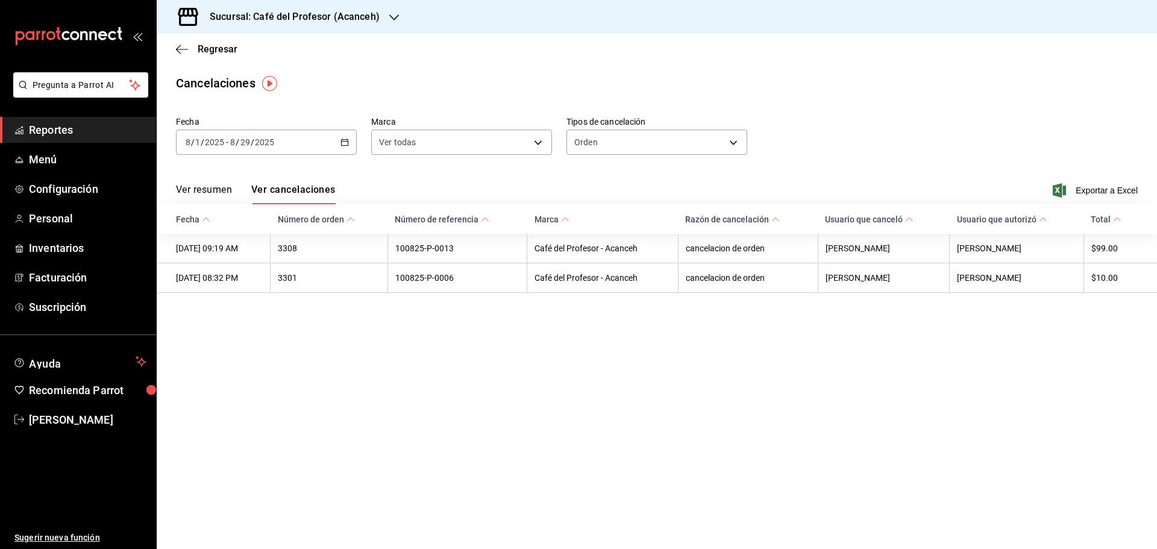
click at [55, 130] on span "Reportes" at bounding box center [87, 130] width 117 height 16
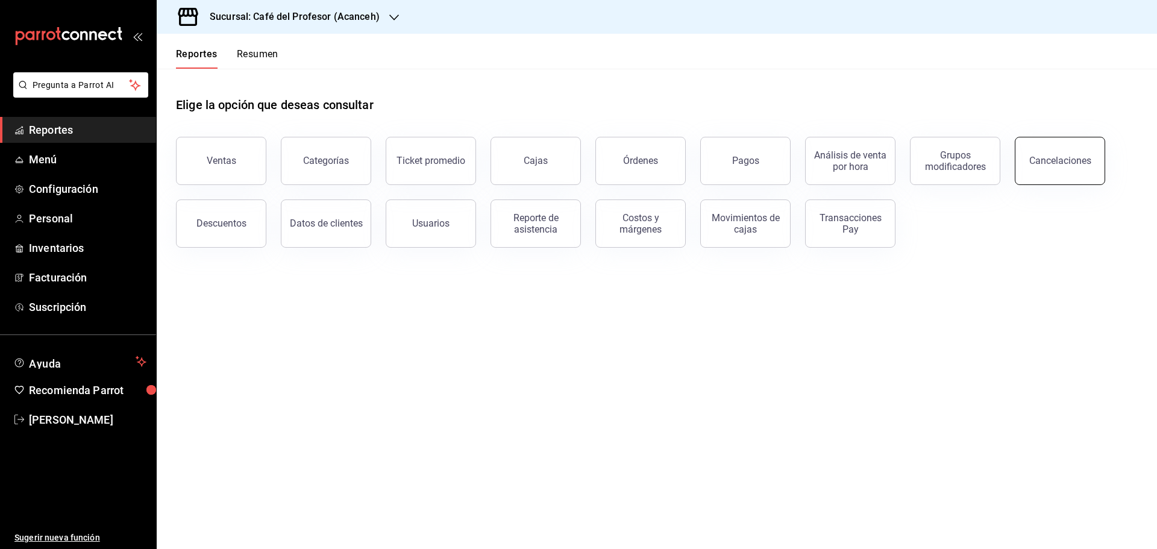
click at [1068, 154] on button "Cancelaciones" at bounding box center [1060, 161] width 90 height 48
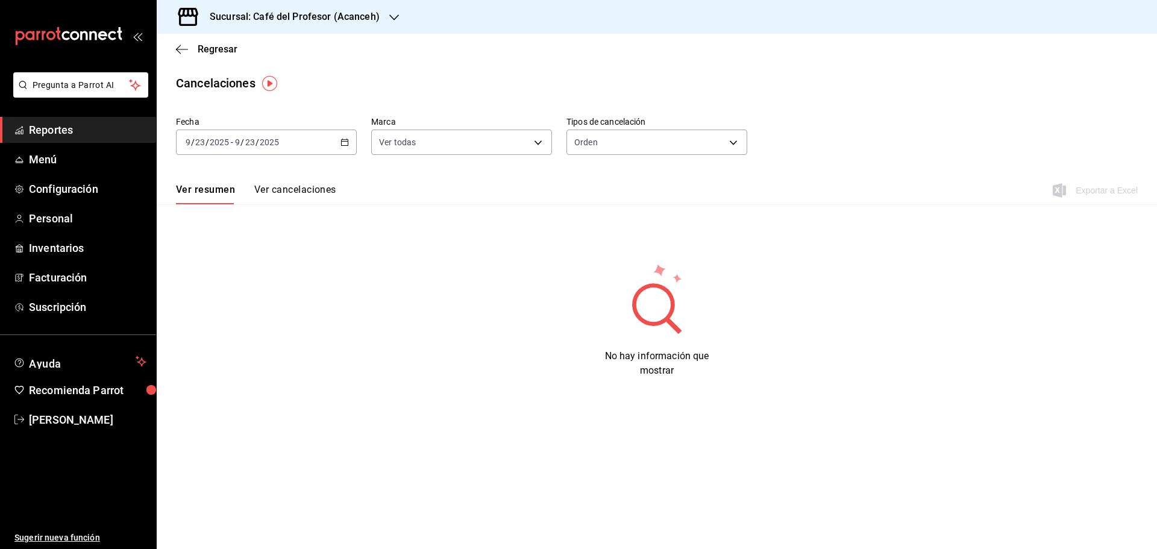
click at [345, 138] on icon "button" at bounding box center [344, 142] width 8 height 8
click at [260, 315] on span "Rango de fechas" at bounding box center [232, 314] width 93 height 13
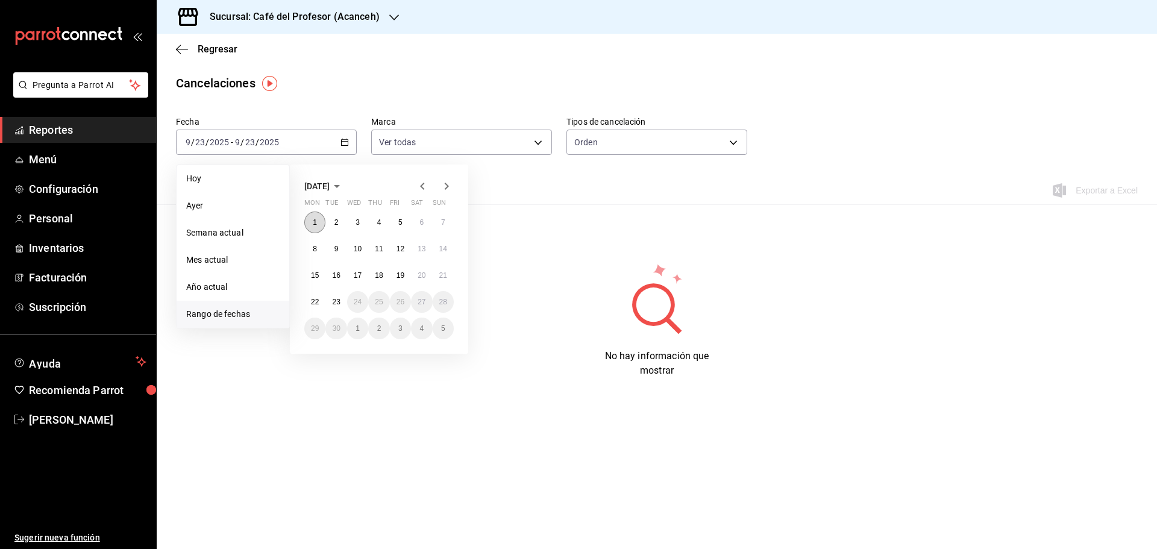
click at [317, 220] on button "1" at bounding box center [314, 222] width 21 height 22
click at [343, 309] on button "23" at bounding box center [335, 302] width 21 height 22
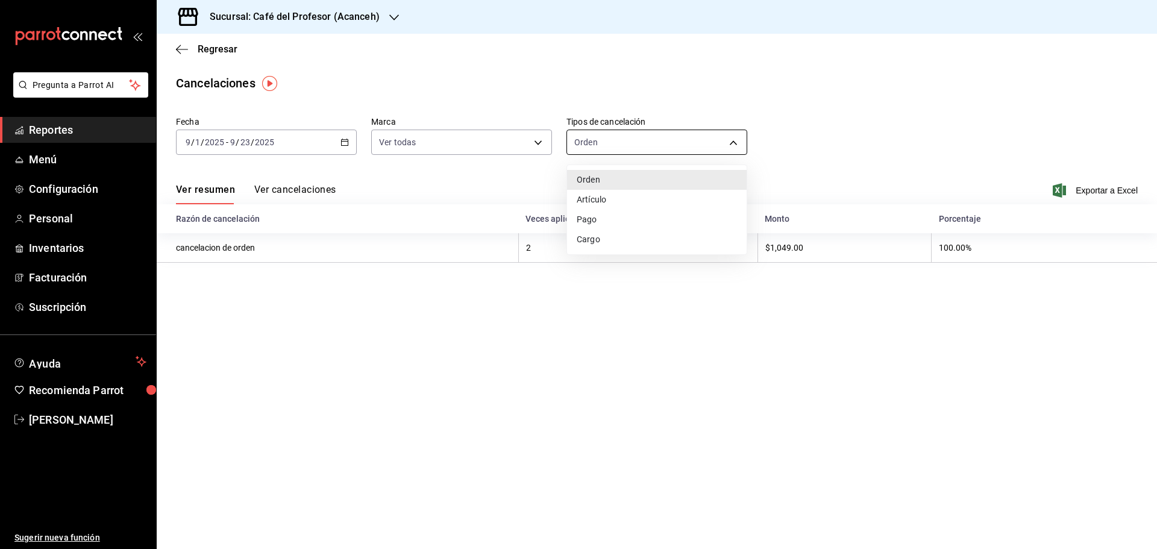
click at [669, 143] on body "Pregunta a Parrot AI Reportes Menú Configuración Personal Inventarios Facturaci…" at bounding box center [578, 274] width 1157 height 549
click at [640, 229] on li "Pago" at bounding box center [657, 220] width 180 height 20
type input "ORDER_PAYMENT"
click at [728, 138] on body "Pregunta a Parrot AI Reportes Menú Configuración Personal Inventarios Facturaci…" at bounding box center [578, 274] width 1157 height 549
click at [366, 352] on div at bounding box center [578, 274] width 1157 height 549
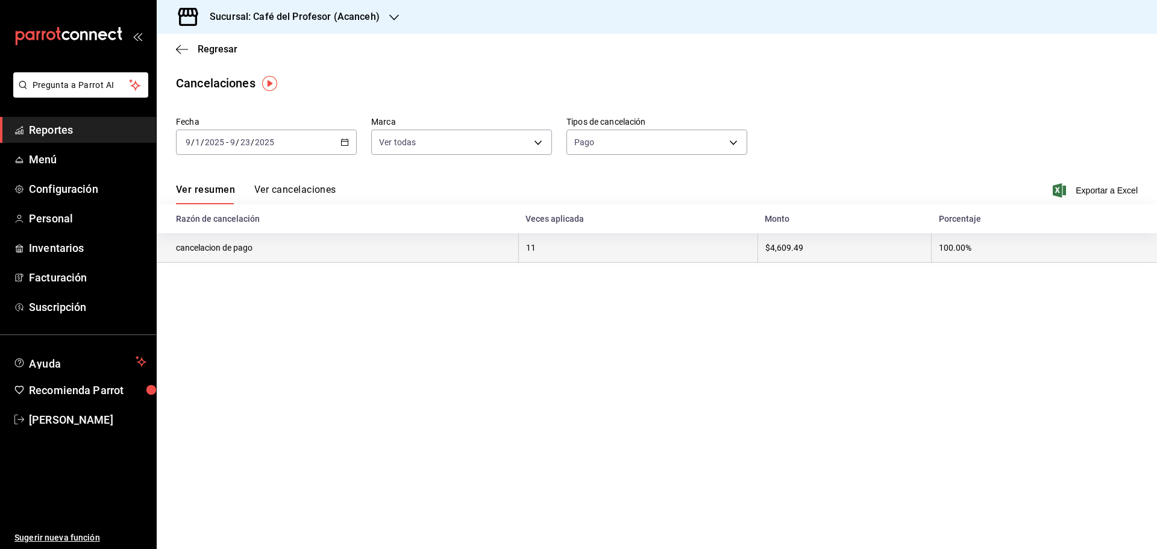
click at [213, 251] on th "cancelacion de pago" at bounding box center [337, 248] width 361 height 30
click at [274, 249] on th "cancelacion de pago" at bounding box center [337, 248] width 361 height 30
drag, startPoint x: 612, startPoint y: 258, endPoint x: 832, endPoint y: 248, distance: 220.1
click at [615, 258] on th "11" at bounding box center [637, 248] width 239 height 30
click at [834, 248] on th "$4,609.49" at bounding box center [844, 248] width 174 height 30
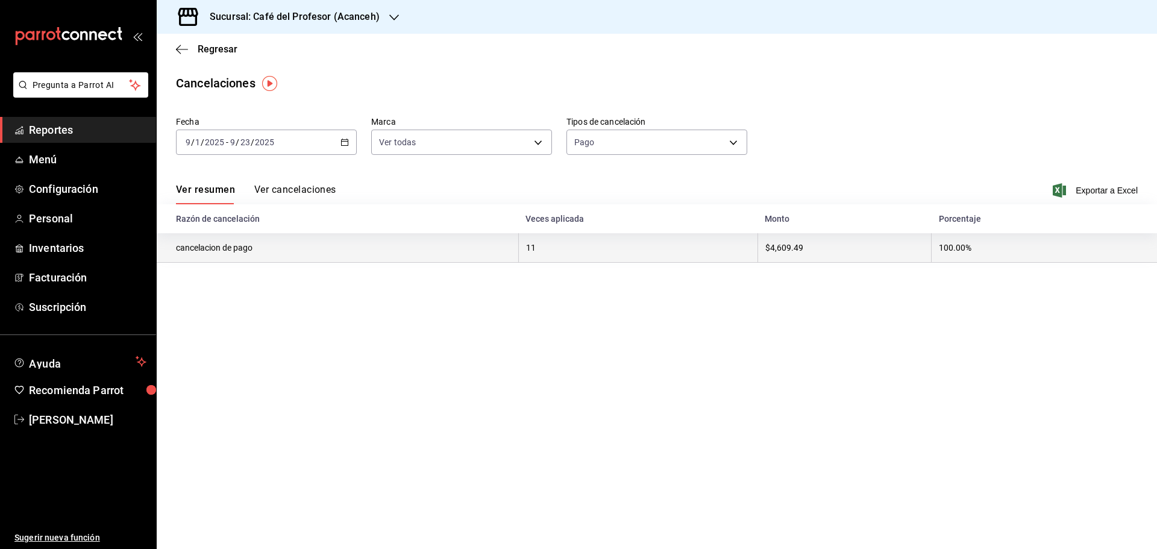
click at [1001, 248] on th "100.00%" at bounding box center [1043, 248] width 225 height 30
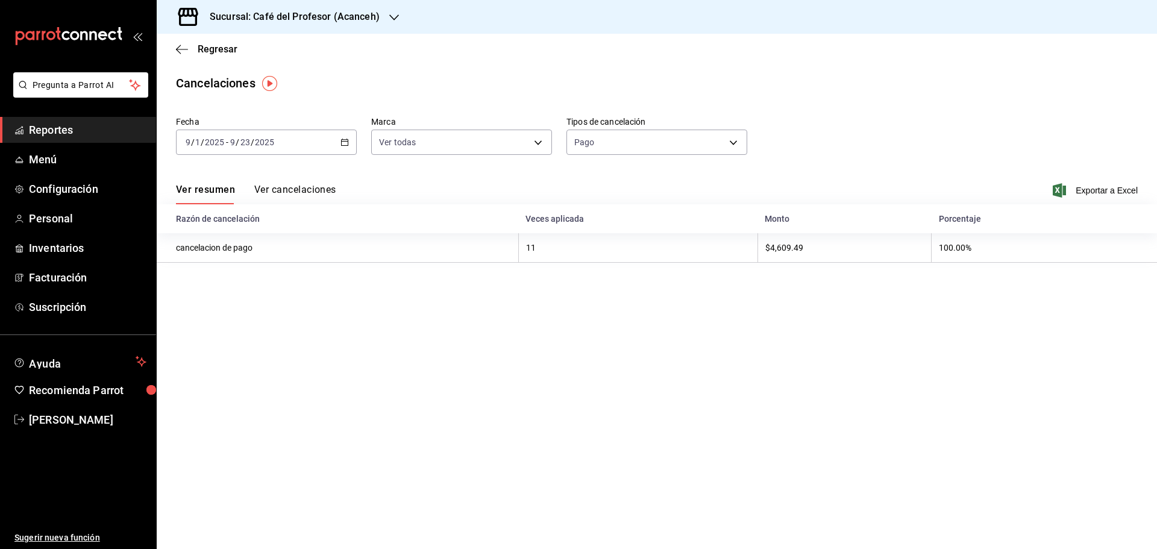
click at [302, 193] on button "Ver cancelaciones" at bounding box center [295, 194] width 82 height 20
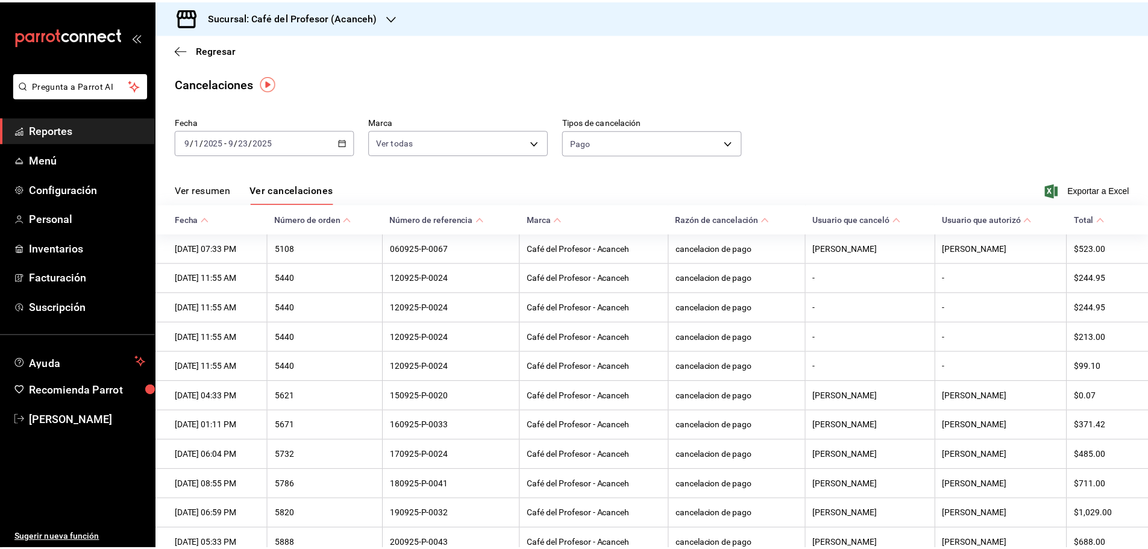
scroll to position [65, 0]
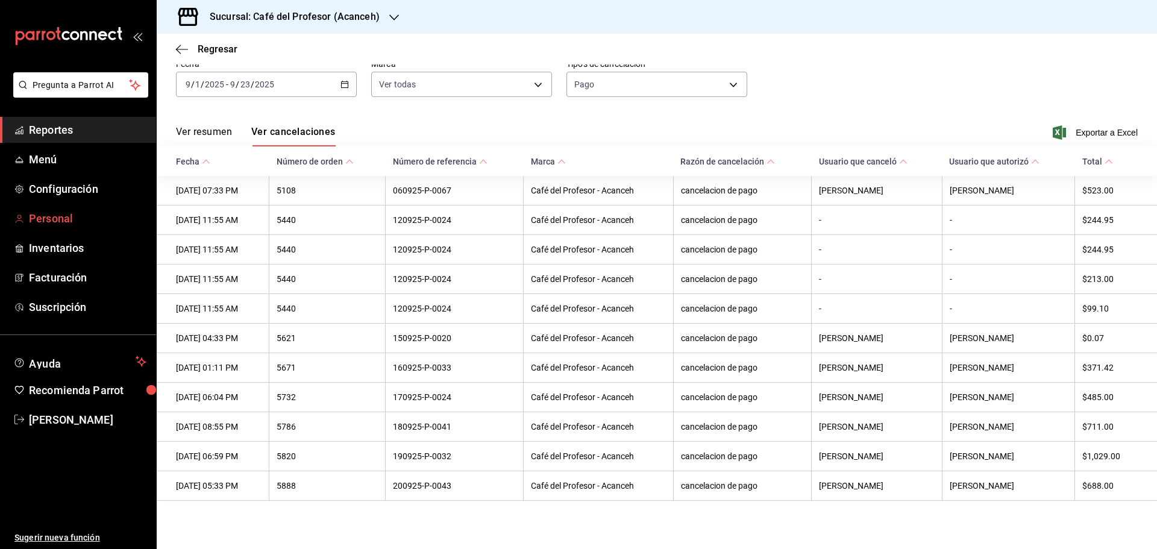
click at [64, 214] on span "Personal" at bounding box center [87, 218] width 117 height 16
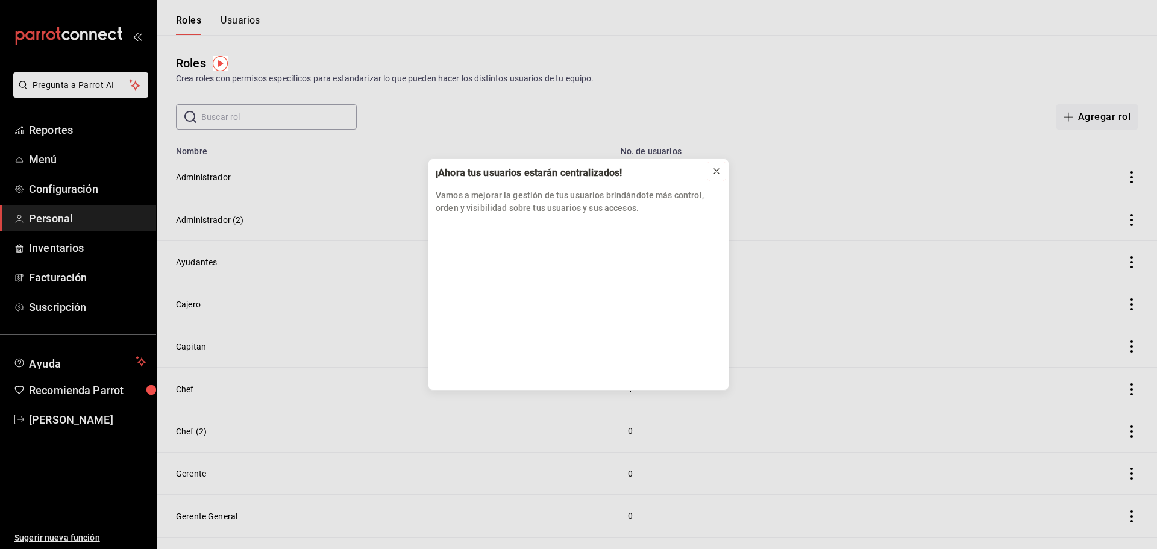
click at [720, 172] on icon at bounding box center [717, 171] width 10 height 10
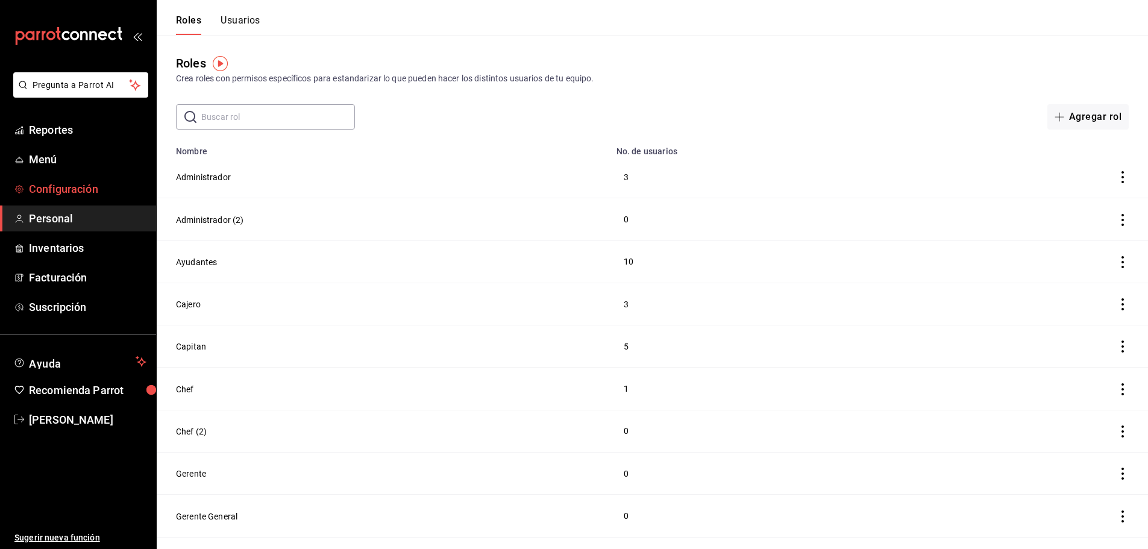
click at [62, 183] on span "Configuración" at bounding box center [87, 189] width 117 height 16
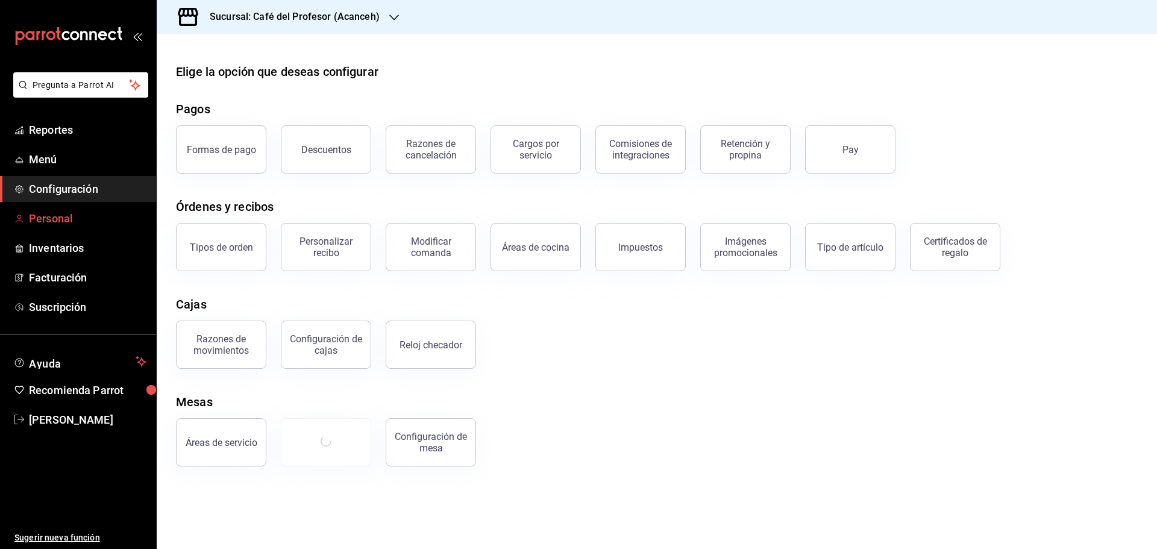
click at [59, 214] on span "Personal" at bounding box center [87, 218] width 117 height 16
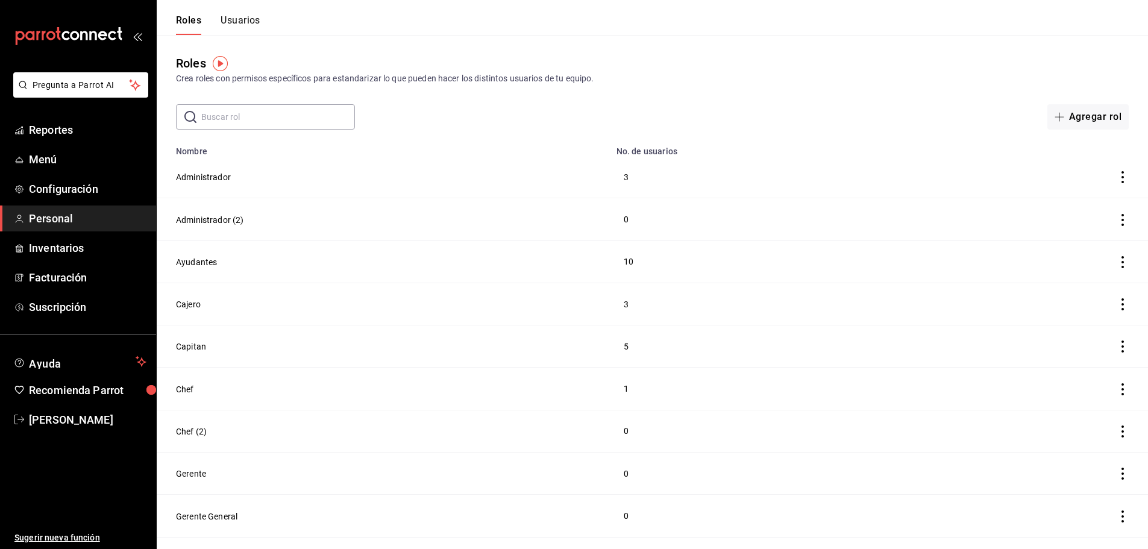
click at [241, 19] on button "Usuarios" at bounding box center [240, 24] width 40 height 20
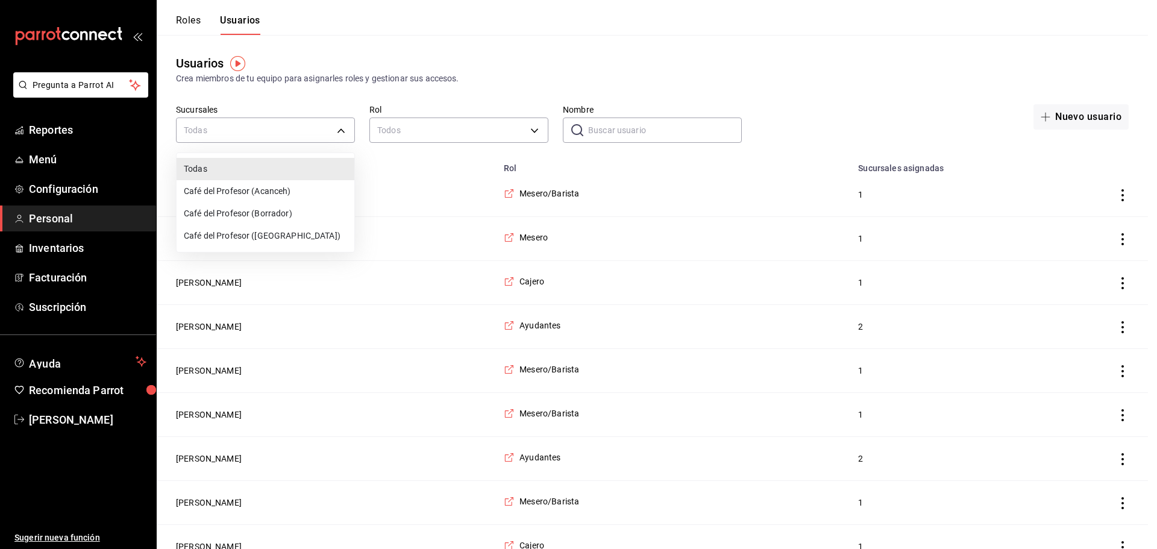
click at [271, 190] on li "Café del Profesor (Acanceh)" at bounding box center [266, 191] width 178 height 22
type input "f0ca590e-465f-4799-9f23-f607f32ef14d"
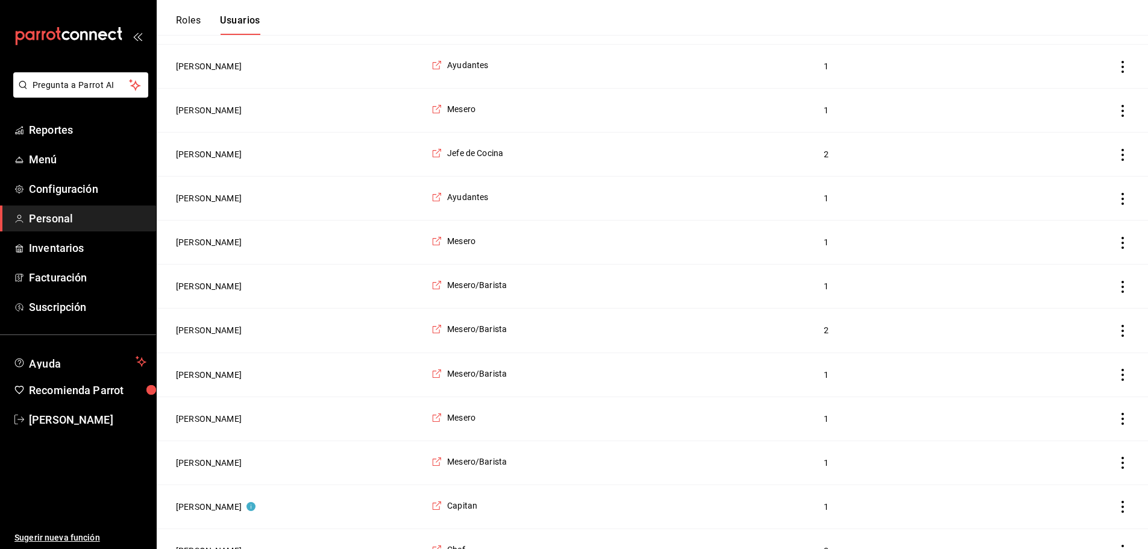
scroll to position [1225, 0]
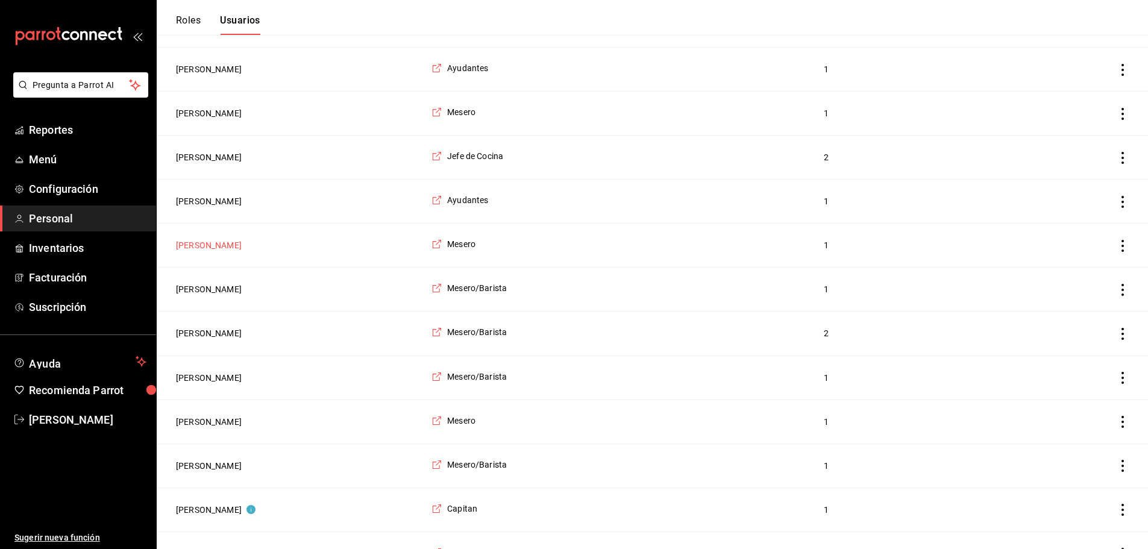
click at [207, 251] on button "Montserrat Aguilar" at bounding box center [209, 245] width 66 height 12
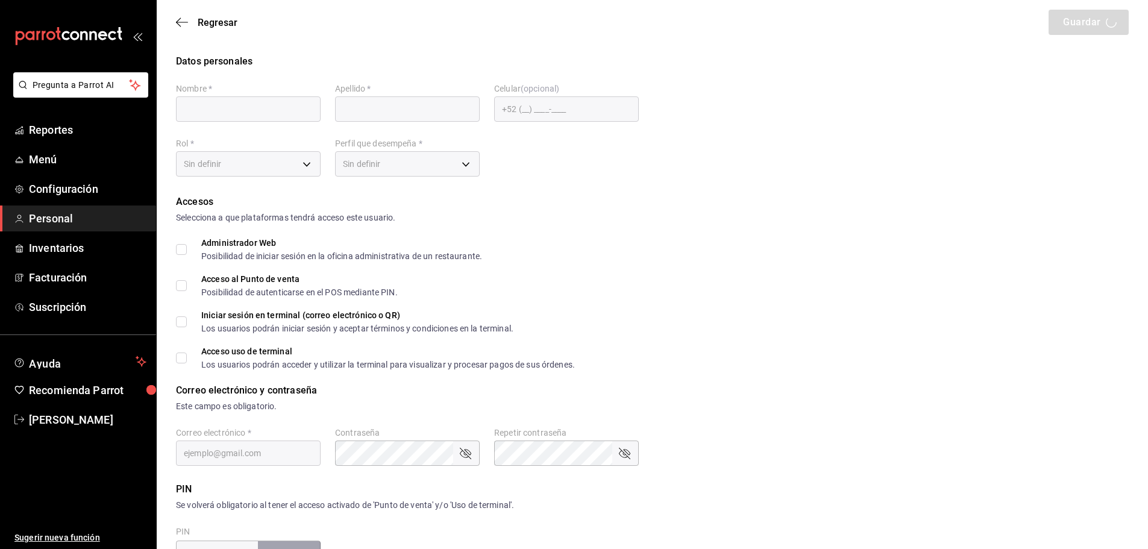
type input "Montserrat"
type input "Aguilar"
checkbox input "true"
type input "sandralove@outlook.com"
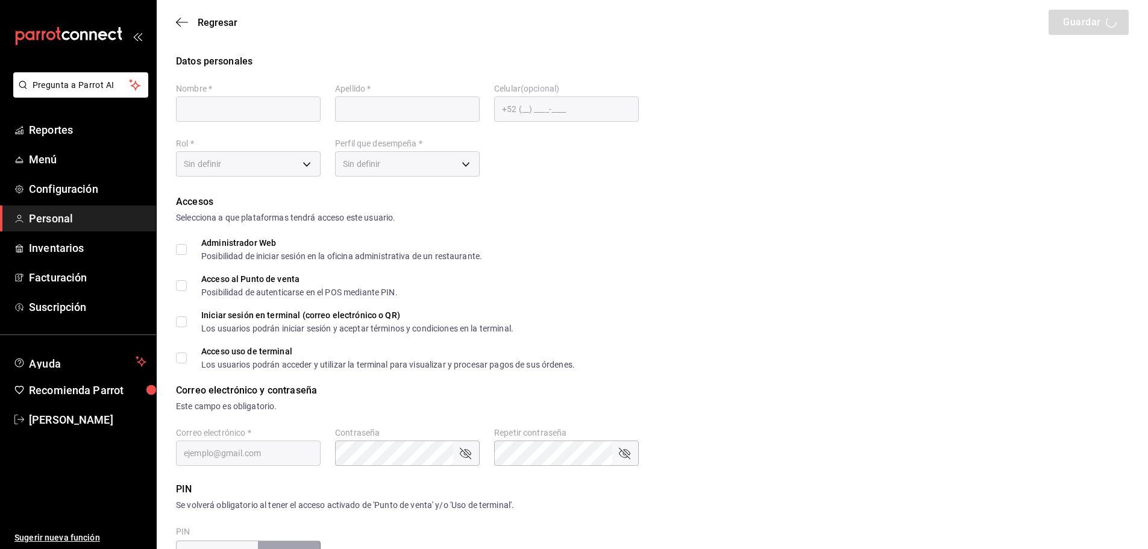
type input "730698"
type input "+52 (52) 9984-0359"
type input "1a76cd6b-98a7-4025-b815-3a88f11c6c47"
type input "WAITER"
checkbox input "true"
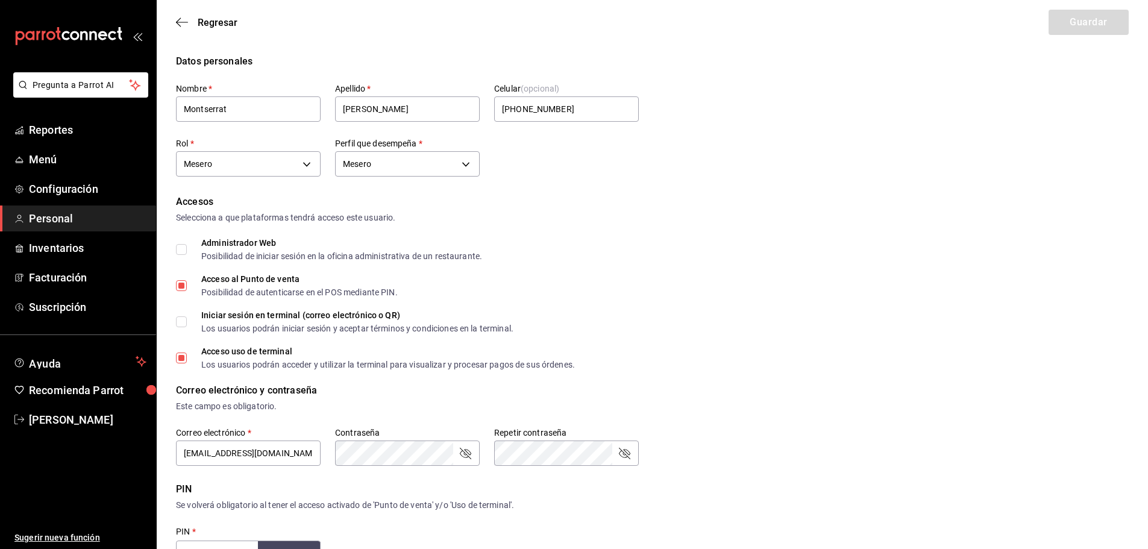
click at [178, 28] on div "Regresar Guardar" at bounding box center [652, 22] width 991 height 45
click at [179, 27] on icon "button" at bounding box center [182, 22] width 12 height 11
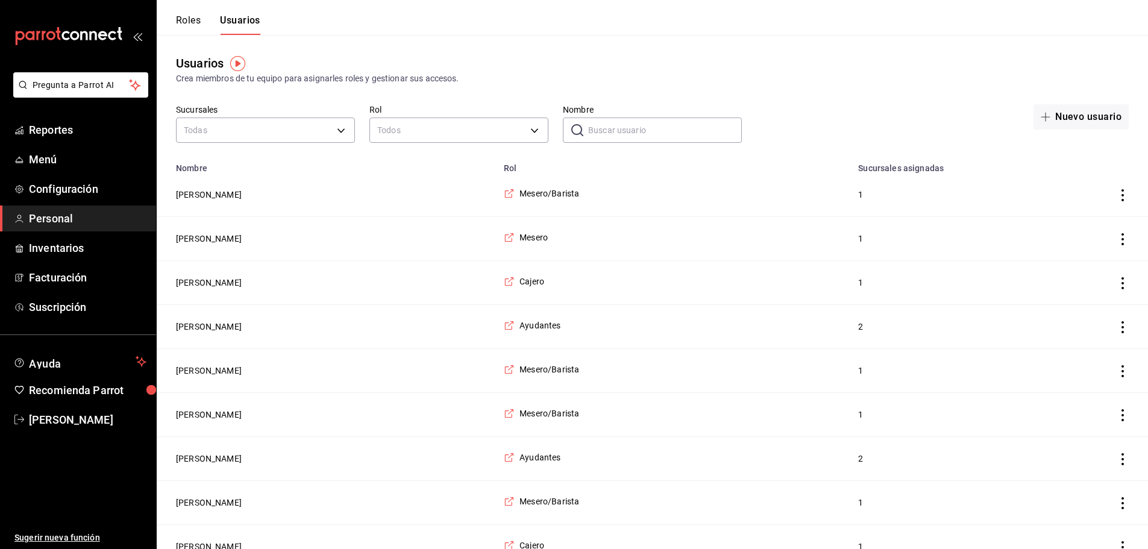
click at [198, 25] on button "Roles" at bounding box center [188, 24] width 25 height 20
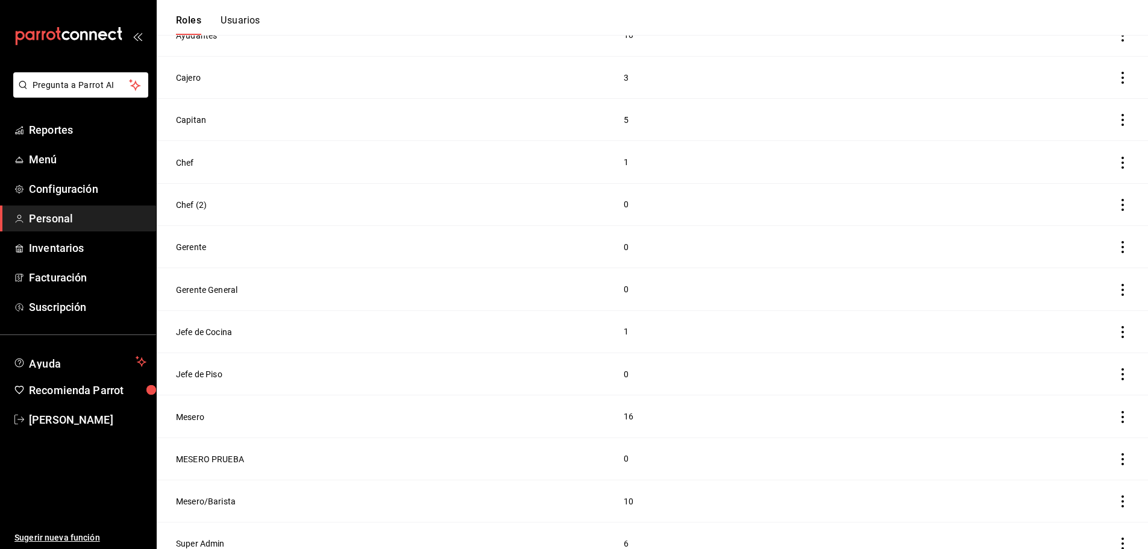
scroll to position [233, 0]
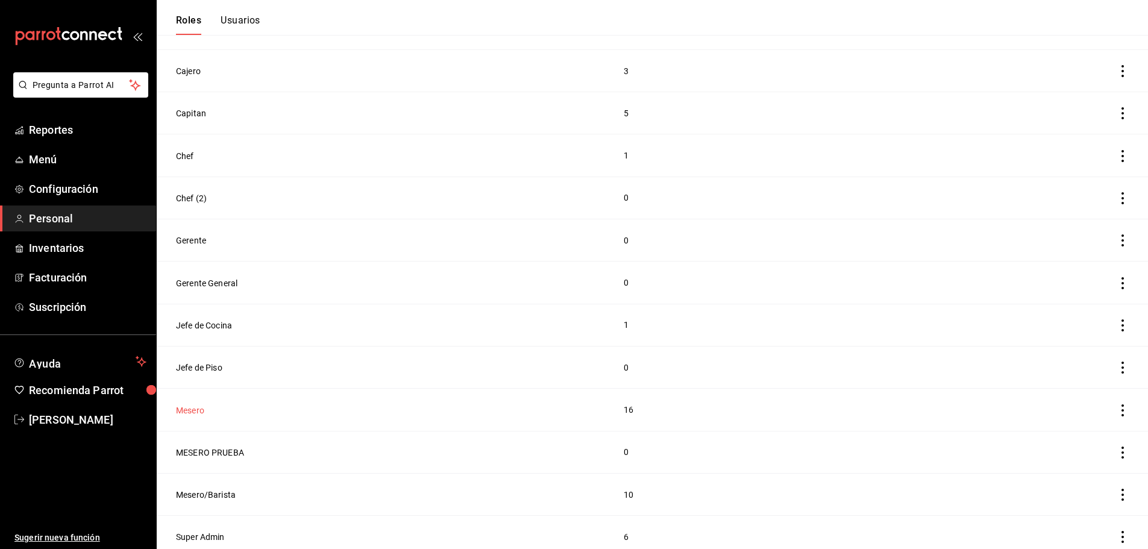
click at [193, 404] on button "Mesero" at bounding box center [190, 410] width 28 height 12
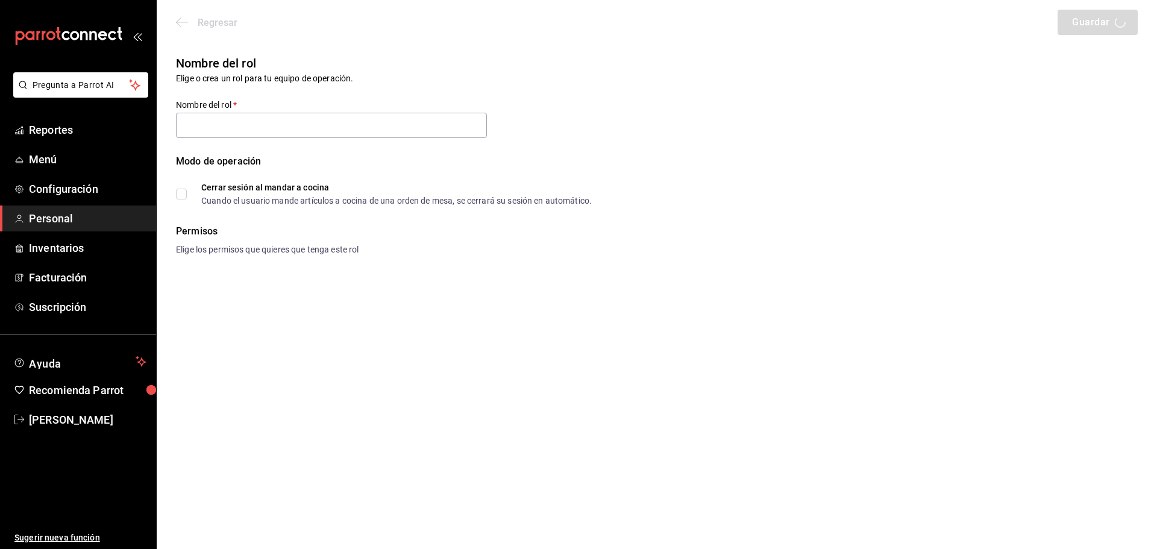
type input "Mesero"
checkbox input "true"
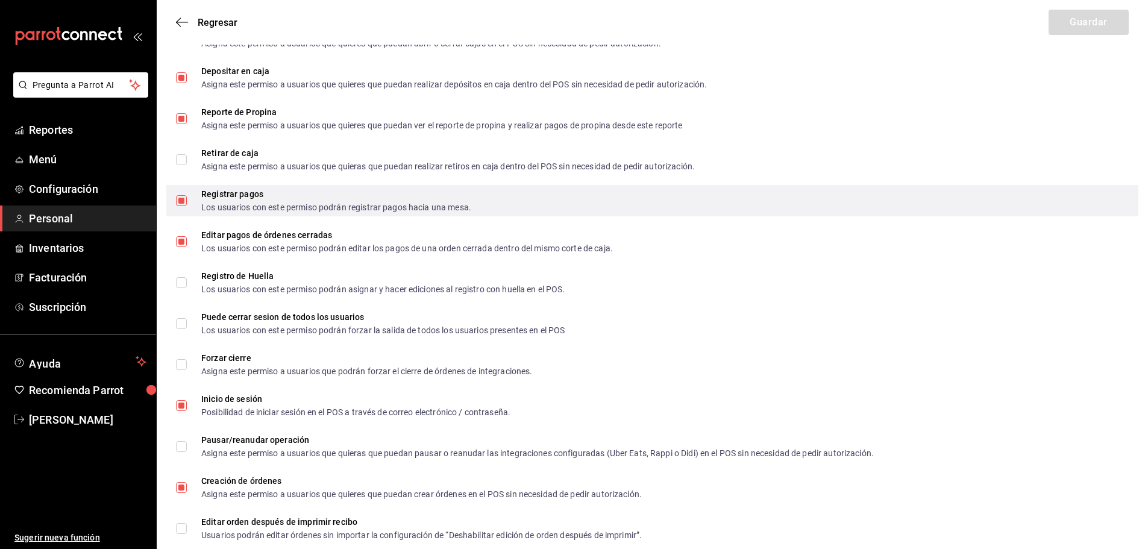
scroll to position [1566, 0]
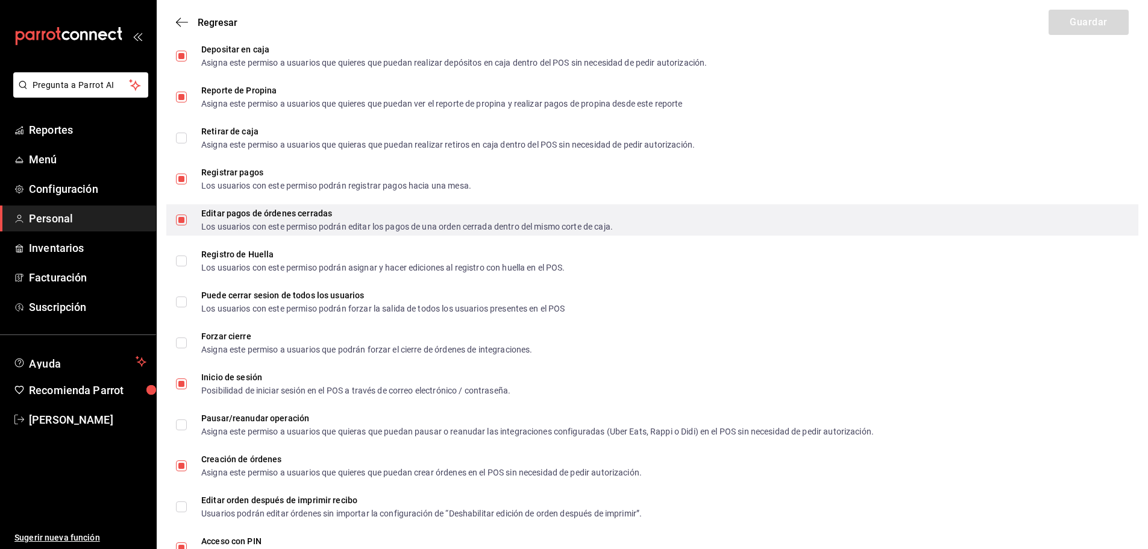
click at [188, 218] on span "Editar pagos de órdenes cerradas Los usuarios con este permiso podrán editar lo…" at bounding box center [400, 220] width 426 height 22
click at [187, 218] on input "Editar pagos de órdenes cerradas Los usuarios con este permiso podrán editar lo…" at bounding box center [181, 219] width 11 height 11
checkbox input "false"
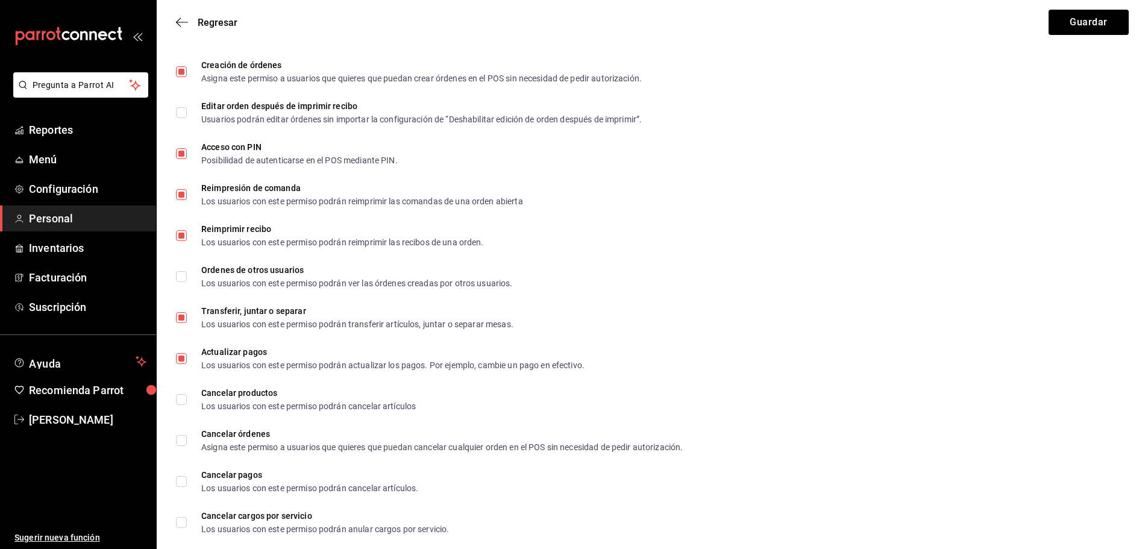
scroll to position [1978, 0]
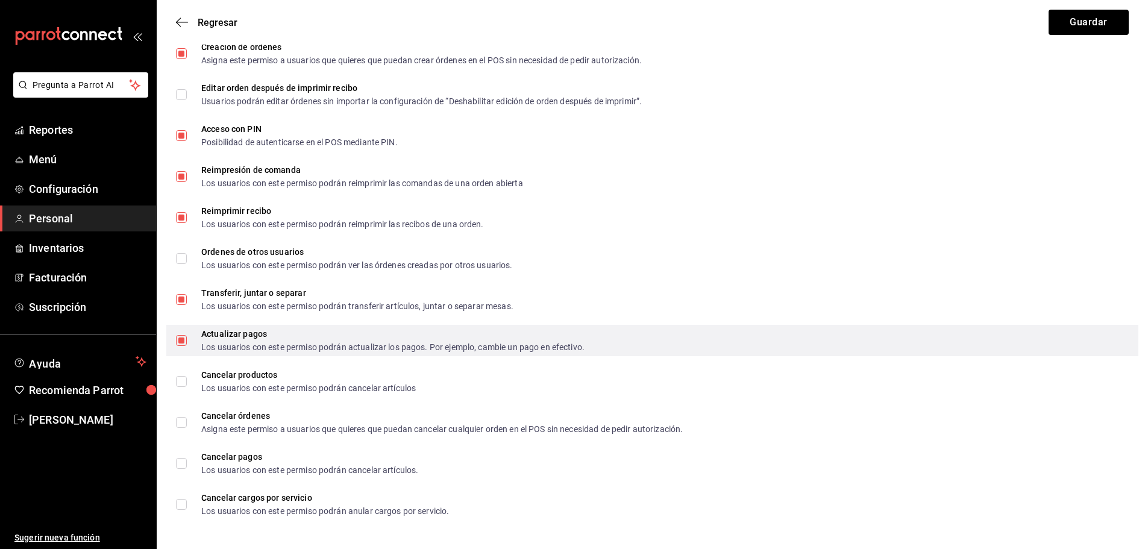
click at [183, 340] on input "Actualizar pagos Los usuarios con este permiso podrán actualizar los pagos. Por…" at bounding box center [181, 340] width 11 height 11
checkbox input "false"
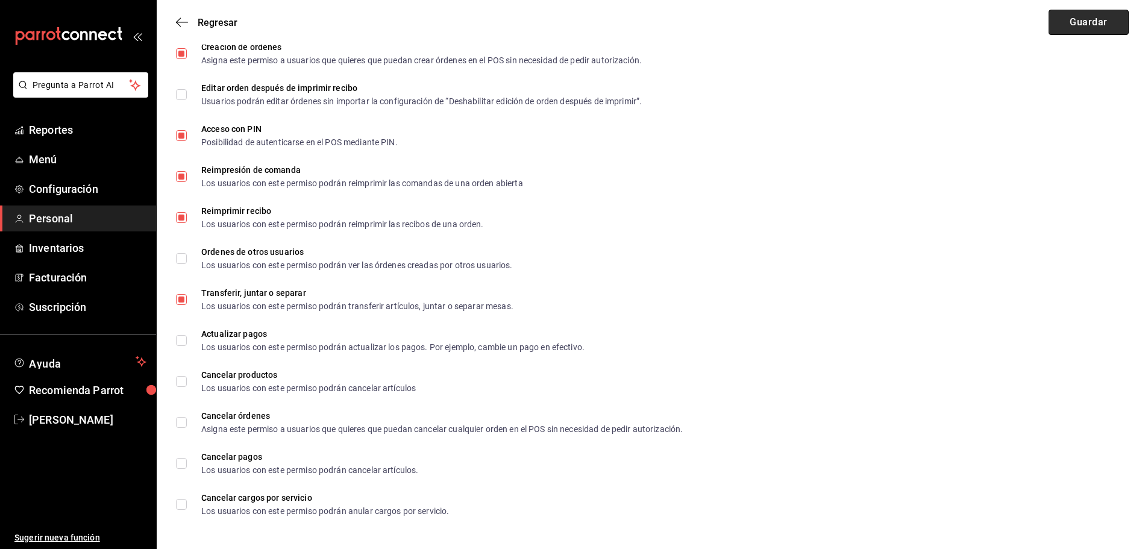
click at [1074, 19] on button "Guardar" at bounding box center [1088, 22] width 80 height 25
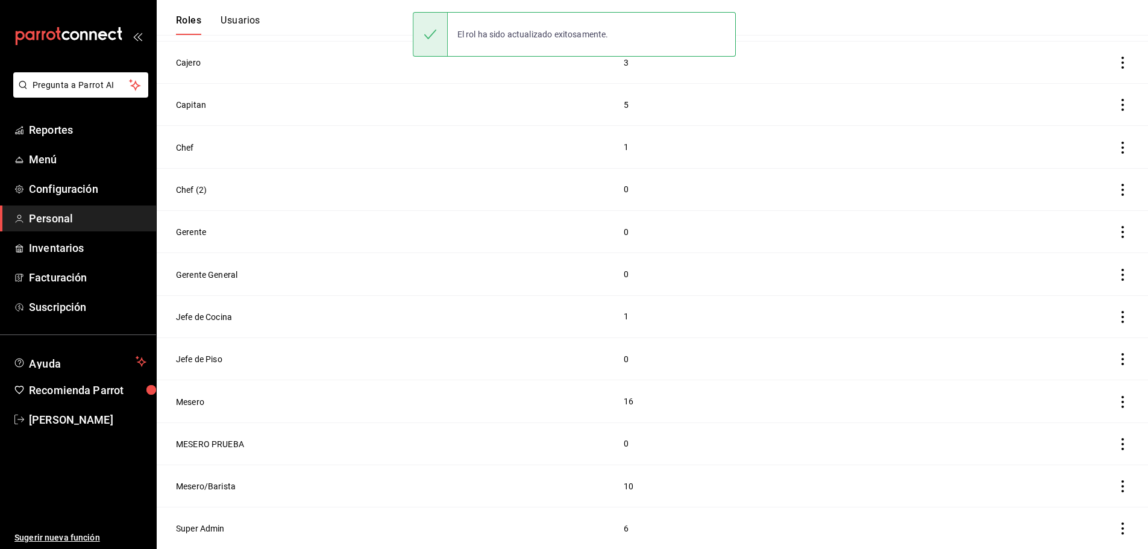
scroll to position [233, 0]
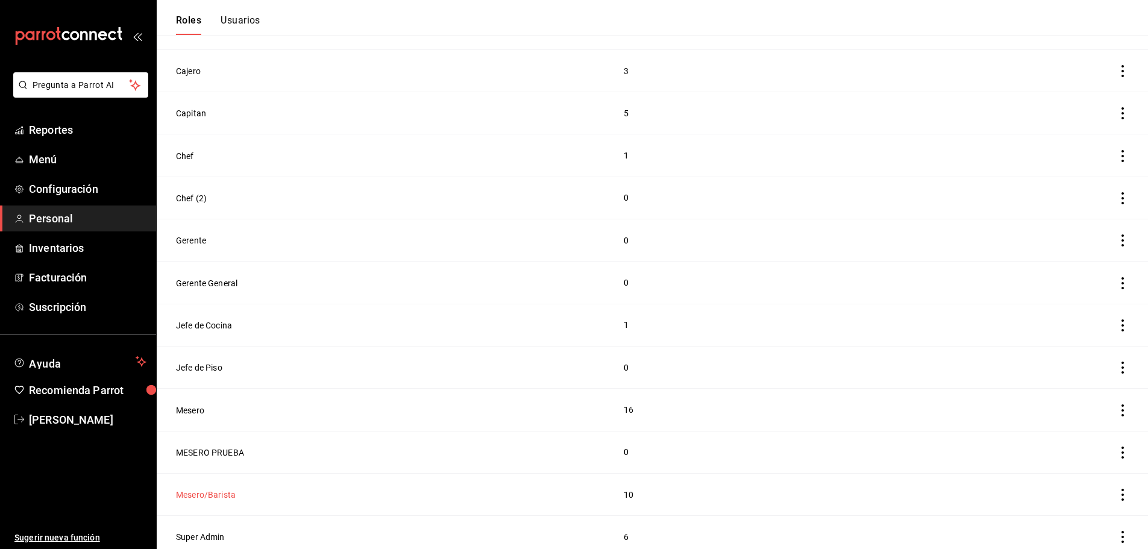
click at [198, 489] on button "Mesero/Barista" at bounding box center [206, 495] width 60 height 12
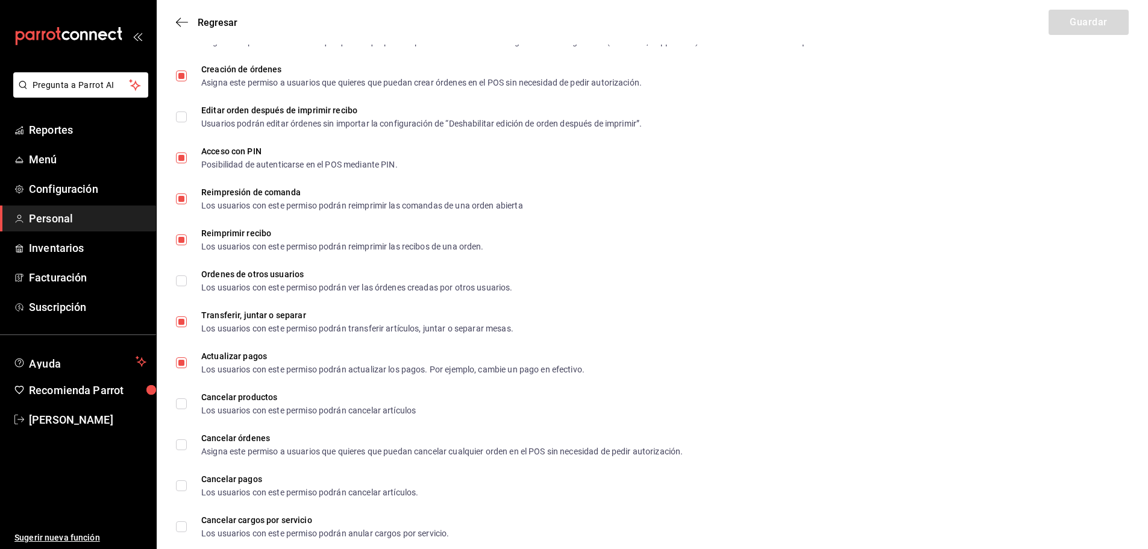
scroll to position [1978, 0]
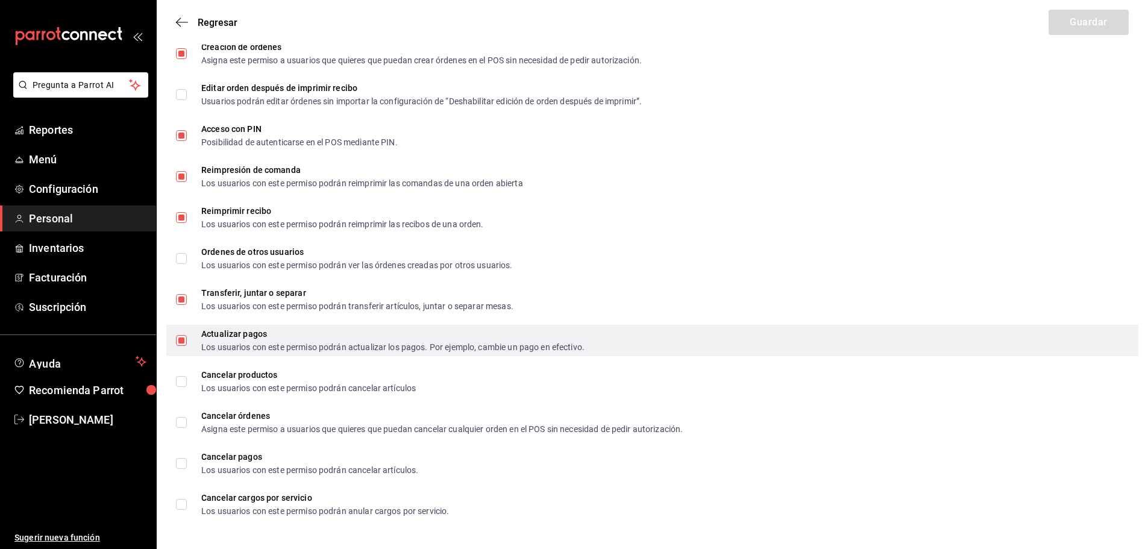
click at [185, 340] on input "Actualizar pagos Los usuarios con este permiso podrán actualizar los pagos. Por…" at bounding box center [181, 340] width 11 height 11
checkbox input "false"
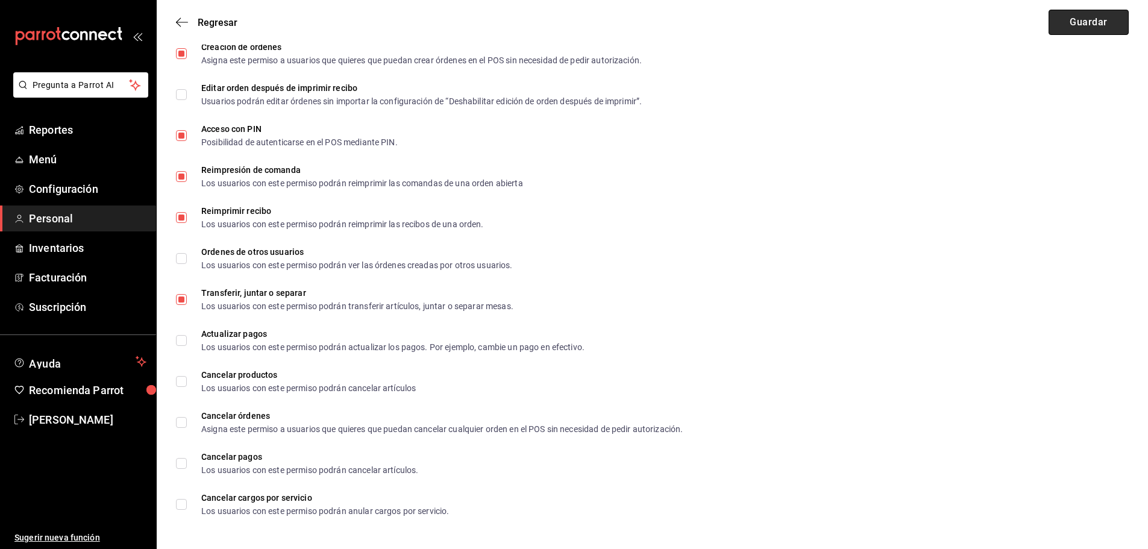
click at [1078, 19] on button "Guardar" at bounding box center [1088, 22] width 80 height 25
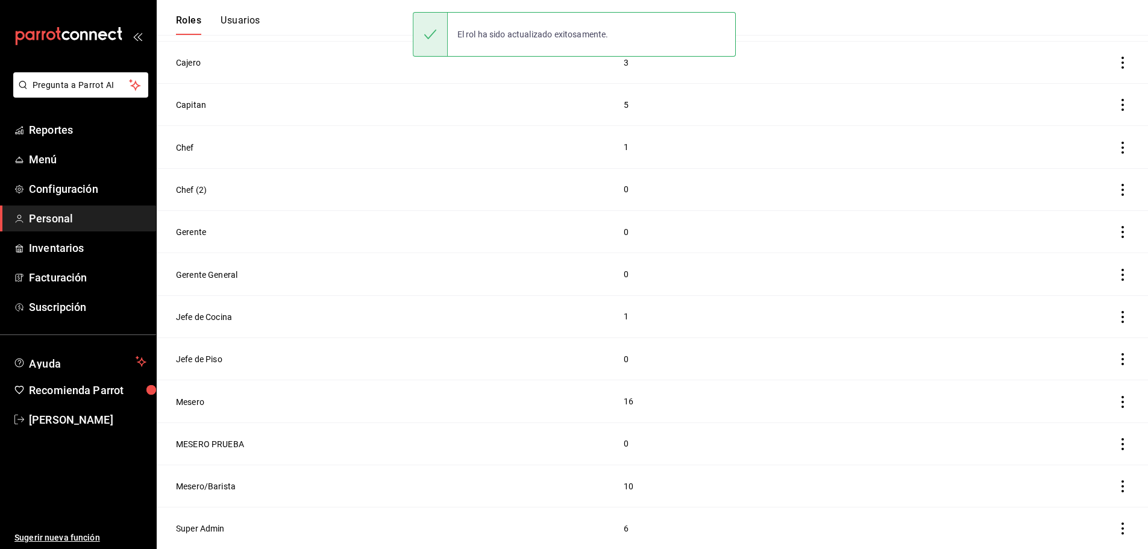
scroll to position [233, 0]
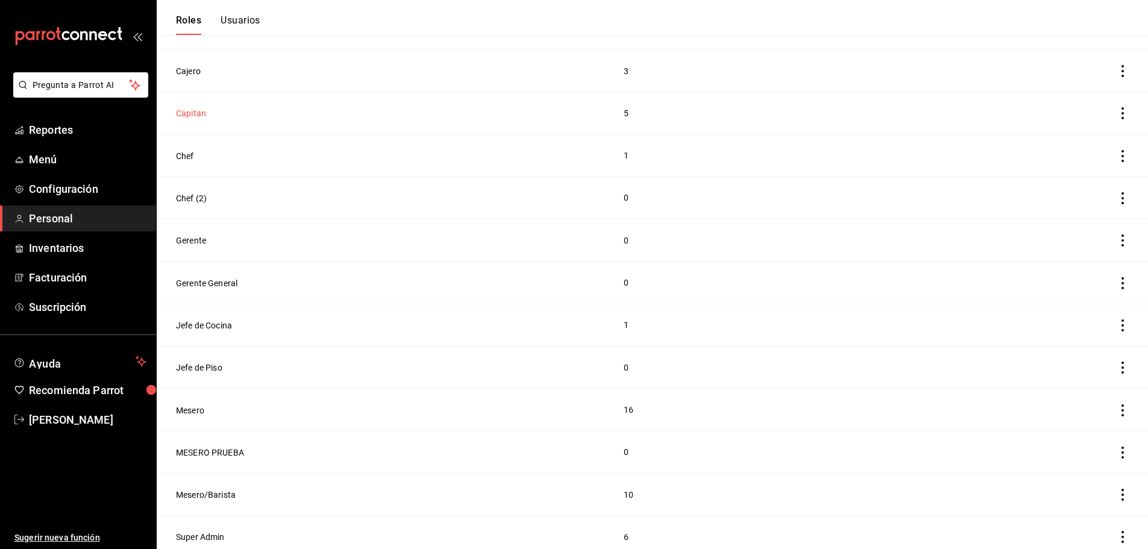
click at [198, 110] on button "Capitan" at bounding box center [191, 113] width 30 height 12
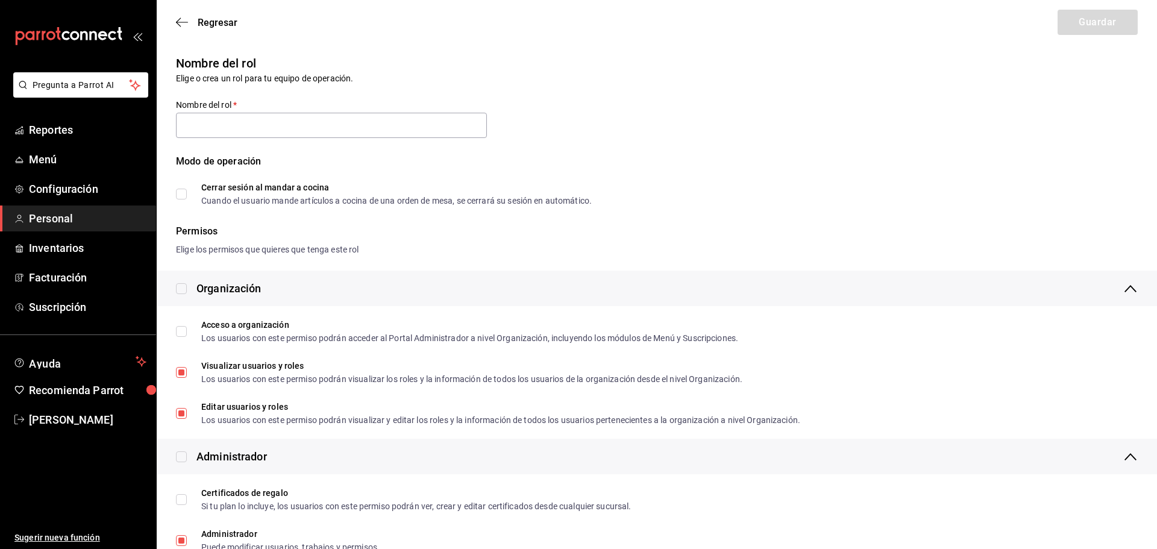
type input "Capitan"
checkbox input "true"
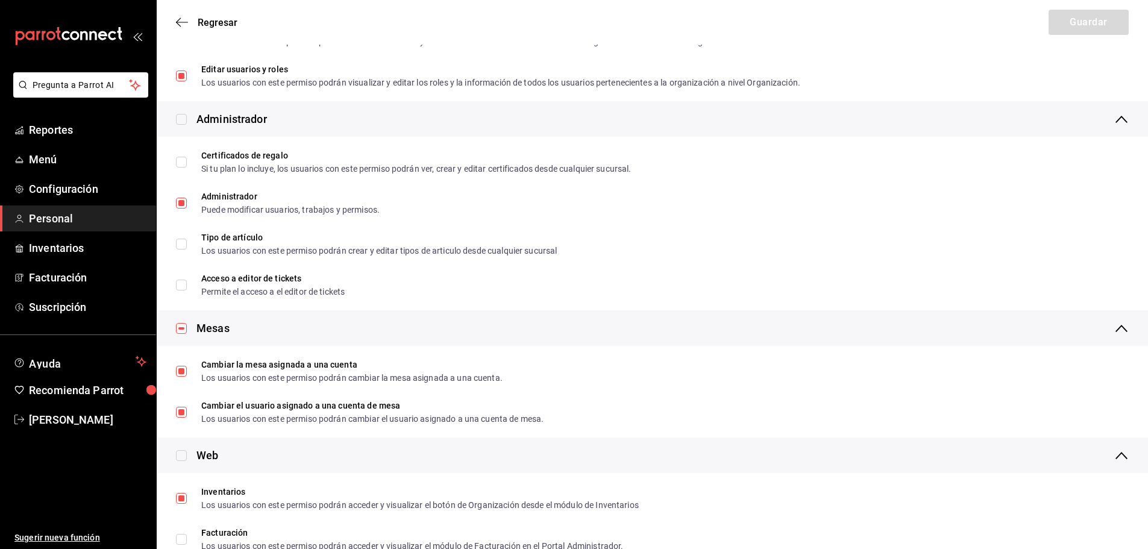
scroll to position [361, 0]
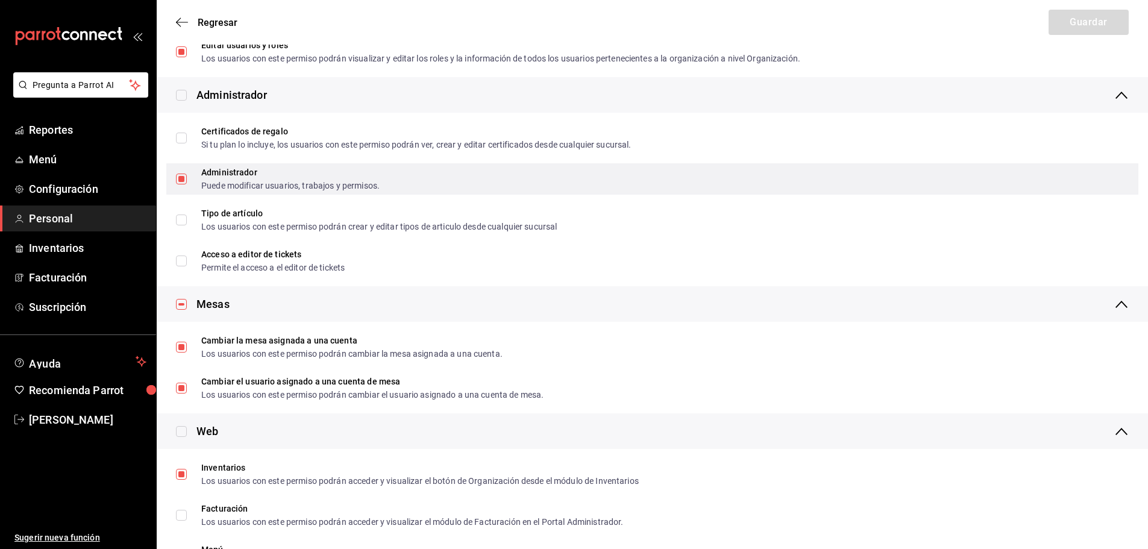
click at [187, 180] on span "Administrador Puede modificar usuarios, trabajos y permisos." at bounding box center [283, 179] width 193 height 22
click at [187, 180] on input "Administrador Puede modificar usuarios, trabajos y permisos." at bounding box center [181, 179] width 11 height 11
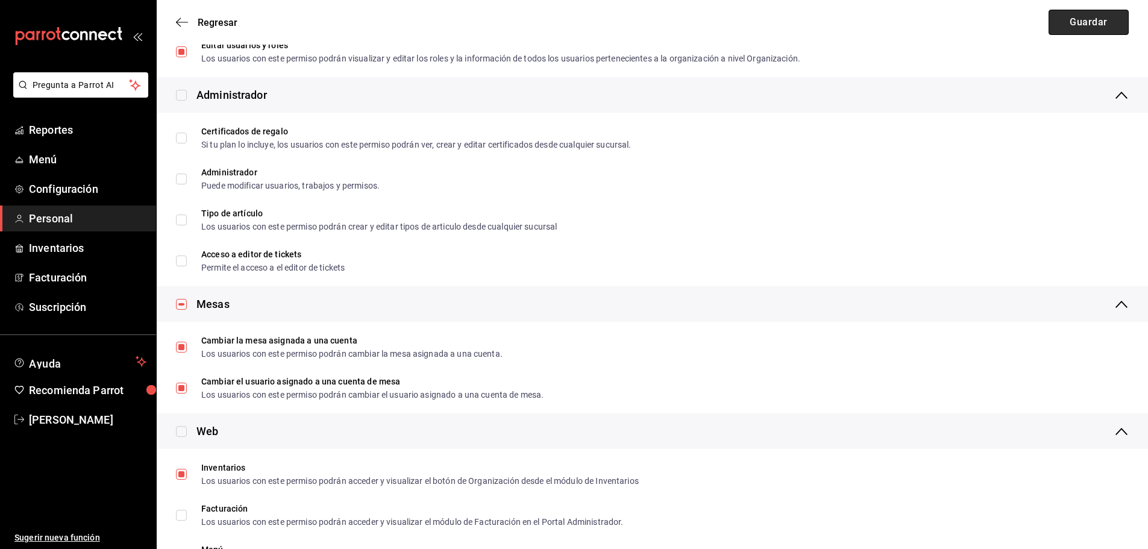
click at [1107, 23] on button "Guardar" at bounding box center [1088, 22] width 80 height 25
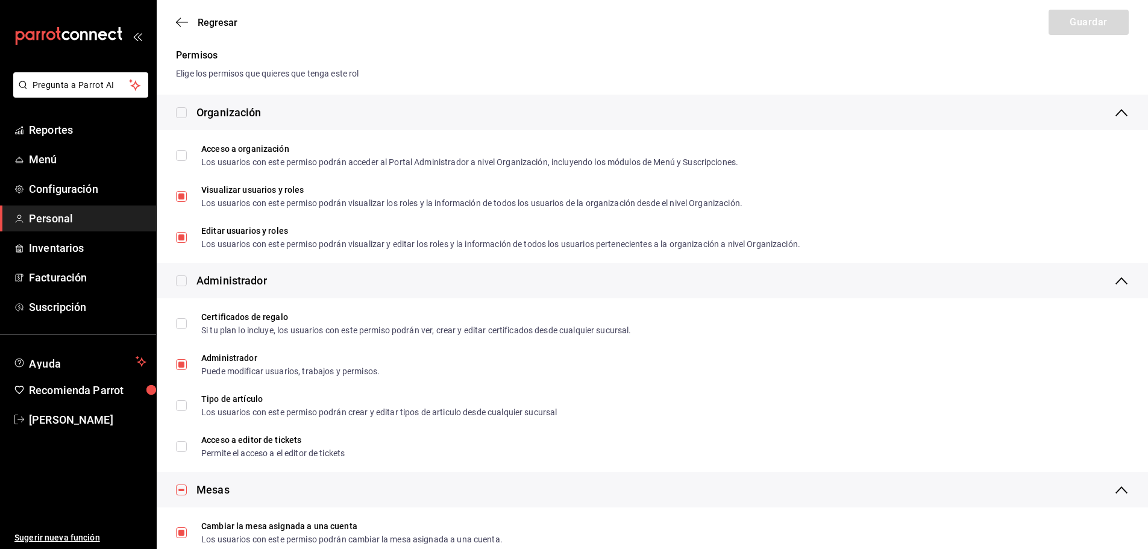
scroll to position [241, 0]
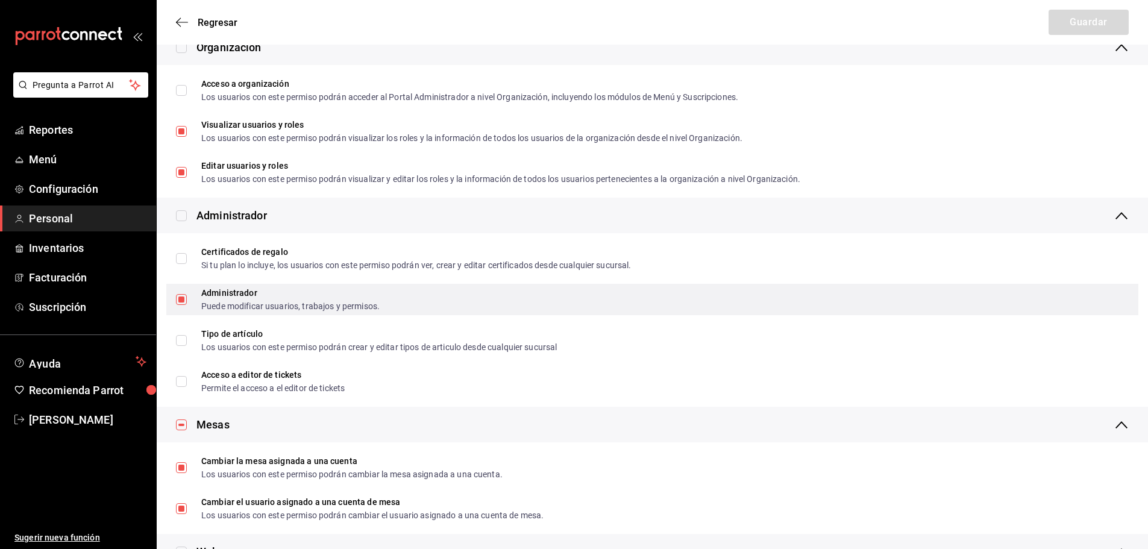
click at [181, 299] on input "Administrador Puede modificar usuarios, trabajos y permisos." at bounding box center [181, 299] width 11 height 11
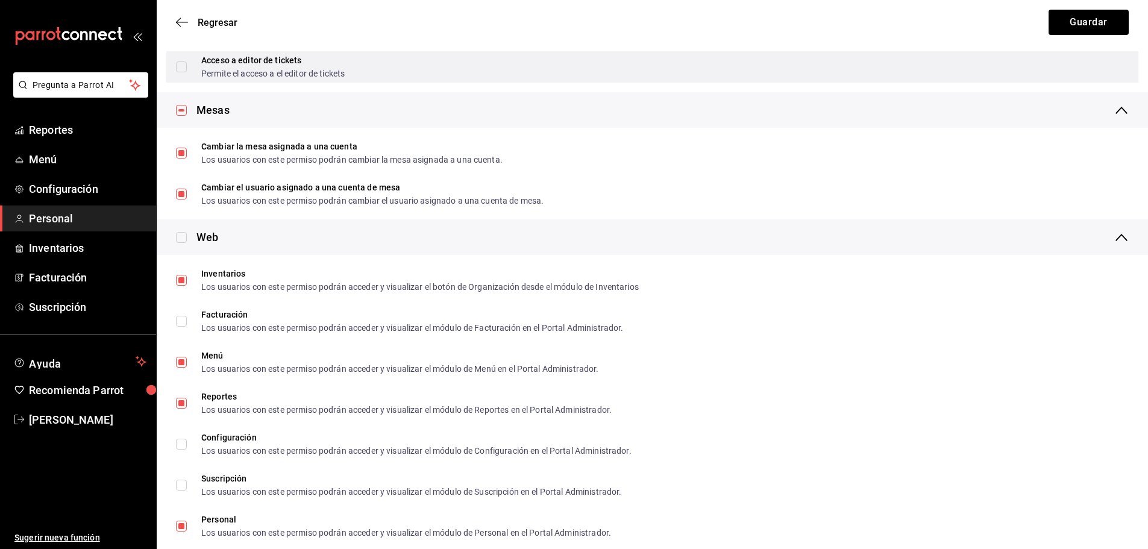
scroll to position [533, 0]
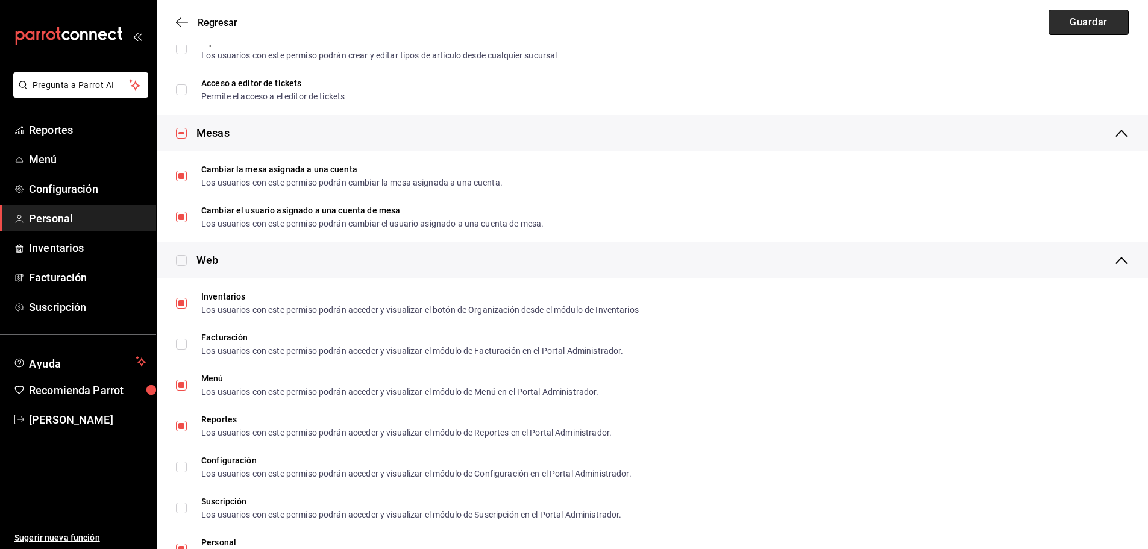
click at [1081, 16] on button "Guardar" at bounding box center [1088, 22] width 80 height 25
checkbox input "true"
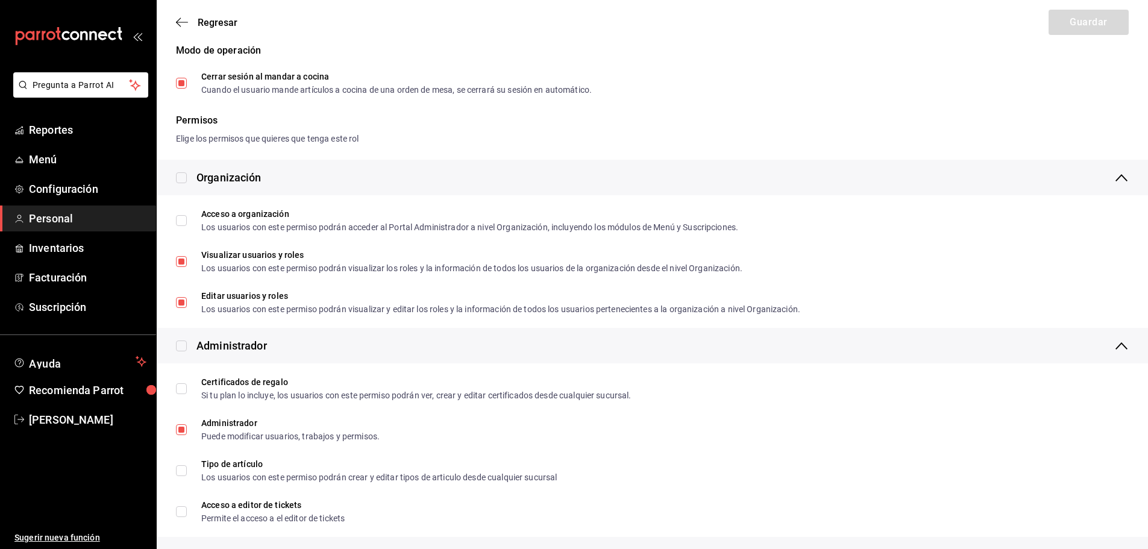
scroll to position [301, 0]
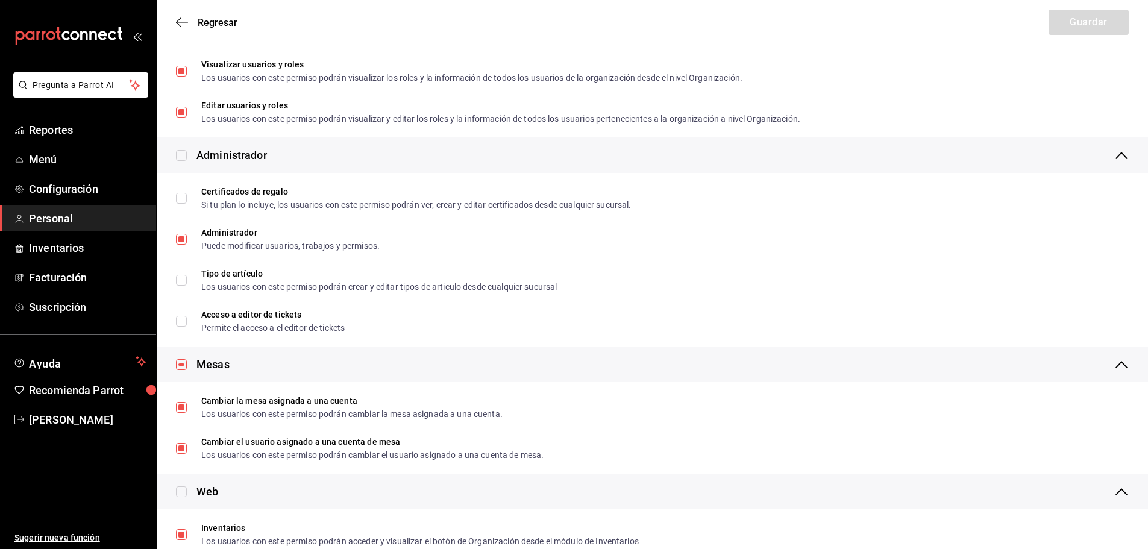
click at [43, 216] on span "Personal" at bounding box center [87, 218] width 117 height 16
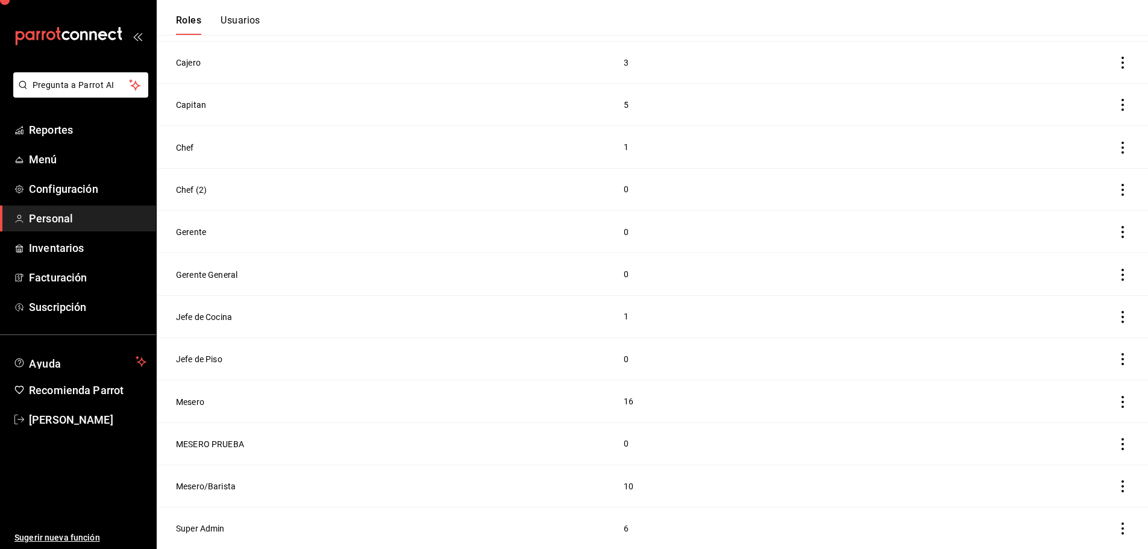
scroll to position [233, 0]
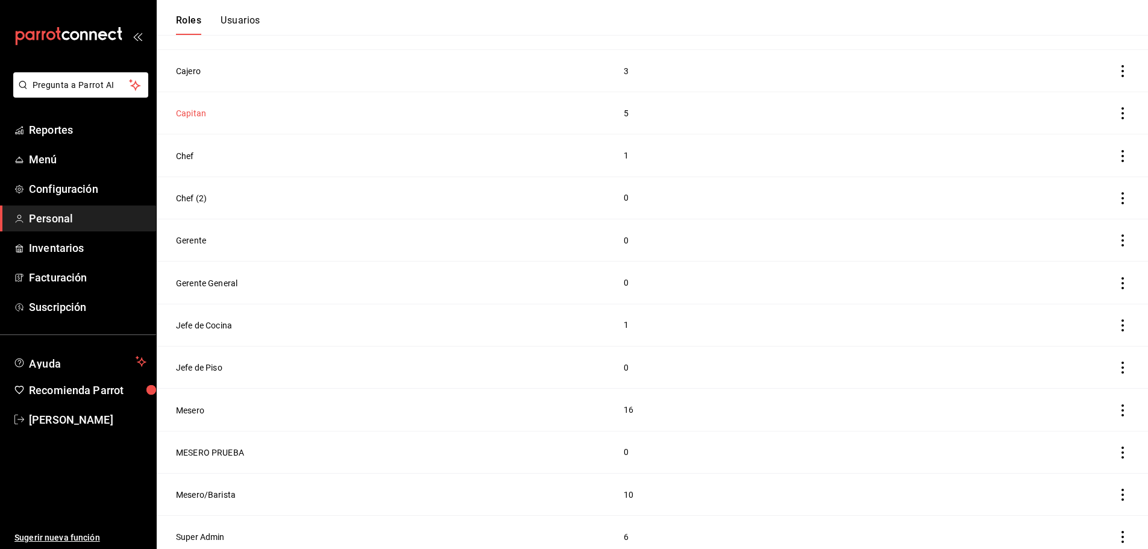
click at [191, 113] on button "Capitan" at bounding box center [191, 113] width 30 height 12
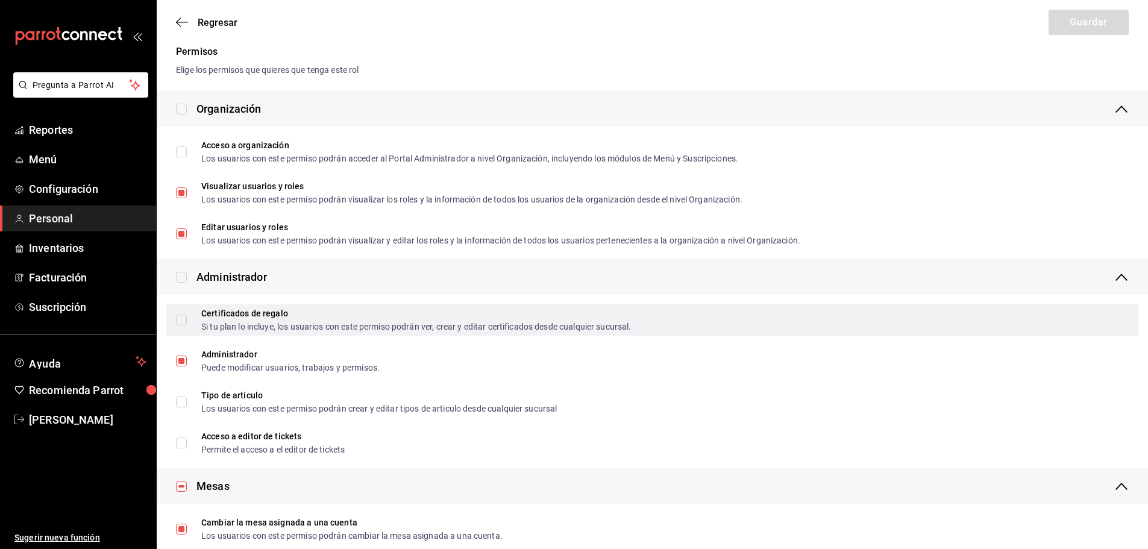
scroll to position [181, 0]
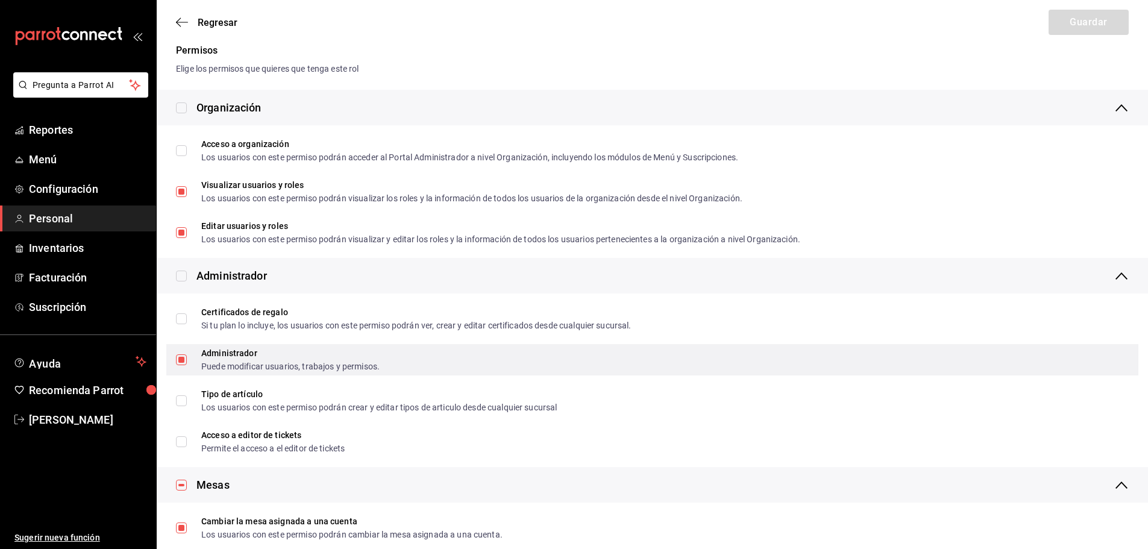
click at [181, 361] on input "Administrador Puede modificar usuarios, trabajos y permisos." at bounding box center [181, 359] width 11 height 11
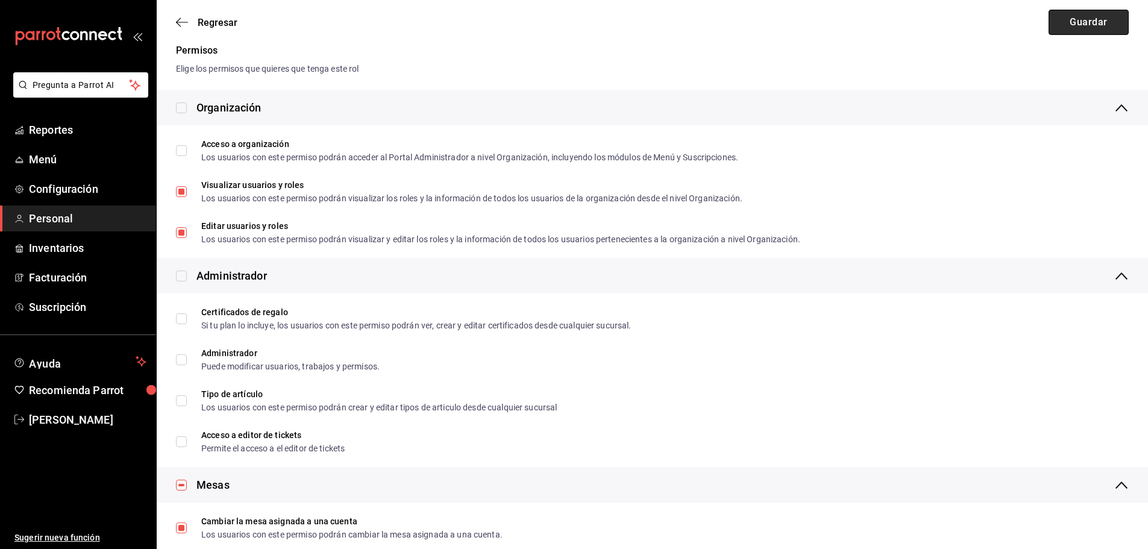
click at [1057, 20] on button "Guardar" at bounding box center [1088, 22] width 80 height 25
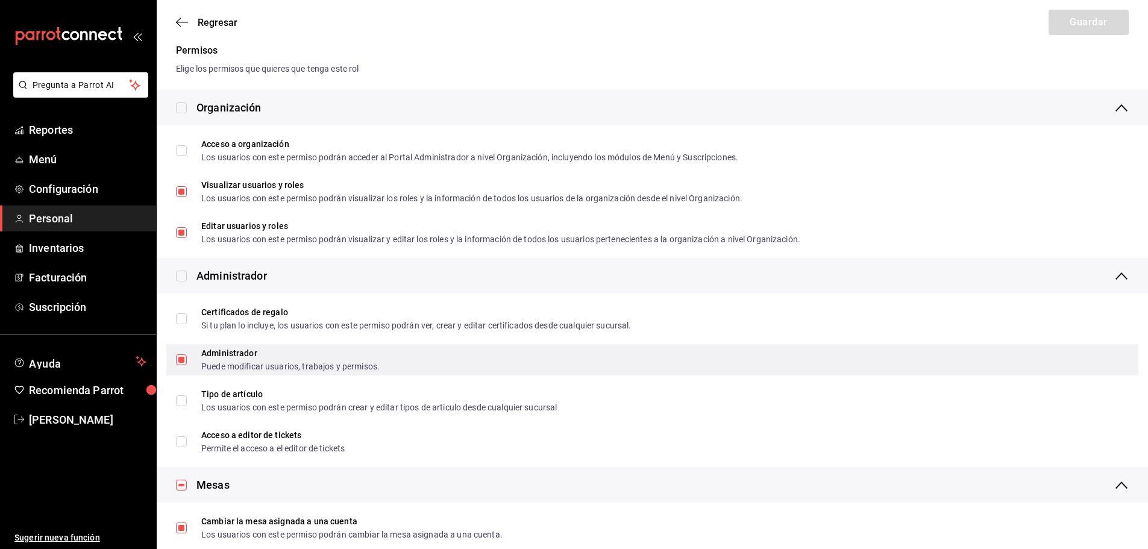
click at [180, 364] on input "Administrador Puede modificar usuarios, trabajos y permisos." at bounding box center [181, 359] width 11 height 11
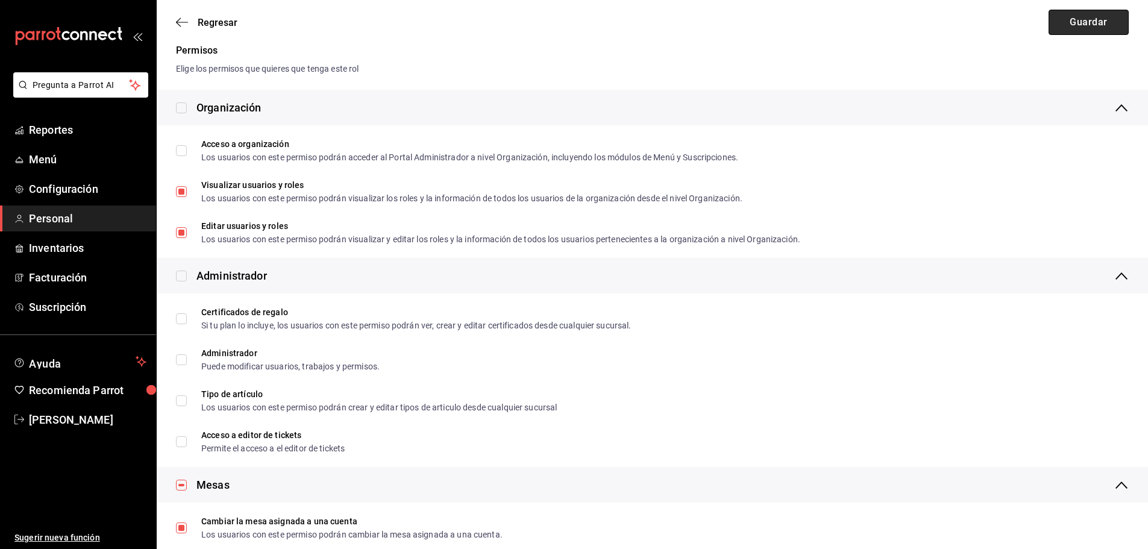
click at [1073, 23] on button "Guardar" at bounding box center [1088, 22] width 80 height 25
checkbox input "true"
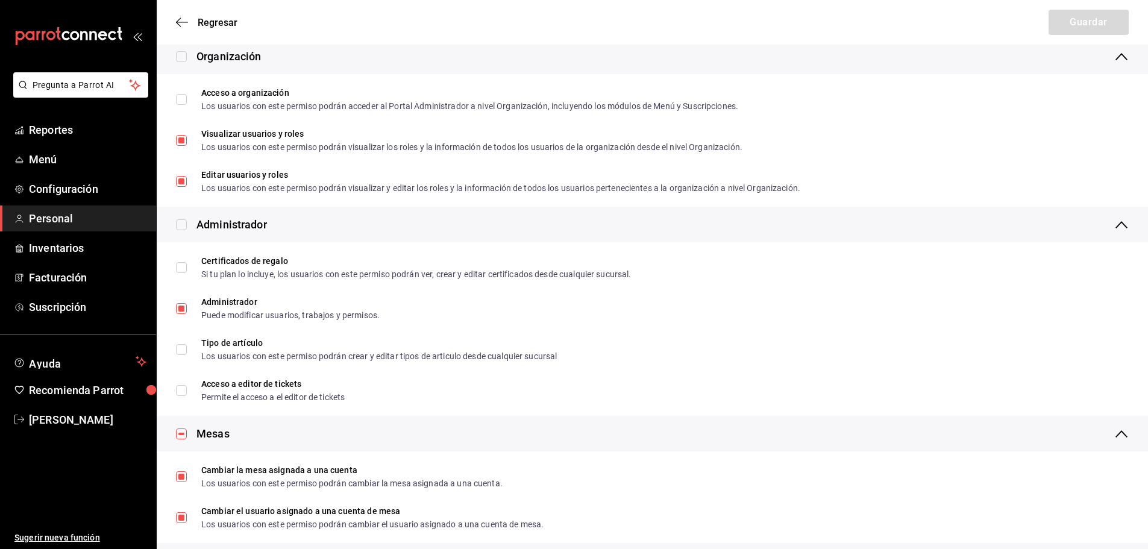
scroll to position [241, 0]
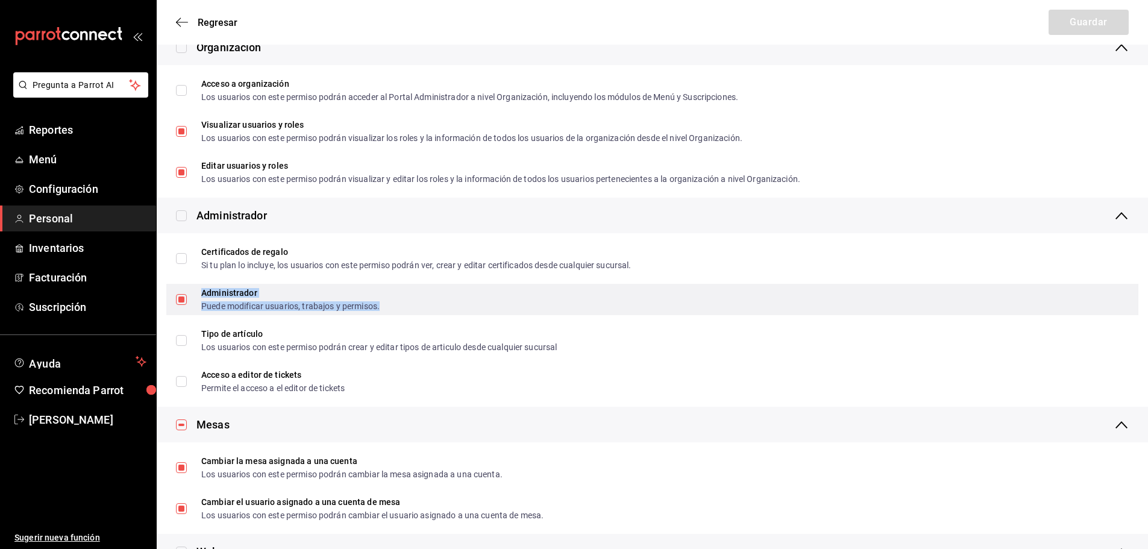
click at [298, 296] on div "Administrador" at bounding box center [290, 293] width 178 height 8
click at [184, 300] on input "Administrador Puede modificar usuarios, trabajos y permisos." at bounding box center [181, 299] width 11 height 11
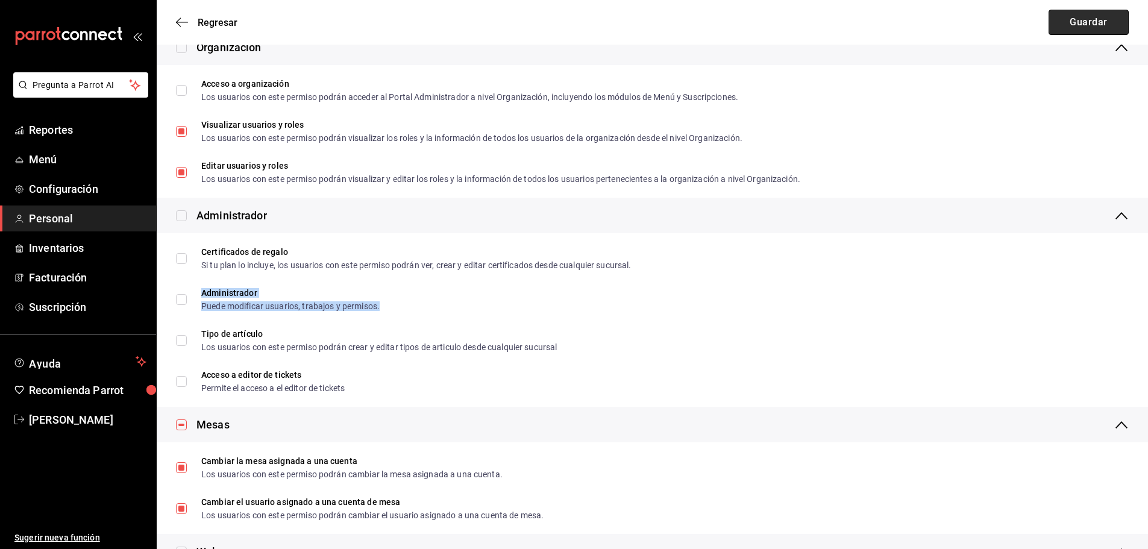
click at [1112, 18] on button "Guardar" at bounding box center [1088, 22] width 80 height 25
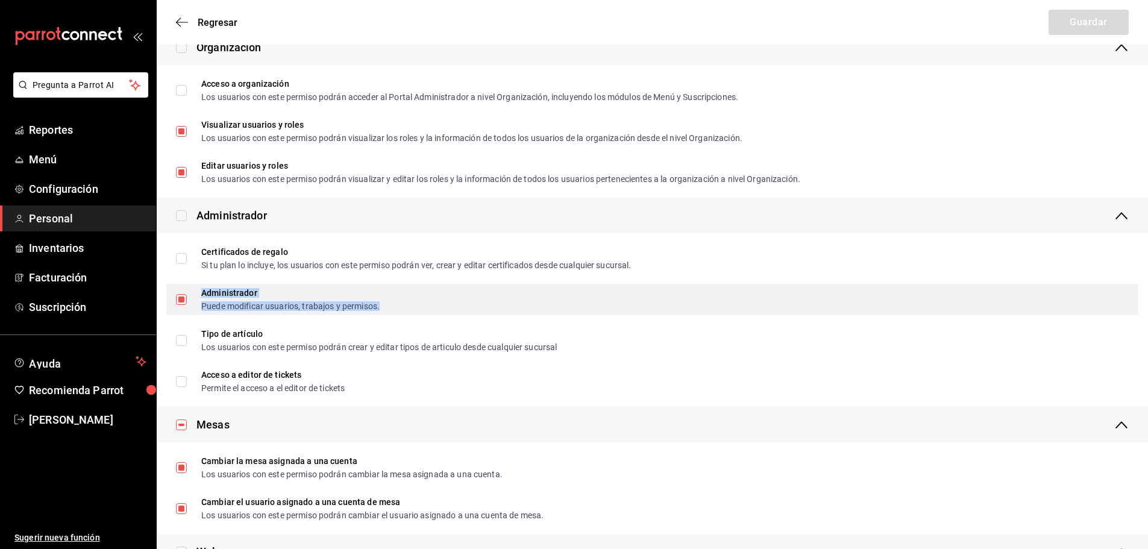
click at [178, 304] on input "Administrador Puede modificar usuarios, trabajos y permisos." at bounding box center [181, 299] width 11 height 11
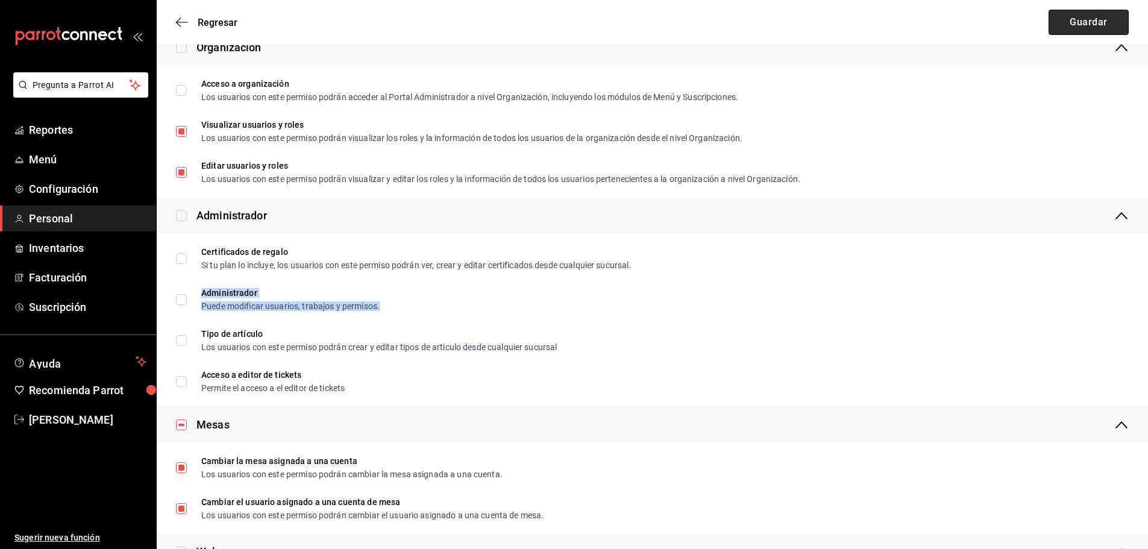
click at [1085, 19] on button "Guardar" at bounding box center [1088, 22] width 80 height 25
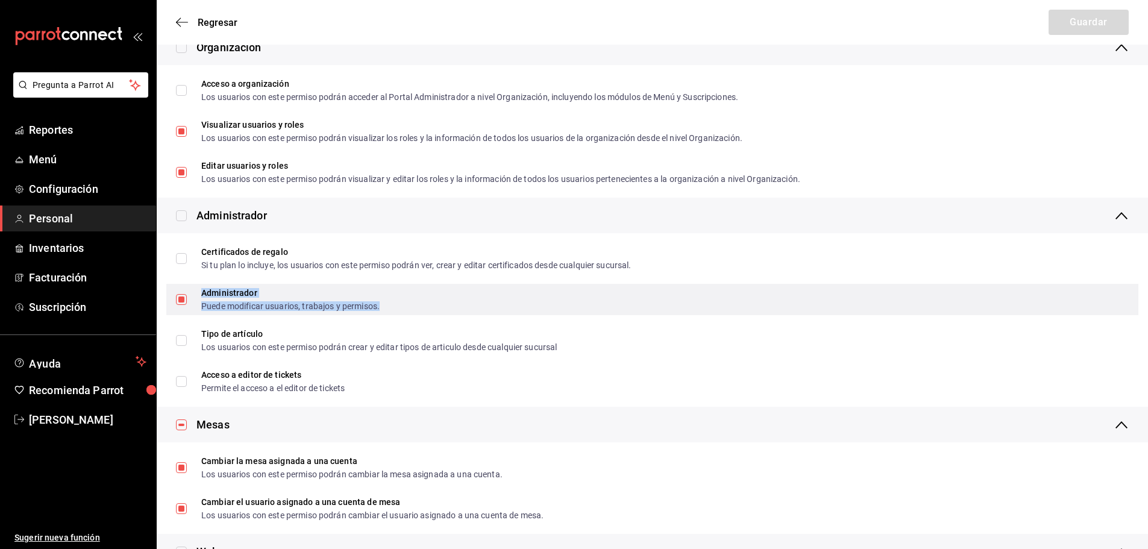
click at [211, 305] on div "Puede modificar usuarios, trabajos y permisos." at bounding box center [290, 306] width 178 height 8
click at [187, 305] on input "Administrador Puede modificar usuarios, trabajos y permisos." at bounding box center [181, 299] width 11 height 11
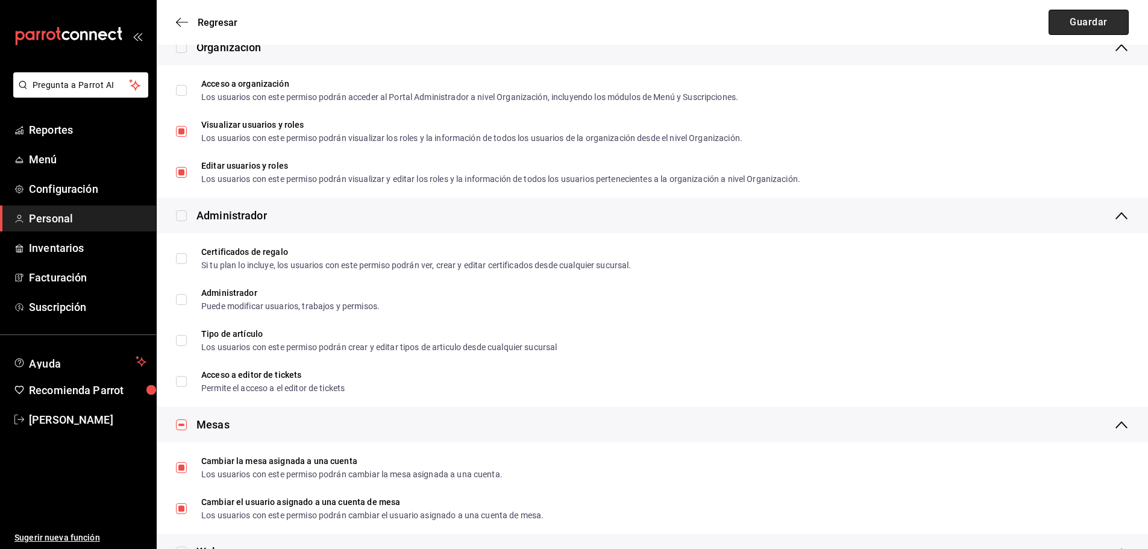
click at [1098, 25] on button "Guardar" at bounding box center [1088, 22] width 80 height 25
checkbox input "true"
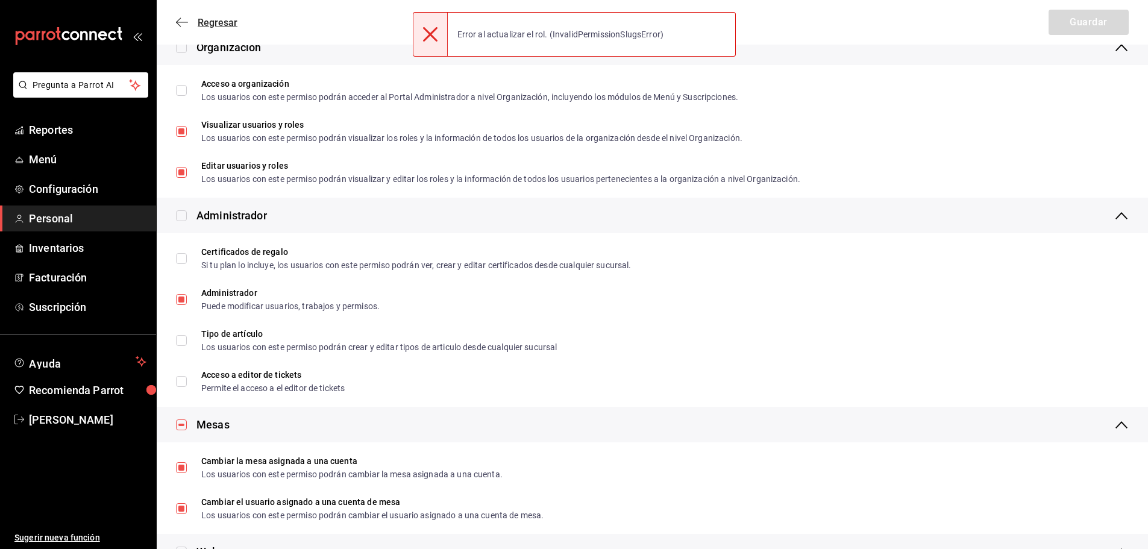
click at [181, 21] on icon "button" at bounding box center [182, 22] width 12 height 11
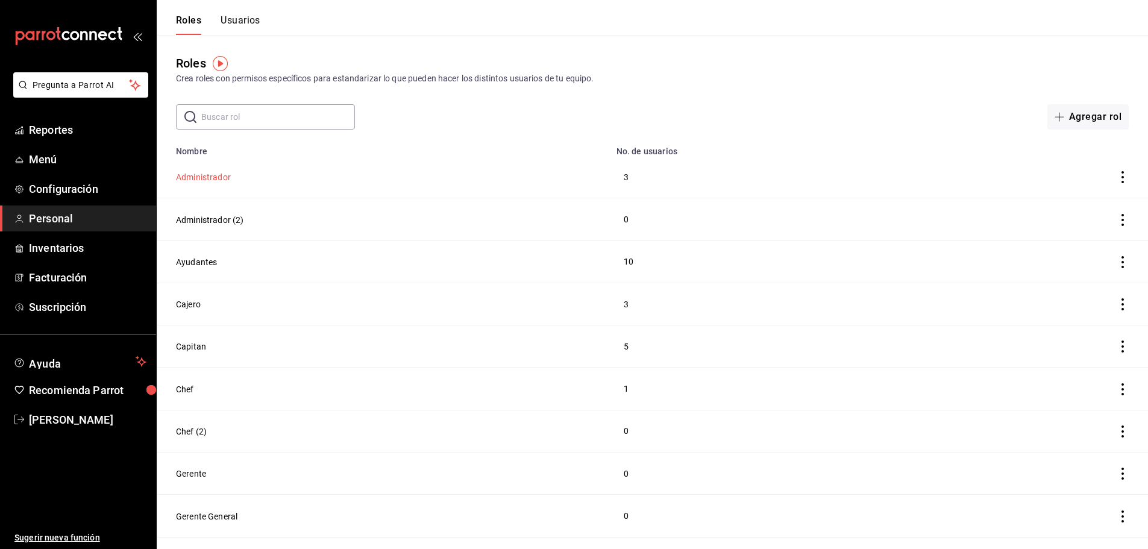
click at [204, 174] on button "Administrador" at bounding box center [203, 177] width 55 height 12
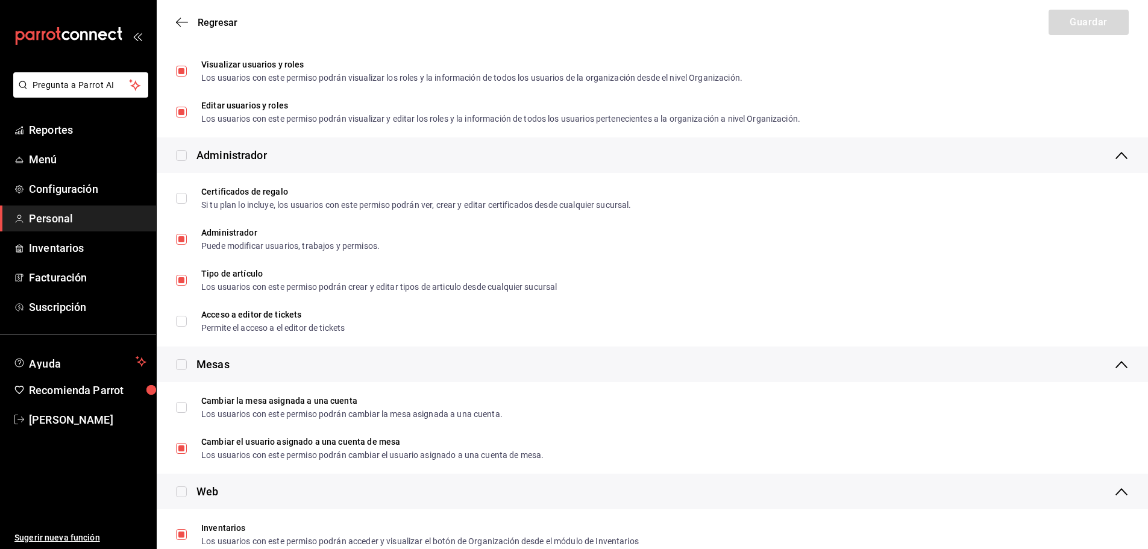
scroll to position [361, 0]
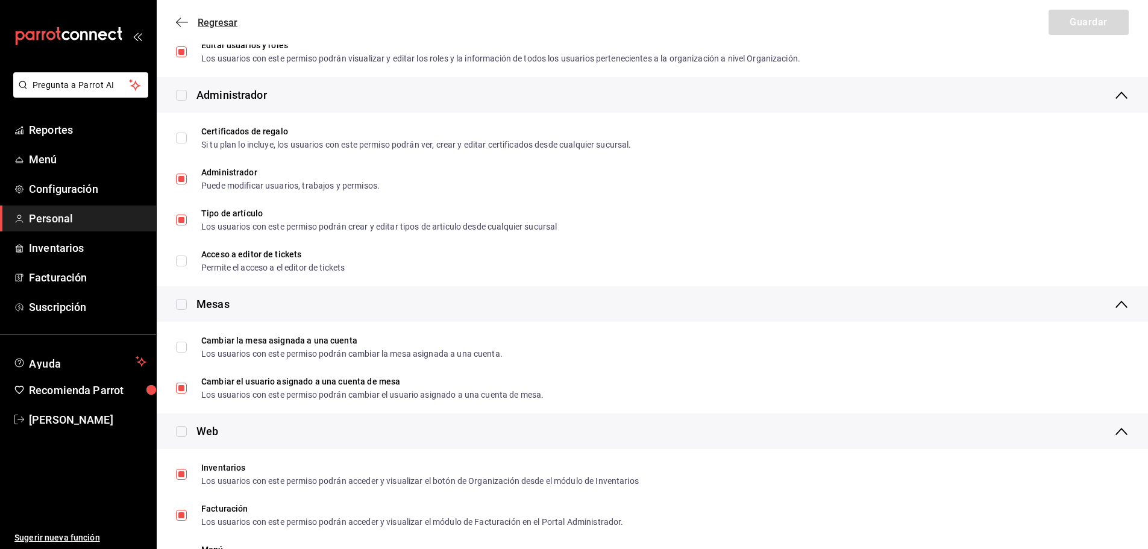
click at [185, 17] on icon "button" at bounding box center [182, 22] width 12 height 11
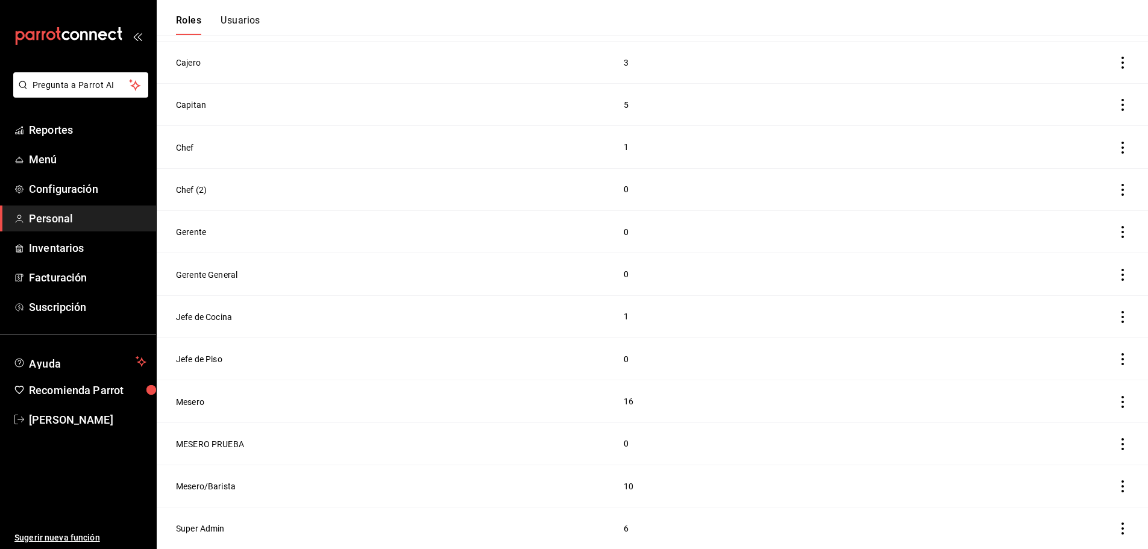
scroll to position [233, 0]
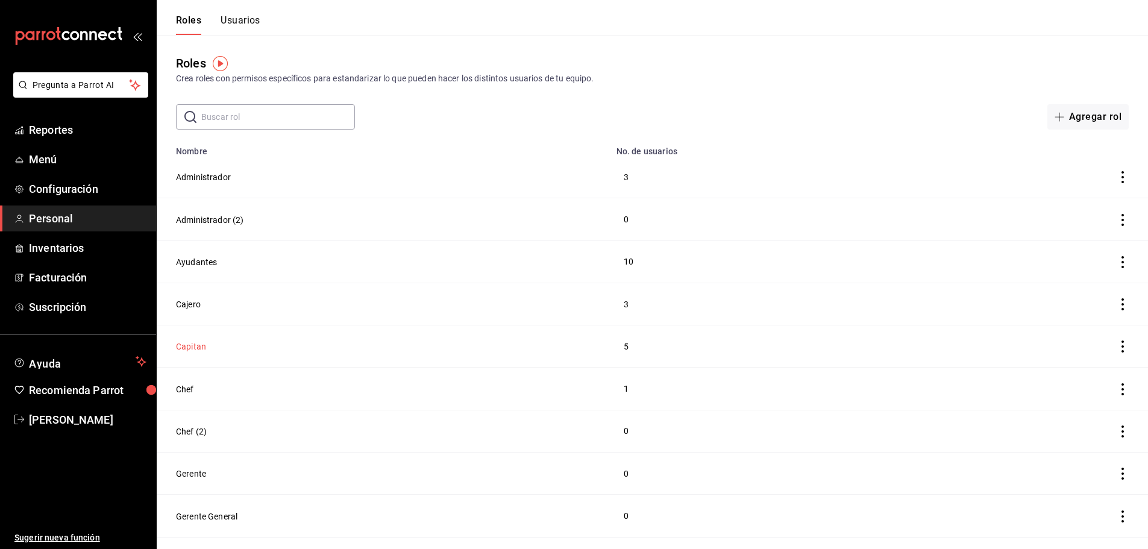
click at [189, 345] on button "Capitan" at bounding box center [191, 346] width 30 height 12
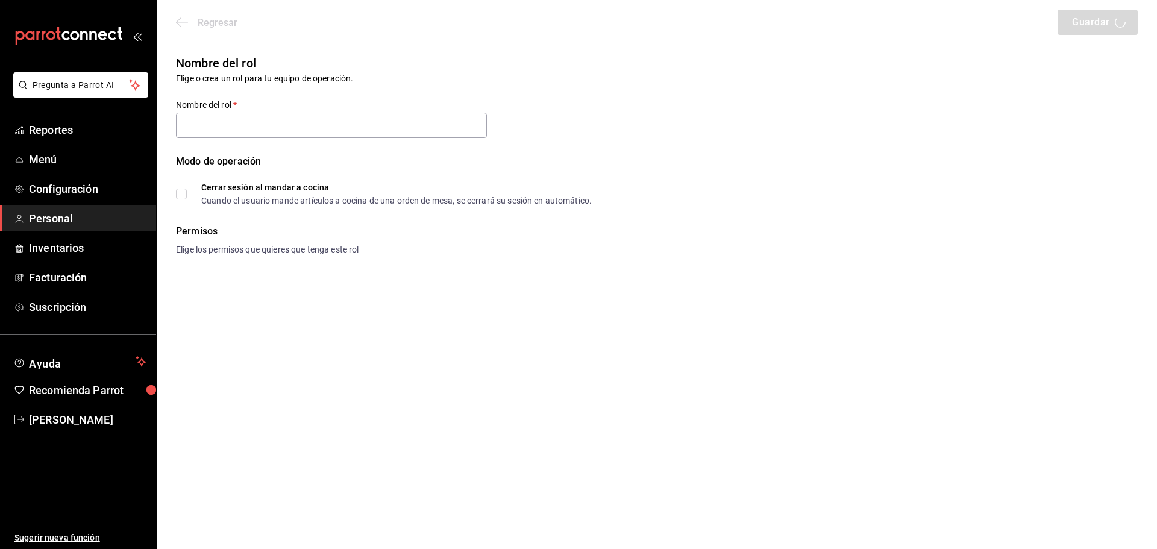
click at [175, 22] on div "Regresar Guardar" at bounding box center [657, 22] width 1000 height 45
click at [60, 211] on span "Personal" at bounding box center [87, 218] width 117 height 16
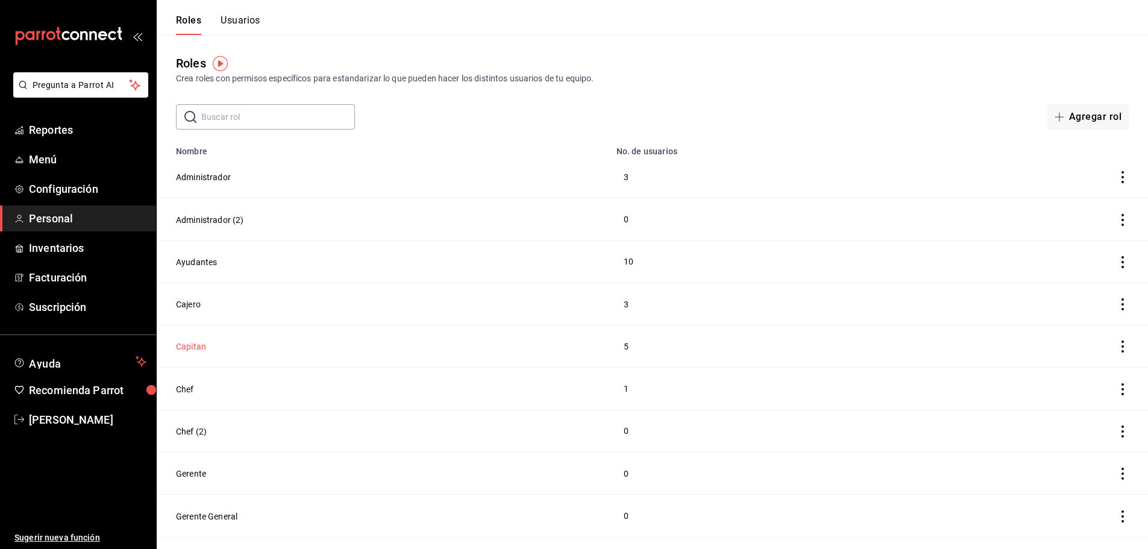
click at [184, 340] on button "Capitan" at bounding box center [191, 346] width 30 height 12
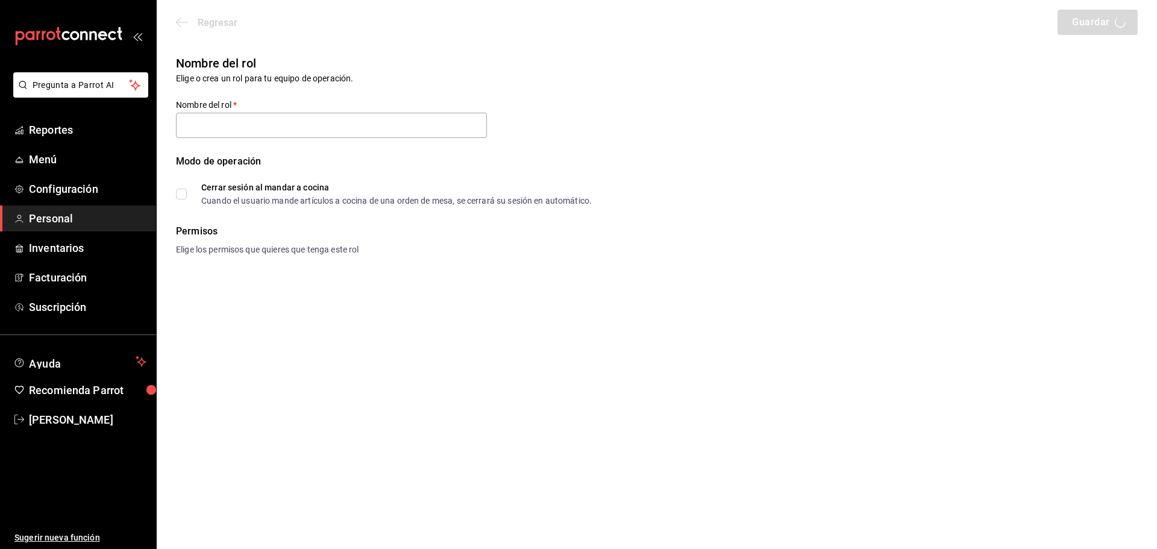
click at [177, 22] on div "Regresar Guardar" at bounding box center [657, 22] width 1000 height 45
click at [56, 124] on span "Reportes" at bounding box center [87, 130] width 117 height 16
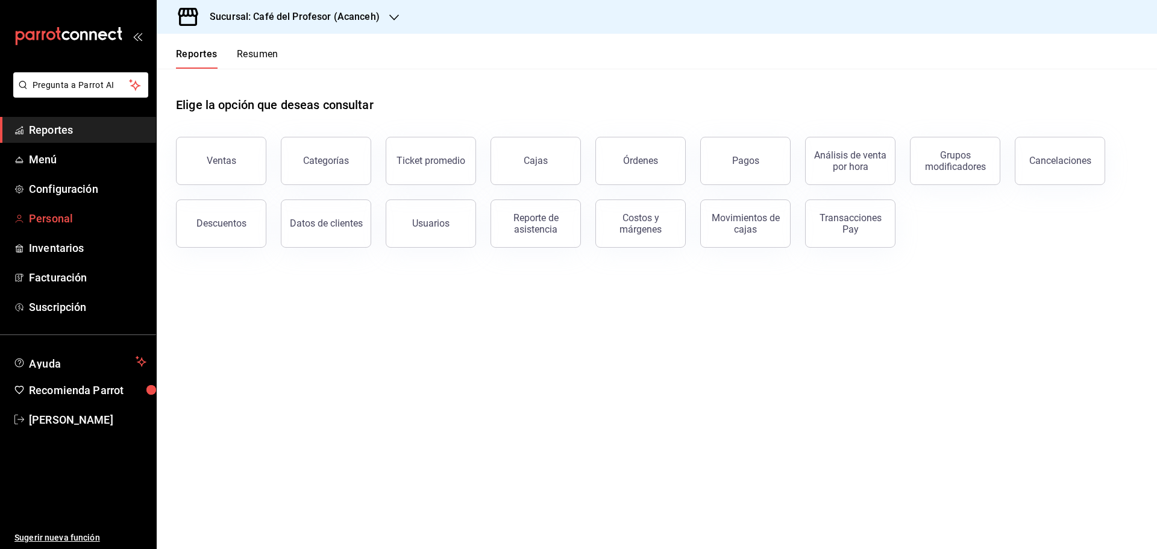
click at [47, 219] on span "Personal" at bounding box center [87, 218] width 117 height 16
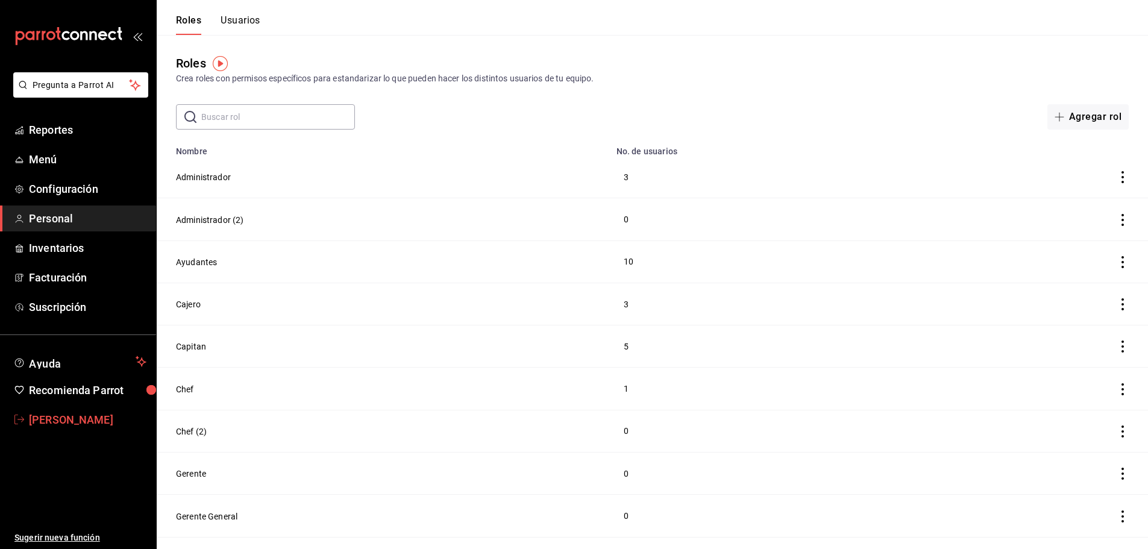
click at [64, 426] on span "[PERSON_NAME]" at bounding box center [87, 419] width 117 height 16
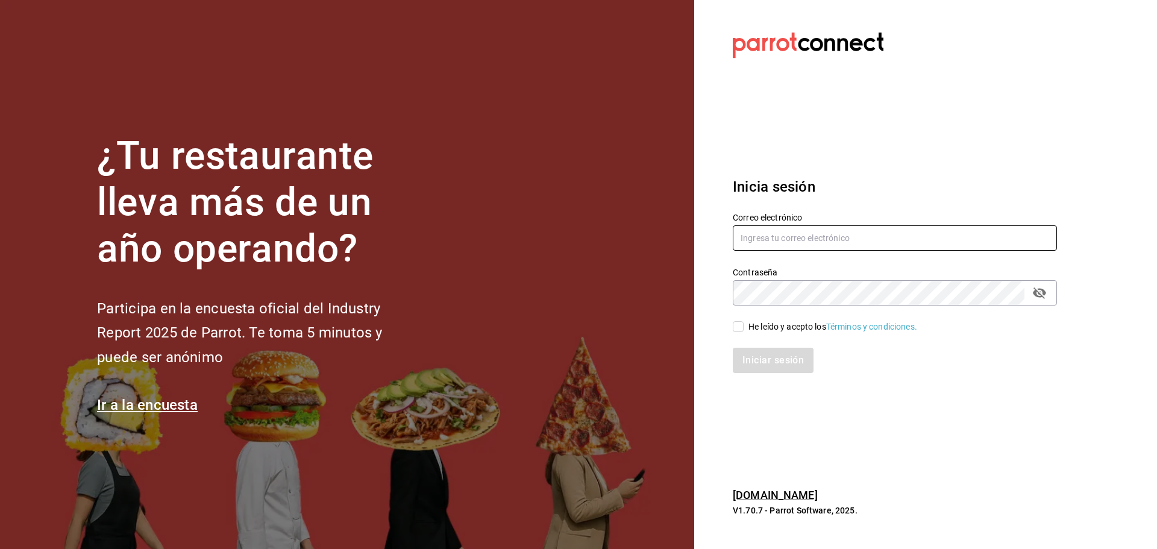
click at [784, 238] on input "text" at bounding box center [895, 237] width 324 height 25
type input "[EMAIL_ADDRESS][DOMAIN_NAME]"
click at [742, 325] on input "He leído y acepto los Términos y condiciones." at bounding box center [738, 326] width 11 height 11
checkbox input "true"
click at [788, 360] on button "Iniciar sesión" at bounding box center [774, 360] width 82 height 25
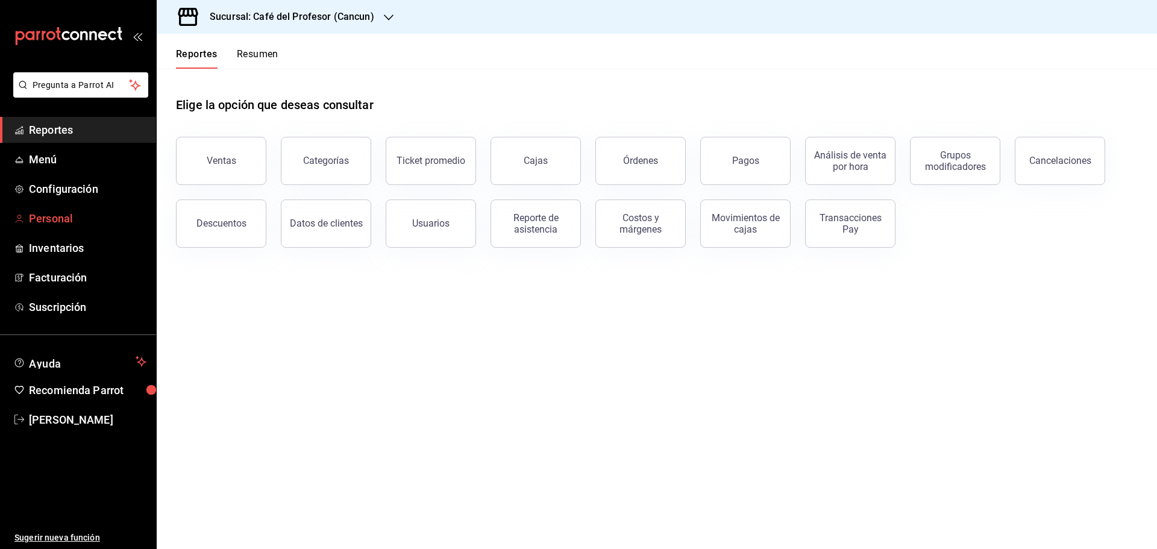
click at [62, 220] on span "Personal" at bounding box center [87, 218] width 117 height 16
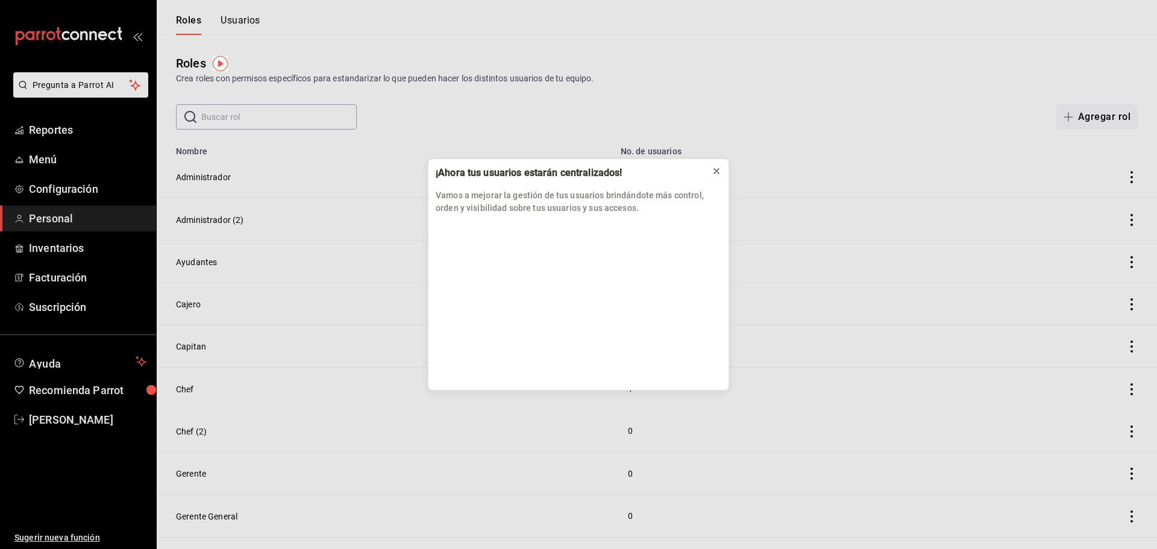
click at [715, 167] on icon at bounding box center [717, 171] width 10 height 10
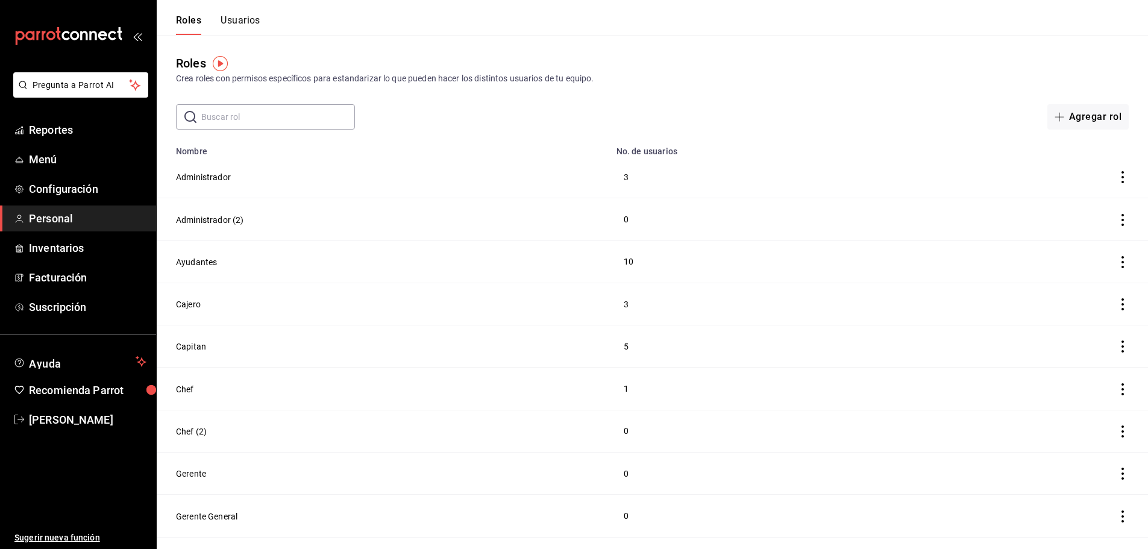
click at [172, 346] on td "Capitan" at bounding box center [383, 346] width 452 height 42
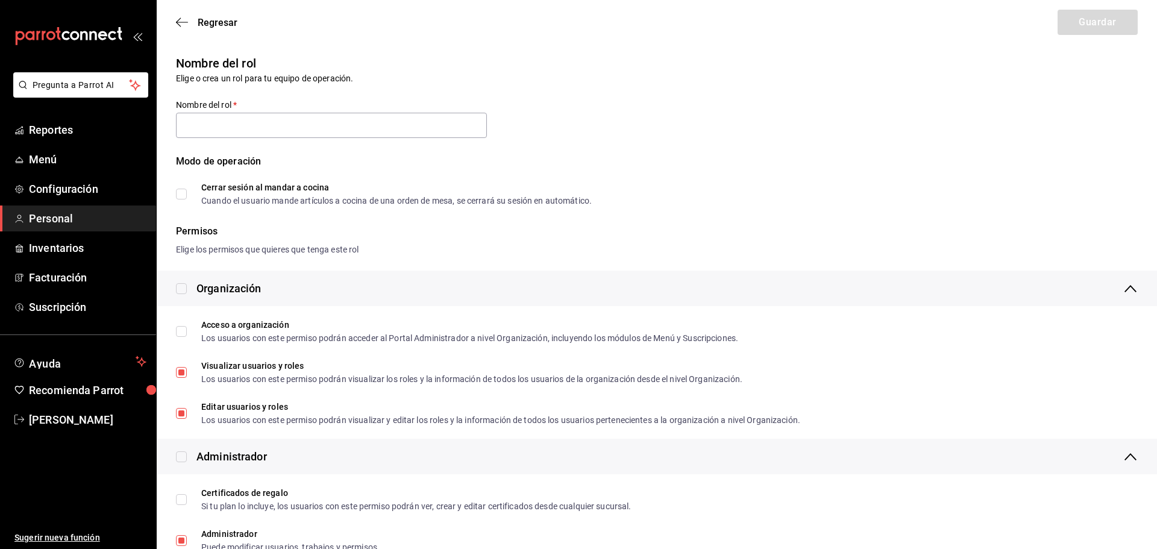
type input "Capitan"
checkbox input "true"
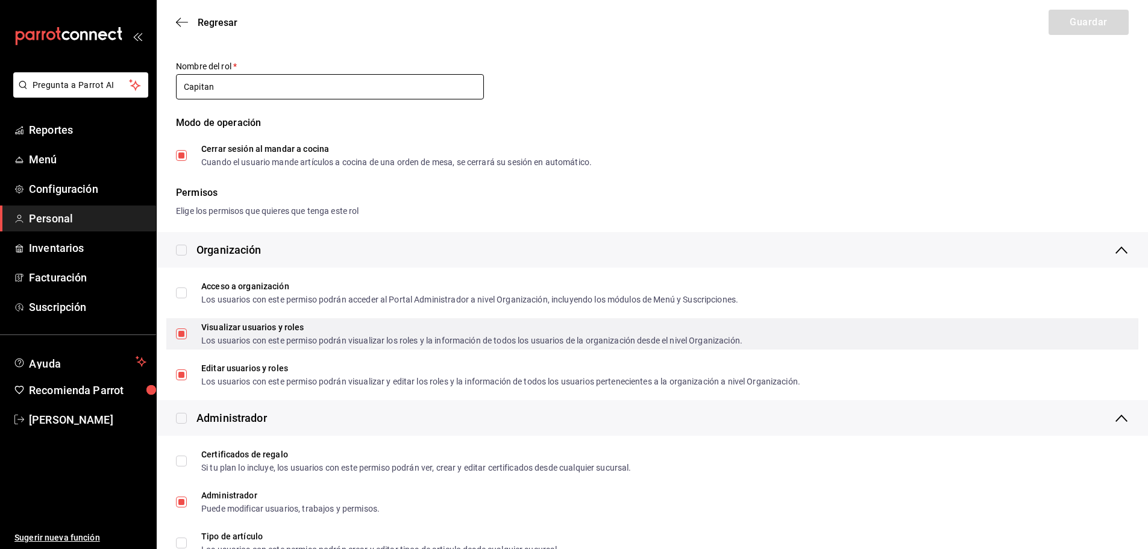
scroll to position [60, 0]
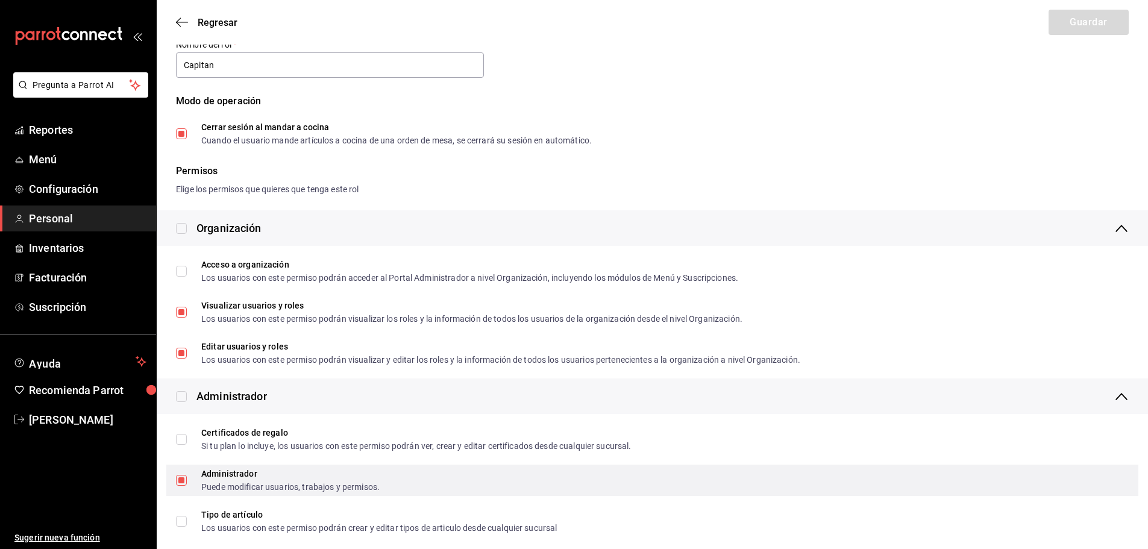
click at [180, 481] on input "Administrador Puede modificar usuarios, trabajos y permisos." at bounding box center [181, 480] width 11 height 11
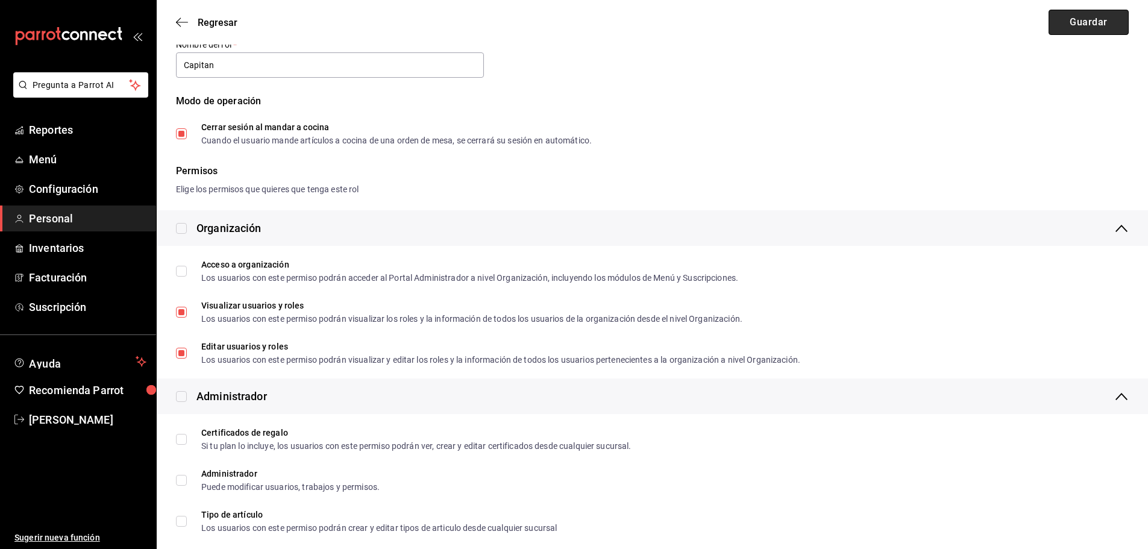
click at [1094, 20] on button "Guardar" at bounding box center [1088, 22] width 80 height 25
checkbox input "true"
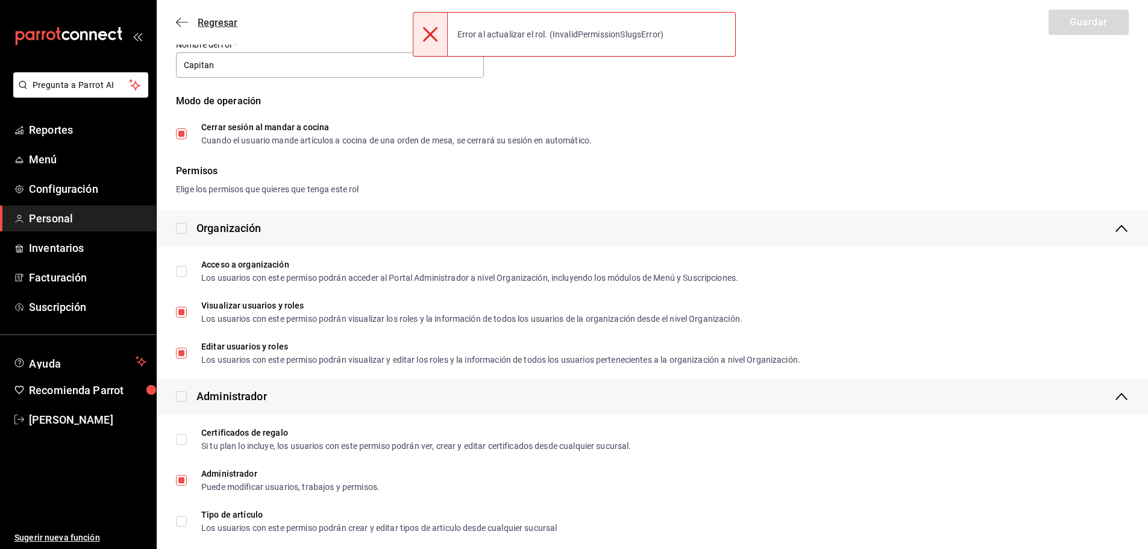
click at [180, 20] on icon "button" at bounding box center [182, 22] width 12 height 11
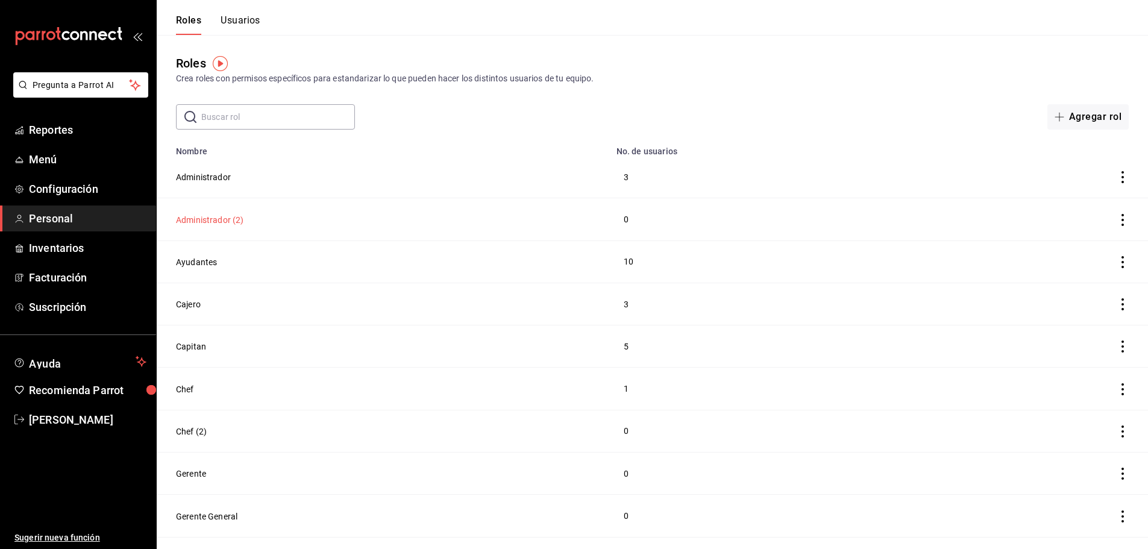
click at [193, 218] on button "Administrador (2)" at bounding box center [210, 220] width 68 height 12
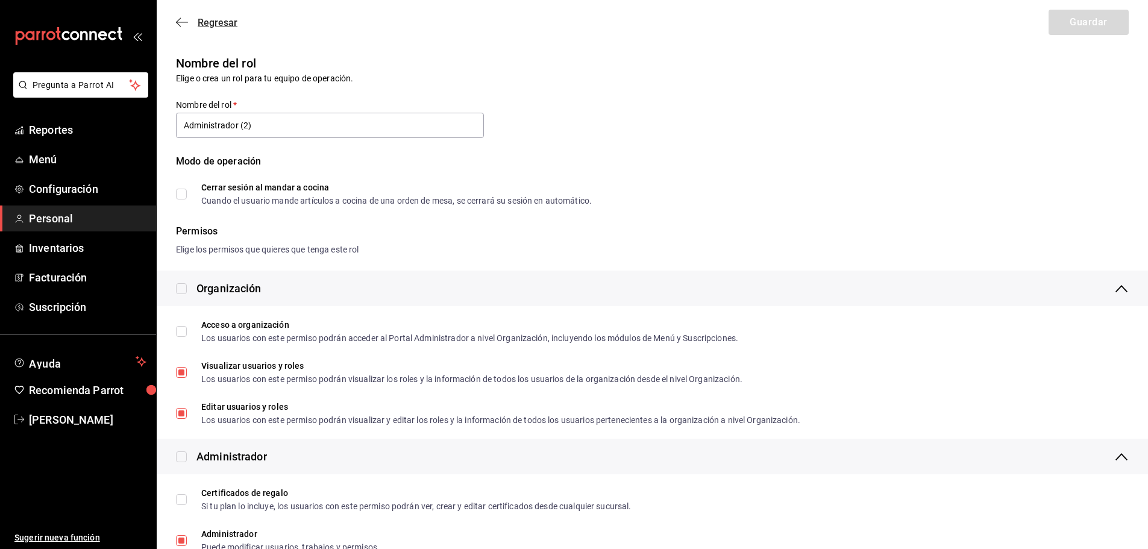
click at [188, 22] on span "Regresar" at bounding box center [206, 22] width 61 height 11
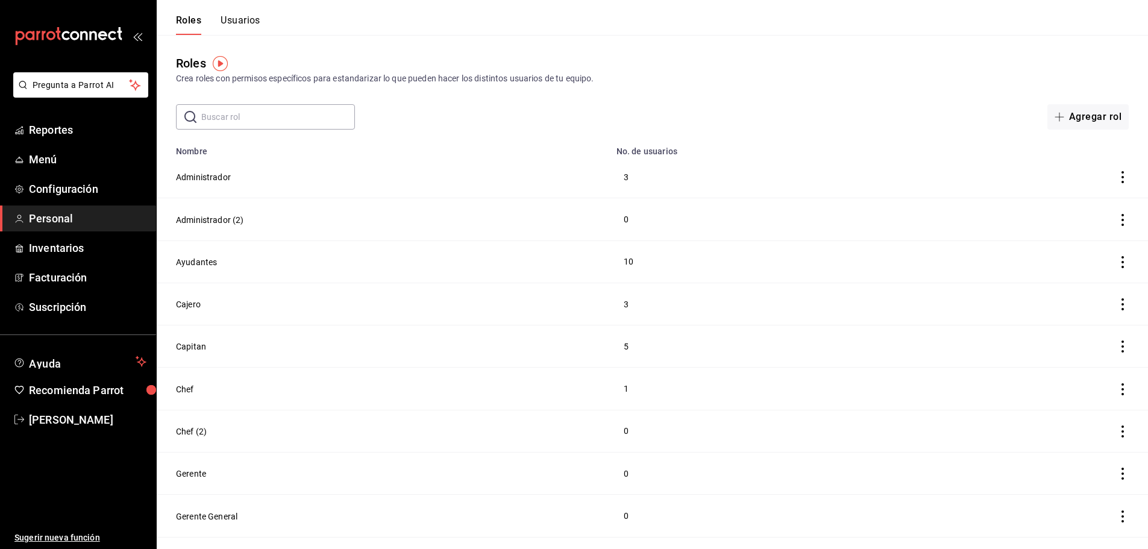
click at [1128, 220] on icon "actions" at bounding box center [1122, 220] width 12 height 12
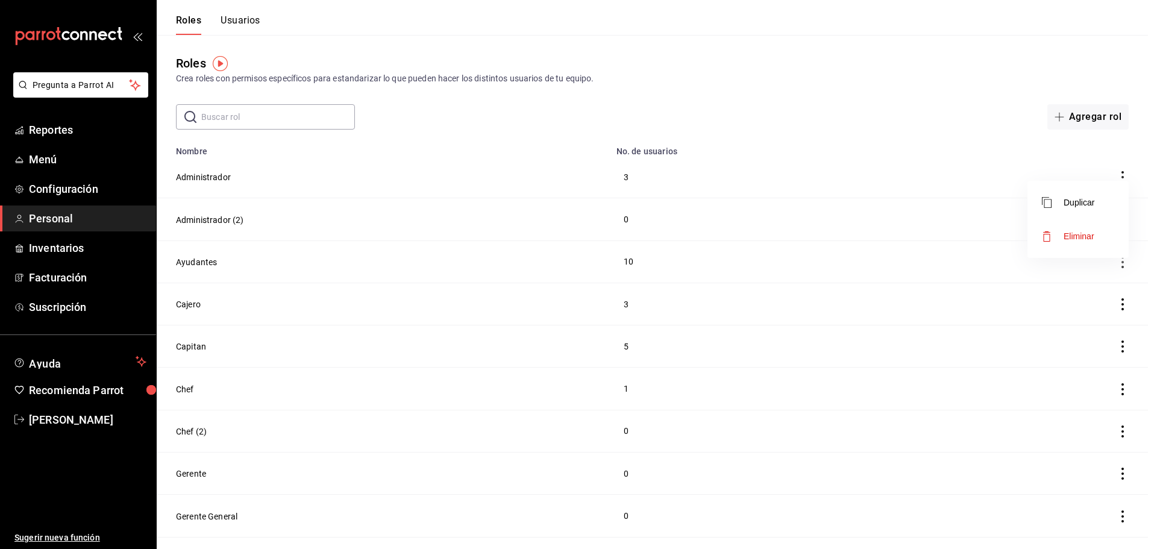
click at [1103, 236] on li "Eliminar" at bounding box center [1077, 236] width 101 height 34
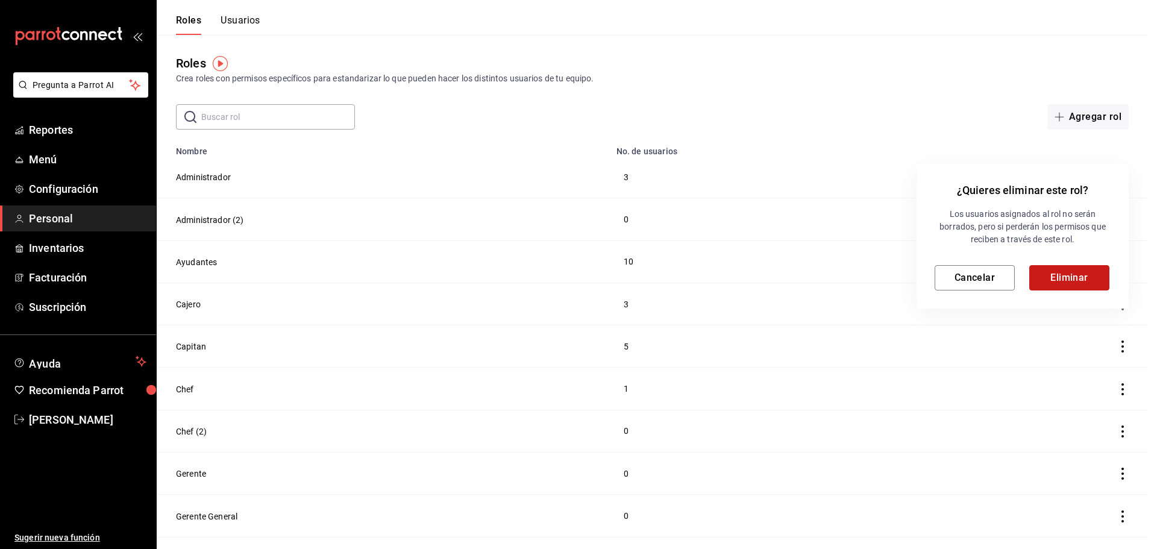
click at [1068, 290] on button "Eliminar" at bounding box center [1069, 277] width 80 height 25
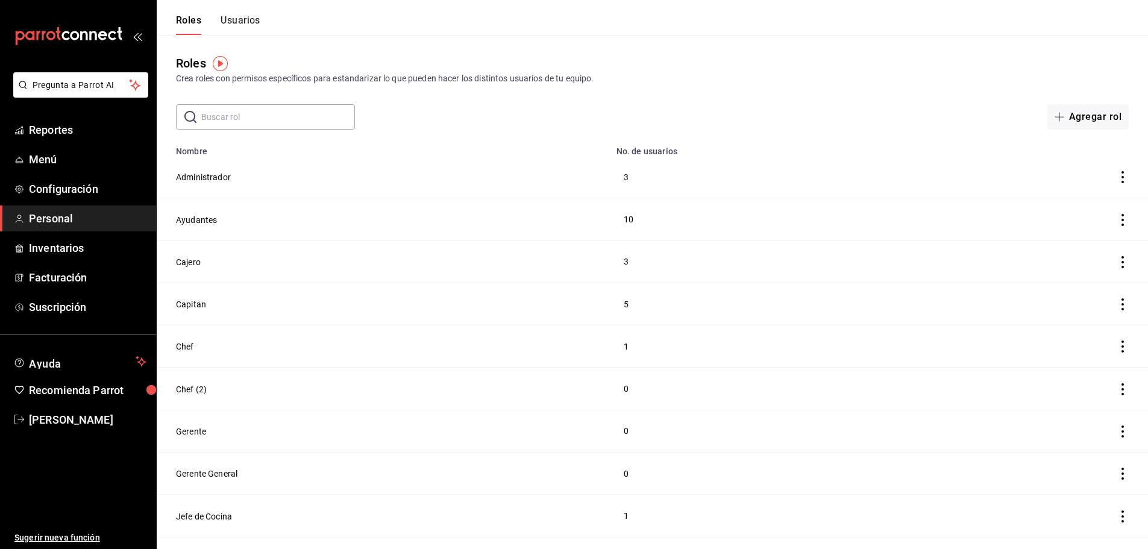
click at [1128, 386] on icon "actions" at bounding box center [1122, 389] width 12 height 12
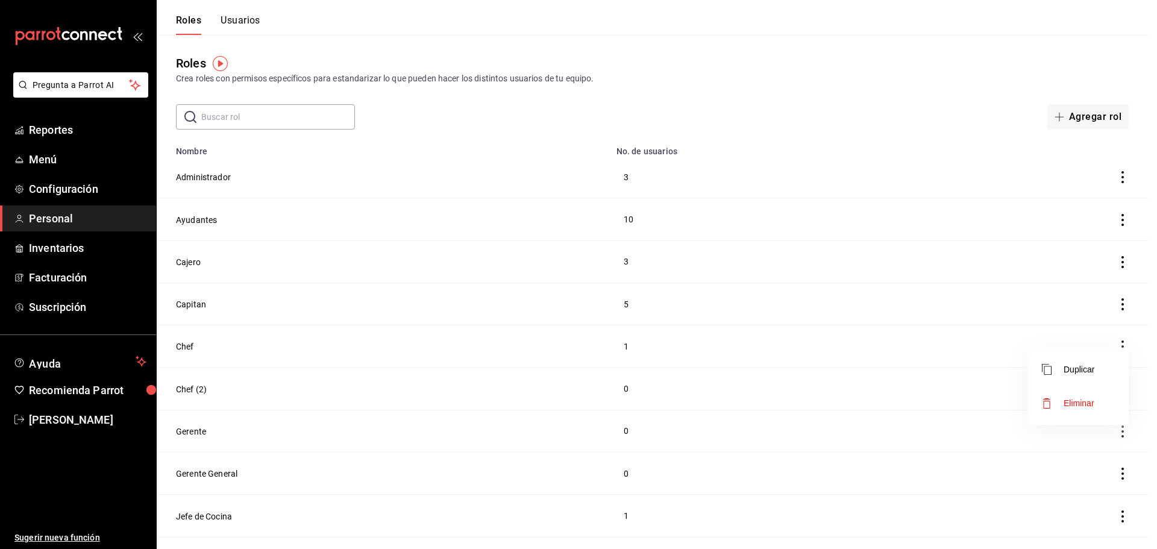
click at [1094, 395] on li "Eliminar" at bounding box center [1077, 403] width 101 height 34
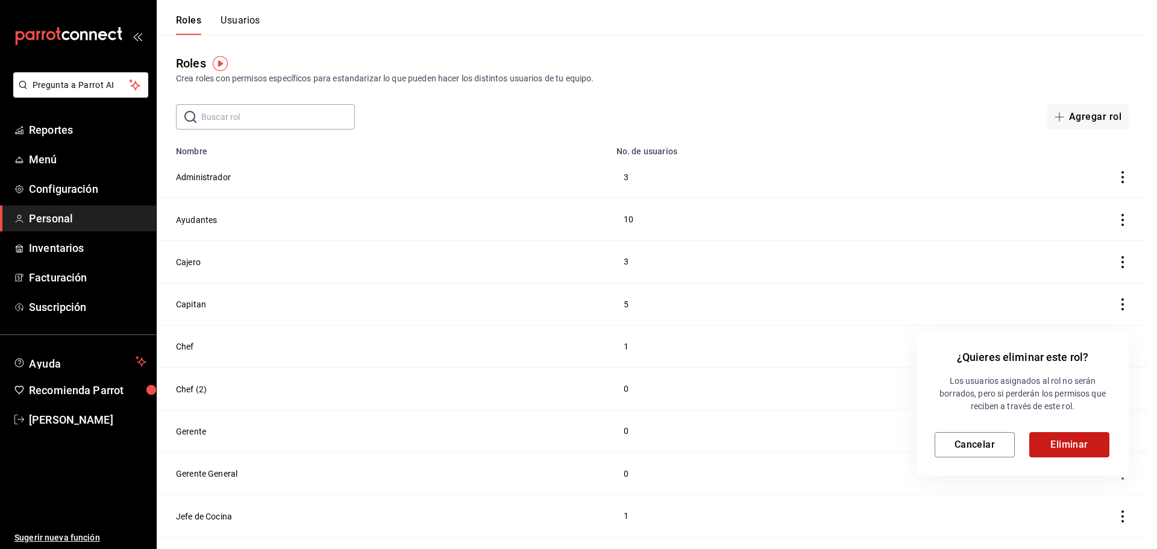
click at [1077, 442] on button "Eliminar" at bounding box center [1069, 444] width 80 height 25
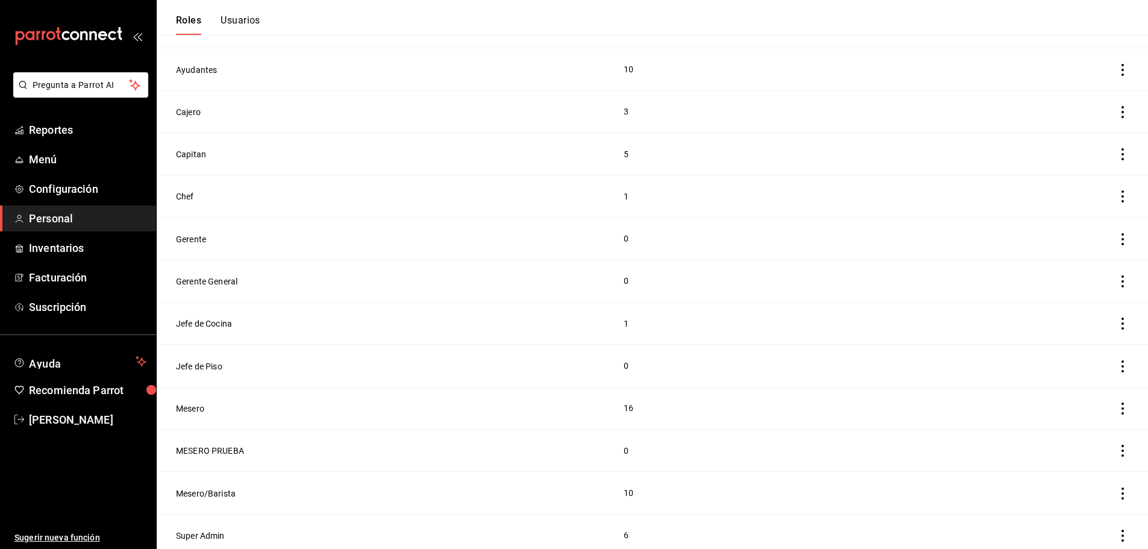
scroll to position [30, 0]
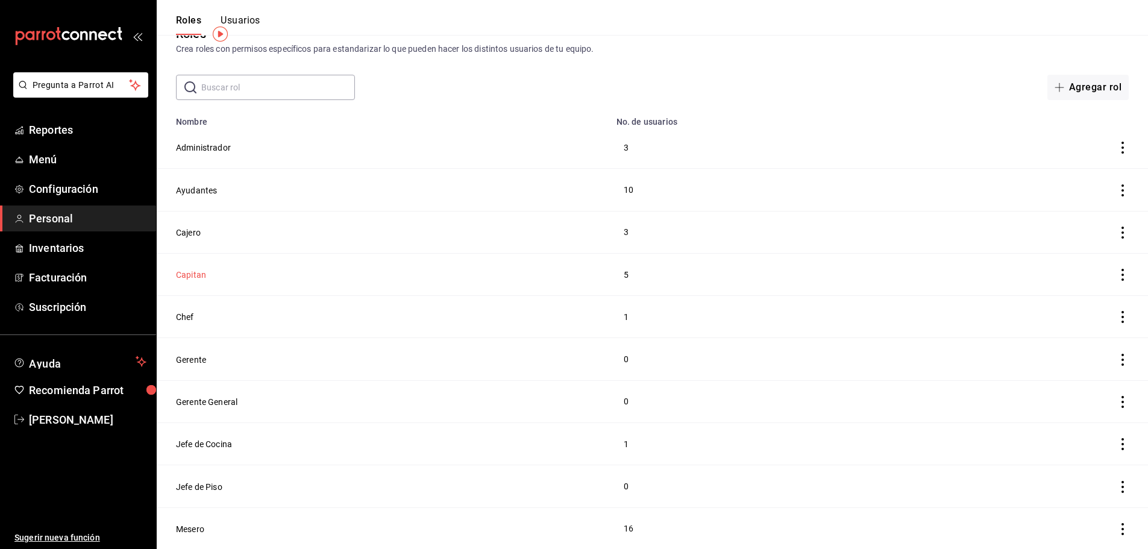
click at [202, 277] on button "Capitan" at bounding box center [191, 275] width 30 height 12
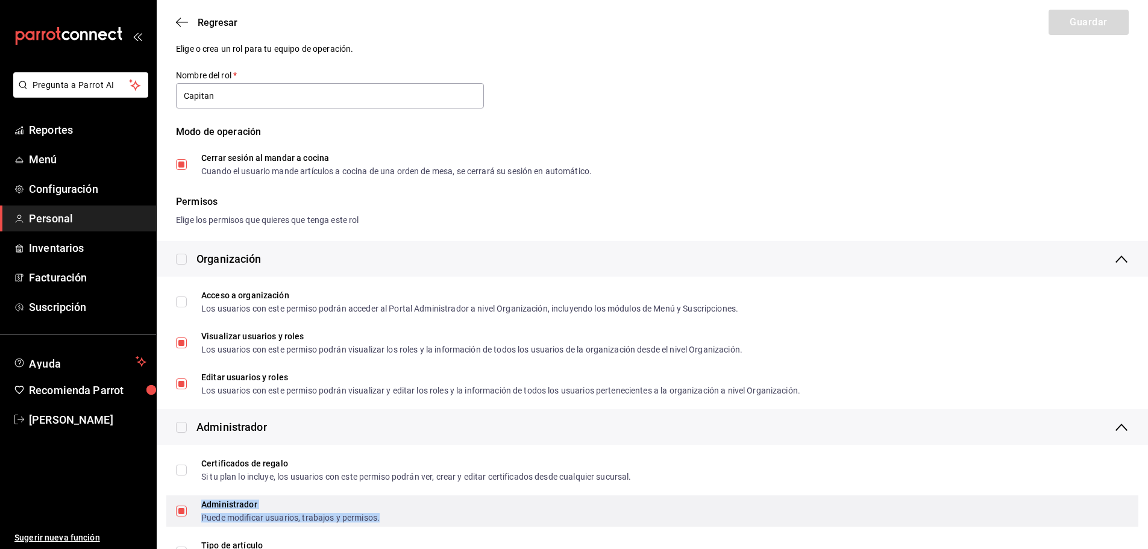
click at [326, 504] on div "Administrador" at bounding box center [290, 504] width 178 height 8
click at [184, 517] on label "Administrador Puede modificar usuarios, trabajos y permisos." at bounding box center [278, 511] width 204 height 22
click at [184, 516] on input "Administrador Puede modificar usuarios, trabajos y permisos." at bounding box center [181, 510] width 11 height 11
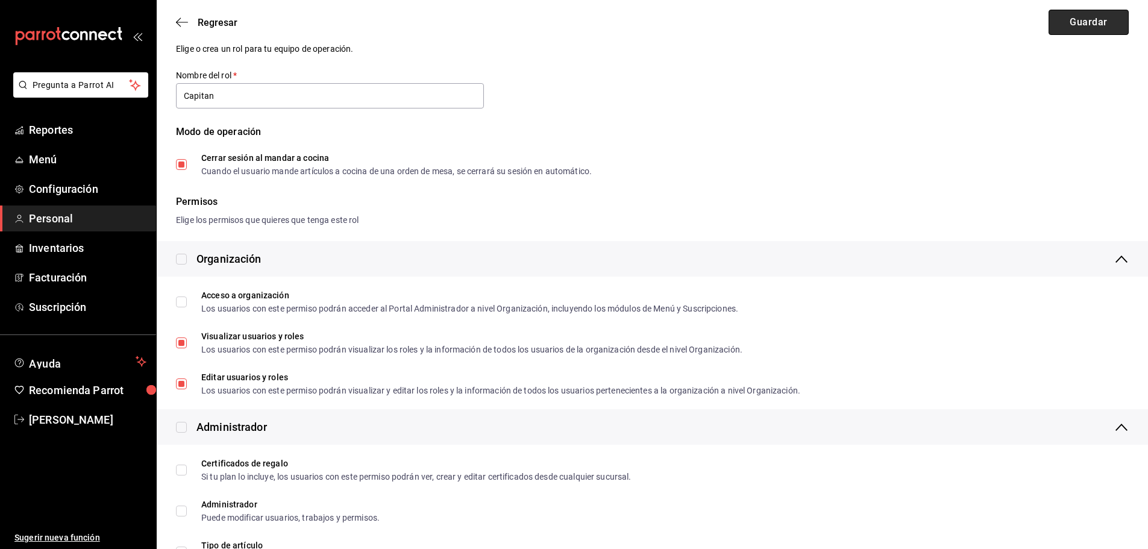
click at [1101, 15] on button "Guardar" at bounding box center [1088, 22] width 80 height 25
checkbox input "true"
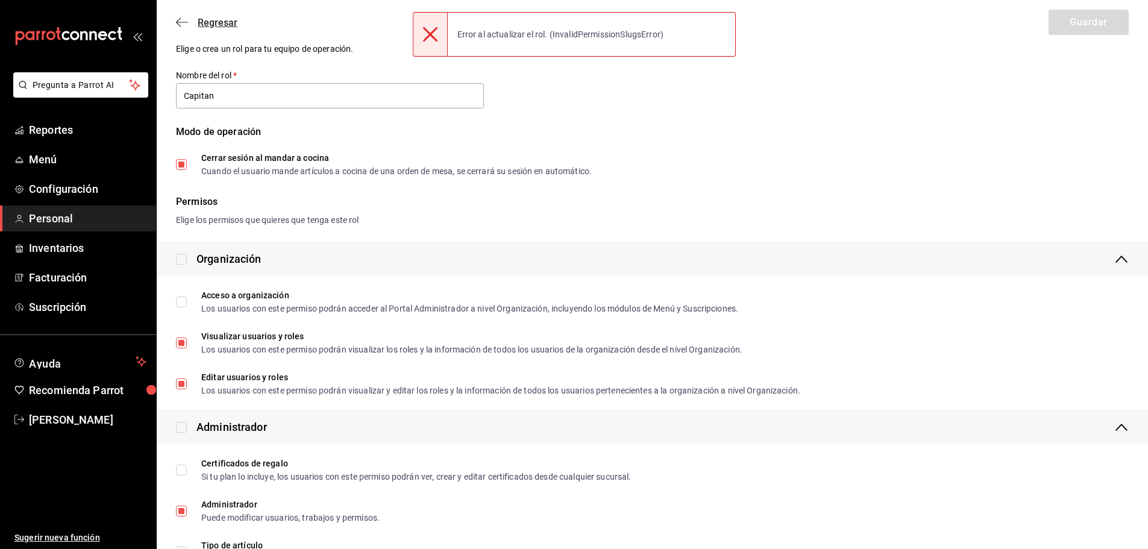
click at [181, 22] on icon "button" at bounding box center [182, 22] width 12 height 1
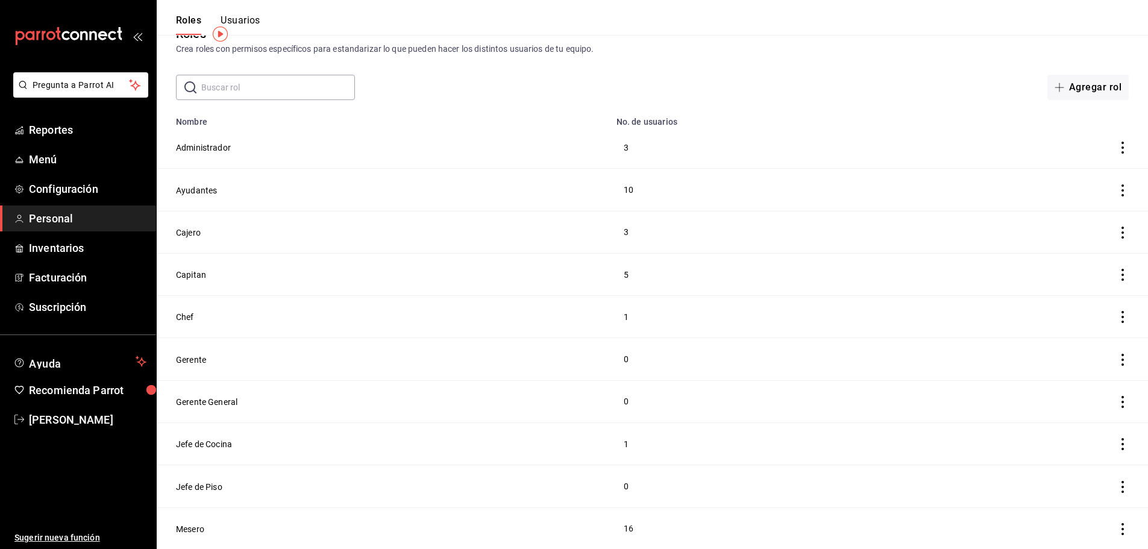
click at [195, 313] on td "Chef" at bounding box center [383, 317] width 452 height 42
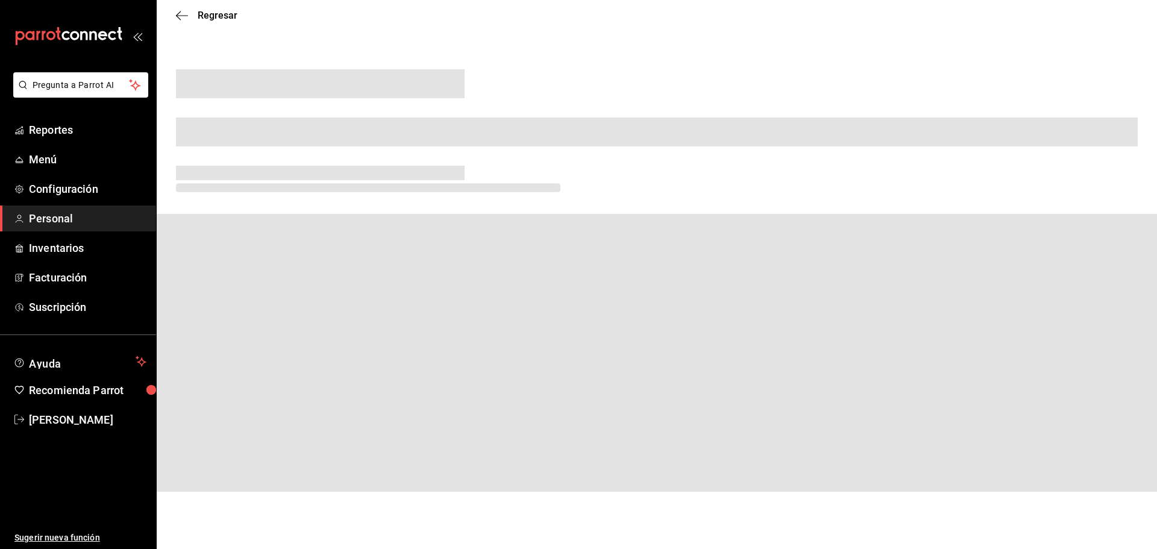
click at [179, 311] on span at bounding box center [657, 353] width 1000 height 278
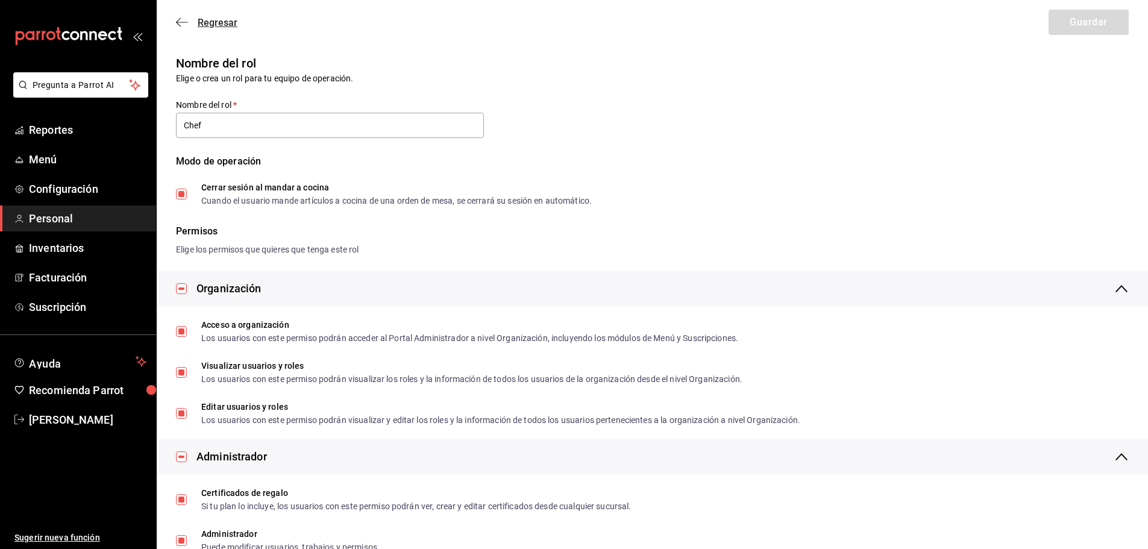
click at [181, 17] on span "Regresar" at bounding box center [206, 22] width 61 height 11
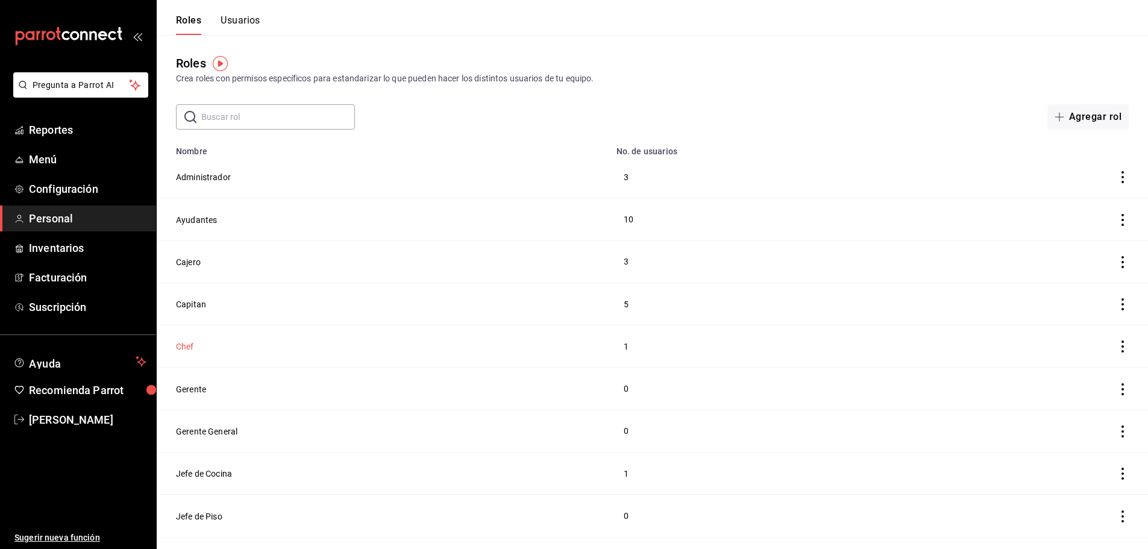
click at [182, 345] on button "Chef" at bounding box center [185, 346] width 18 height 12
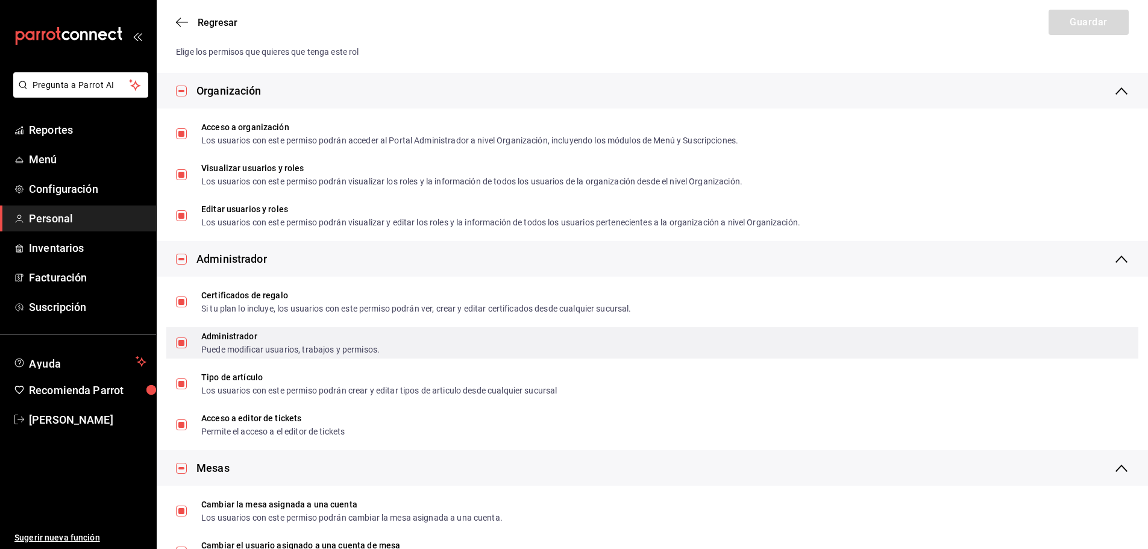
scroll to position [241, 0]
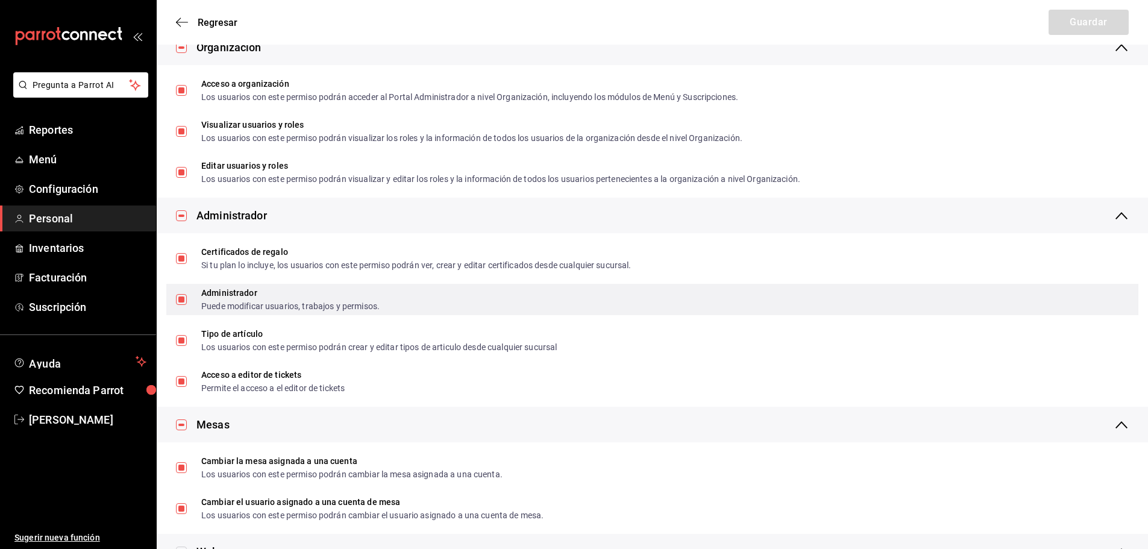
click at [179, 302] on input "Administrador Puede modificar usuarios, trabajos y permisos." at bounding box center [181, 299] width 11 height 11
checkbox input "false"
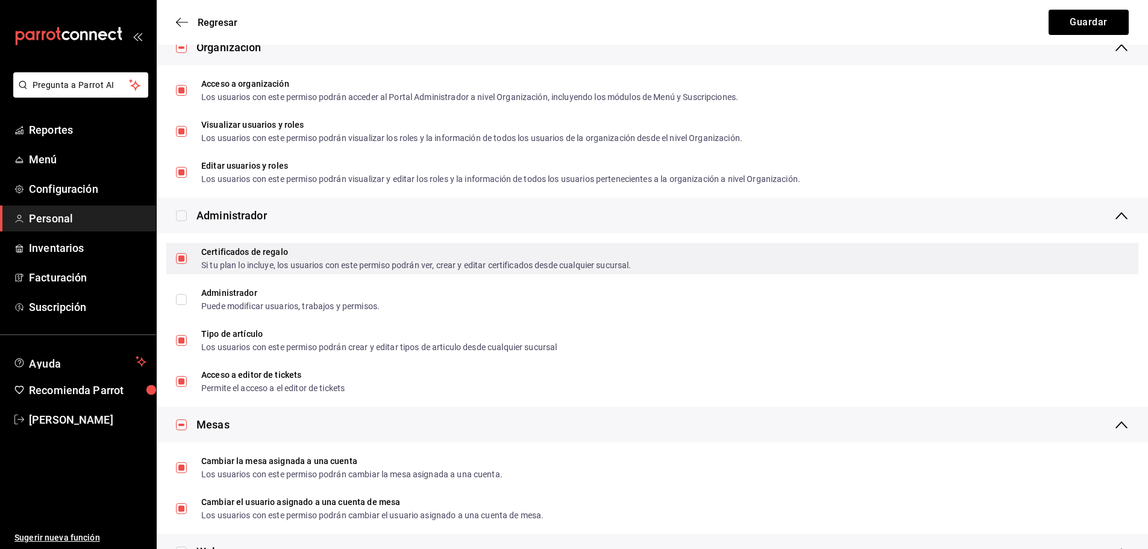
click at [184, 259] on input "Certificados de regalo Si tu plan lo incluye, los usuarios con este permiso pod…" at bounding box center [181, 258] width 11 height 11
checkbox input "false"
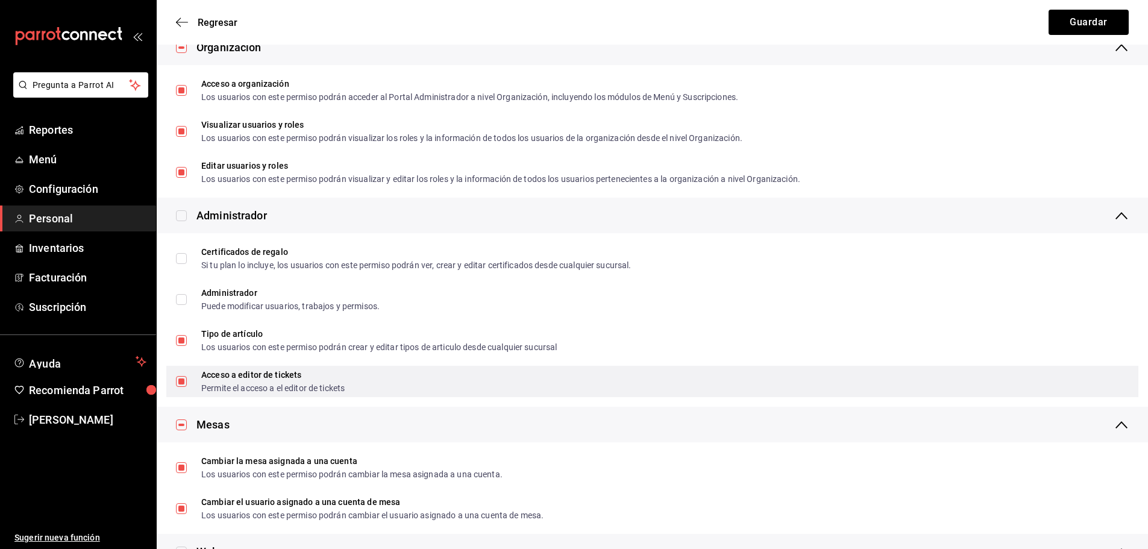
click at [182, 384] on input "Acceso a editor de tickets Permite el acceso a el editor de tickets" at bounding box center [181, 381] width 11 height 11
checkbox input "false"
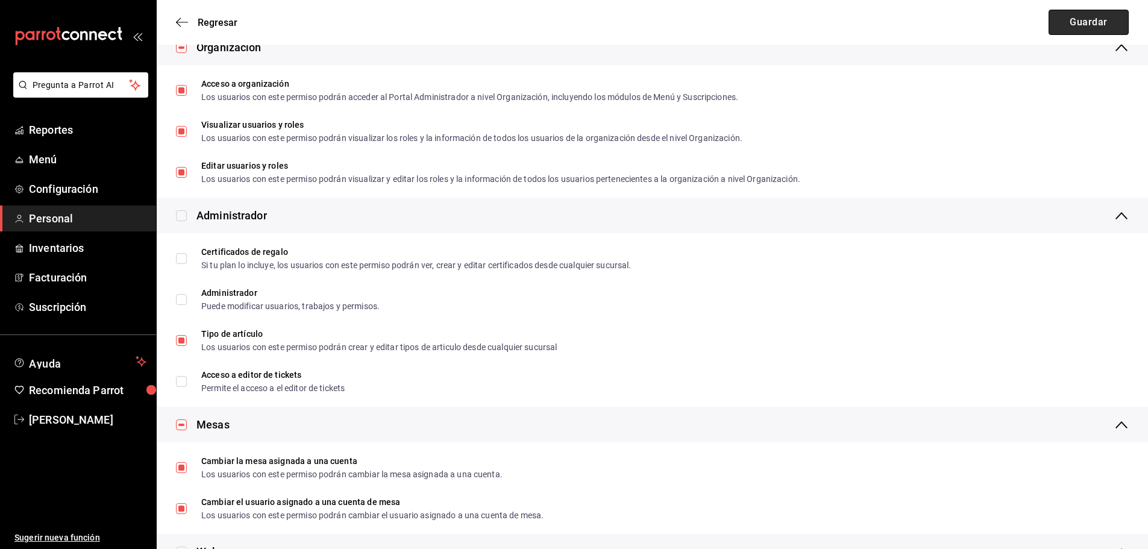
click at [1099, 25] on button "Guardar" at bounding box center [1088, 22] width 80 height 25
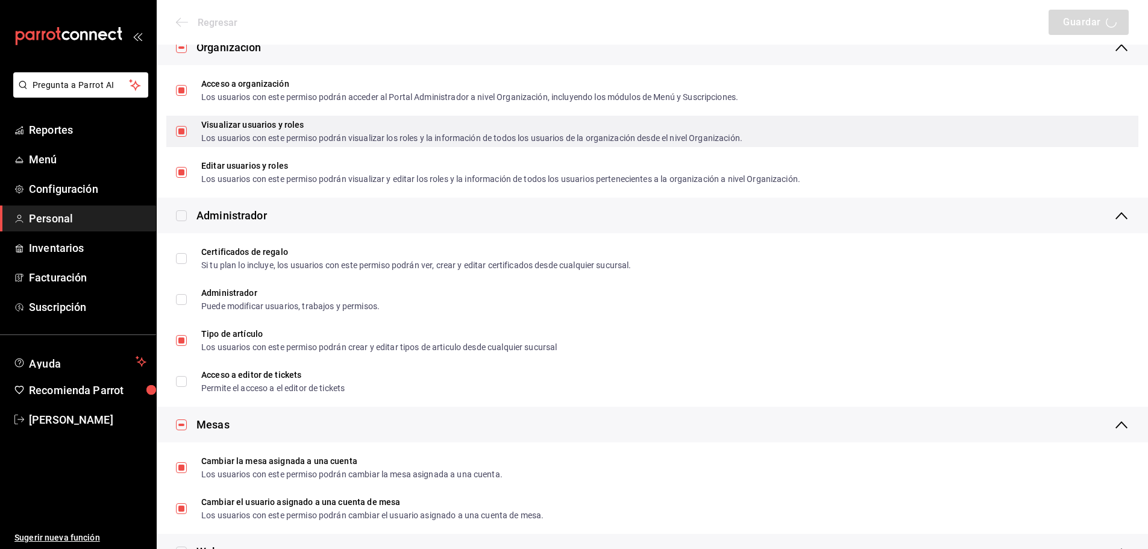
scroll to position [150, 0]
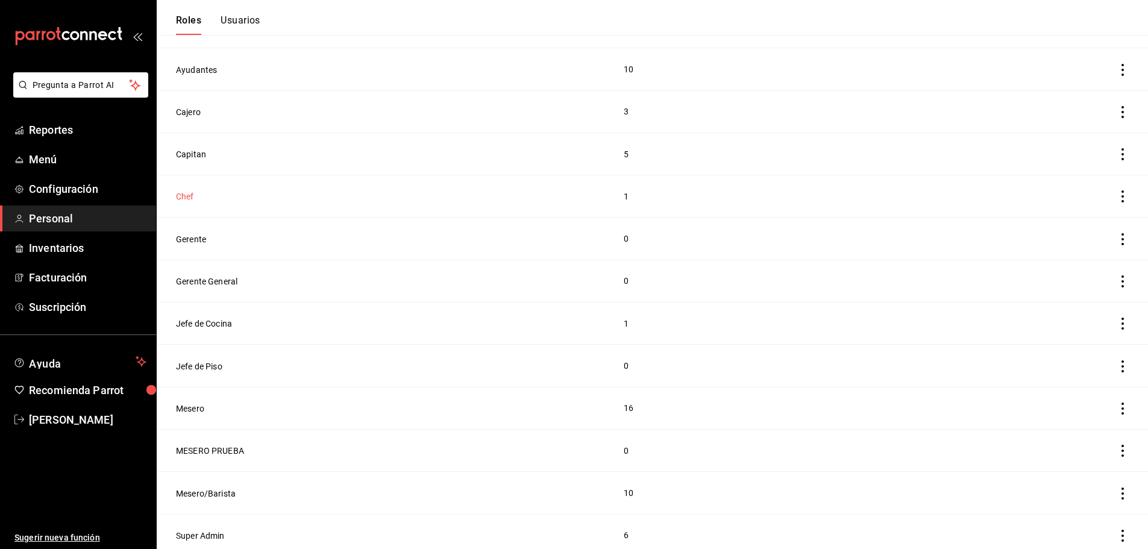
click at [183, 191] on button "Chef" at bounding box center [185, 196] width 18 height 12
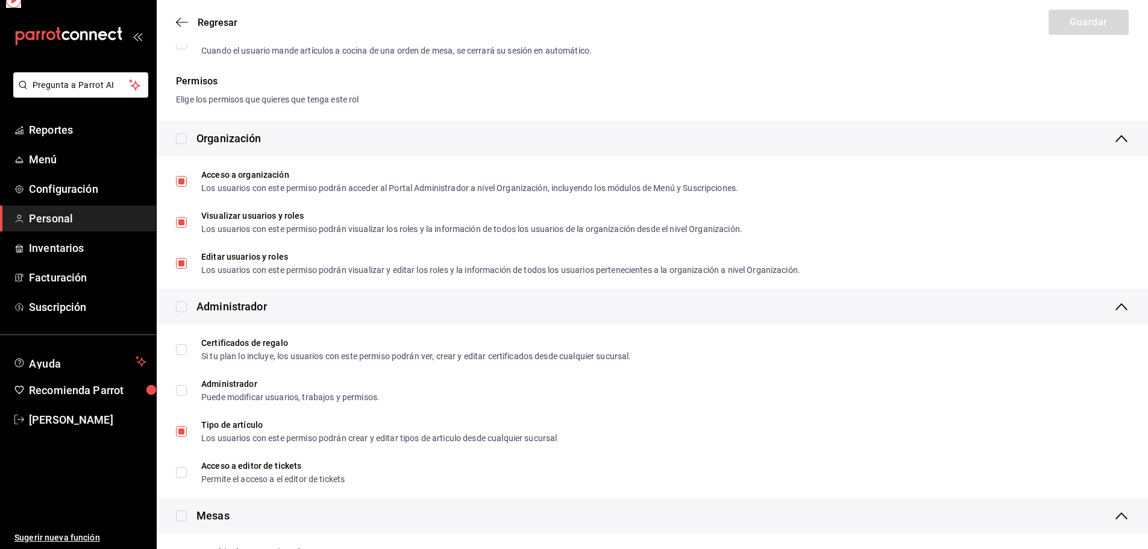
type input "Chef"
checkbox input "true"
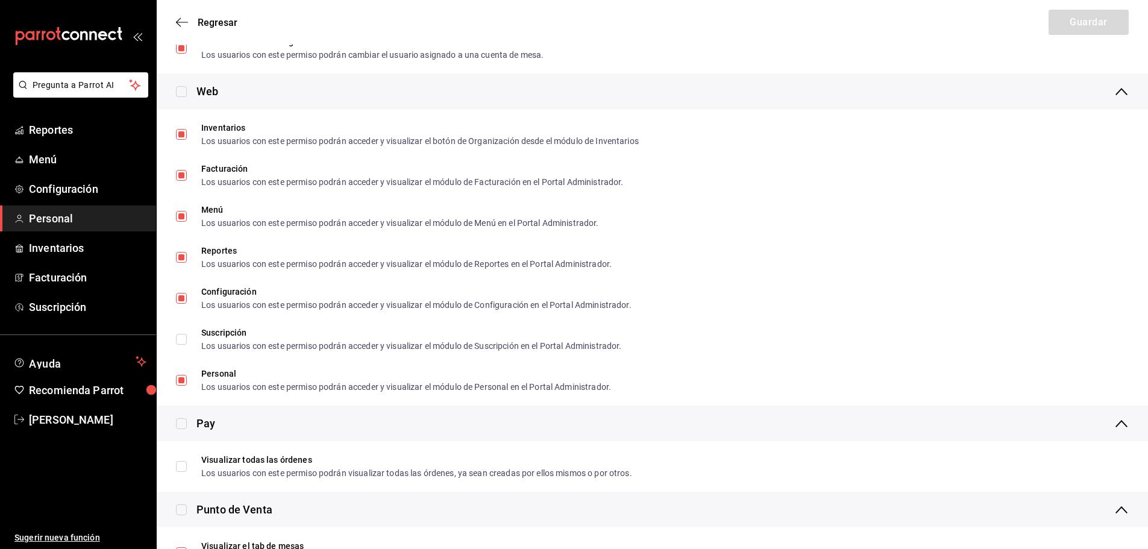
scroll to position [723, 0]
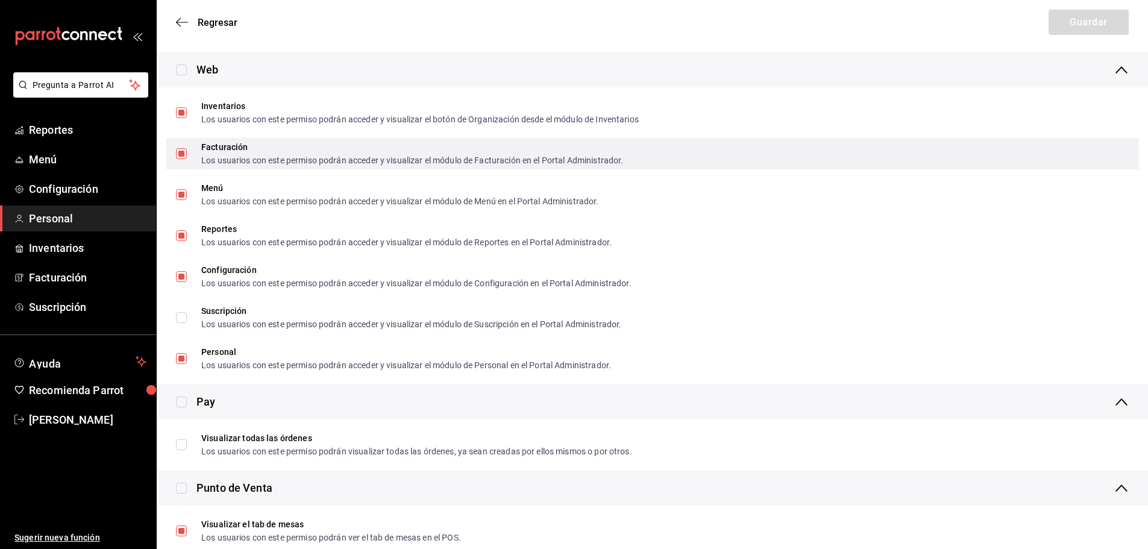
click at [185, 153] on input "Facturación Los usuarios con este permiso podrán acceder y visualizar el módulo…" at bounding box center [181, 153] width 11 height 11
checkbox input "false"
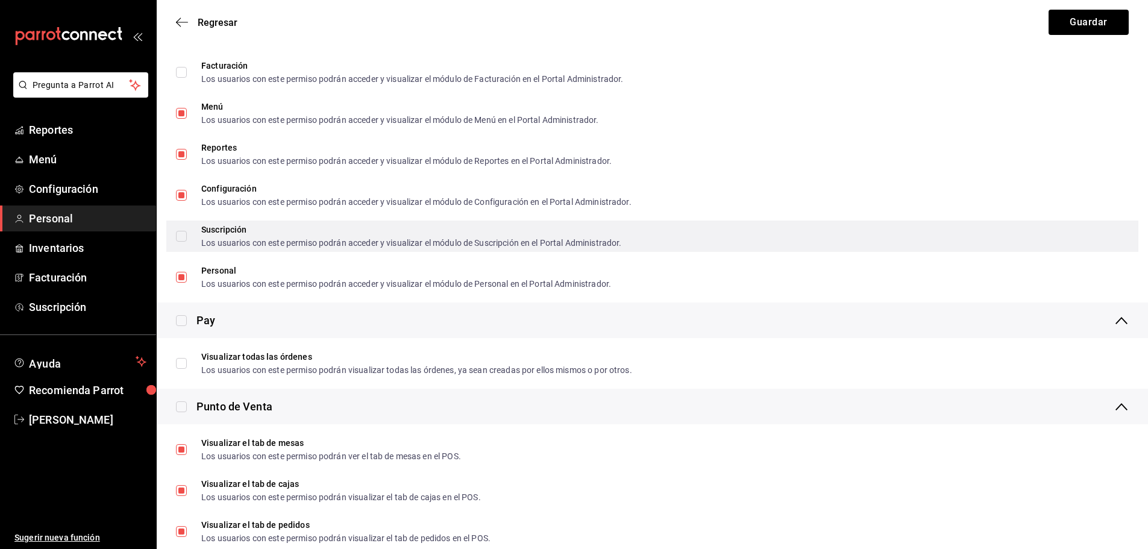
scroll to position [783, 0]
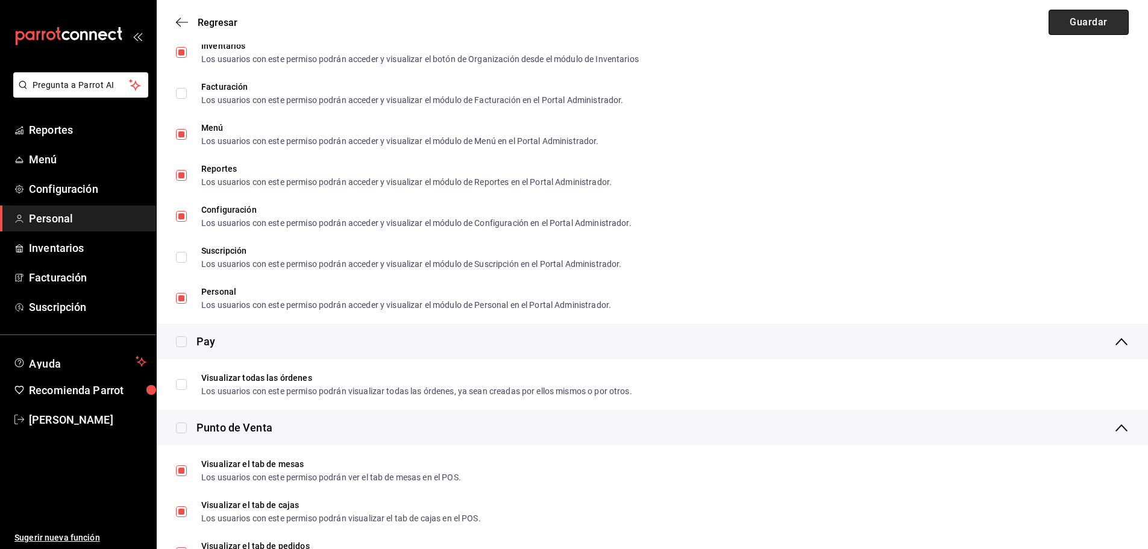
click at [1116, 14] on button "Guardar" at bounding box center [1088, 22] width 80 height 25
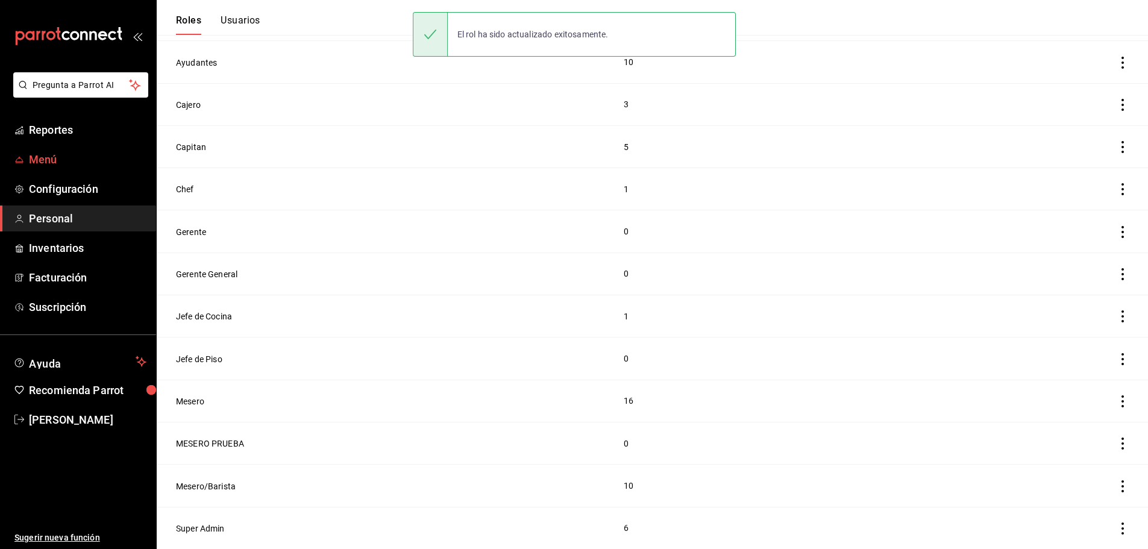
scroll to position [150, 0]
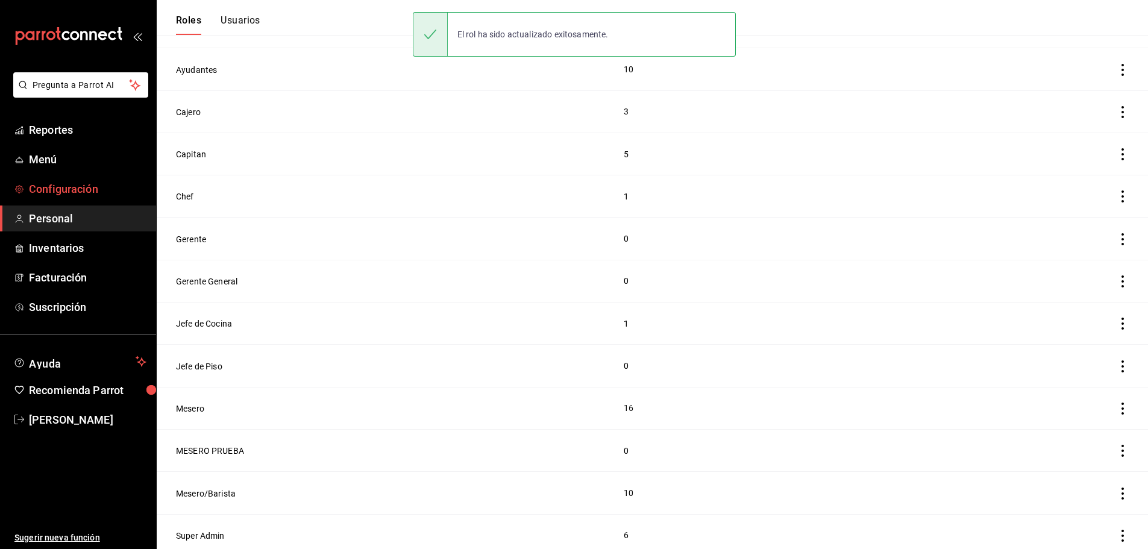
click at [68, 184] on span "Configuración" at bounding box center [87, 189] width 117 height 16
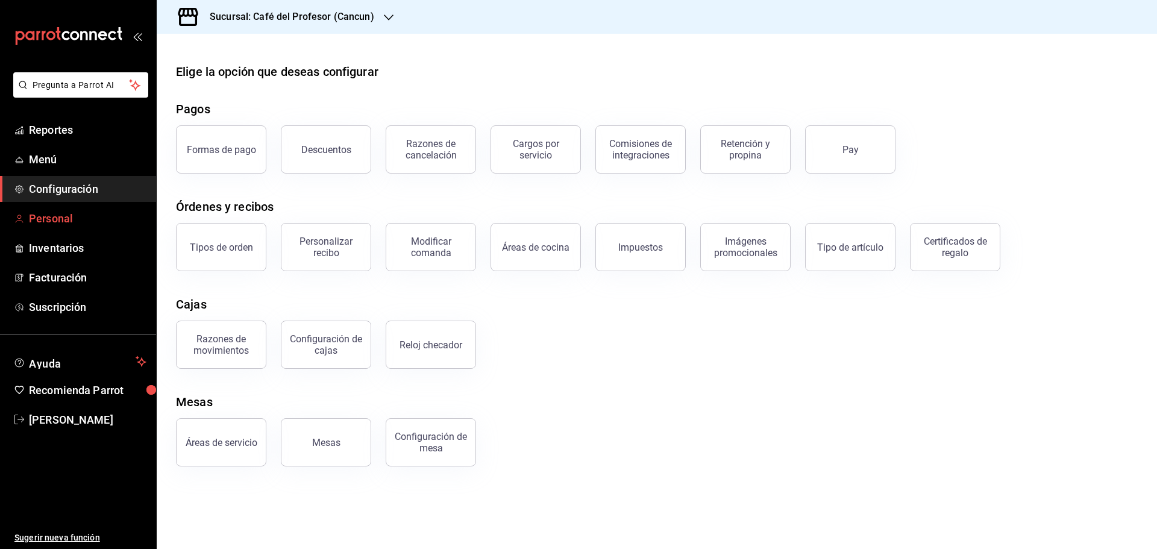
click at [75, 227] on link "Personal" at bounding box center [78, 218] width 156 height 26
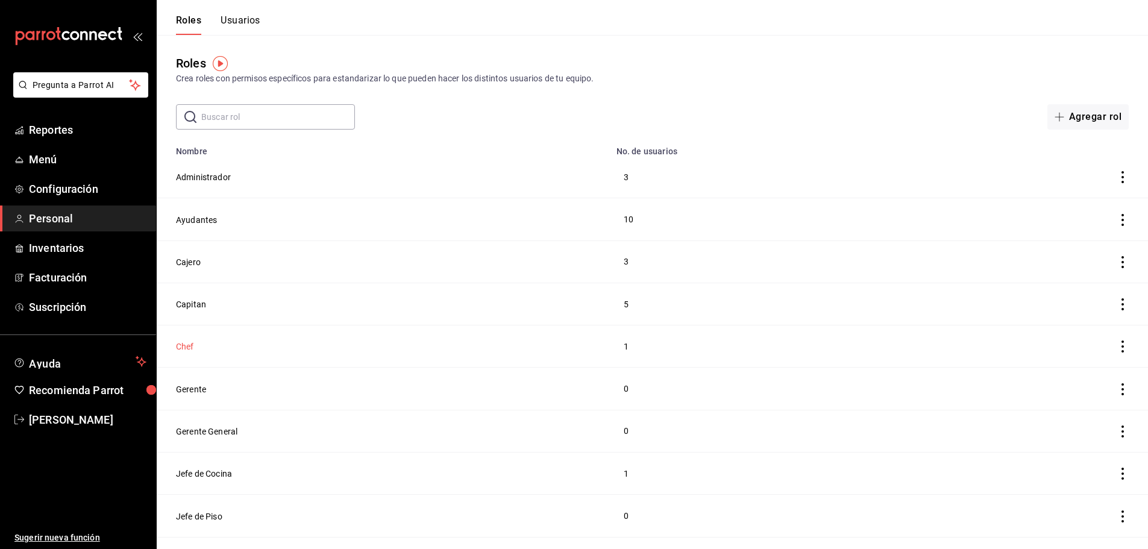
click at [187, 344] on button "Chef" at bounding box center [185, 346] width 18 height 12
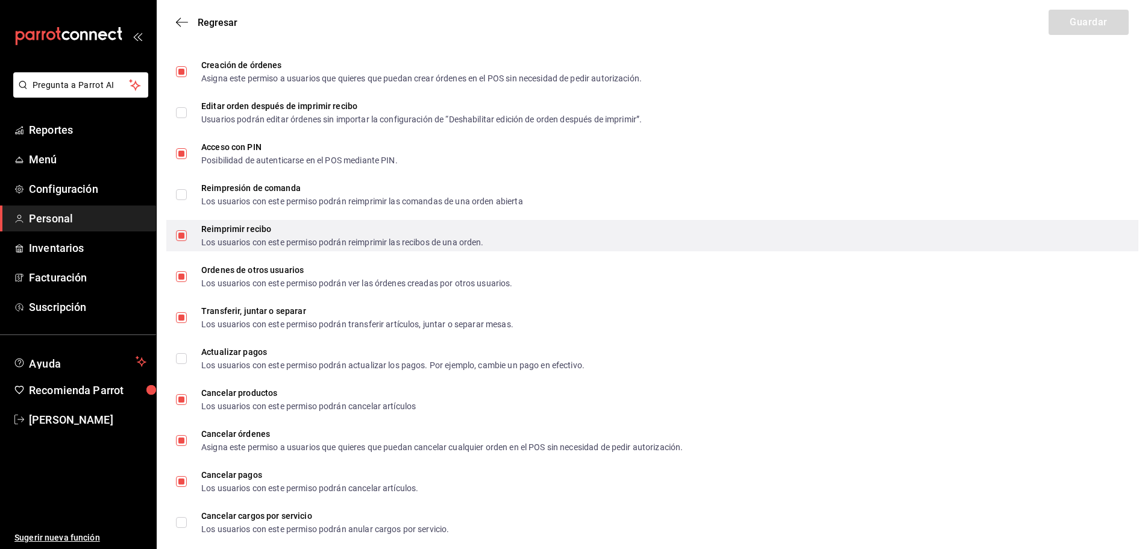
scroll to position [1978, 0]
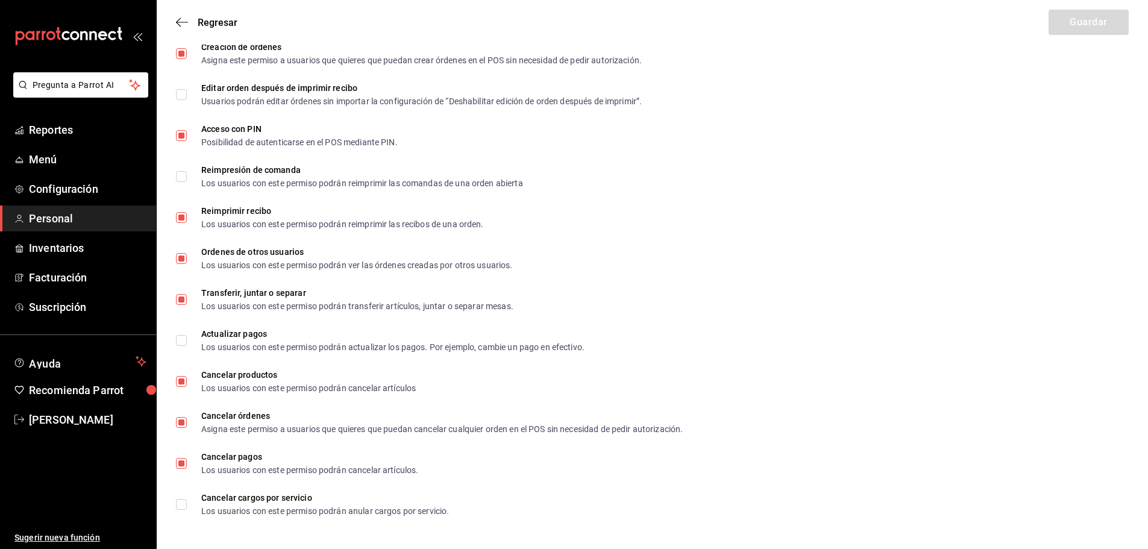
click at [173, 22] on div "Regresar Guardar" at bounding box center [652, 22] width 991 height 45
click at [177, 25] on icon "button" at bounding box center [182, 22] width 12 height 11
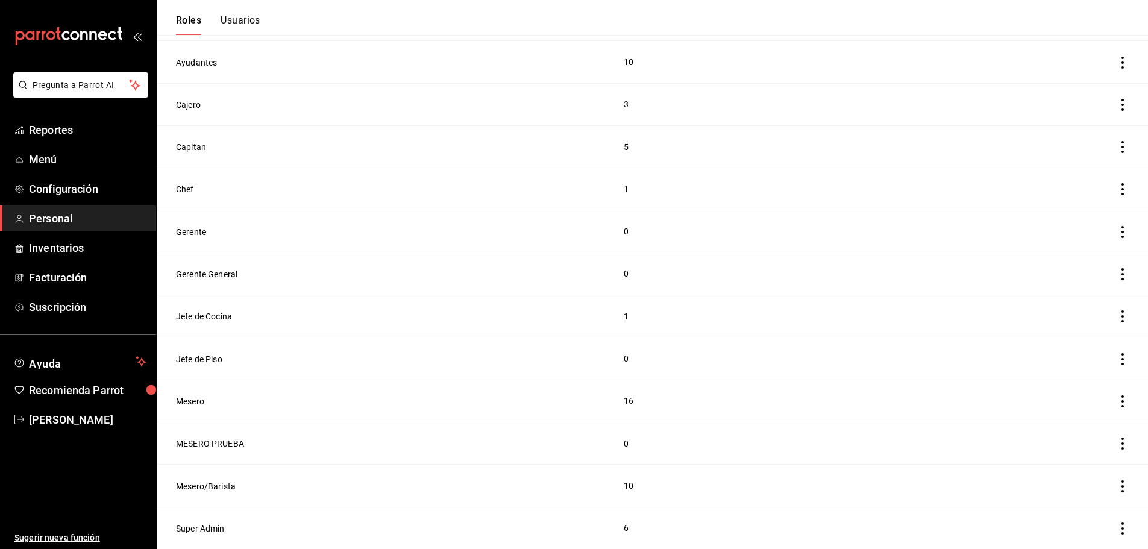
scroll to position [150, 0]
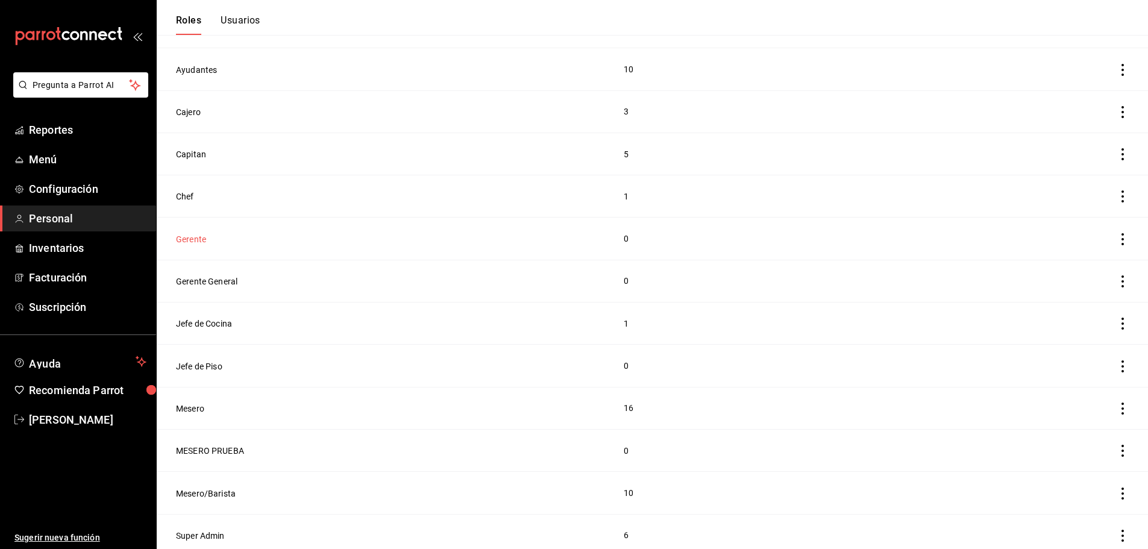
click at [187, 240] on button "Gerente" at bounding box center [191, 239] width 30 height 12
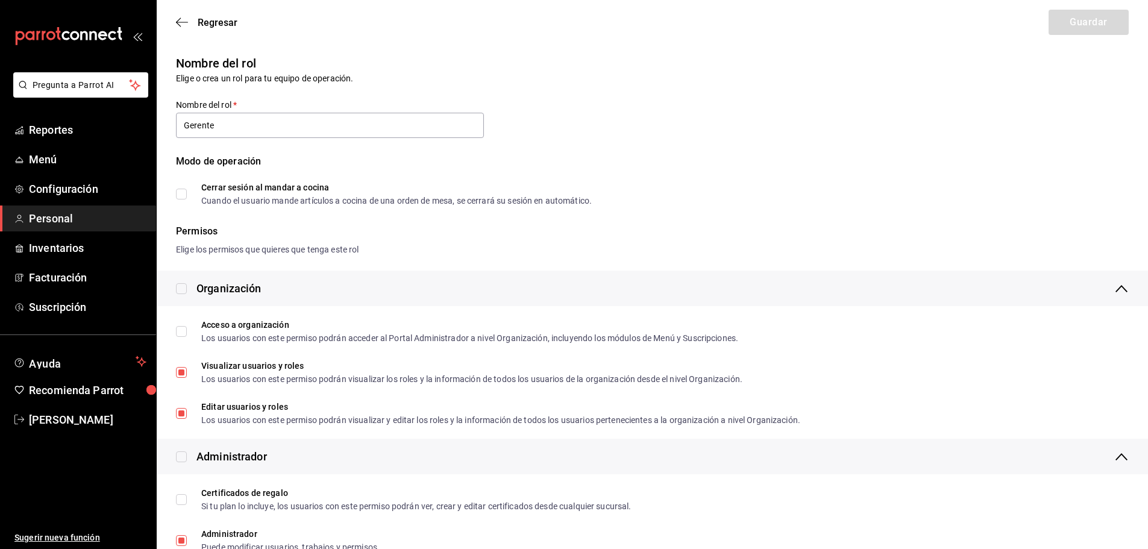
click at [174, 21] on div "Regresar Guardar" at bounding box center [652, 22] width 991 height 45
click at [179, 26] on icon "button" at bounding box center [182, 22] width 12 height 11
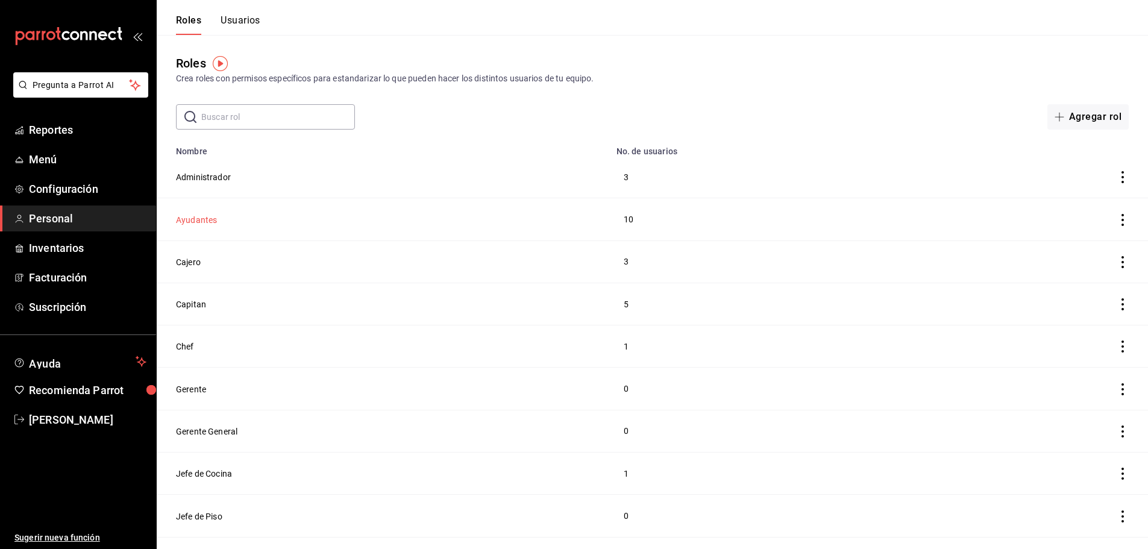
click at [201, 219] on button "Ayudantes" at bounding box center [196, 220] width 41 height 12
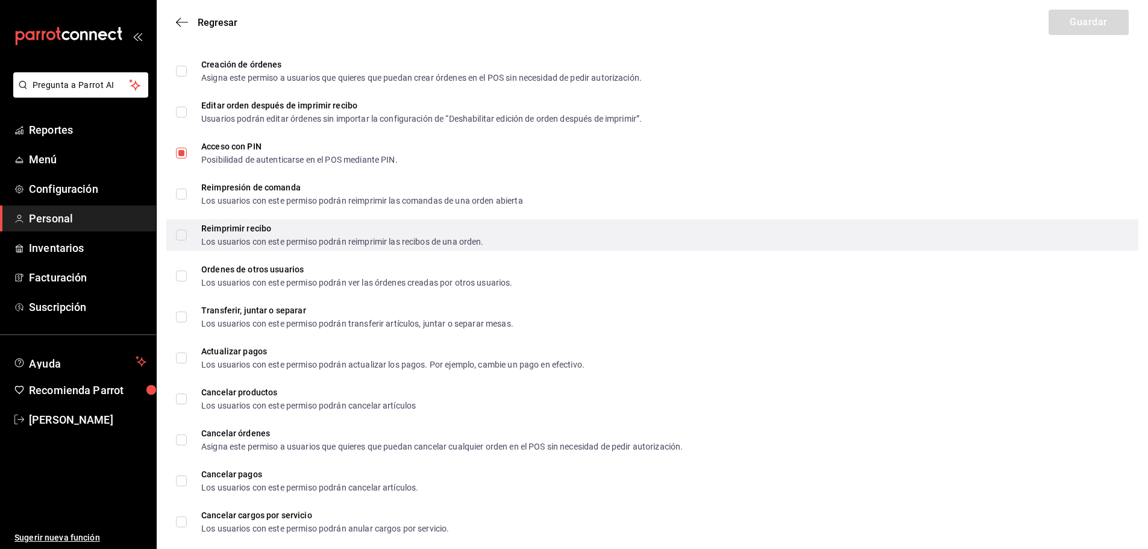
scroll to position [1978, 0]
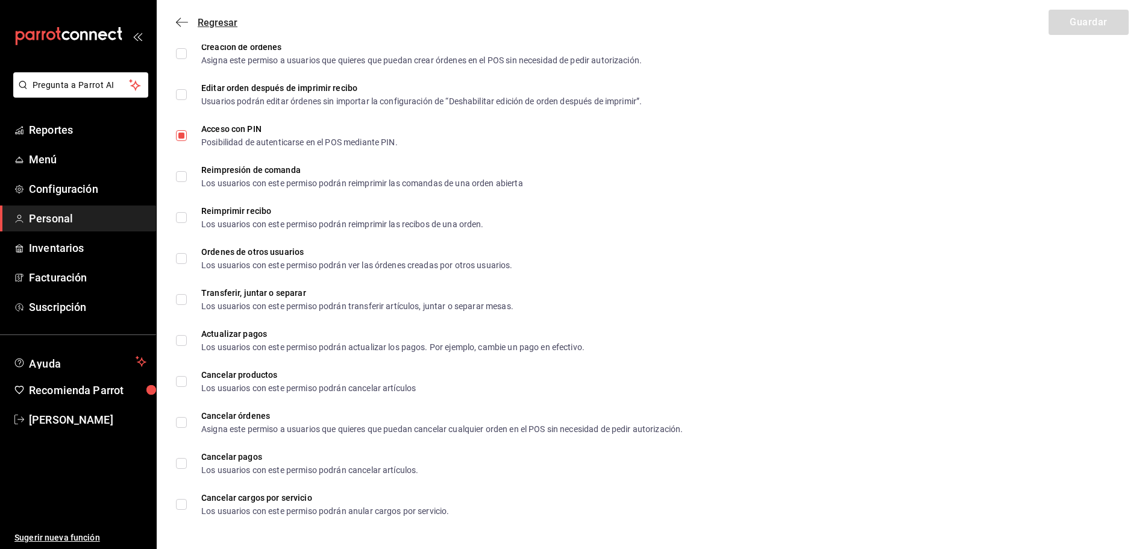
click at [178, 20] on icon "button" at bounding box center [178, 22] width 5 height 9
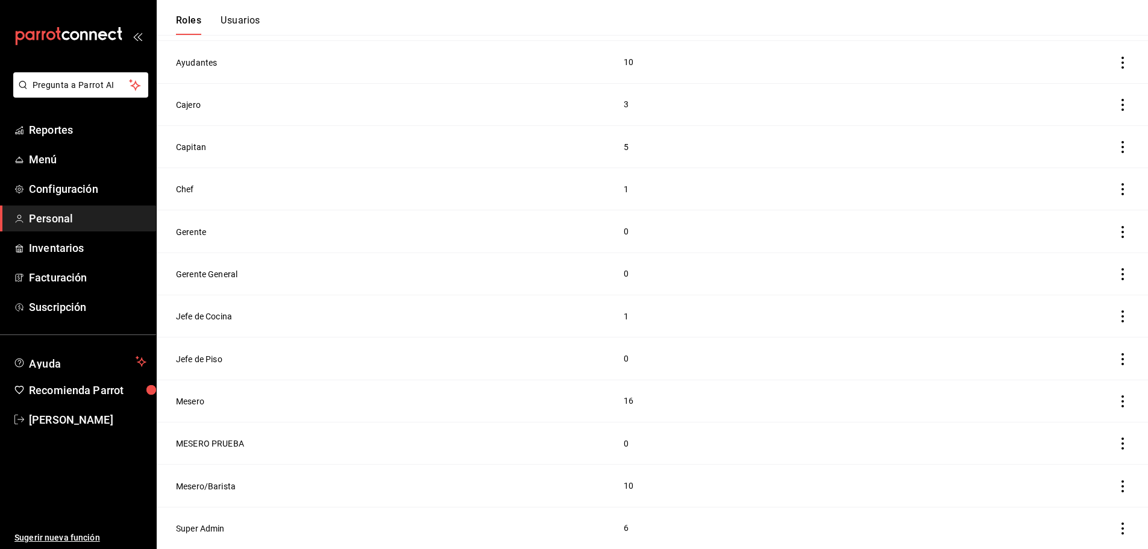
scroll to position [150, 0]
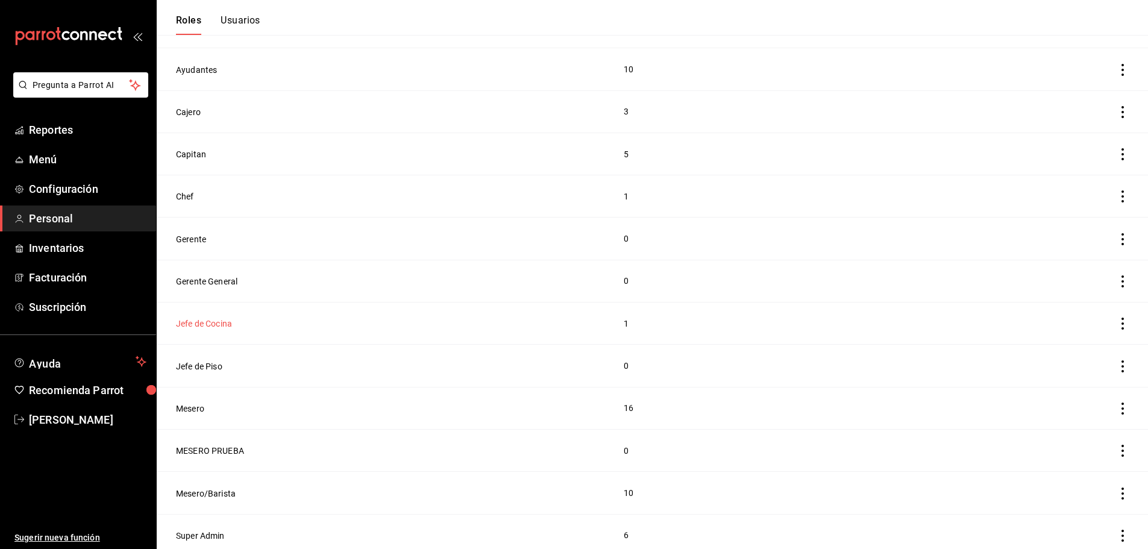
click at [204, 317] on button "Jefe de Cocina" at bounding box center [204, 323] width 56 height 12
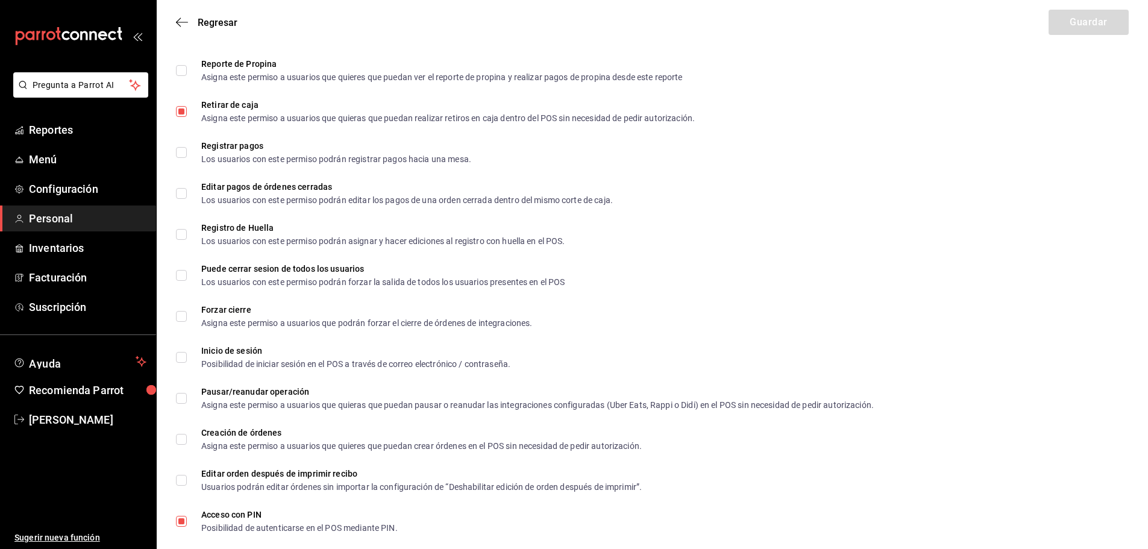
scroll to position [1627, 0]
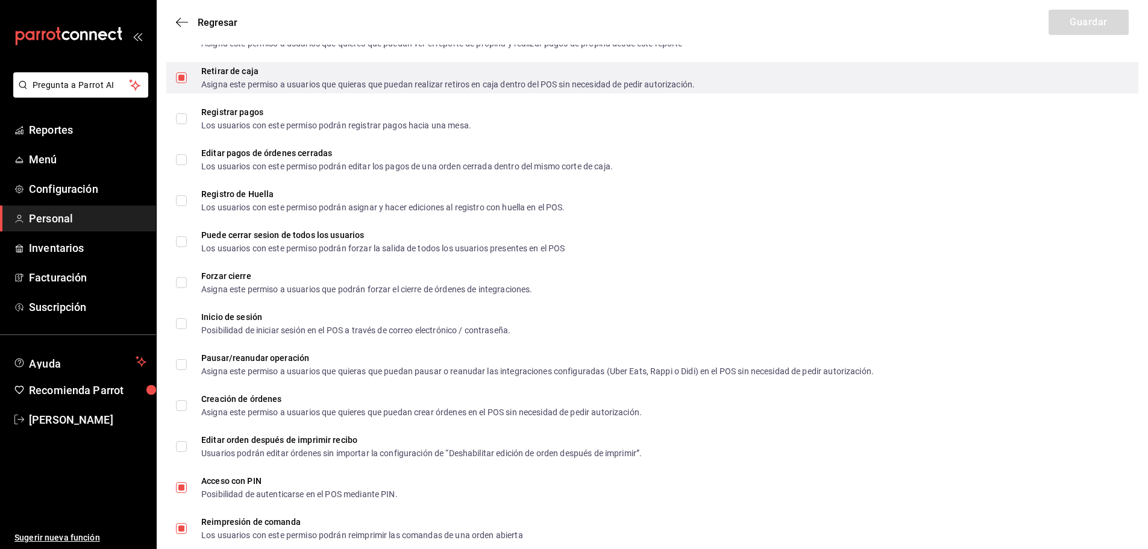
click at [190, 75] on span "Retirar de caja Asigna este permiso a usuarios que quieras que puedan realizar …" at bounding box center [441, 78] width 508 height 22
click at [187, 75] on input "Retirar de caja Asigna este permiso a usuarios que quieras que puedan realizar …" at bounding box center [181, 77] width 11 height 11
checkbox input "false"
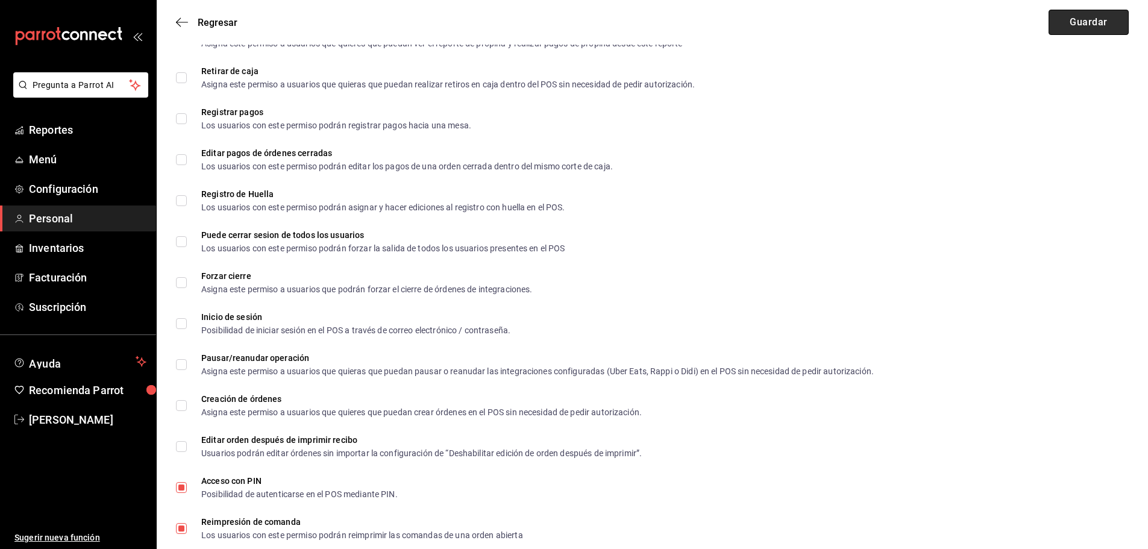
click at [1054, 25] on button "Guardar" at bounding box center [1088, 22] width 80 height 25
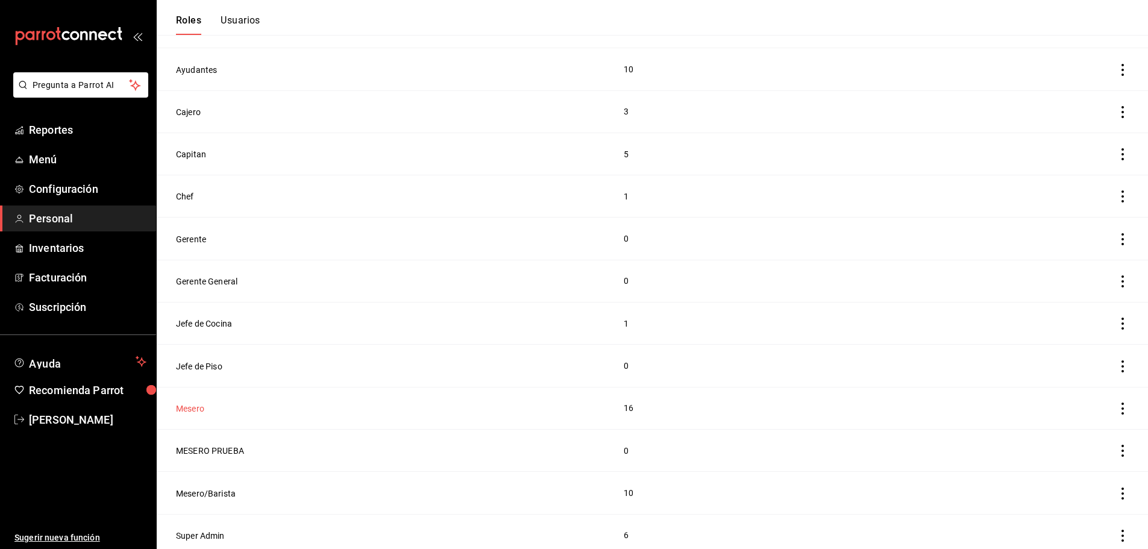
click at [180, 402] on button "Mesero" at bounding box center [190, 408] width 28 height 12
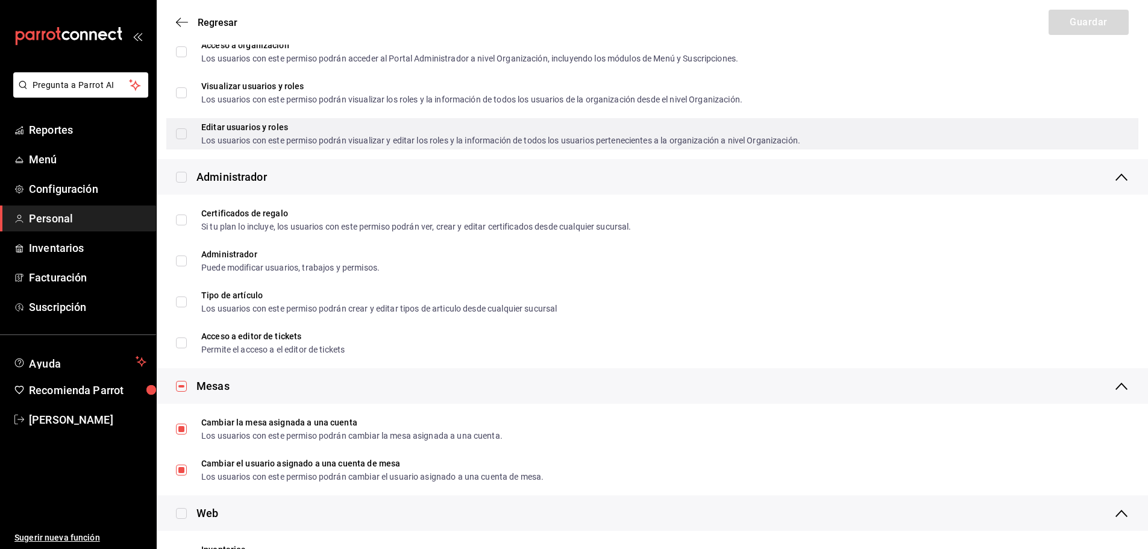
scroll to position [301, 0]
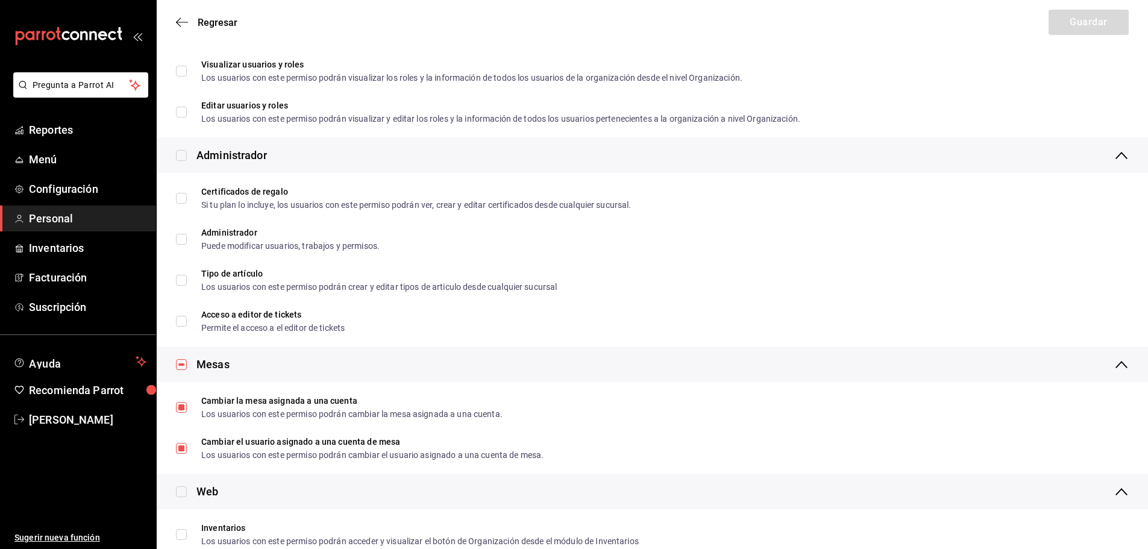
click at [174, 19] on div "Regresar Guardar" at bounding box center [652, 22] width 991 height 45
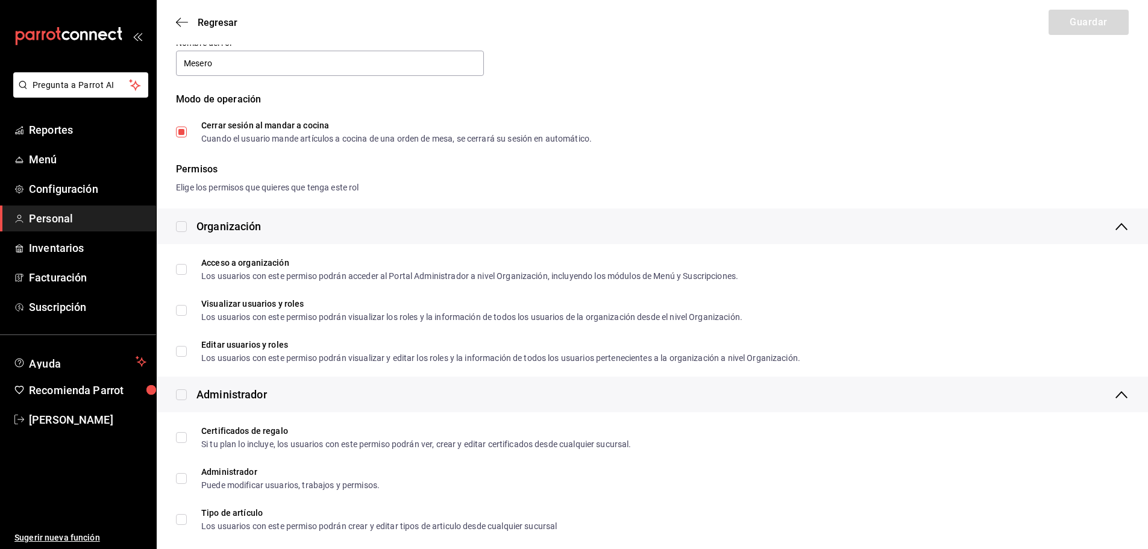
scroll to position [0, 0]
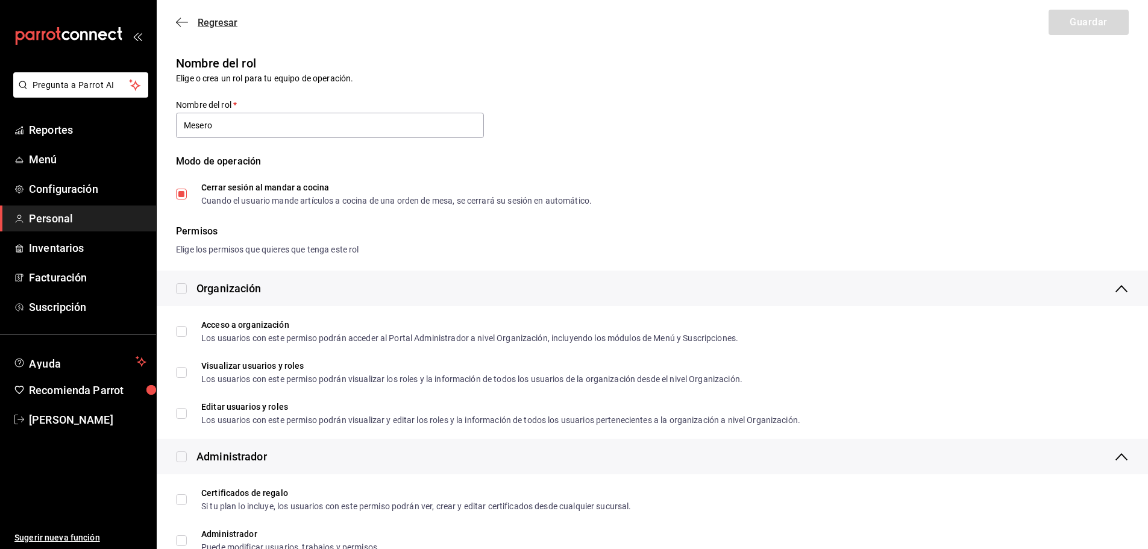
click at [180, 22] on icon "button" at bounding box center [182, 22] width 12 height 11
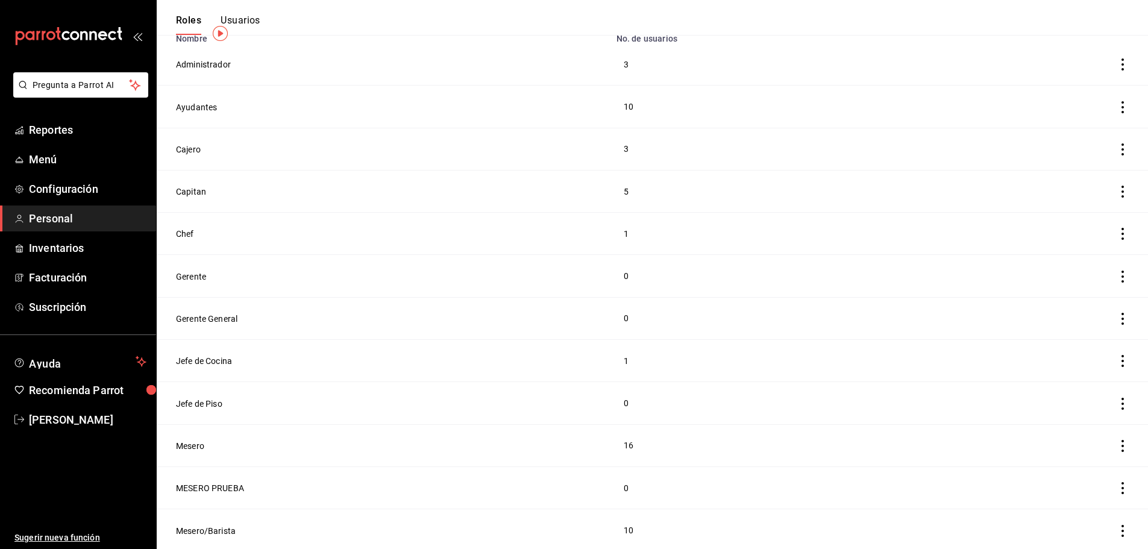
scroll to position [150, 0]
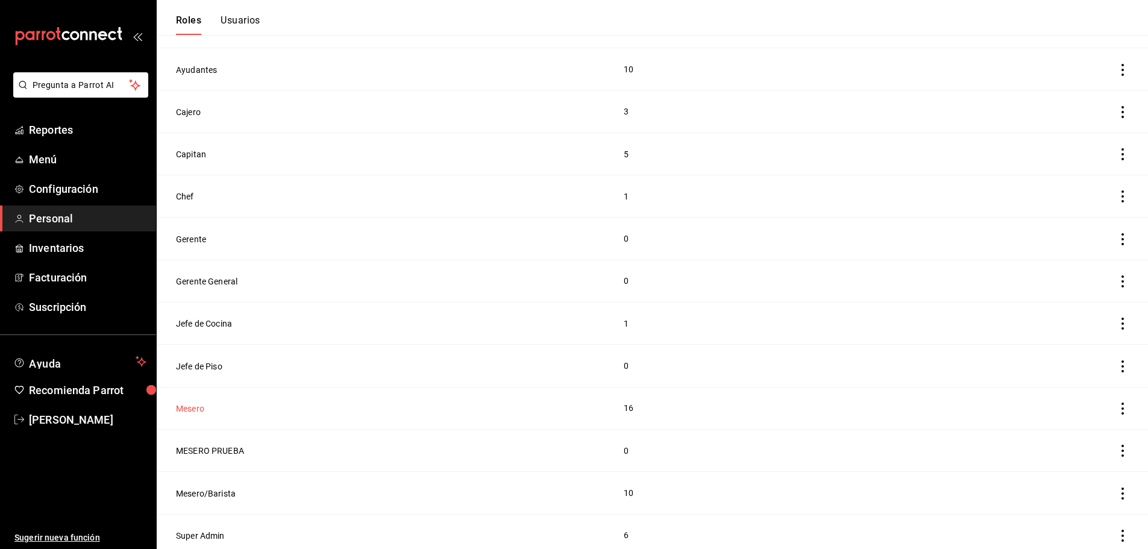
click at [192, 402] on button "Mesero" at bounding box center [190, 408] width 28 height 12
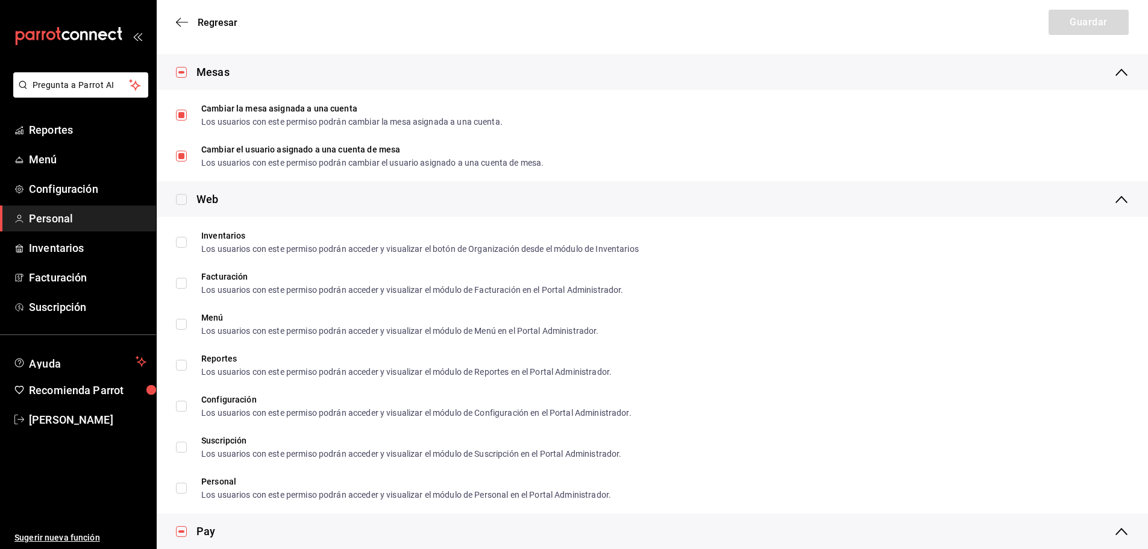
scroll to position [723, 0]
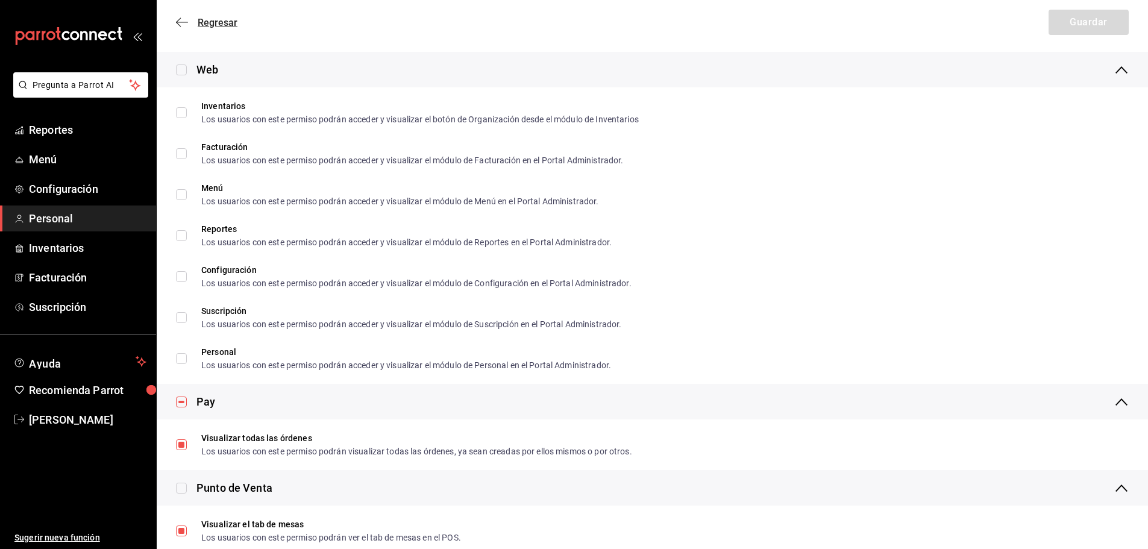
click at [181, 20] on icon "button" at bounding box center [182, 22] width 12 height 11
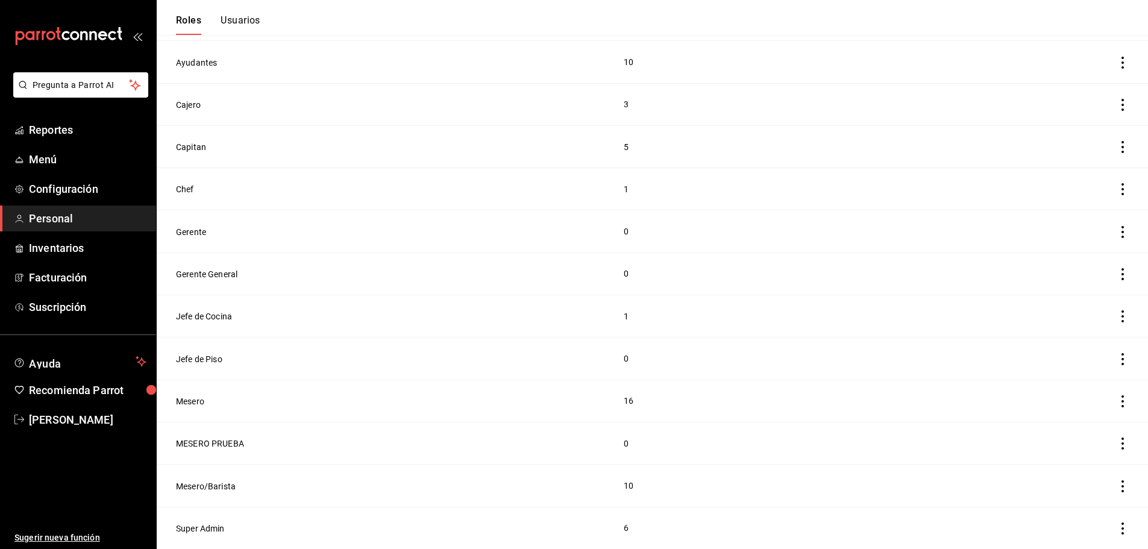
scroll to position [150, 0]
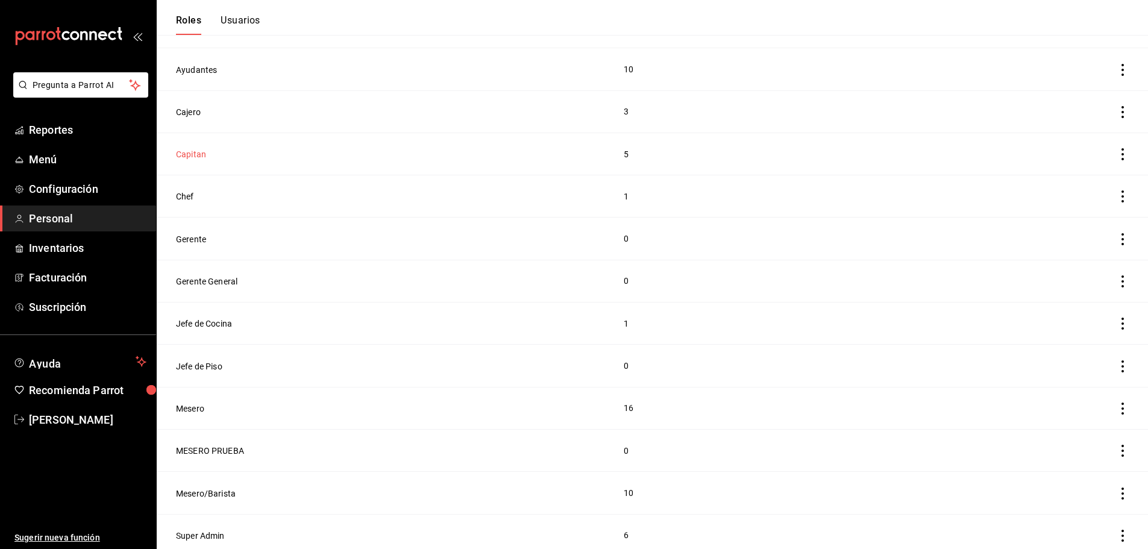
click at [195, 155] on button "Capitan" at bounding box center [191, 154] width 30 height 12
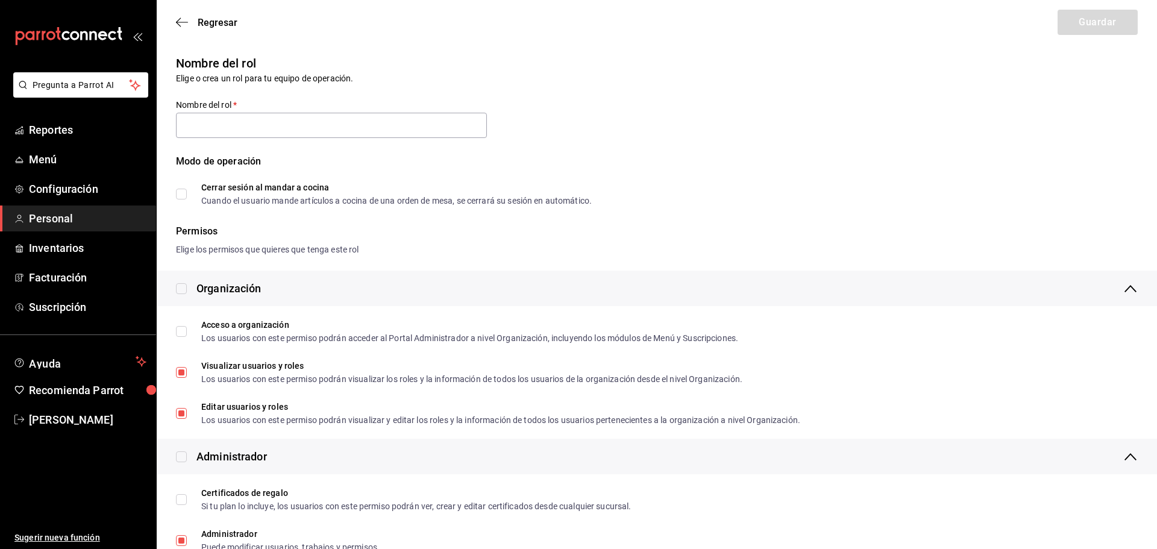
type input "Capitan"
checkbox input "true"
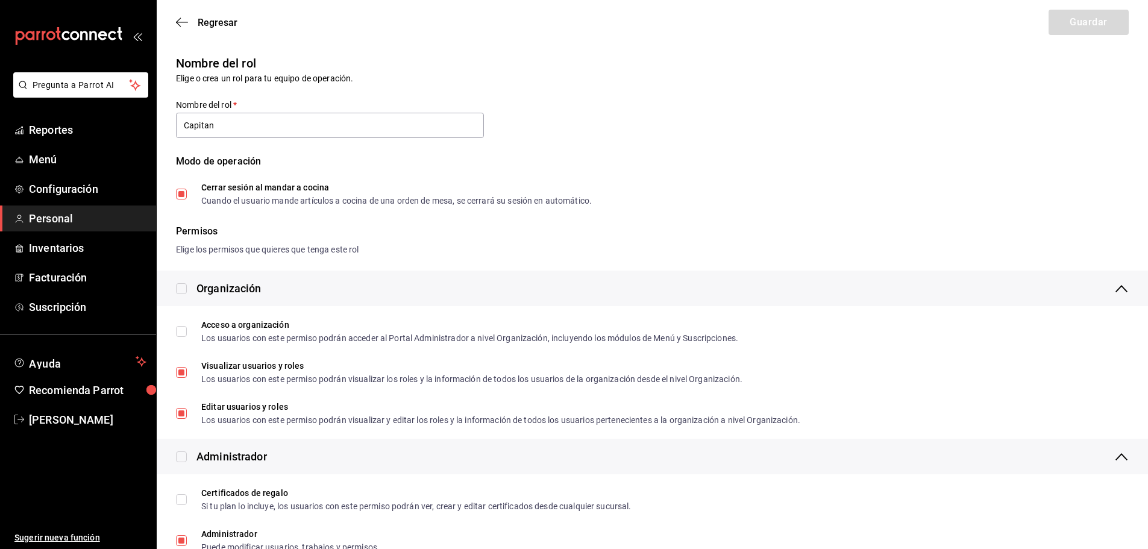
click at [58, 219] on span "Personal" at bounding box center [87, 218] width 117 height 16
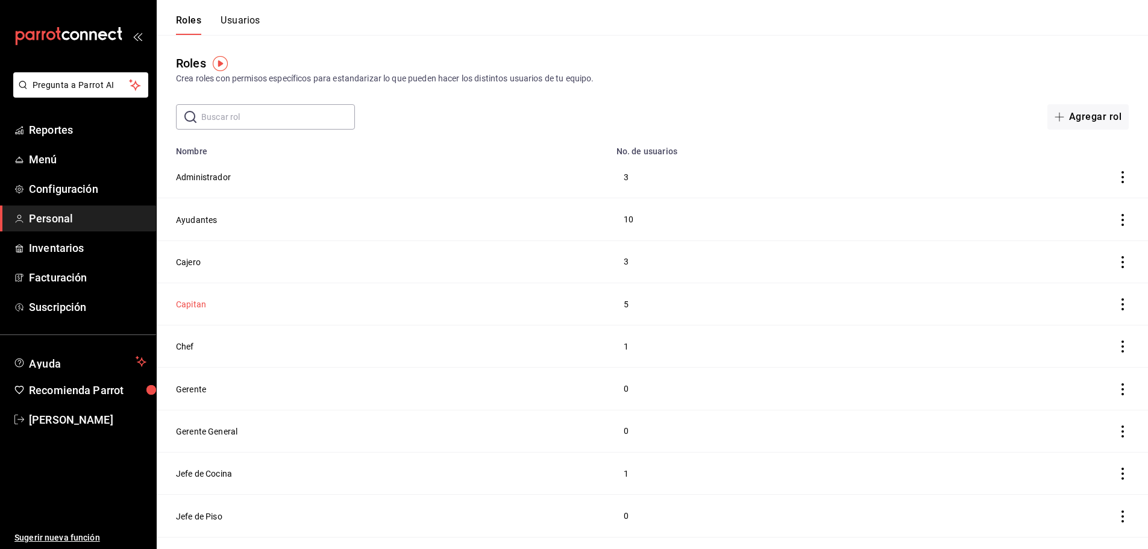
click at [181, 306] on button "Capitan" at bounding box center [191, 304] width 30 height 12
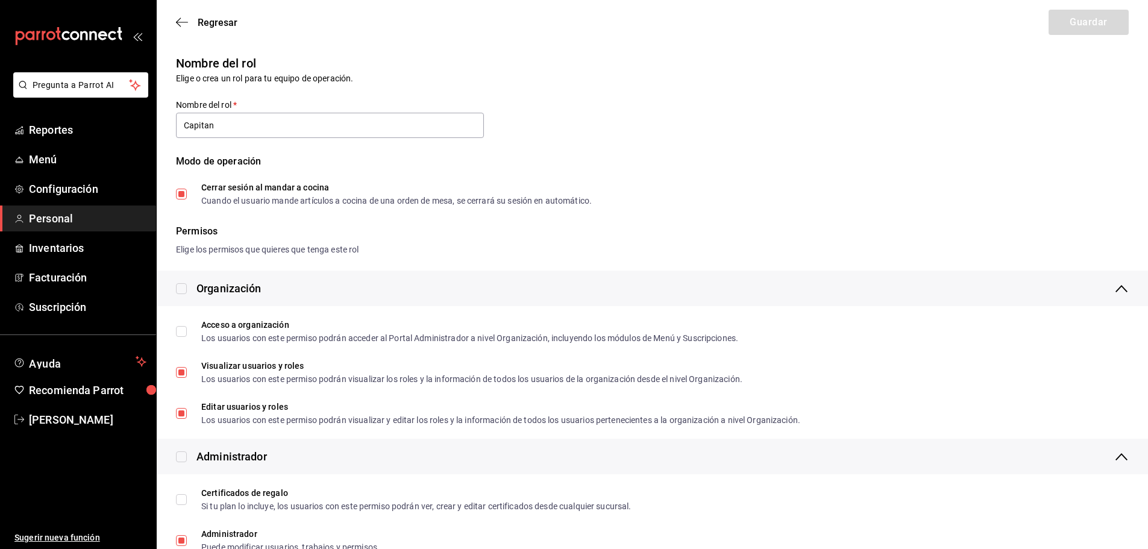
click at [177, 31] on div "Regresar Guardar" at bounding box center [652, 22] width 991 height 45
click at [177, 25] on icon "button" at bounding box center [182, 22] width 12 height 11
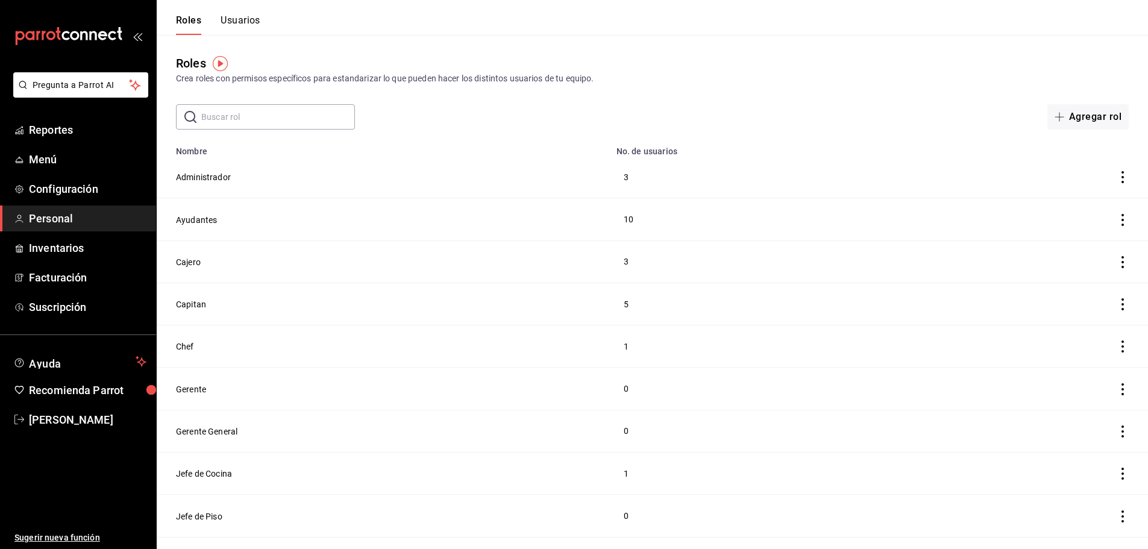
click at [249, 22] on button "Usuarios" at bounding box center [240, 24] width 40 height 20
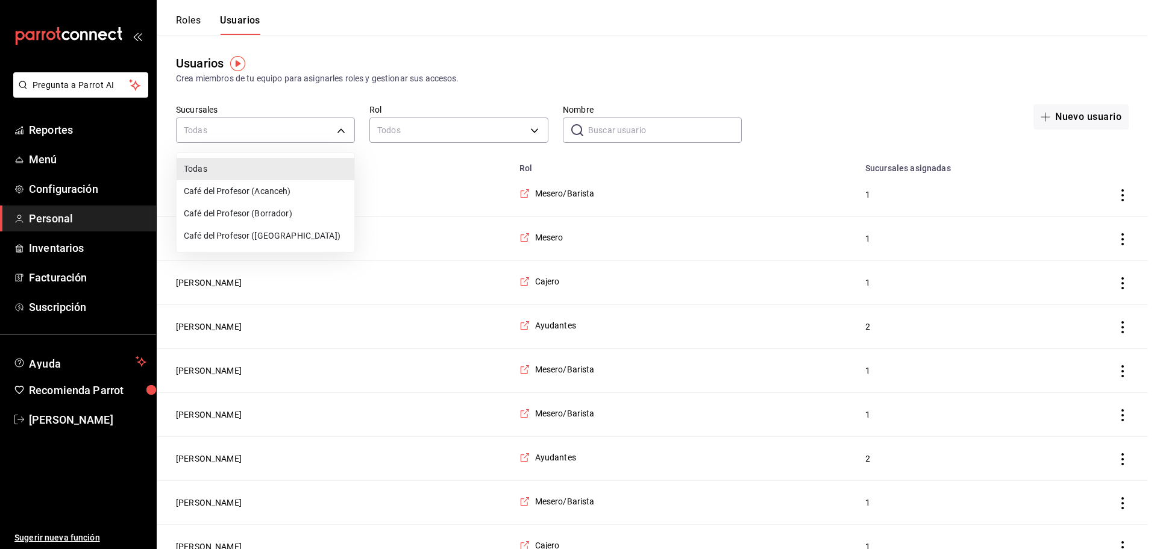
click at [301, 184] on li "Café del Profesor (Acanceh)" at bounding box center [266, 191] width 178 height 22
type input "f0ca590e-465f-4799-9f23-f607f32ef14d"
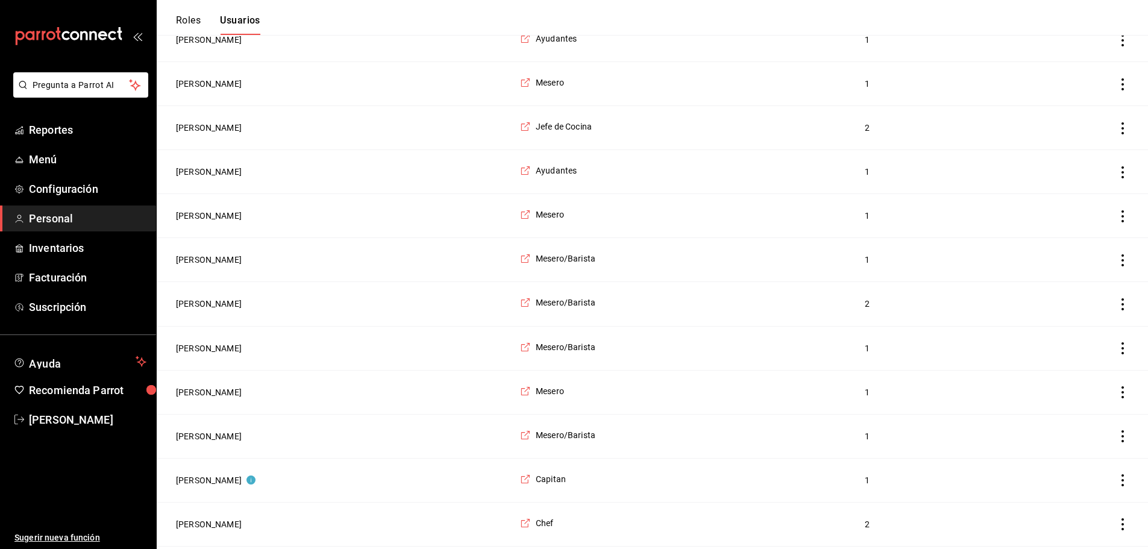
scroll to position [1586, 0]
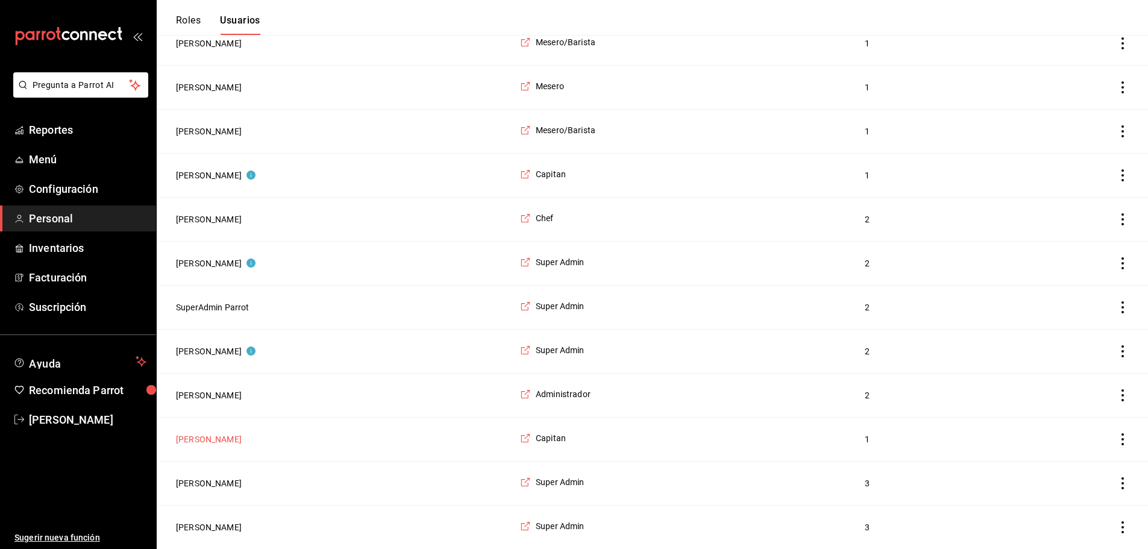
click at [199, 436] on button "[PERSON_NAME]" at bounding box center [209, 439] width 66 height 12
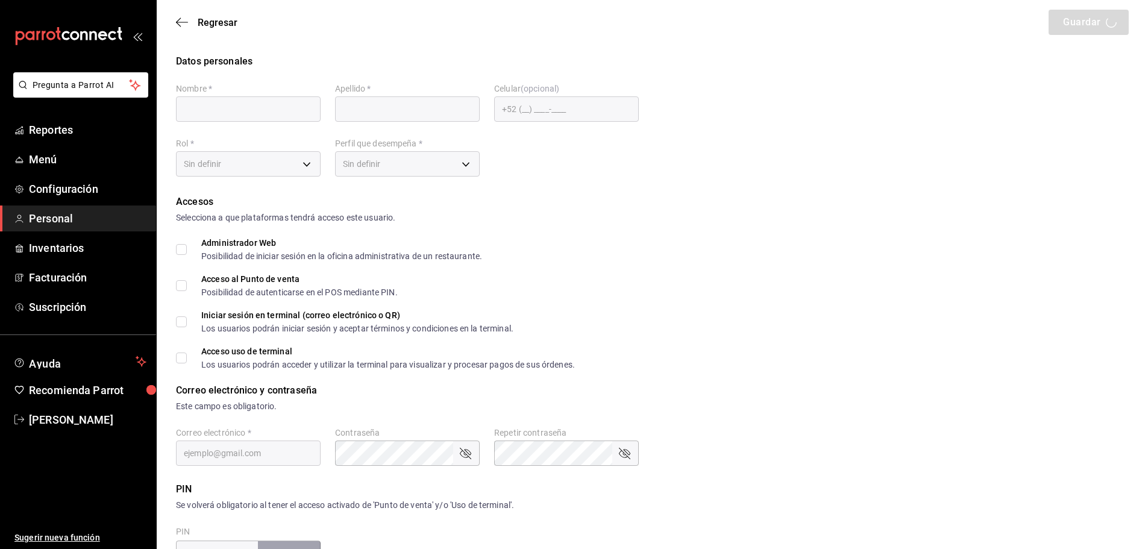
type input "[PERSON_NAME]"
checkbox input "true"
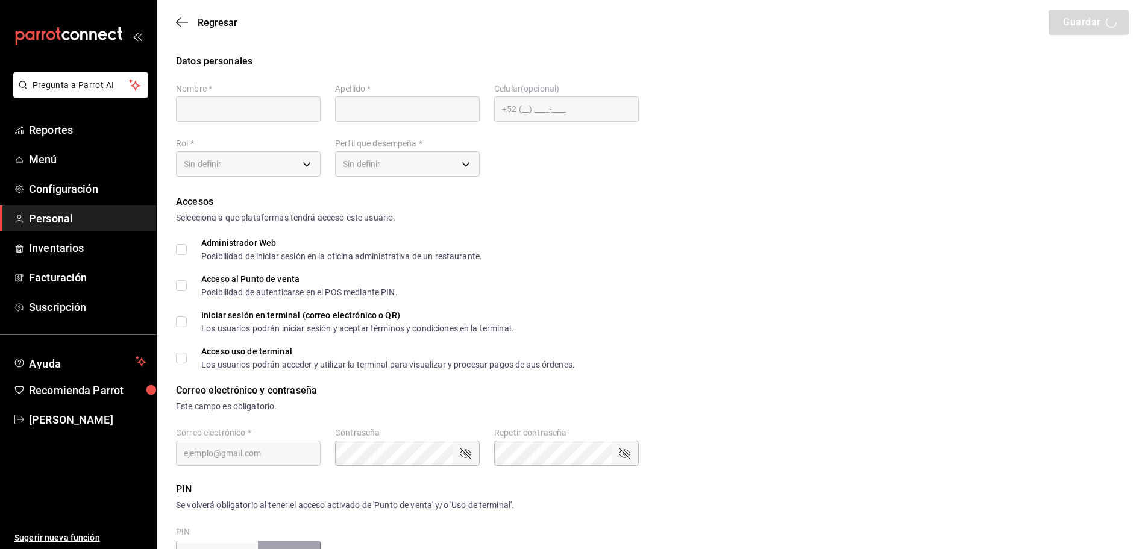
checkbox input "true"
type input "[EMAIL_ADDRESS][DOMAIN_NAME]"
type input "040401"
checkbox input "true"
type input "91e438e9-b0da-4763-a122-36a59e2edcd7"
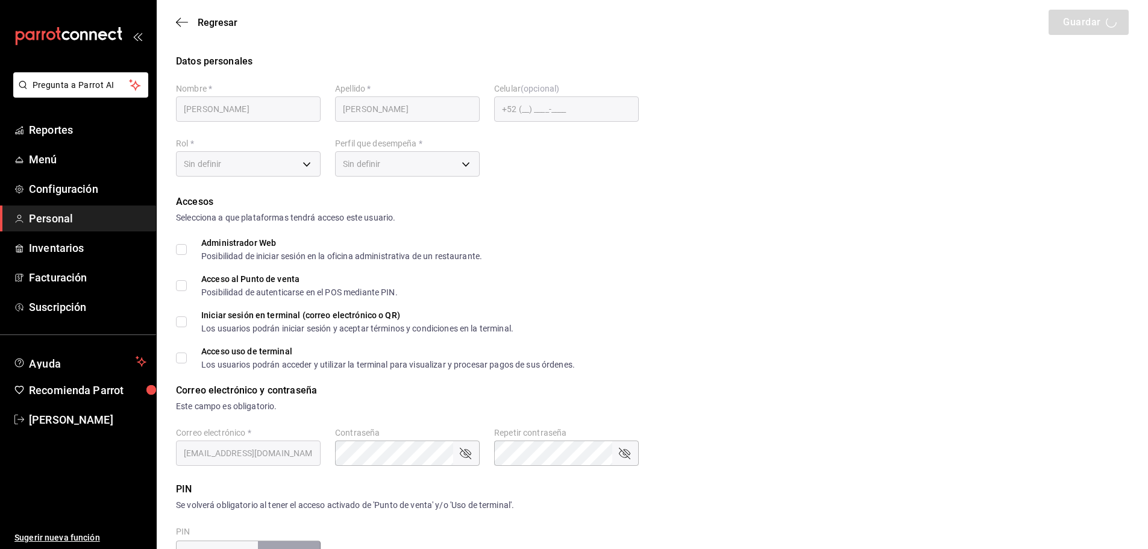
type input "UNDEFINED"
checkbox input "true"
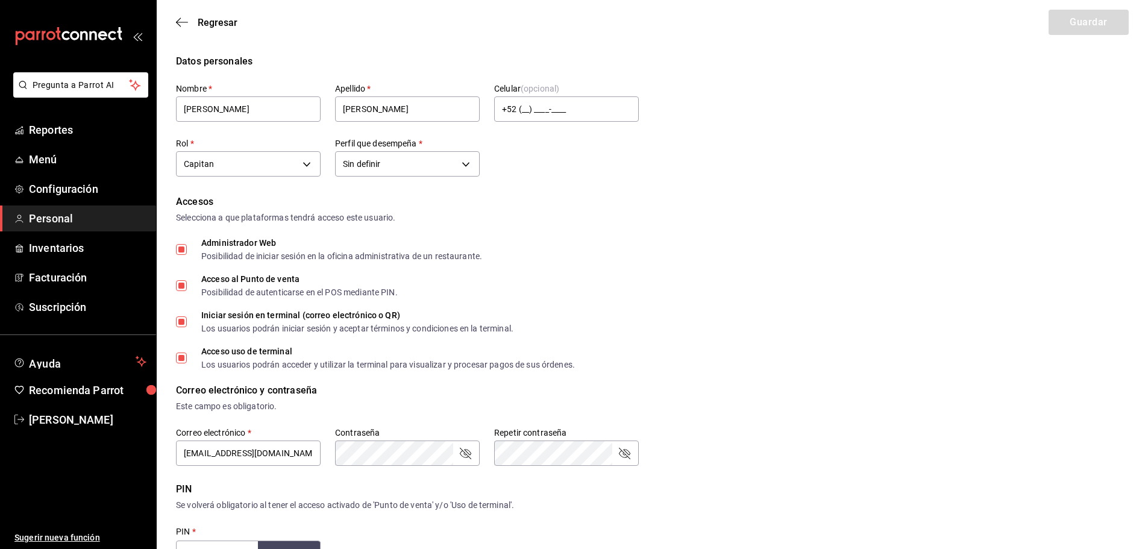
click at [174, 23] on div "Regresar Guardar" at bounding box center [652, 22] width 991 height 45
click at [175, 23] on div "Regresar Guardar" at bounding box center [652, 22] width 991 height 45
click at [179, 25] on icon "button" at bounding box center [178, 22] width 5 height 9
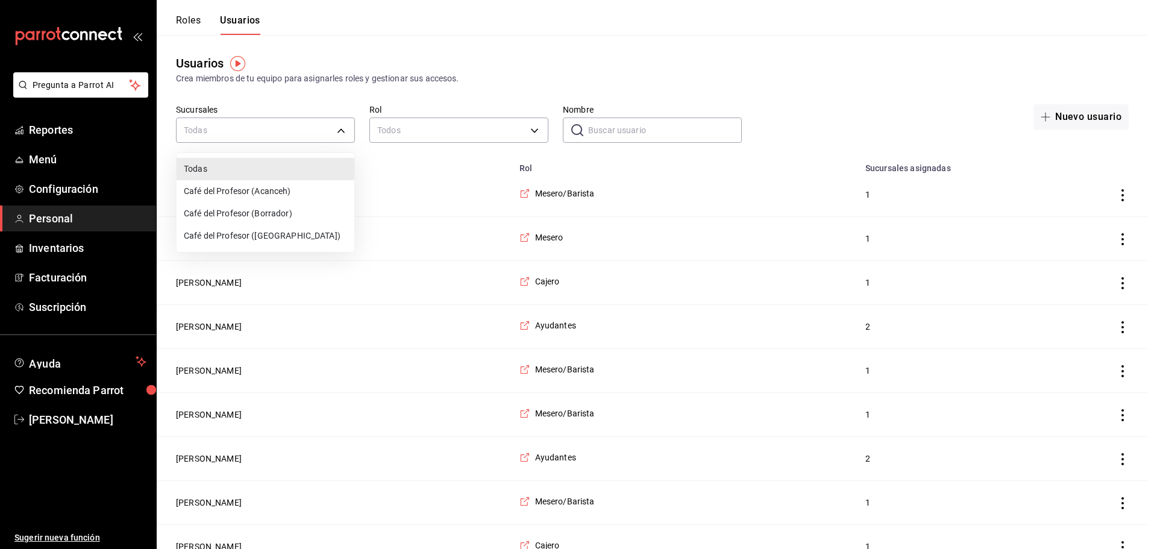
click at [280, 184] on li "Café del Profesor (Acanceh)" at bounding box center [266, 191] width 178 height 22
type input "f0ca590e-465f-4799-9f23-f607f32ef14d"
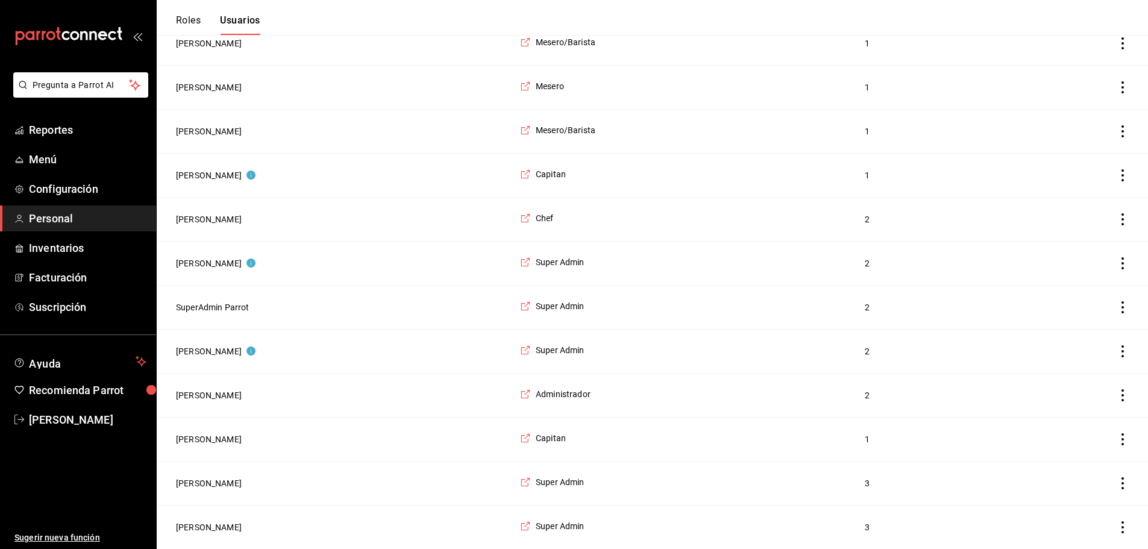
scroll to position [1586, 0]
click at [211, 169] on button "[PERSON_NAME]" at bounding box center [216, 175] width 80 height 12
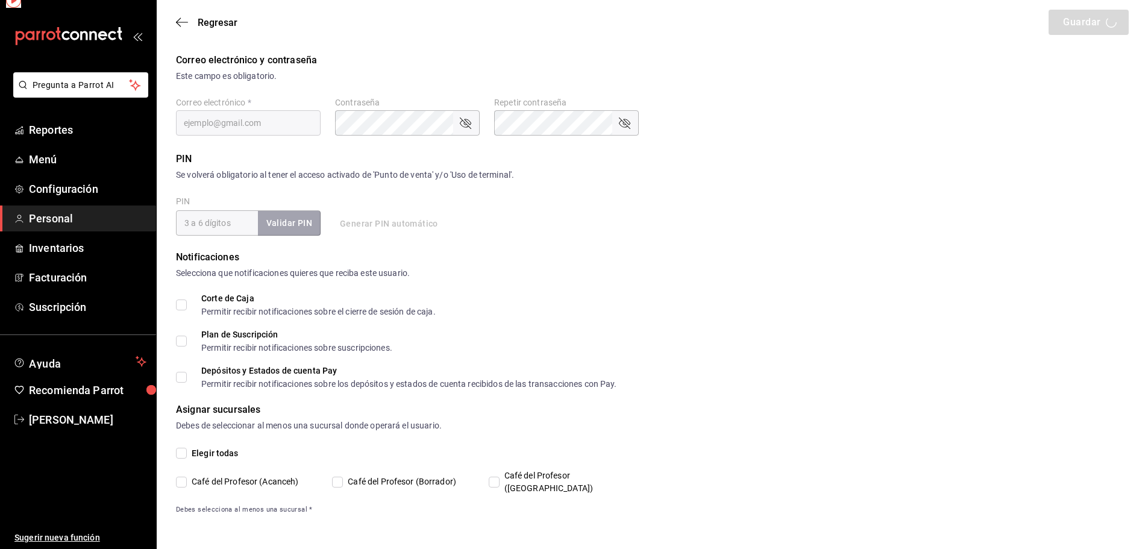
scroll to position [317, 0]
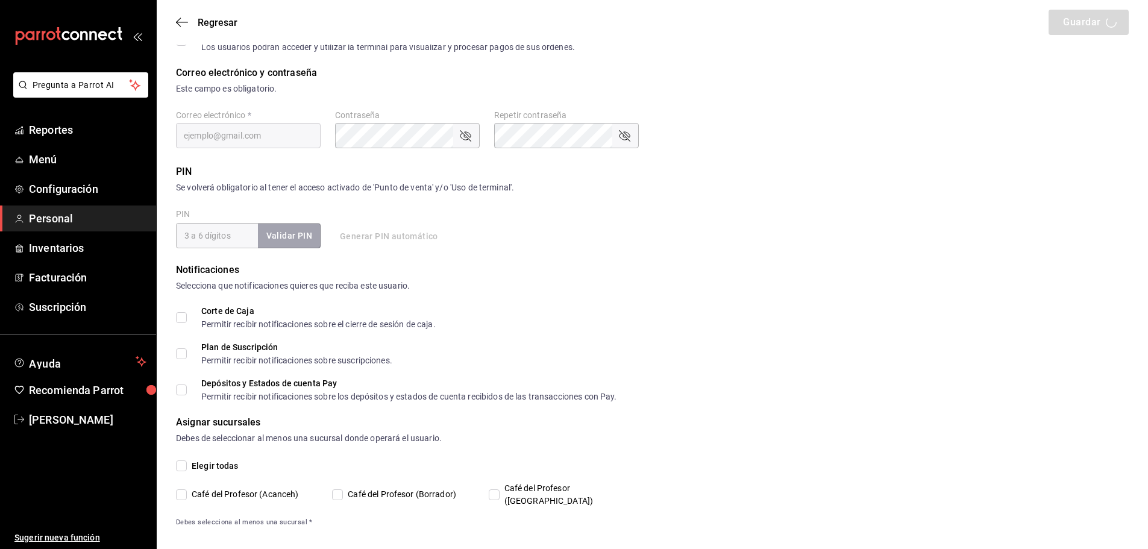
type input "[PERSON_NAME]"
checkbox input "true"
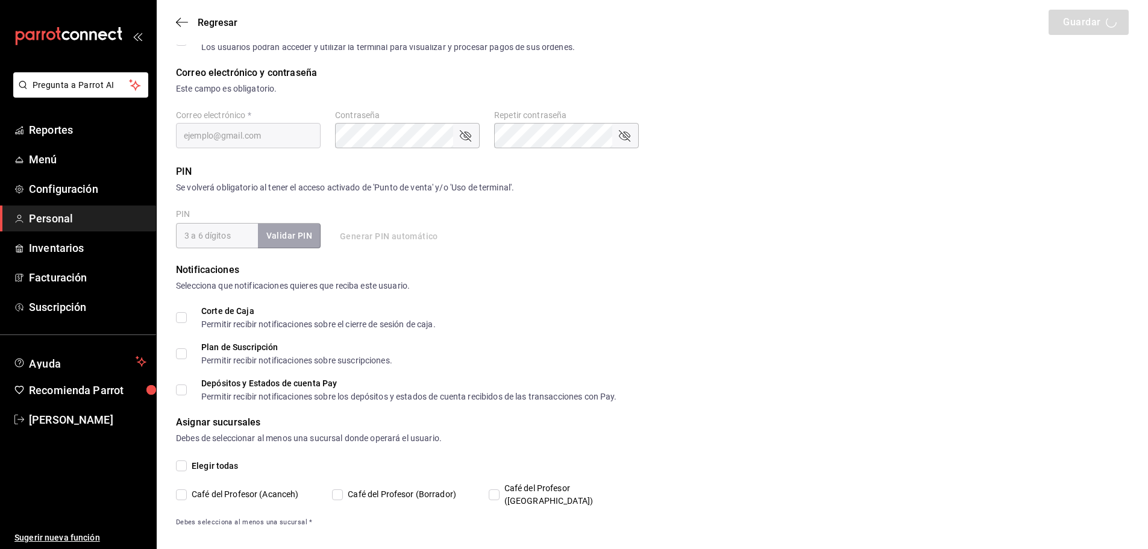
checkbox input "true"
type input "[EMAIL_ADDRESS][DOMAIN_NAME]"
type input "41809"
checkbox input "true"
type input "[PHONE_NUMBER]"
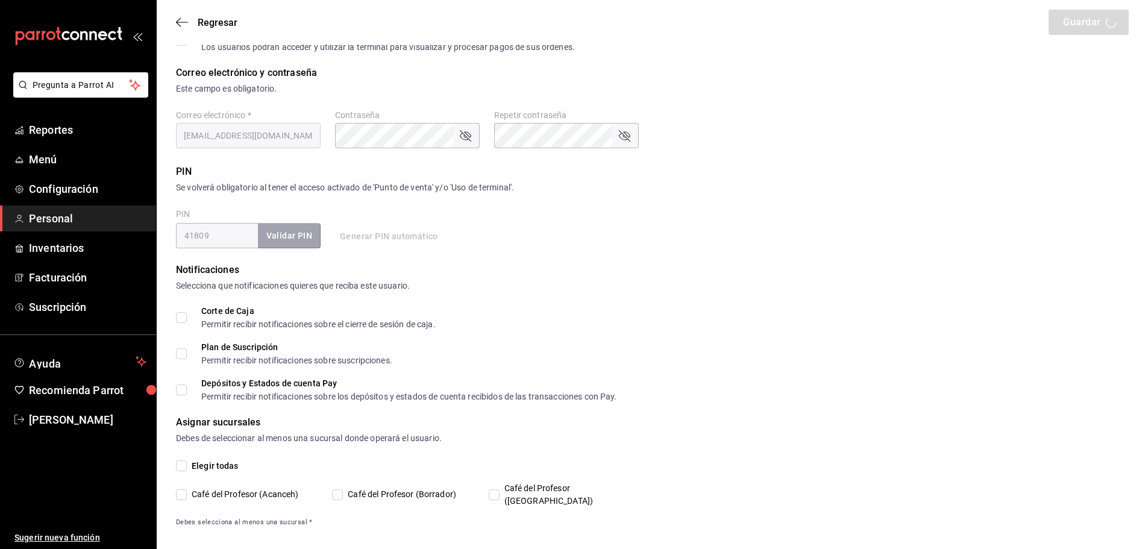
type input "91e438e9-b0da-4763-a122-36a59e2edcd7"
type input "UNDEFINED"
checkbox input "true"
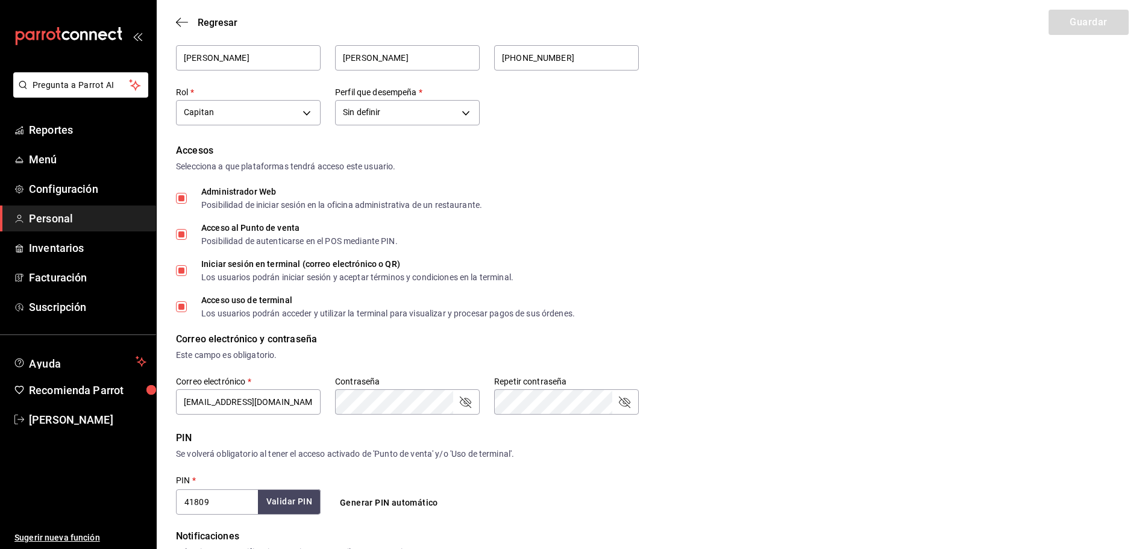
scroll to position [0, 0]
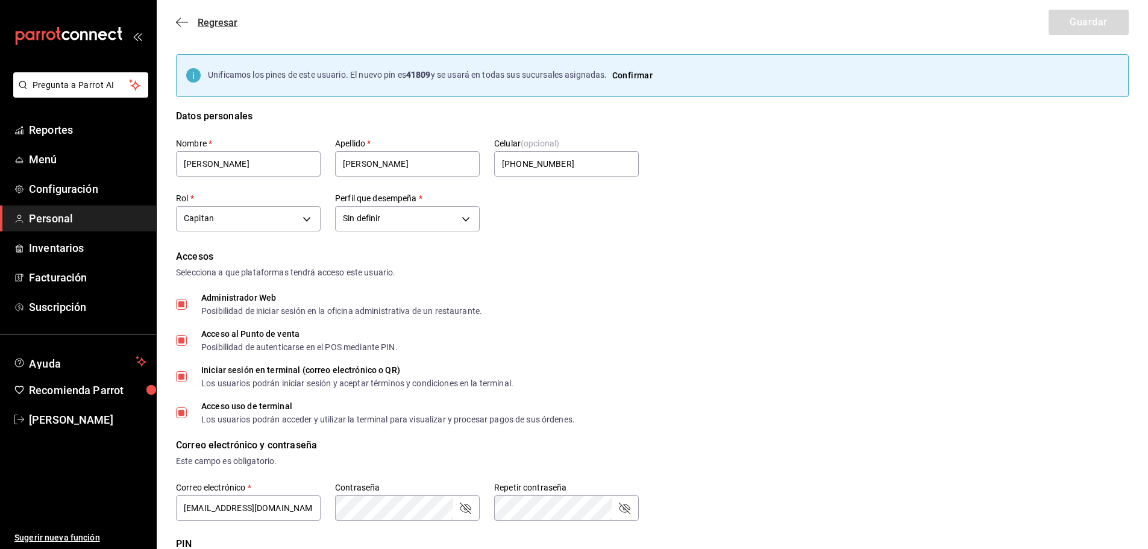
click at [181, 27] on icon "button" at bounding box center [182, 22] width 12 height 11
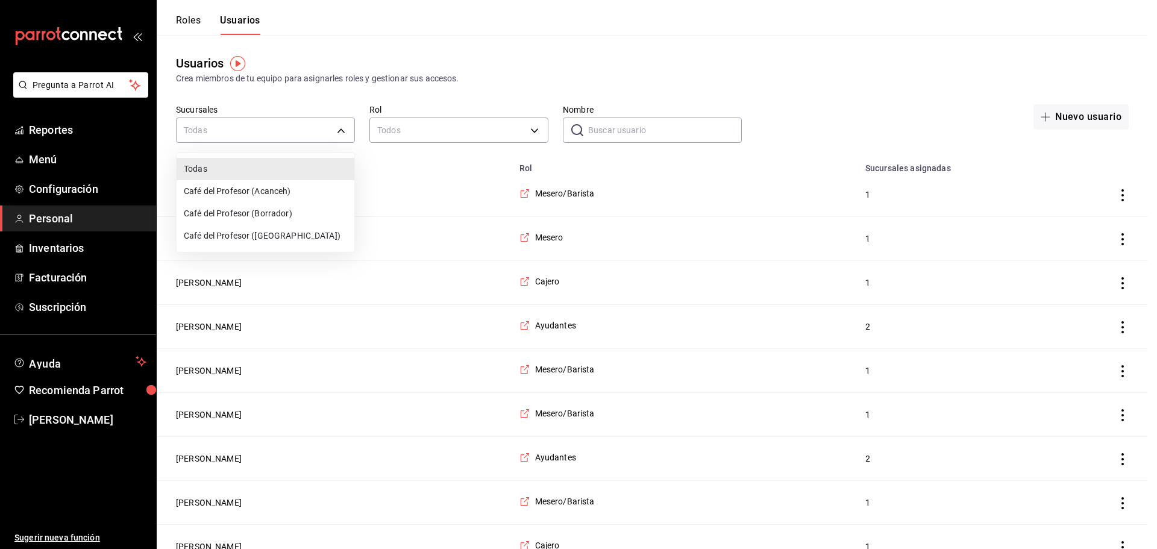
click at [299, 185] on li "Café del Profesor (Acanceh)" at bounding box center [266, 191] width 178 height 22
type input "f0ca590e-465f-4799-9f23-f607f32ef14d"
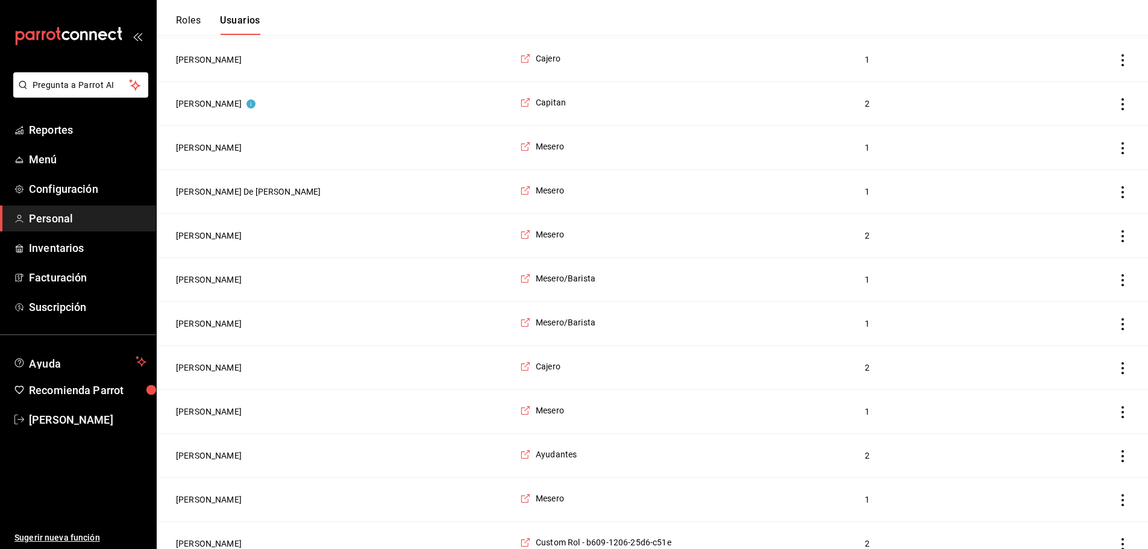
scroll to position [1586, 0]
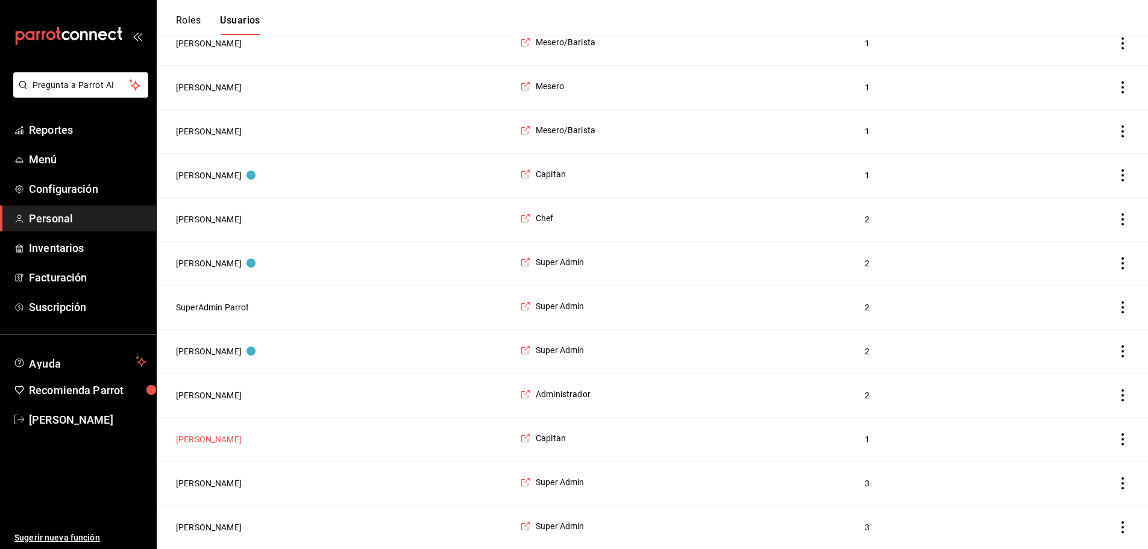
click at [207, 440] on button "[PERSON_NAME]" at bounding box center [209, 439] width 66 height 12
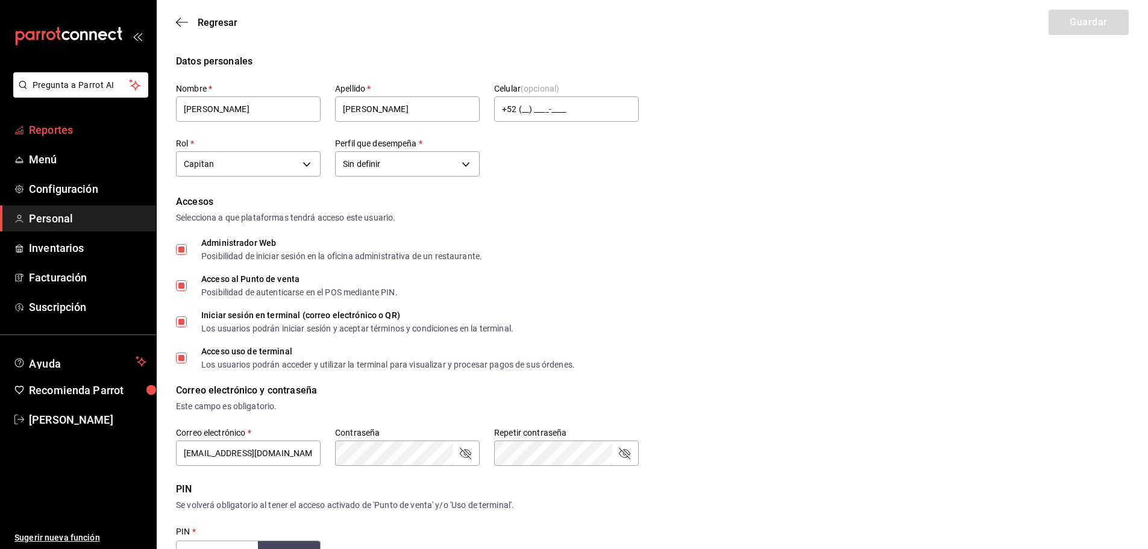
click at [60, 125] on span "Reportes" at bounding box center [87, 130] width 117 height 16
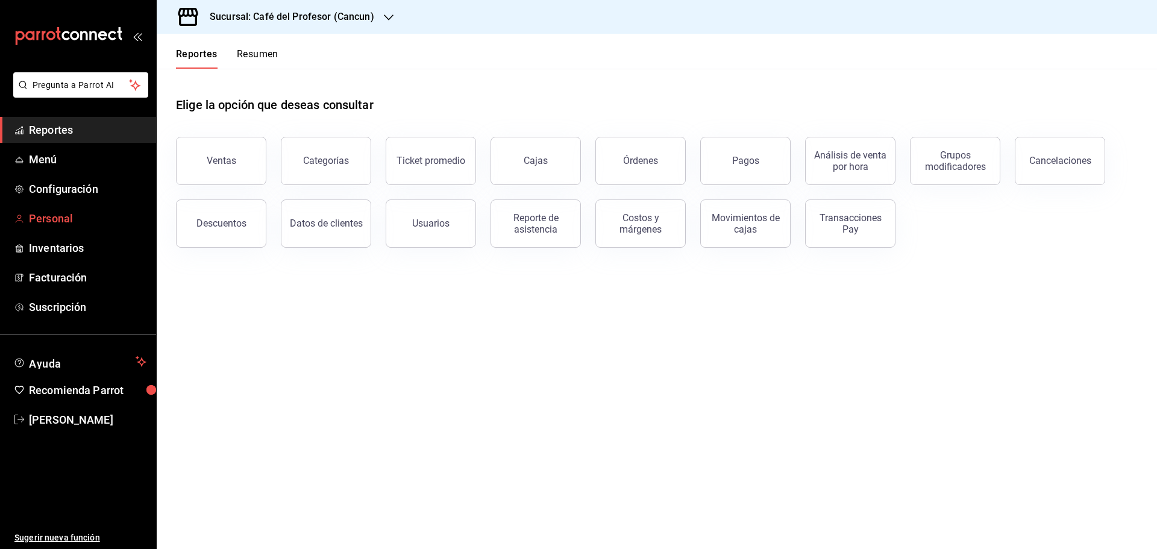
click at [60, 212] on span "Personal" at bounding box center [87, 218] width 117 height 16
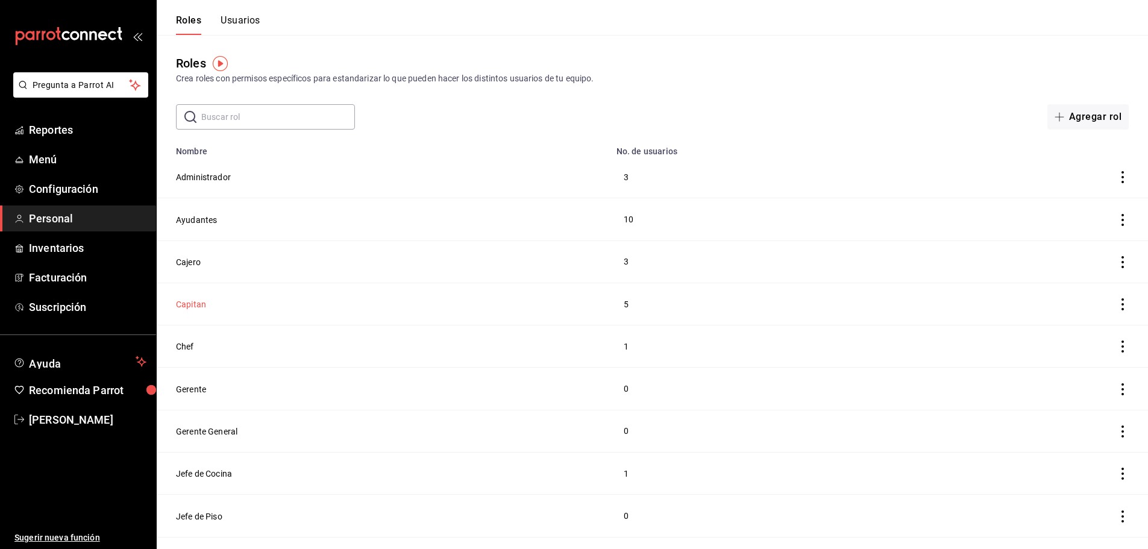
click at [189, 300] on button "Capitan" at bounding box center [191, 304] width 30 height 12
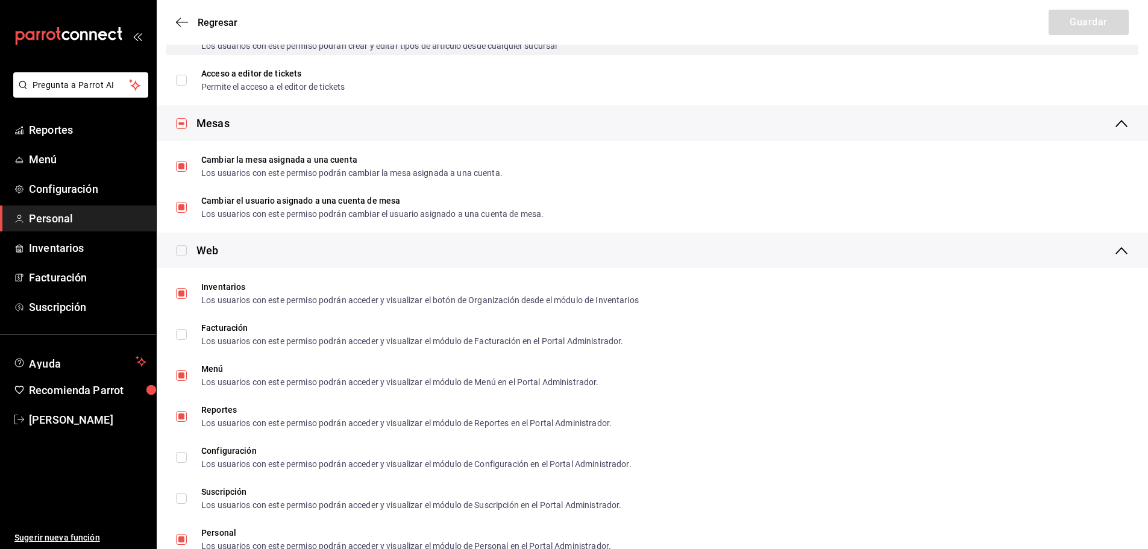
scroll to position [723, 0]
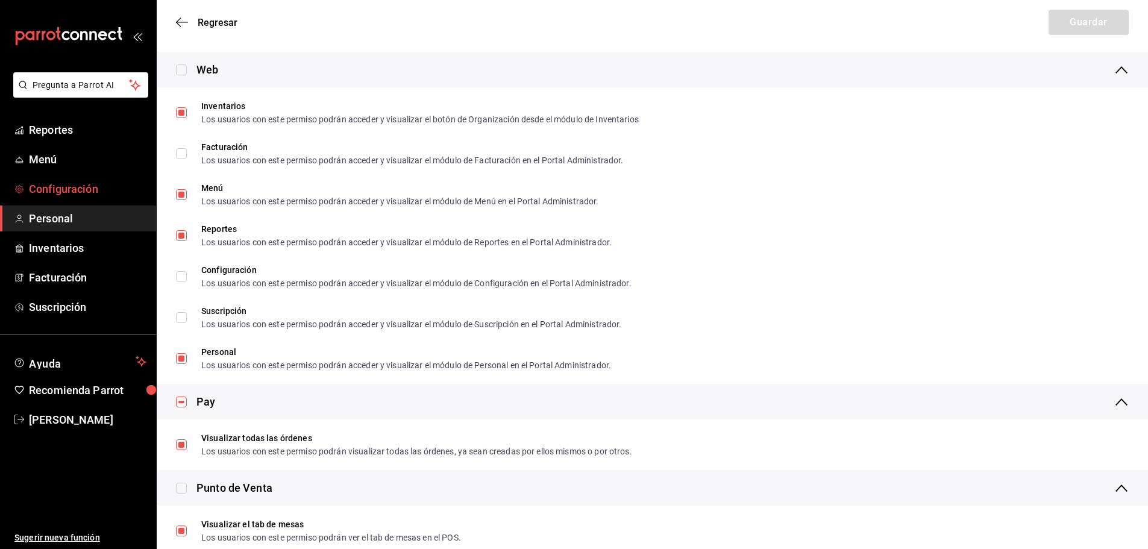
click at [66, 190] on span "Configuración" at bounding box center [87, 189] width 117 height 16
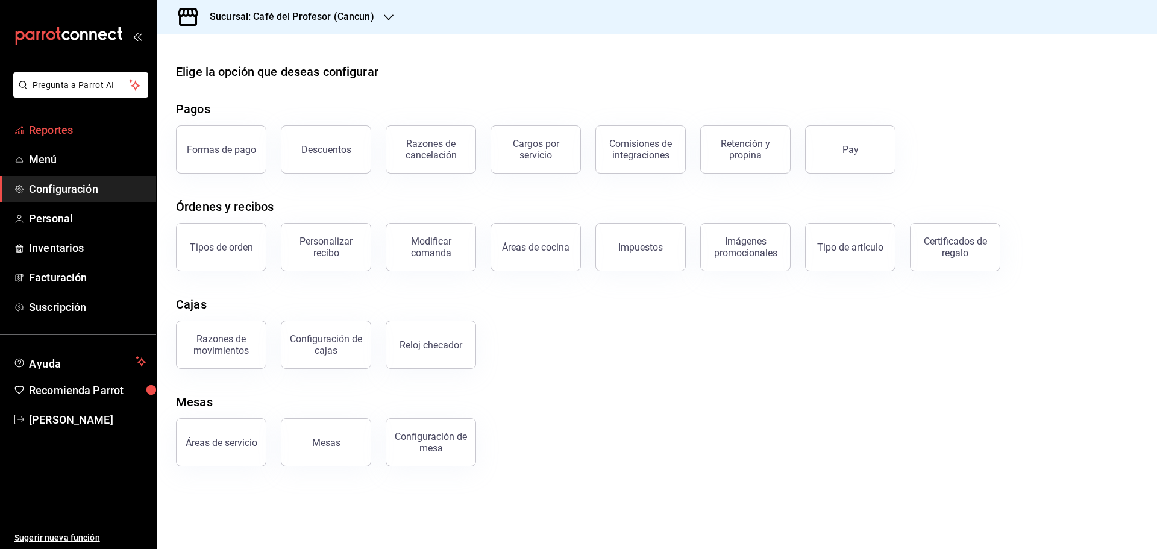
click at [43, 133] on span "Reportes" at bounding box center [87, 130] width 117 height 16
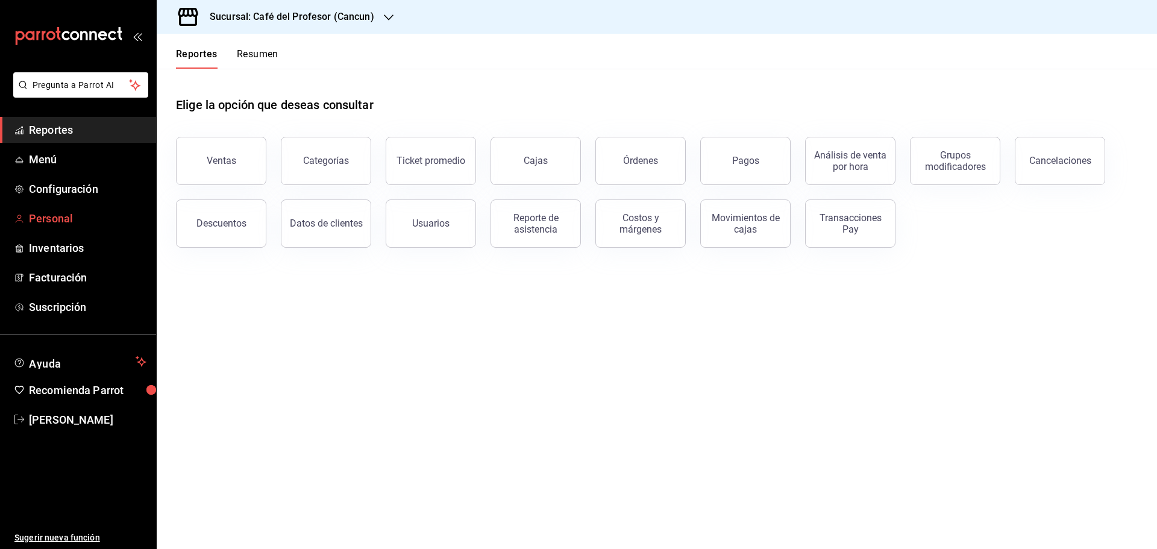
click at [55, 215] on span "Personal" at bounding box center [87, 218] width 117 height 16
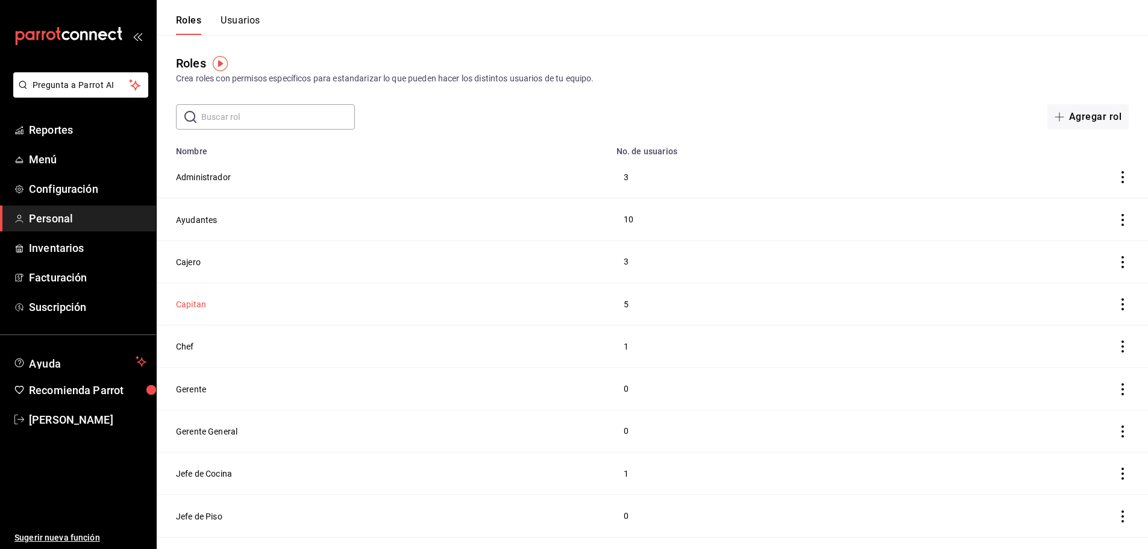
click at [192, 302] on button "Capitan" at bounding box center [191, 304] width 30 height 12
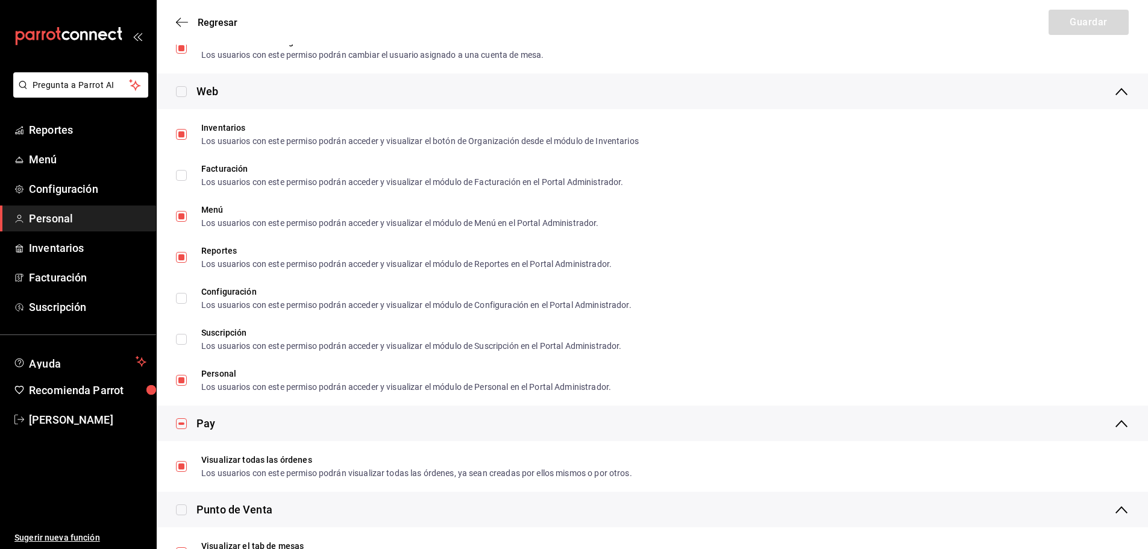
scroll to position [723, 0]
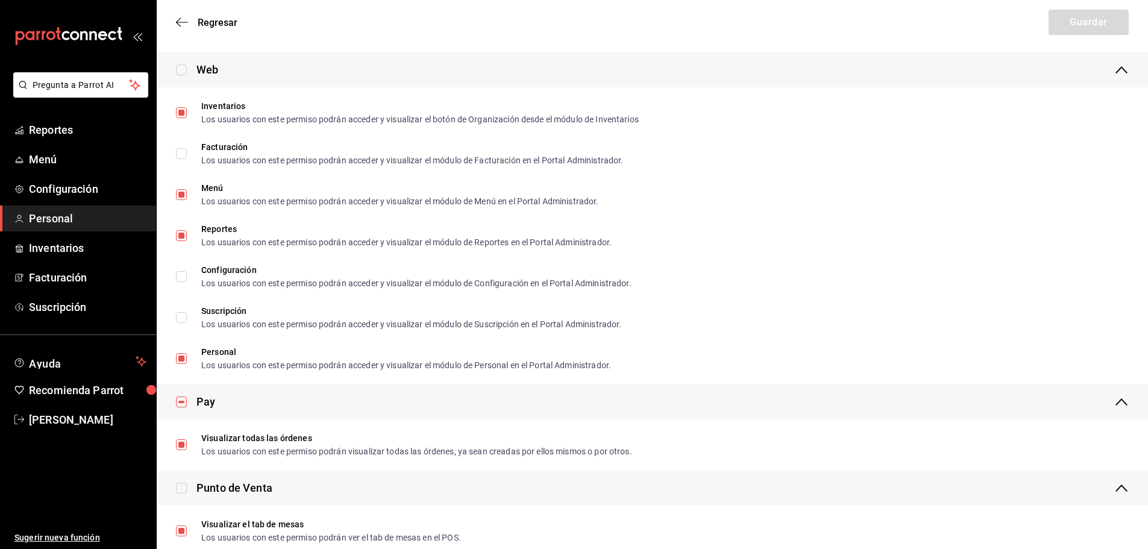
click at [60, 211] on span "Personal" at bounding box center [87, 218] width 117 height 16
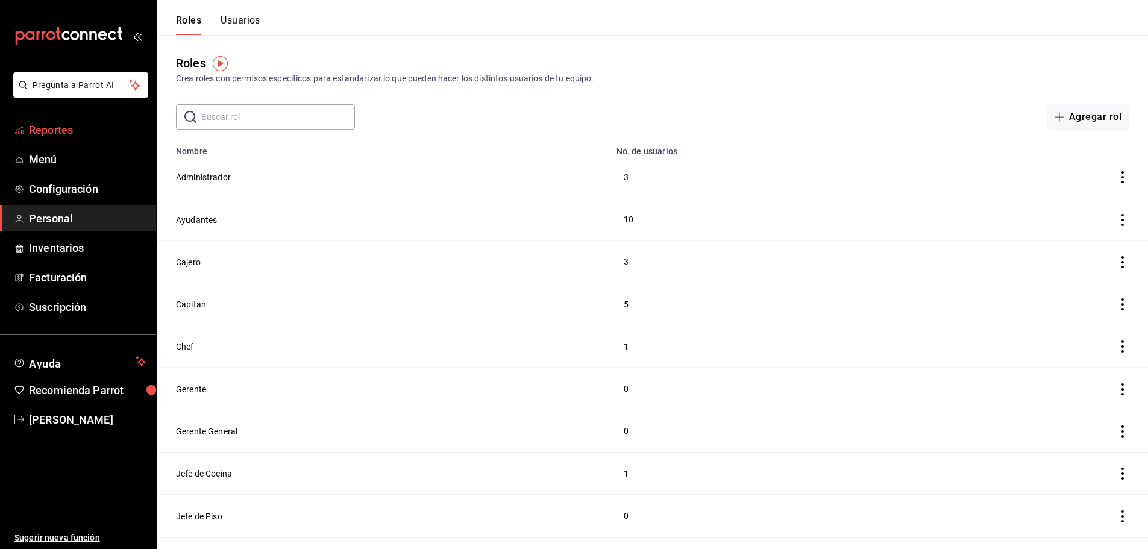
click at [43, 137] on span "Reportes" at bounding box center [87, 130] width 117 height 16
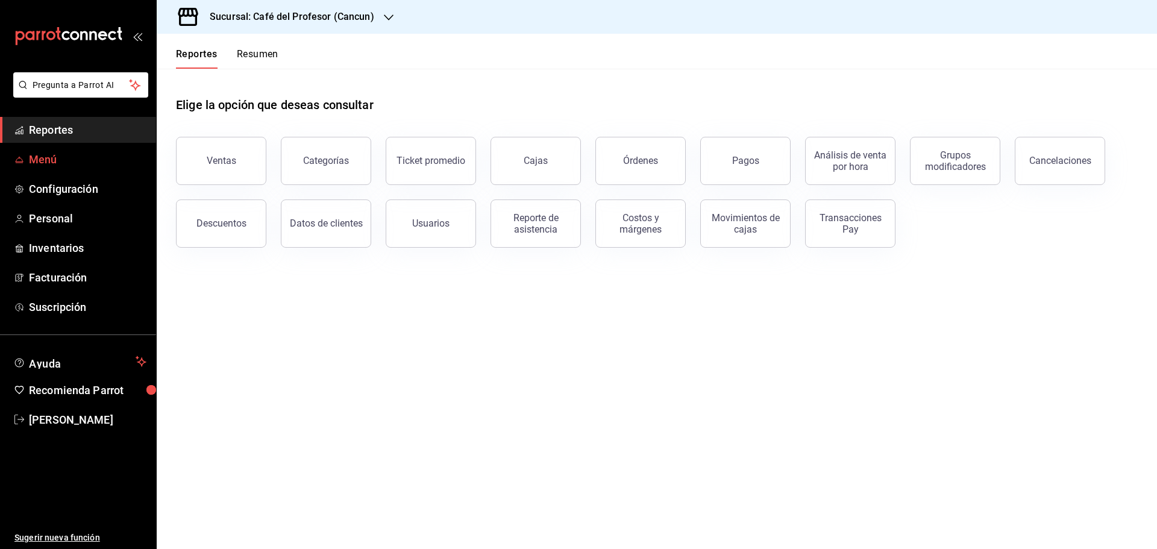
click at [43, 160] on span "Menú" at bounding box center [87, 159] width 117 height 16
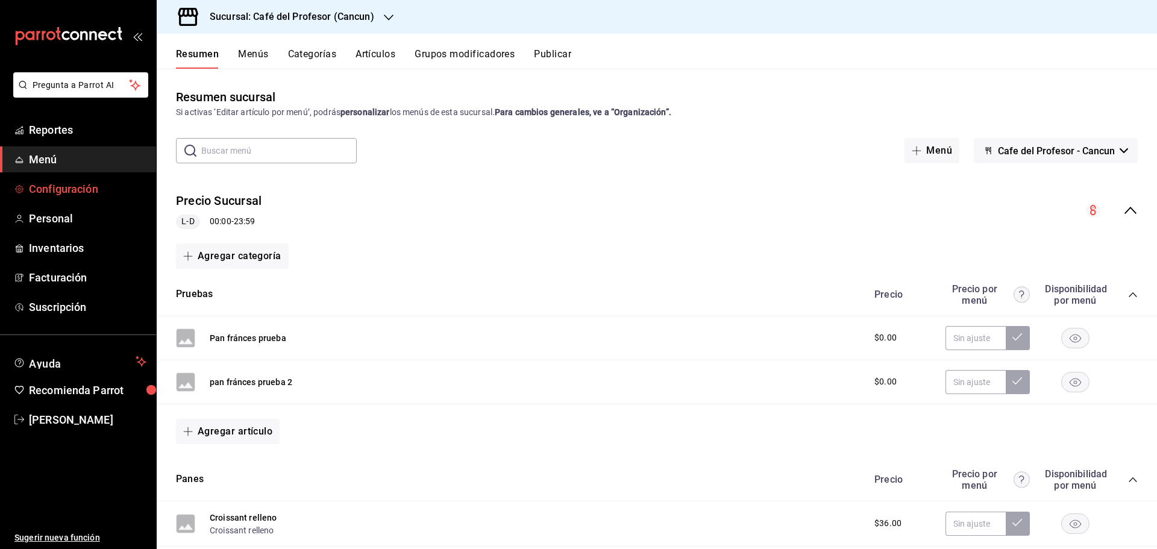
click at [46, 183] on span "Configuración" at bounding box center [87, 189] width 117 height 16
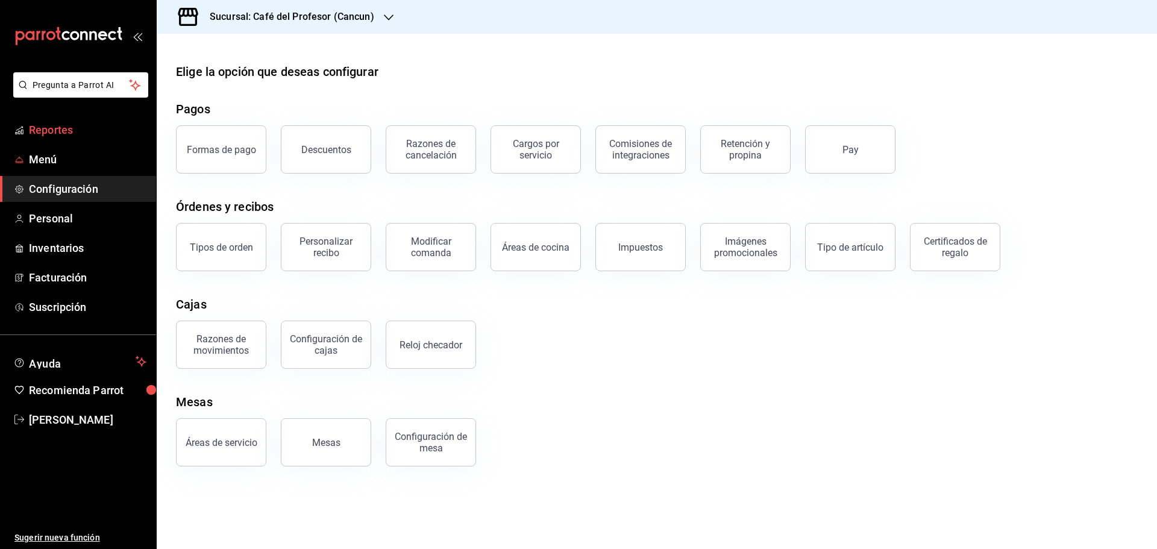
click at [56, 134] on span "Reportes" at bounding box center [87, 130] width 117 height 16
